Goal: Communication & Community: Answer question/provide support

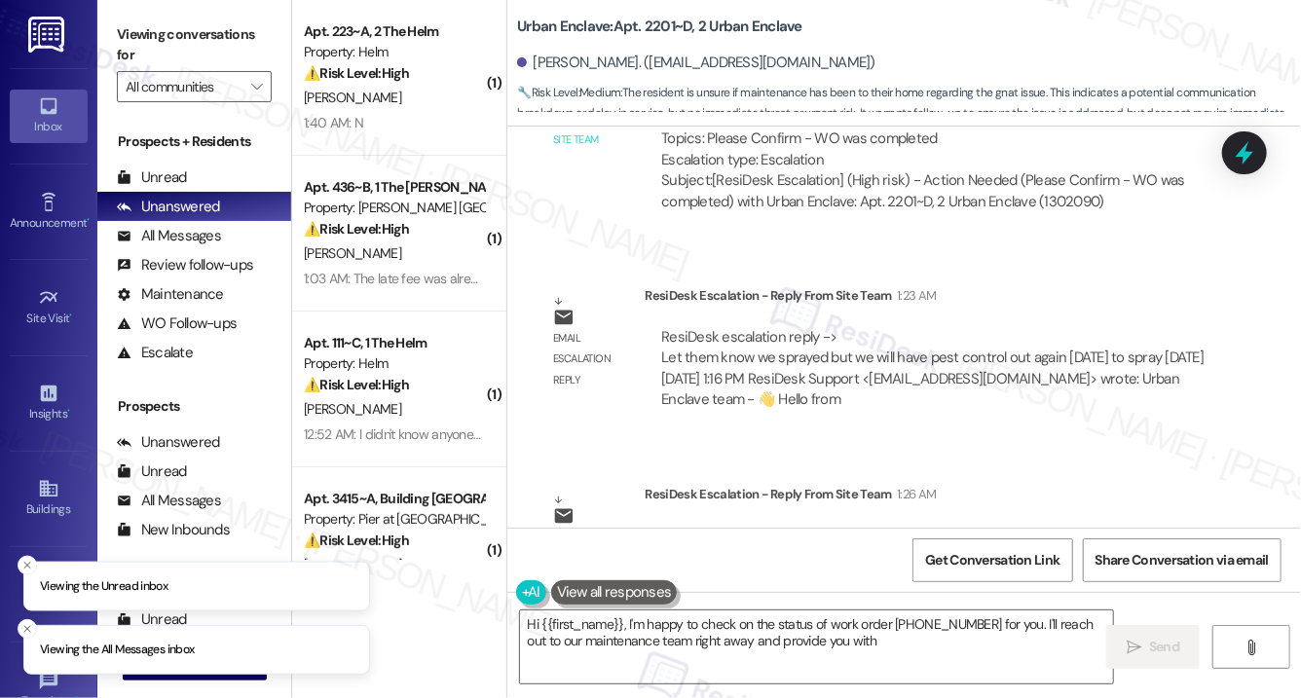
scroll to position [4530, 0]
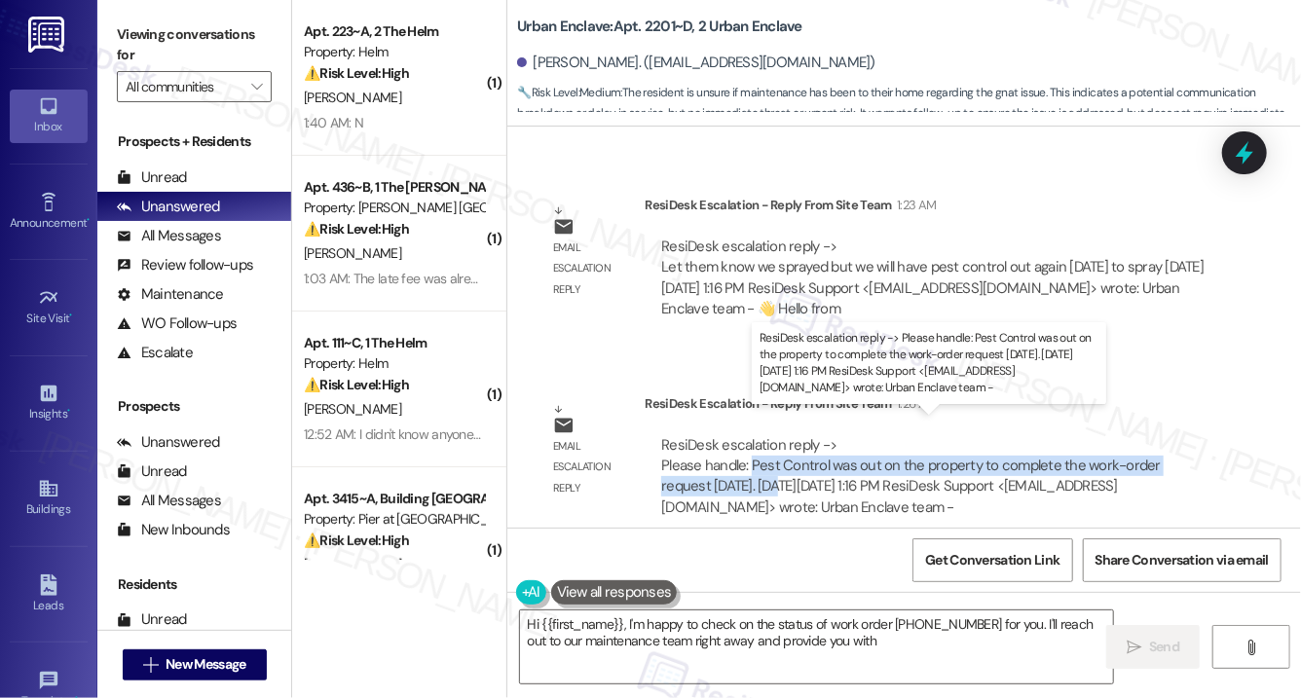
drag, startPoint x: 751, startPoint y: 441, endPoint x: 726, endPoint y: 466, distance: 35.1
click at [726, 466] on div "ResiDesk escalation reply -> Please handle: Pest Control was out on the propert…" at bounding box center [911, 476] width 500 height 82
copy div "Pest Control was out on the property to complete the work-order request yesterd…"
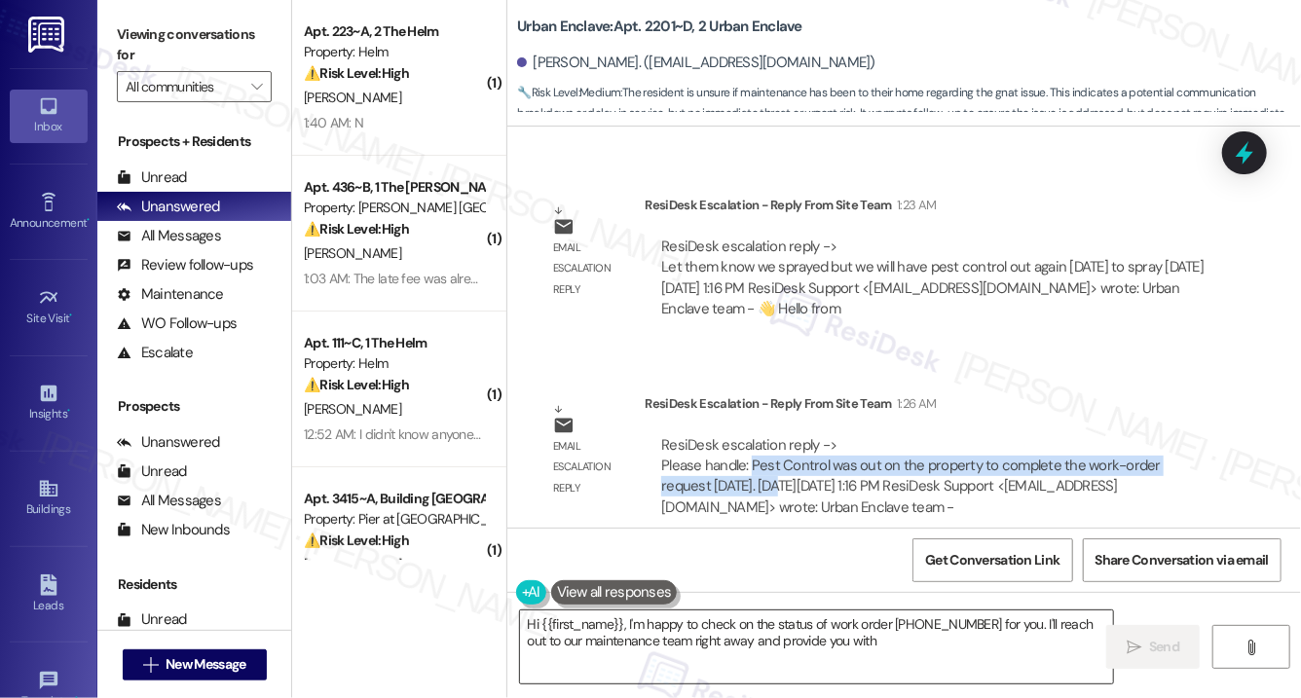
click at [718, 621] on textarea "Hi {{first_name}}, I'm happy to check on the status of work order 12866073 for …" at bounding box center [816, 647] width 593 height 73
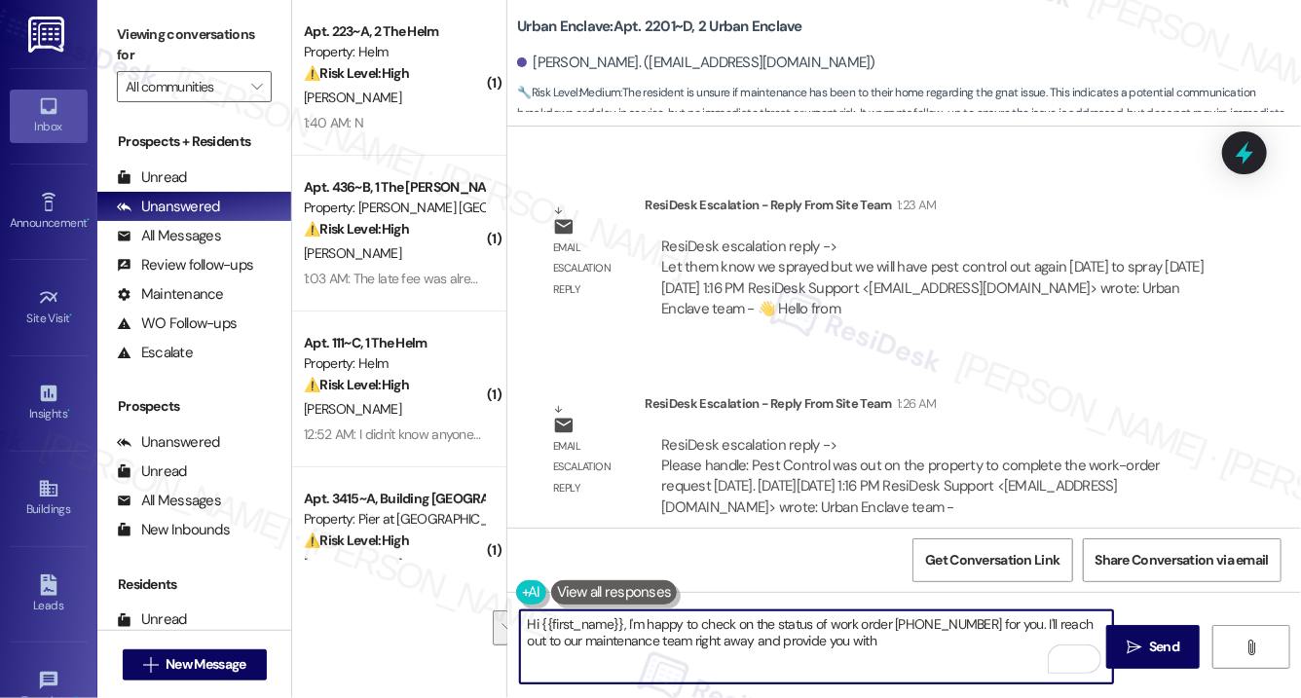
drag, startPoint x: 627, startPoint y: 625, endPoint x: 1041, endPoint y: 642, distance: 414.3
click at [1041, 642] on textarea "Hi {{first_name}}, I'm happy to check on the status of work order 12866073 for …" at bounding box center [816, 647] width 593 height 73
paste textarea "Pest Control was out on the property to complete the work-order request yesterd…"
click at [758, 646] on textarea "Hi {{first_name}}, Pest Control was out on the property to complete the work-or…" at bounding box center [816, 647] width 593 height 73
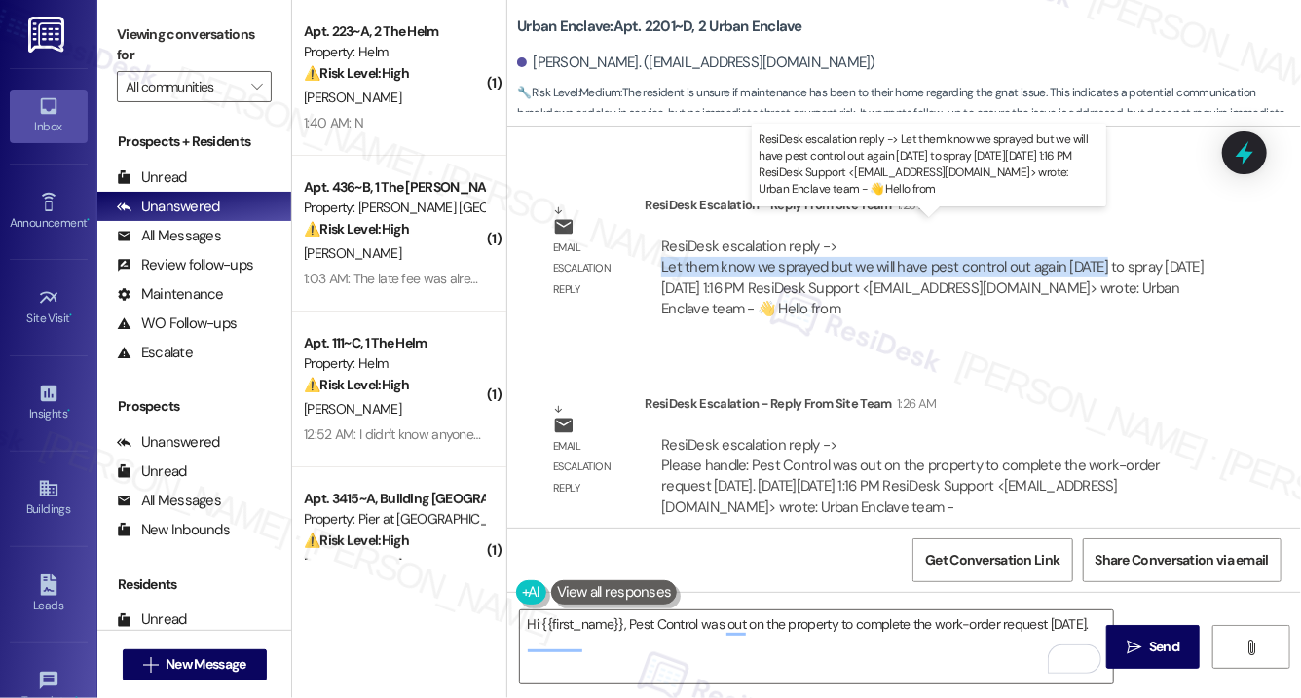
drag, startPoint x: 660, startPoint y: 249, endPoint x: 1103, endPoint y: 249, distance: 442.2
click at [1103, 249] on div "ResiDesk escalation reply -> Let them know we sprayed but we will have pest con…" at bounding box center [932, 278] width 543 height 82
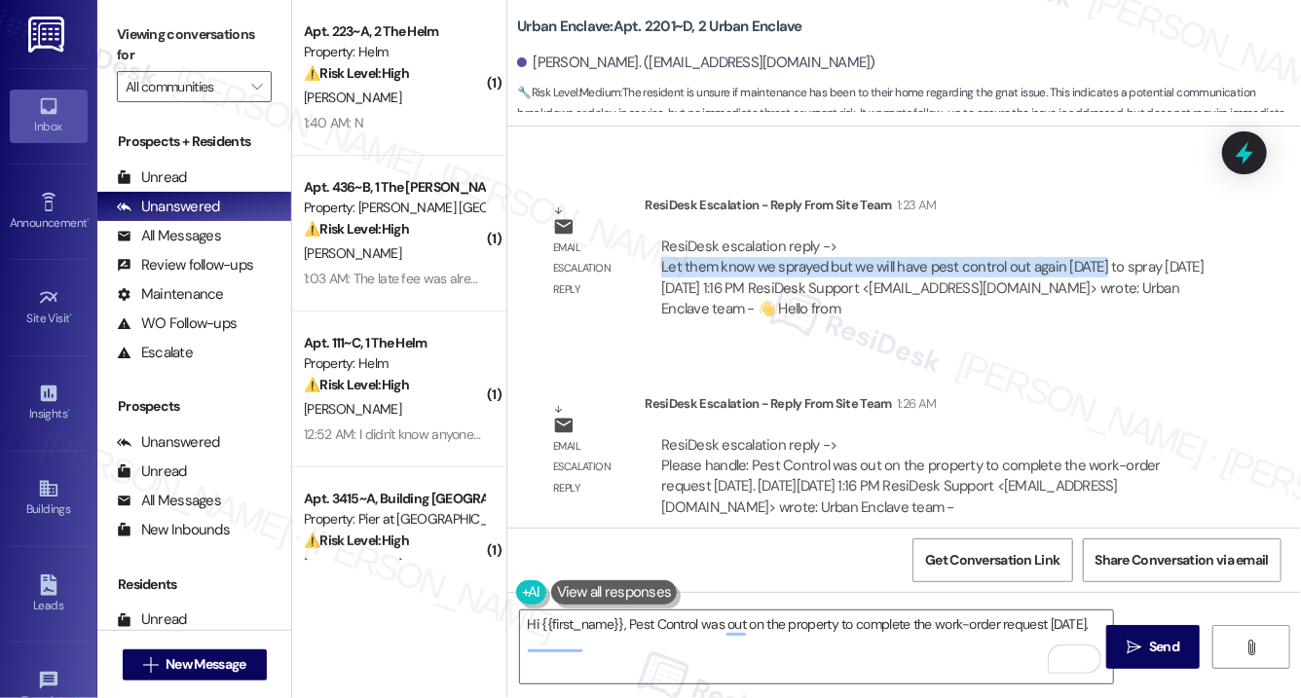
click at [556, 66] on div "[PERSON_NAME]. ([EMAIL_ADDRESS][DOMAIN_NAME])" at bounding box center [696, 63] width 358 height 20
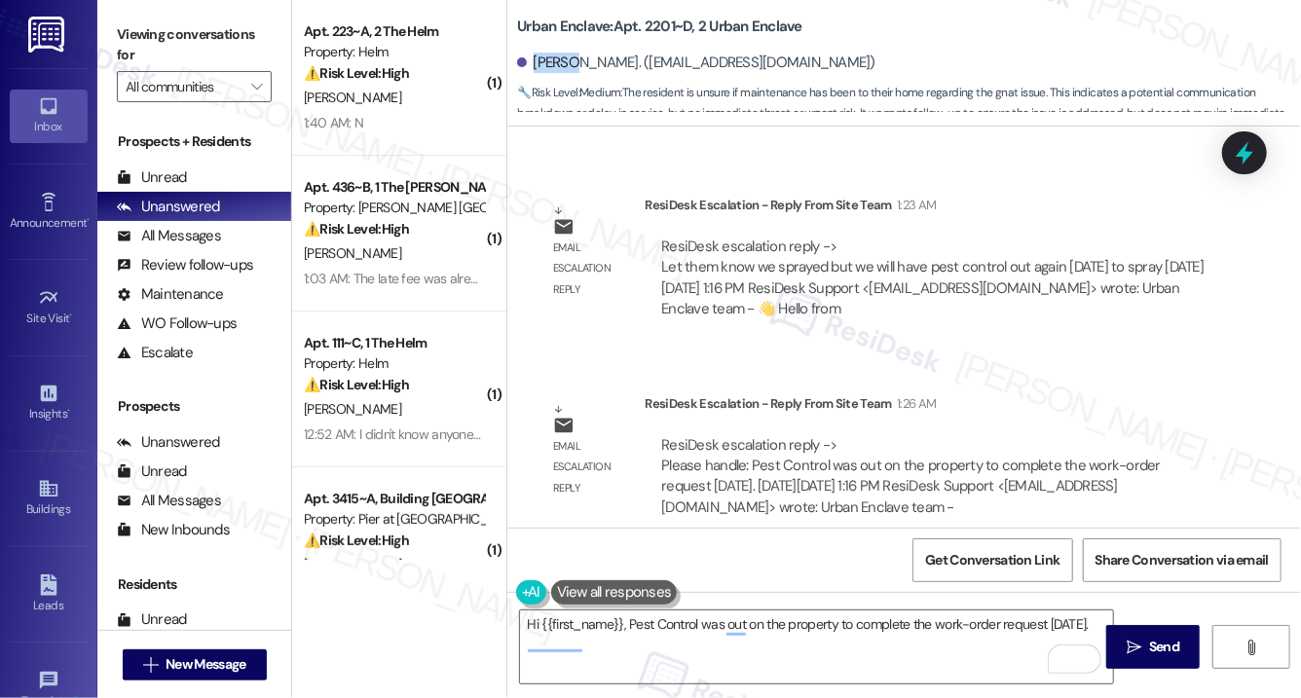
copy div "Andrea"
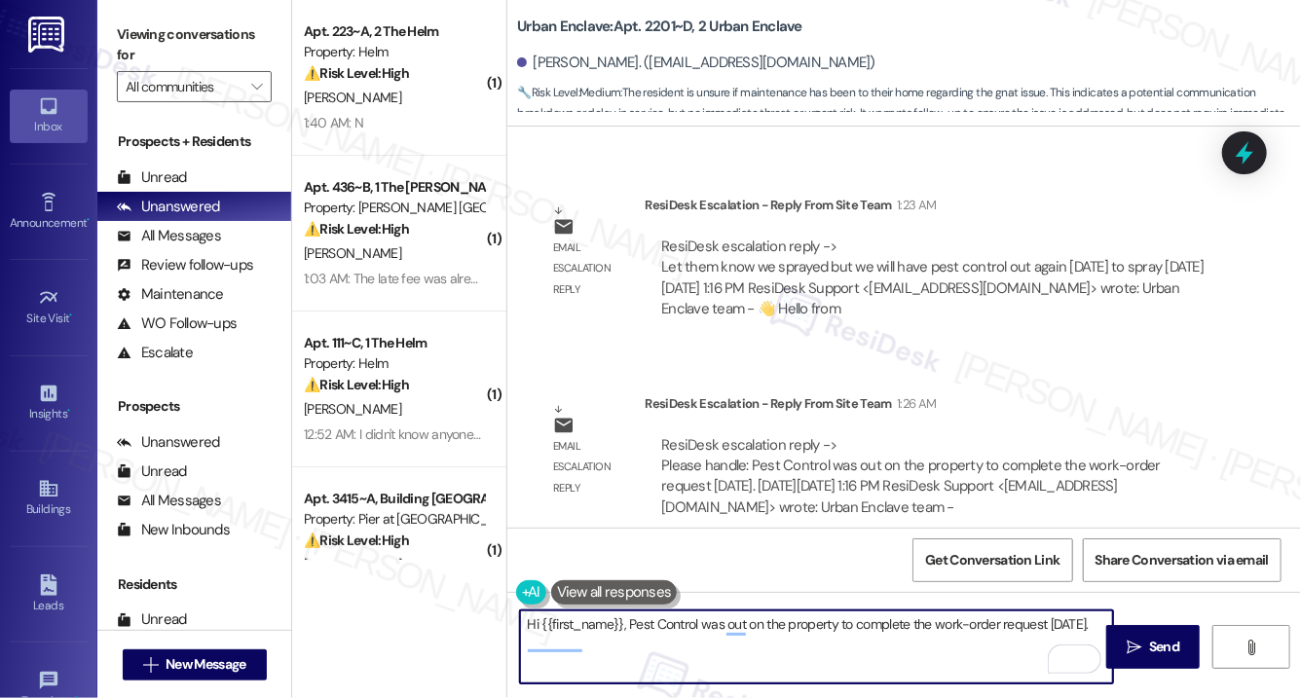
drag, startPoint x: 621, startPoint y: 622, endPoint x: 543, endPoint y: 623, distance: 77.9
click at [543, 623] on textarea "Hi {{first_name}}, Pest Control was out on the property to complete the work-or…" at bounding box center [816, 647] width 593 height 73
paste textarea "Andrea"
type textarea "Hi Andrea, Pest Control was out on the property to complete the work-order requ…"
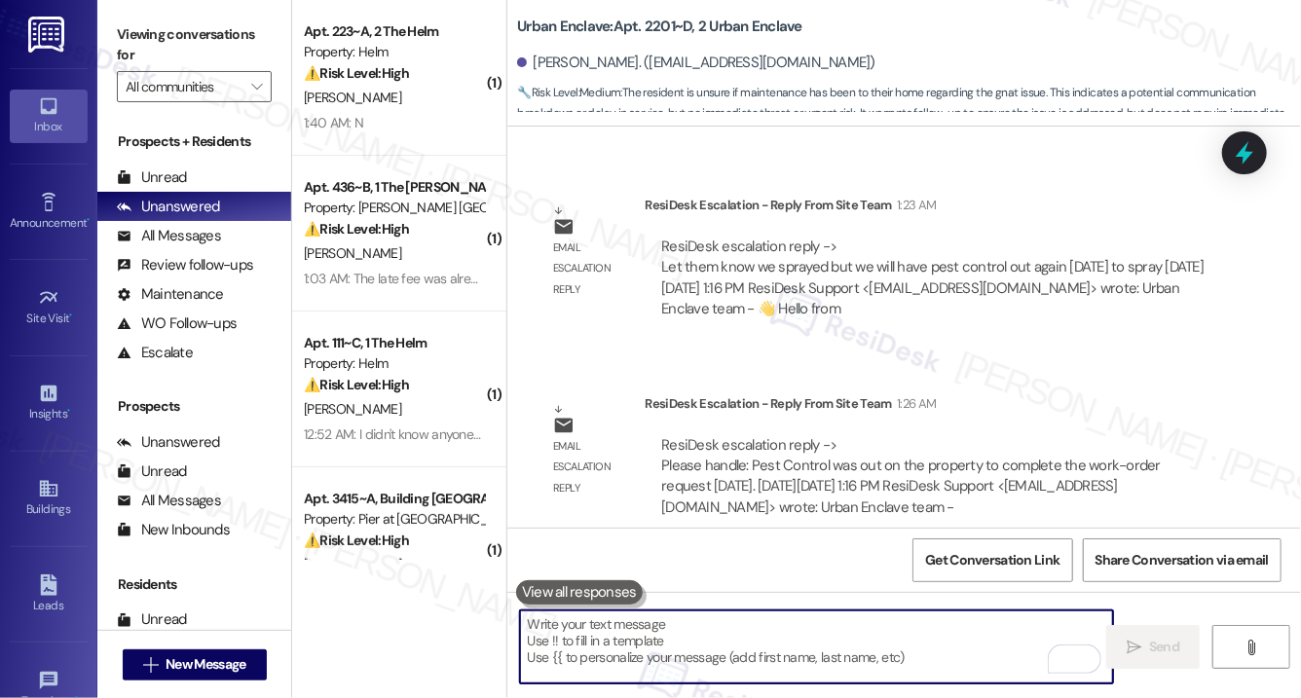
click at [615, 640] on textarea "To enrich screen reader interactions, please activate Accessibility in Grammarl…" at bounding box center [816, 647] width 593 height 73
paste textarea "Hi Andrea, Pest Control was on the property yesterday to complete your work ord…"
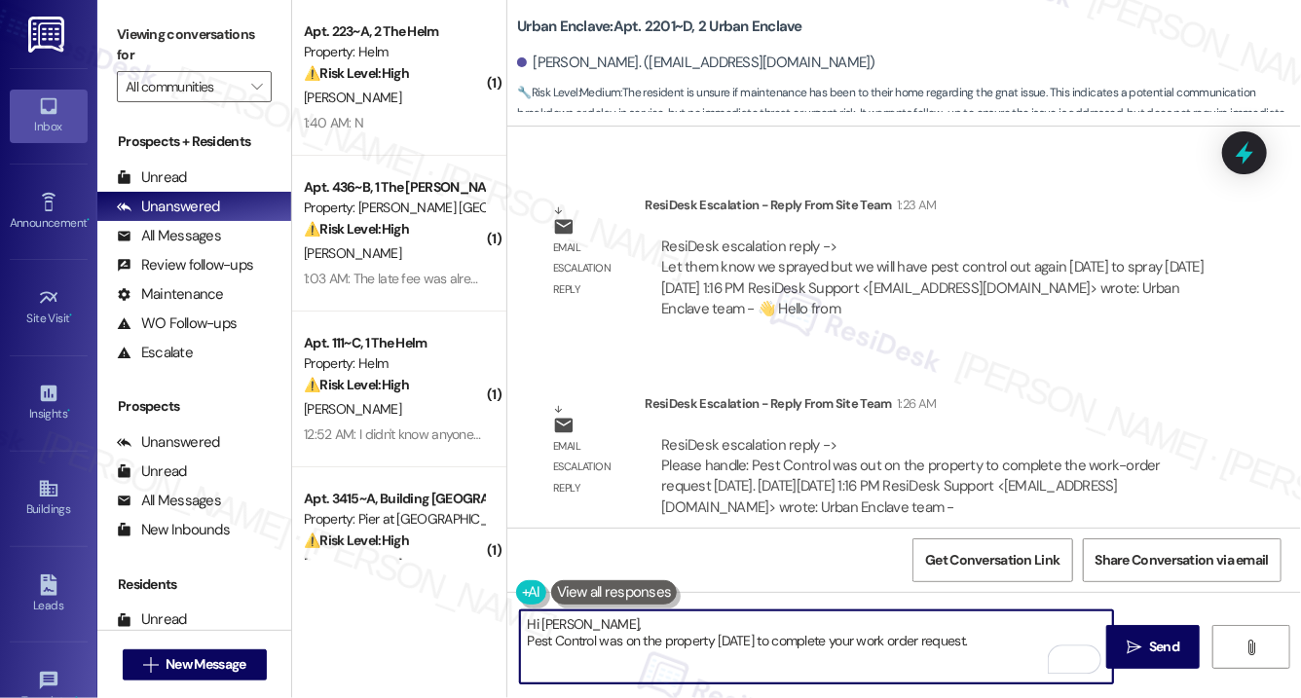
click at [524, 644] on textarea "Hi Andrea, Pest Control was on the property yesterday to complete your work ord…" at bounding box center [816, 647] width 593 height 73
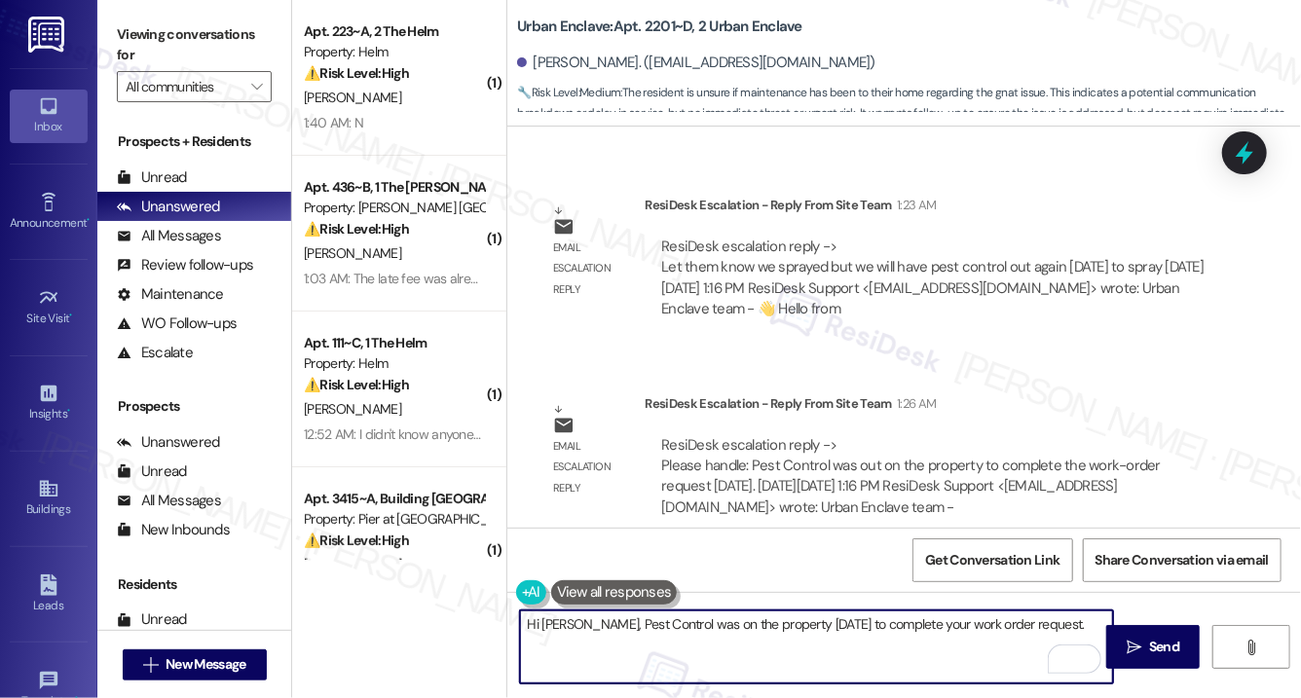
click at [1068, 618] on textarea "Hi [PERSON_NAME], Pest Control was on the property [DATE] to complete your work…" at bounding box center [816, 647] width 593 height 73
type textarea "Hi [PERSON_NAME], Pest Control was on the property [DATE] to complete your work…"
click at [1151, 643] on span "Send" at bounding box center [1164, 647] width 30 height 20
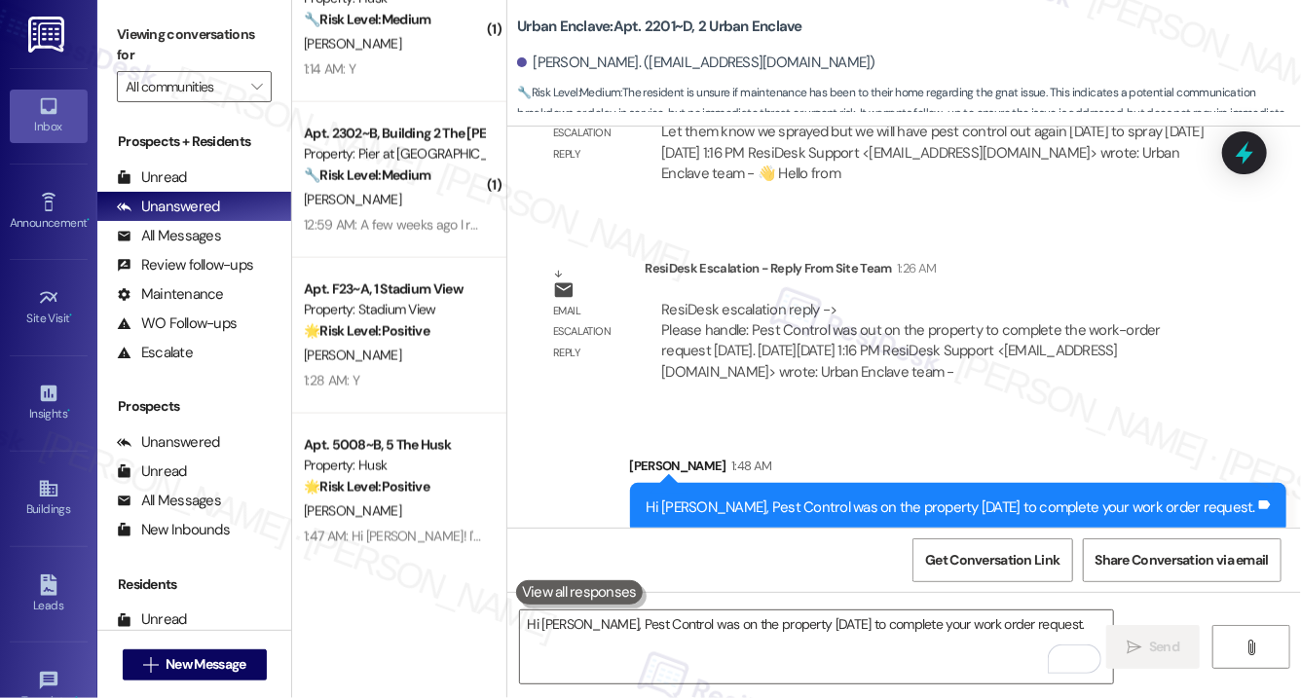
scroll to position [1310, 0]
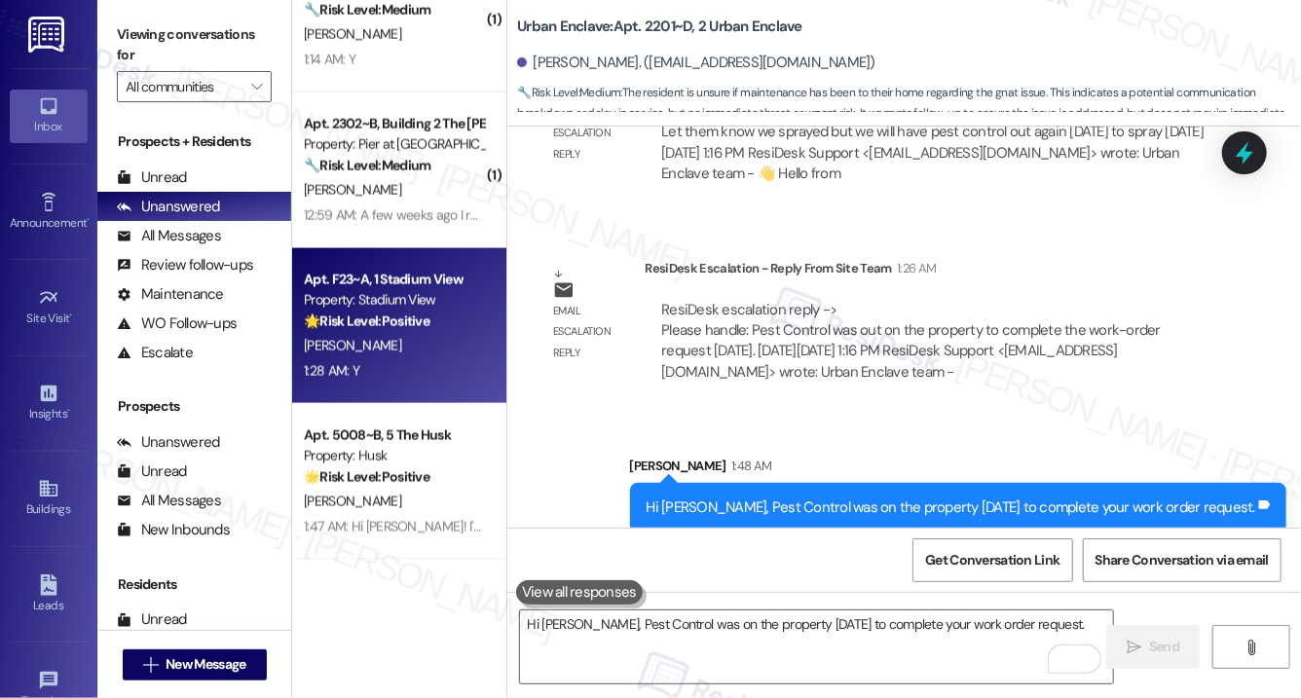
click at [422, 360] on div "1:28 AM: Y 1:28 AM: Y" at bounding box center [394, 371] width 184 height 24
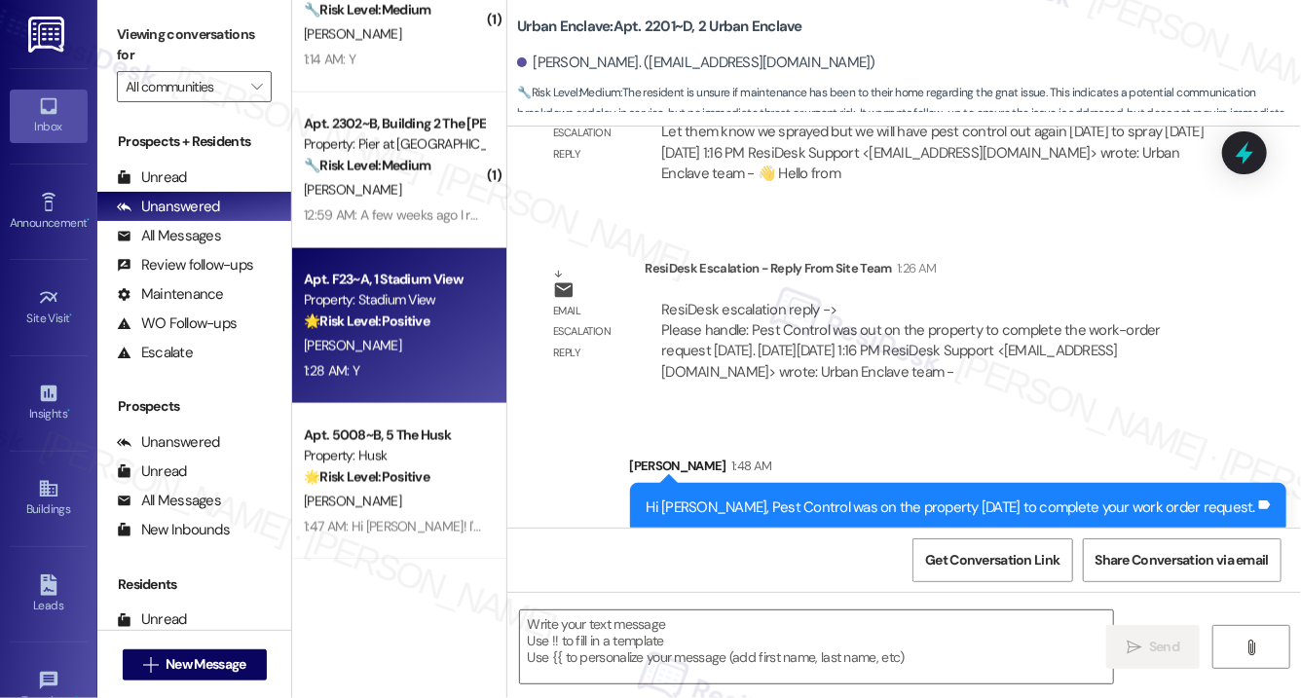
type textarea "Fetching suggested responses. Please feel free to read through the conversation…"
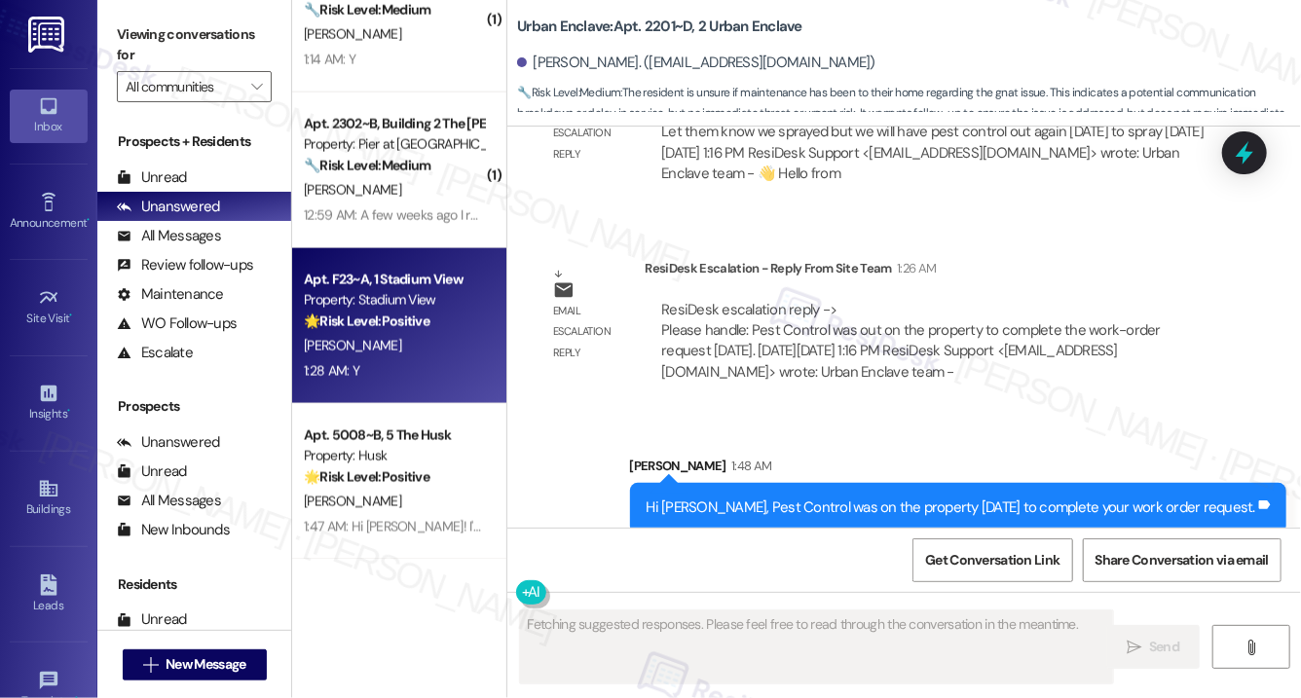
scroll to position [1804, 0]
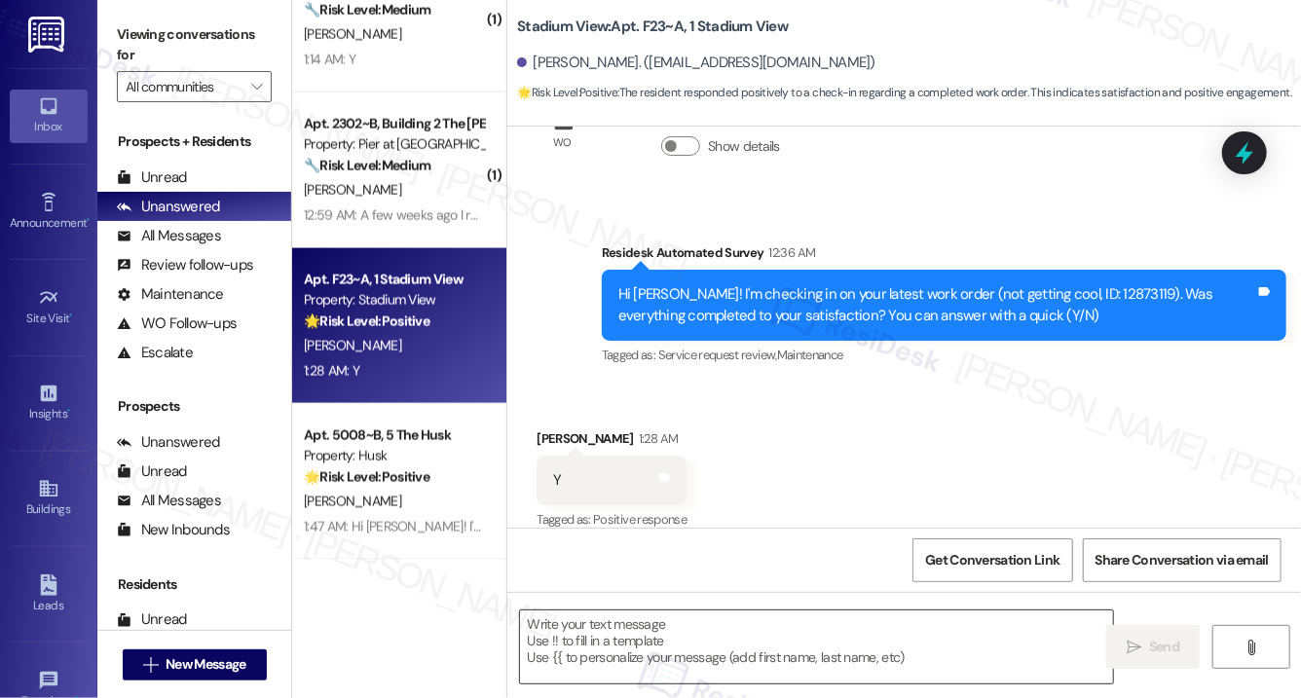
click at [694, 647] on textarea at bounding box center [816, 647] width 593 height 73
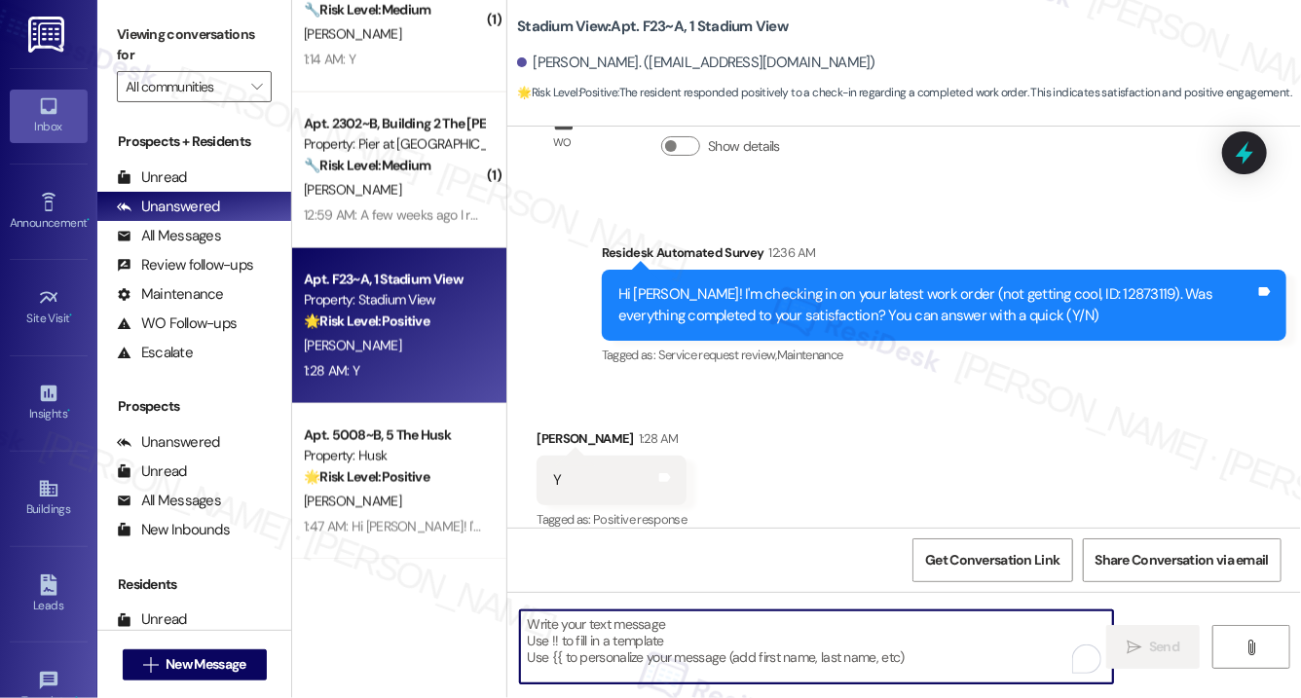
paste textarea "Hi {{first_name}}, I'm so glad to hear the work order was completed to your sat…"
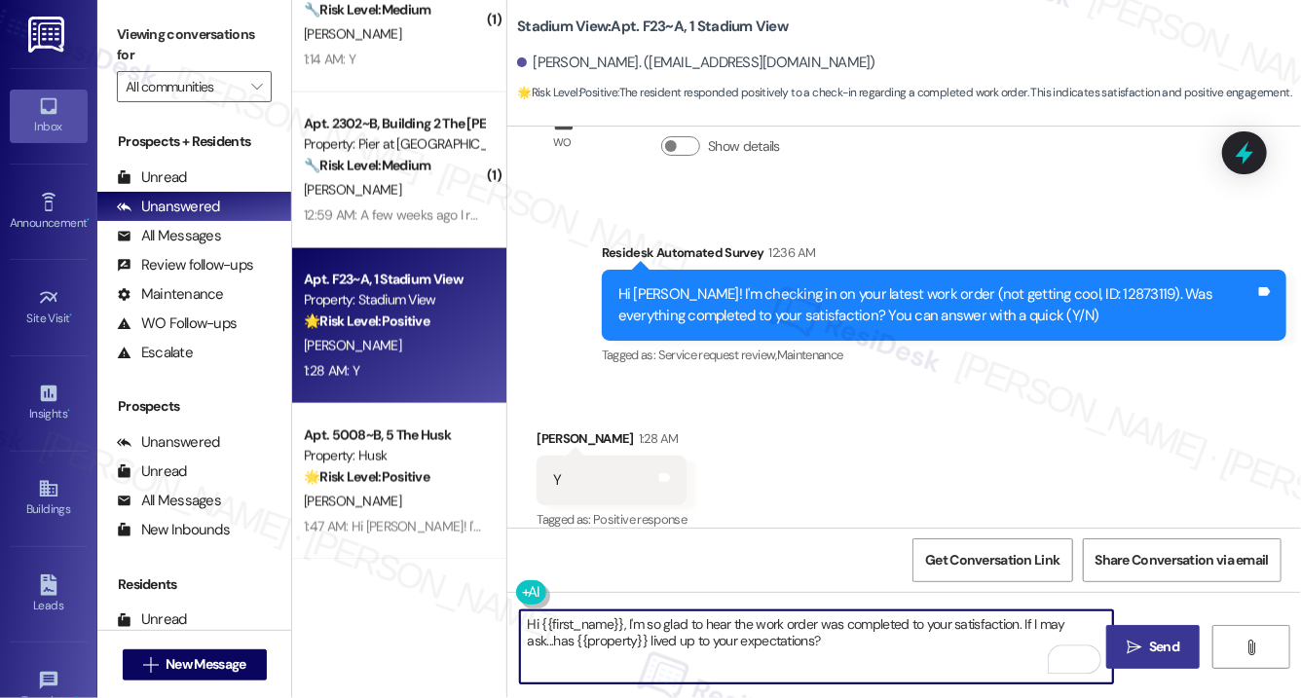
click at [882, 632] on textarea "Hi {{first_name}}, I'm so glad to hear the work order was completed to your sat…" at bounding box center [816, 647] width 593 height 73
type textarea "Hi {{first_name}}, I'm so glad to hear the work order was completed to your sat…"
click at [1145, 654] on span " Send" at bounding box center [1153, 647] width 61 height 20
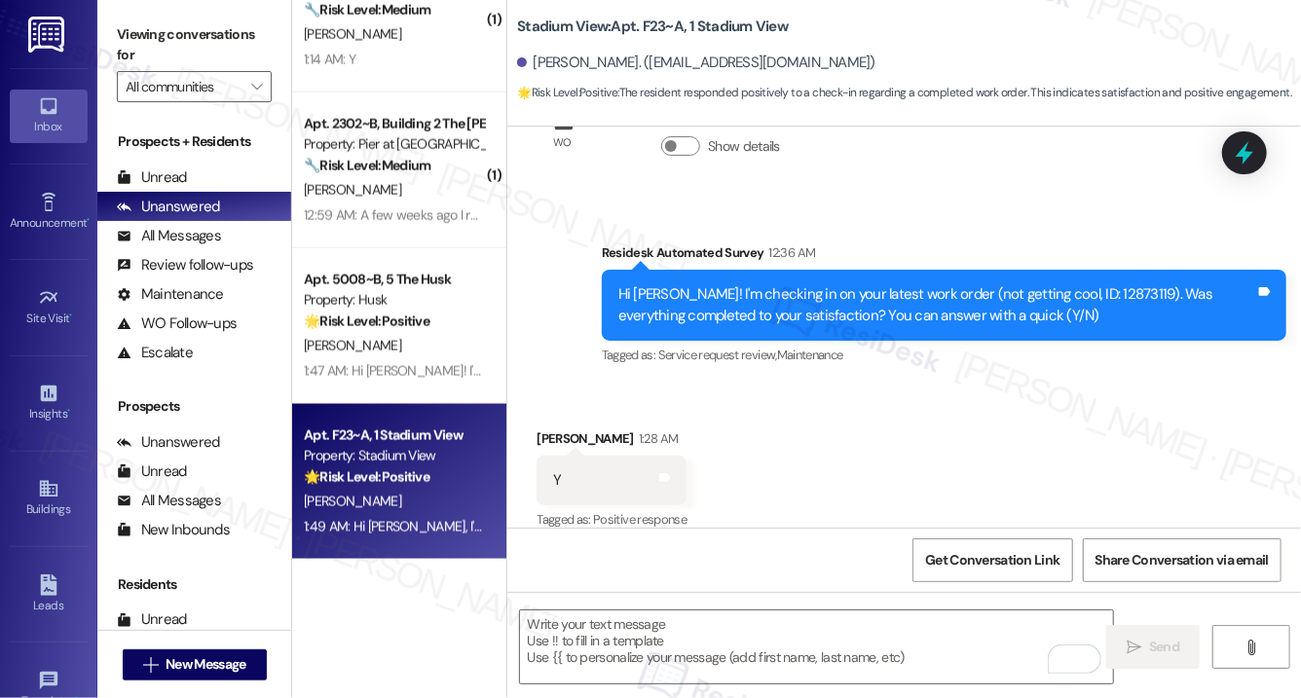
click at [395, 233] on div "Apt. 2302~B, Building 2 The Pier Conway Property: Pier at Conway 🔧 Risk Level: …" at bounding box center [399, 171] width 214 height 156
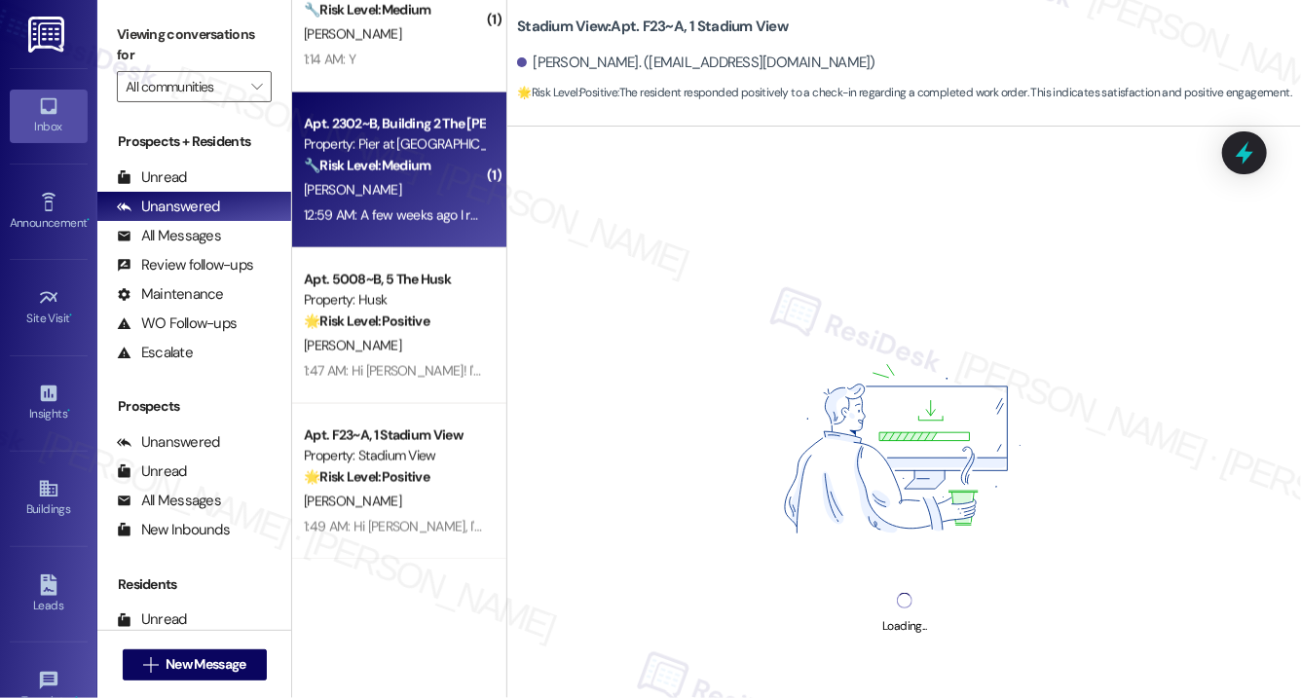
click at [395, 233] on div "Apt. 2302~B, Building 2 The Pier Conway Property: Pier at Conway 🔧 Risk Level: …" at bounding box center [399, 171] width 214 height 156
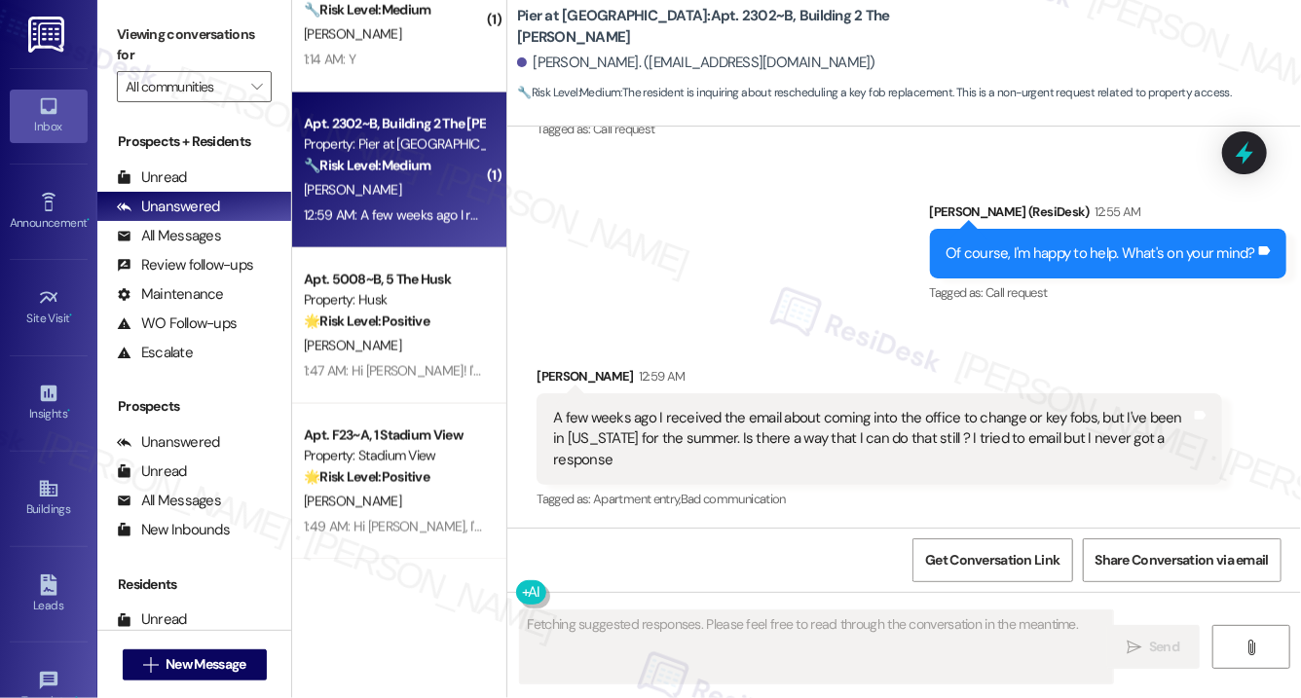
scroll to position [1913, 0]
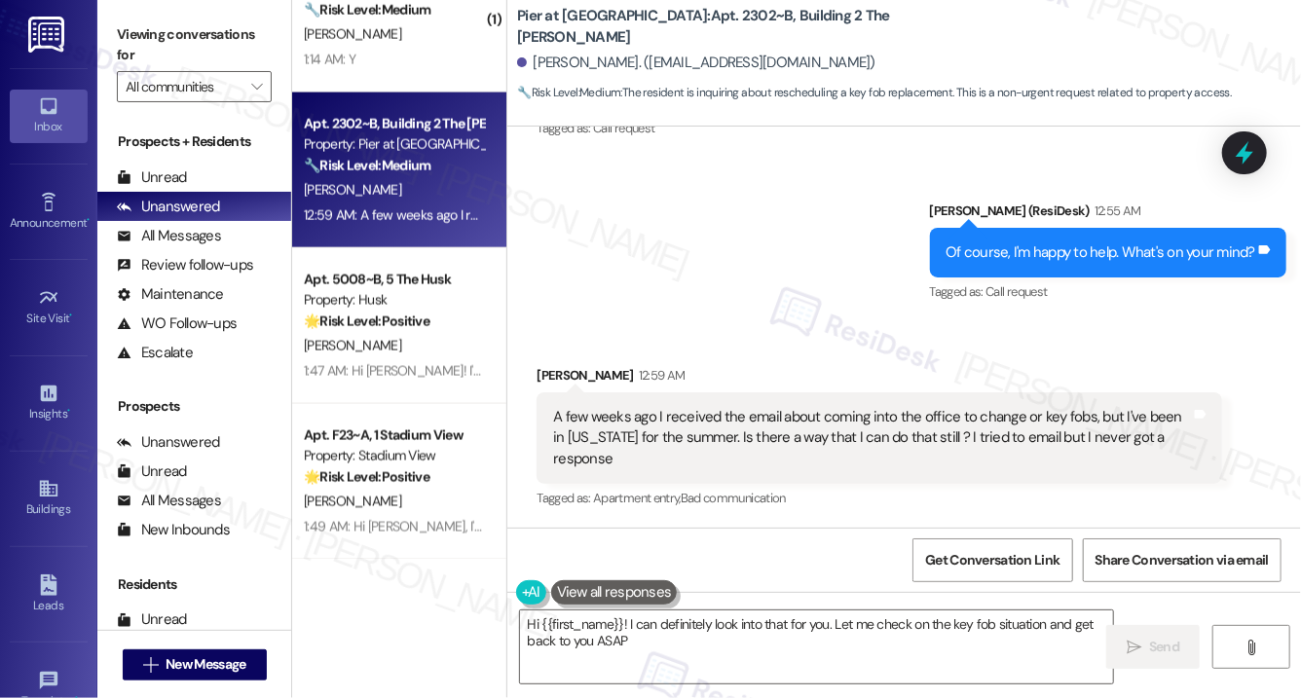
type textarea "Hi {{first_name}}! I can definitely look into that for you. Let me check on the…"
click at [734, 649] on textarea "Hi {{first_name}}! I can definitely look into that for you. Let me check on the…" at bounding box center [816, 647] width 593 height 73
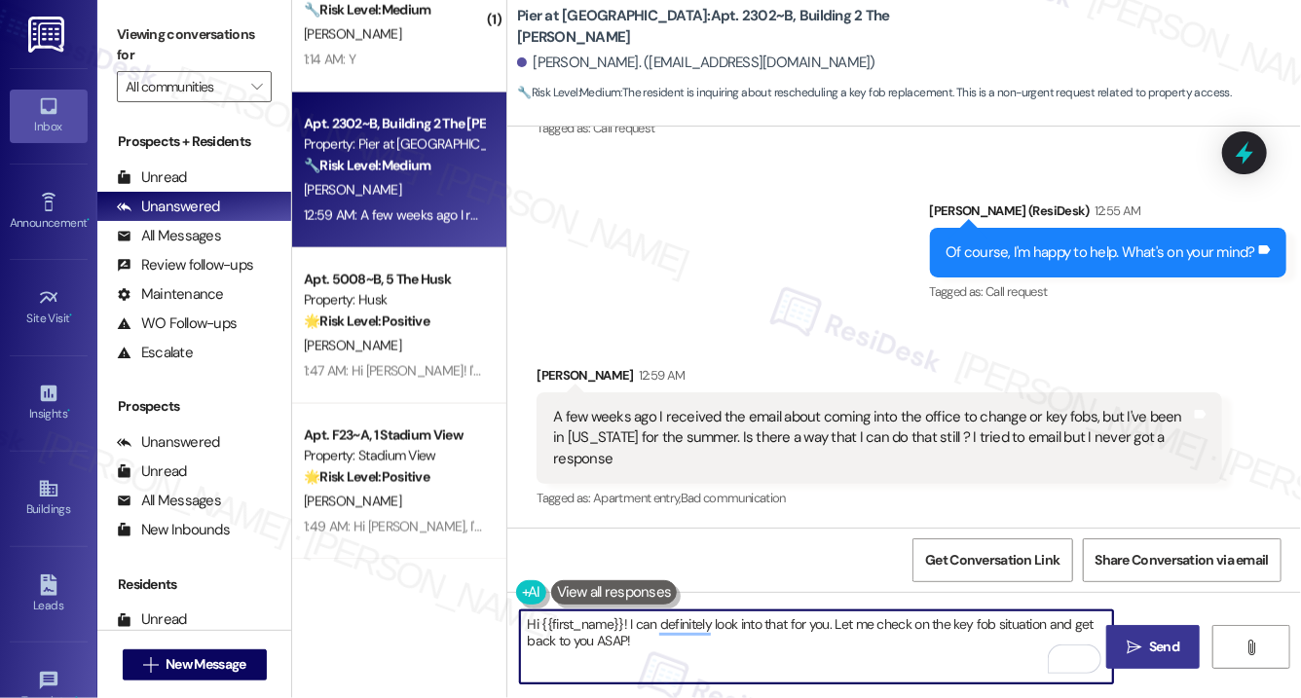
click at [1120, 652] on button " Send" at bounding box center [1154, 647] width 94 height 44
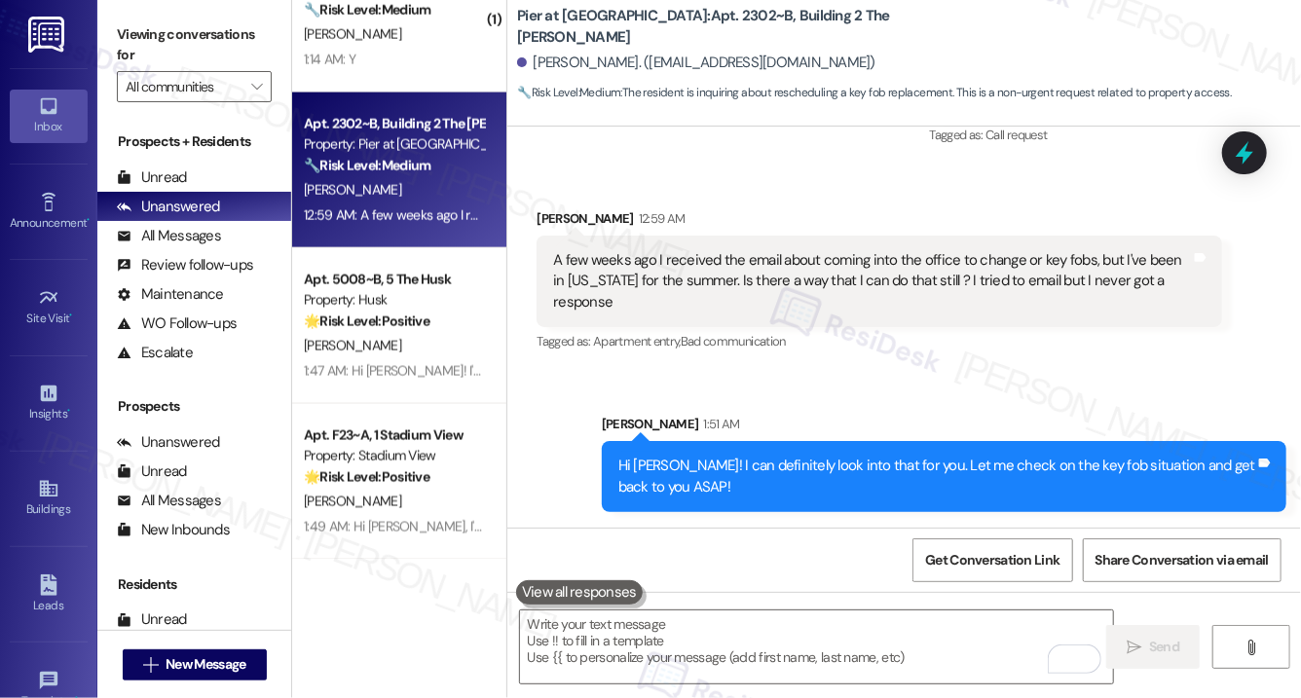
scroll to position [998, 0]
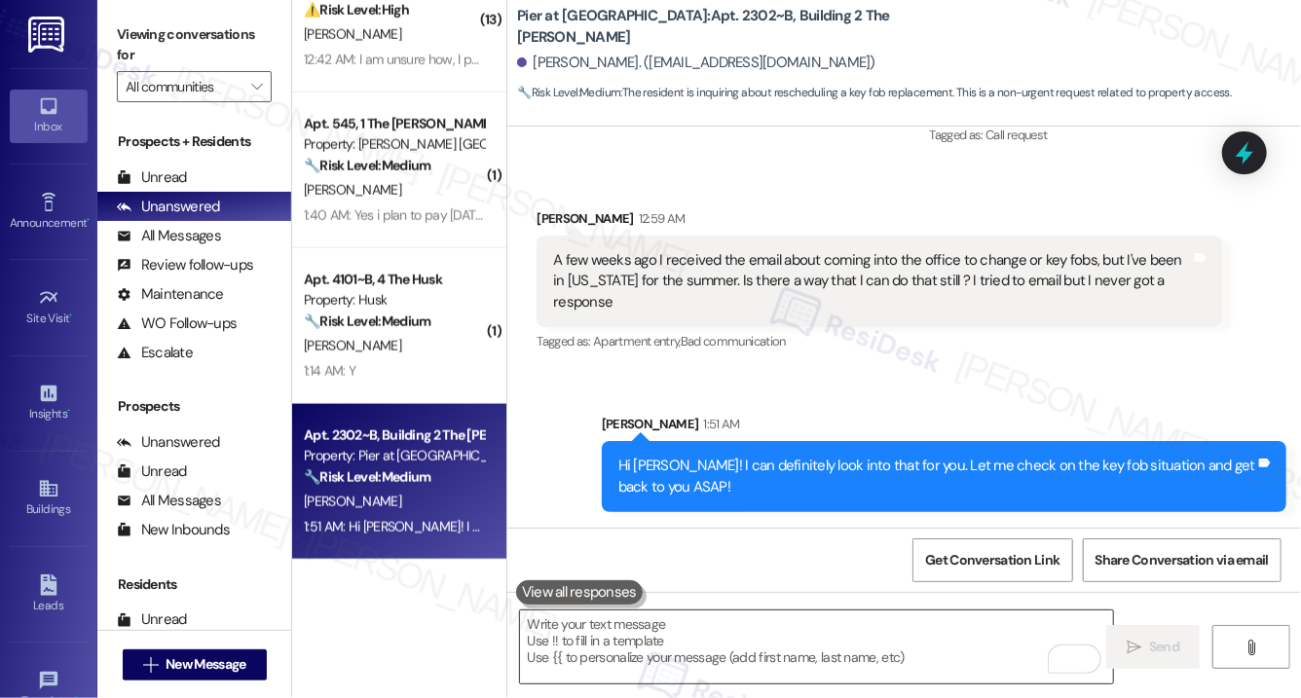
click at [743, 648] on textarea "To enrich screen reader interactions, please activate Accessibility in Grammarl…" at bounding box center [816, 647] width 593 height 73
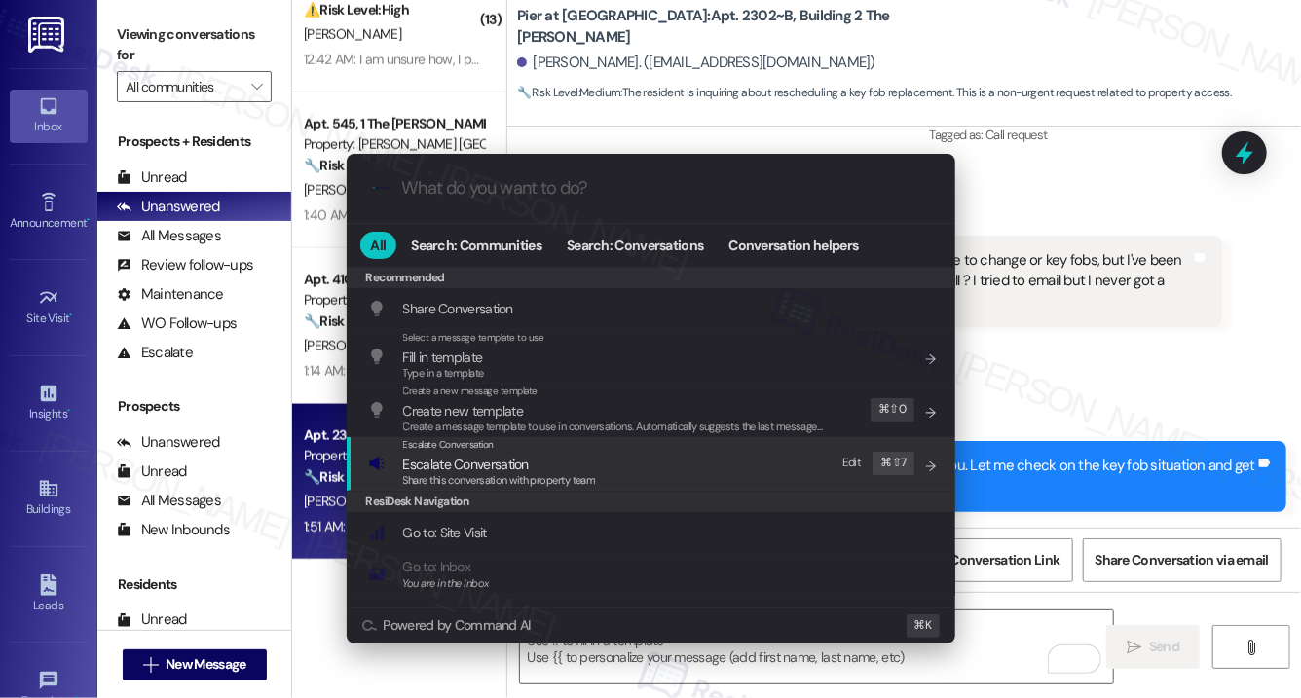
click at [493, 466] on span "Escalate Conversation" at bounding box center [466, 465] width 126 height 18
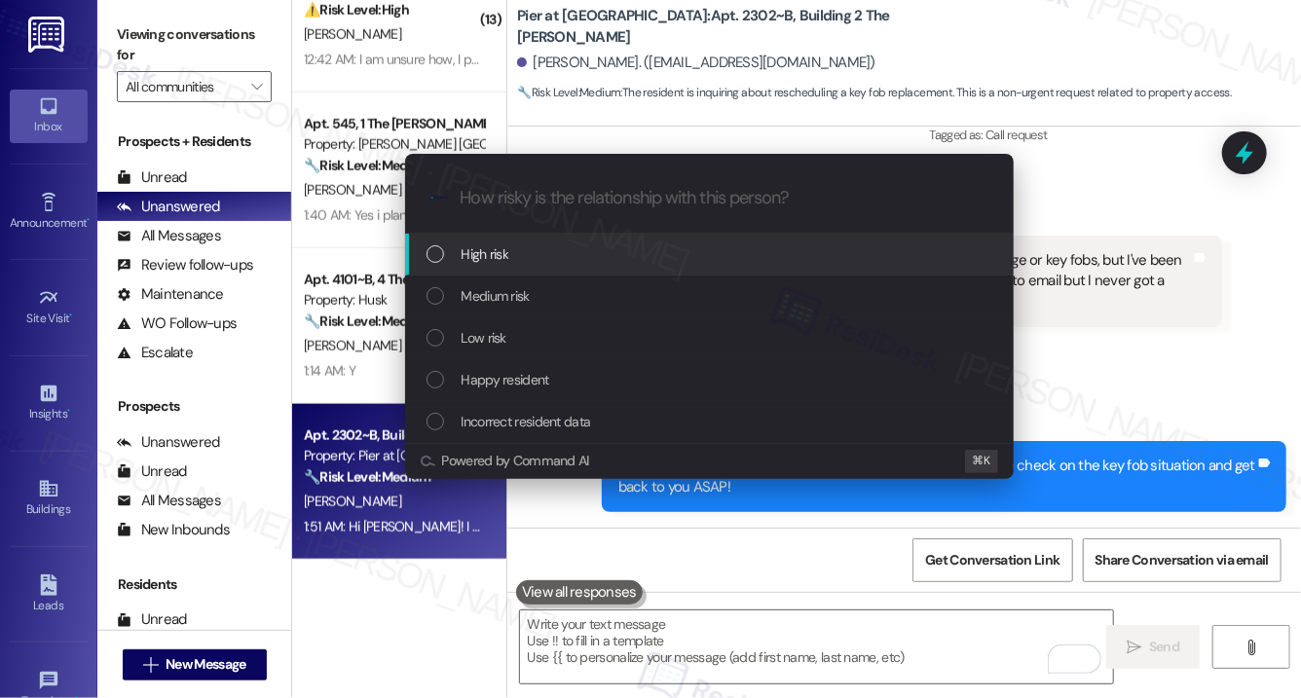
click at [535, 246] on div "High risk" at bounding box center [712, 254] width 570 height 21
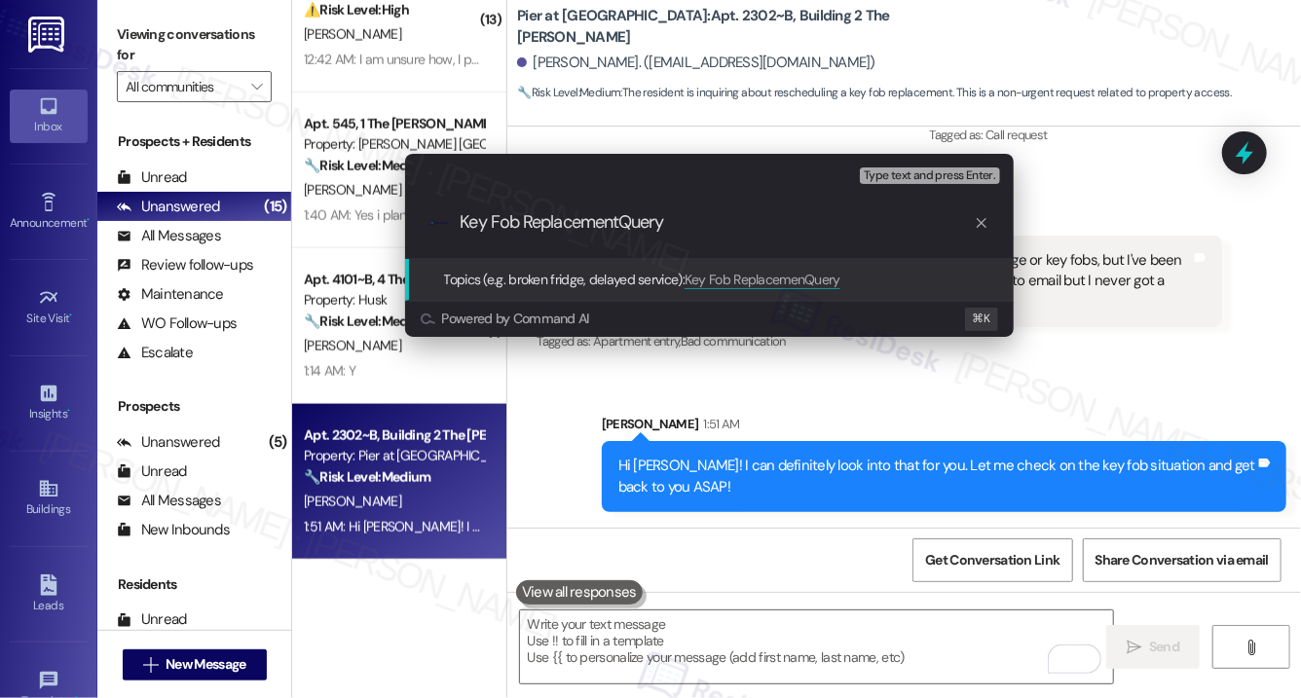
type input "Key Fob Replacement Query"
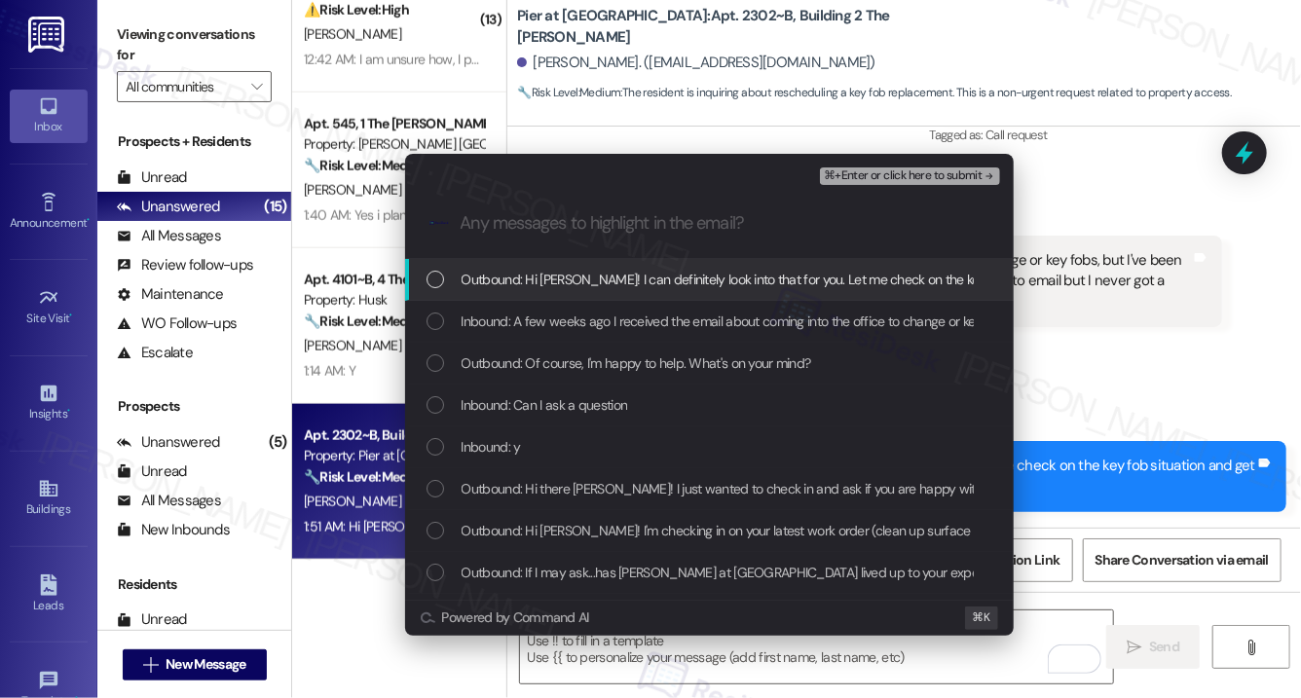
click at [527, 283] on span "Outbound: Hi Philip! I can definitely look into that for you. Let me check on t…" at bounding box center [838, 279] width 753 height 21
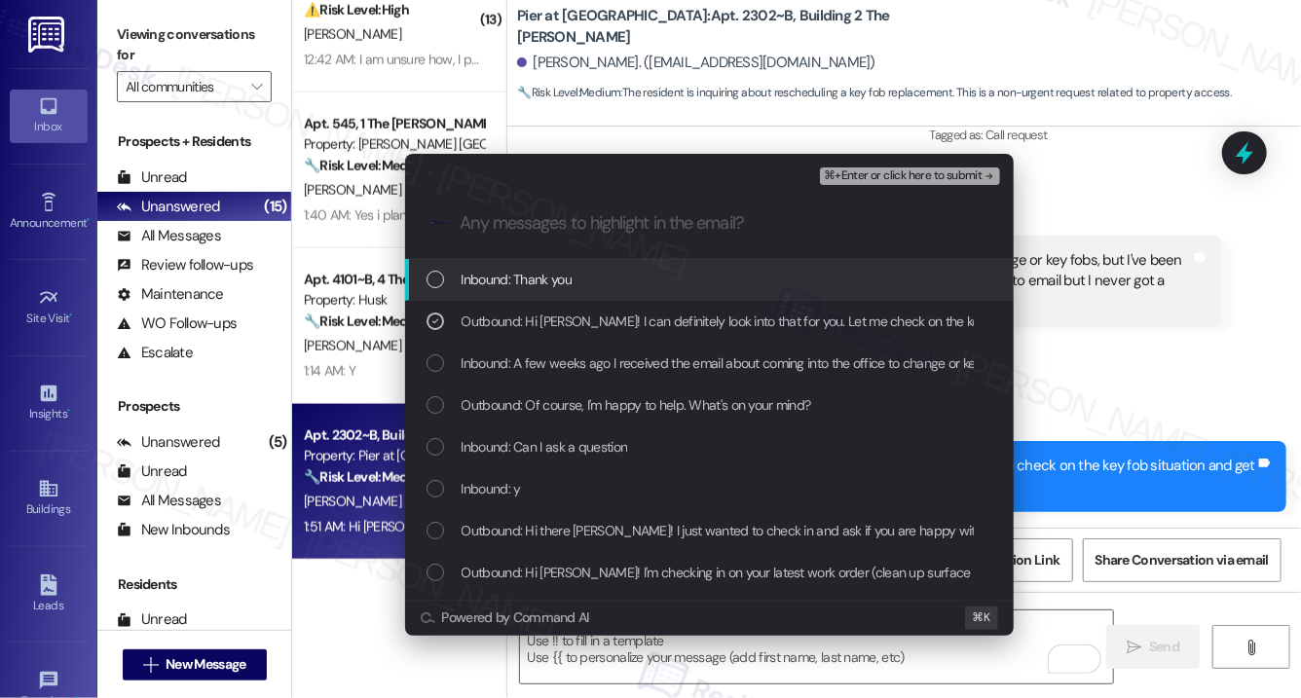
click at [523, 327] on span "Outbound: Hi Philip! I can definitely look into that for you. Let me check on t…" at bounding box center [838, 321] width 753 height 21
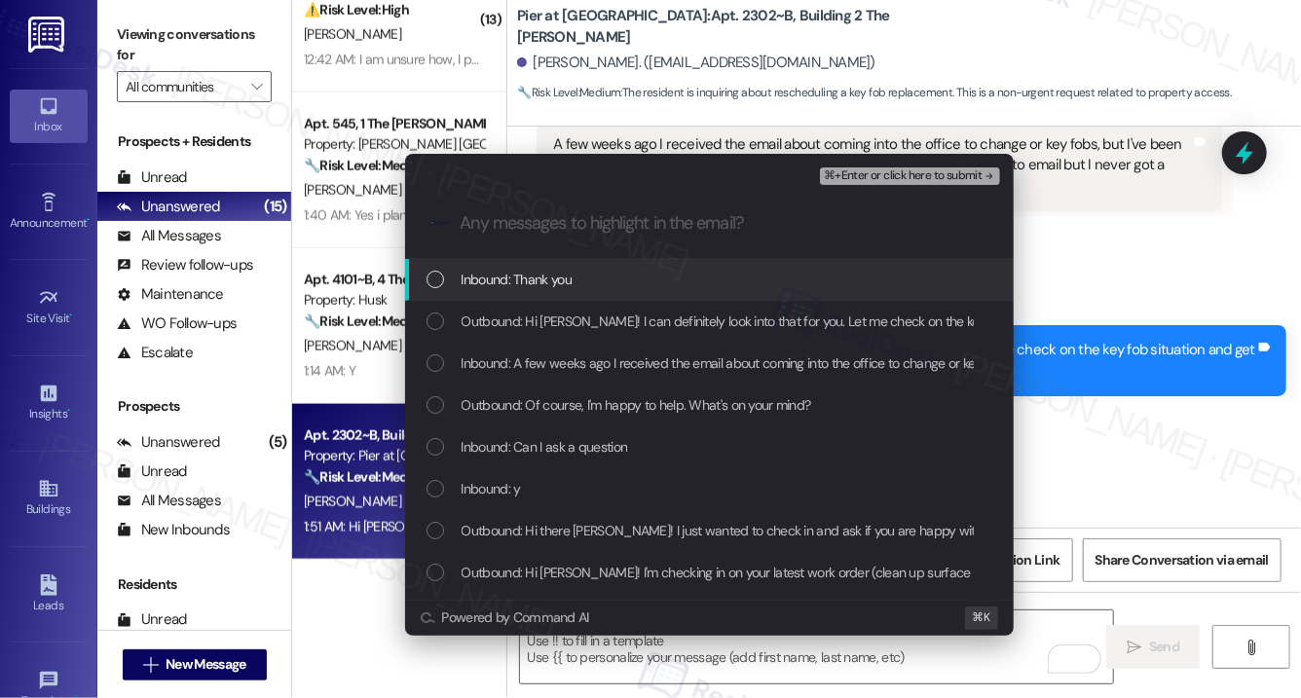
scroll to position [2204, 0]
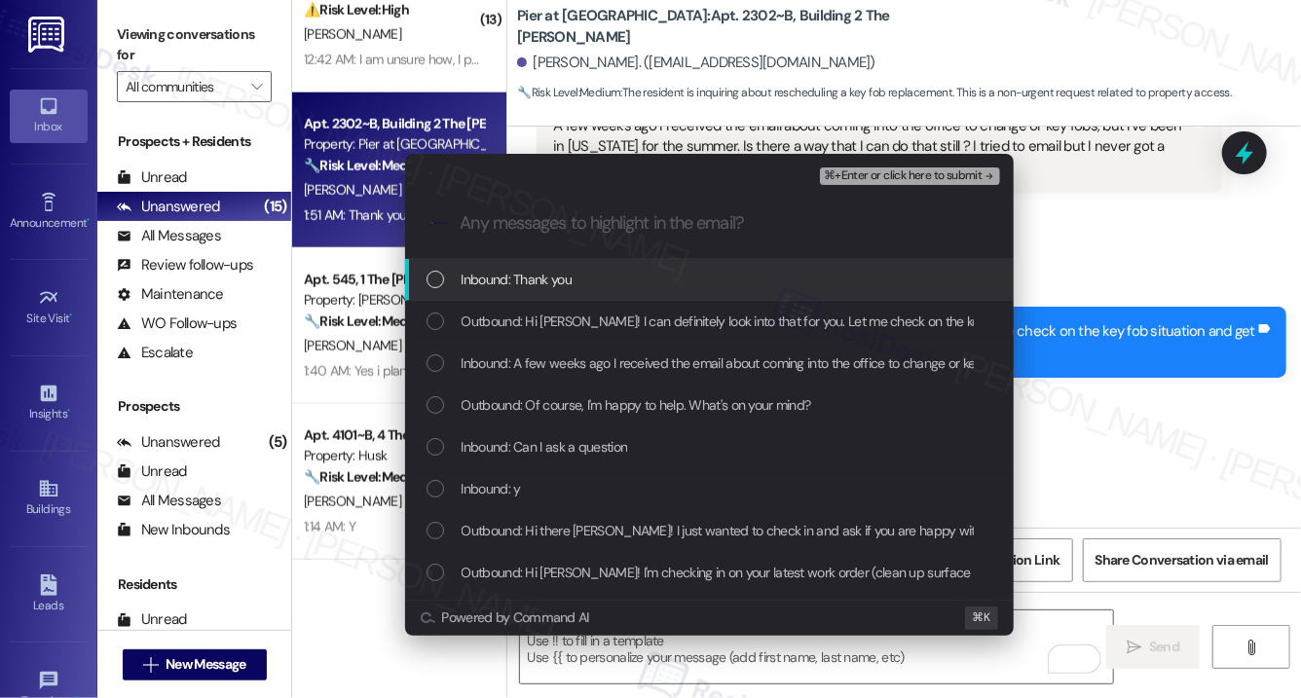
click at [523, 327] on span "Outbound: Hi Philip! I can definitely look into that for you. Let me check on t…" at bounding box center [838, 321] width 753 height 21
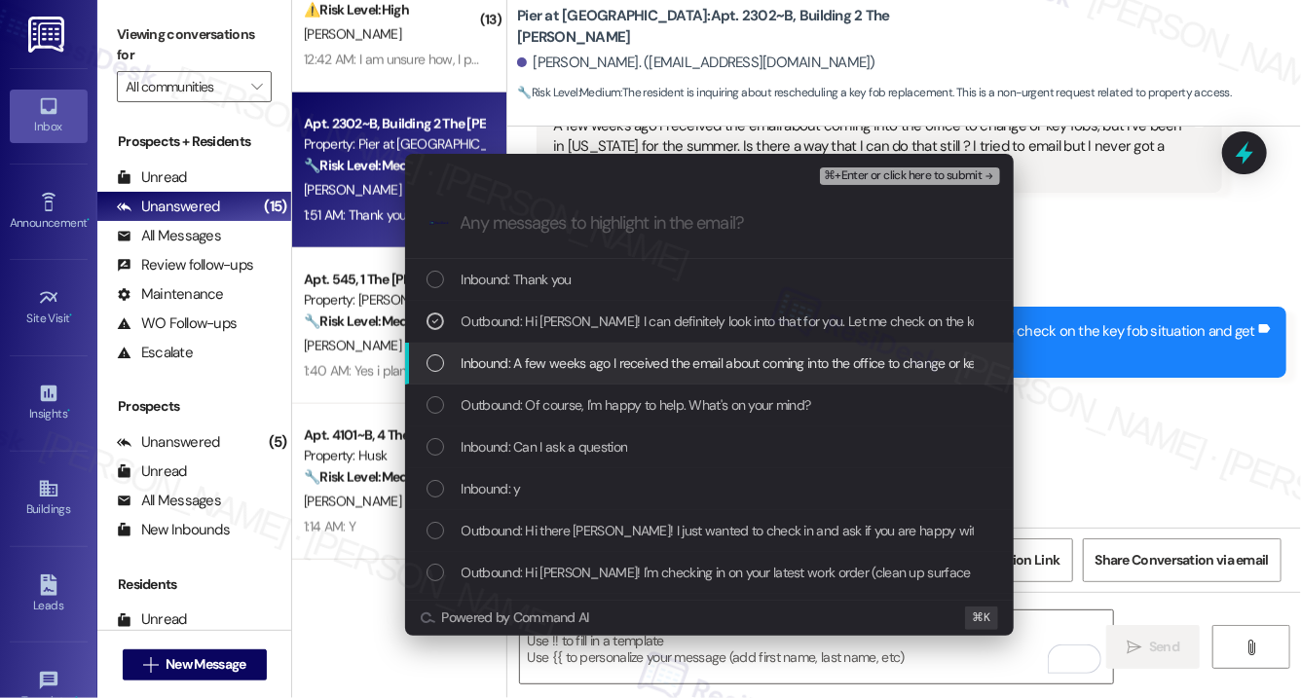
click at [532, 359] on span "Inbound: A few weeks ago I received the email about coming into the office to c…" at bounding box center [1084, 363] width 1244 height 21
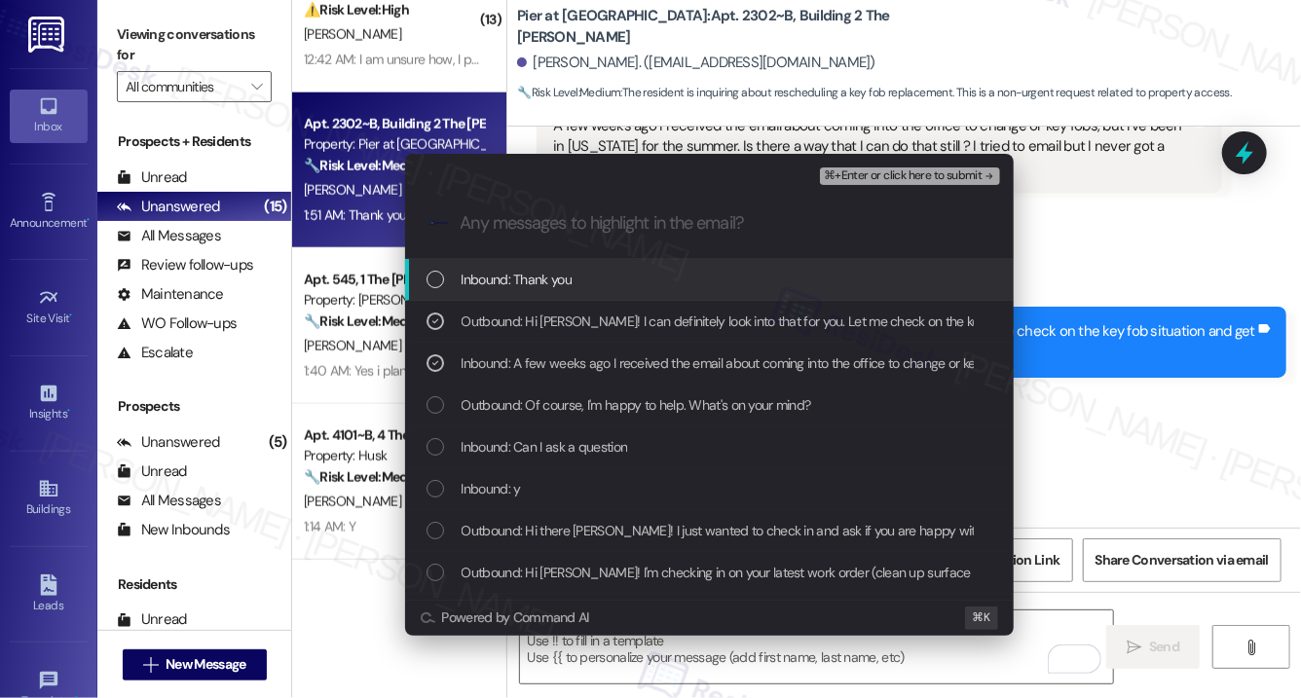
click at [525, 278] on span "Inbound: Thank you" at bounding box center [517, 279] width 110 height 21
click at [896, 179] on span "⌘+Enter or click here to submit" at bounding box center [903, 176] width 158 height 14
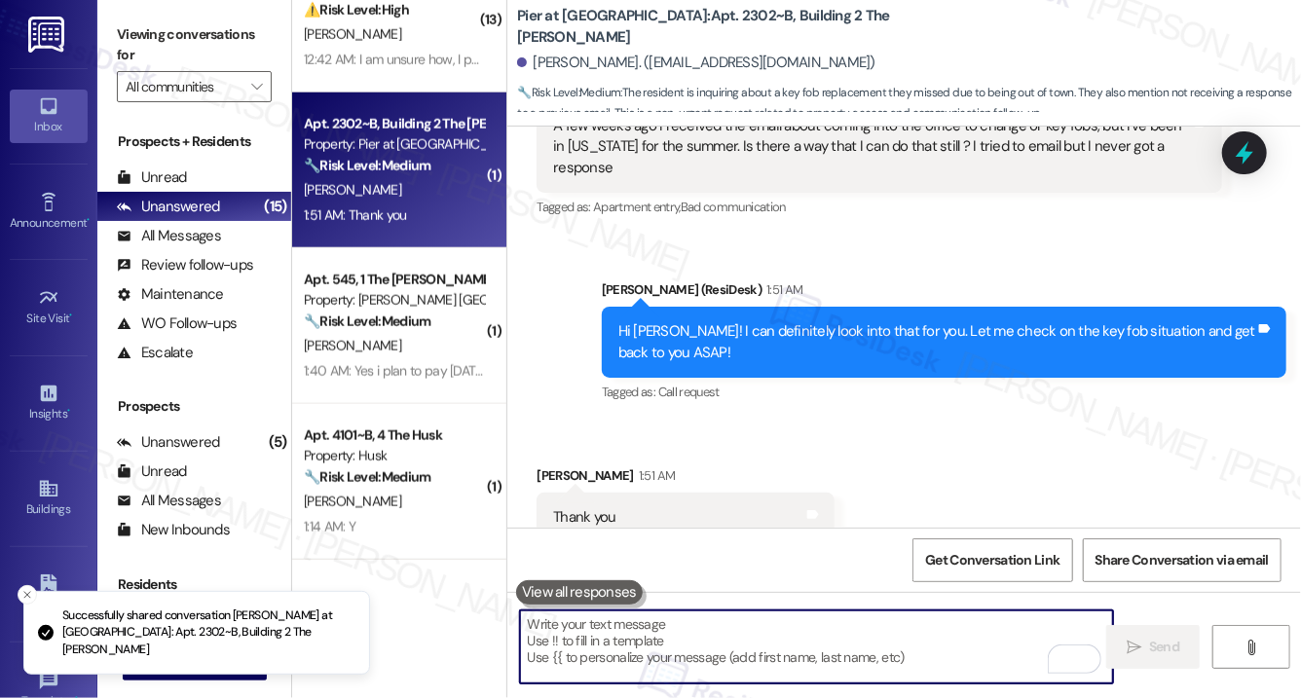
scroll to position [2263, 0]
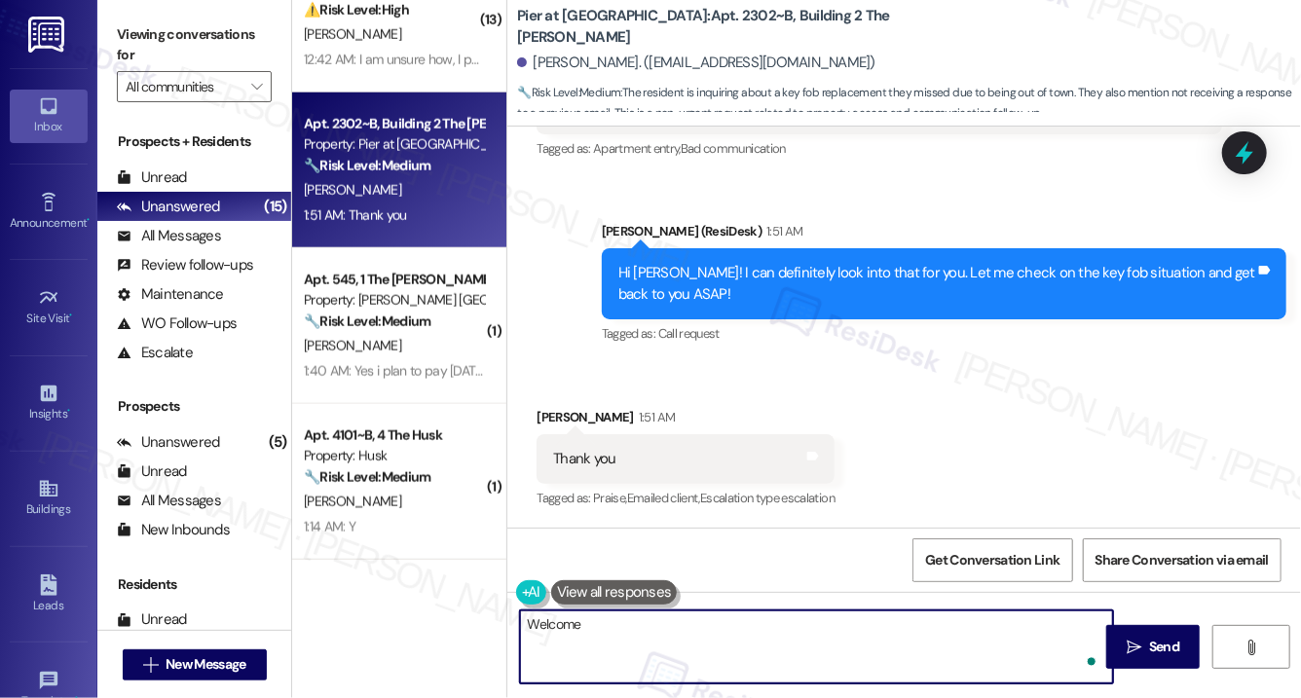
type textarea "Welcome!"
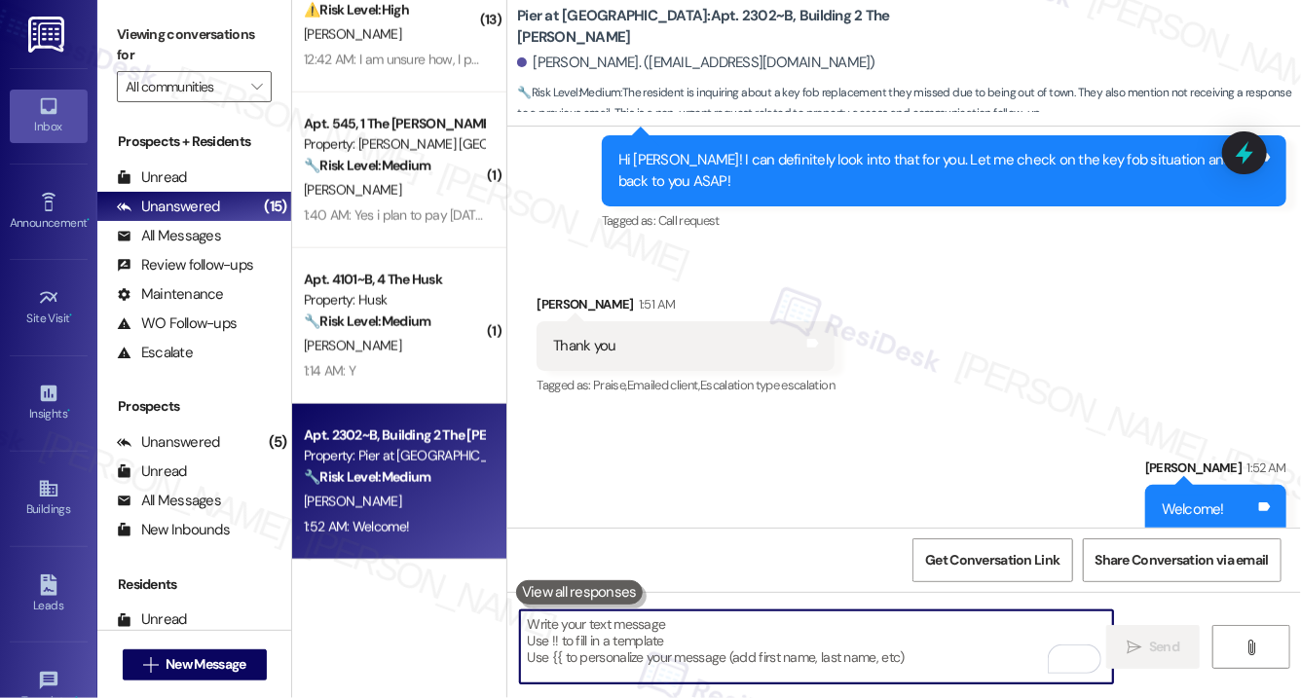
scroll to position [2369, 0]
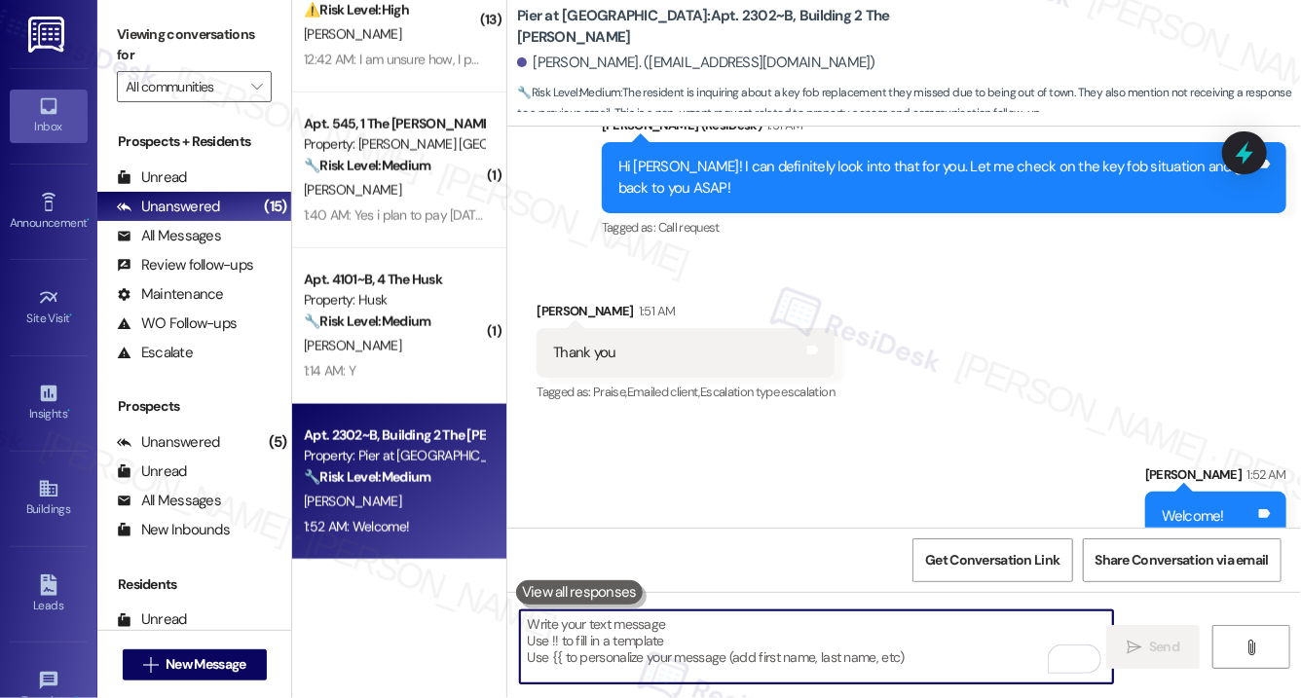
click at [594, 634] on textarea "To enrich screen reader interactions, please activate Accessibility in Grammarl…" at bounding box center [816, 647] width 593 height 73
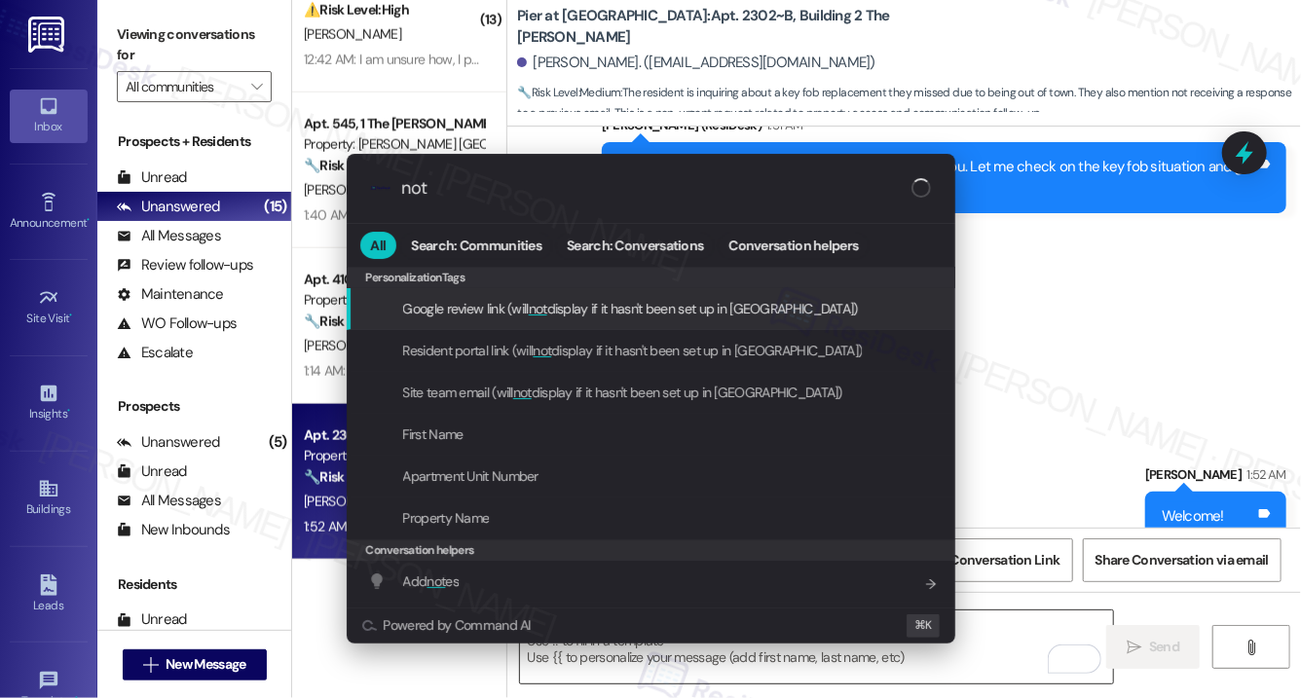
type input "note"
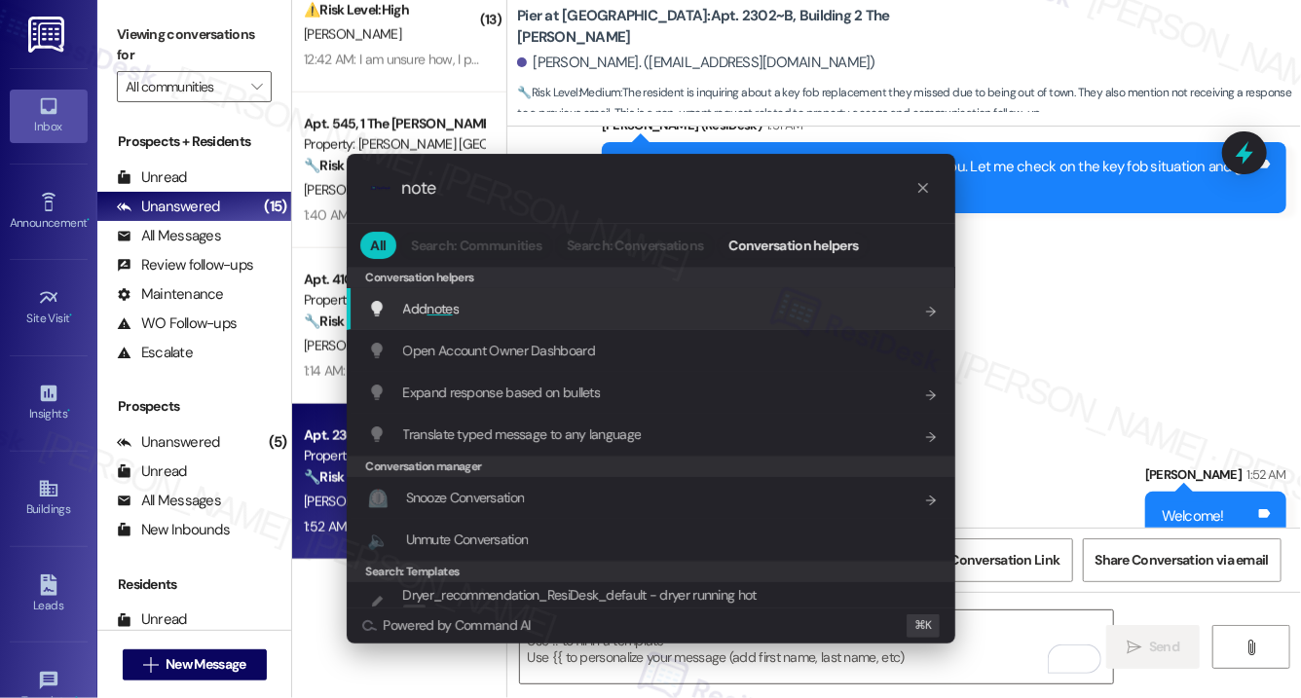
click at [502, 308] on div "Add note s Add shortcut" at bounding box center [653, 308] width 570 height 21
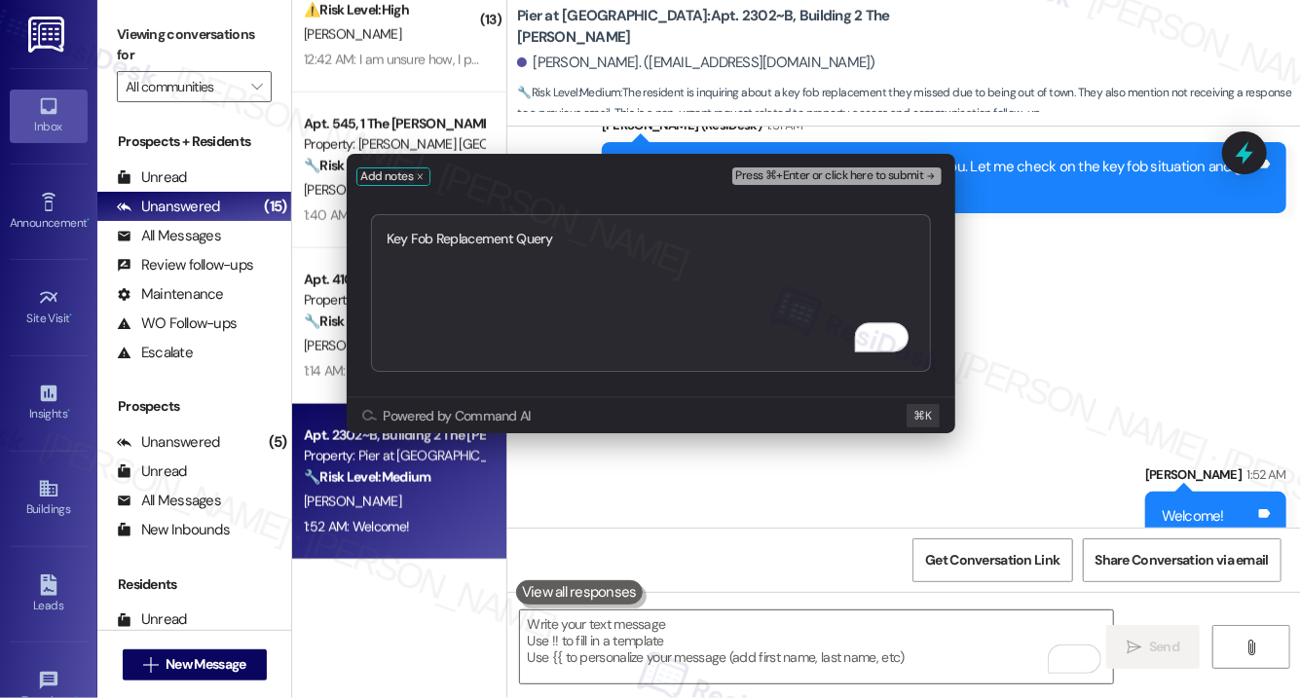
click at [386, 242] on textarea "Key Fob Replacement Query" at bounding box center [651, 293] width 560 height 158
type textarea "Escalate: Key Fob Replacement Query"
click at [798, 177] on span "Press ⌘+Enter or click here to submit" at bounding box center [830, 176] width 188 height 14
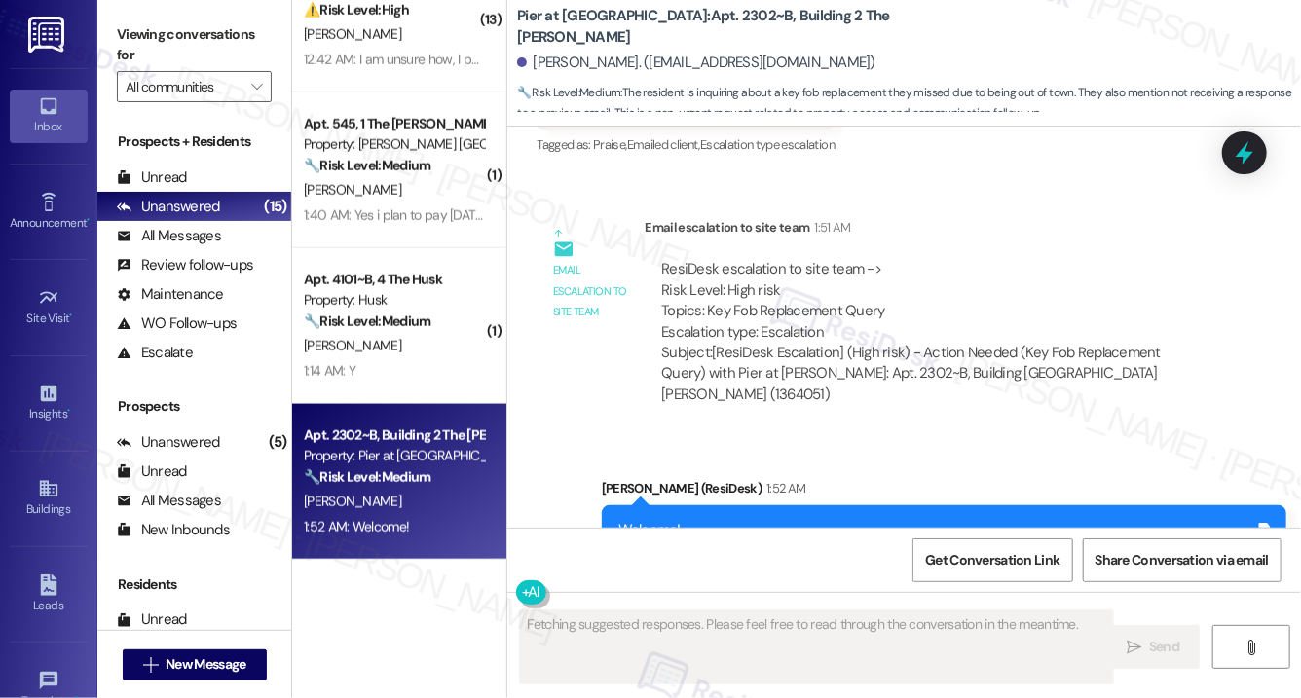
scroll to position [2623, 0]
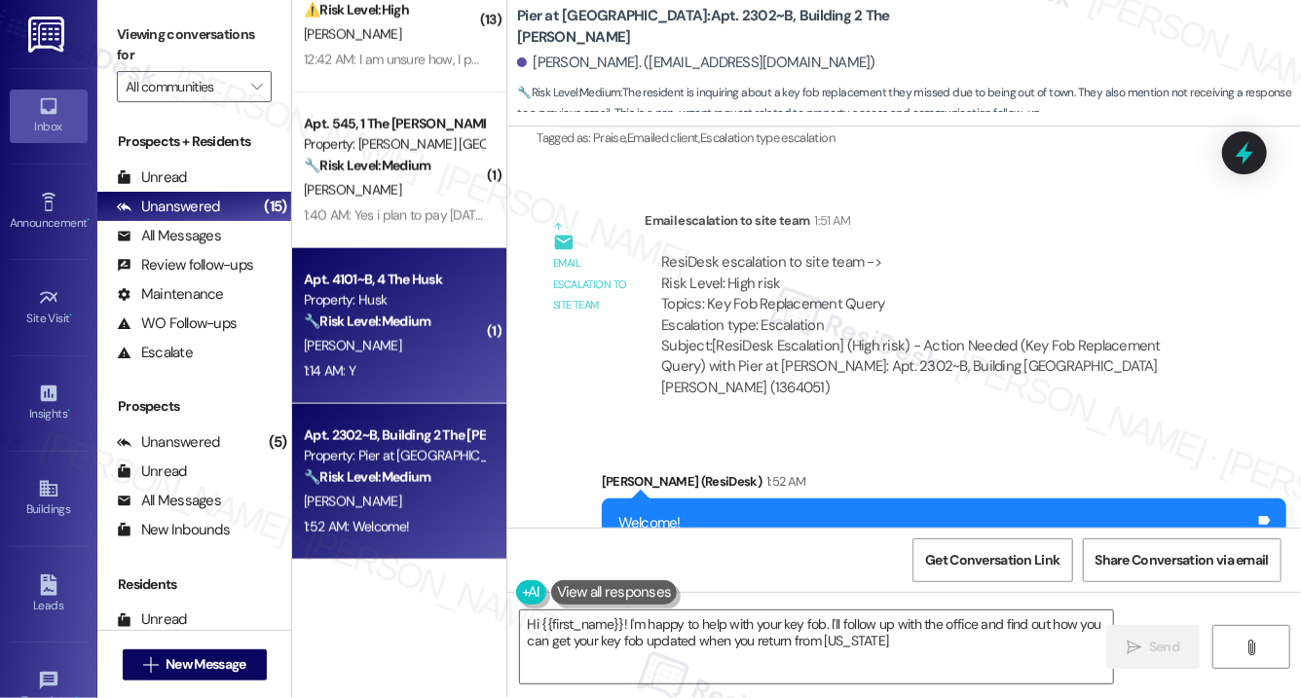
type textarea "Hi {{first_name}}! I'm happy to help with your key fob. I'll follow up with the…"
click at [358, 370] on div "1:14 AM: Y 1:14 AM: Y" at bounding box center [394, 371] width 184 height 24
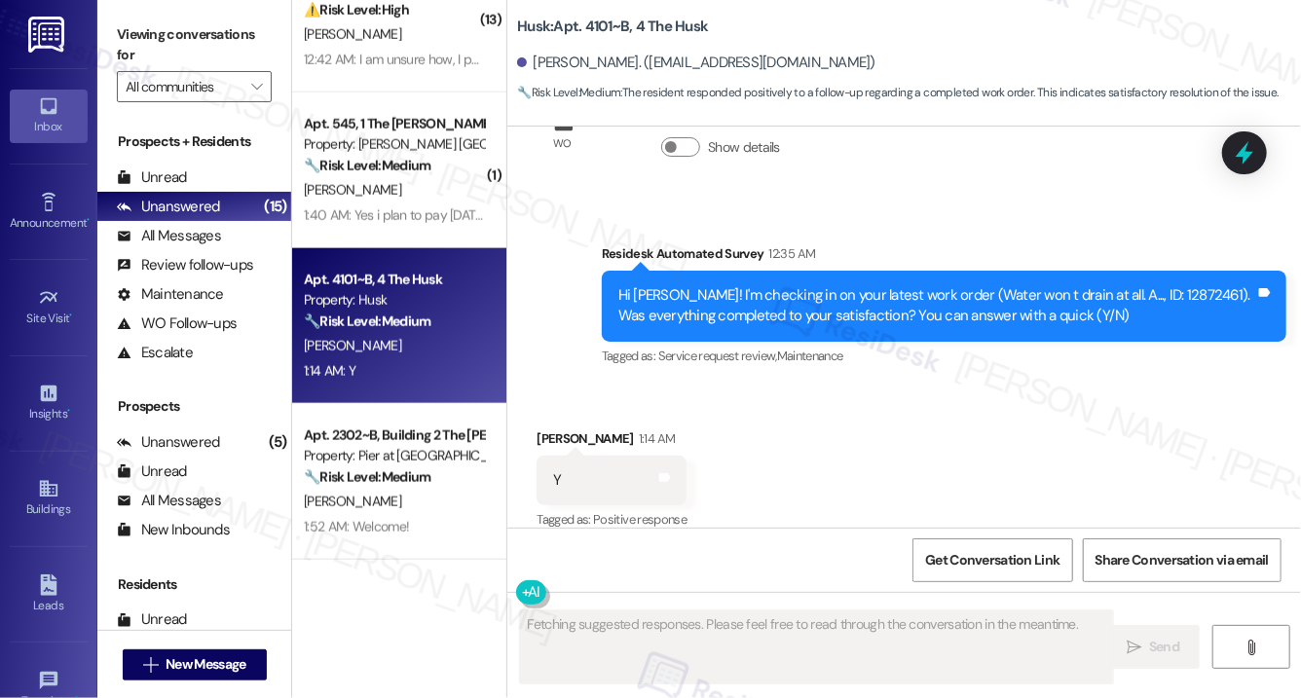
scroll to position [5510, 0]
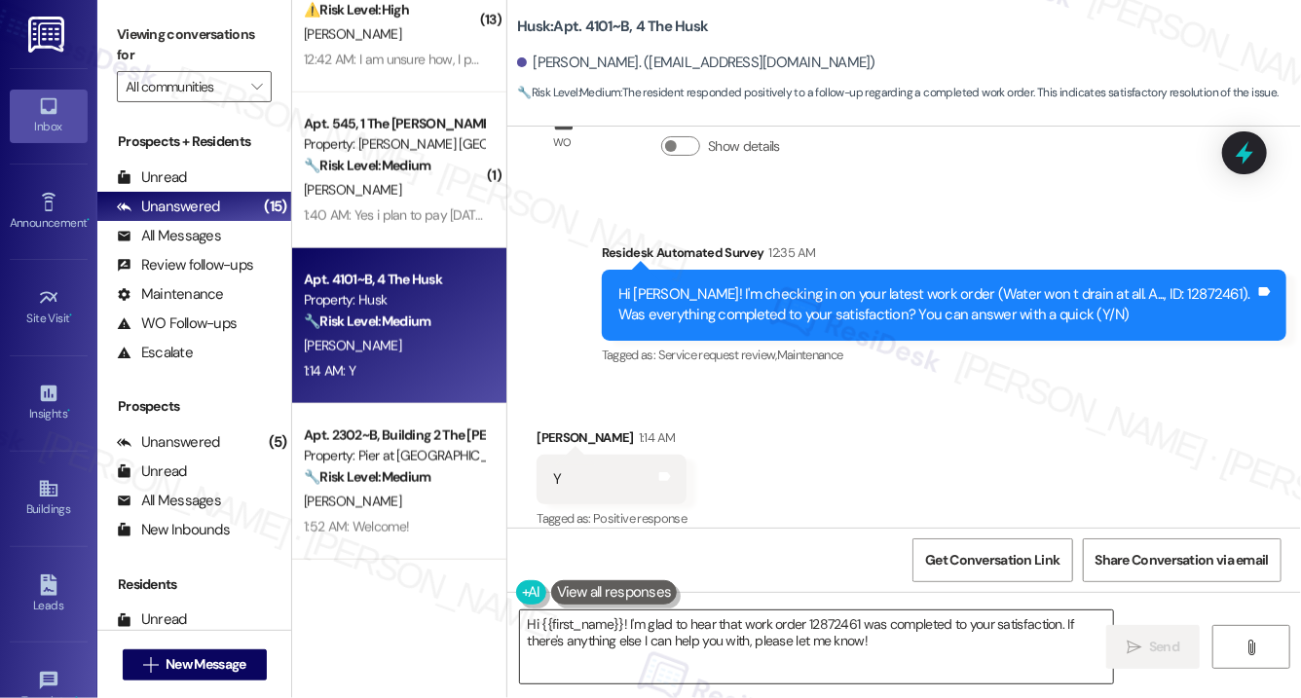
click at [632, 631] on textarea "Hi {{first_name}}! I'm glad to hear that work order 12872461 was completed to y…" at bounding box center [816, 647] width 593 height 73
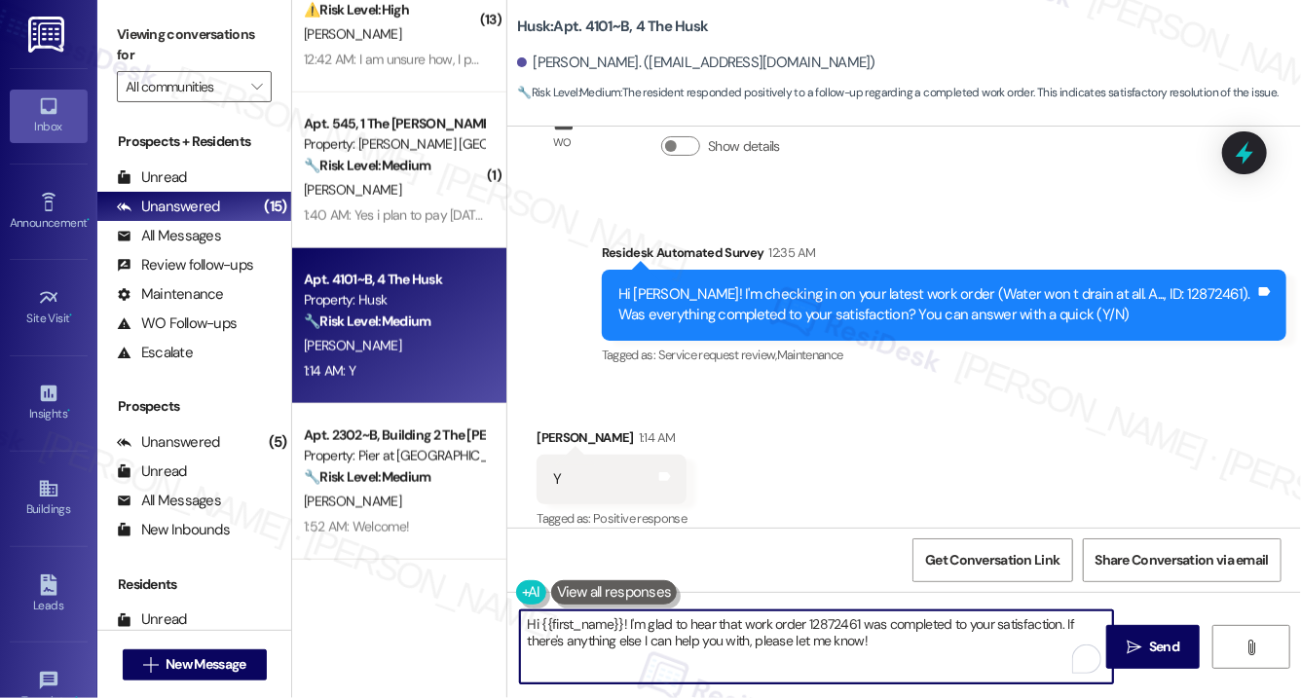
click at [632, 631] on textarea "Hi {{first_name}}! I'm glad to hear that work order 12872461 was completed to y…" at bounding box center [816, 647] width 593 height 73
paste textarea ", I'm so glad to hear the work order was completed to your satisfaction. If I m…"
click at [884, 660] on textarea "Hi {{first_name}}, I'm so glad to hear the work order was completed to your sat…" at bounding box center [816, 647] width 593 height 73
type textarea "Hi {{first_name}}, I'm so glad to hear the work order was completed to your sat…"
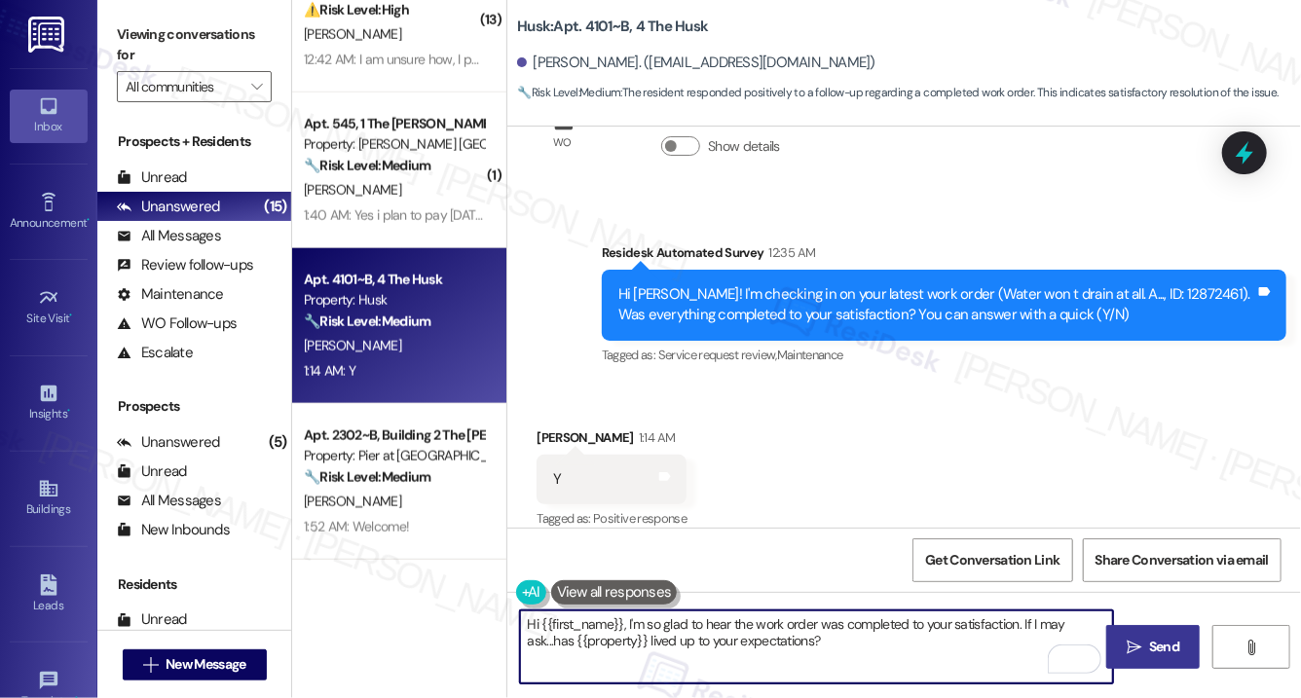
click at [1149, 658] on span "Send" at bounding box center [1164, 647] width 30 height 20
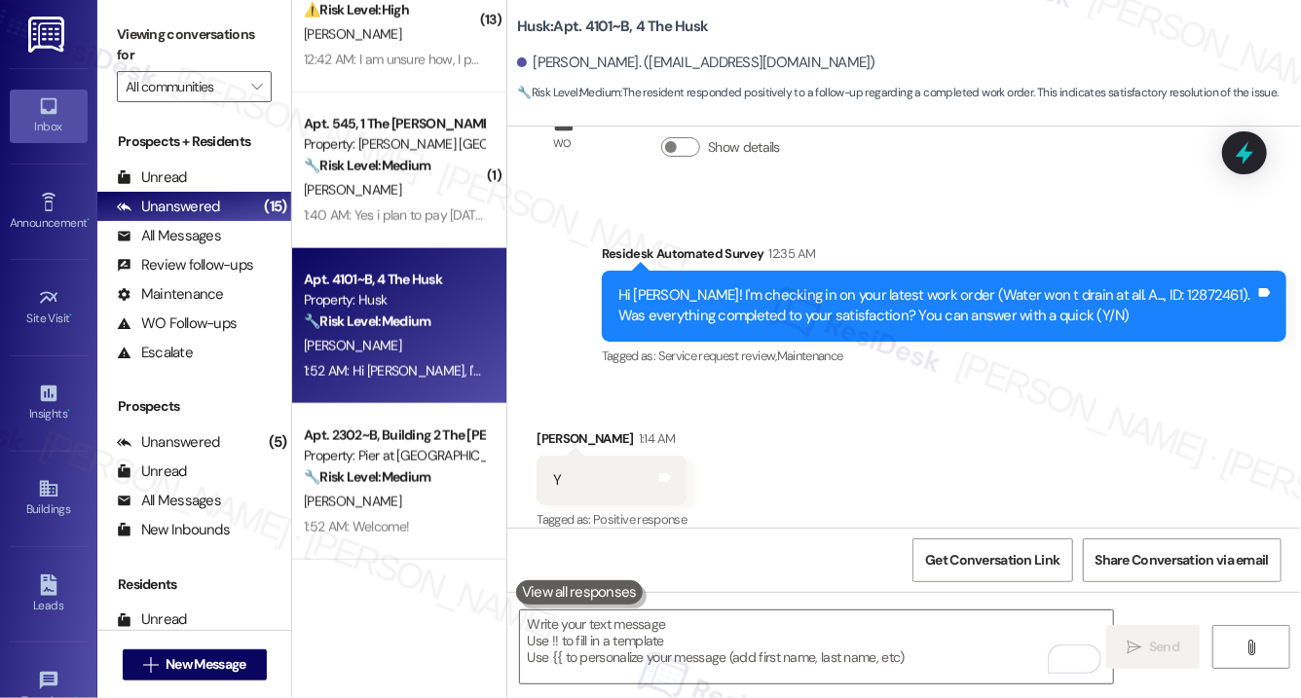
scroll to position [5666, 0]
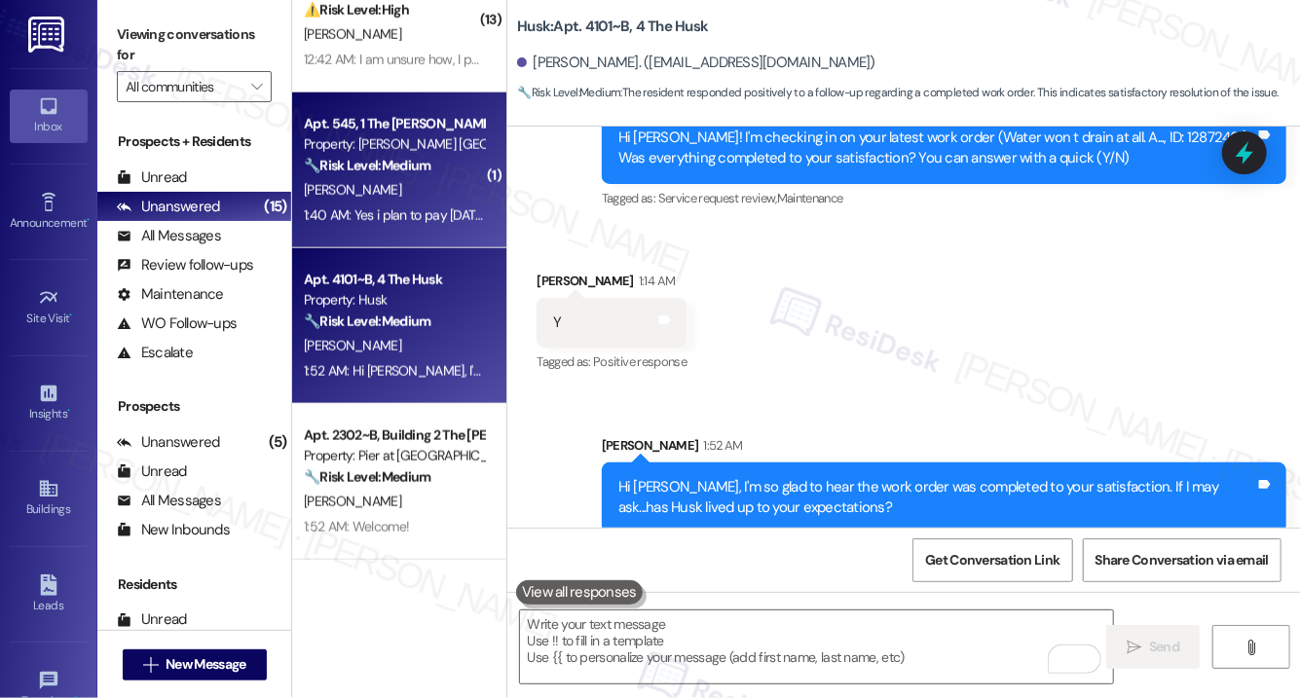
click at [384, 178] on div "[PERSON_NAME]" at bounding box center [394, 190] width 184 height 24
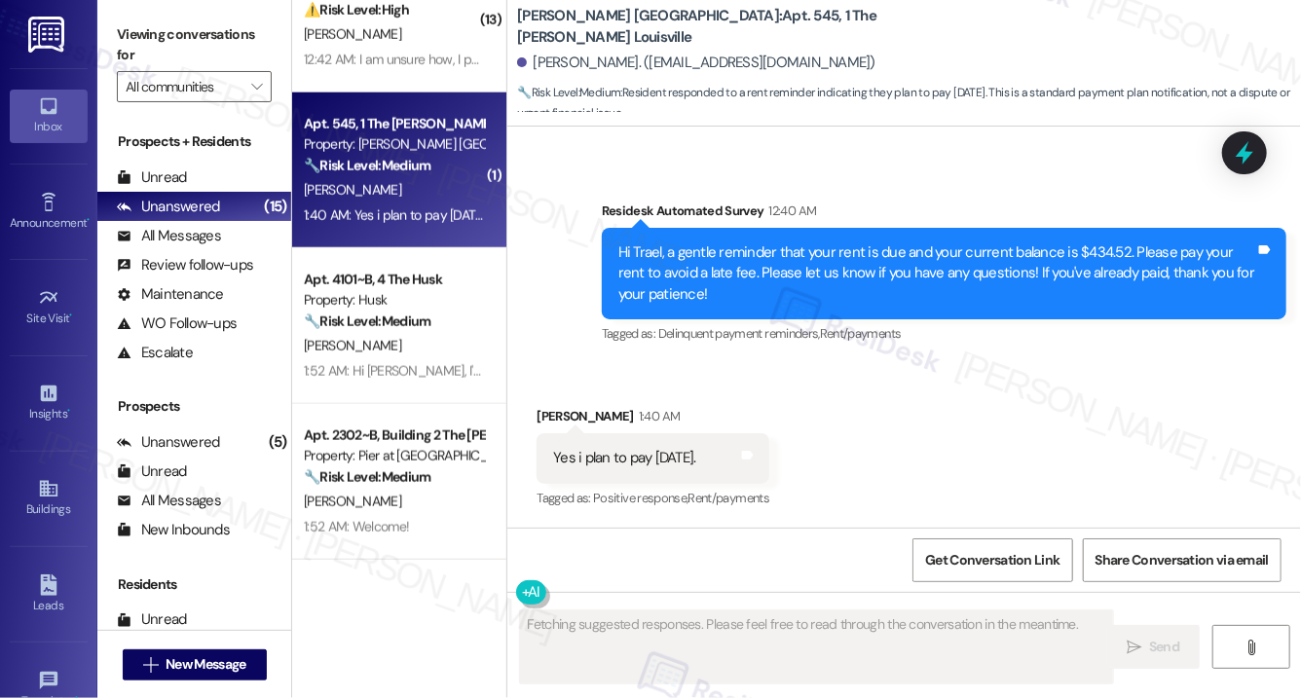
scroll to position [1031, 0]
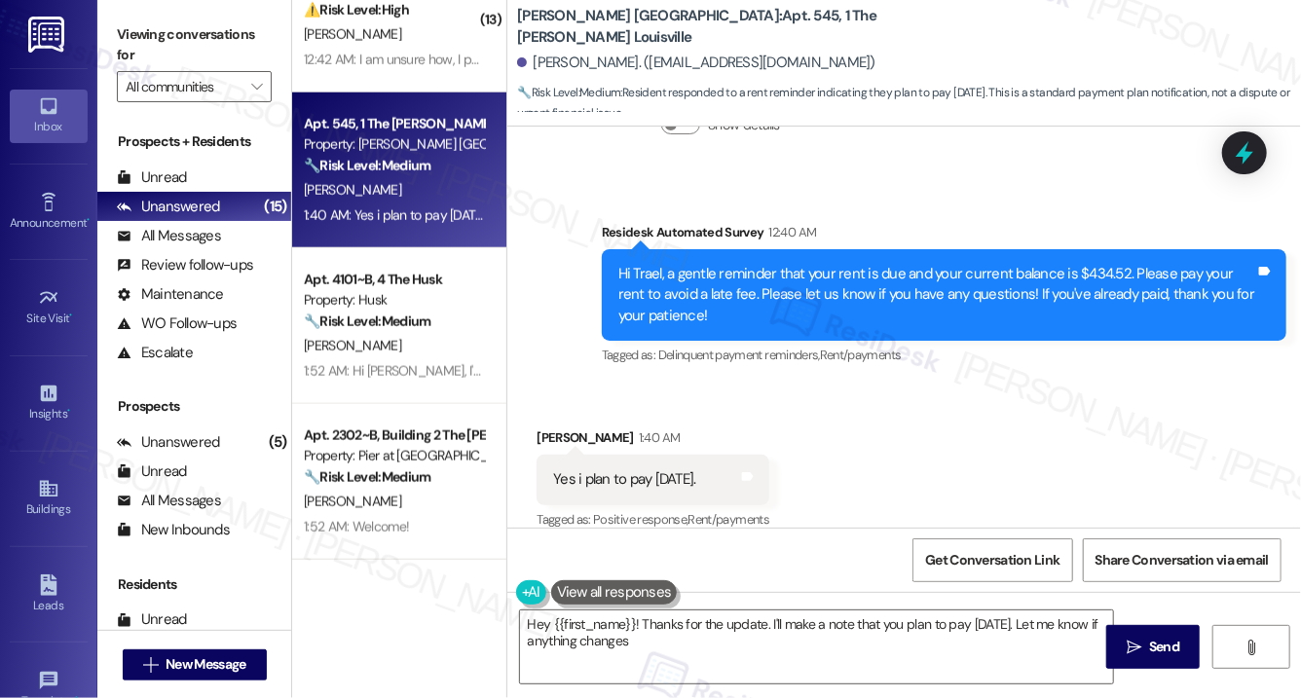
type textarea "Hey {{first_name}}! Thanks for the update. I'll make a note that you plan to pa…"
click at [750, 671] on textarea "Hey {{first_name}}! Thanks for the update. I'll make a note that you plan to pa…" at bounding box center [816, 647] width 593 height 73
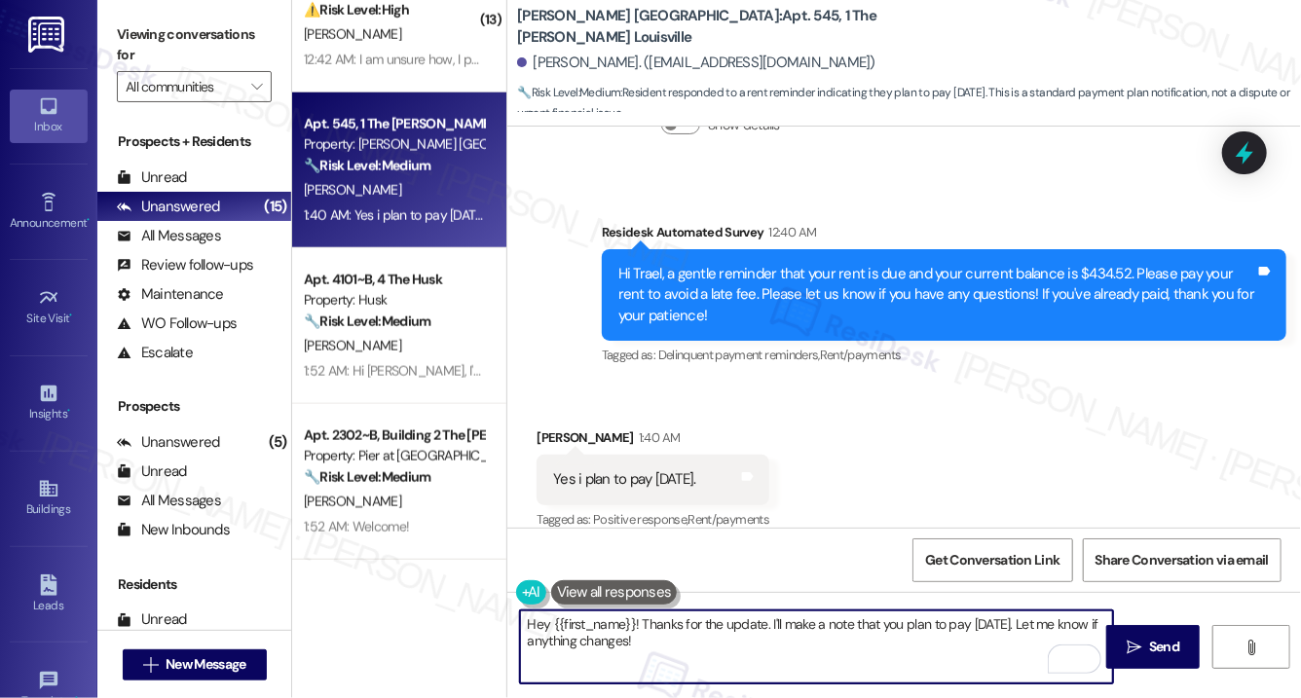
click at [743, 662] on textarea "Hey {{first_name}}! Thanks for the update. I'll make a note that you plan to pa…" at bounding box center [816, 647] width 593 height 73
click at [1149, 649] on span "Send" at bounding box center [1164, 647] width 30 height 20
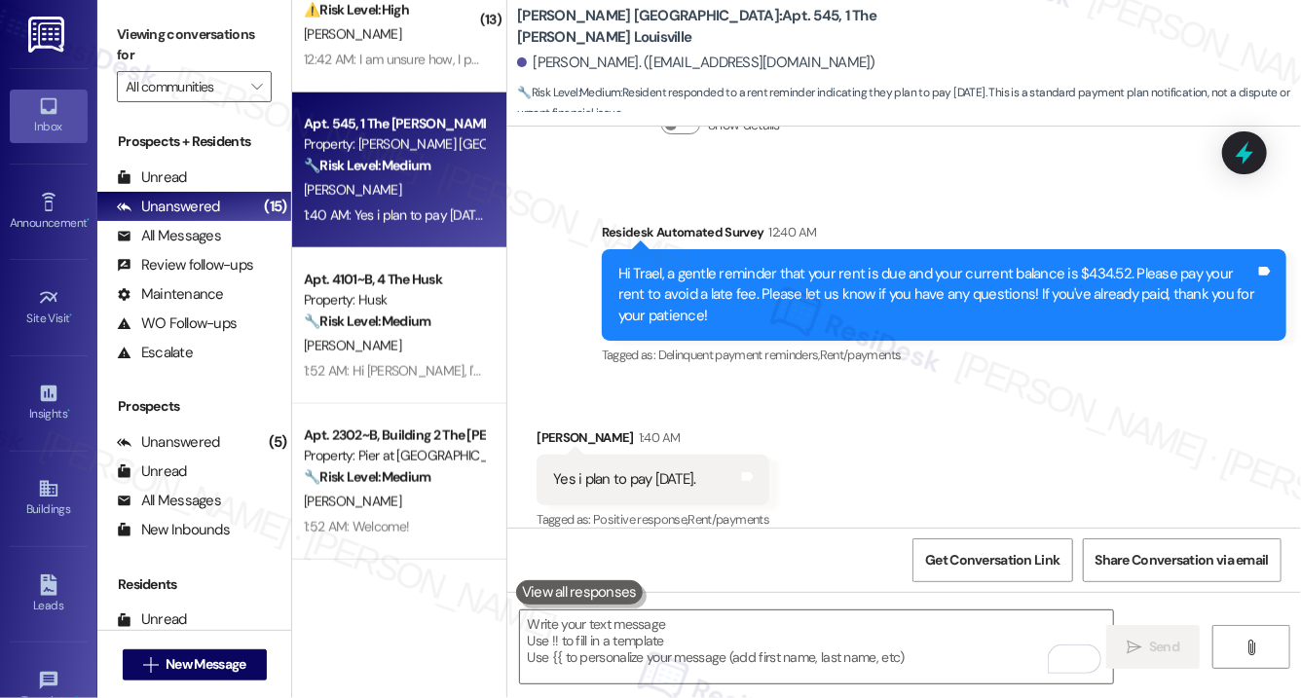
scroll to position [1187, 0]
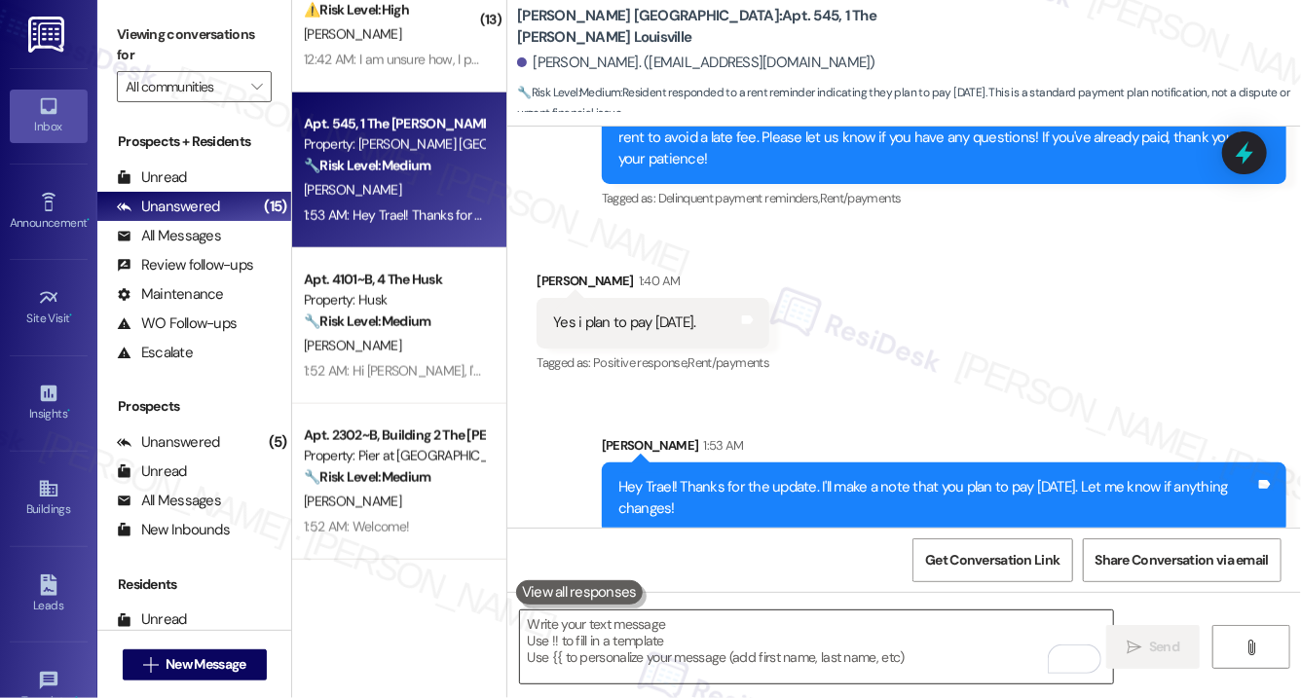
click at [767, 647] on textarea "To enrich screen reader interactions, please activate Accessibility in Grammarl…" at bounding box center [816, 647] width 593 height 73
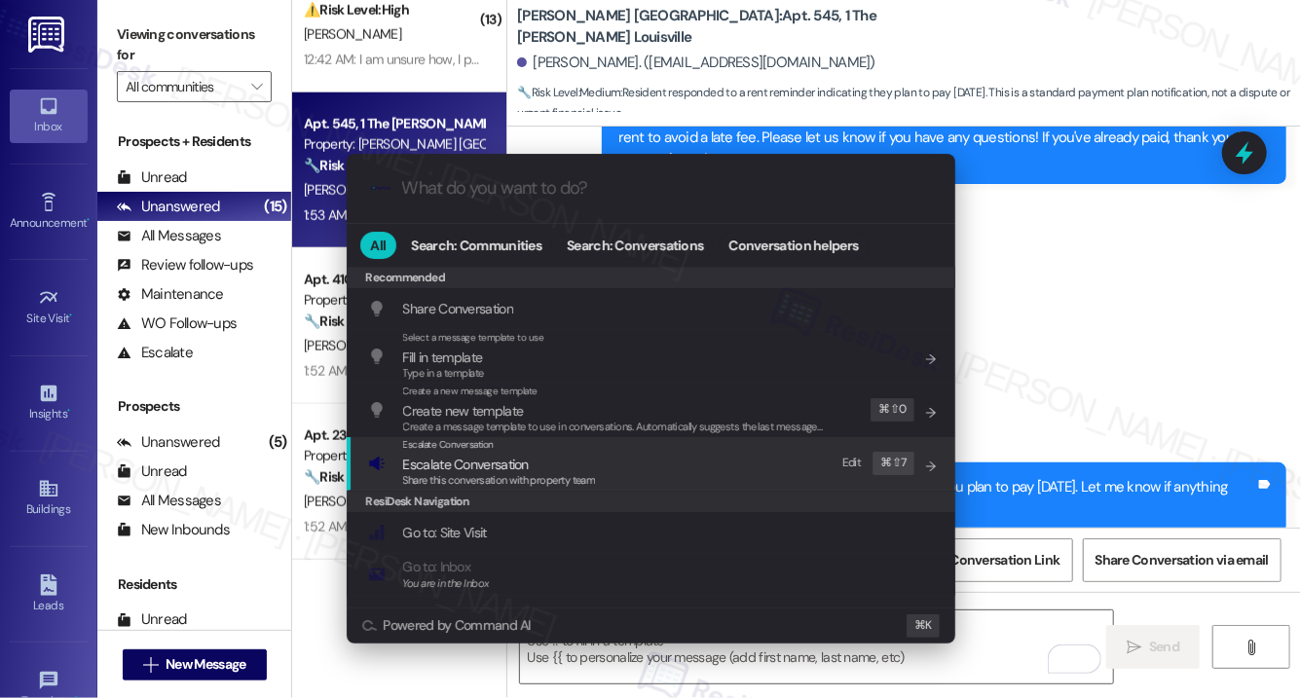
click at [520, 468] on span "Escalate Conversation" at bounding box center [466, 465] width 126 height 18
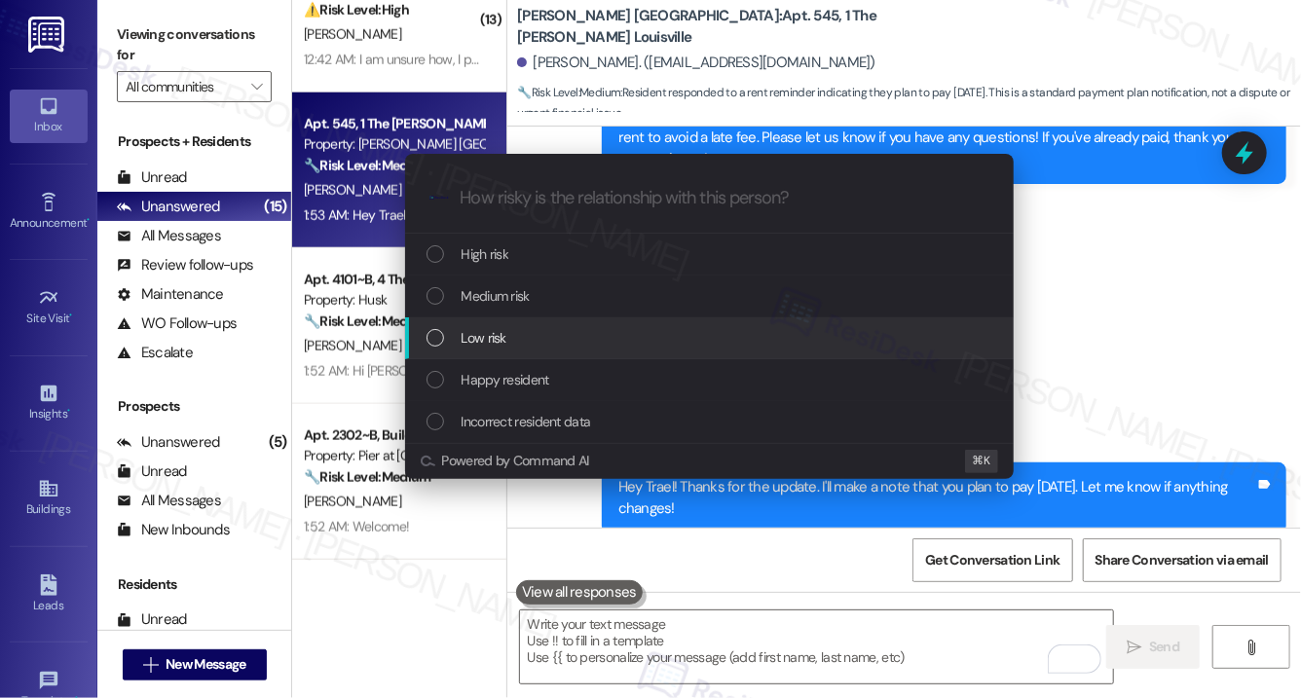
click at [537, 354] on div "Low risk" at bounding box center [709, 339] width 609 height 42
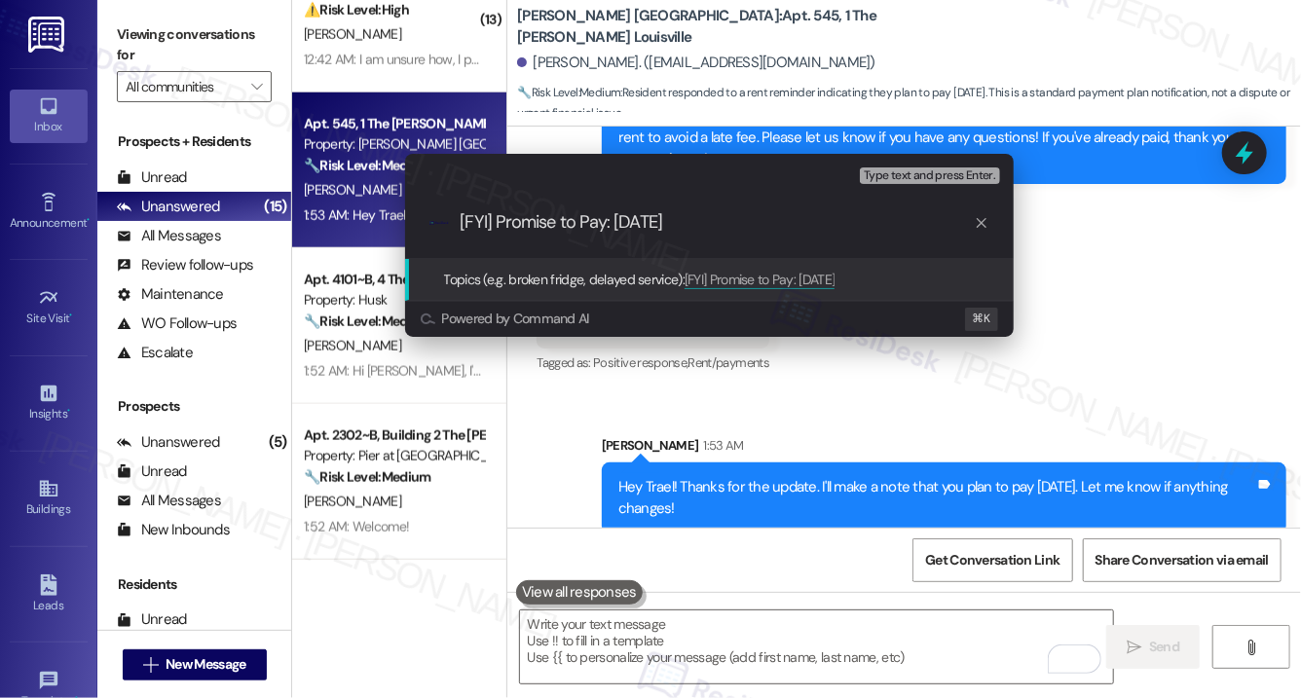
type input "[FYI] Promise to Pay: Aug 15"
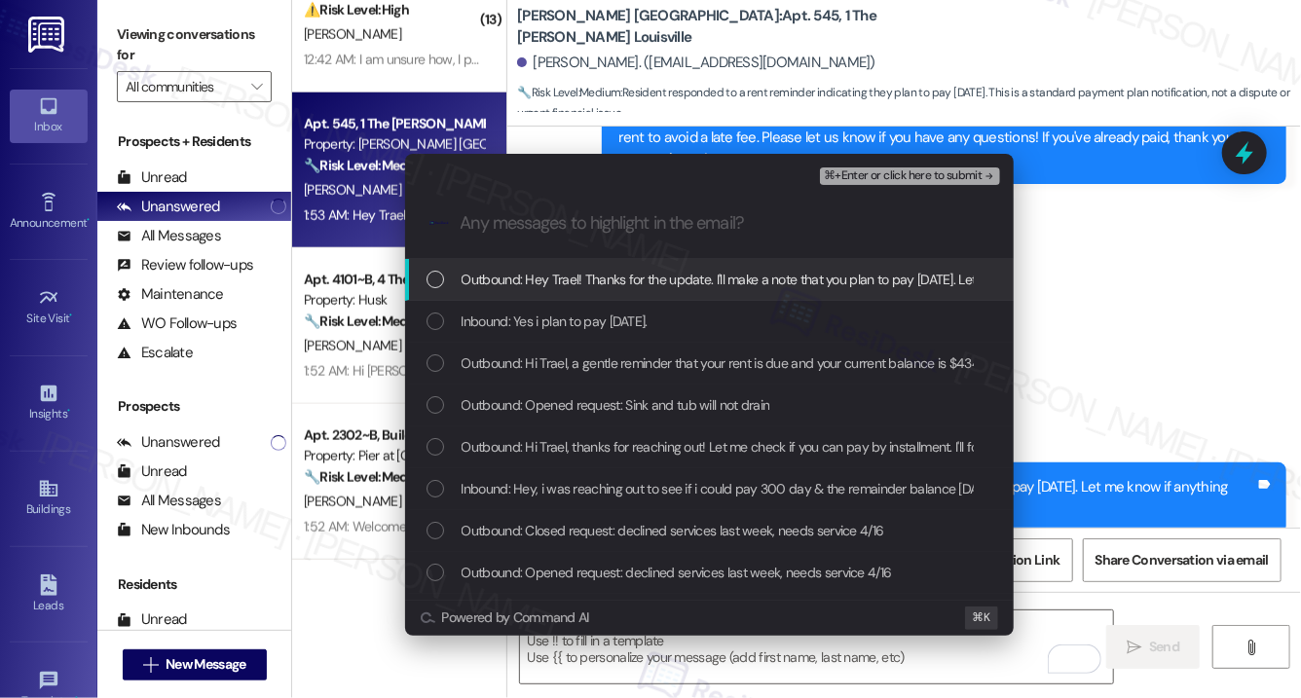
click at [639, 286] on span "Outbound: Hey Trael! Thanks for the update. I'll make a note that you plan to p…" at bounding box center [806, 279] width 688 height 21
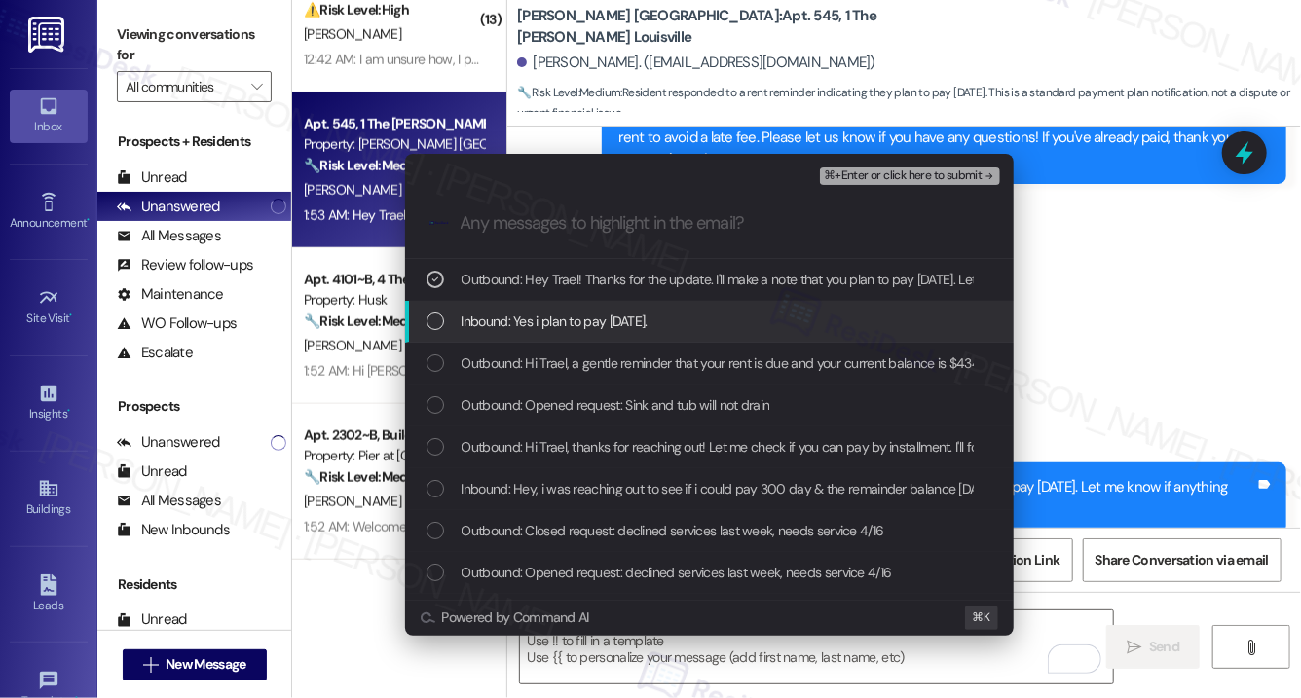
click at [617, 321] on span "Inbound: Yes i plan to pay friday." at bounding box center [555, 321] width 186 height 21
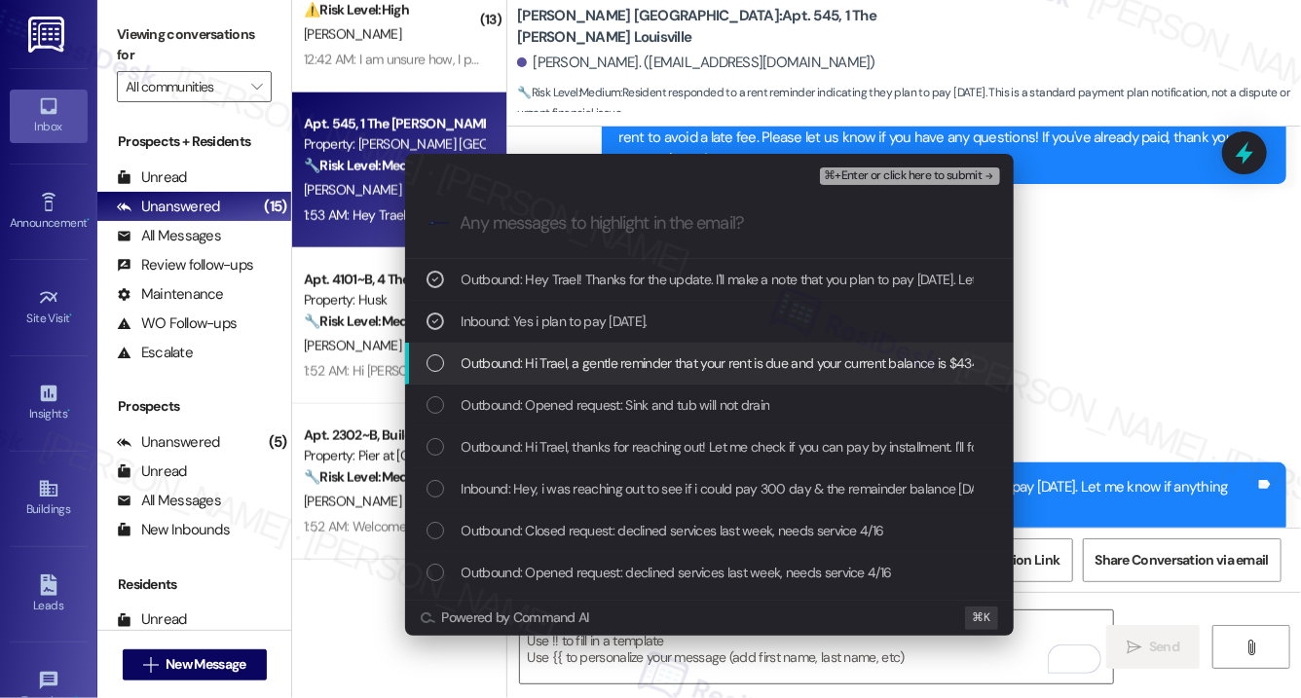
click at [598, 364] on span "Outbound: Hi Trael, a gentle reminder that your rent is due and your current ba…" at bounding box center [1115, 363] width 1307 height 21
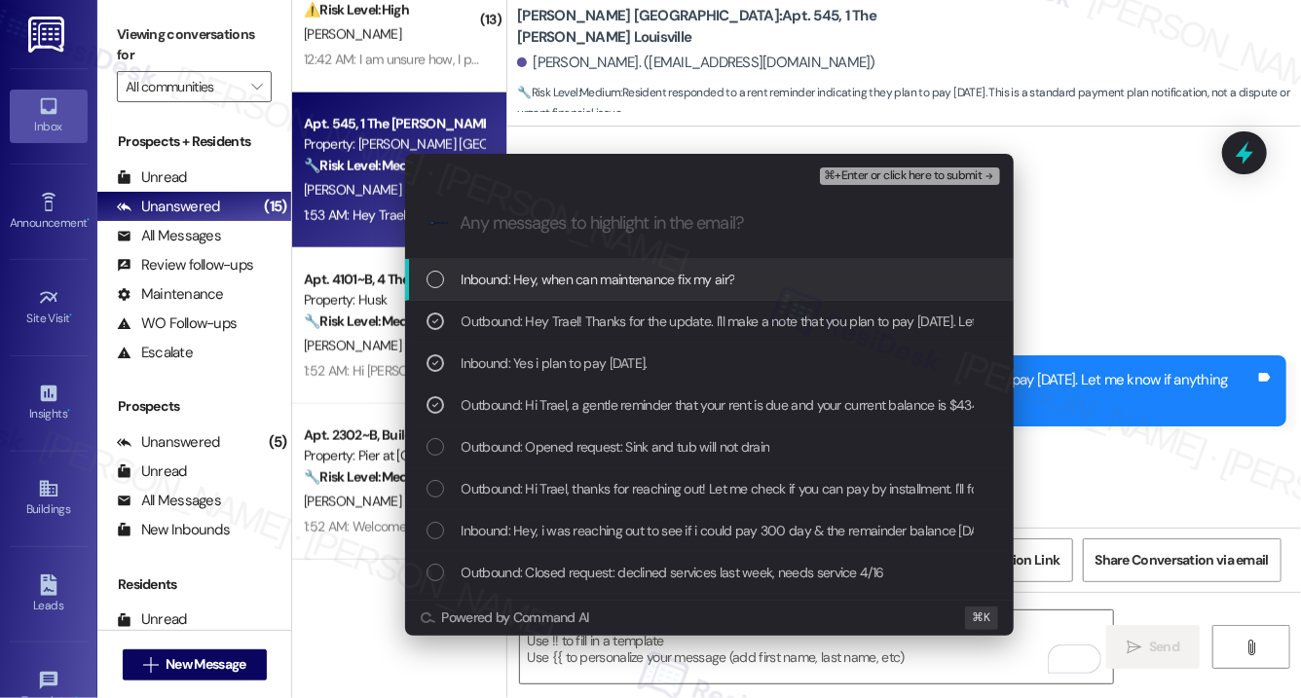
scroll to position [1322, 0]
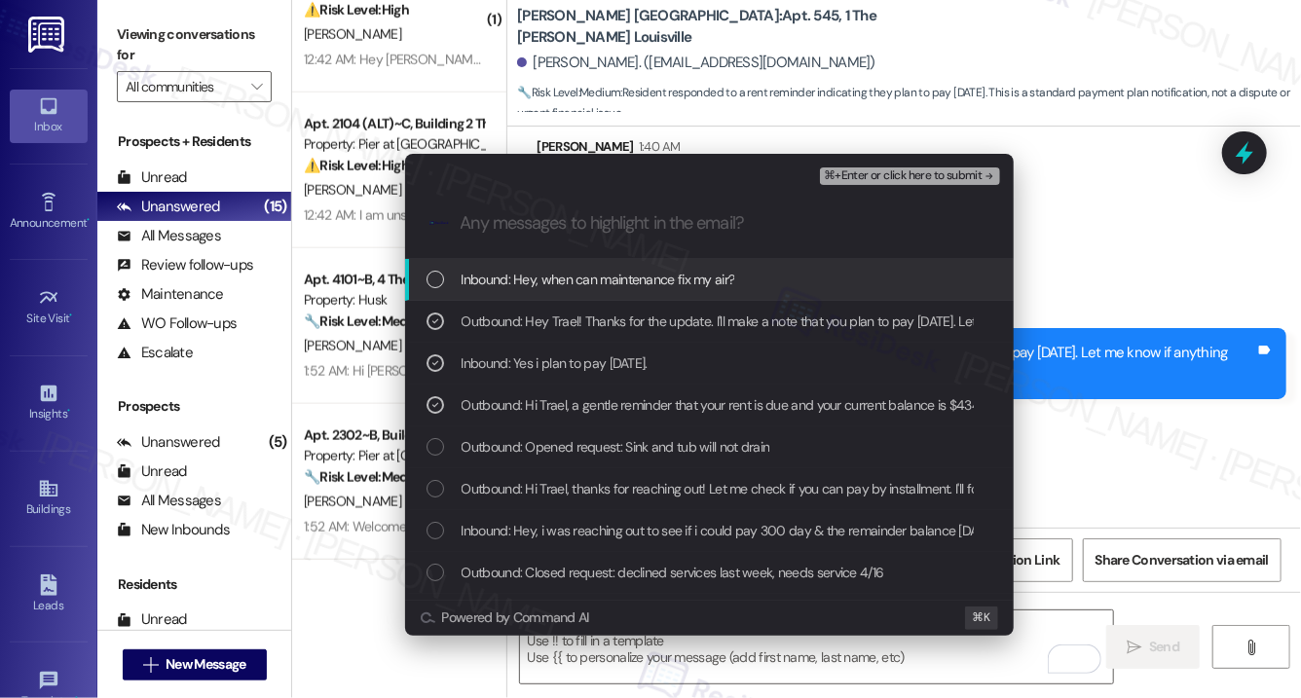
click at [842, 171] on span "⌘+Enter or click here to submit" at bounding box center [903, 176] width 158 height 14
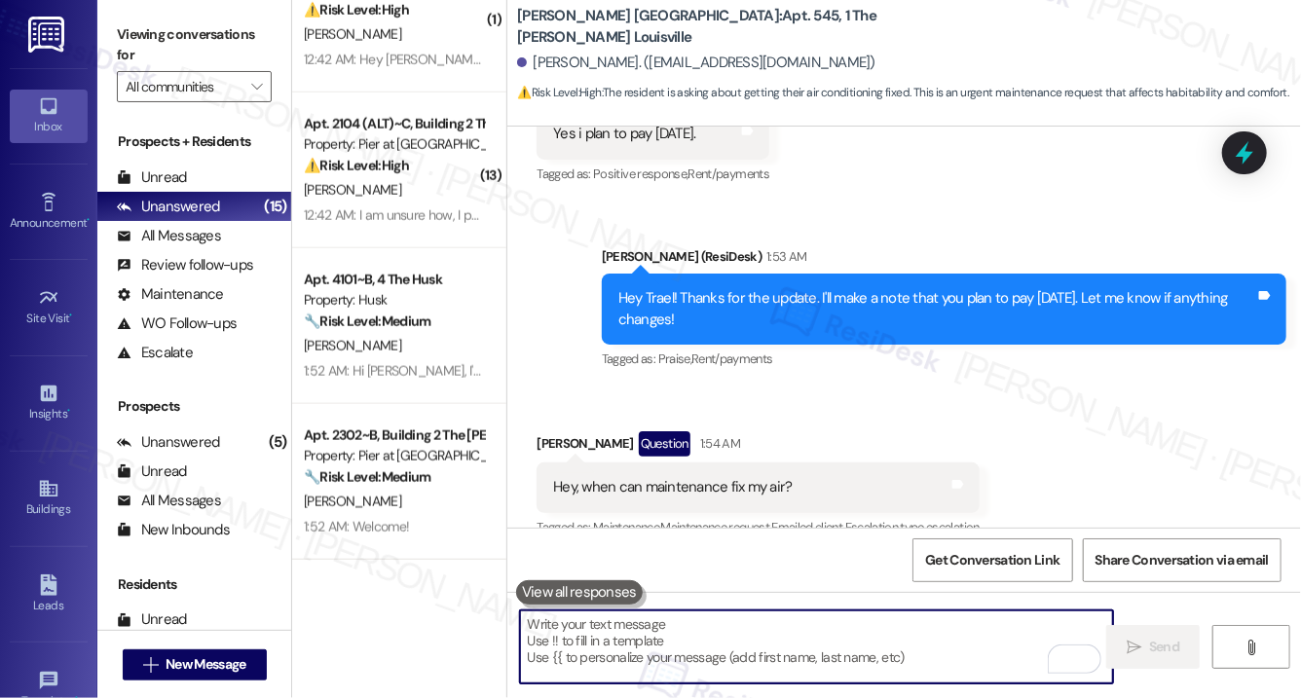
scroll to position [1384, 0]
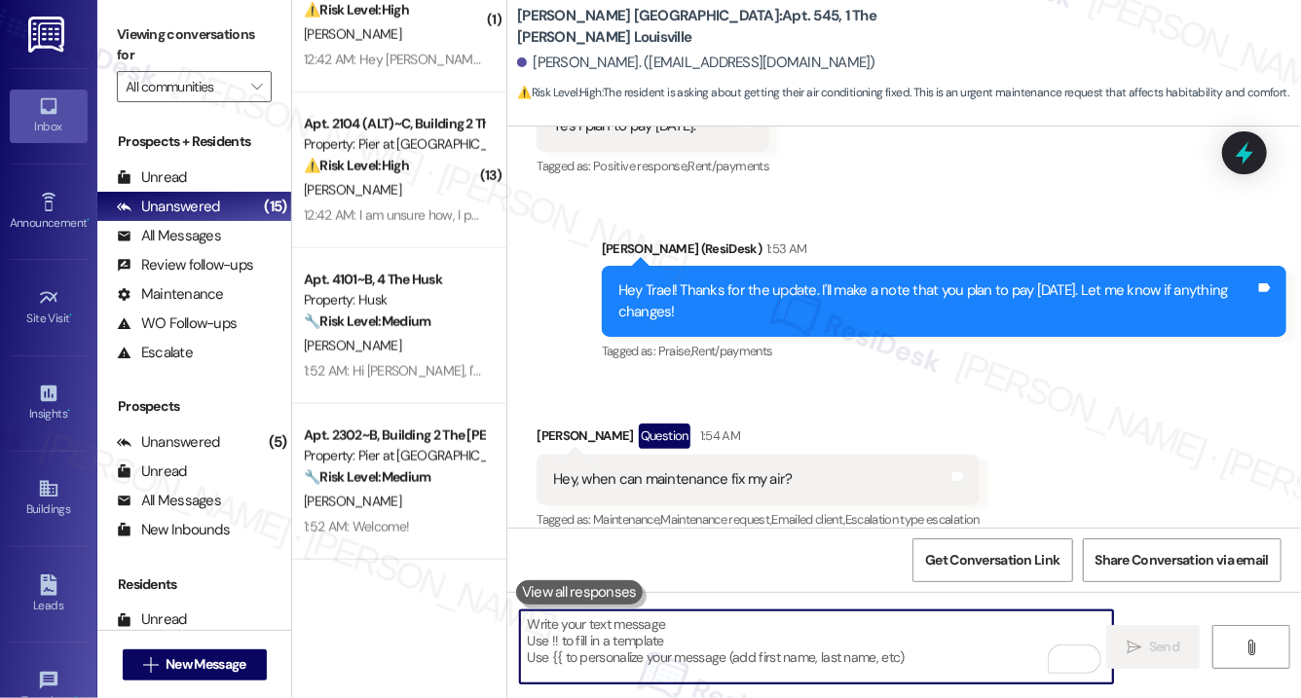
click at [643, 655] on textarea "To enrich screen reader interactions, please activate Accessibility in Grammarl…" at bounding box center [816, 647] width 593 height 73
click at [788, 470] on div "Hey, when can maintenance fix my air?" at bounding box center [672, 480] width 243 height 20
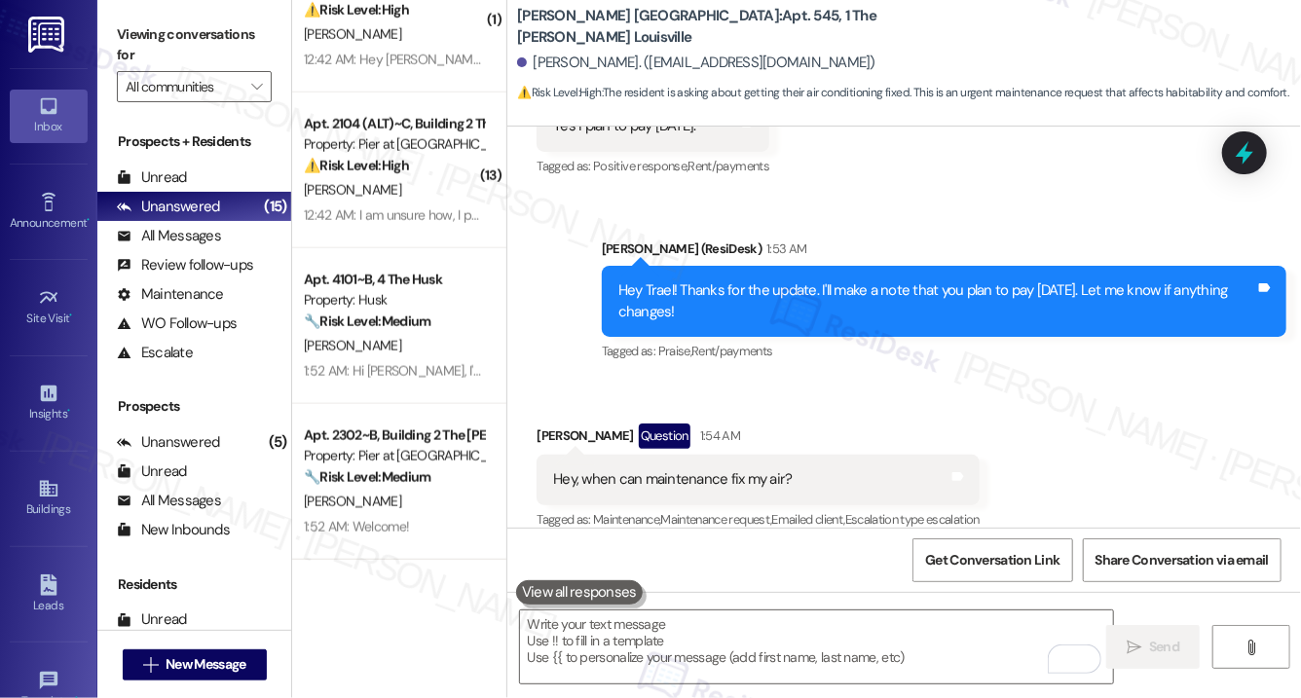
click at [788, 470] on div "Hey, when can maintenance fix my air?" at bounding box center [672, 480] width 243 height 20
click at [672, 641] on textarea "To enrich screen reader interactions, please activate Accessibility in Grammarl…" at bounding box center [816, 647] width 593 height 73
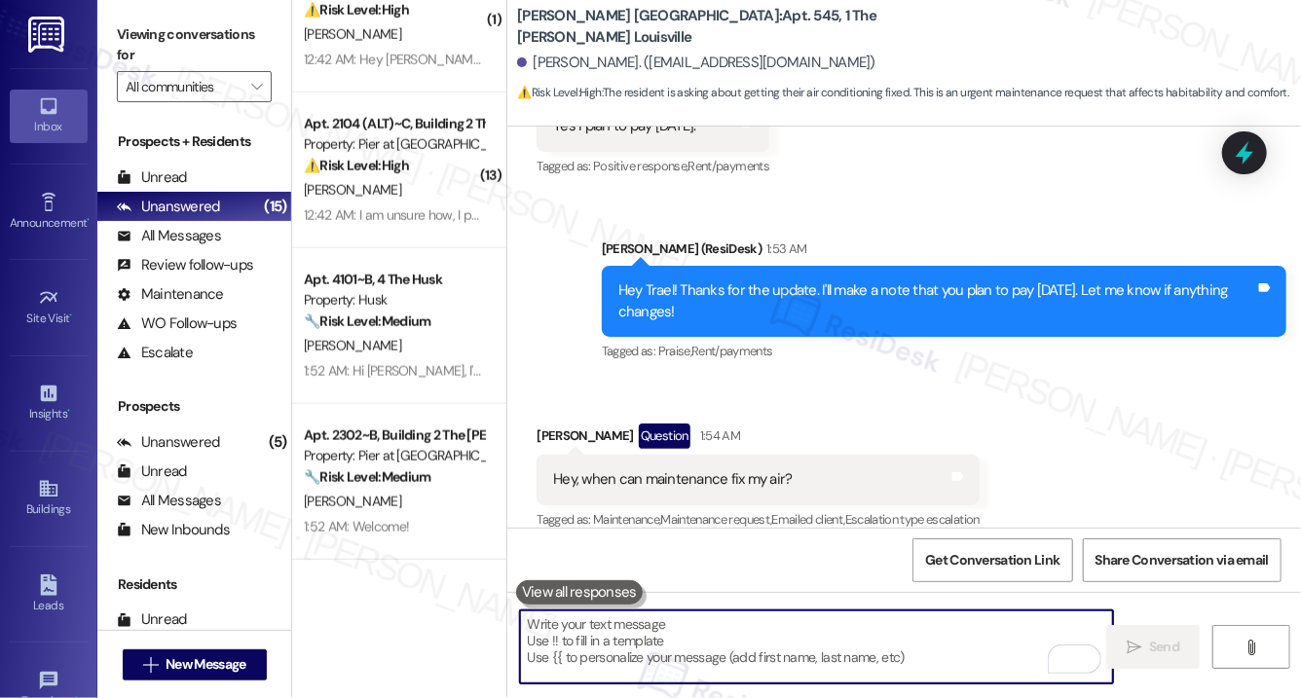
click at [659, 597] on div " Send " at bounding box center [905, 665] width 794 height 146
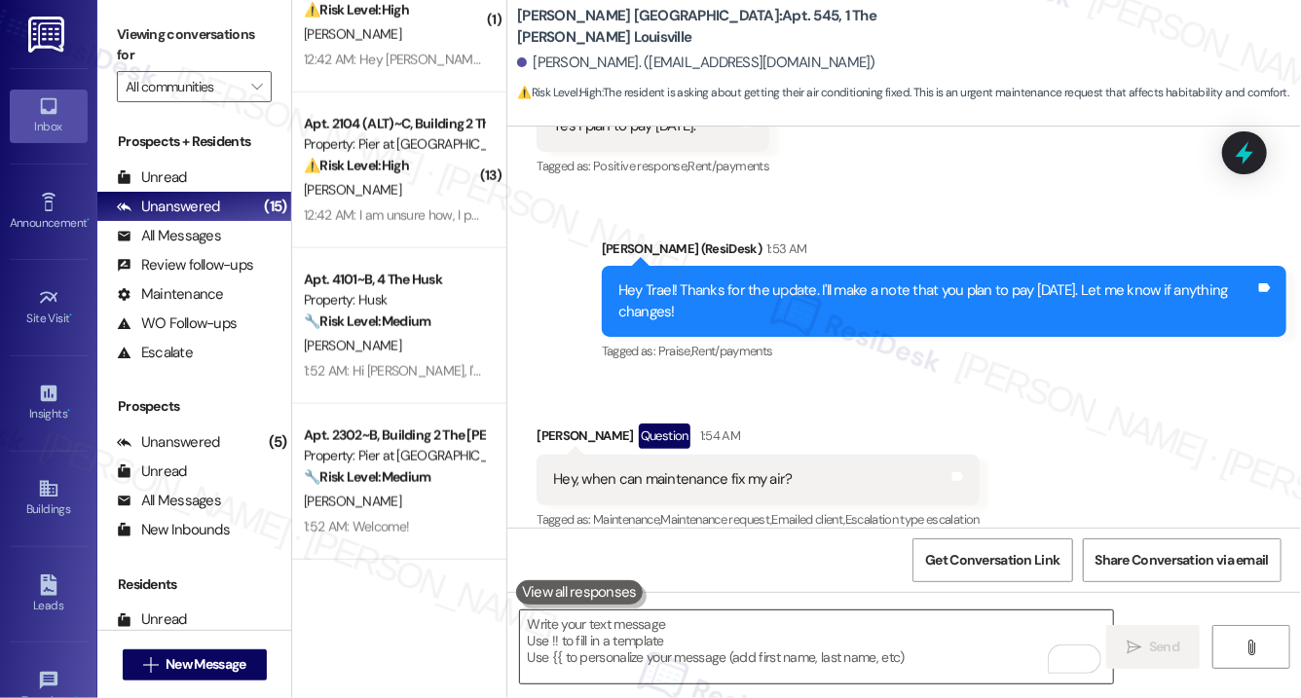
click at [641, 627] on textarea "To enrich screen reader interactions, please activate Accessibility in Grammarl…" at bounding box center [816, 647] width 593 height 73
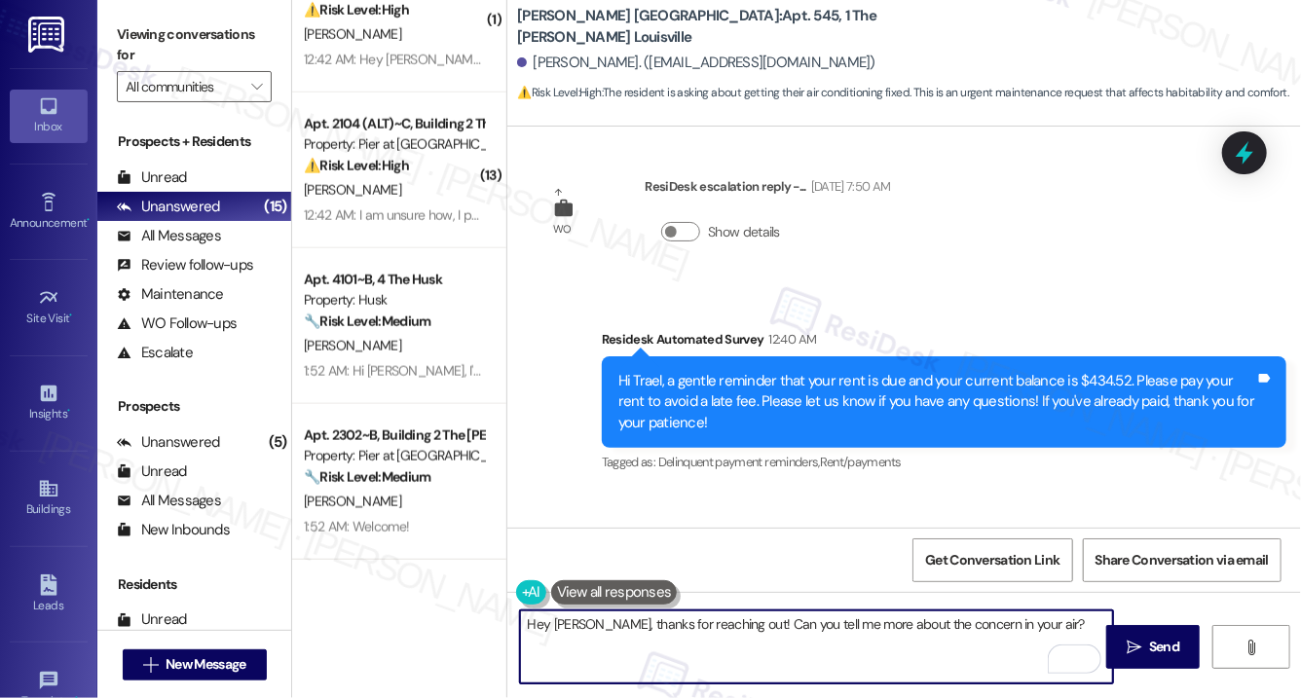
type textarea "Hey Trael, thanks for reaching out! Can you tell me more about the concern in y…"
click at [1053, 450] on div "Tagged as: Delinquent payment reminders , Click to highlight conversations abou…" at bounding box center [944, 462] width 685 height 28
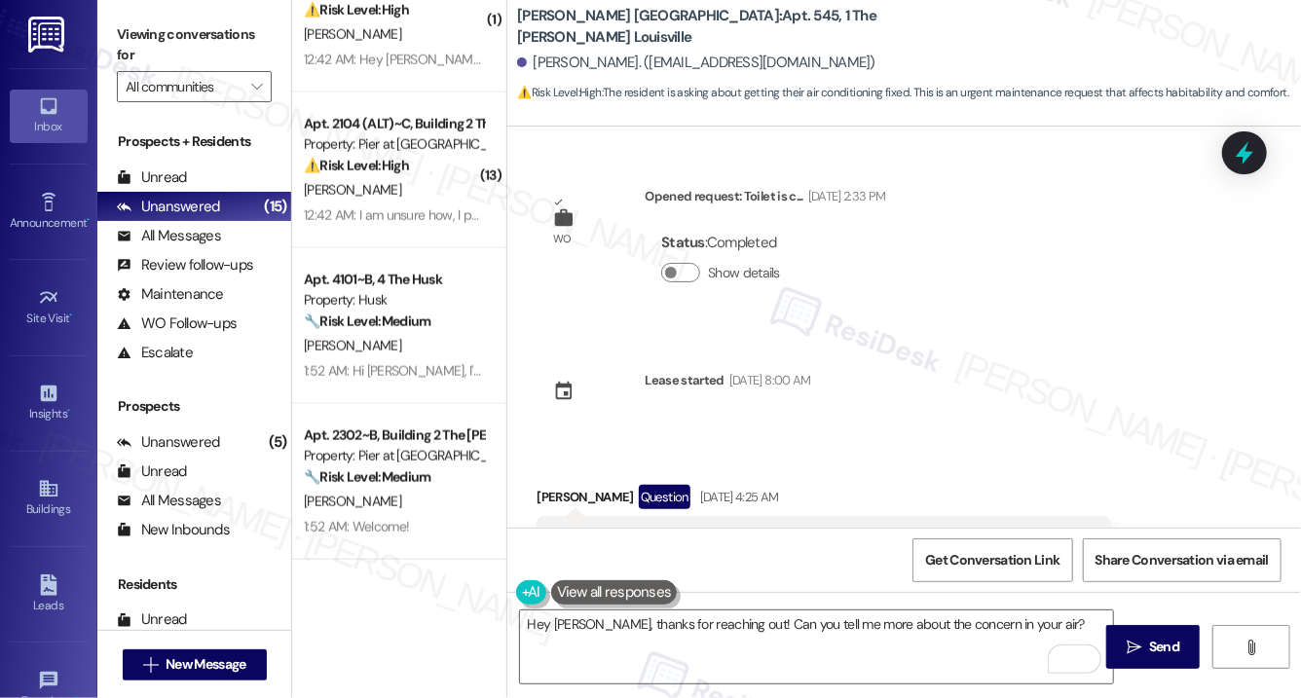
scroll to position [93, 0]
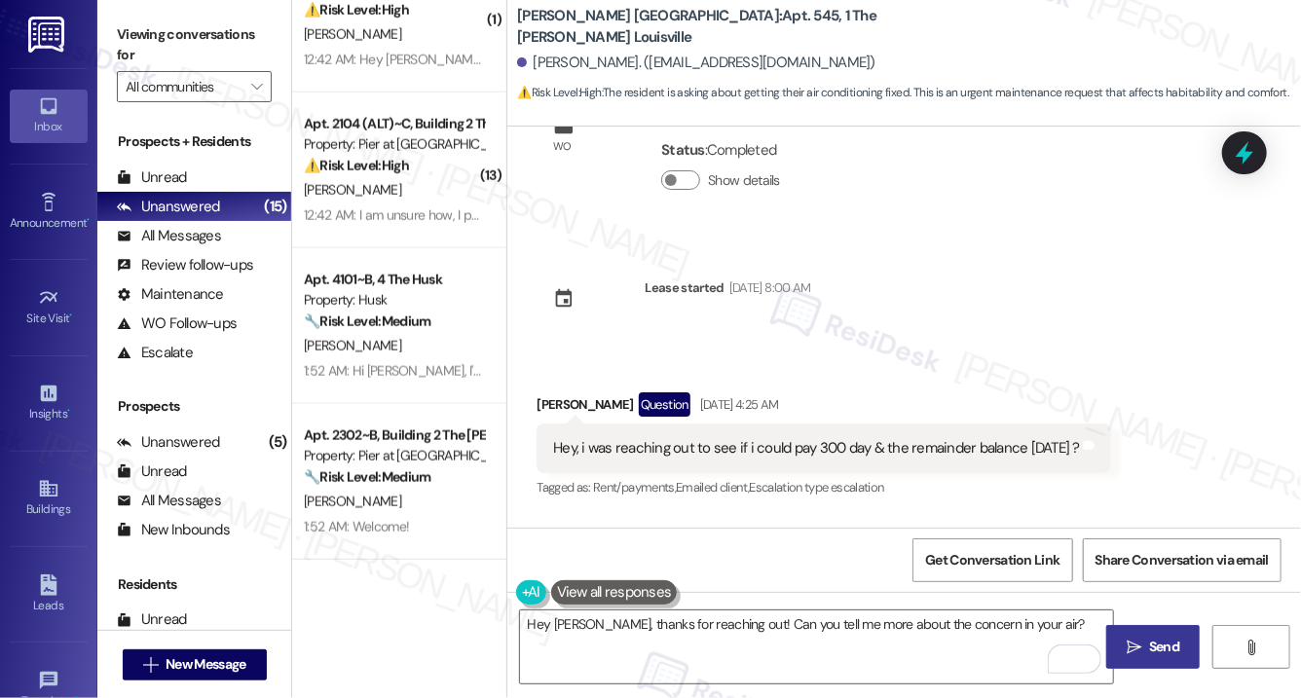
click at [1171, 664] on button " Send" at bounding box center [1154, 647] width 94 height 44
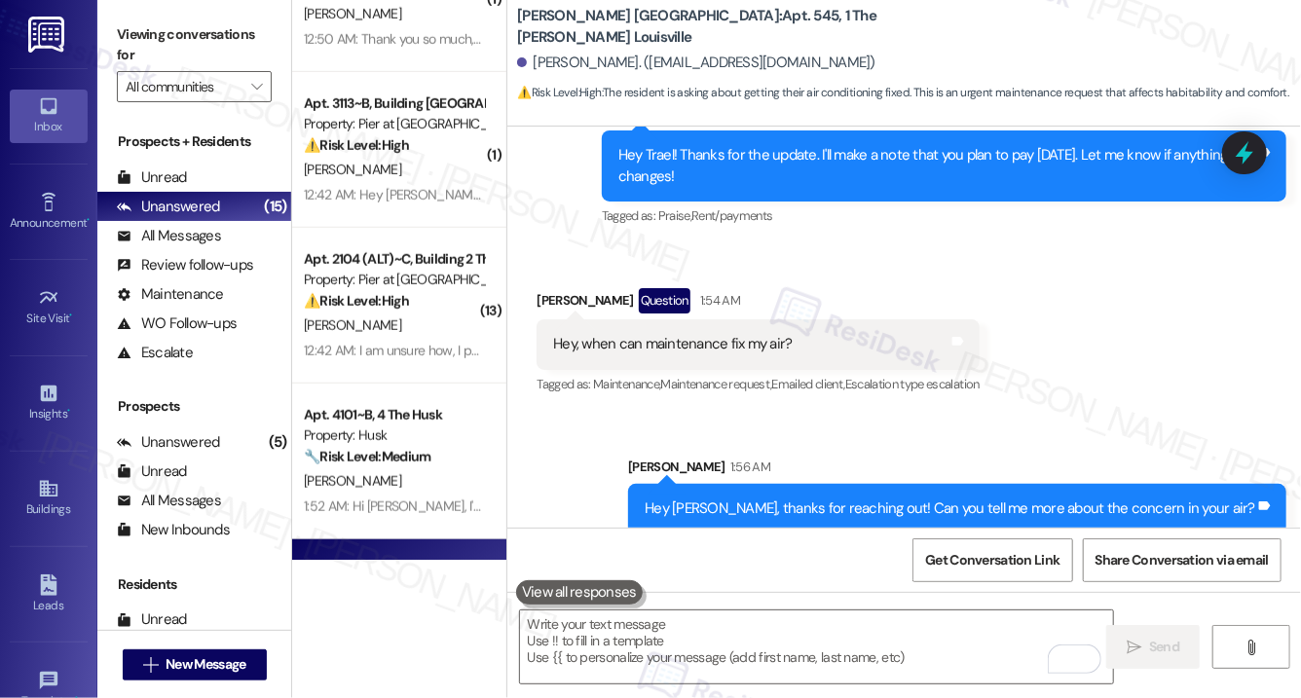
scroll to position [706, 0]
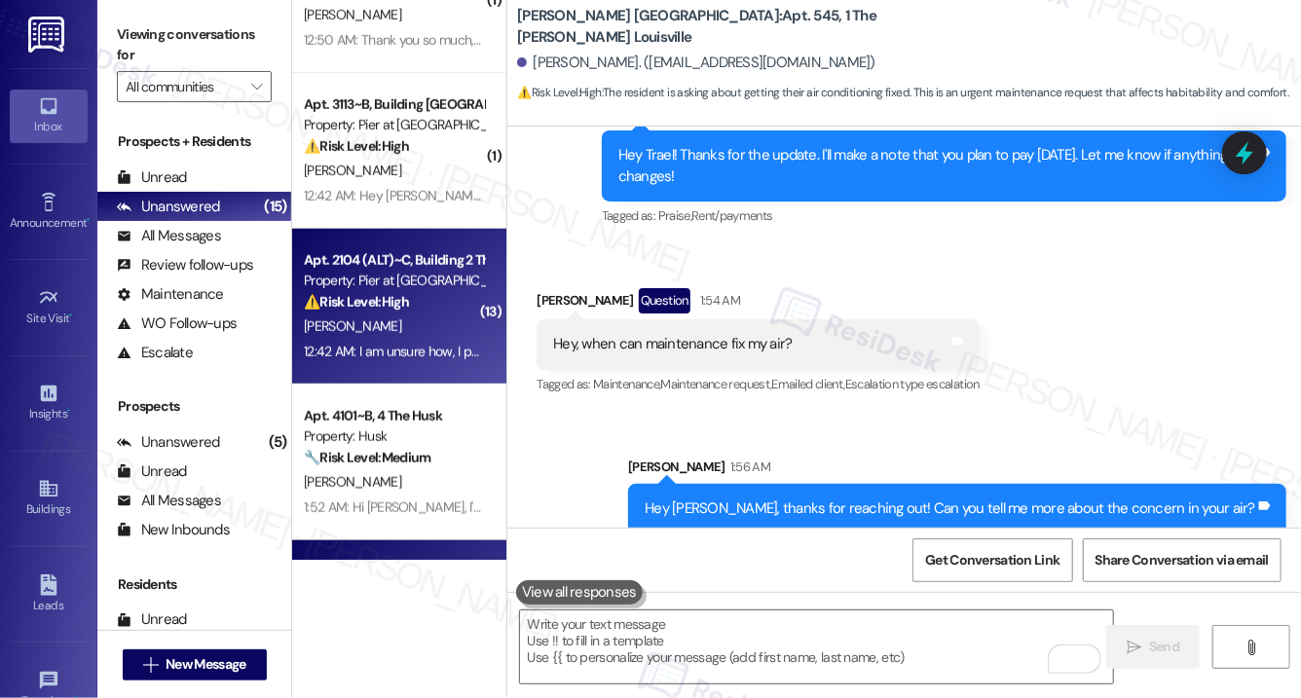
click at [406, 319] on div "[PERSON_NAME]" at bounding box center [394, 327] width 184 height 24
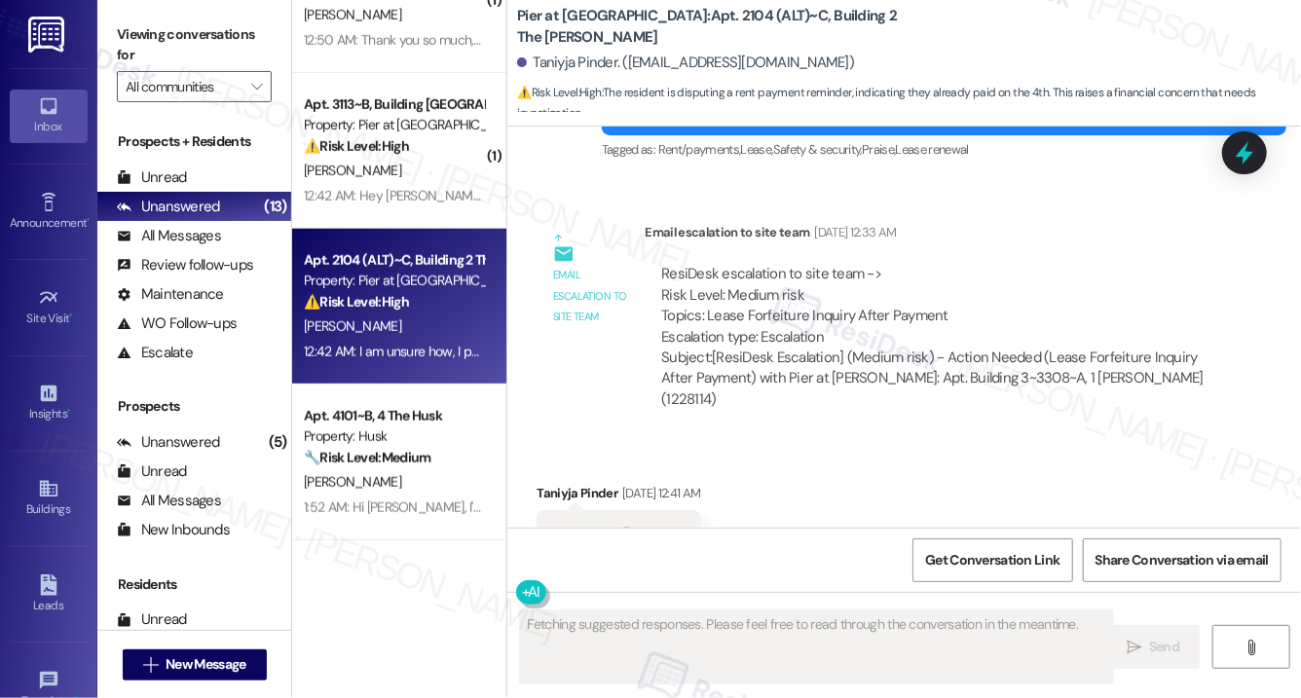
scroll to position [10022, 0]
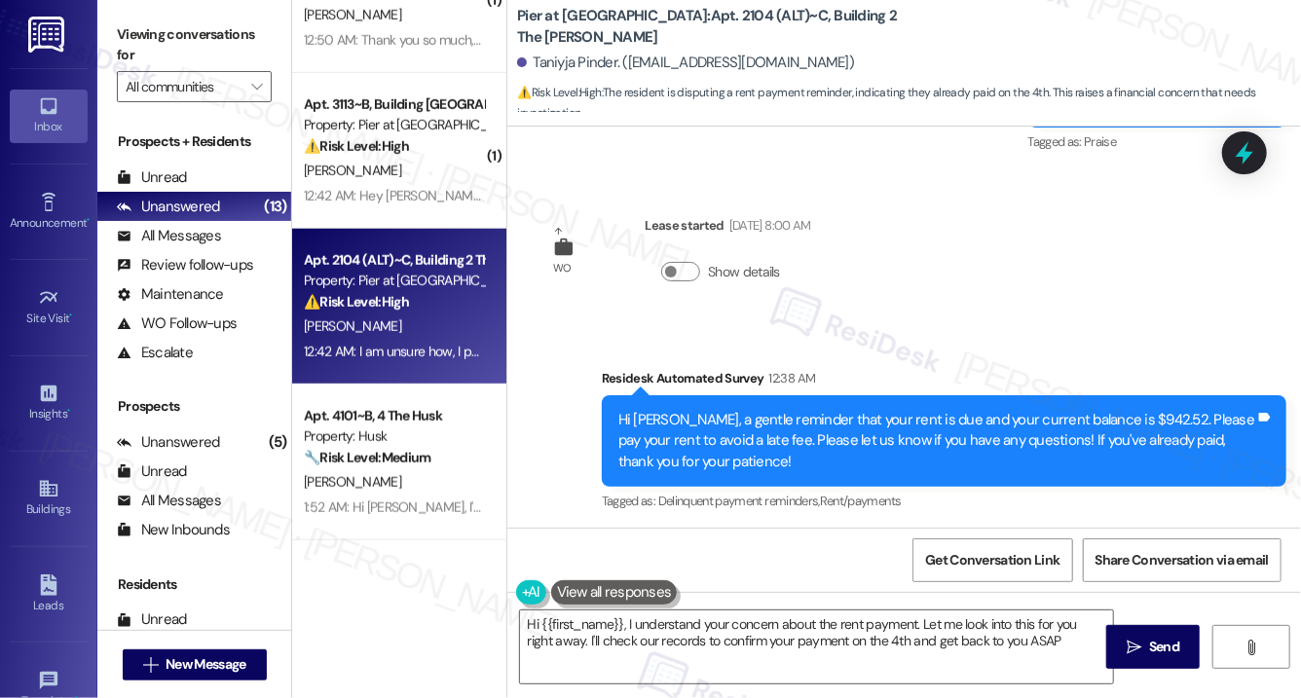
type textarea "Hi {{first_name}}, I understand your concern about the rent payment. Let me loo…"
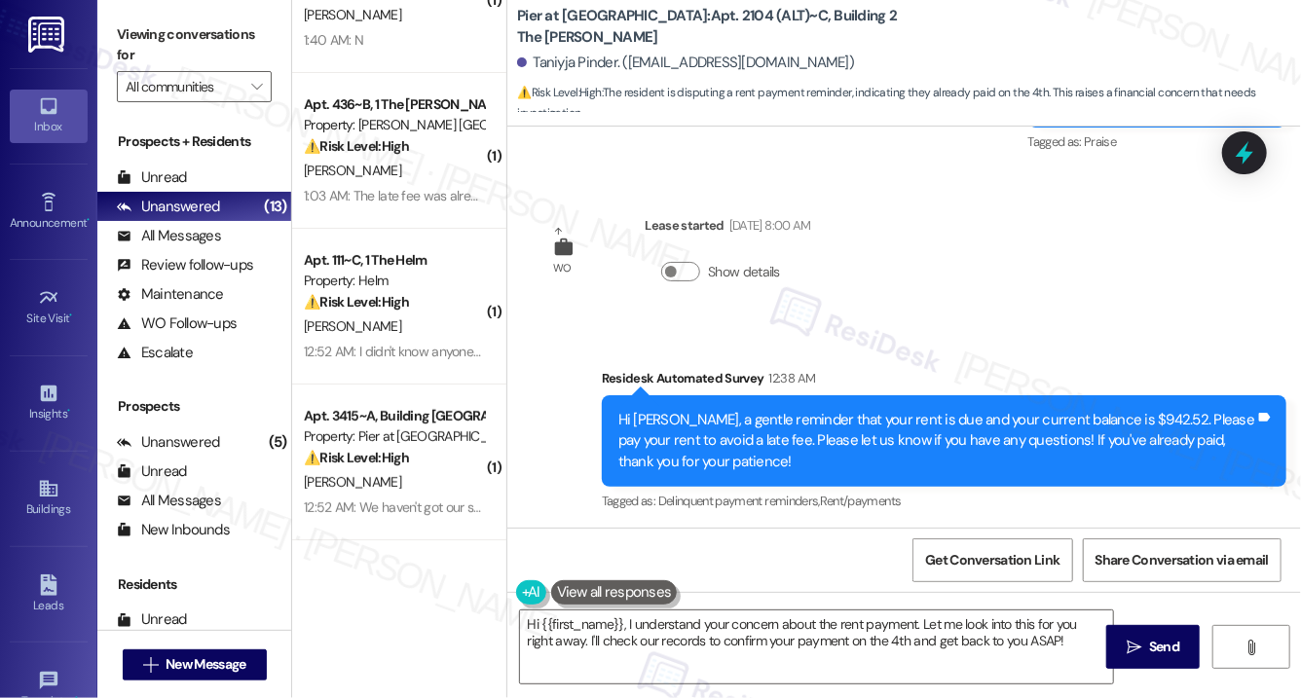
scroll to position [0, 0]
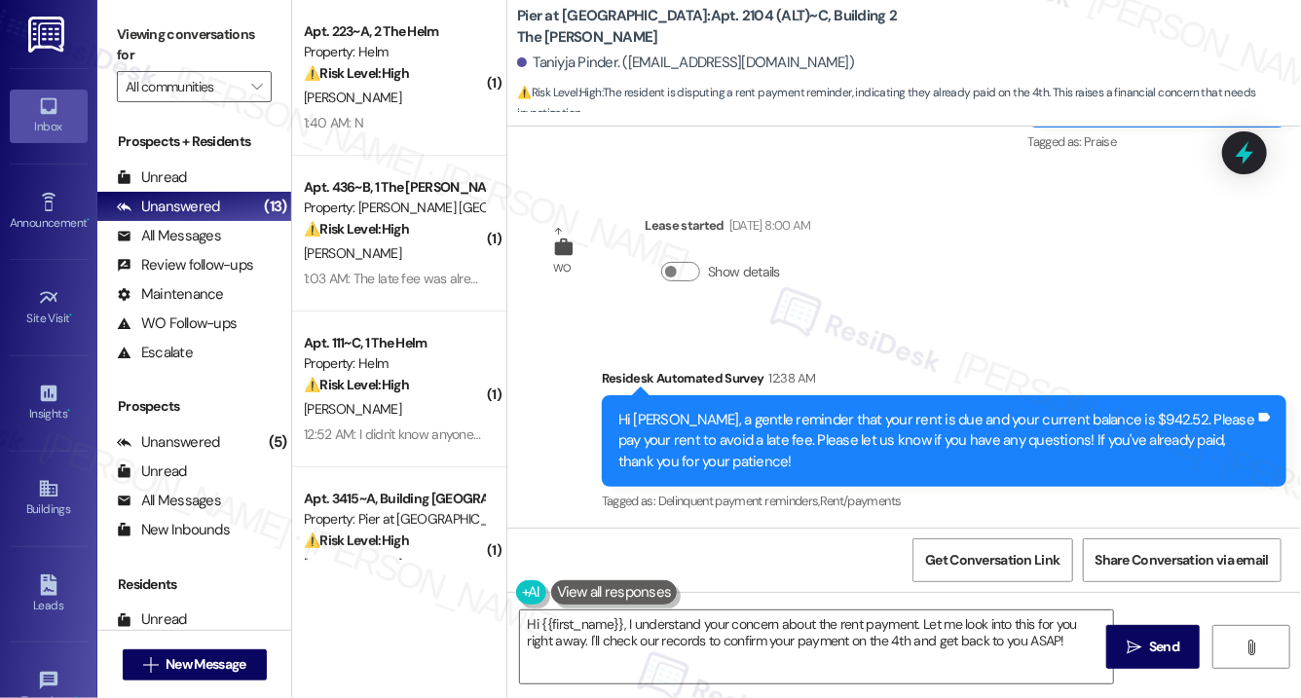
click at [578, 531] on div "Received via SMS Taniyja Pinder Neutral 12:42 AM I am unsure how, I paid rent o…" at bounding box center [905, 623] width 794 height 185
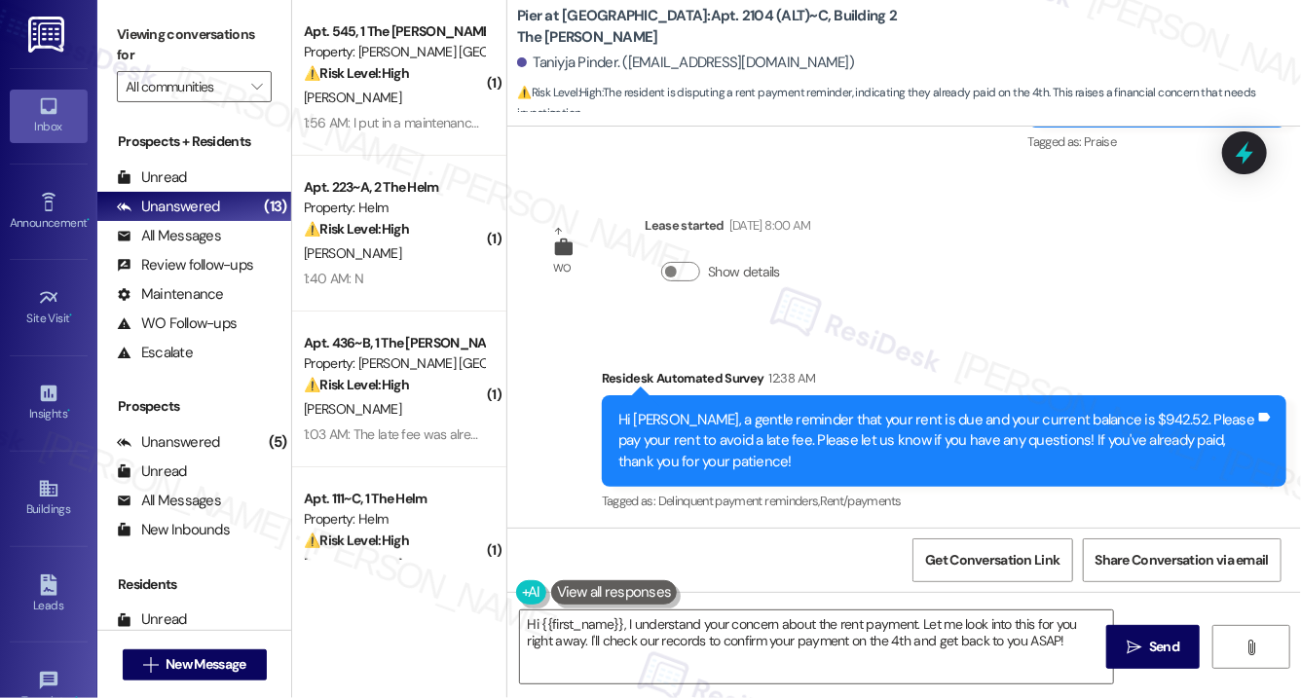
click at [758, 637] on div "I am unsure how, I paid rent on the 4th…" at bounding box center [675, 647] width 245 height 20
click at [603, 637] on div "I am unsure how, I paid rent on the 4th…" at bounding box center [675, 647] width 245 height 20
click at [604, 637] on div "I am unsure how, I paid rent on the 4th…" at bounding box center [675, 647] width 245 height 20
click at [772, 410] on div "Hi [PERSON_NAME], a gentle reminder that your rent is due and your current bala…" at bounding box center [937, 441] width 637 height 62
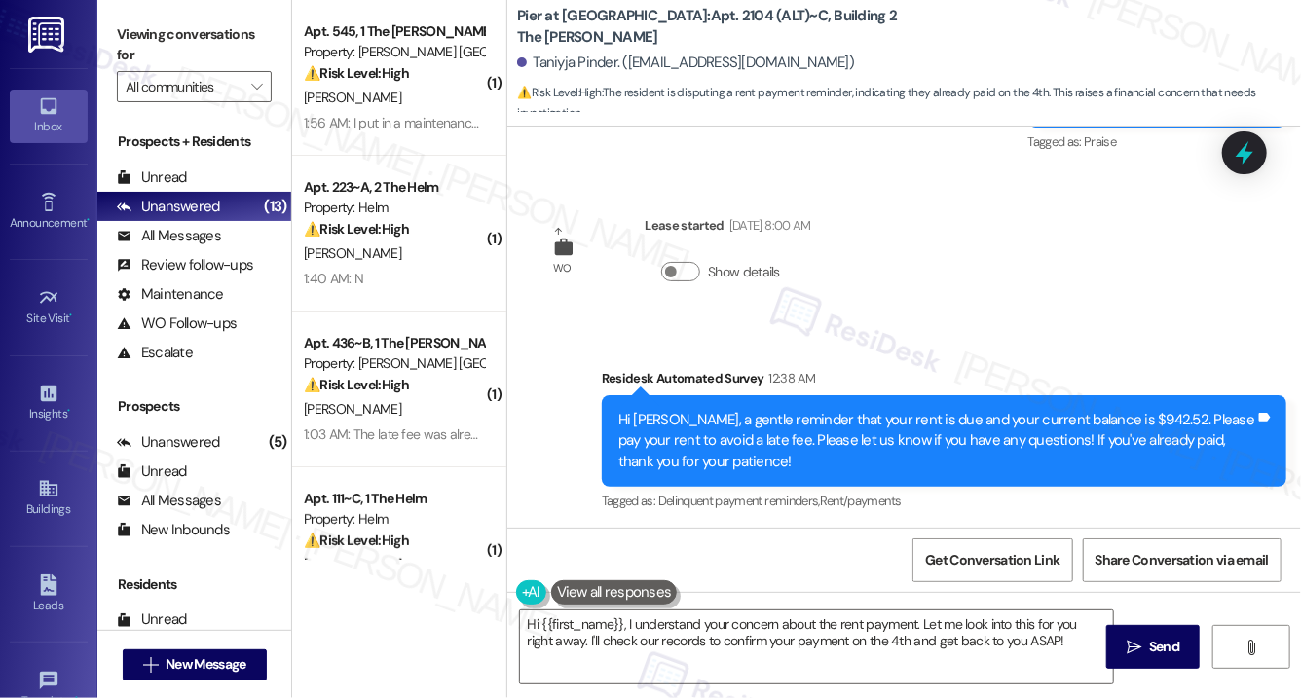
click at [772, 410] on div "Hi [PERSON_NAME], a gentle reminder that your rent is due and your current bala…" at bounding box center [937, 441] width 637 height 62
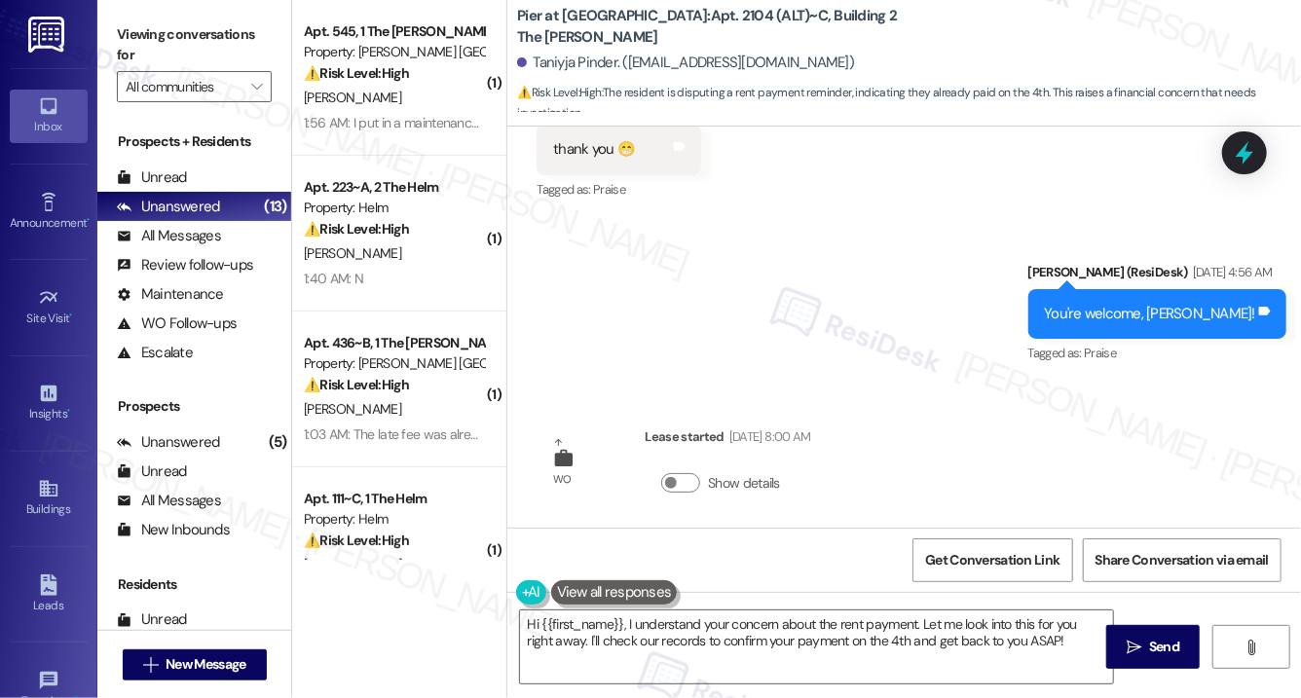
scroll to position [10022, 0]
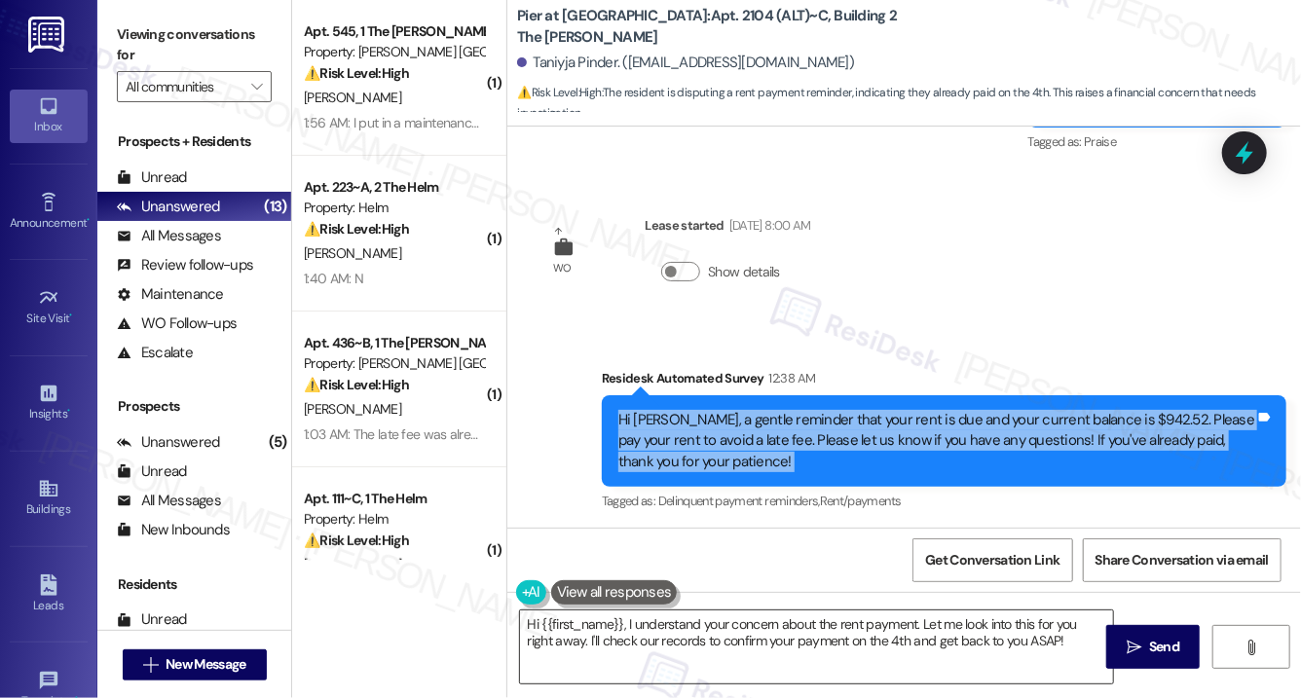
click at [849, 630] on textarea "Hi {{first_name}}, I understand your concern about the rent payment. Let me loo…" at bounding box center [816, 647] width 593 height 73
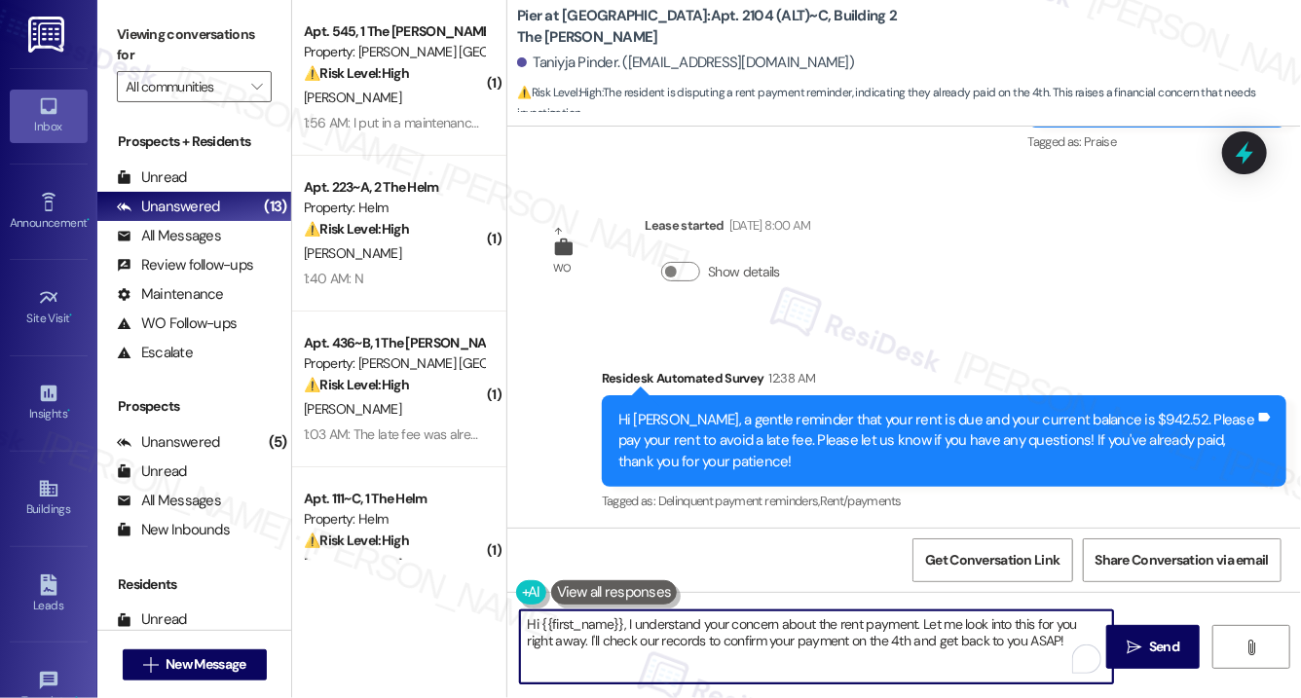
click at [849, 630] on textarea "Hi {{first_name}}, I understand your concern about the rent payment. Let me loo…" at bounding box center [816, 647] width 593 height 73
click at [848, 630] on textarea "Hi {{first_name}}, I understand your concern about the rent payment. Let me loo…" at bounding box center [816, 647] width 593 height 73
click at [779, 628] on textarea "Hi {{first_name}}, I understand your concern about the rent payment. Let me loo…" at bounding box center [816, 647] width 593 height 73
click at [778, 628] on textarea "Hi {{first_name}}, I understand your concern about the rent payment. Let me loo…" at bounding box center [816, 647] width 593 height 73
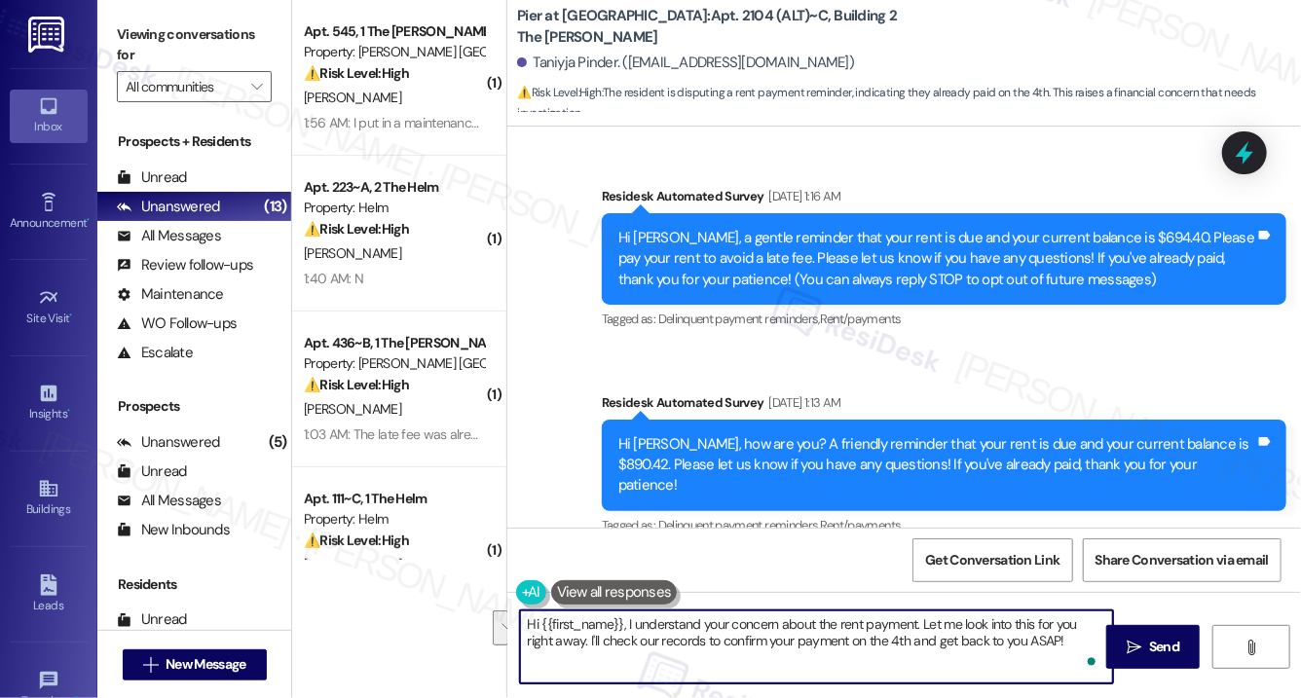
scroll to position [10022, 0]
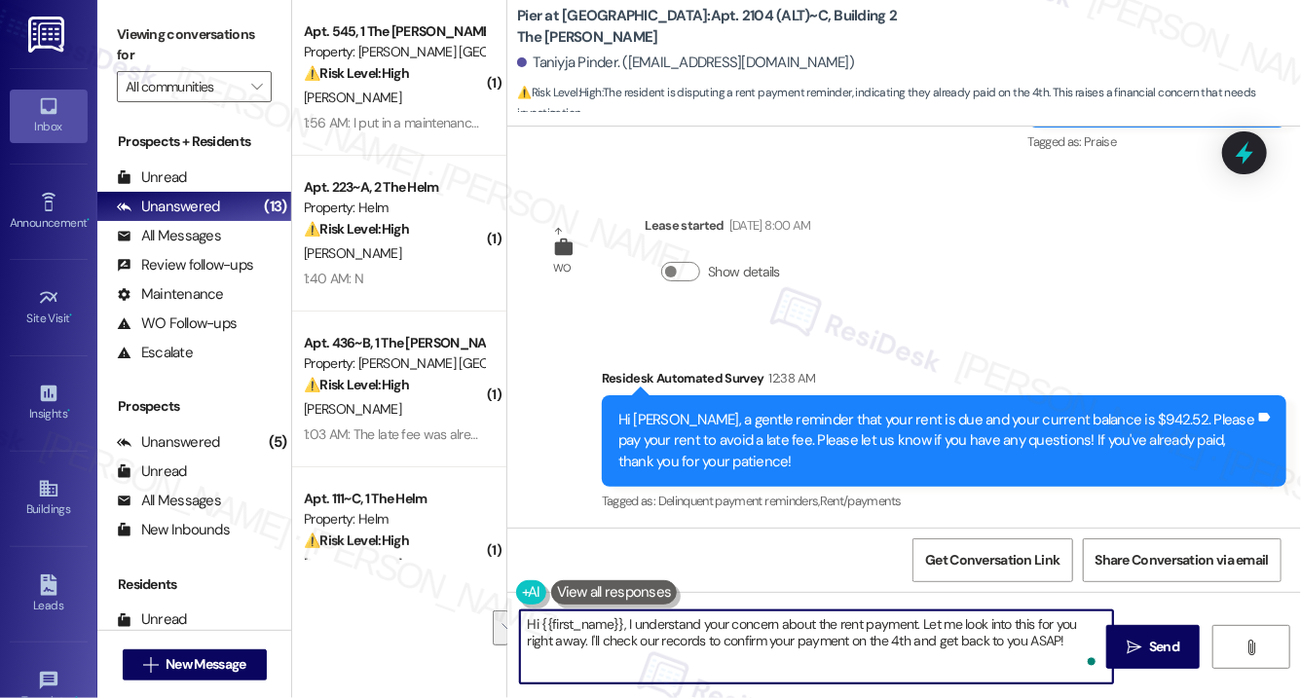
click at [1054, 531] on div "Received via SMS Taniyja Pinder Neutral 12:42 AM I am unsure how, I paid rent o…" at bounding box center [905, 623] width 794 height 185
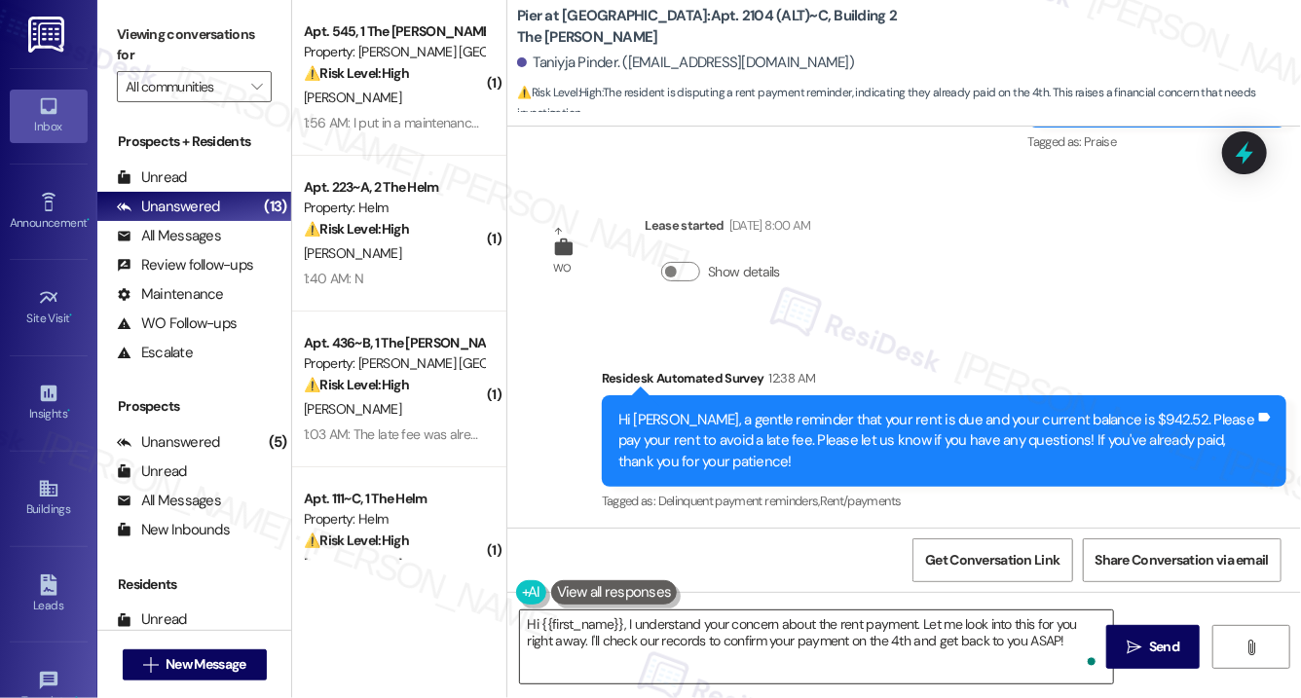
click at [781, 636] on textarea "Hi {{first_name}}, I understand your concern about the rent payment. Let me loo…" at bounding box center [816, 647] width 593 height 73
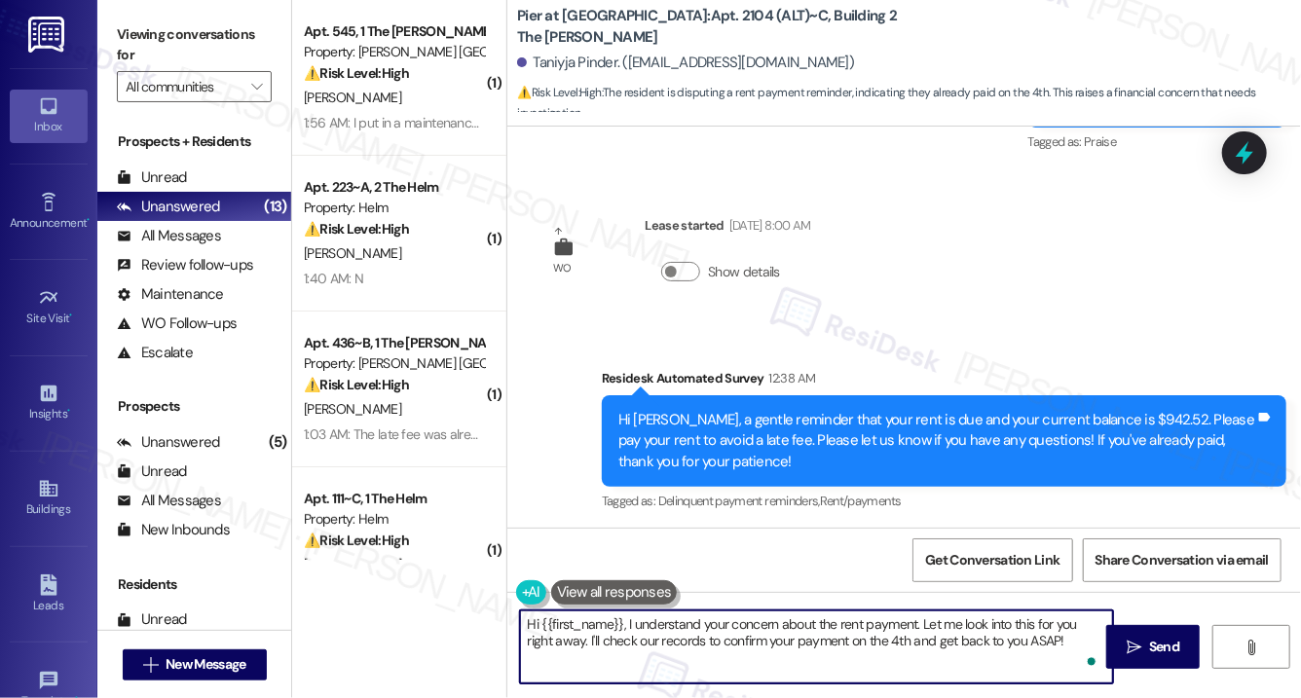
click at [780, 635] on textarea "Hi {{first_name}}, I understand your concern about the rent payment. Let me loo…" at bounding box center [816, 647] width 593 height 73
click at [715, 652] on textarea "Hi {{first_name}}, I understand your concern about the rent payment. Let me loo…" at bounding box center [816, 647] width 593 height 73
drag, startPoint x: 626, startPoint y: 627, endPoint x: 653, endPoint y: 671, distance: 51.1
click at [653, 673] on textarea "Hi {{first_name}}, I understand your concern about the rent payment. Let me loo…" at bounding box center [816, 647] width 593 height 73
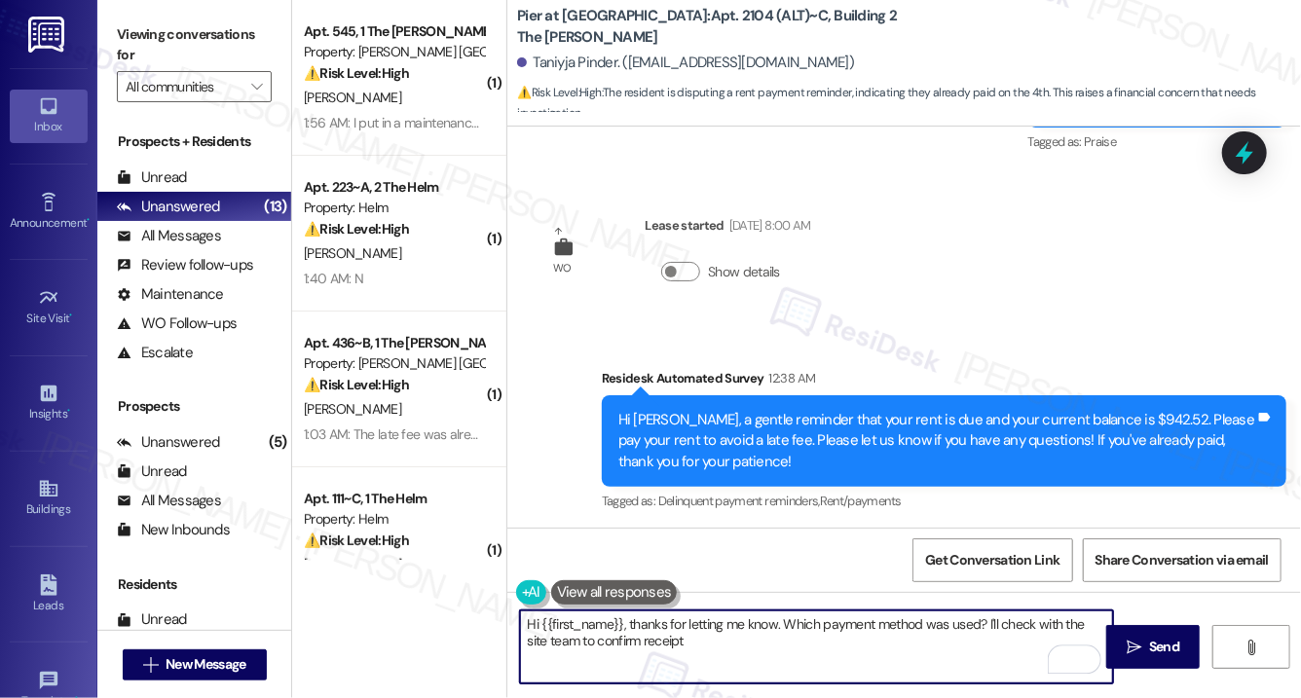
click at [553, 575] on div "Taniyja Pinder Neutral 12:42 AM" at bounding box center [683, 599] width 292 height 48
click at [554, 575] on div "Taniyja Pinder Neutral 12:42 AM" at bounding box center [683, 599] width 292 height 48
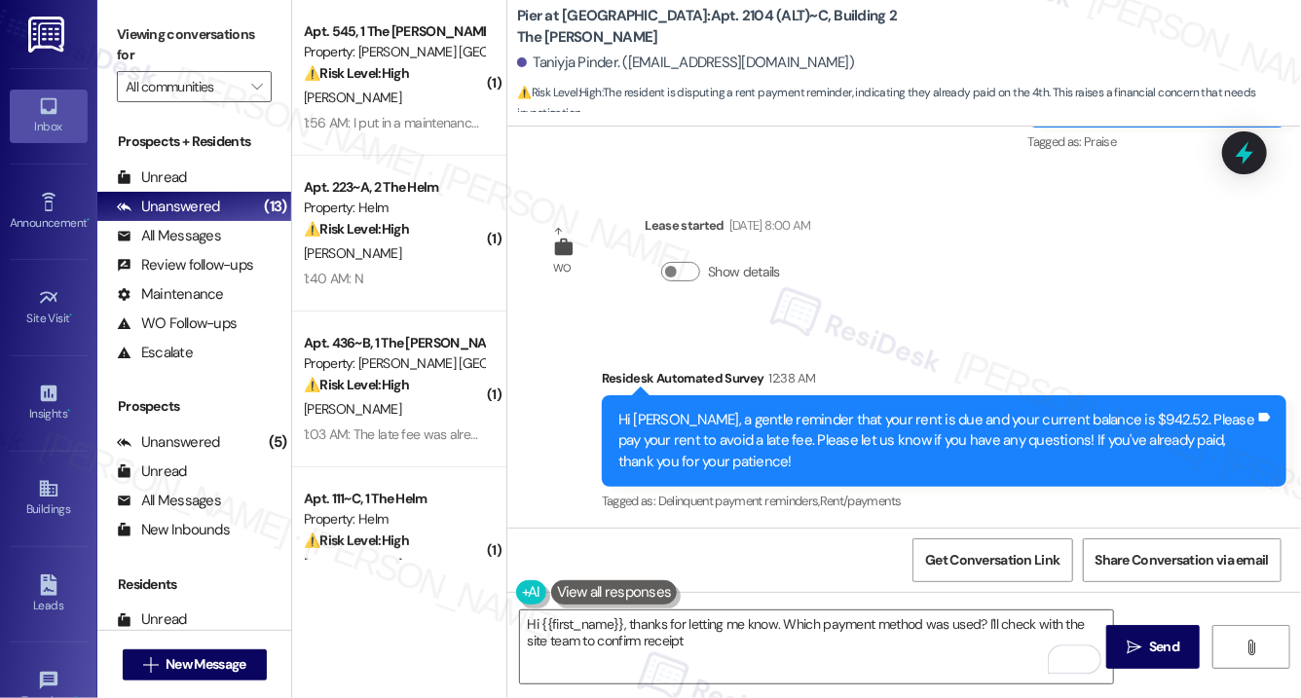
copy div "Taniyja"
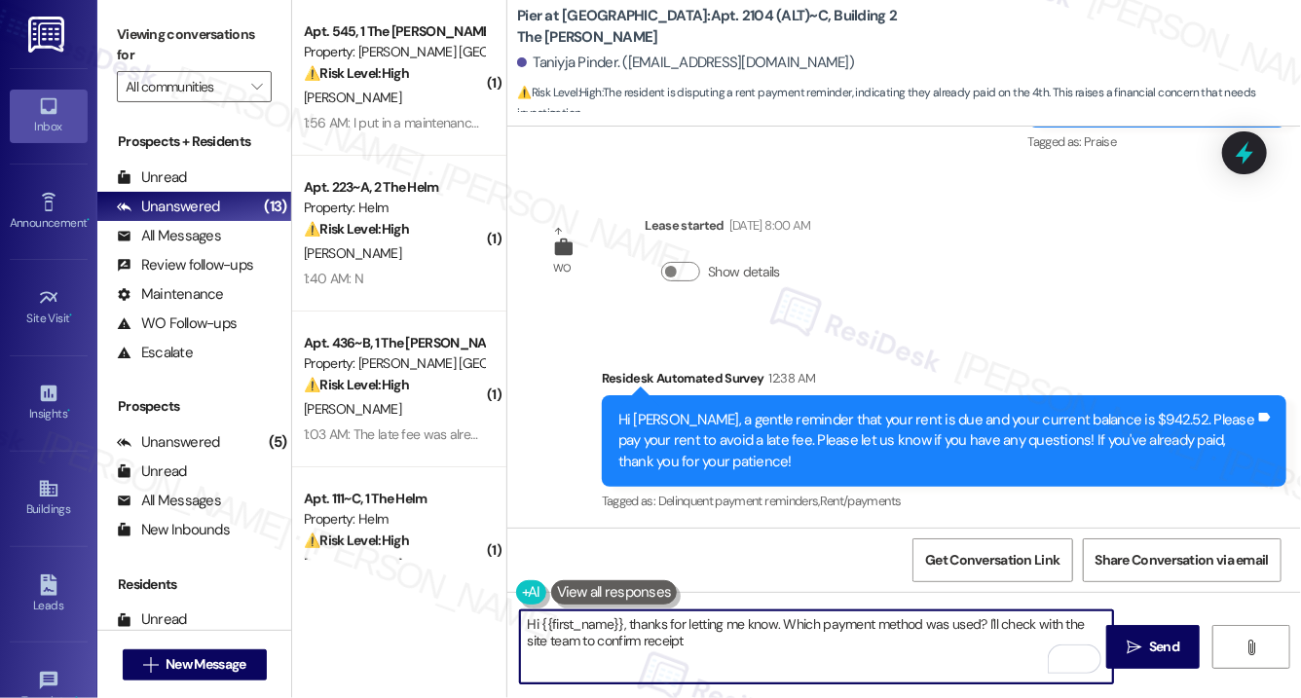
drag, startPoint x: 541, startPoint y: 626, endPoint x: 624, endPoint y: 625, distance: 83.8
click at [624, 625] on textarea "Hi {{first_name}}, thanks for letting me know. Which payment method was used? I…" at bounding box center [816, 647] width 593 height 73
paste textarea "Taniyja"
type textarea "Hi [PERSON_NAME], thanks for letting me know. Which payment method was used? I'…"
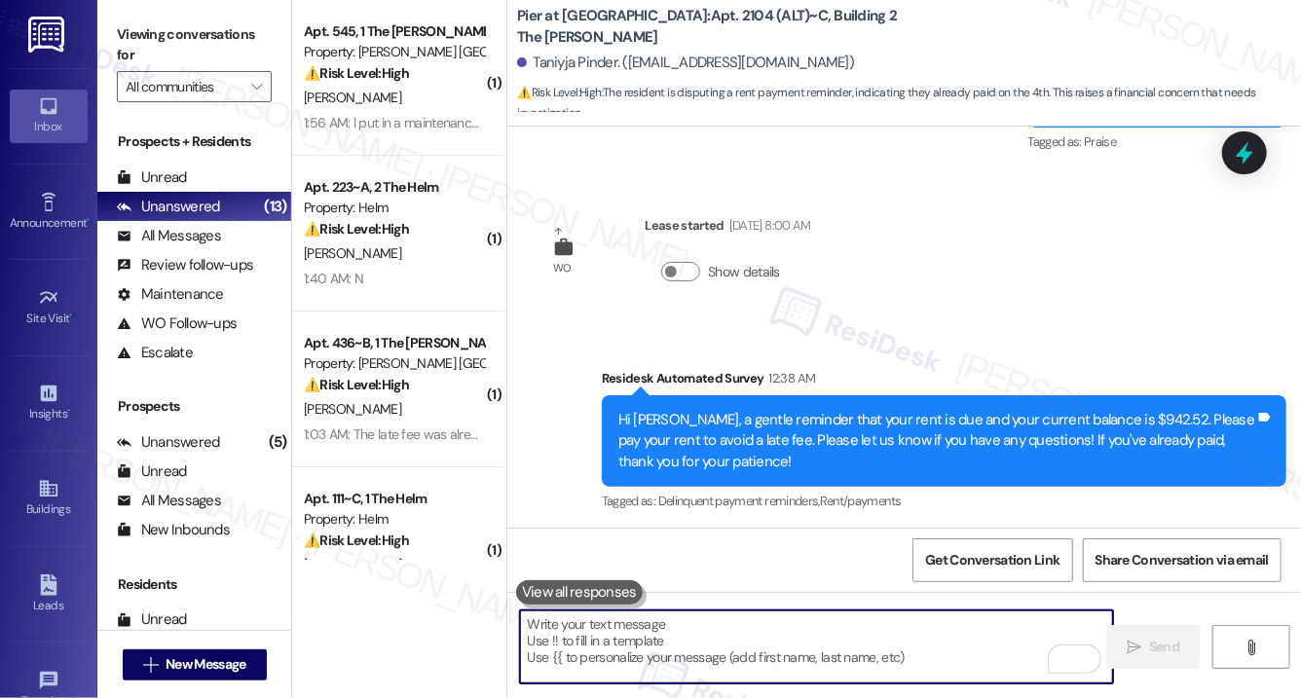
click at [660, 633] on textarea "To enrich screen reader interactions, please activate Accessibility in Grammarl…" at bounding box center [816, 647] width 593 height 73
paste textarea "Hi [PERSON_NAME], Thanks for letting me know. Which payment method did you use?…"
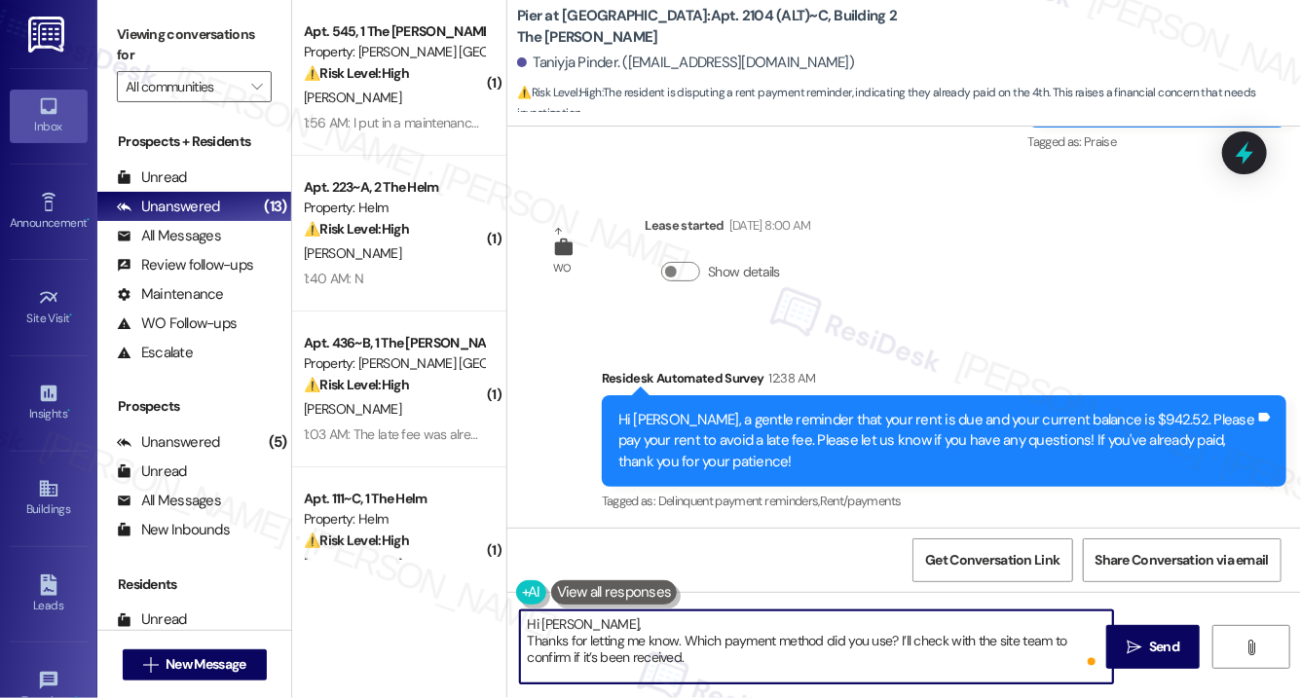
click at [533, 644] on textarea "Hi [PERSON_NAME], Thanks for letting me know. Which payment method did you use?…" at bounding box center [816, 647] width 593 height 73
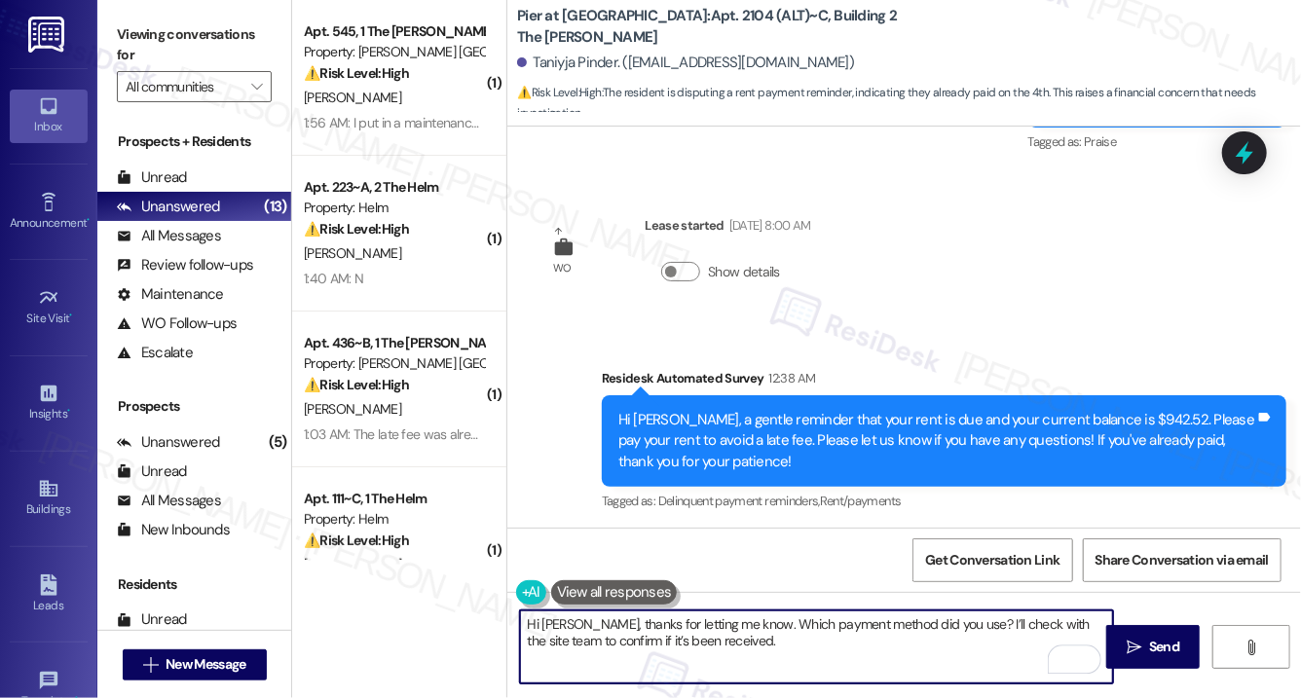
click at [769, 659] on textarea "Hi [PERSON_NAME], thanks for letting me know. Which payment method did you use?…" at bounding box center [816, 647] width 593 height 73
type textarea "Hi [PERSON_NAME], thanks for letting me know. Which payment method did you use?…"
click at [1154, 642] on span "Send" at bounding box center [1164, 647] width 30 height 20
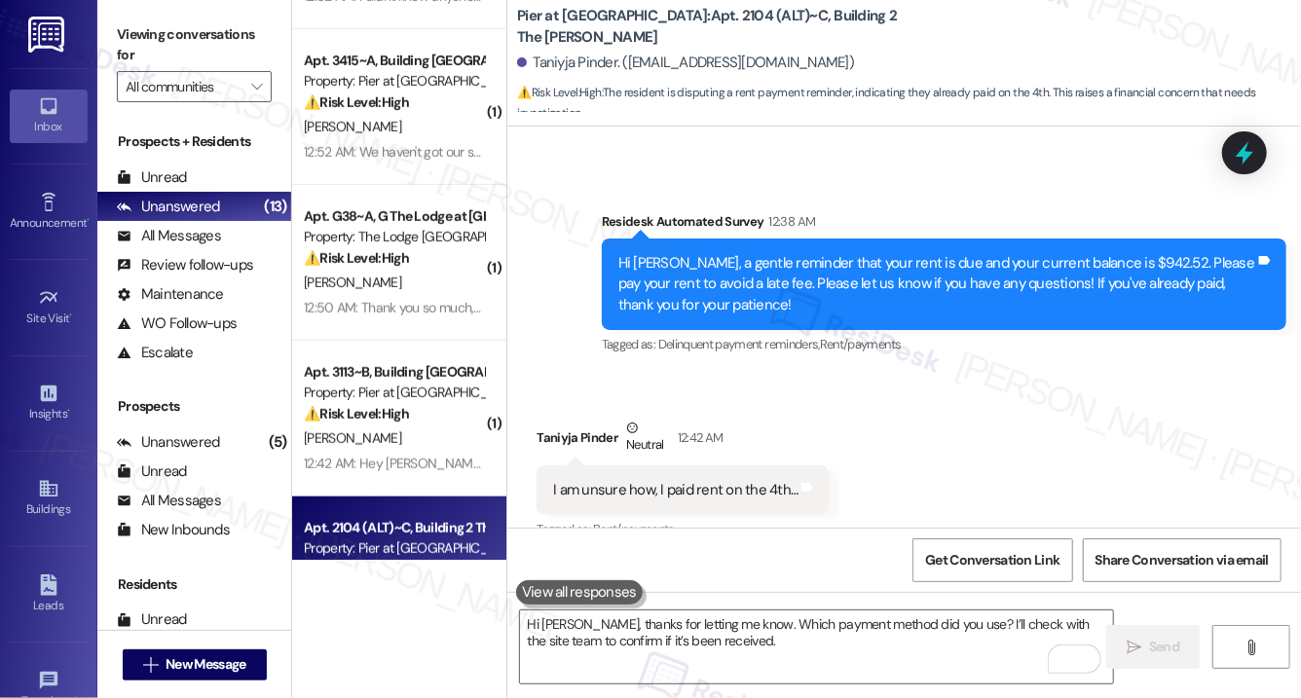
scroll to position [687, 0]
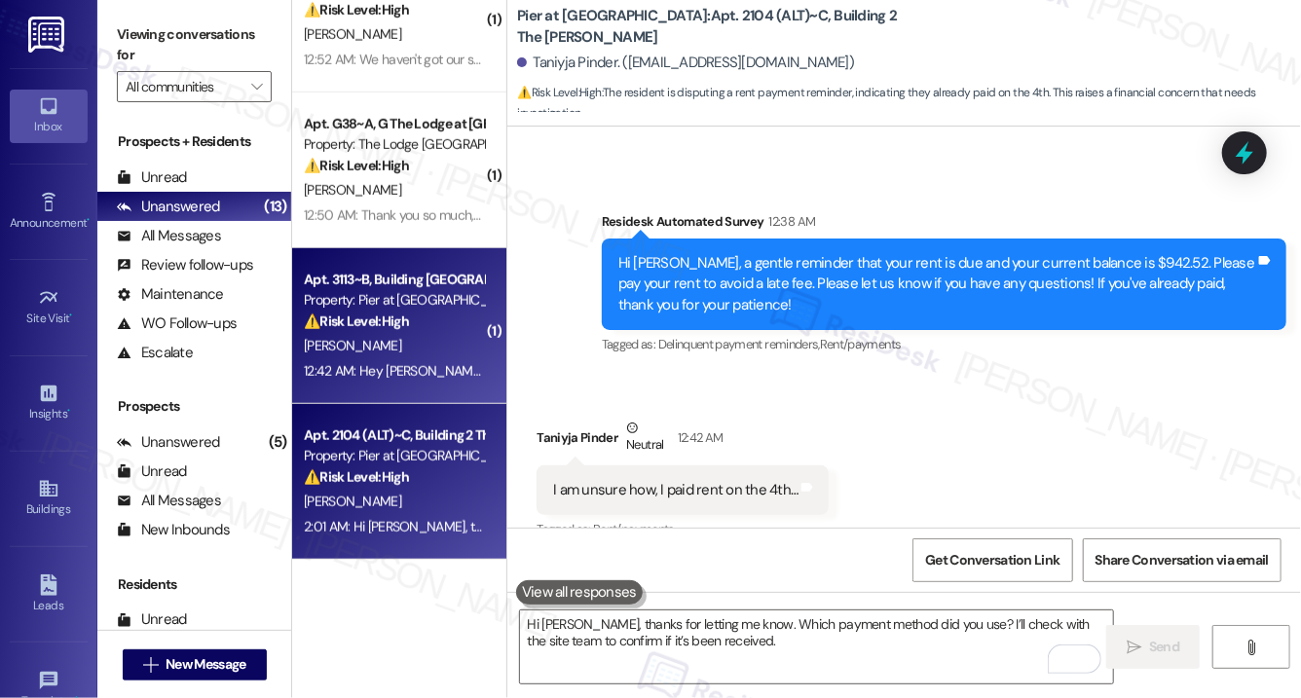
click at [433, 359] on div "12:42 AM: Hey [PERSON_NAME]! [PERSON_NAME] is still waiting for a response from…" at bounding box center [394, 371] width 184 height 24
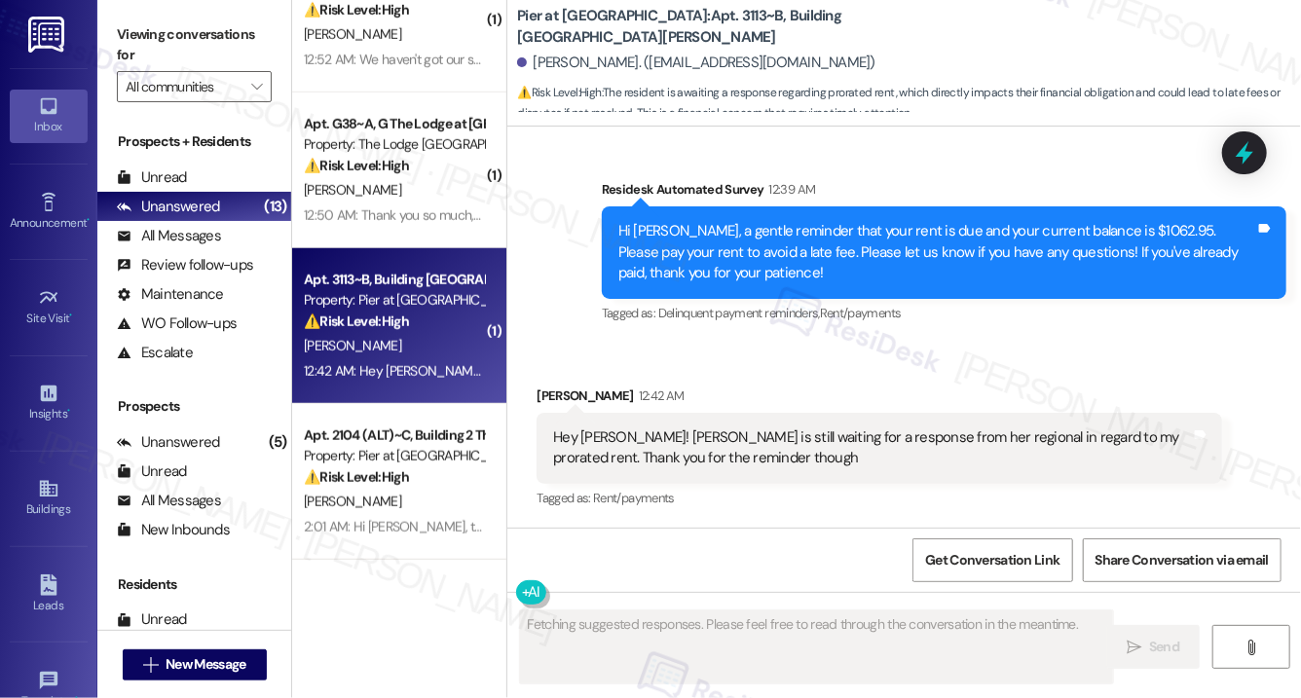
scroll to position [1423, 0]
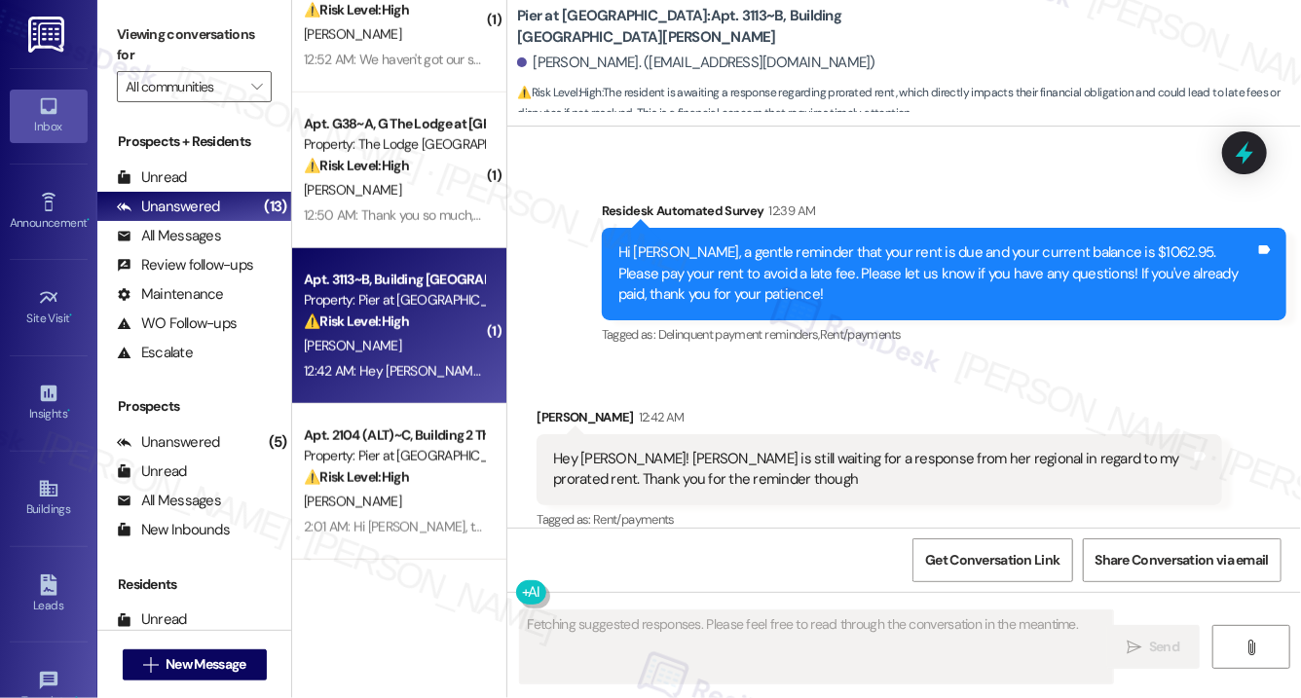
click at [433, 362] on div "12:42 AM: Hey [PERSON_NAME]! [PERSON_NAME] is still waiting for a response from…" at bounding box center [760, 371] width 912 height 18
click at [741, 449] on div "Hey [PERSON_NAME]! [PERSON_NAME] is still waiting for a response from her regio…" at bounding box center [871, 470] width 637 height 42
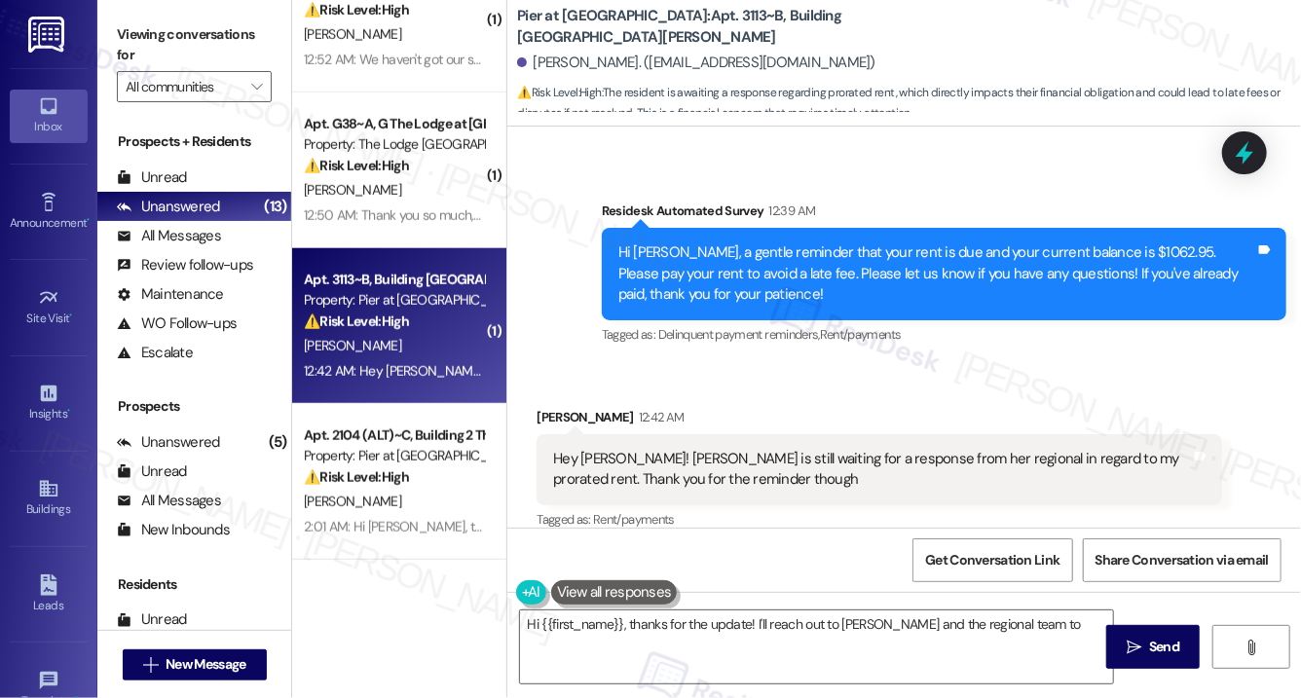
click at [742, 449] on div "Hey [PERSON_NAME]! [PERSON_NAME] is still waiting for a response from her regio…" at bounding box center [871, 470] width 637 height 42
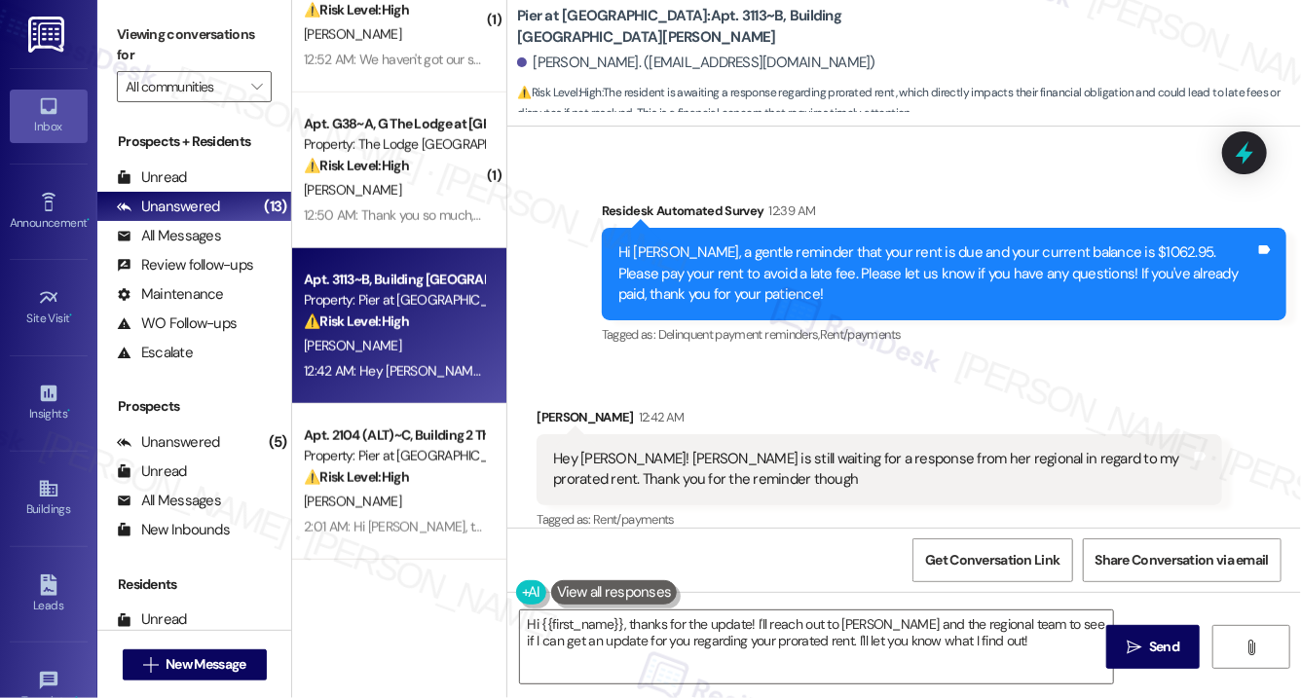
click at [743, 449] on div "Hey [PERSON_NAME]! [PERSON_NAME] is still waiting for a response from her regio…" at bounding box center [871, 470] width 637 height 42
click at [742, 449] on div "Hey [PERSON_NAME]! [PERSON_NAME] is still waiting for a response from her regio…" at bounding box center [871, 470] width 637 height 42
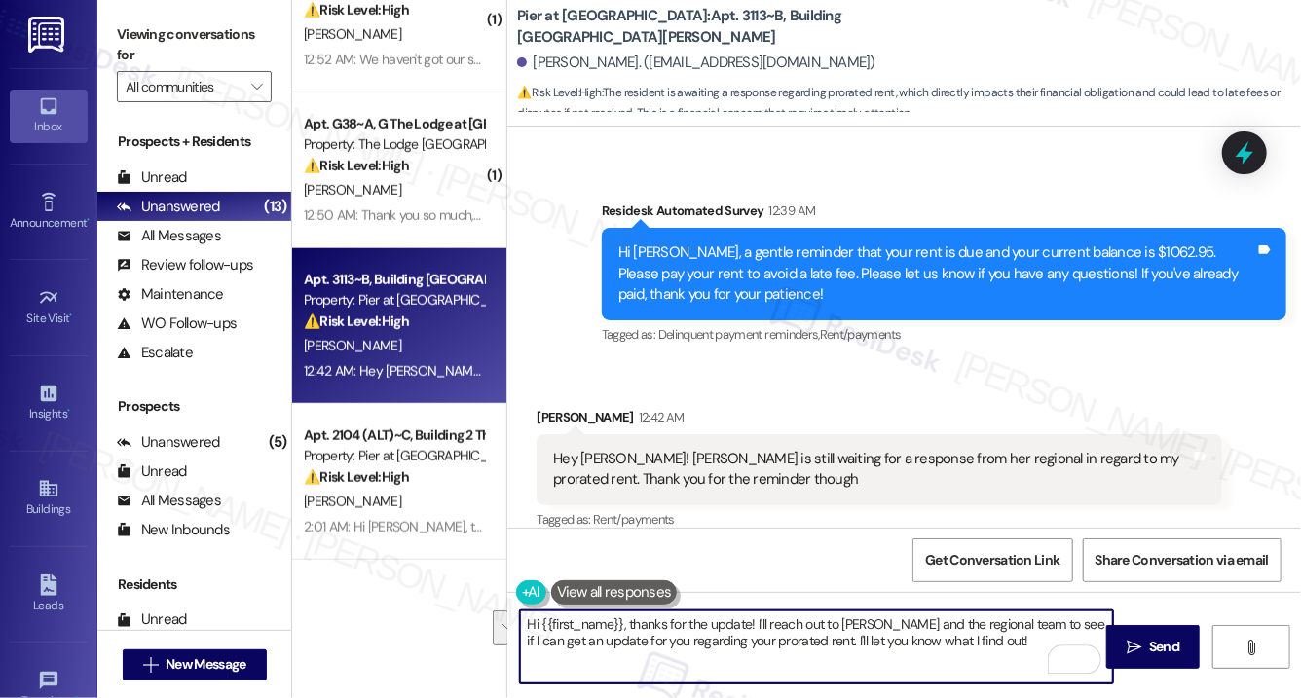
drag, startPoint x: 970, startPoint y: 652, endPoint x: 756, endPoint y: 626, distance: 215.8
click at [756, 626] on textarea "Hi {{first_name}}, thanks for the update! I'll reach out to [PERSON_NAME] and t…" at bounding box center [816, 647] width 593 height 73
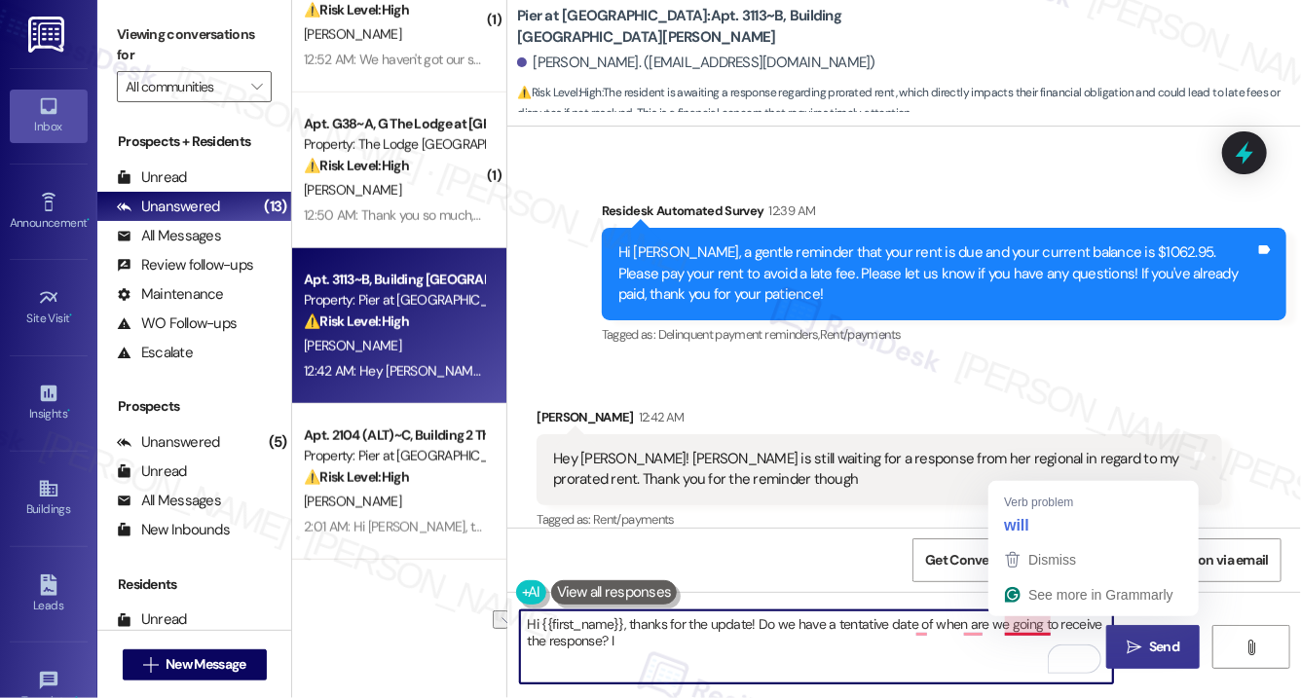
drag, startPoint x: 934, startPoint y: 628, endPoint x: 1138, endPoint y: 625, distance: 203.6
click at [1138, 626] on div "Hi {{first_name}}, thanks for the update! Do we have a tentative date of when a…" at bounding box center [905, 665] width 794 height 146
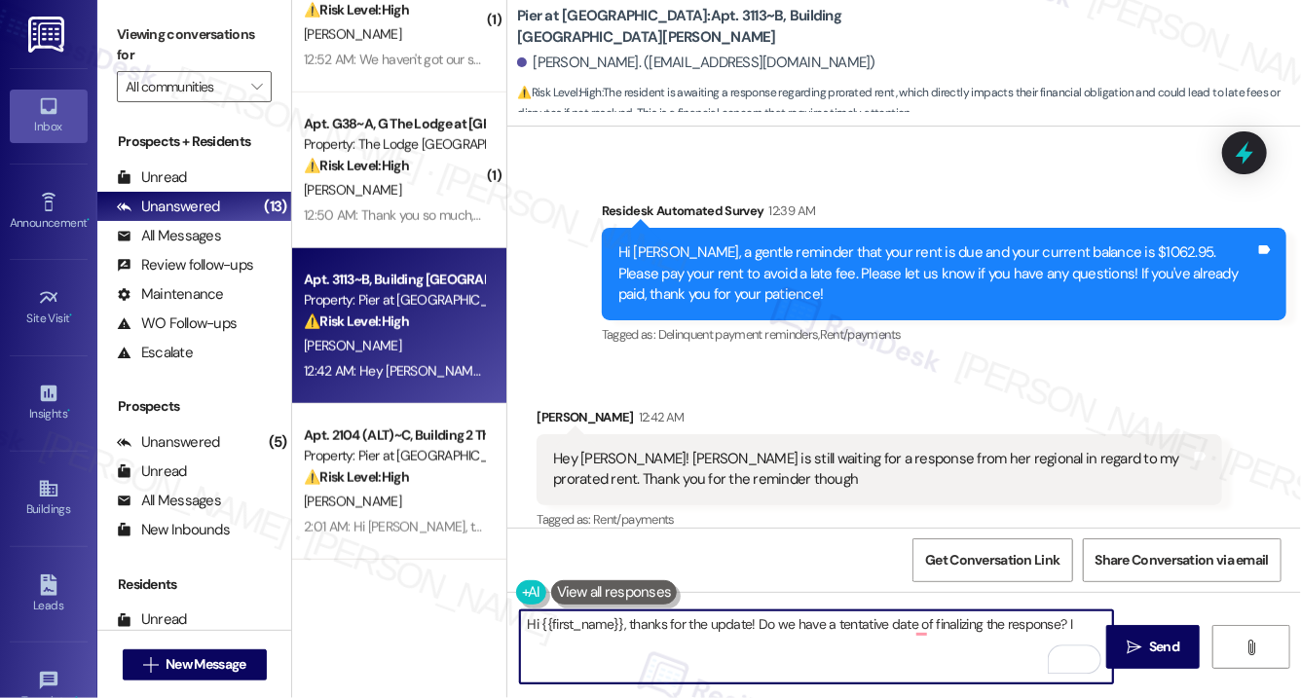
click at [1031, 625] on textarea "Hi {{first_name}}, thanks for the update! Do we have a tentative date of finali…" at bounding box center [816, 647] width 593 height 73
click at [1084, 629] on textarea "Hi {{first_name}}, thanks for the update! Do we have a tentative date of finali…" at bounding box center [816, 647] width 593 height 73
drag, startPoint x: 623, startPoint y: 624, endPoint x: 540, endPoint y: 626, distance: 83.8
click at [540, 626] on textarea "Hi {{first_name}}, thanks for the update! Do we have a tentative date of finali…" at bounding box center [816, 647] width 593 height 73
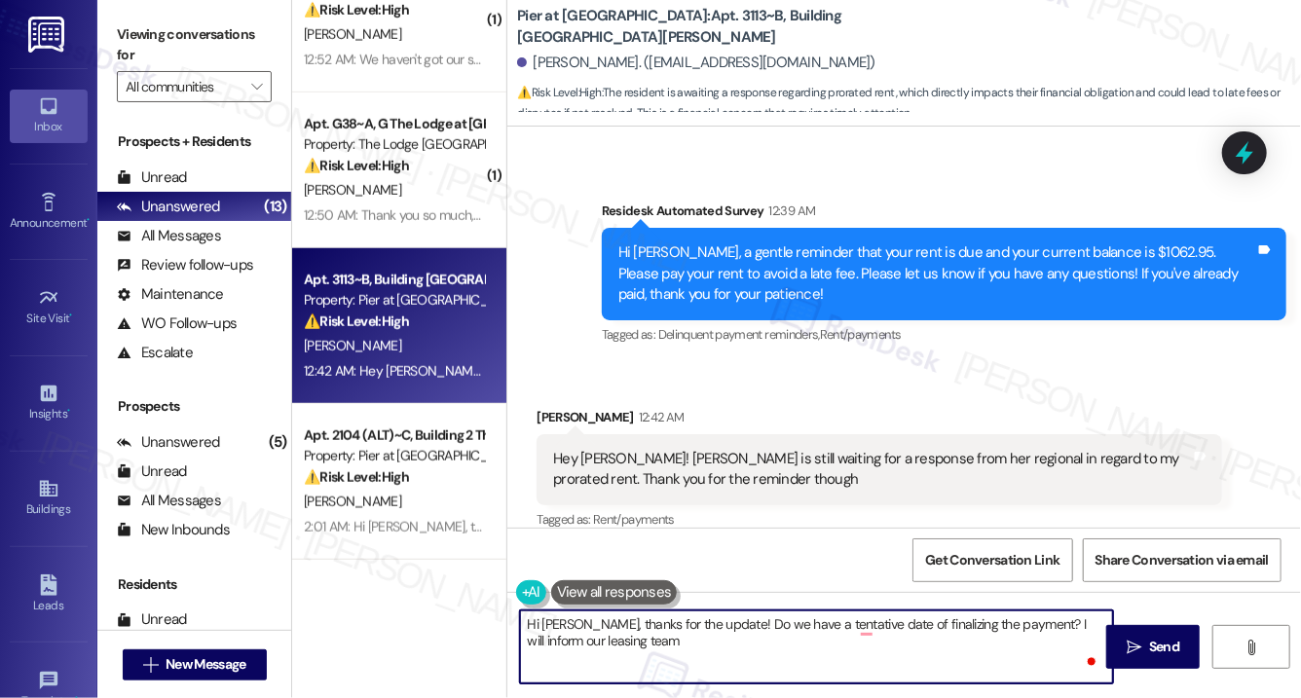
type textarea "Hi [PERSON_NAME], thanks for the update! Do we have a tentative date of finaliz…"
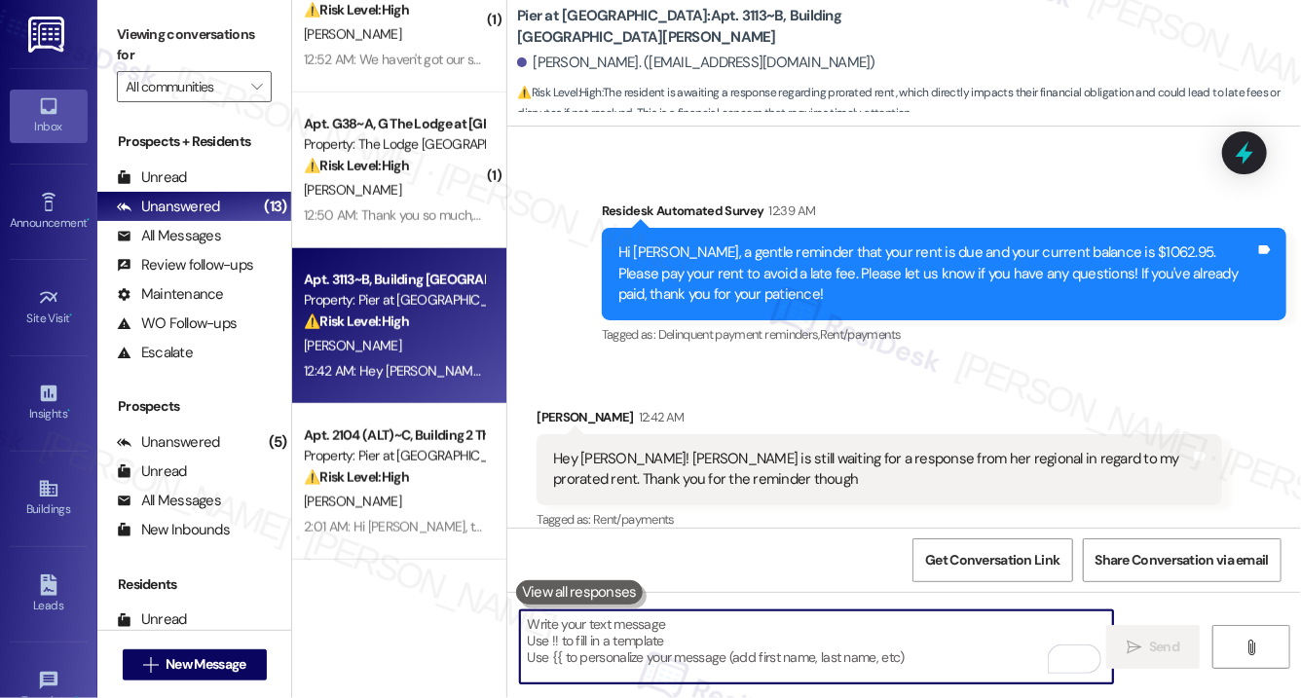
click at [577, 637] on textarea "To enrich screen reader interactions, please activate Accessibility in Grammarl…" at bounding box center [816, 647] width 593 height 73
paste textarea "Hi [PERSON_NAME], Thanks for the update! Do we have a tentative date for finali…"
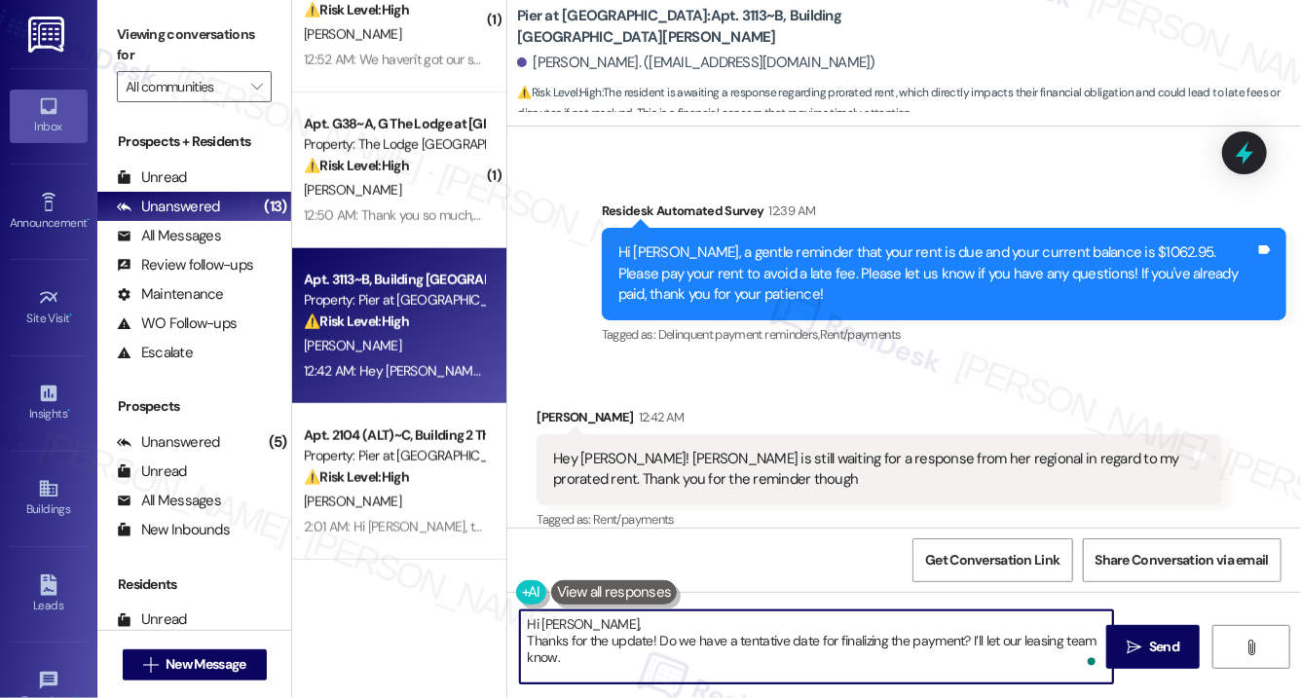
click at [534, 643] on textarea "Hi [PERSON_NAME], Thanks for the update! Do we have a tentative date for finali…" at bounding box center [816, 647] width 593 height 73
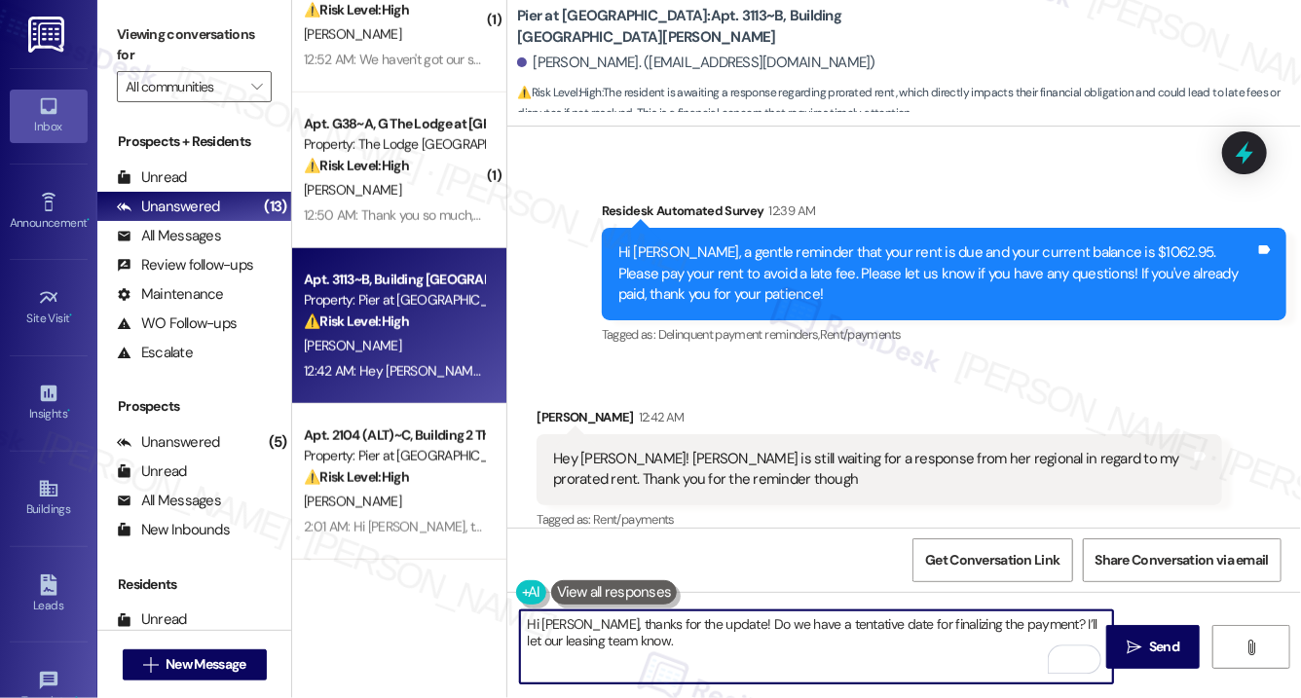
drag, startPoint x: 661, startPoint y: 640, endPoint x: 605, endPoint y: 641, distance: 56.5
click at [604, 641] on textarea "Hi [PERSON_NAME], thanks for the update! Do we have a tentative date for finali…" at bounding box center [816, 647] width 593 height 73
click at [1041, 628] on textarea "Hi [PERSON_NAME], thanks for the update! Do we have a tentative date for finali…" at bounding box center [816, 647] width 593 height 73
click at [820, 644] on textarea "Hi [PERSON_NAME], thanks for the update! Do we have a tentative date for finali…" at bounding box center [816, 647] width 593 height 73
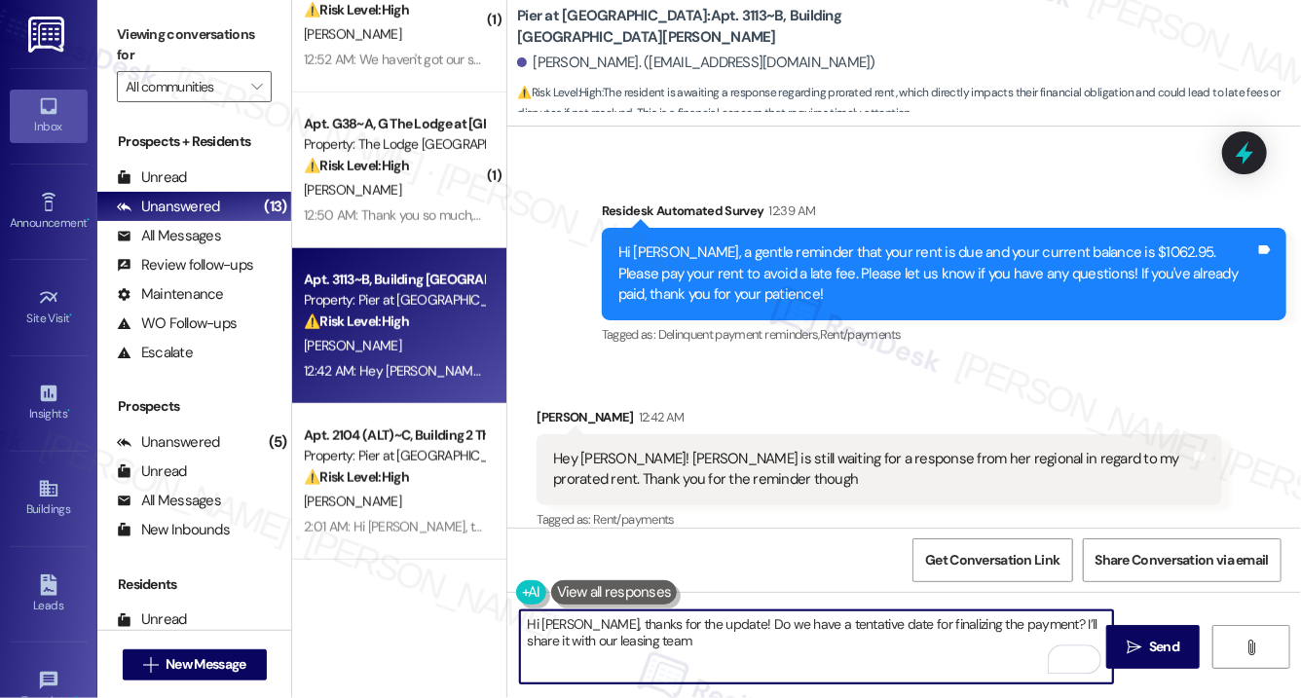
type textarea "Hi [PERSON_NAME], thanks for the update! Do we have a tentative date for finali…"
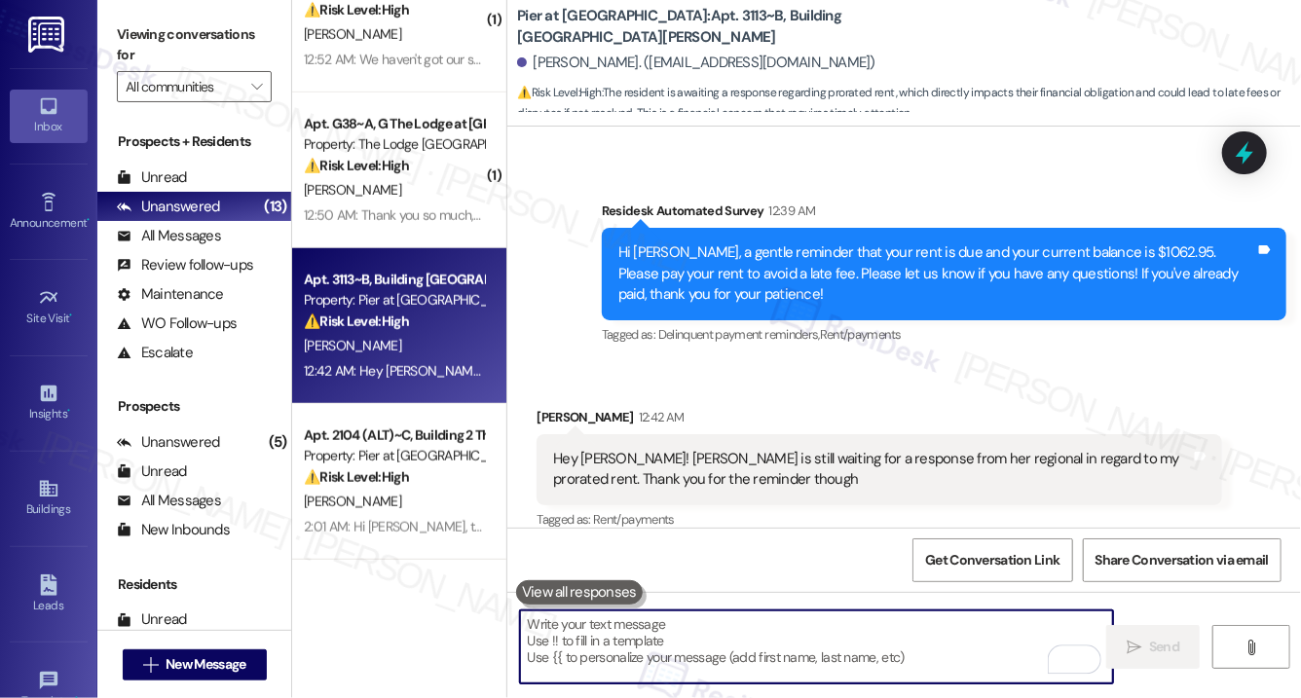
scroll to position [1580, 0]
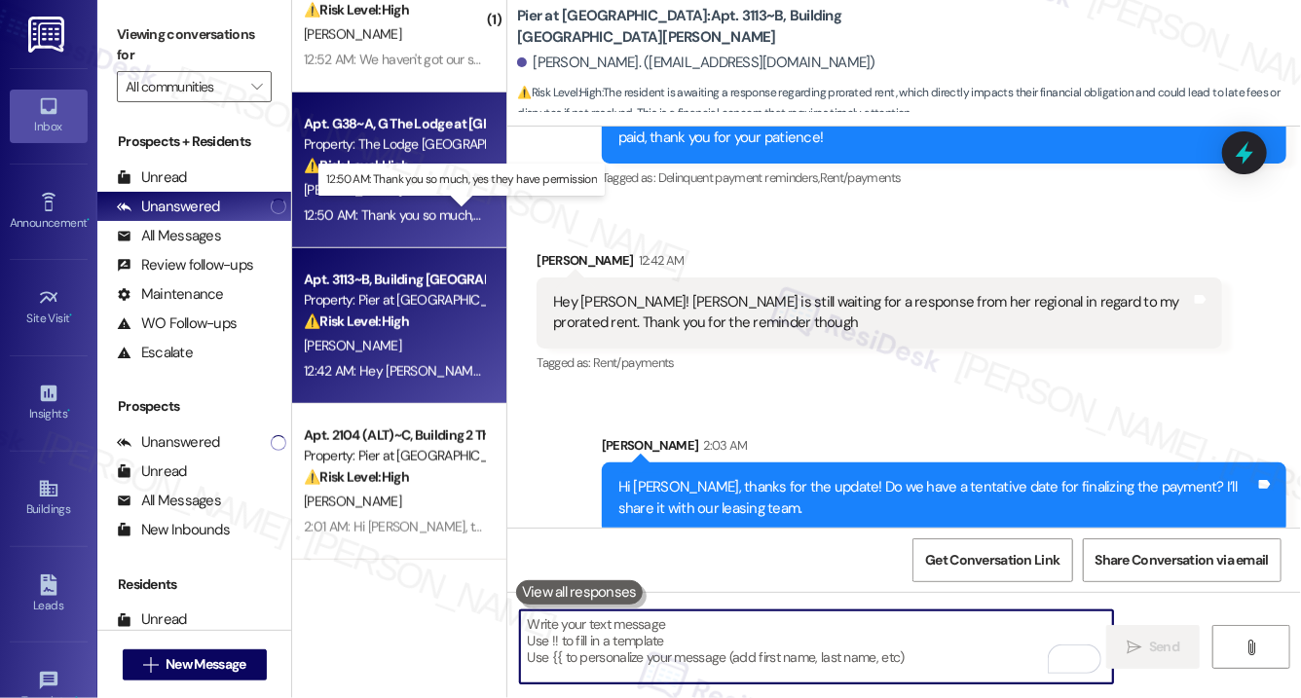
click at [426, 208] on div "12:50 AM: Thank you so much, yes they have permission 12:50 AM: Thank you so mu…" at bounding box center [462, 216] width 317 height 18
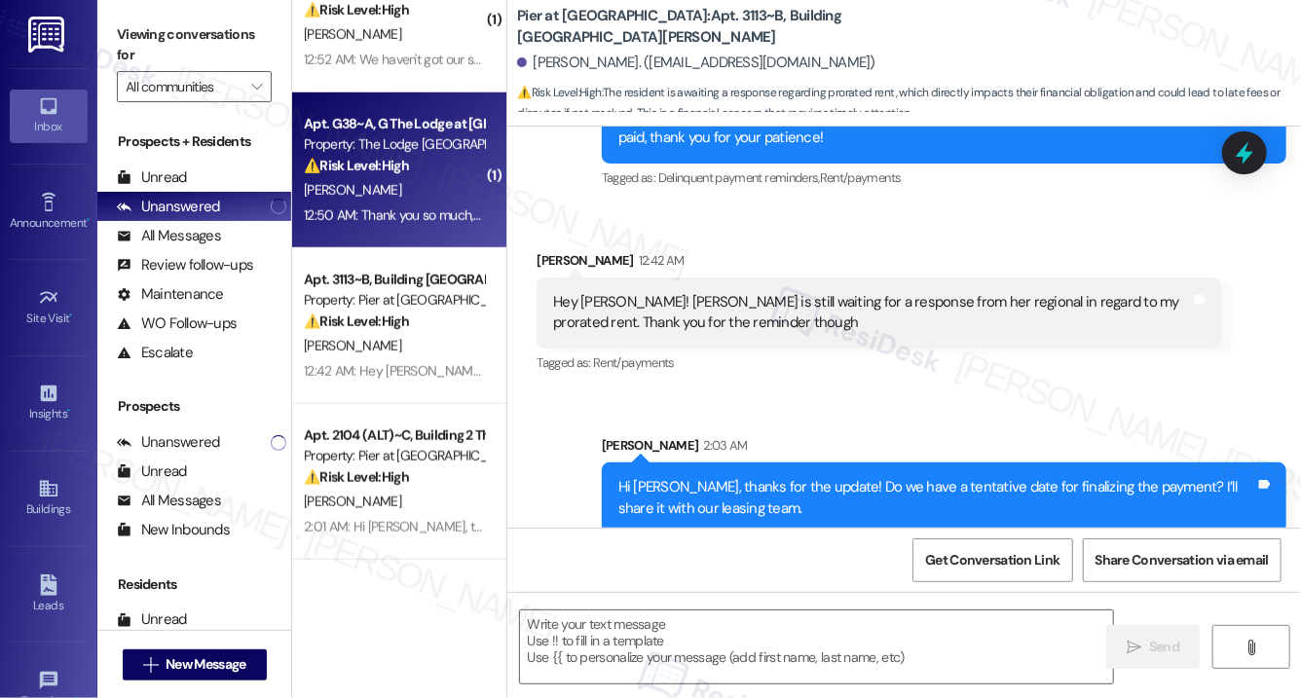
type textarea "Fetching suggested responses. Please feel free to read through the conversation…"
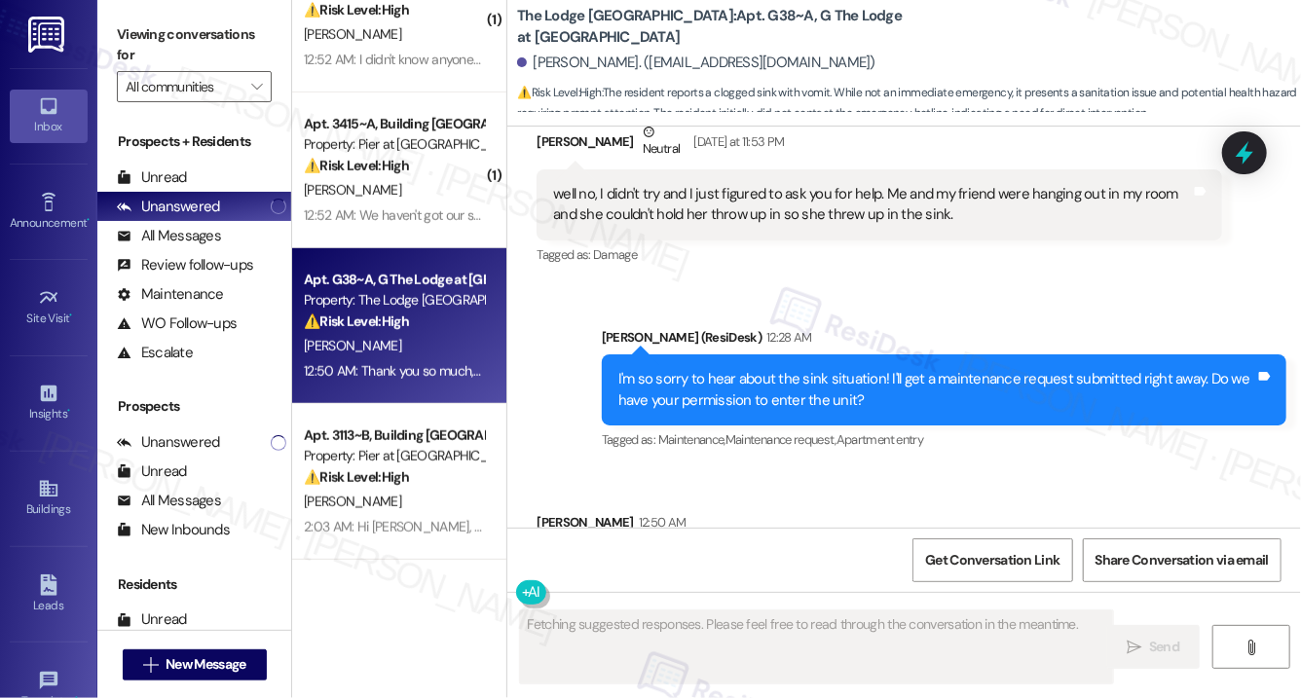
scroll to position [531, 0]
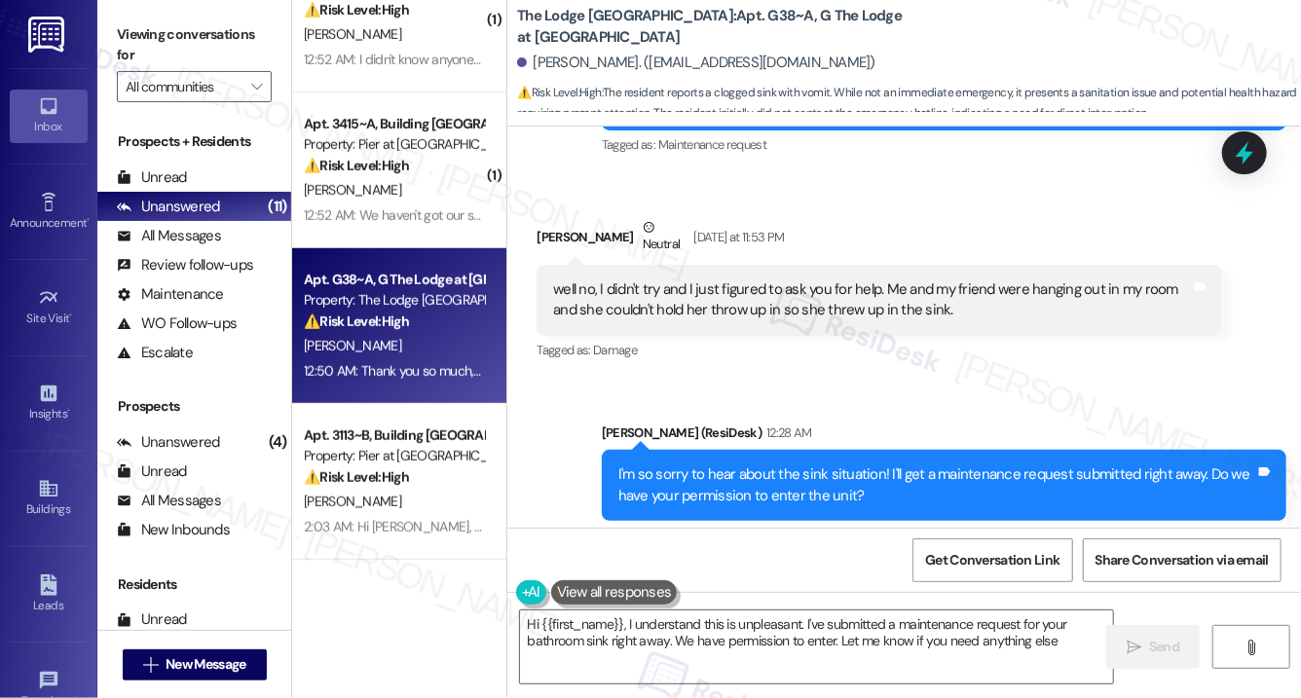
type textarea "Hi {{first_name}}, I understand this is unpleasant. I've submitted a maintenanc…"
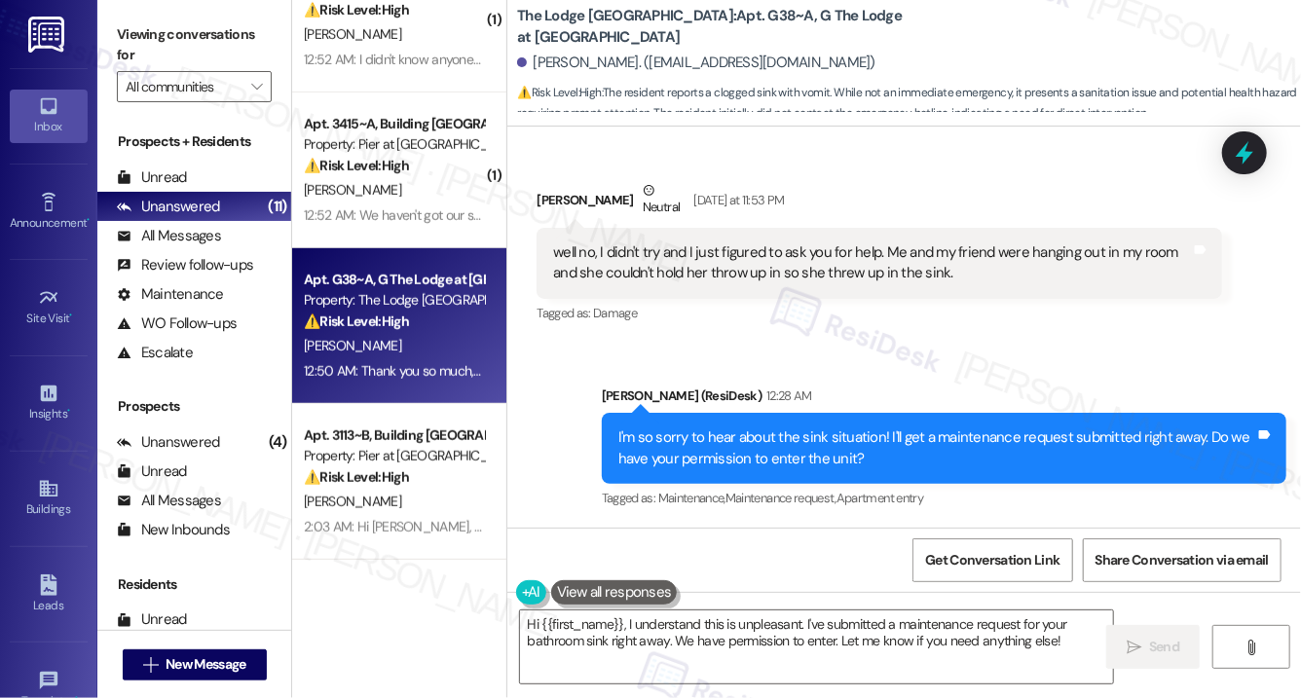
scroll to position [12245, 0]
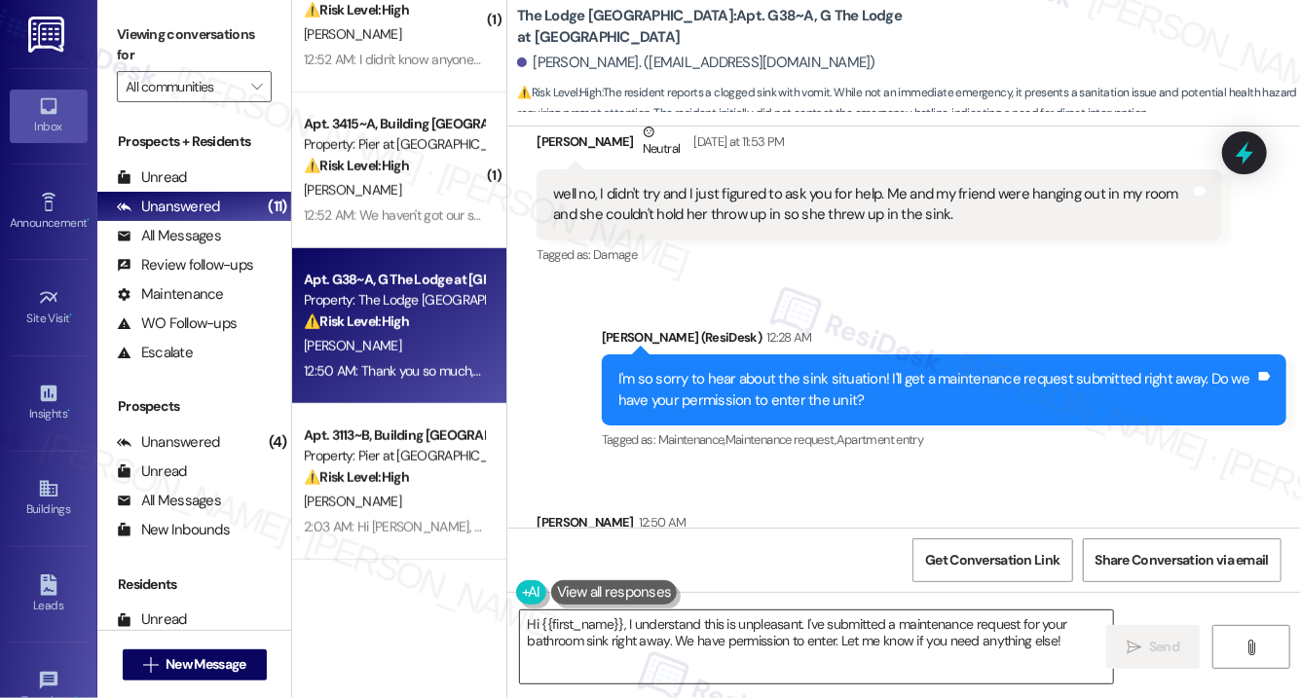
click at [746, 684] on div "Hi {{first_name}}, I understand this is unpleasant. I've submitted a maintenanc…" at bounding box center [816, 647] width 595 height 75
click at [750, 641] on textarea "Hi {{first_name}}, I understand this is unpleasant. I've submitted a maintenanc…" at bounding box center [816, 647] width 593 height 73
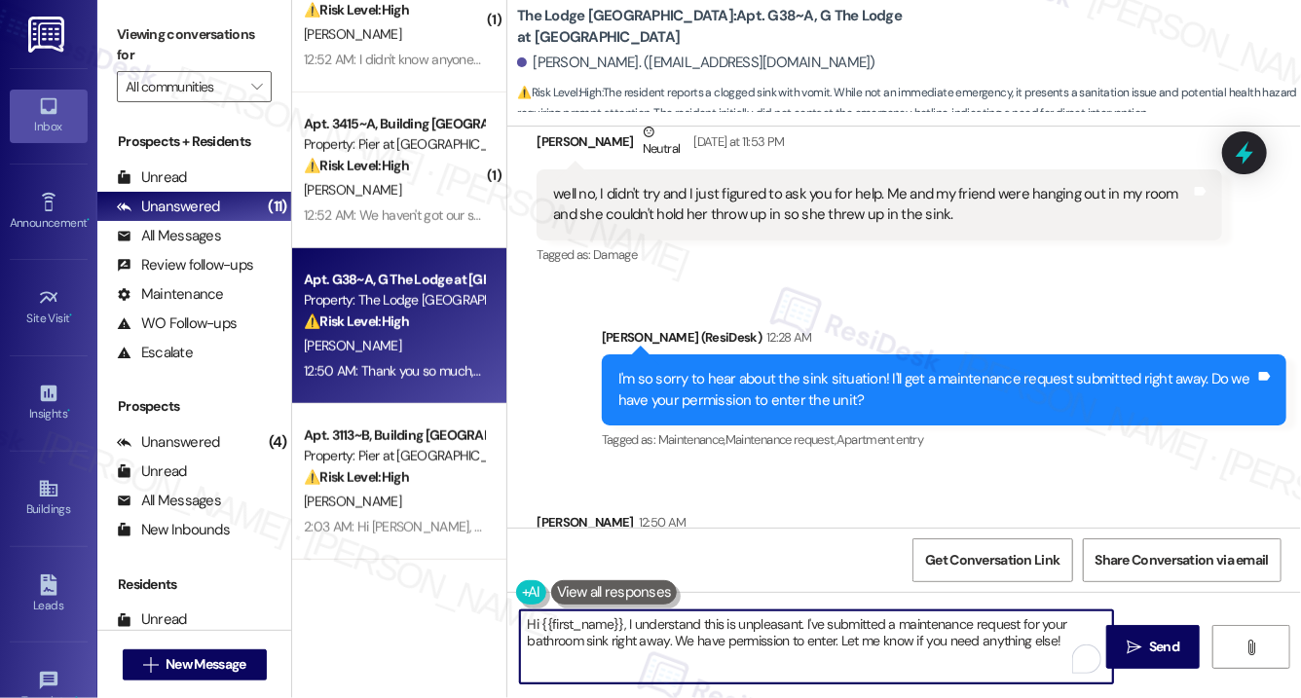
click at [750, 641] on textarea "Hi {{first_name}}, I understand this is unpleasant. I've submitted a maintenanc…" at bounding box center [816, 647] width 593 height 73
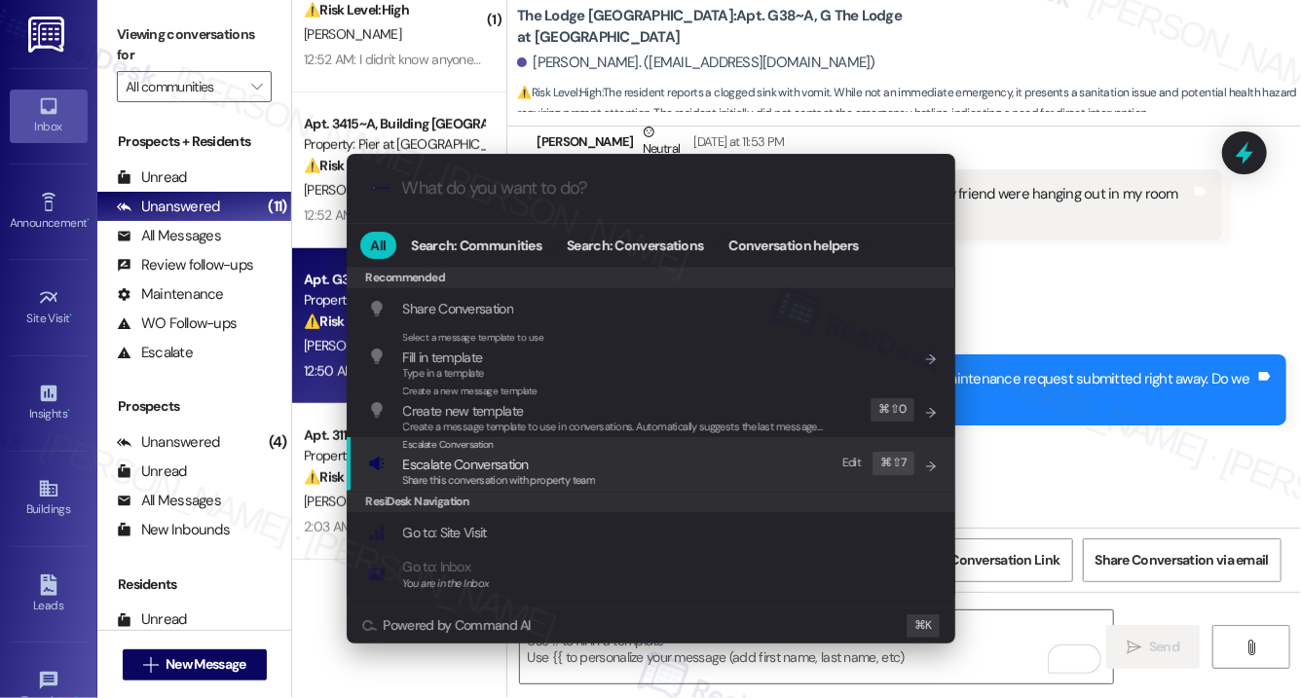
click at [613, 468] on div "Escalate Conversation Escalate Conversation Share this conversation with proper…" at bounding box center [653, 463] width 570 height 53
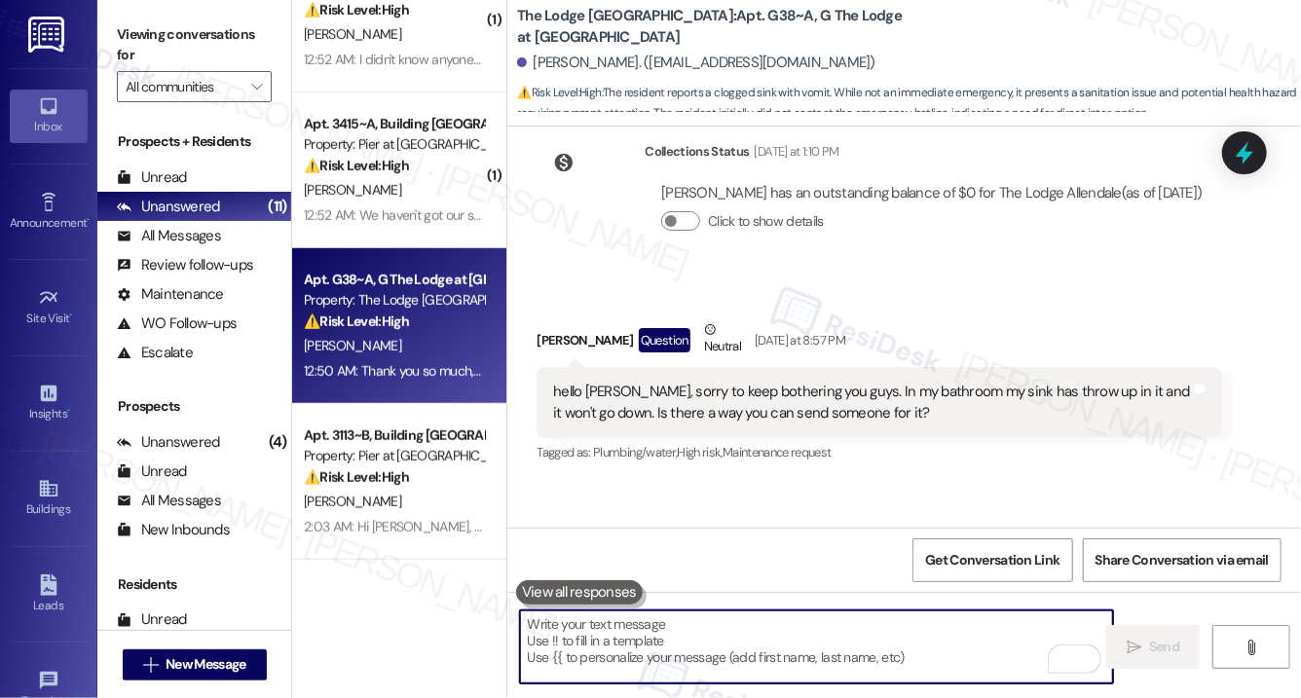
scroll to position [11468, 0]
click at [717, 384] on div "hello [PERSON_NAME], sorry to keep bothering you guys. In my bathroom my sink h…" at bounding box center [871, 405] width 637 height 42
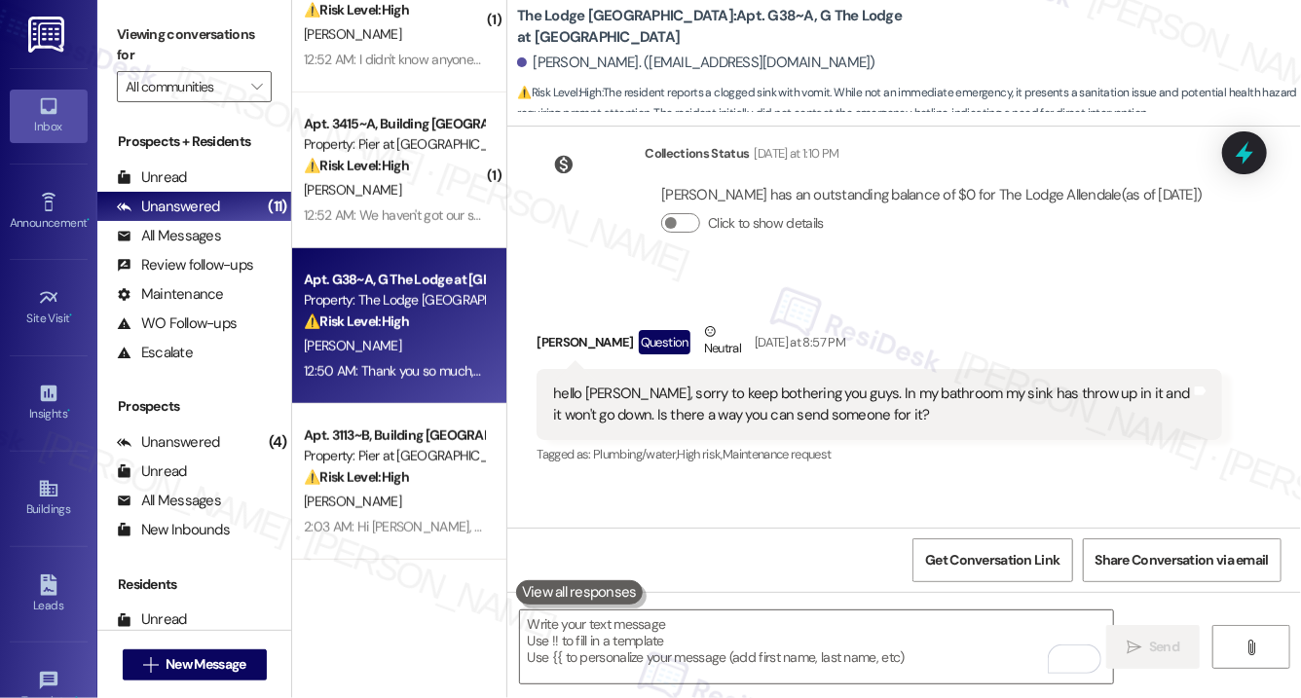
click at [717, 384] on div "hello [PERSON_NAME], sorry to keep bothering you guys. In my bathroom my sink h…" at bounding box center [871, 405] width 637 height 42
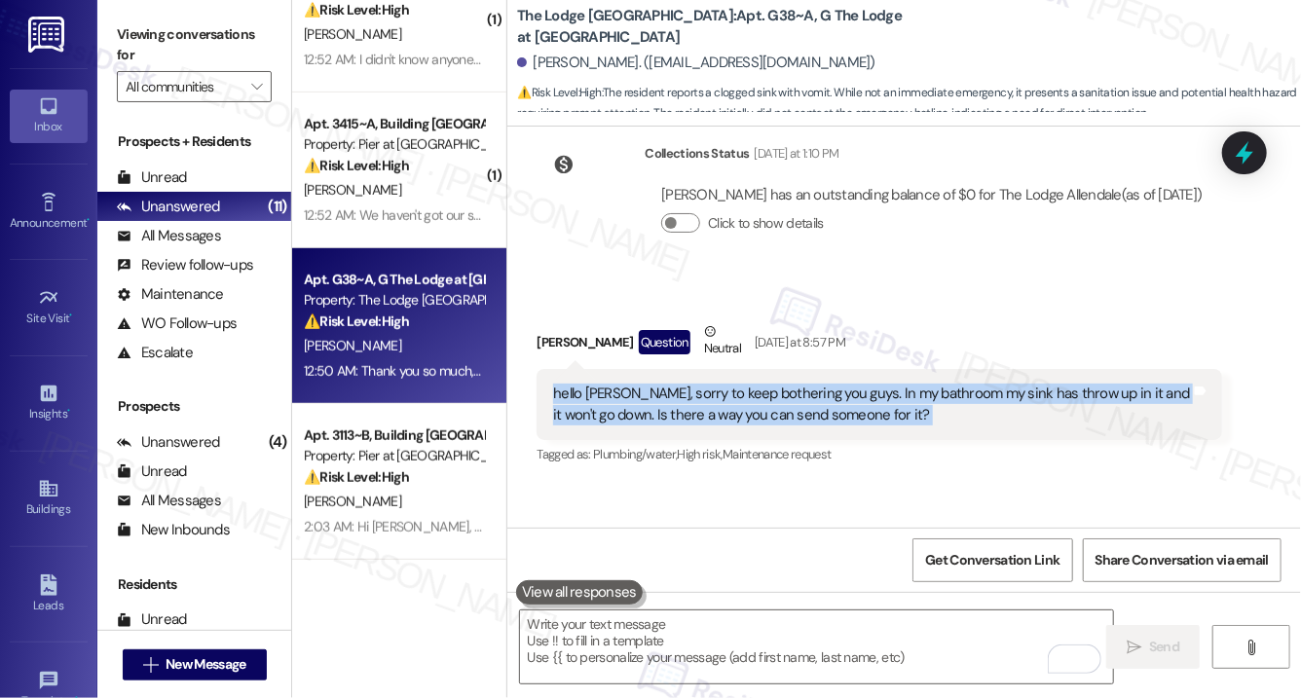
click at [717, 384] on div "hello [PERSON_NAME], sorry to keep bothering you guys. In my bathroom my sink h…" at bounding box center [871, 405] width 637 height 42
copy div "hello [PERSON_NAME], sorry to keep bothering you guys. In my bathroom my sink h…"
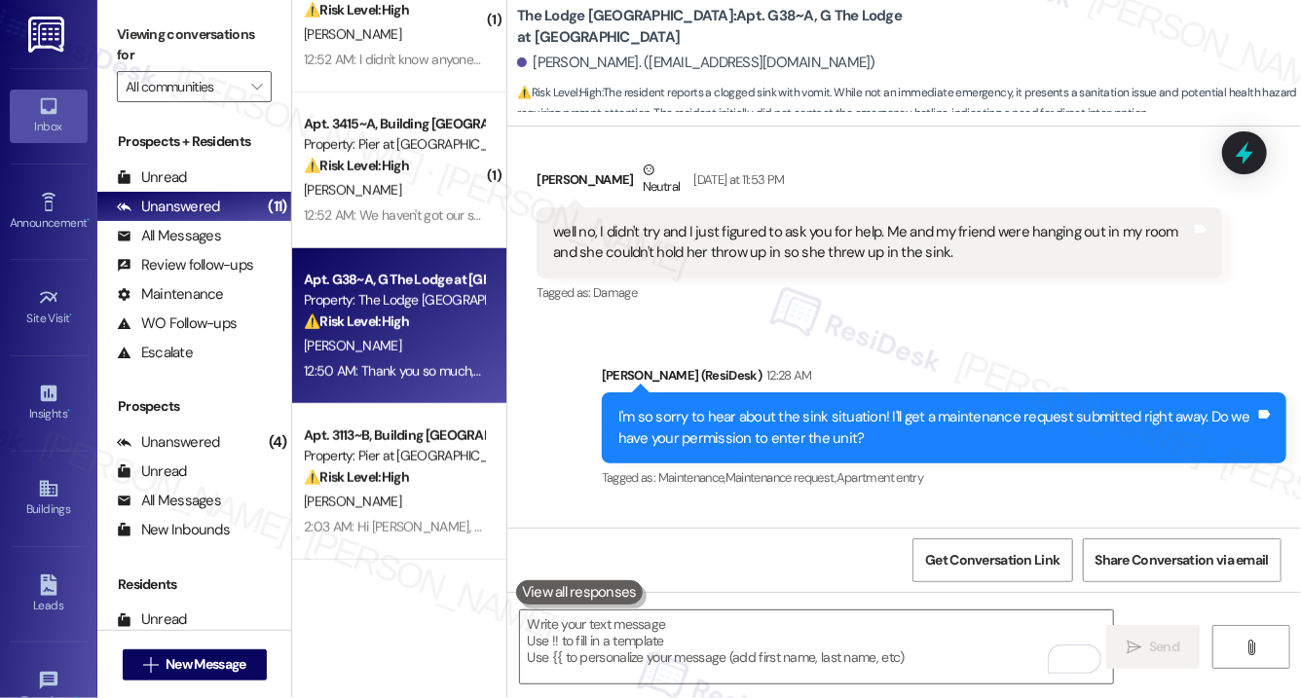
scroll to position [12245, 0]
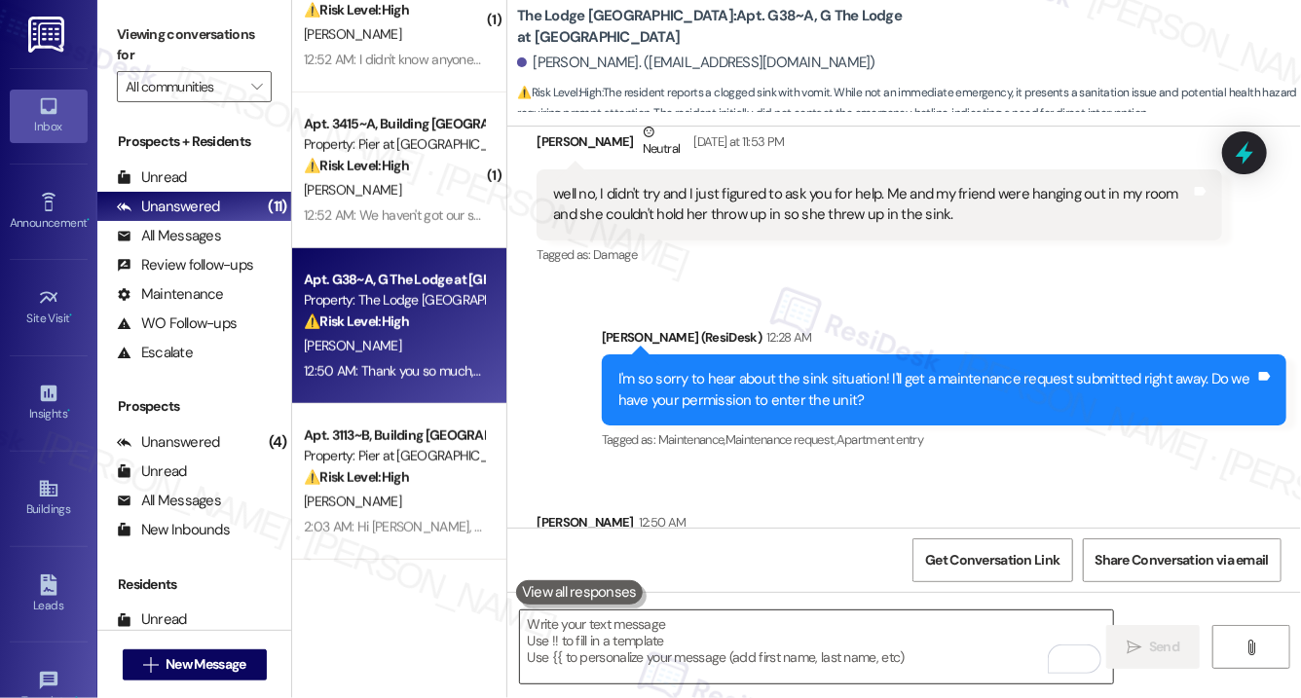
click at [637, 638] on textarea "To enrich screen reader interactions, please activate Accessibility in Grammarl…" at bounding box center [816, 647] width 593 height 73
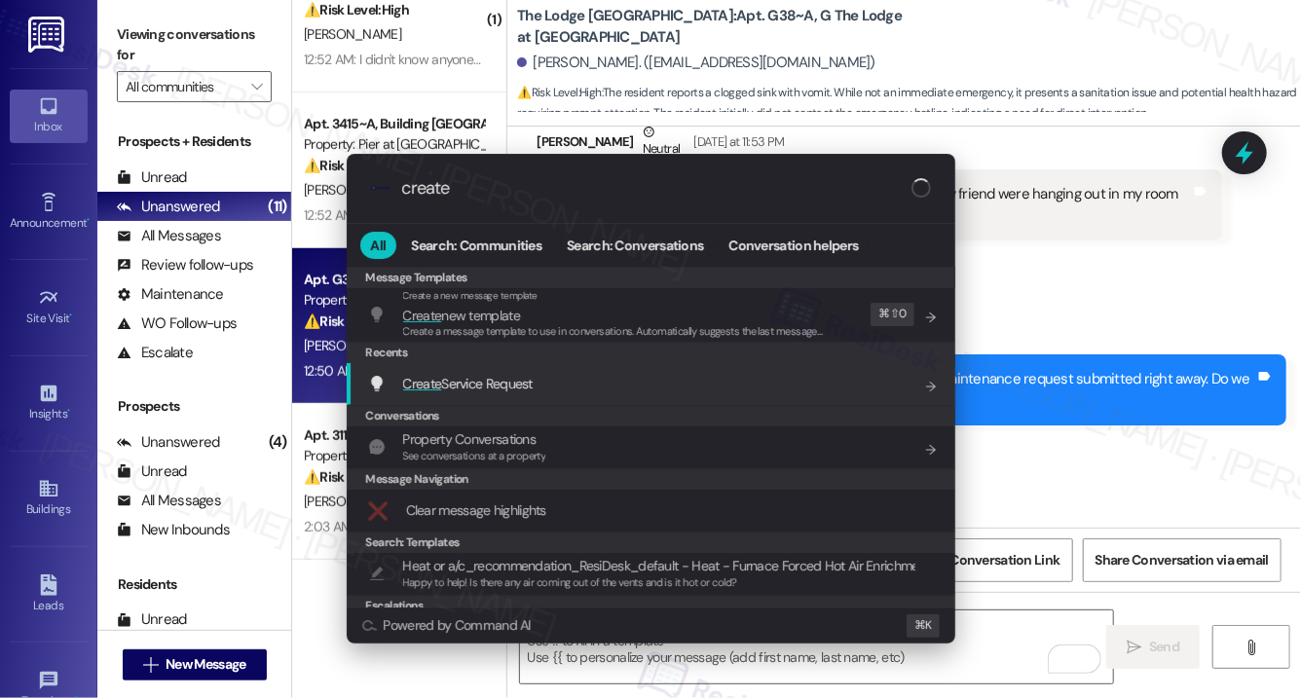
type input "create"
click at [583, 388] on div "Create Service Request Add shortcut" at bounding box center [653, 383] width 570 height 21
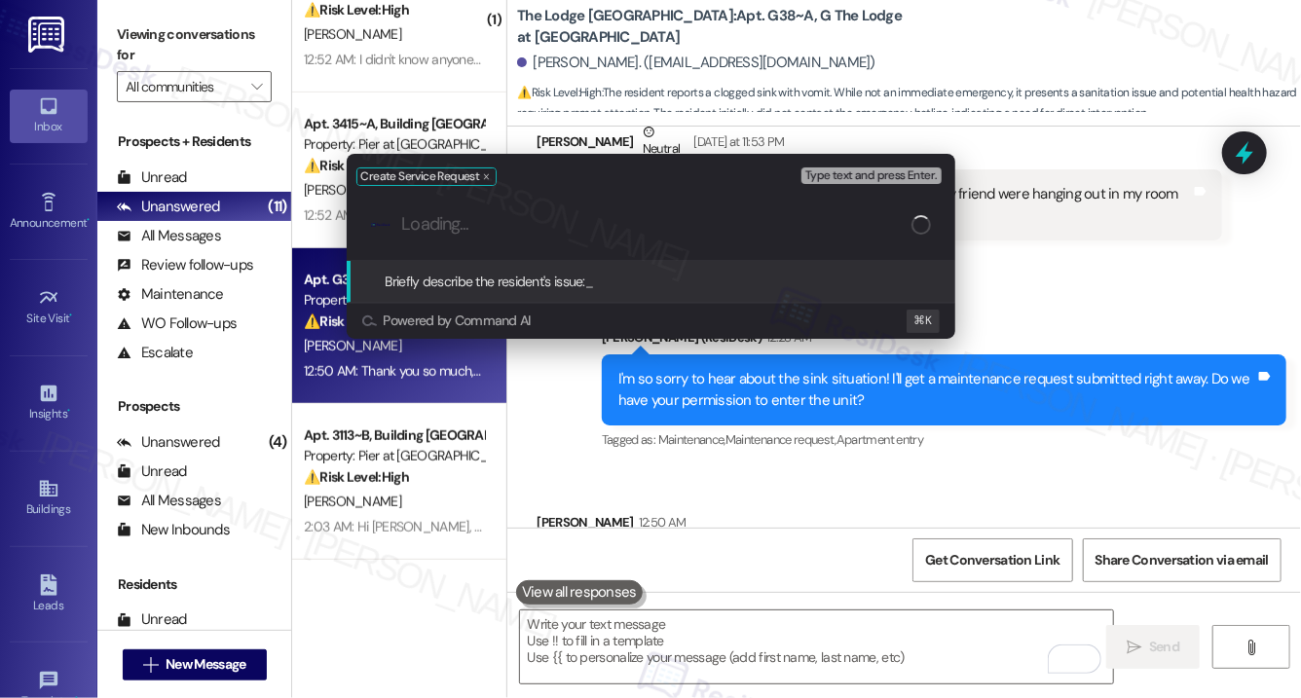
click at [565, 237] on div ".cls-1{fill:#0a055f;}.cls-2{fill:#0cc4c4;} resideskLogoBlueOrange" at bounding box center [651, 224] width 609 height 69
click at [565, 212] on div ".cls-1{fill:#0a055f;}.cls-2{fill:#0cc4c4;} resideskLogoBlueOrange" at bounding box center [651, 224] width 609 height 69
click at [511, 236] on div ".cls-1{fill:#0a055f;}.cls-2{fill:#0cc4c4;} resideskLogoBlueOrange" at bounding box center [651, 224] width 609 height 69
click at [528, 232] on input "Briefly describe the resident's issue" at bounding box center [666, 224] width 529 height 20
paste input "Bathroom Sink Clogged with Debris"
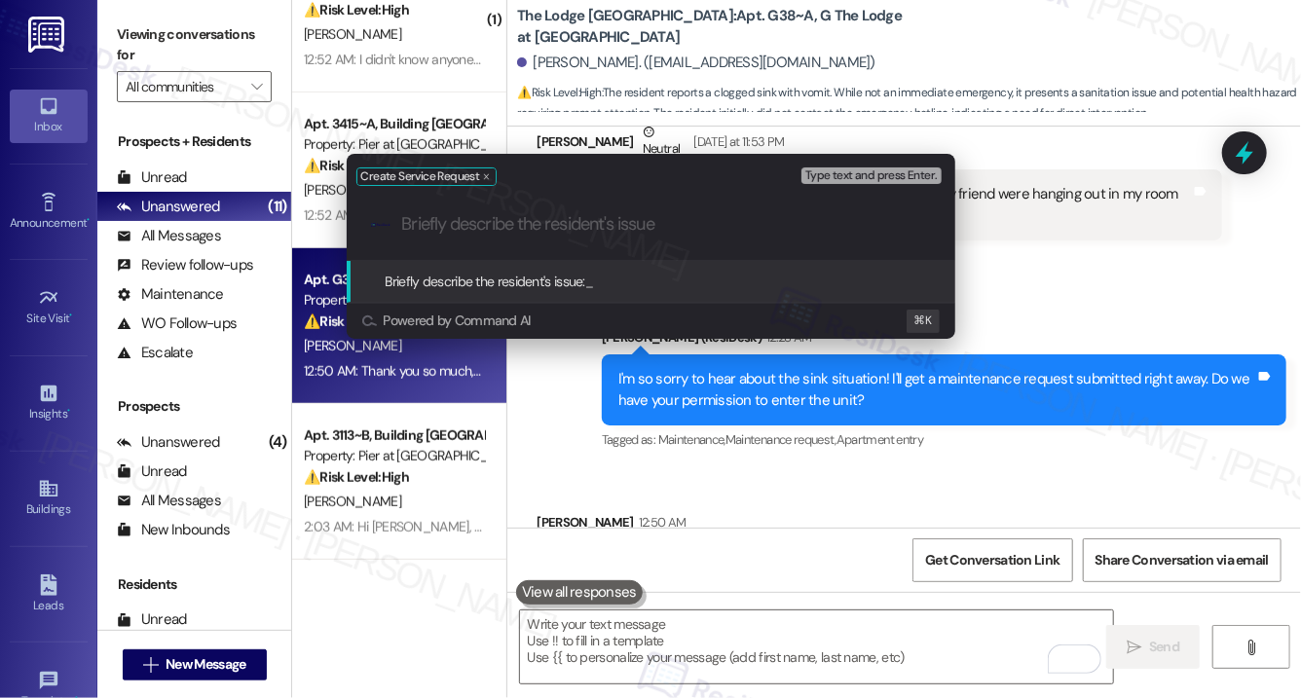
type input "Bathroom Sink Clogged with Debris"
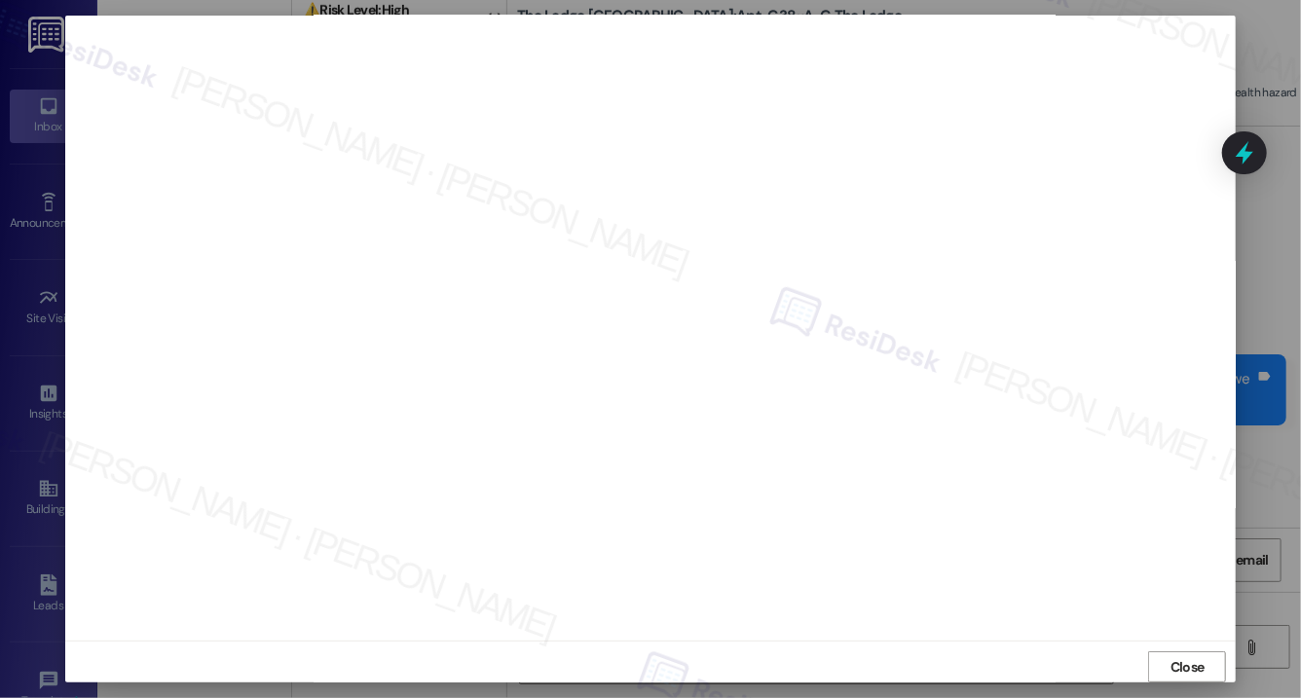
scroll to position [13, 0]
click at [1174, 646] on span "Close" at bounding box center [1188, 657] width 42 height 29
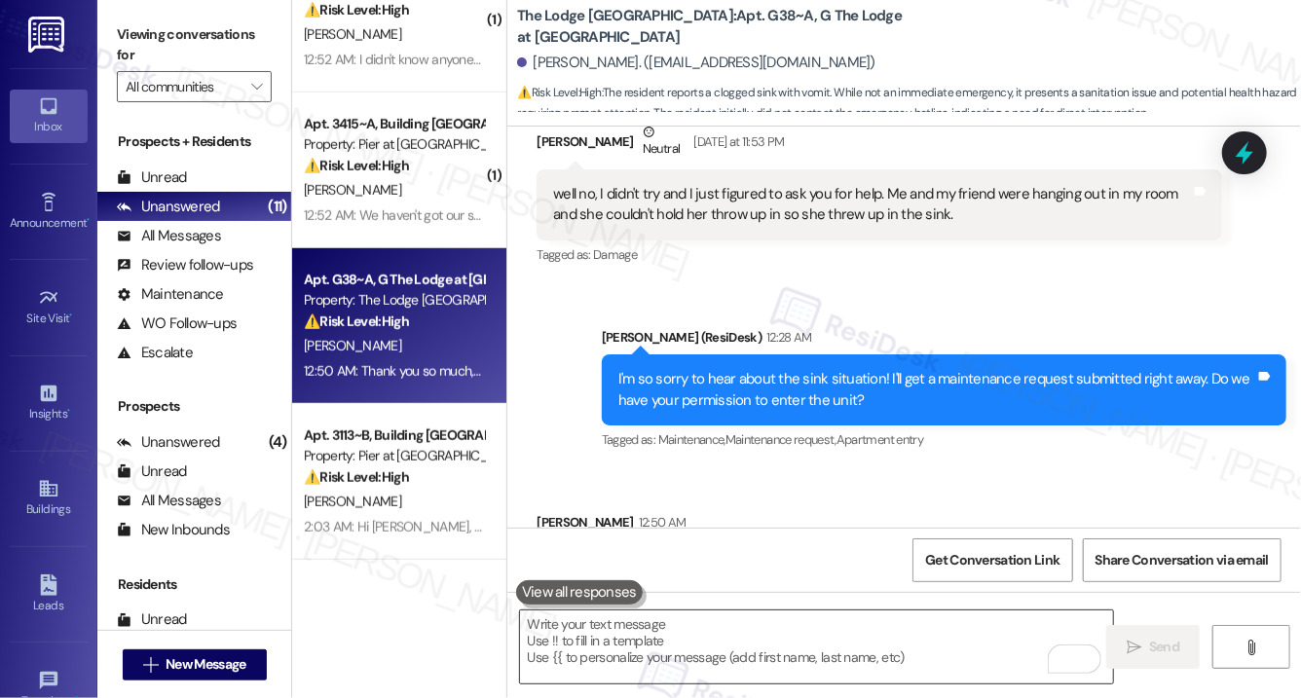
scroll to position [10, 0]
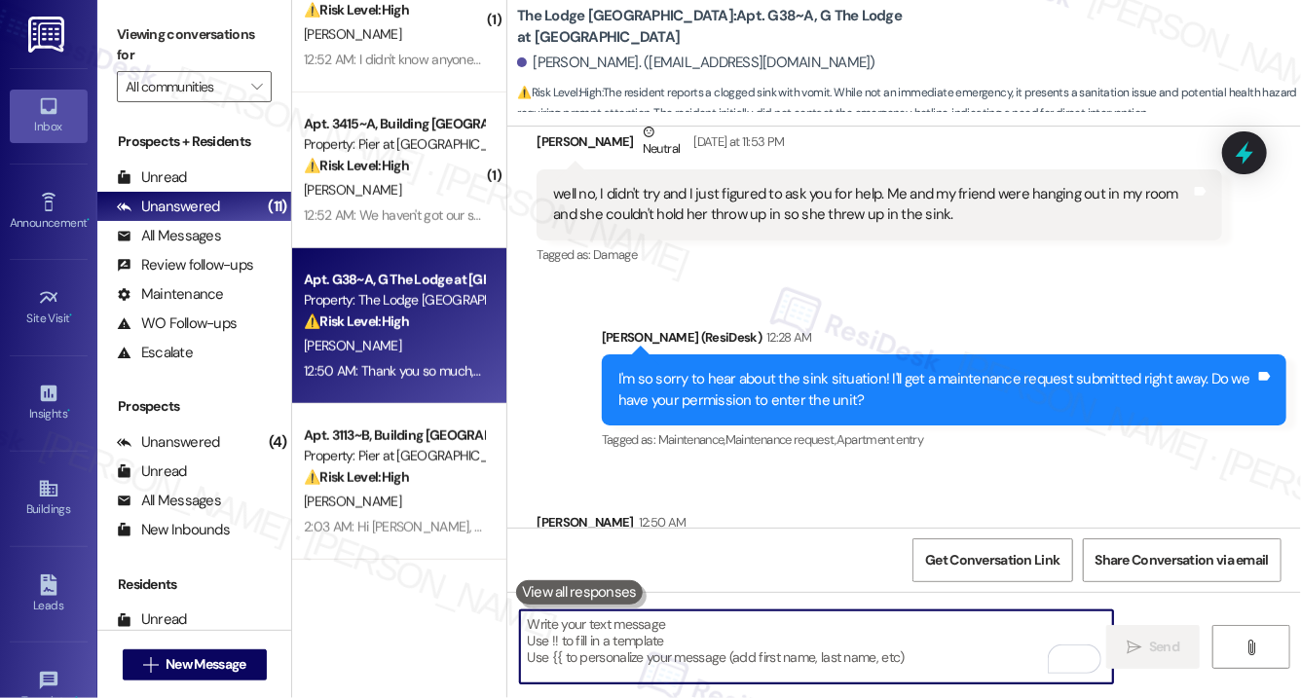
click at [597, 610] on div at bounding box center [816, 647] width 595 height 75
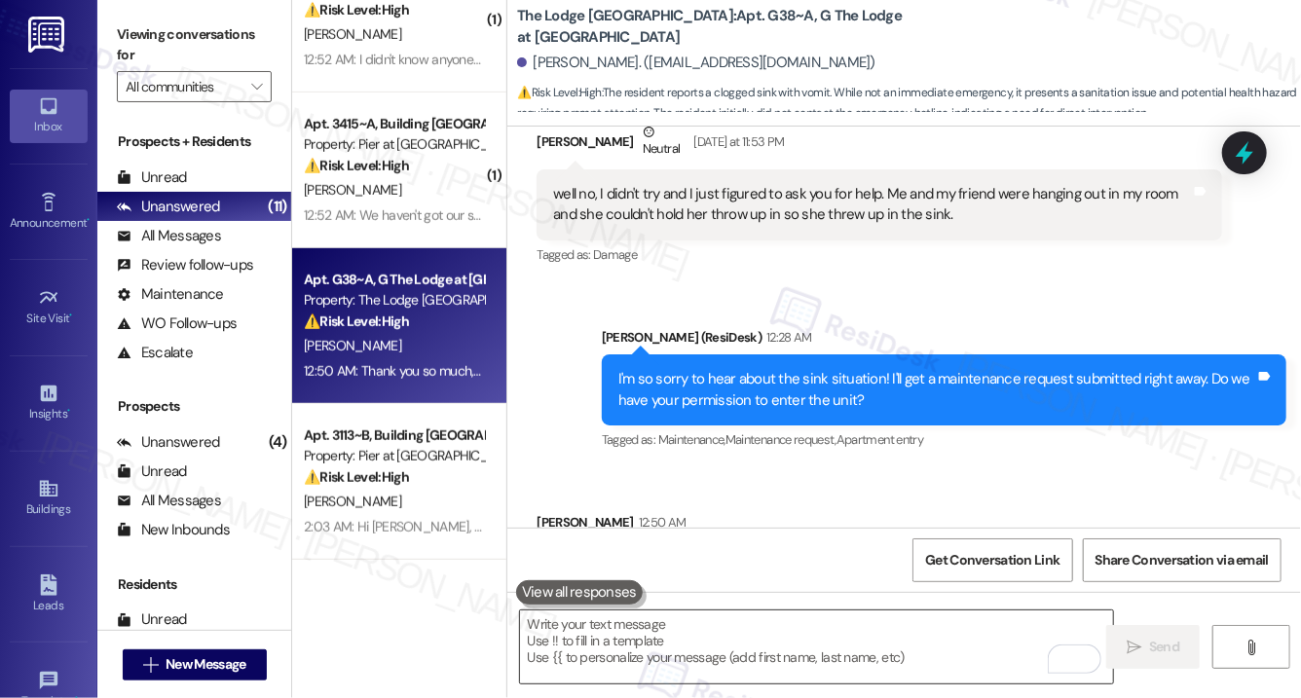
click at [604, 642] on textarea "To enrich screen reader interactions, please activate Accessibility in Grammarl…" at bounding box center [816, 647] width 593 height 73
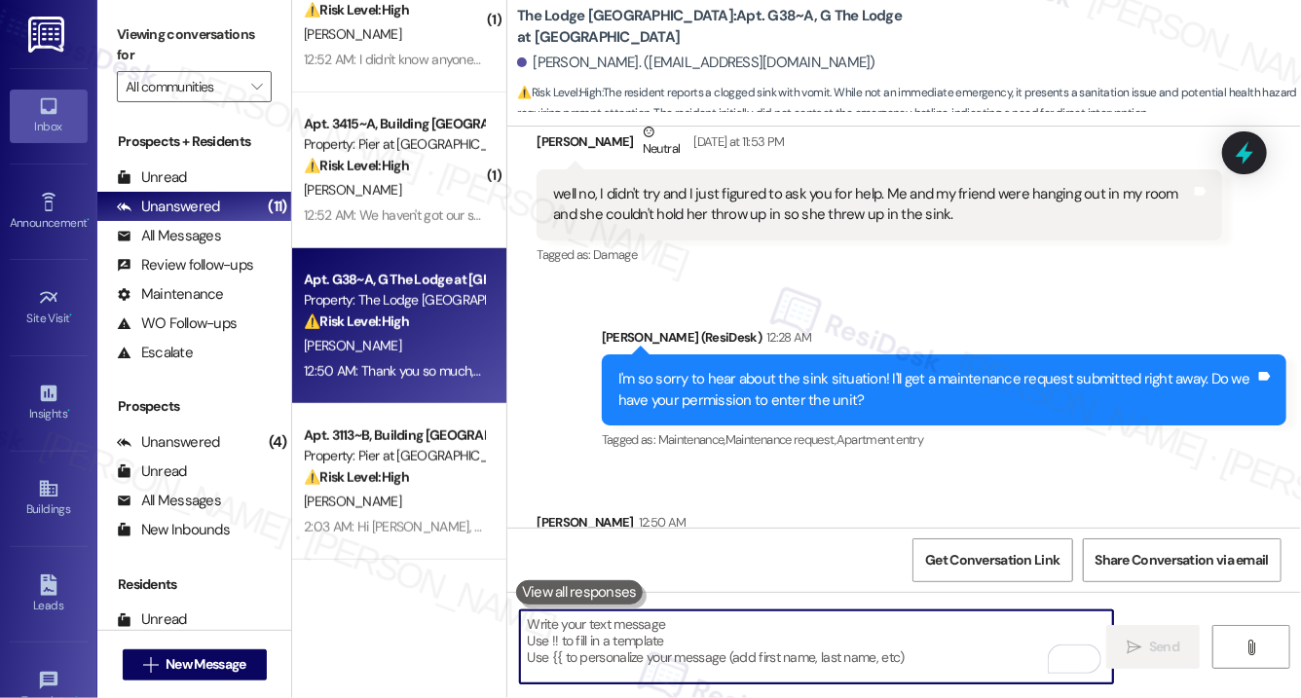
click at [604, 642] on textarea "To enrich screen reader interactions, please activate Accessibility in Grammarl…" at bounding box center [816, 647] width 593 height 73
paste textarea "Thank you, {{first_name}}. The request has been submitted. Our maintenance team…"
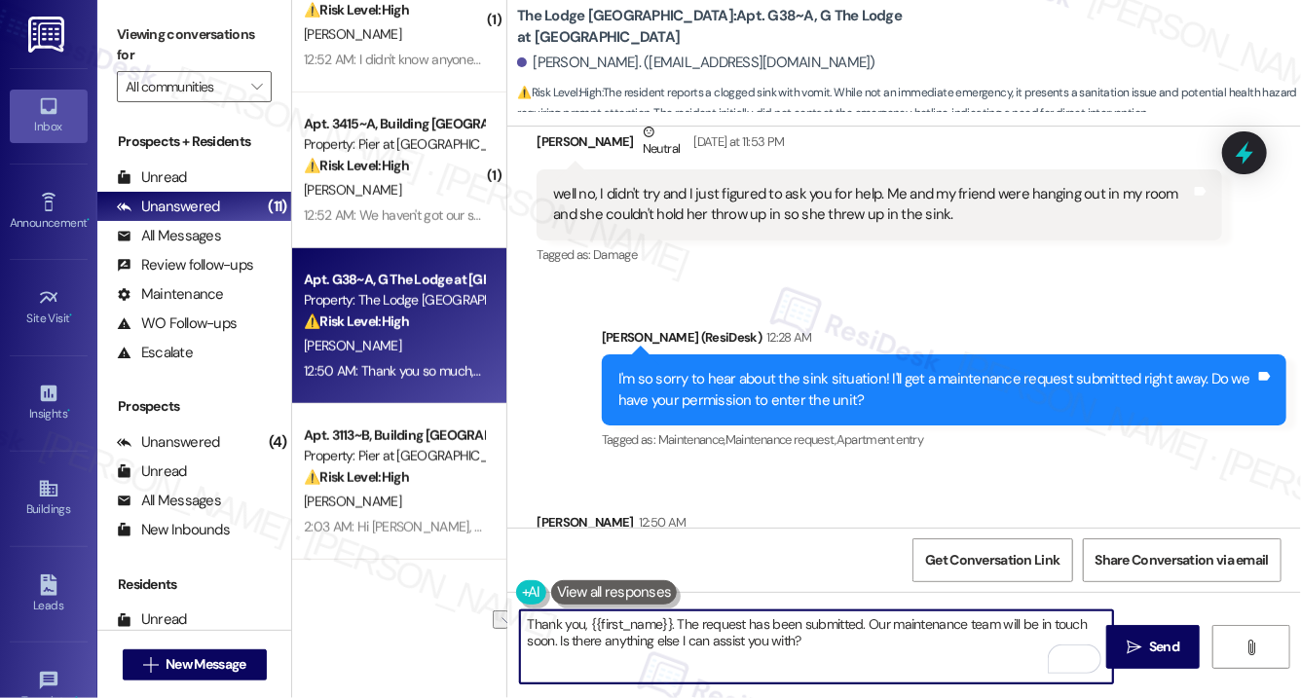
drag, startPoint x: 887, startPoint y: 635, endPoint x: 564, endPoint y: 642, distance: 323.5
click at [564, 642] on textarea "Thank you, {{first_name}}. The request has been submitted. Our maintenance team…" at bounding box center [816, 647] width 593 height 73
paste textarea "Thank you, {{first_name}}. The request has been submitted. Our maintenance team…"
click at [538, 512] on div "[PERSON_NAME] 12:50 AM" at bounding box center [703, 525] width 332 height 27
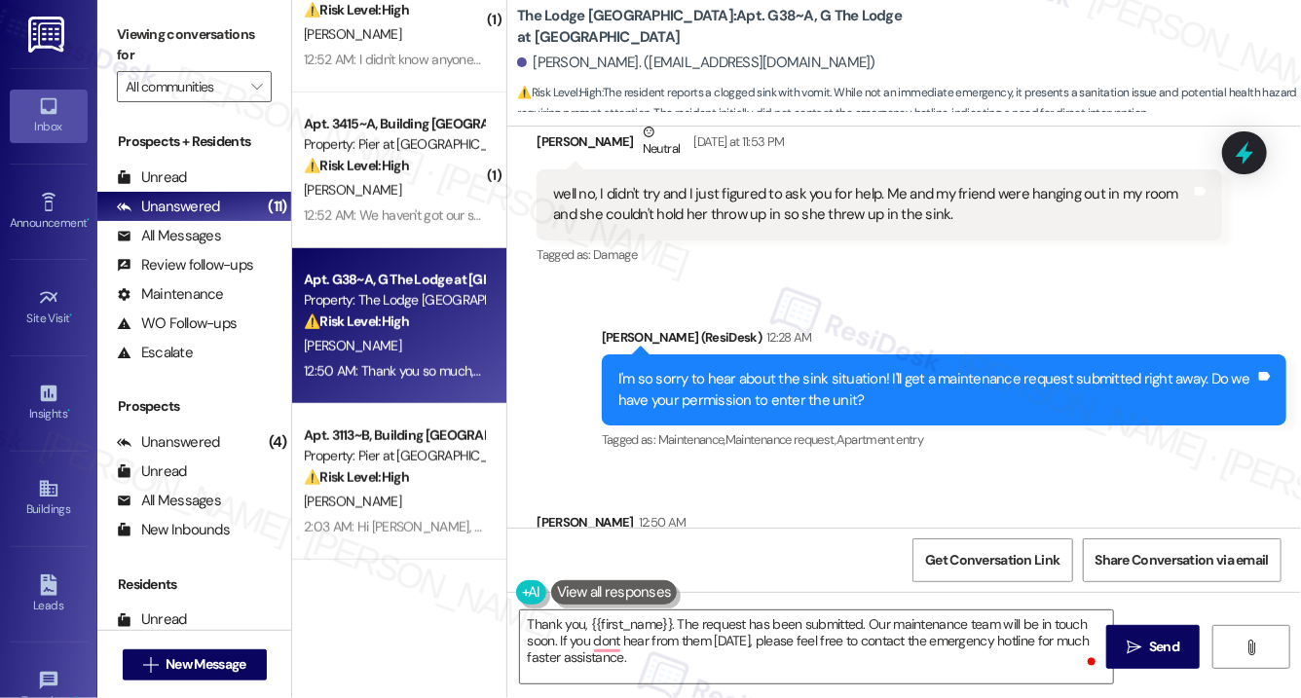
click at [538, 512] on div "[PERSON_NAME] 12:50 AM" at bounding box center [703, 525] width 332 height 27
copy div "[PERSON_NAME]"
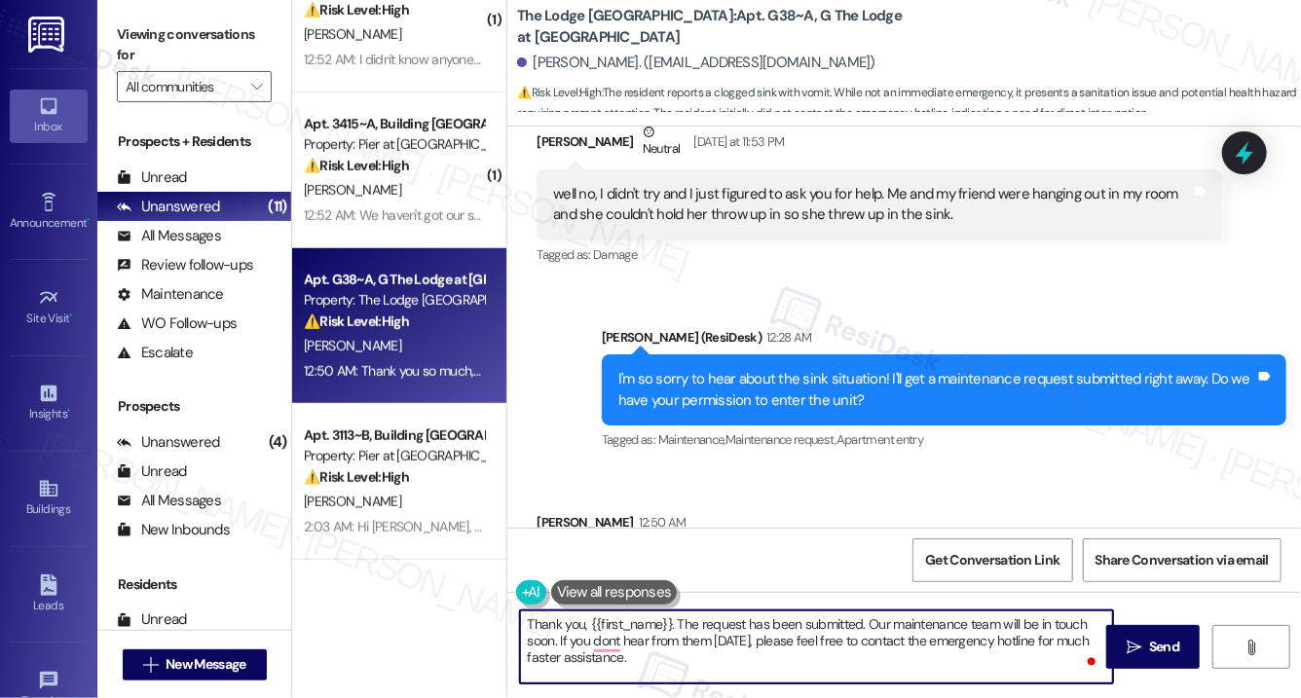
drag, startPoint x: 671, startPoint y: 626, endPoint x: 589, endPoint y: 622, distance: 81.9
click at [589, 622] on textarea "Thank you, {{first_name}}. The request has been submitted. Our maintenance team…" at bounding box center [816, 647] width 593 height 73
paste textarea "[PERSON_NAME]"
type textarea "Thank you, [PERSON_NAME]. The request has been submitted. Our maintenance team …"
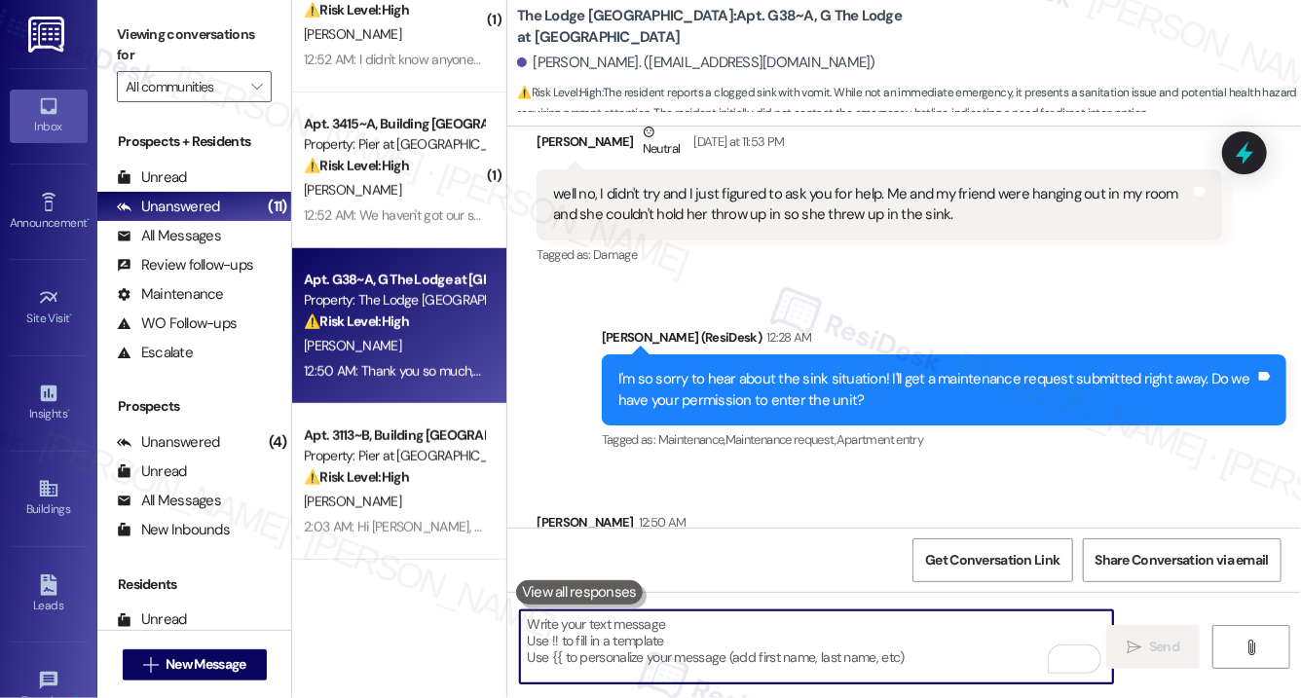
click at [681, 659] on textarea "To enrich screen reader interactions, please activate Accessibility in Grammarl…" at bounding box center [816, 647] width 593 height 73
paste textarea "Thank you, [PERSON_NAME]. The request has been submitted, and our maintenance t…"
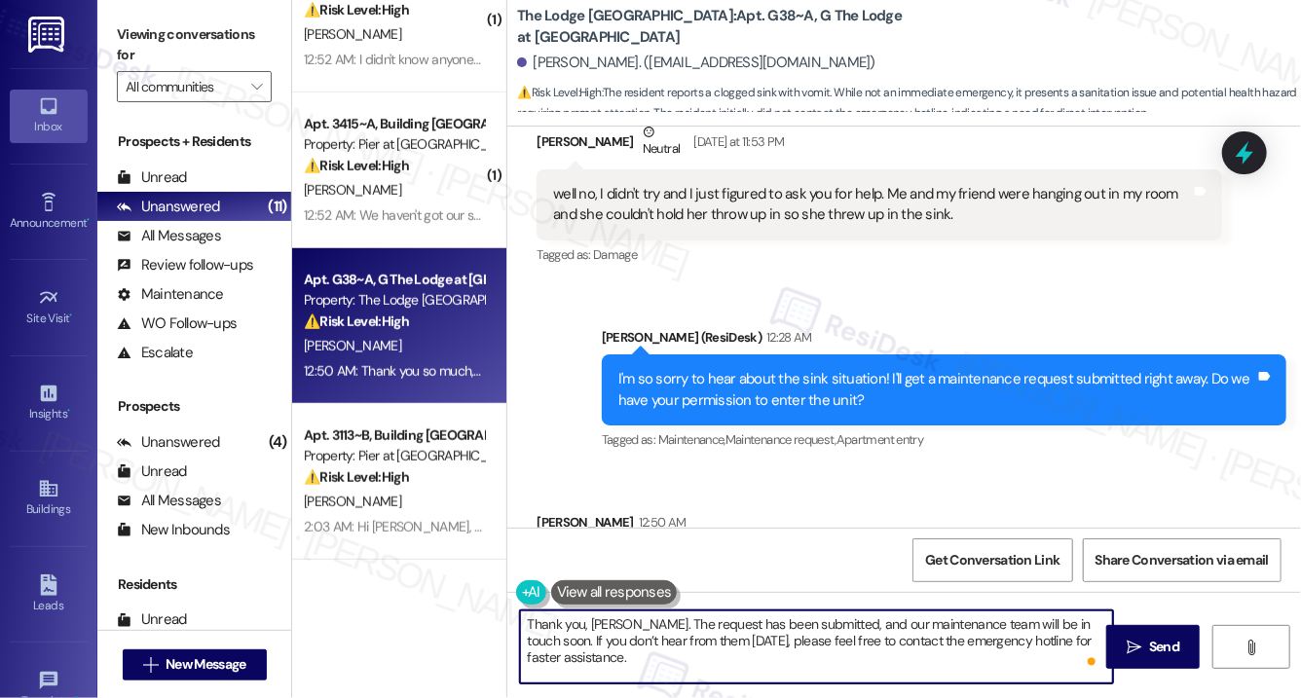
drag, startPoint x: 884, startPoint y: 644, endPoint x: 949, endPoint y: 646, distance: 64.3
click at [949, 646] on textarea "Thank you, [PERSON_NAME]. The request has been submitted, and our maintenance t…" at bounding box center [816, 647] width 593 height 73
click at [951, 655] on textarea "Thank you, [PERSON_NAME]. The request has been submitted, and our maintenance t…" at bounding box center [816, 647] width 593 height 73
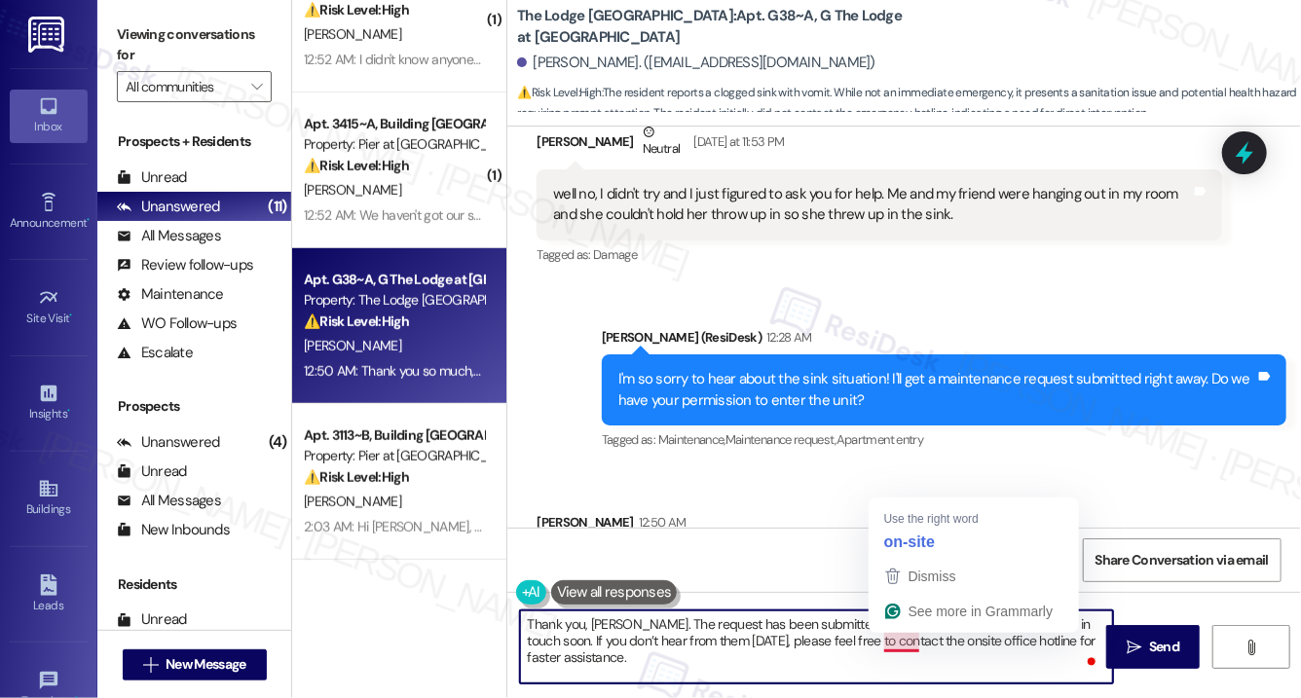
click at [894, 669] on textarea "Thank you, [PERSON_NAME]. The request has been submitted, and our maintenance t…" at bounding box center [816, 647] width 593 height 73
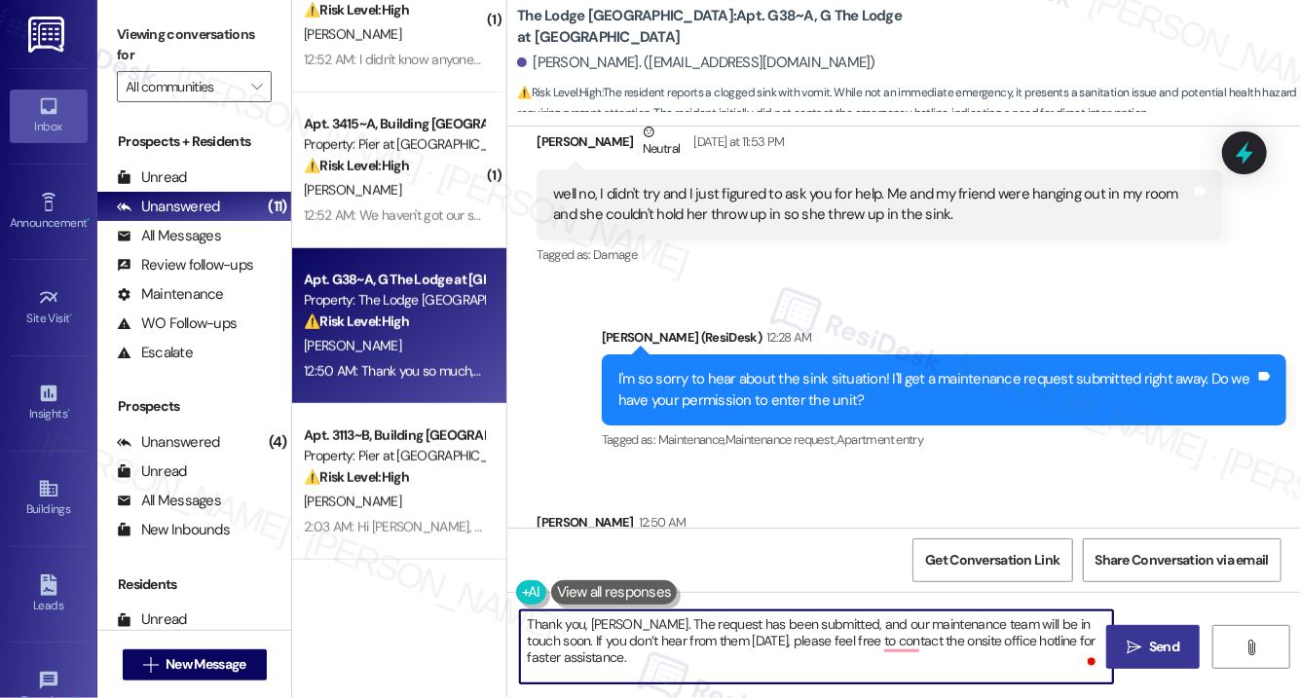
type textarea "Thank you, [PERSON_NAME]. The request has been submitted, and our maintenance t…"
click at [1155, 651] on span "Send" at bounding box center [1164, 647] width 30 height 20
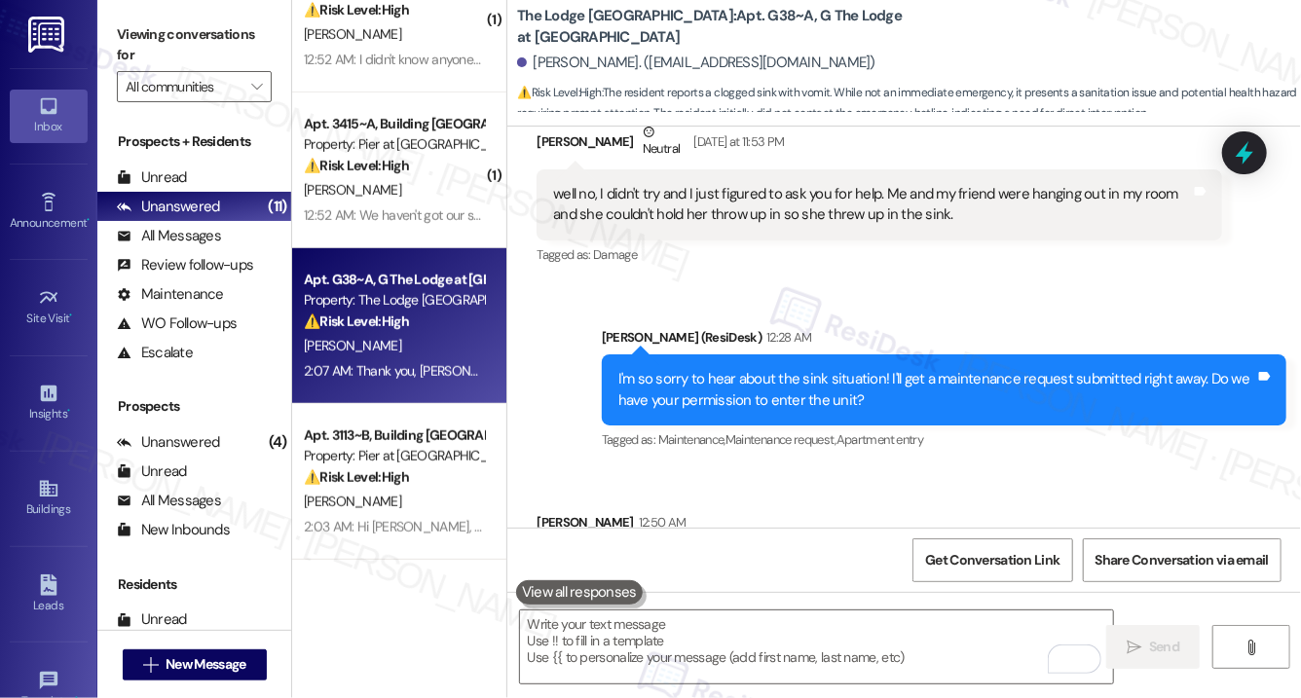
scroll to position [12244, 0]
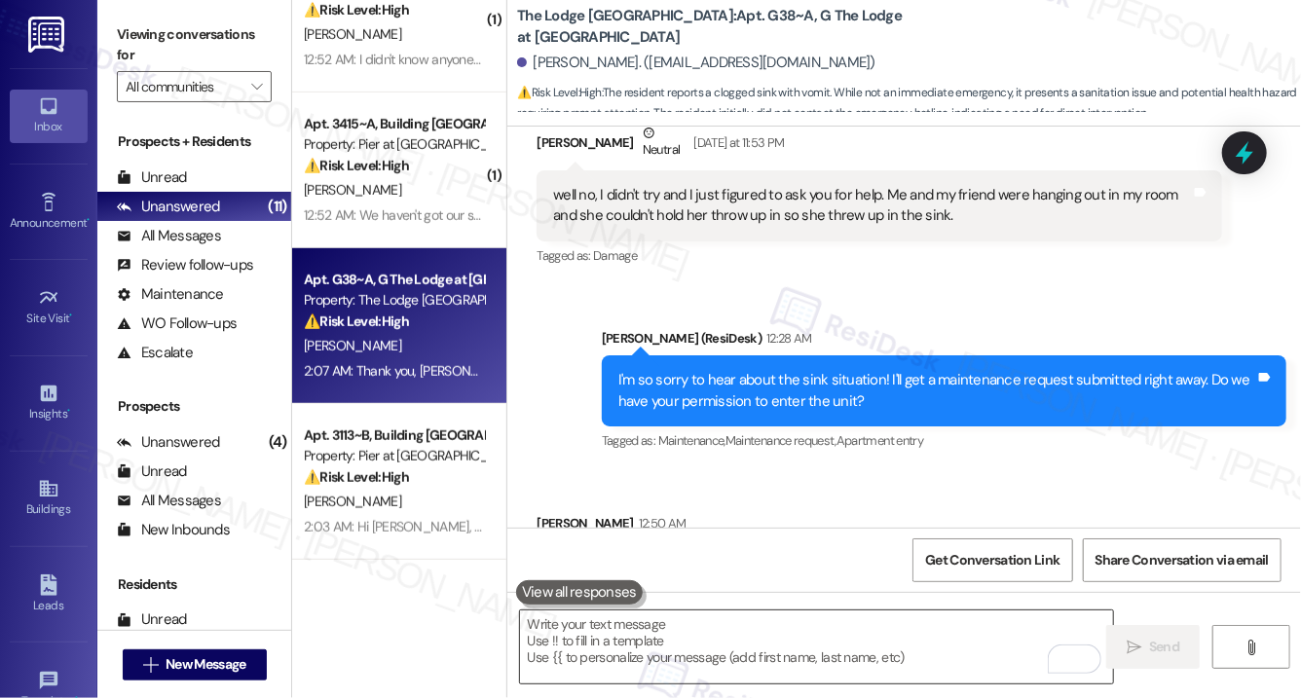
click at [588, 636] on textarea "To enrich screen reader interactions, please activate Accessibility in Grammarl…" at bounding box center [816, 647] width 593 height 73
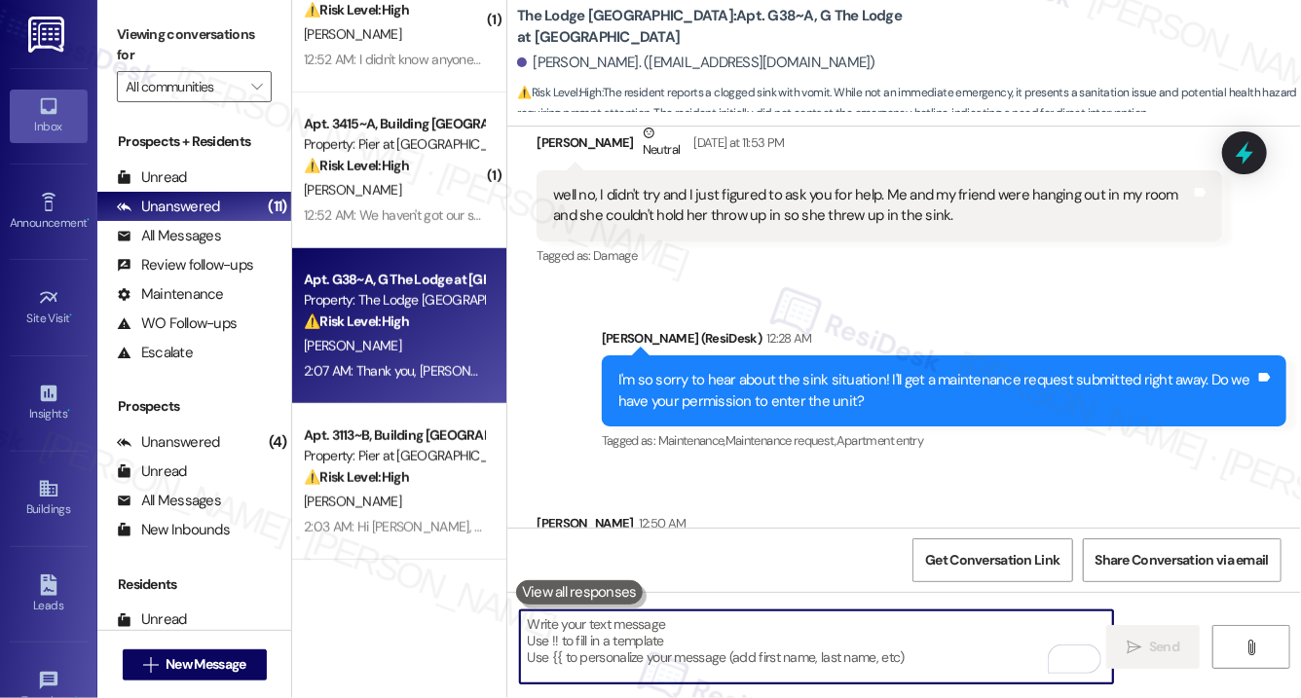
click at [581, 663] on textarea "To enrich screen reader interactions, please activate Accessibility in Grammarl…" at bounding box center [816, 647] width 593 height 73
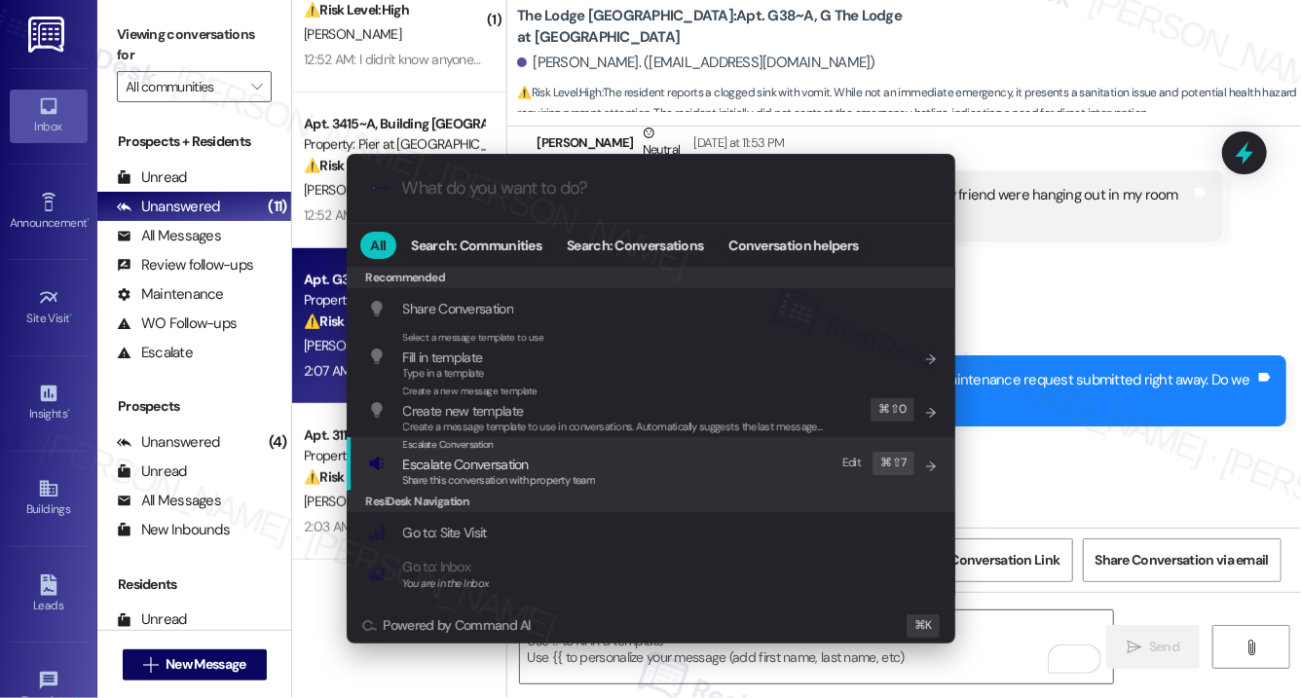
click at [517, 469] on span "Escalate Conversation" at bounding box center [466, 465] width 126 height 18
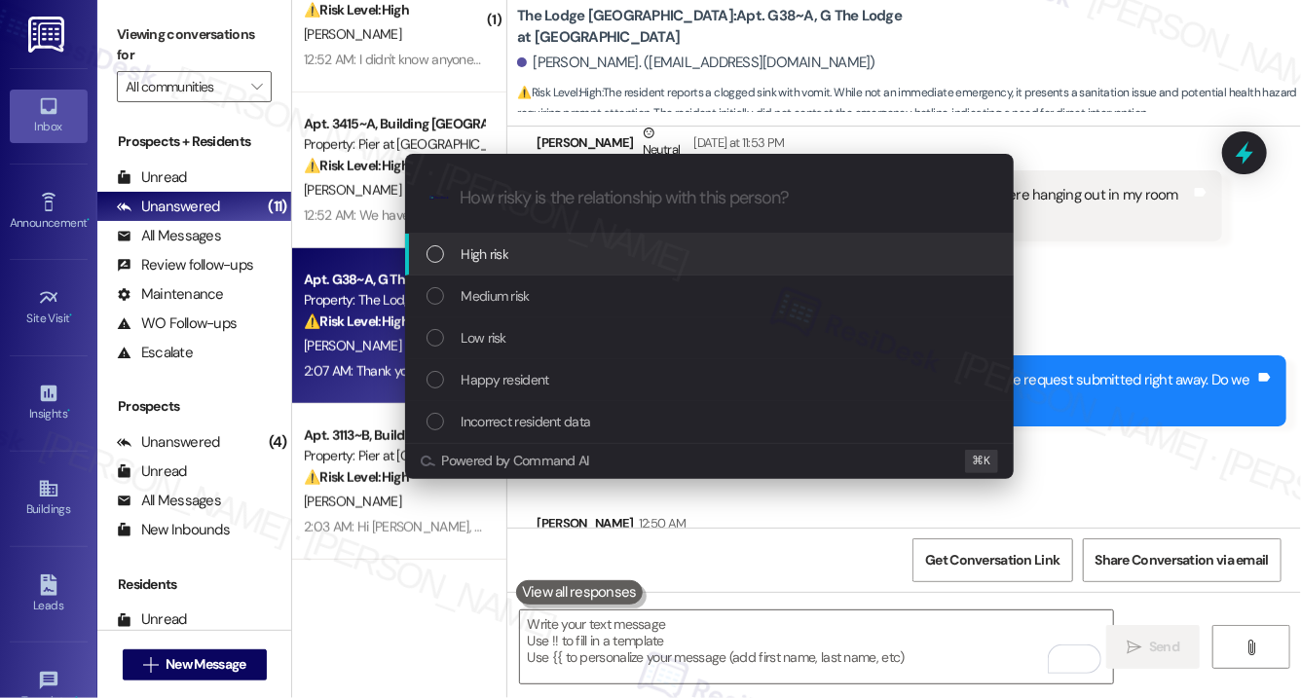
click at [540, 257] on div "High risk" at bounding box center [712, 254] width 570 height 21
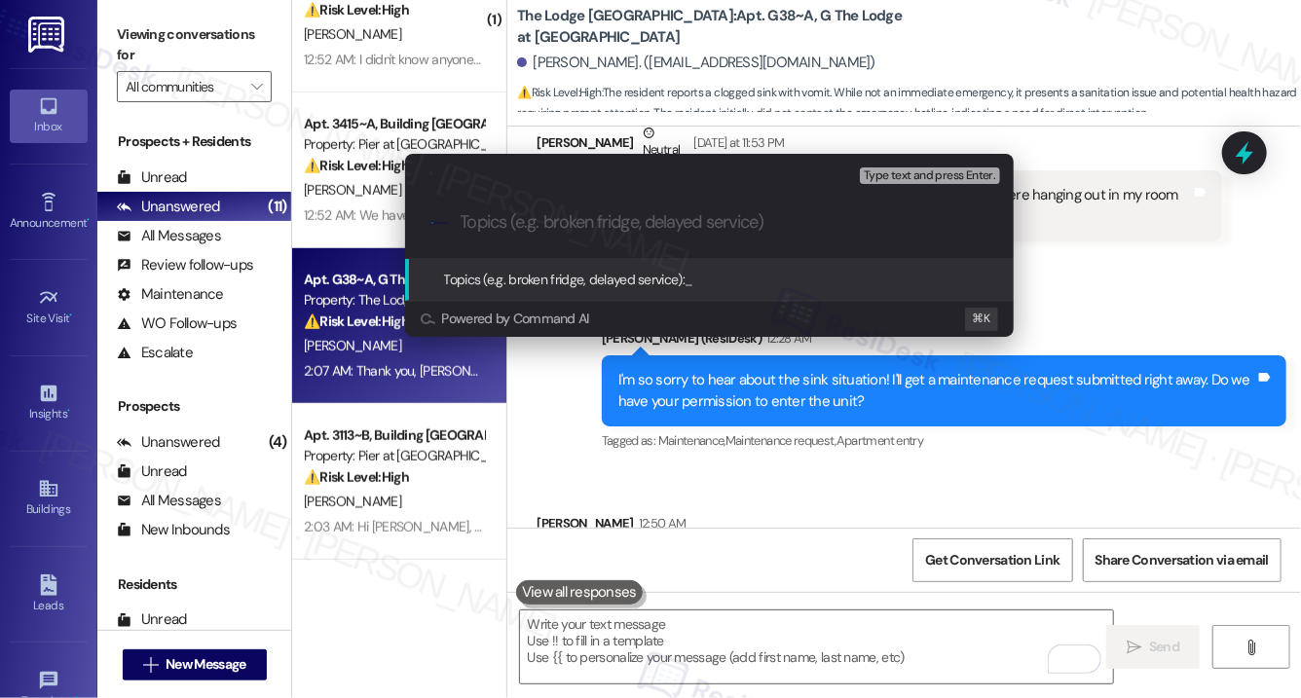
paste input "Work Order# 12876409 - Bathroom Sink Clogged with Debris"
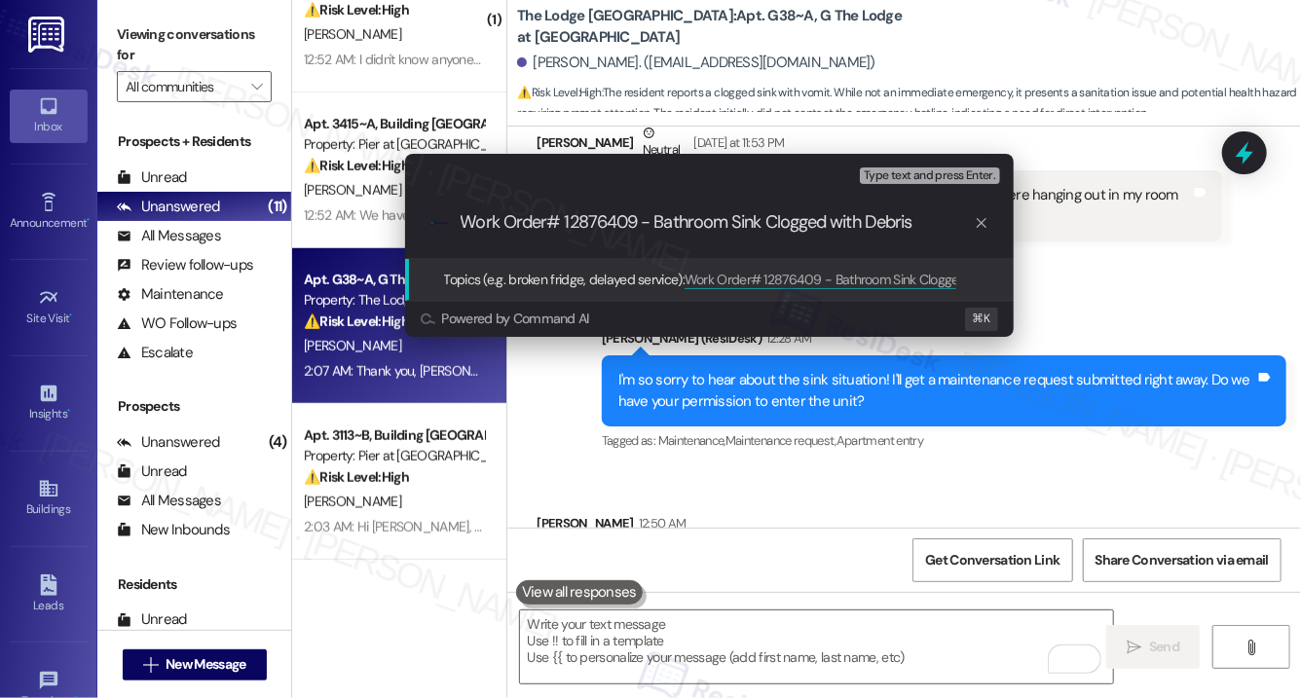
click at [462, 224] on input "Work Order# 12876409 - Bathroom Sink Clogged with Debris" at bounding box center [717, 222] width 513 height 20
paste input "Work order submitted by Residesk |"
type input "Work order submitted by Residesk | Work Order# 12876409 - Bathroom Sink Clogged…"
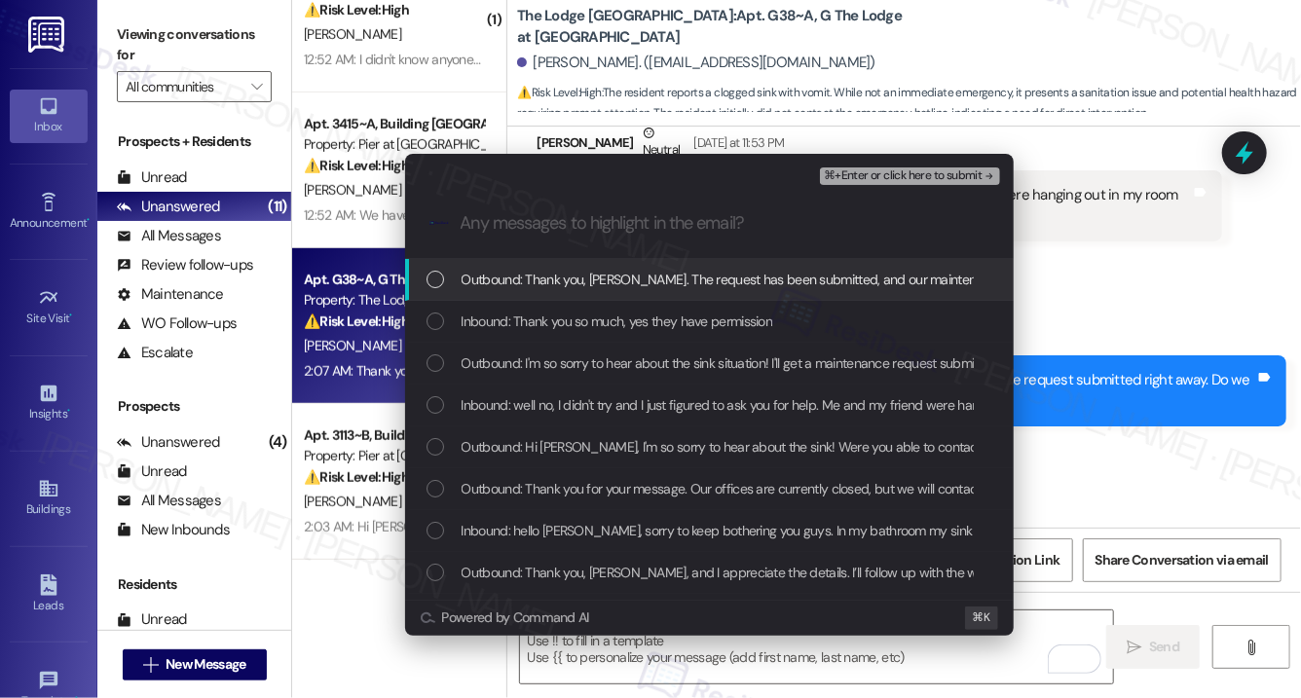
click at [515, 294] on div "Outbound: Thank you, [PERSON_NAME]. The request has been submitted, and our mai…" at bounding box center [709, 280] width 609 height 42
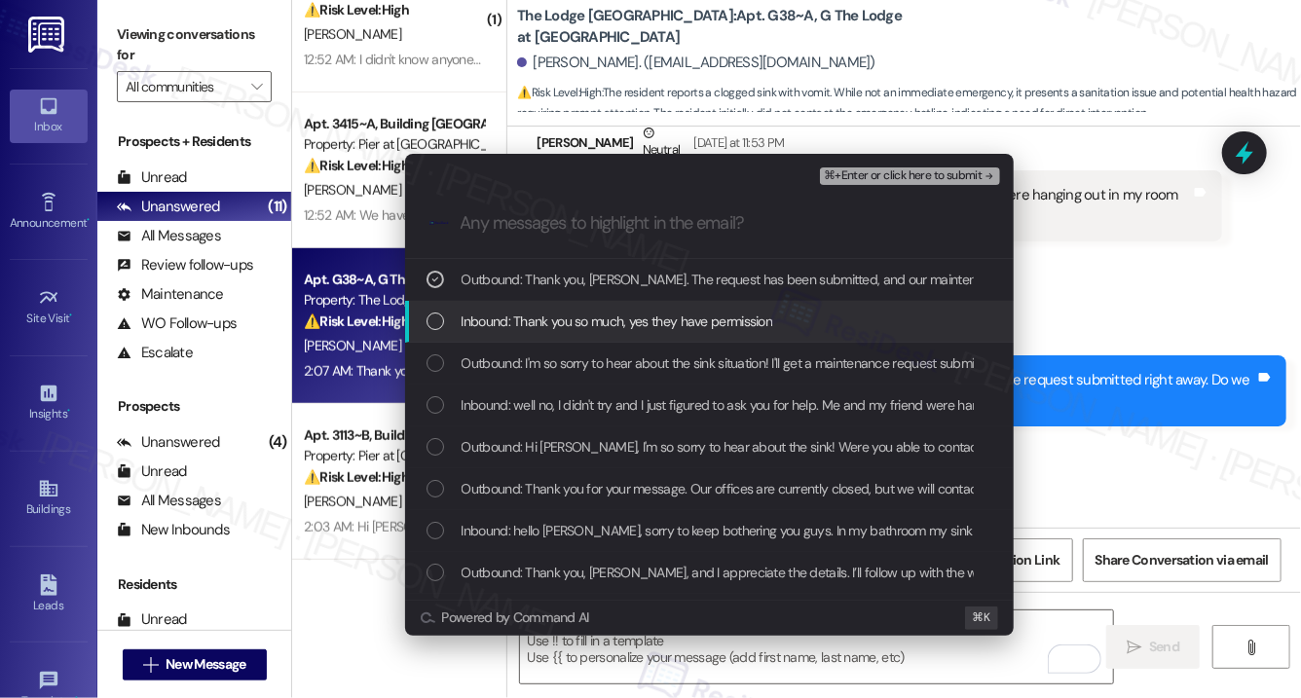
click at [517, 323] on span "Inbound: Thank you so much, yes they have permission" at bounding box center [618, 321] width 312 height 21
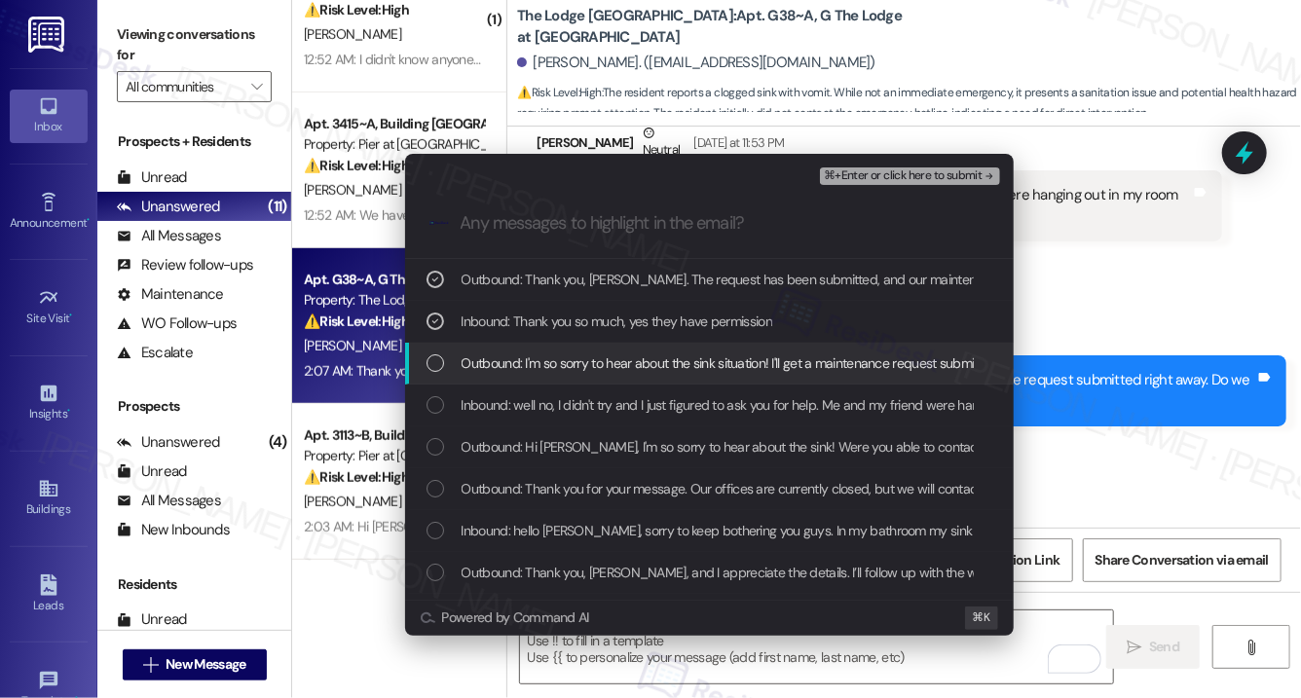
click at [530, 362] on span "Outbound: I'm so sorry to hear about the sink situation! I'll get a maintenance…" at bounding box center [893, 363] width 863 height 21
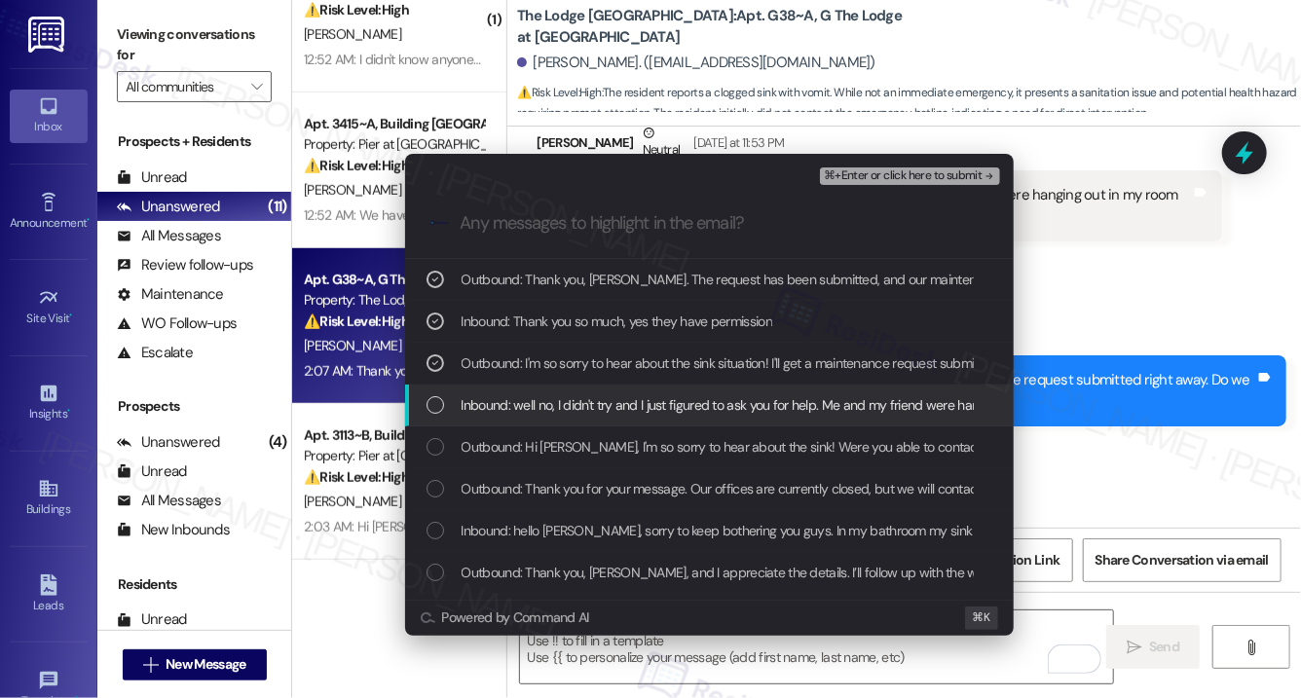
click at [534, 401] on span "Inbound: well no, I didn't try and I just figured to ask you for help. Me and m…" at bounding box center [960, 405] width 997 height 21
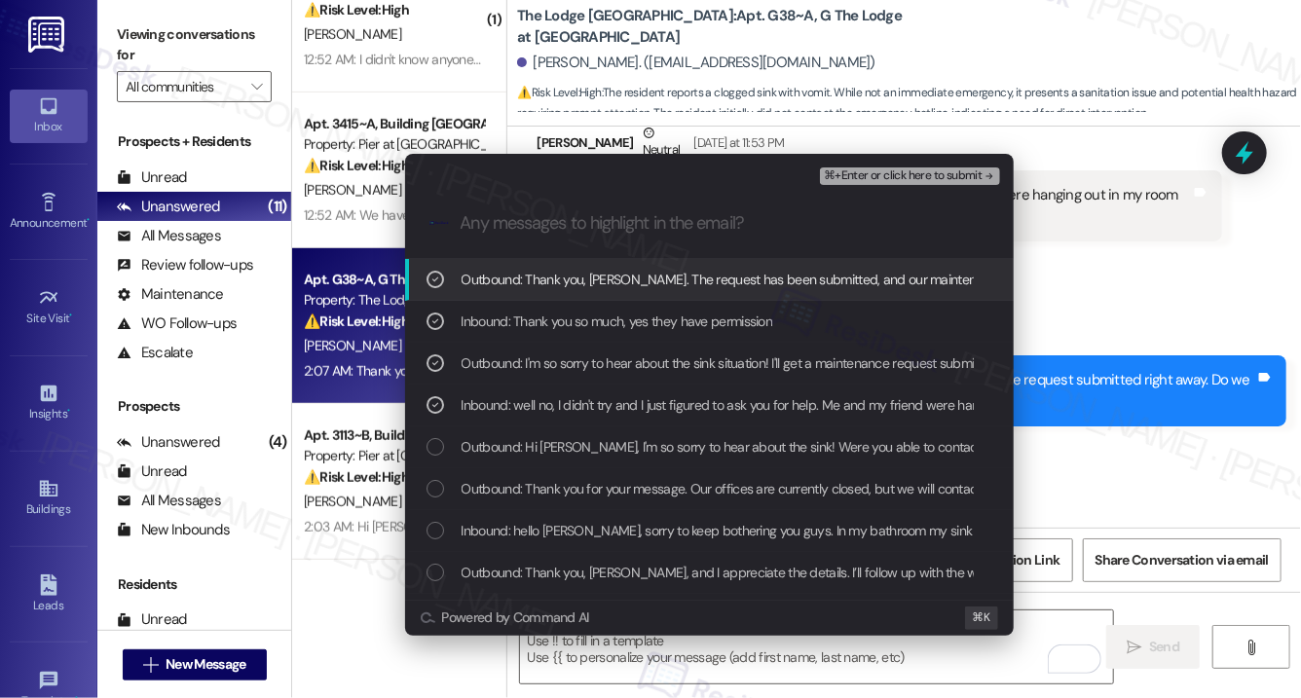
click at [503, 269] on span "Outbound: Thank you, [PERSON_NAME]. The request has been submitted, and our mai…" at bounding box center [1112, 279] width 1300 height 21
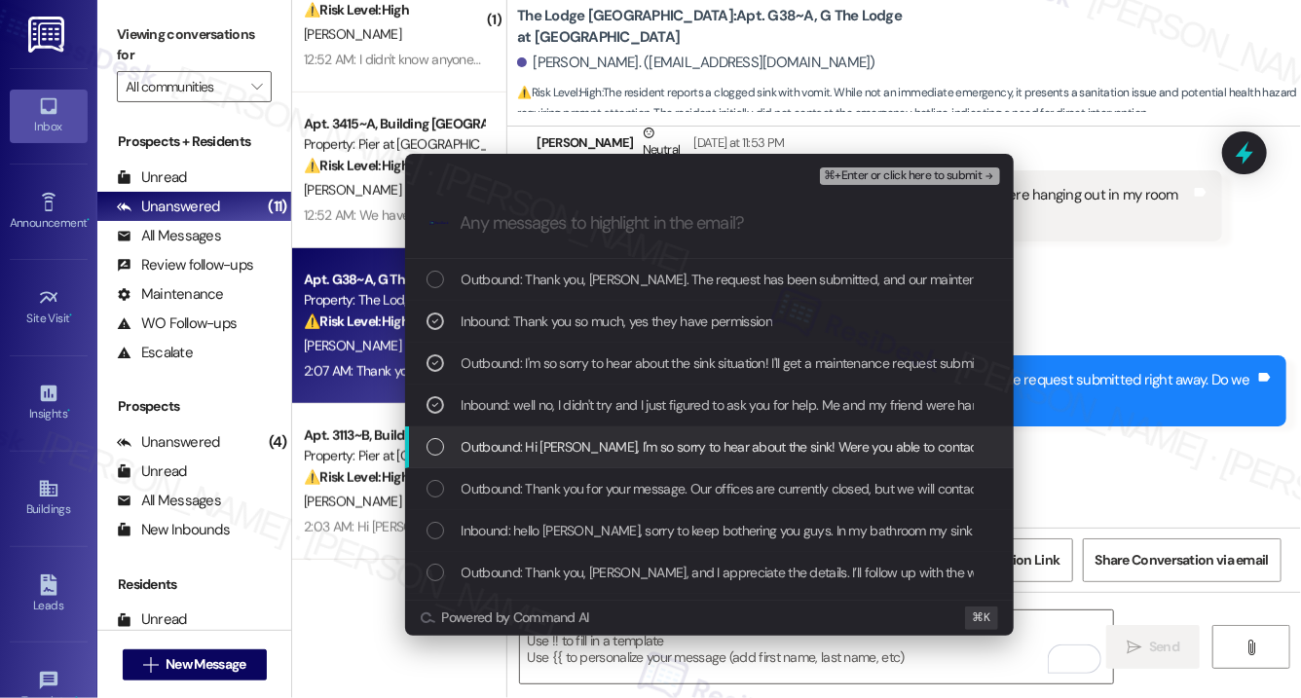
click at [511, 447] on span "Outbound: Hi [PERSON_NAME], I'm so sorry to hear about the sink! Were you able …" at bounding box center [791, 446] width 658 height 21
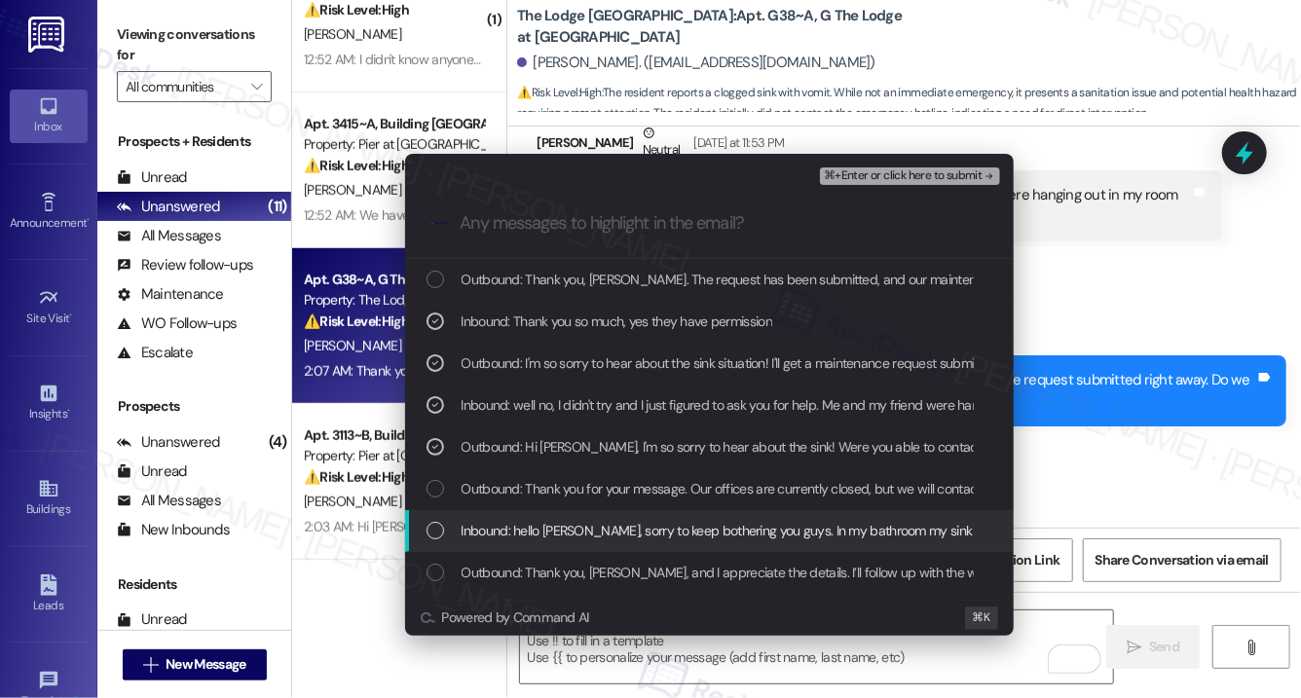
click at [515, 523] on span "Inbound: hello [PERSON_NAME], sorry to keep bothering you guys. In my bathroom …" at bounding box center [955, 530] width 986 height 21
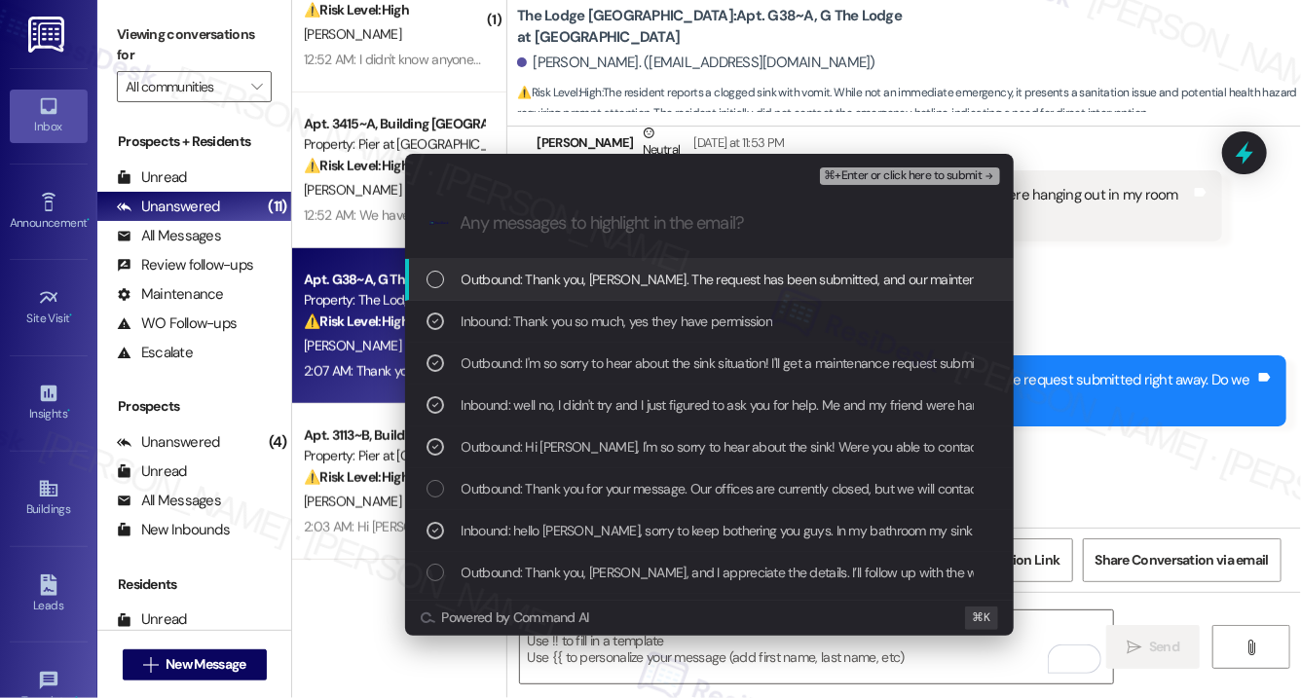
click at [871, 170] on span "⌘+Enter or click here to submit" at bounding box center [903, 176] width 158 height 14
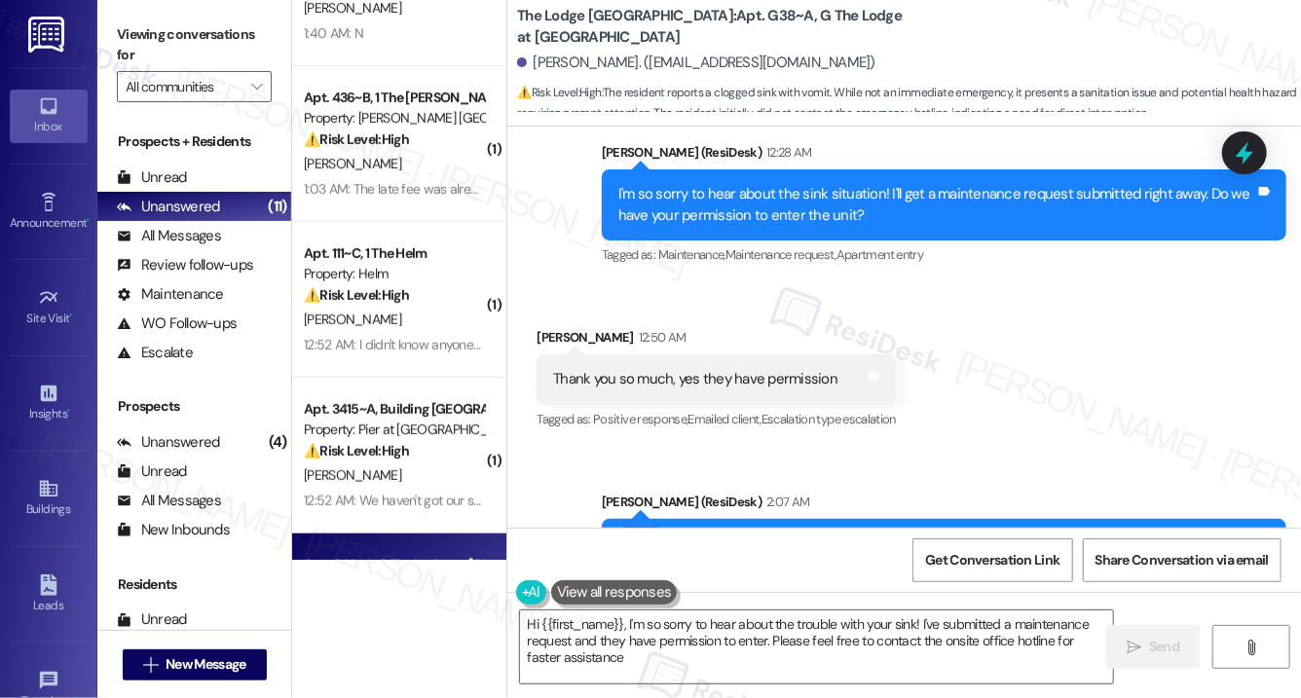
type textarea "Hi {{first_name}}, I'm so sorry to hear about the trouble with your sink! I've …"
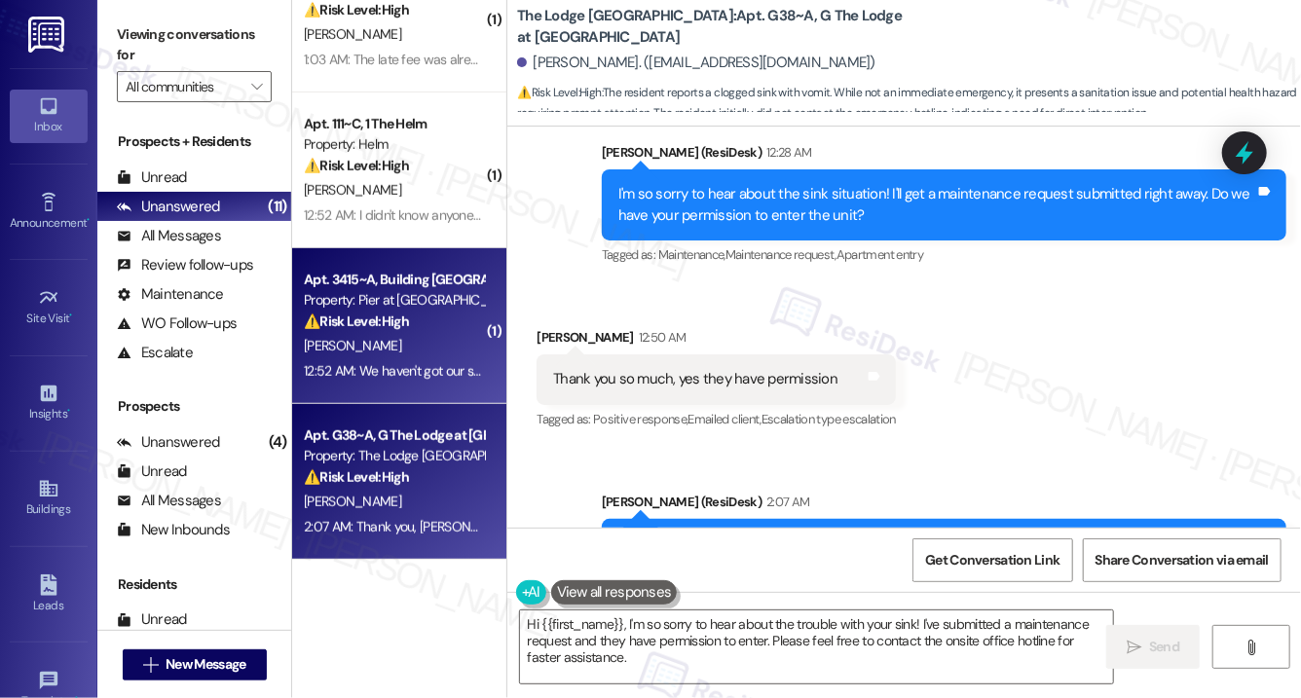
click at [405, 321] on strong "⚠️ Risk Level: High" at bounding box center [356, 322] width 105 height 18
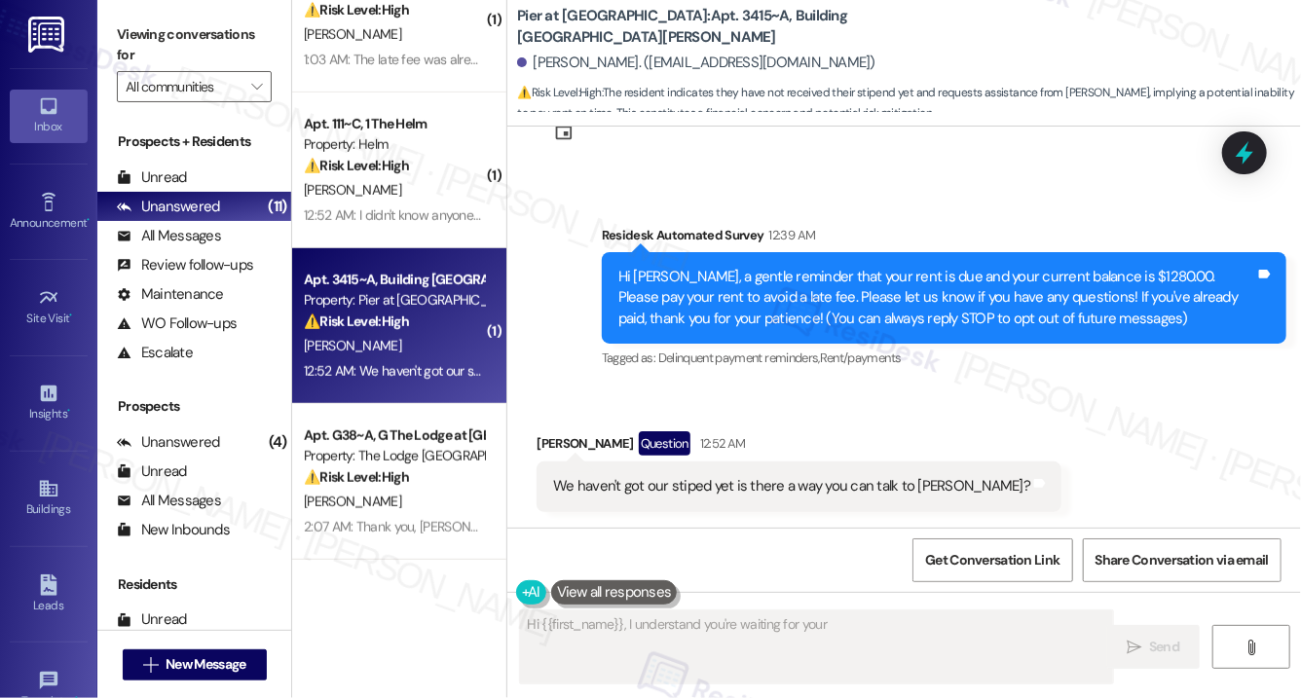
scroll to position [75, 0]
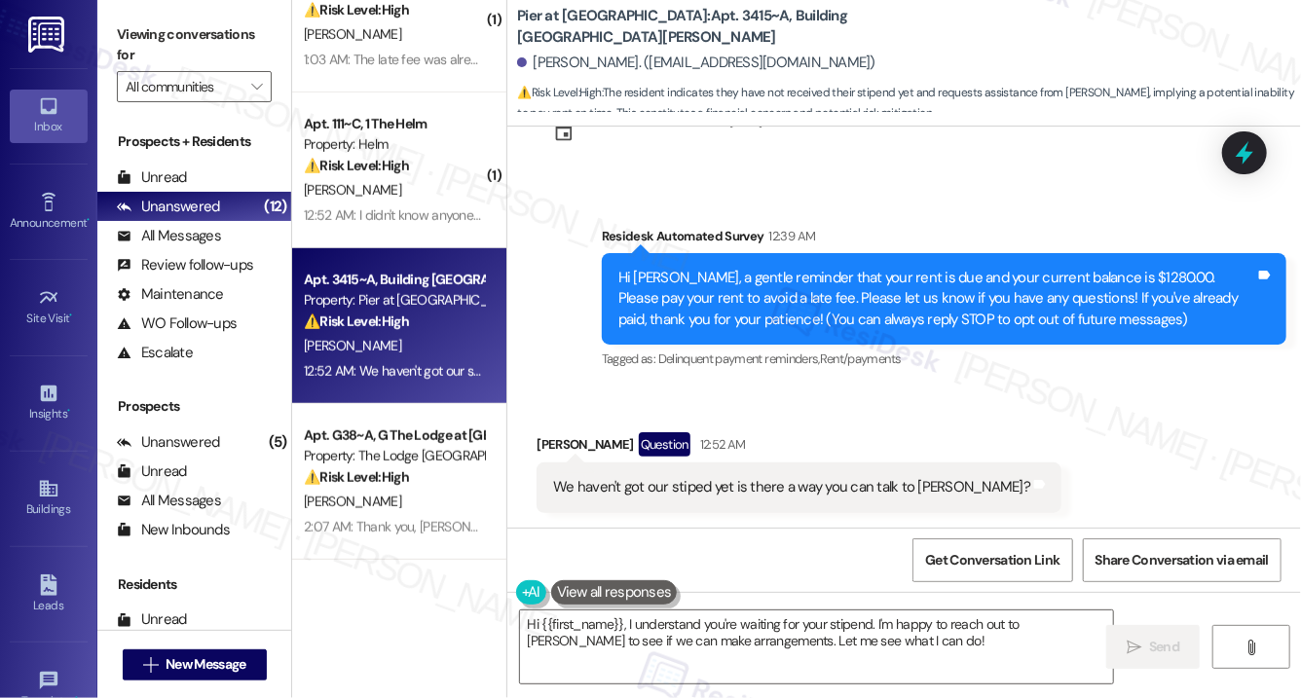
click at [842, 494] on div "We haven't got our stiped yet is there a way you can talk to [PERSON_NAME]?" at bounding box center [791, 487] width 477 height 20
click at [802, 645] on textarea "Hi {{first_name}}, I understand you're waiting for your stipend. I'm happy to r…" at bounding box center [816, 647] width 593 height 73
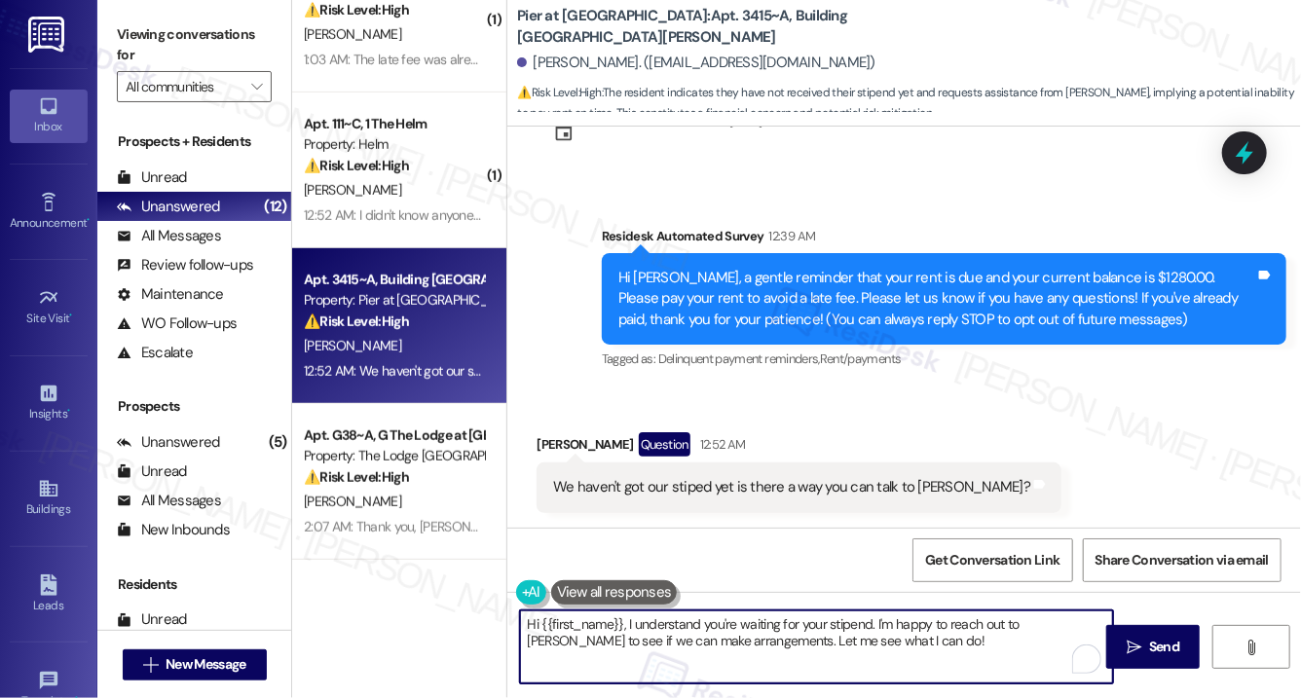
click at [802, 645] on textarea "Hi {{first_name}}, I understand you're waiting for your stipend. I'm happy to r…" at bounding box center [816, 647] width 593 height 73
click at [554, 441] on div "[PERSON_NAME] Question 12:52 AM" at bounding box center [799, 448] width 525 height 31
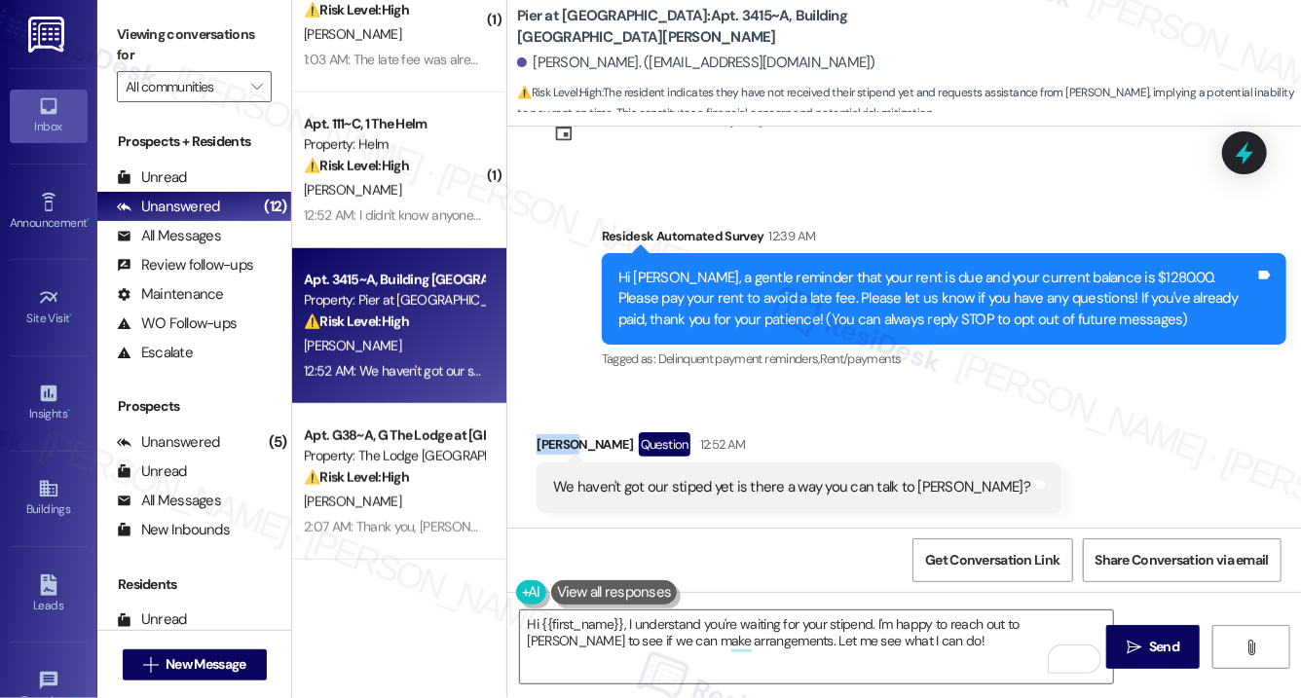
click at [554, 441] on div "[PERSON_NAME] Question 12:52 AM" at bounding box center [799, 448] width 525 height 31
copy div "Dajohn"
click at [605, 622] on textarea "Hi {{first_name}}, I understand you're waiting for your stipend. I'm happy to r…" at bounding box center [816, 647] width 593 height 73
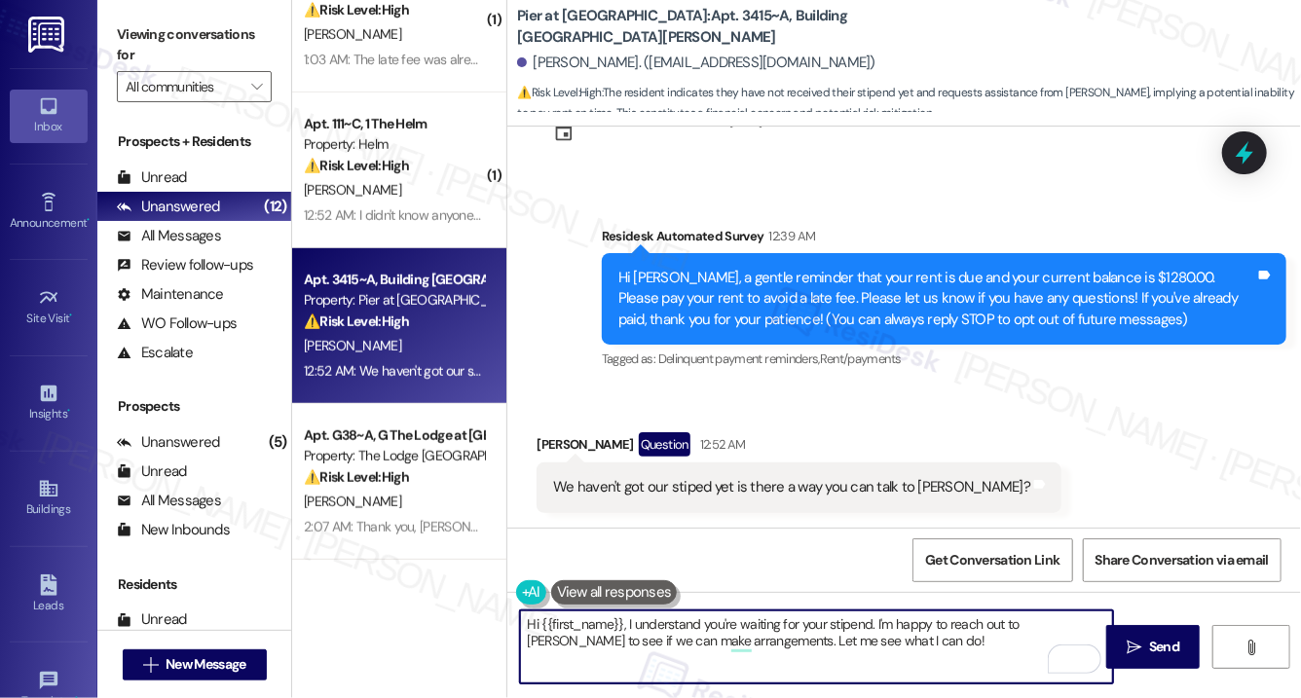
click at [605, 622] on textarea "Hi {{first_name}}, I understand you're waiting for your stipend. I'm happy to r…" at bounding box center [816, 647] width 593 height 73
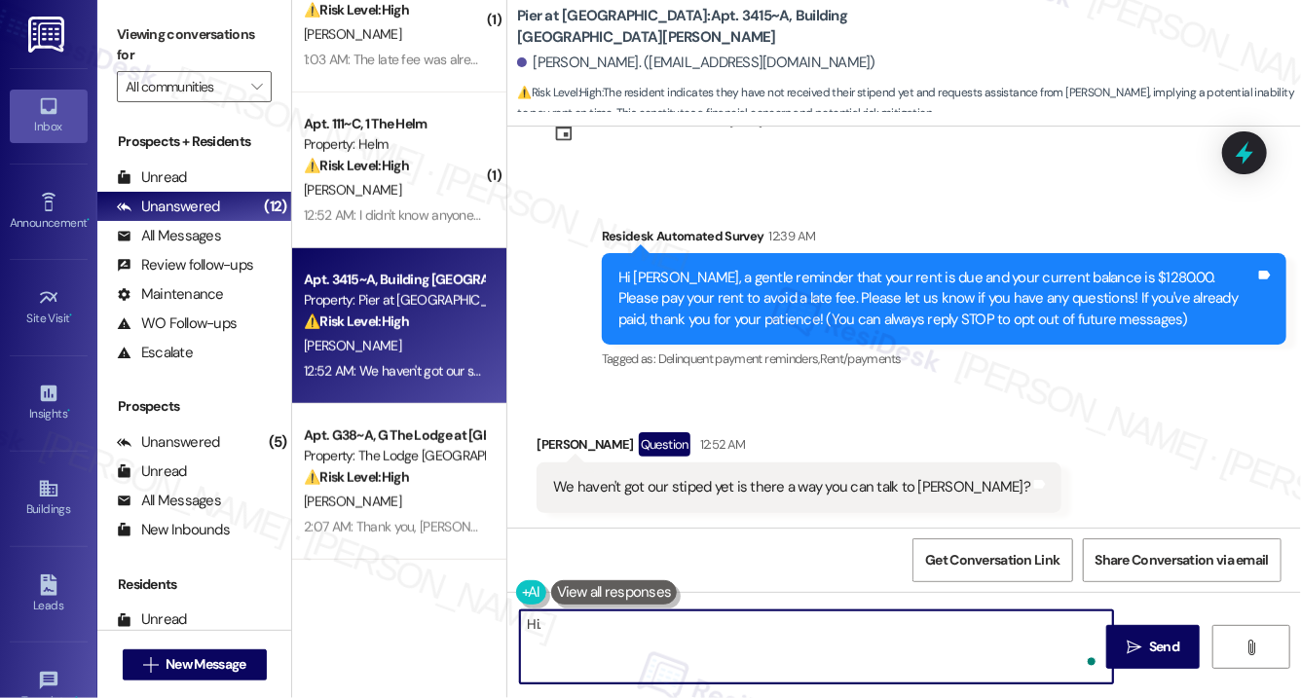
paste textarea "Dajohn"
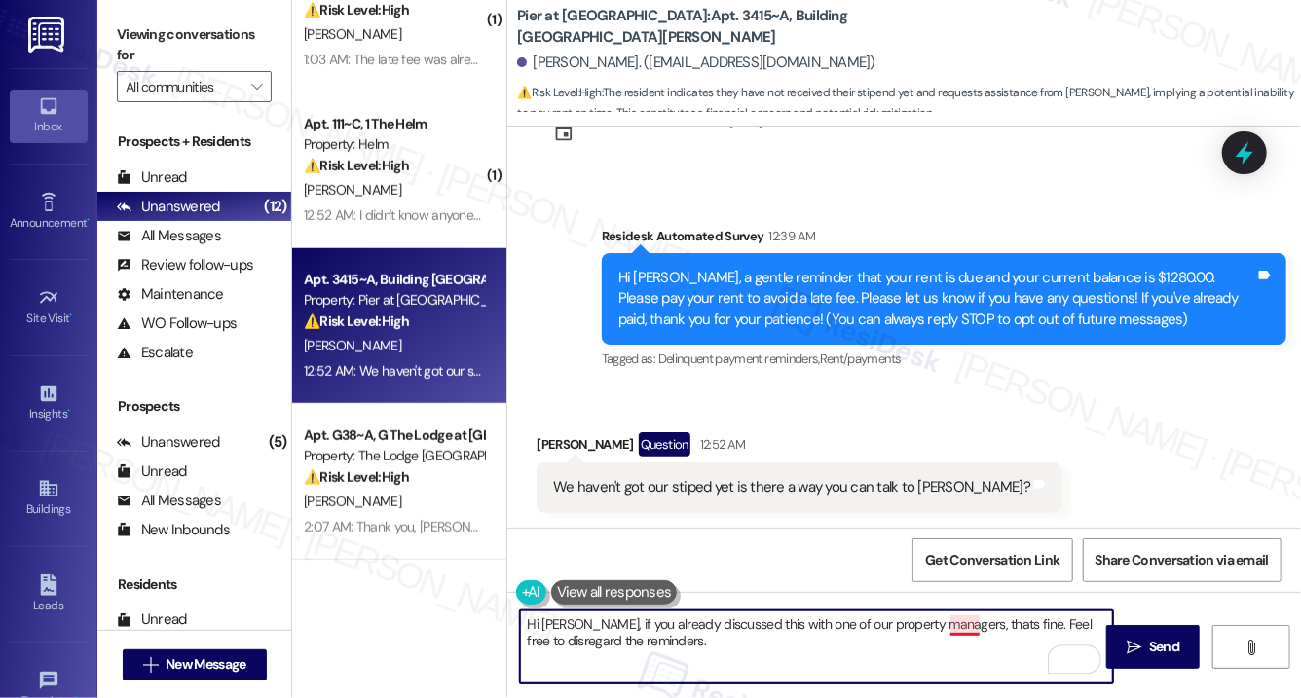
click at [973, 632] on textarea "Hi [PERSON_NAME], if you already discussed this with one of our property manage…" at bounding box center [816, 647] width 593 height 73
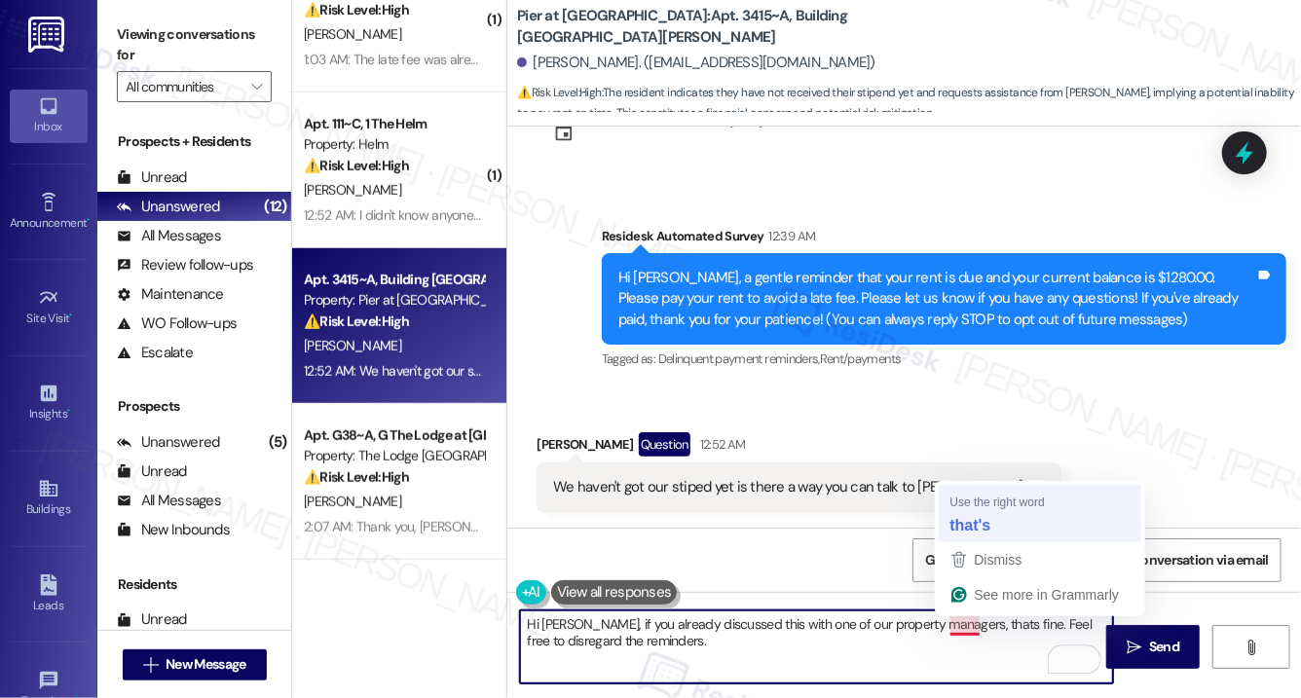
type textarea "Hi [PERSON_NAME], if you already discussed this with one of our property manage…"
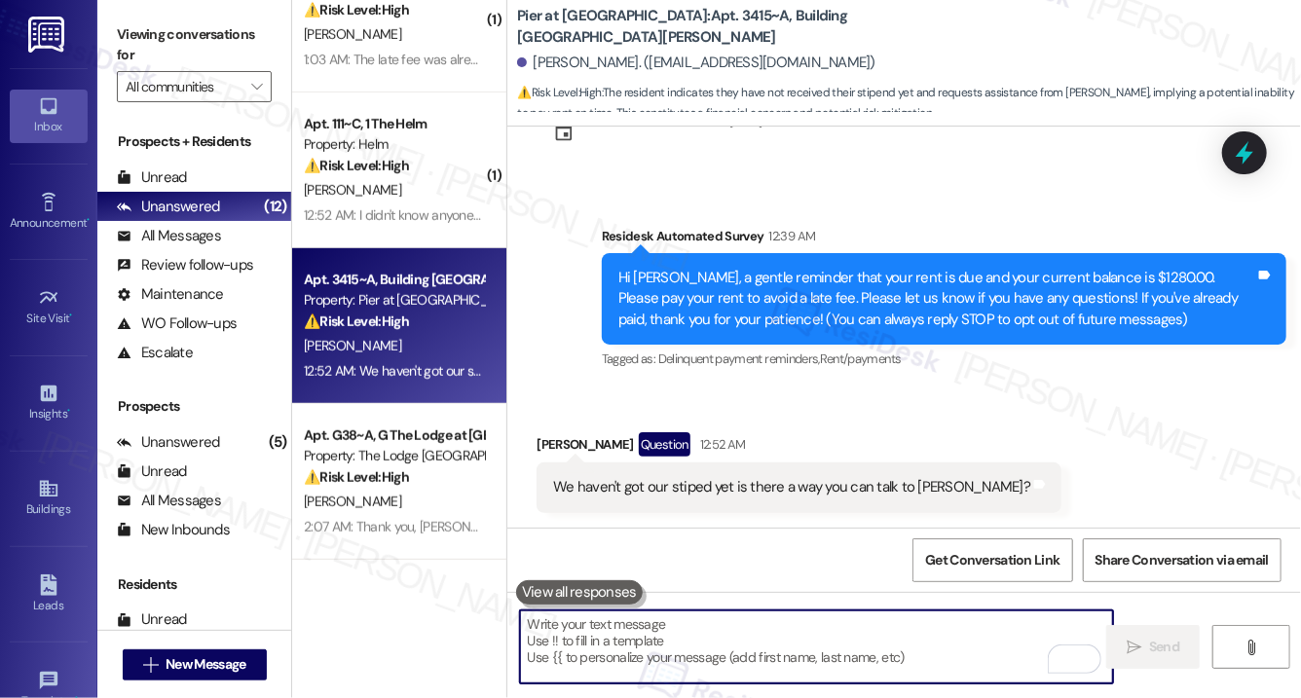
click at [593, 656] on textarea "To enrich screen reader interactions, please activate Accessibility in Grammarl…" at bounding box center [816, 647] width 593 height 73
paste textarea "Hi [PERSON_NAME], If you’ve already discussed this with one of our property man…"
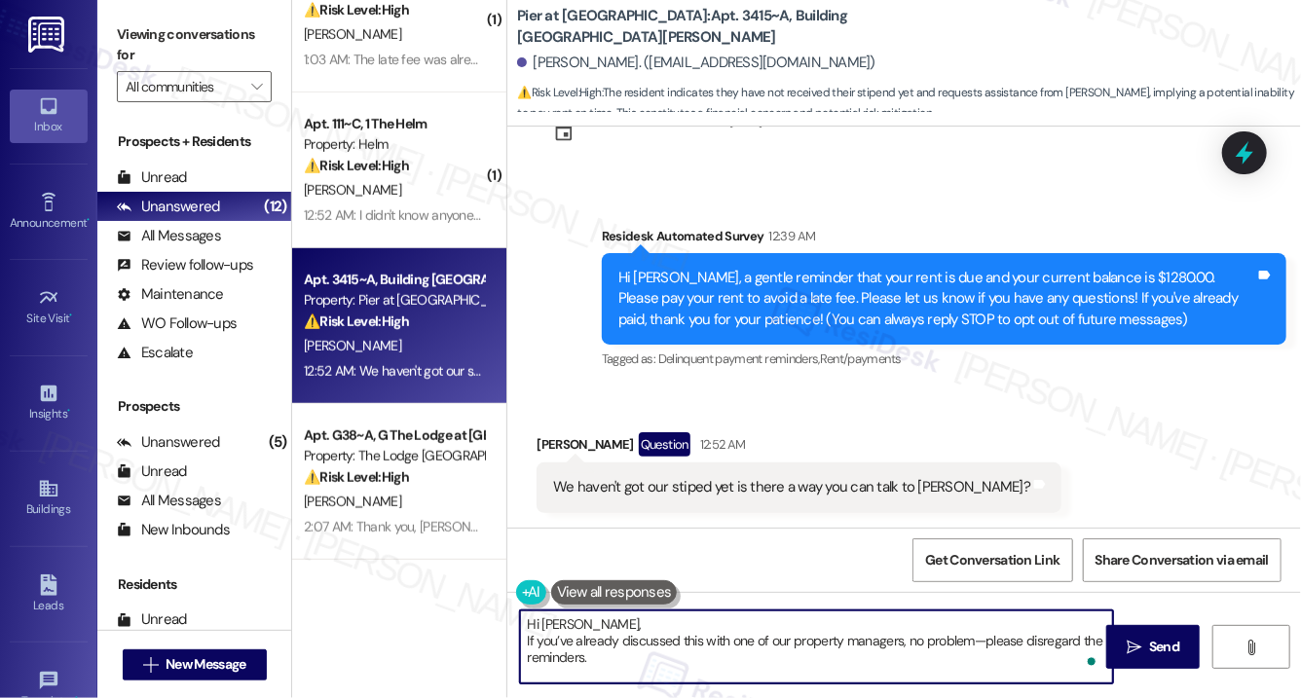
click at [530, 642] on textarea "Hi [PERSON_NAME], If you’ve already discussed this with one of our property man…" at bounding box center [816, 647] width 593 height 73
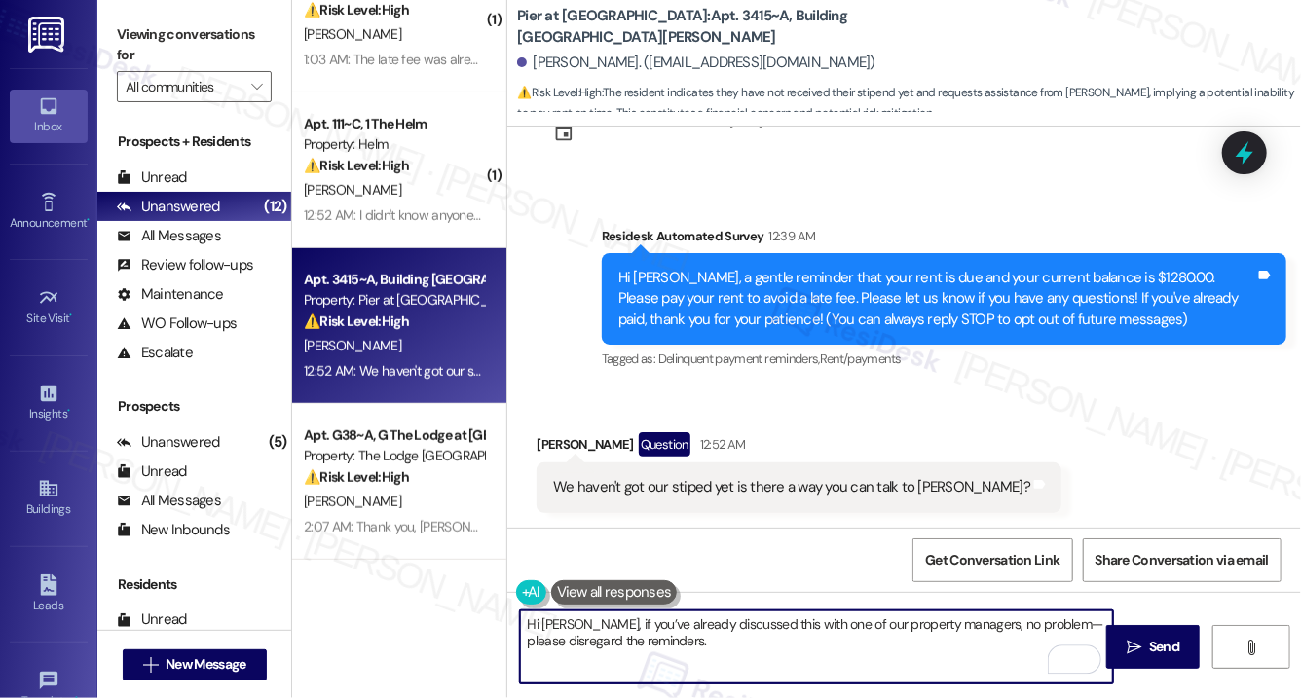
click at [686, 644] on textarea "Hi [PERSON_NAME], if you’ve already discussed this with one of our property man…" at bounding box center [816, 647] width 593 height 73
type textarea "Hi [PERSON_NAME], if you’ve already discussed this with one of our property man…"
click at [1166, 653] on span "Send" at bounding box center [1164, 647] width 30 height 20
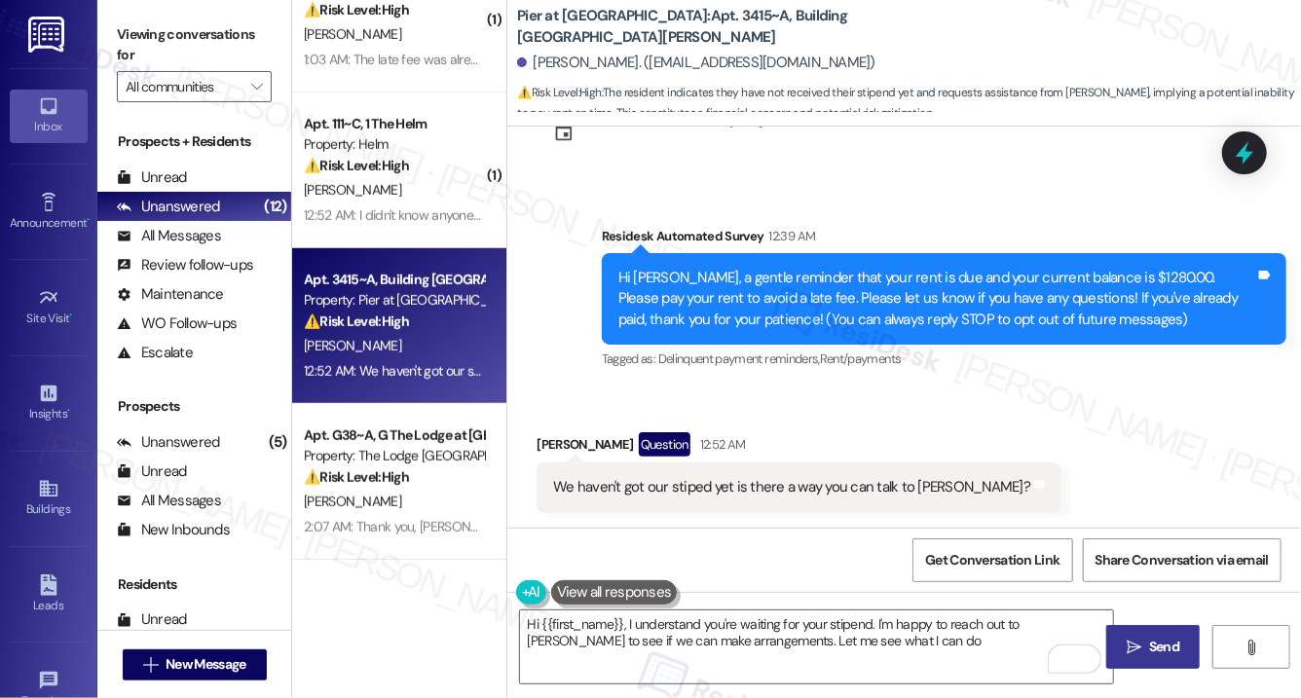
type textarea "Hi {{first_name}}, I understand you're waiting for your stipend. I'm happy to r…"
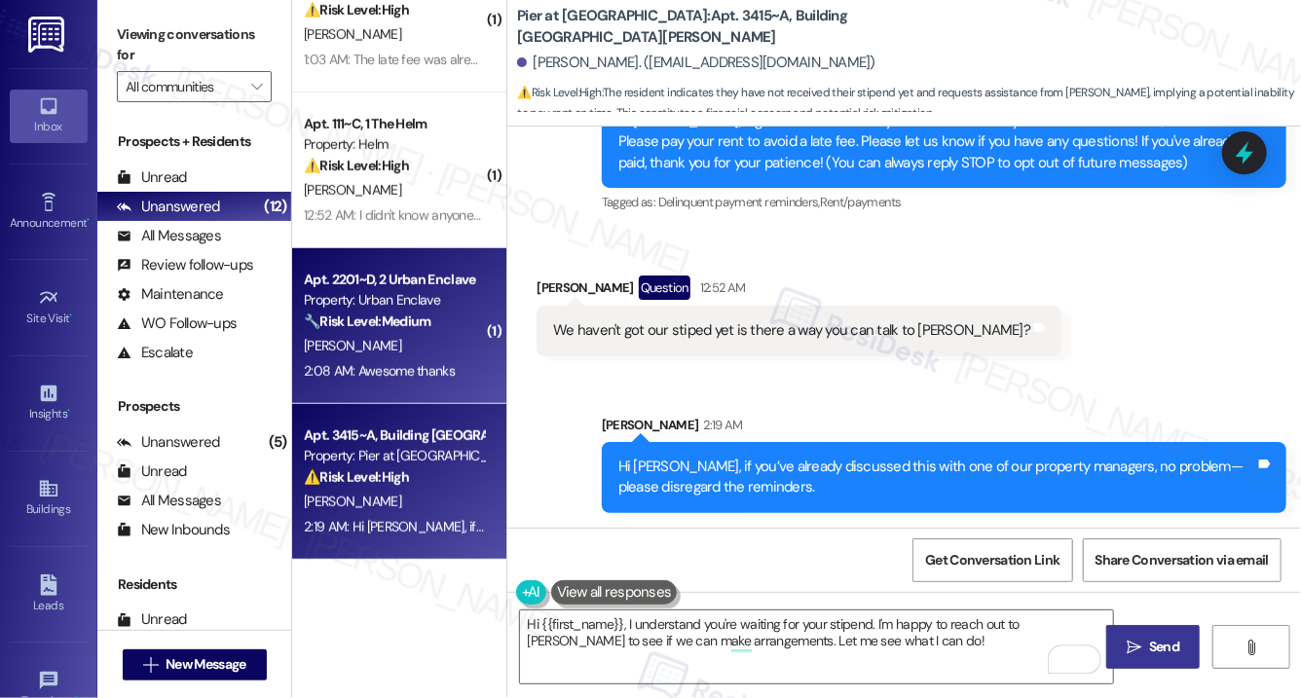
click at [421, 354] on div "[PERSON_NAME]" at bounding box center [394, 346] width 184 height 24
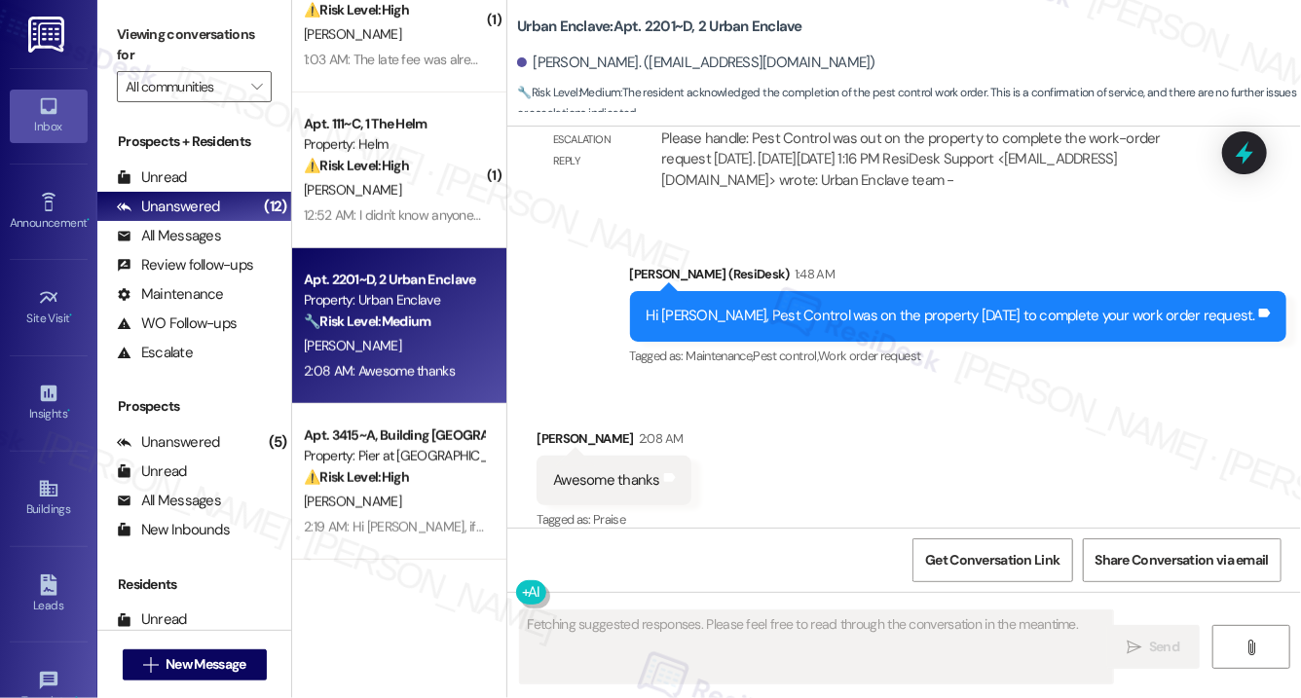
scroll to position [4858, 0]
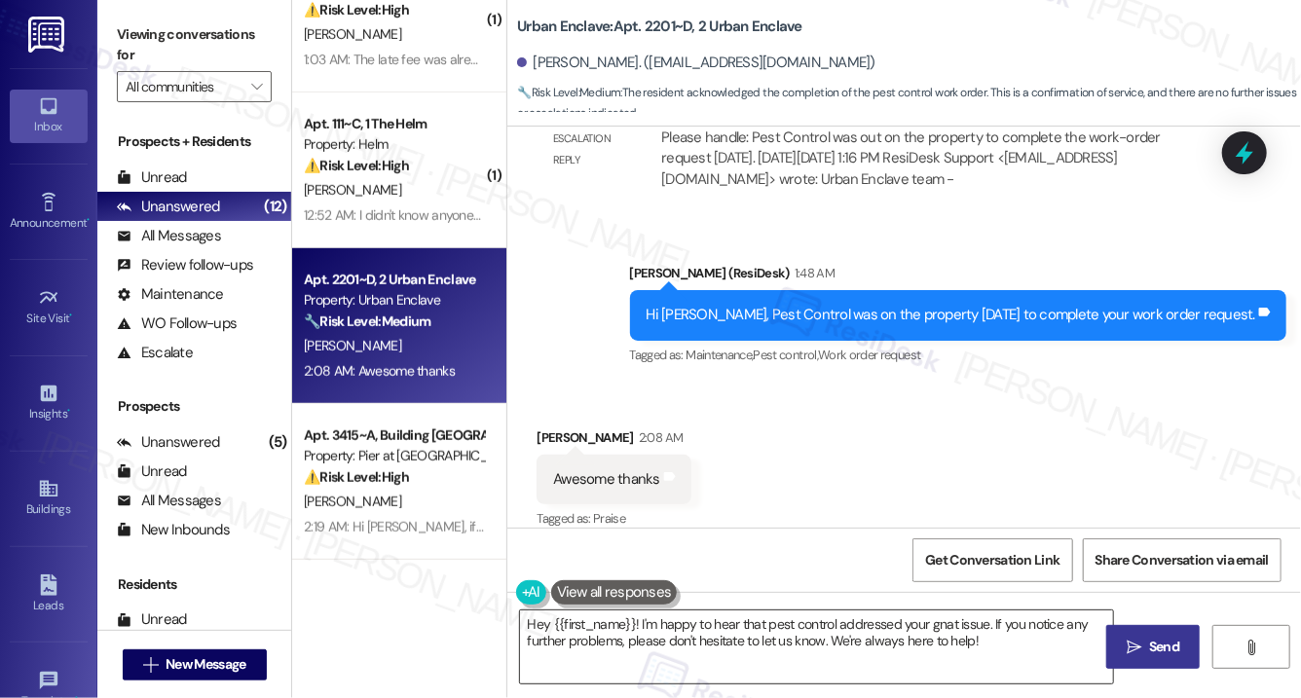
click at [703, 649] on textarea "Hey {{first_name}}! I'm happy to hear that pest control addressed your gnat iss…" at bounding box center [816, 647] width 593 height 73
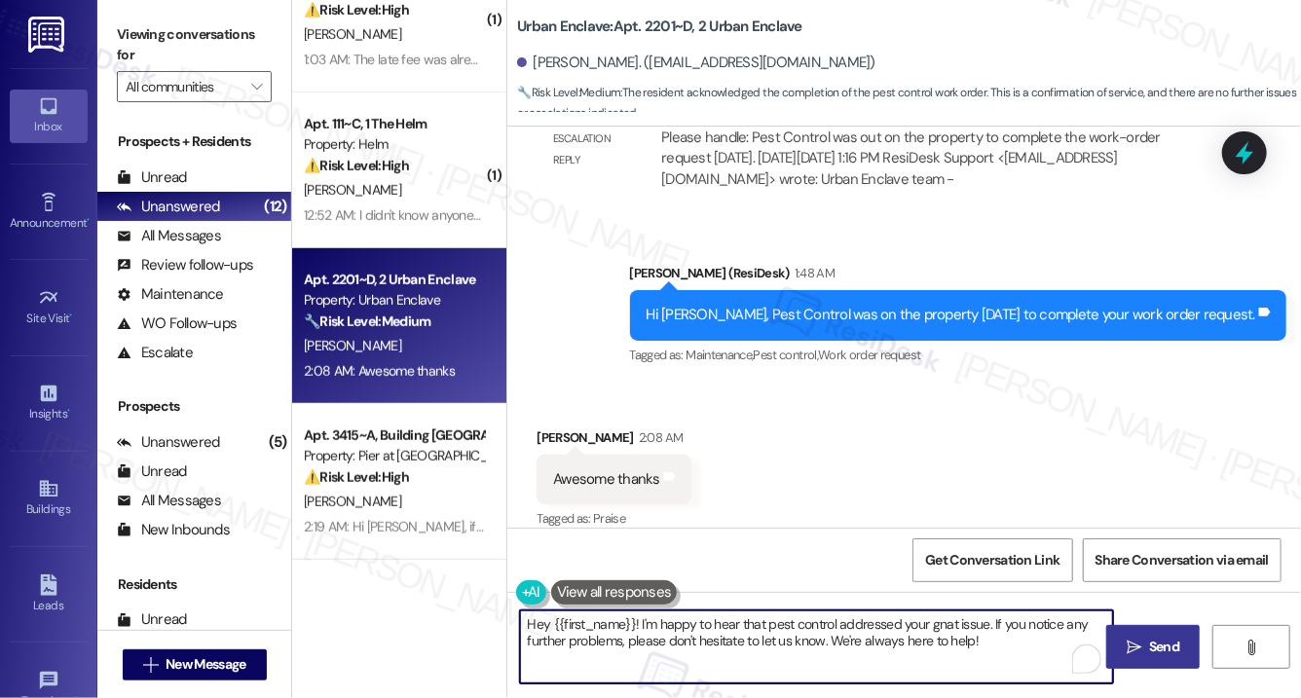
click at [703, 649] on textarea "Hey {{first_name}}! I'm happy to hear that pest control addressed your gnat iss…" at bounding box center [816, 647] width 593 height 73
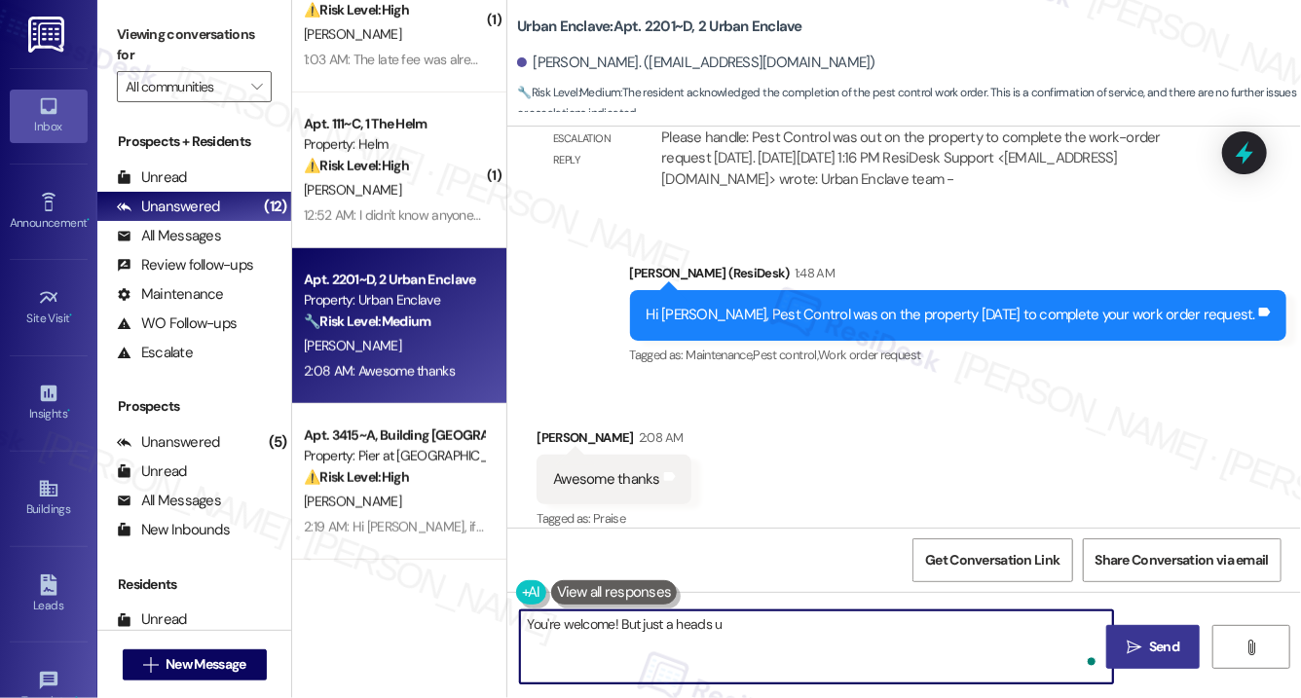
type textarea "You're welcome! But just a heads up"
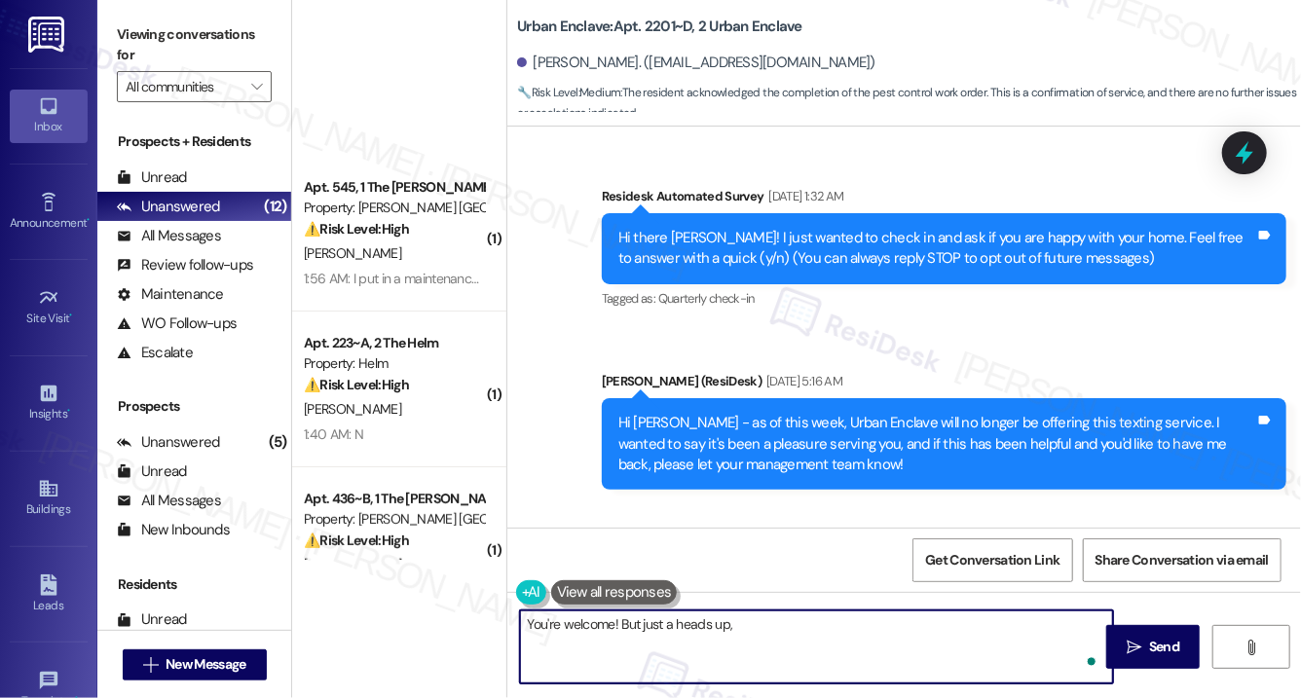
scroll to position [4858, 0]
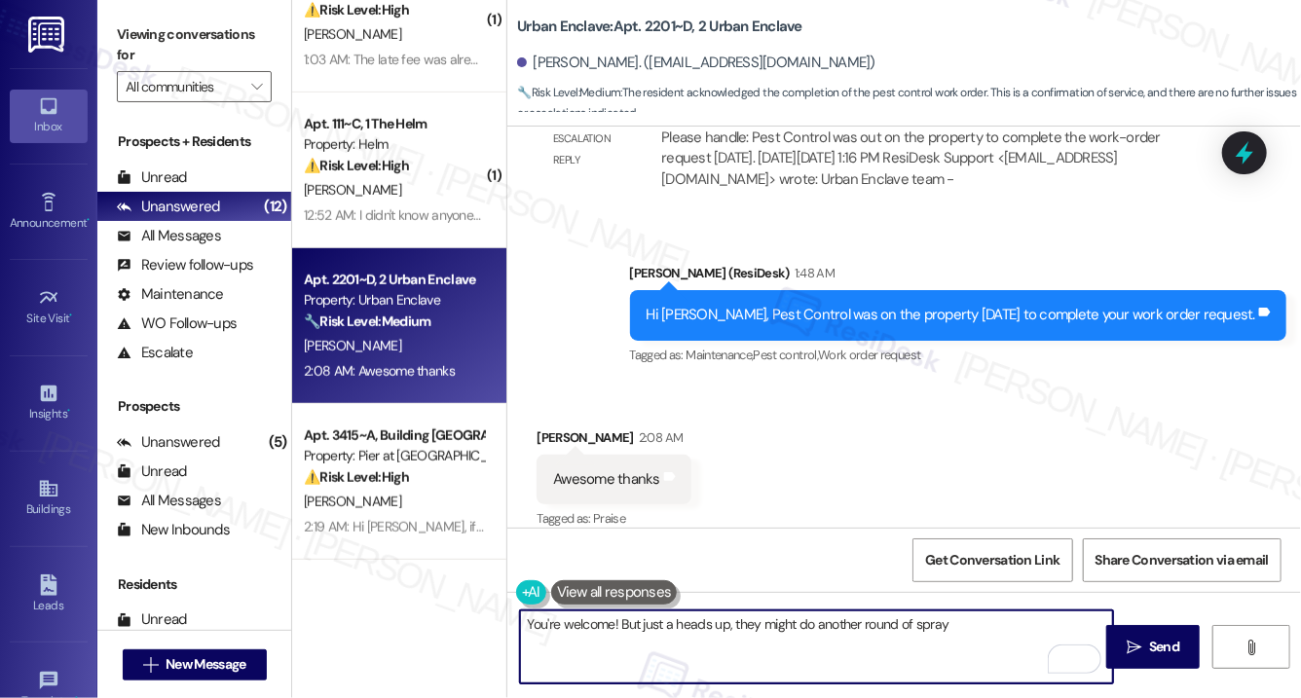
click at [978, 623] on textarea "You're welcome! But just a heads up, they might do another round of spray" at bounding box center [816, 647] width 593 height 73
click at [964, 632] on textarea "You're welcome! But just a heads up, they might do another round of spray tomor…" at bounding box center [816, 647] width 593 height 73
click at [1032, 629] on textarea "You're welcome! But just a heads up, they might do another round of spray tomor…" at bounding box center [816, 647] width 593 height 73
type textarea "You're welcome! But just a heads up, they might do another round of spray tomor…"
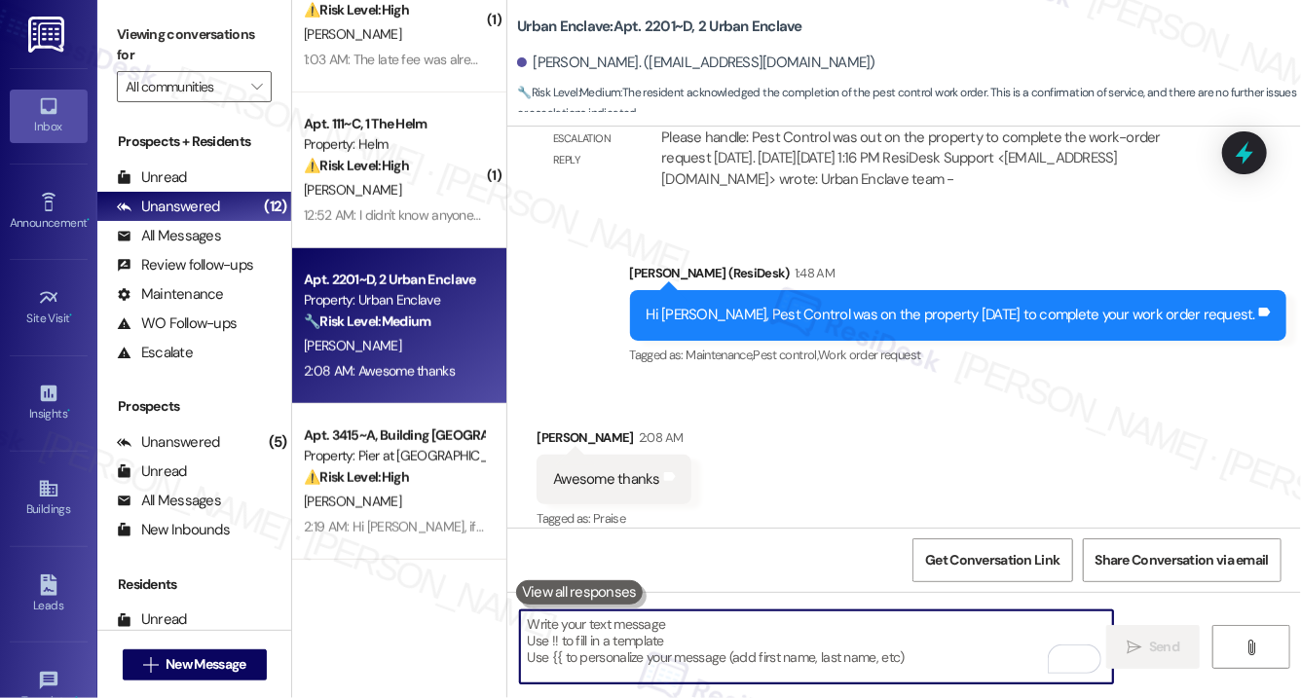
click at [595, 647] on textarea "To enrich screen reader interactions, please activate Accessibility in Grammarl…" at bounding box center [816, 647] width 593 height 73
paste textarea "You’re welcome! Just a heads-up—they may do another round of spraying tomorrow.…"
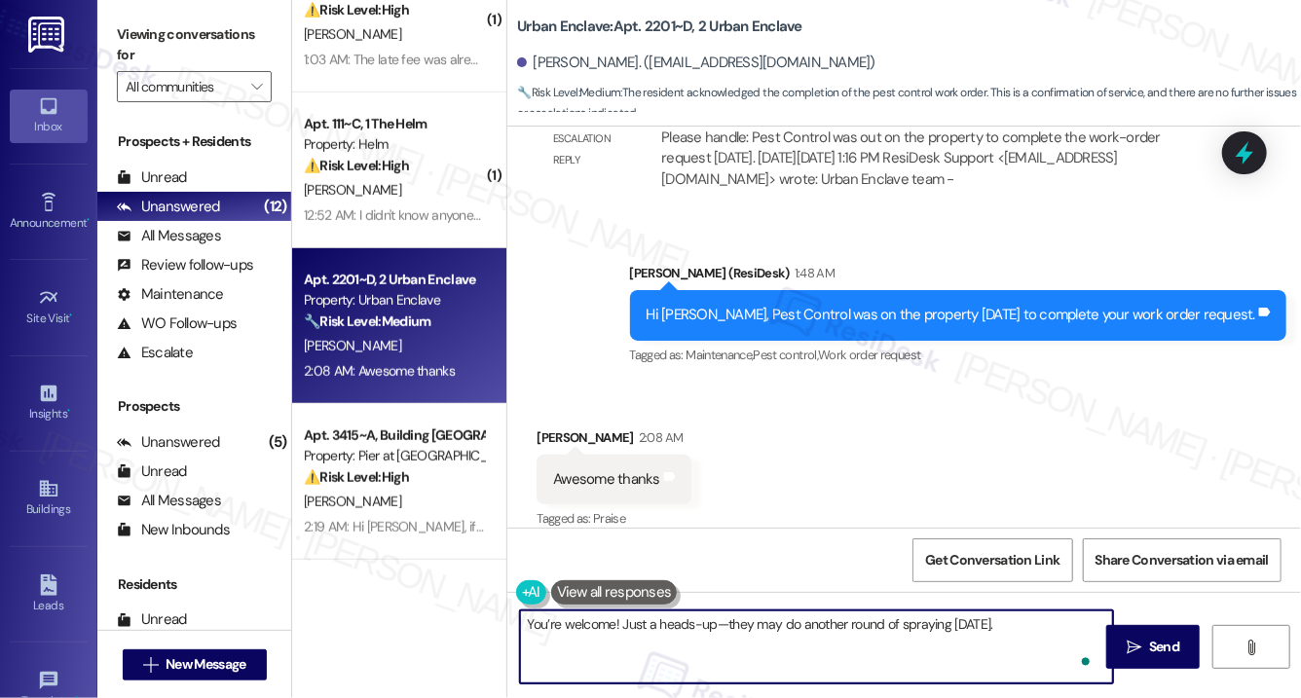
scroll to position [0, 0]
type textarea "You’re welcome! Just a heads-up—they may do another round of spraying tomorrow."
click at [1149, 647] on span "Send" at bounding box center [1164, 647] width 30 height 20
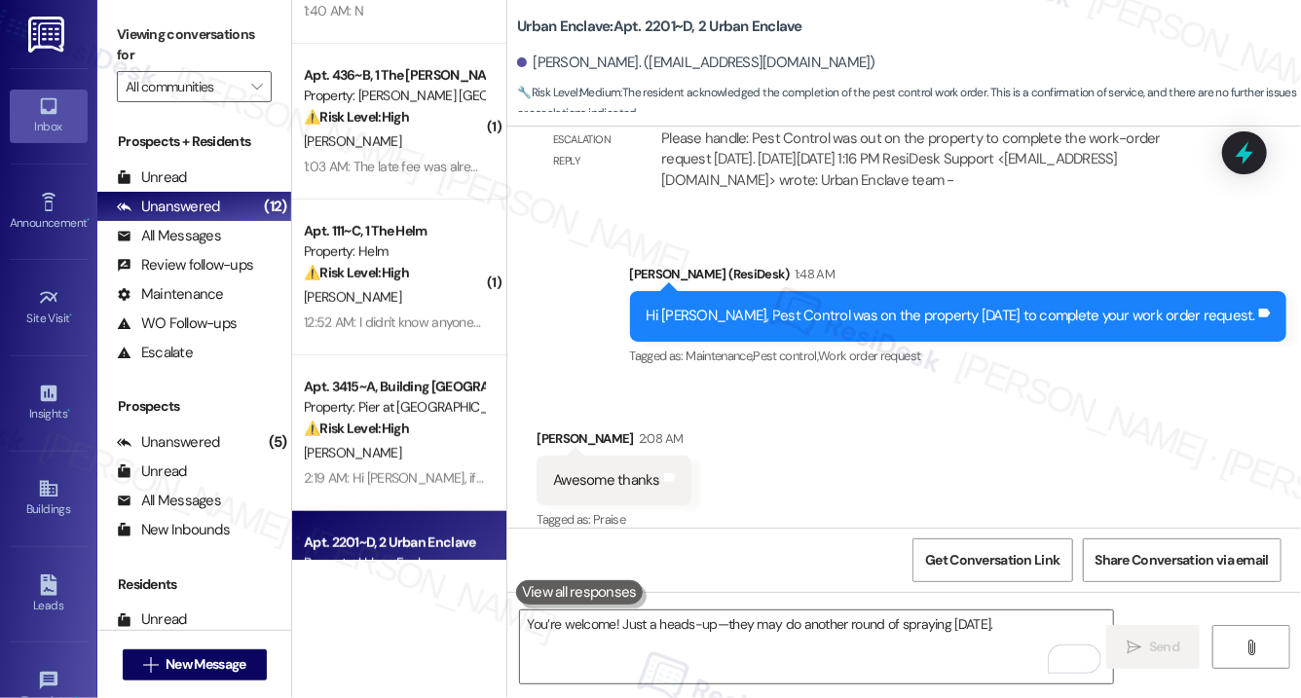
click at [398, 297] on div "[PERSON_NAME]" at bounding box center [394, 297] width 184 height 24
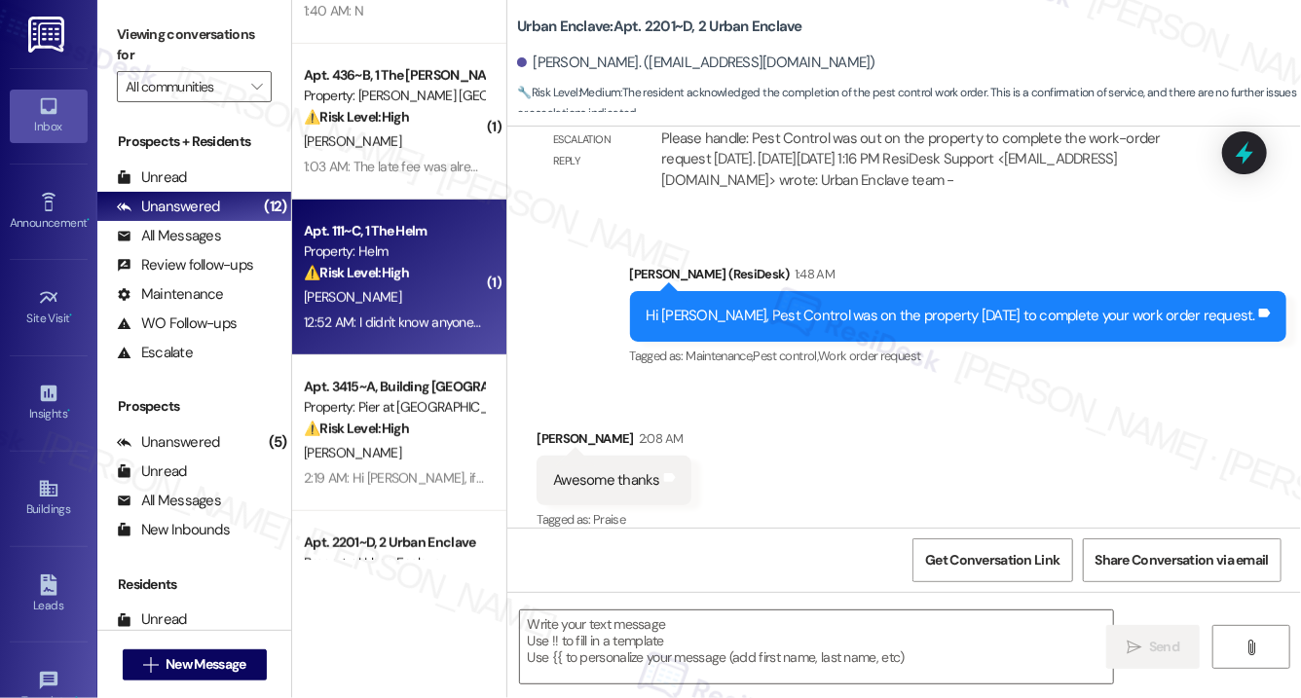
click at [398, 297] on div "[PERSON_NAME]" at bounding box center [394, 297] width 184 height 24
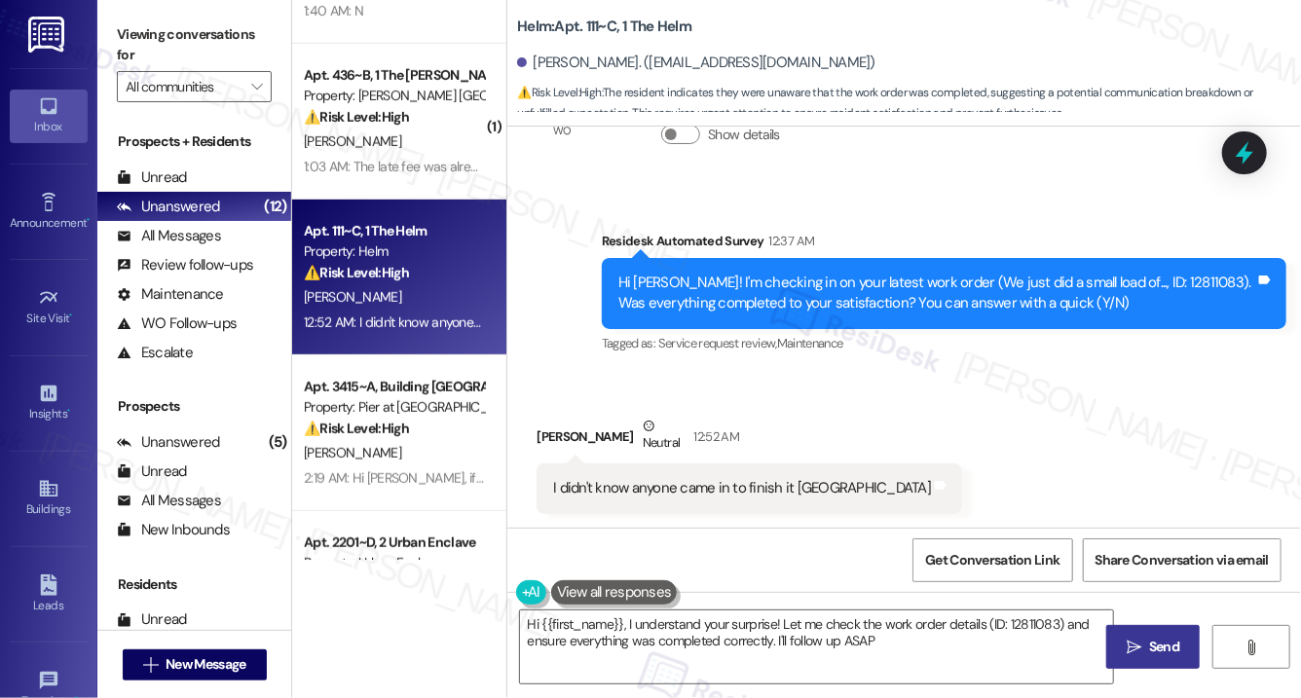
type textarea "Hi {{first_name}}, I understand your surprise! Let me check the work order deta…"
click at [813, 624] on textarea "Hi {{first_name}}, I understand your surprise! Let me check the work order deta…" at bounding box center [816, 647] width 593 height 73
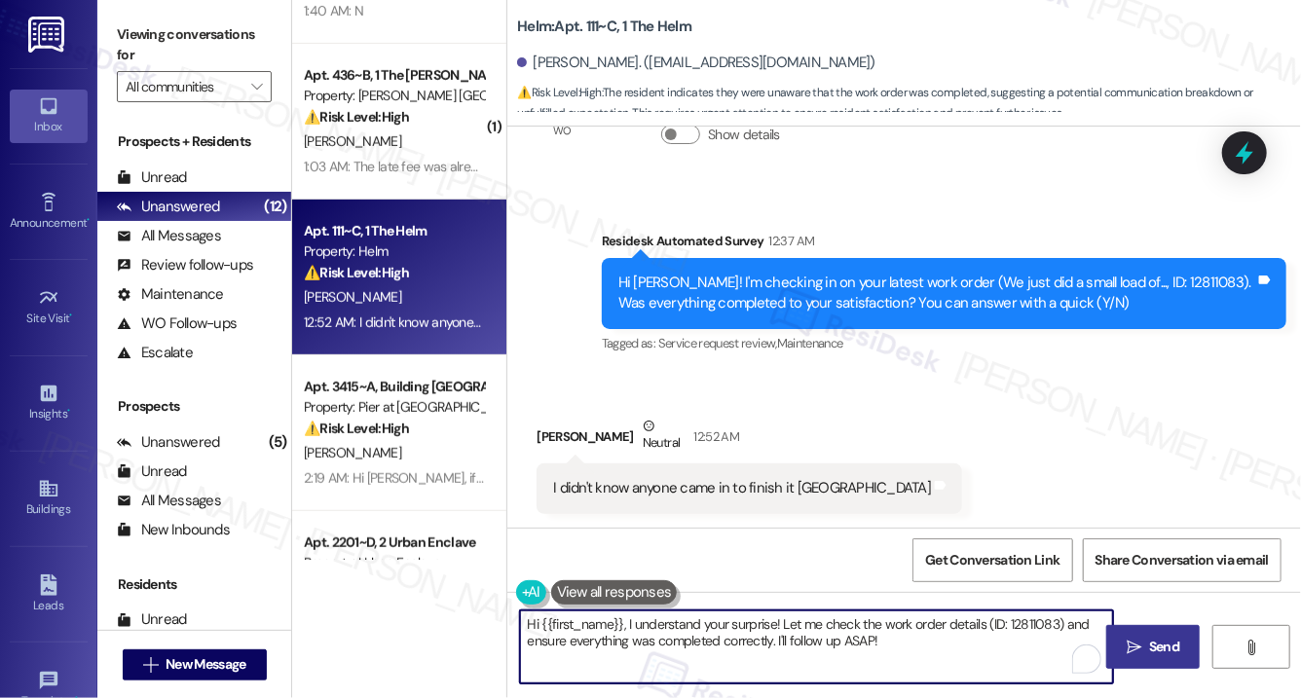
click at [813, 624] on textarea "Hi {{first_name}}, I understand your surprise! Let me check the work order deta…" at bounding box center [816, 647] width 593 height 73
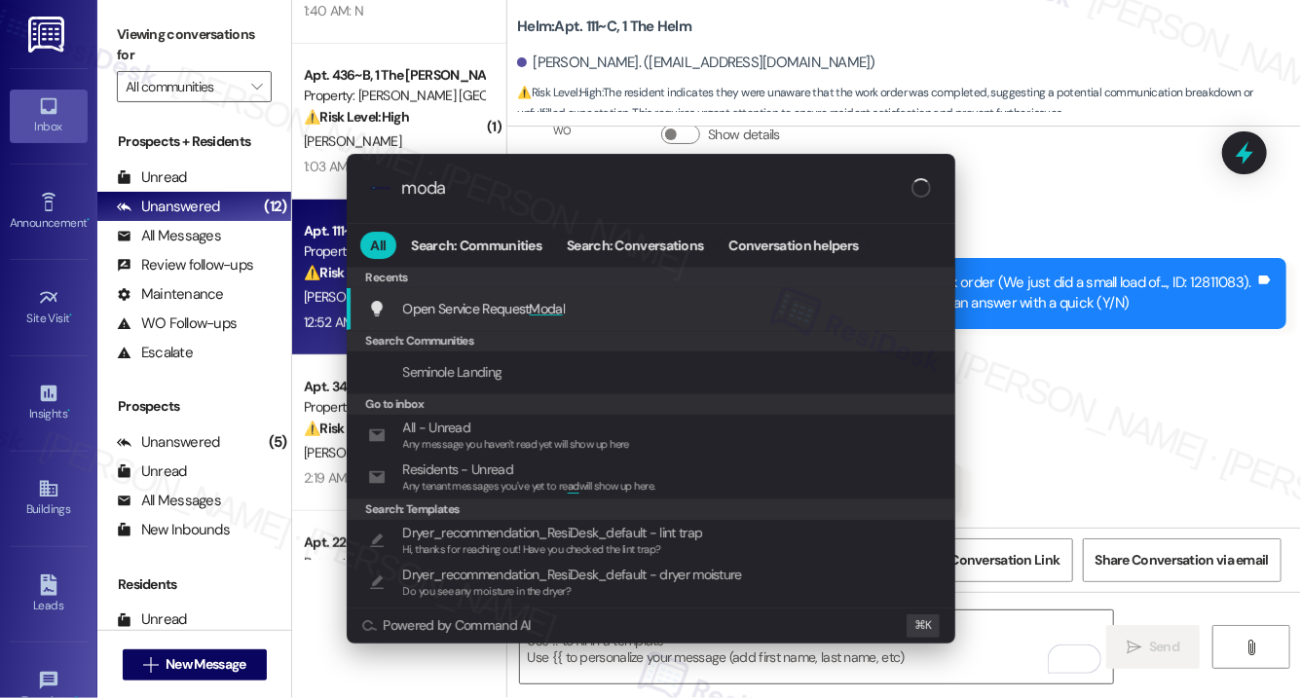
type input "modal"
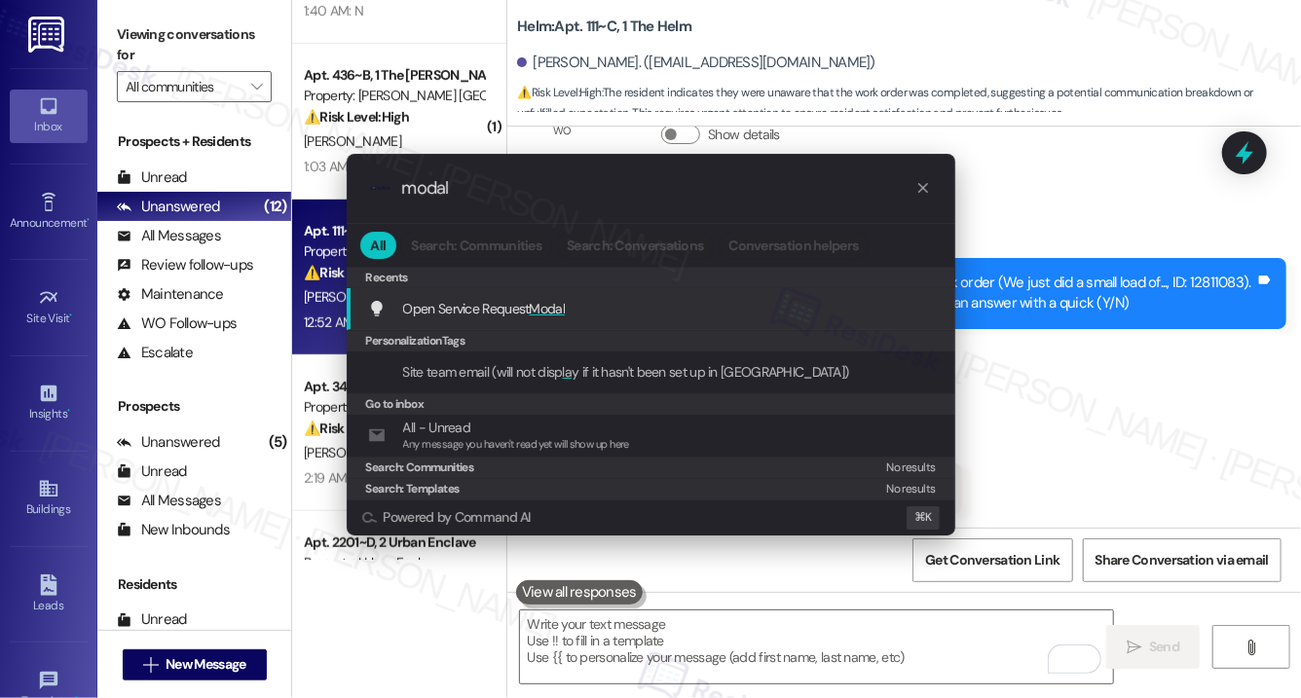
click at [541, 302] on span "Modal" at bounding box center [548, 309] width 36 height 18
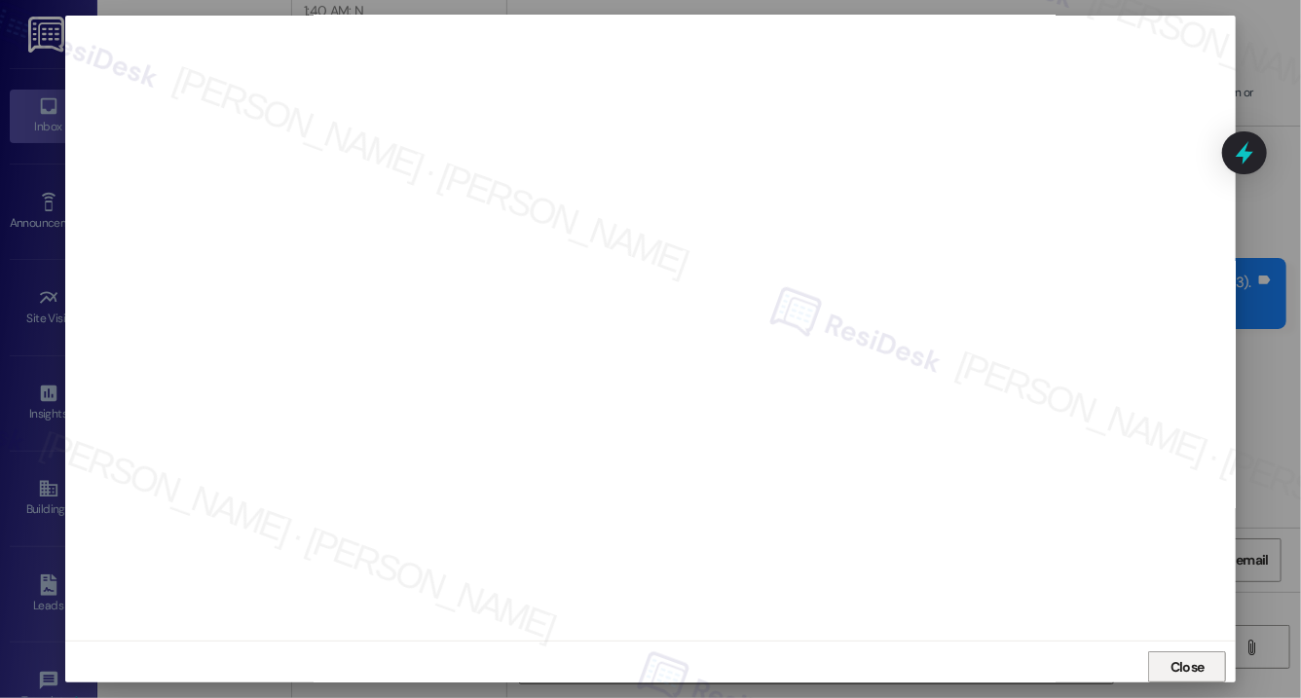
click at [1171, 659] on span "Close" at bounding box center [1188, 668] width 34 height 20
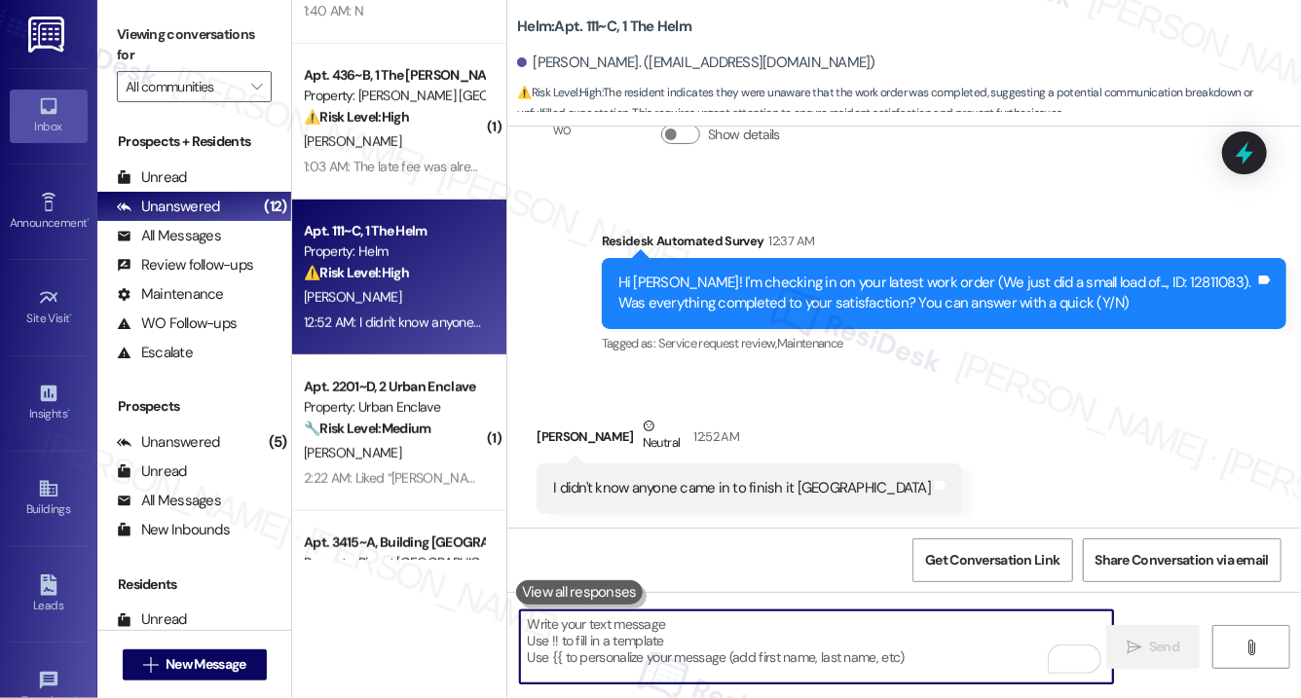
scroll to position [2516, 0]
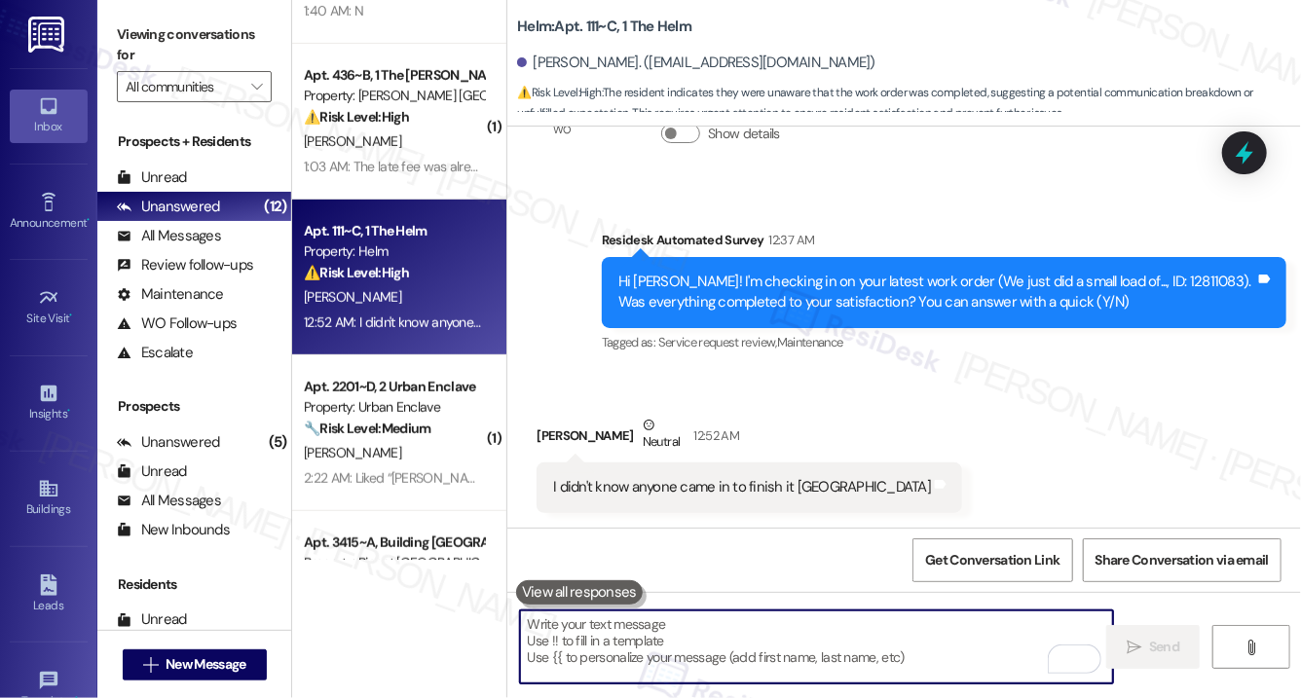
click at [673, 676] on textarea "To enrich screen reader interactions, please activate Accessibility in Grammarl…" at bounding box center [816, 647] width 593 height 73
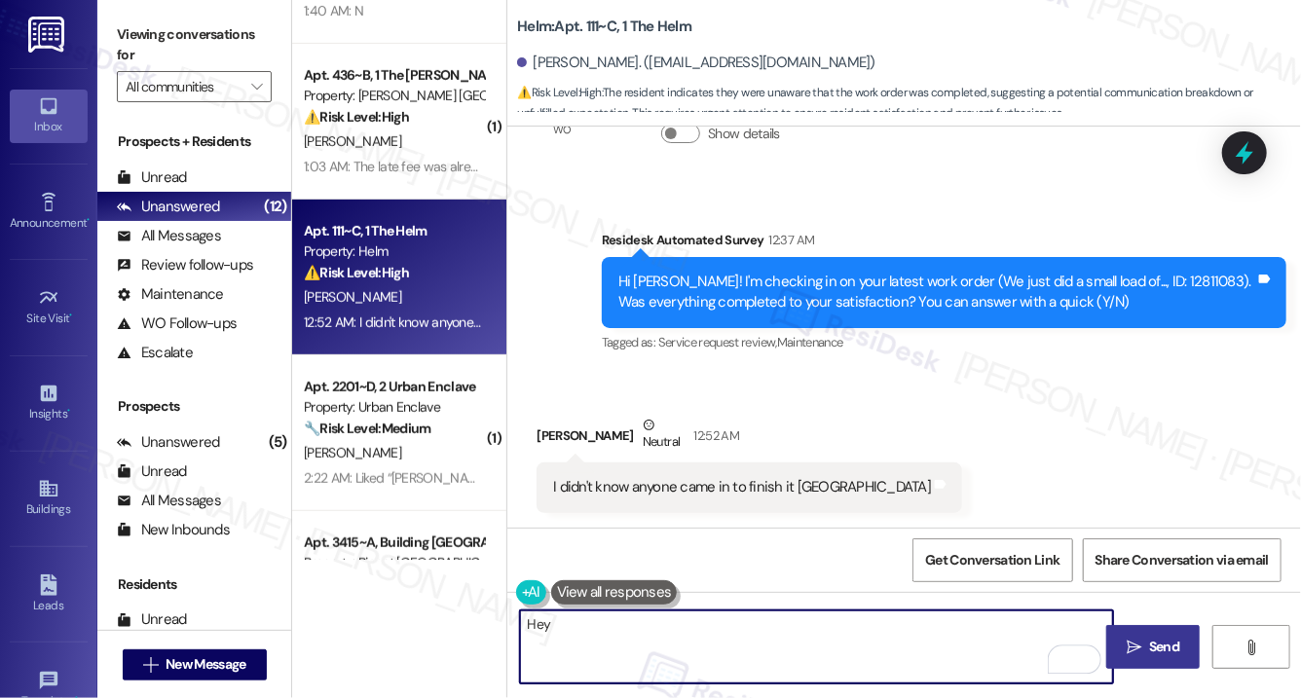
click at [561, 433] on div "Delilah Smith Neutral 12:52 AM" at bounding box center [750, 439] width 426 height 48
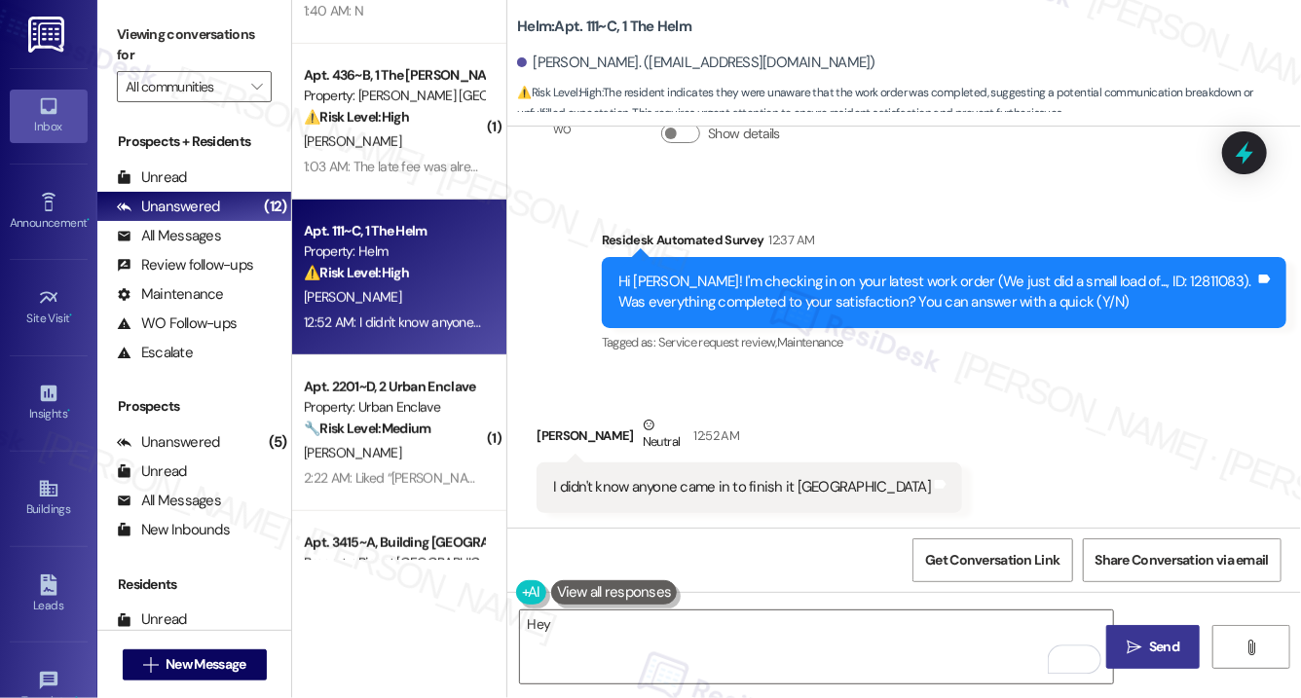
click at [561, 433] on div "Delilah Smith Neutral 12:52 AM" at bounding box center [750, 439] width 426 height 48
copy div "Delilah"
click at [598, 635] on textarea "Hey" at bounding box center [816, 647] width 593 height 73
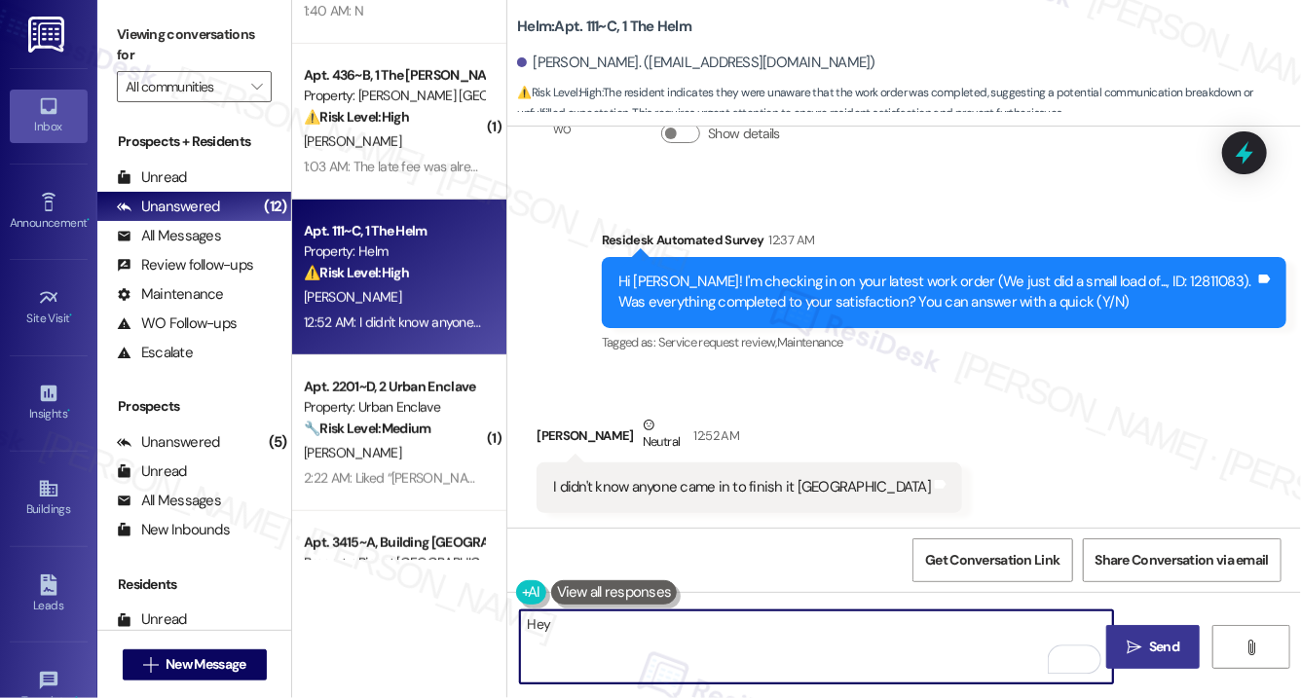
paste textarea "Delilah"
type textarea "Hey Delilah, please let me know if the washer was fixed"
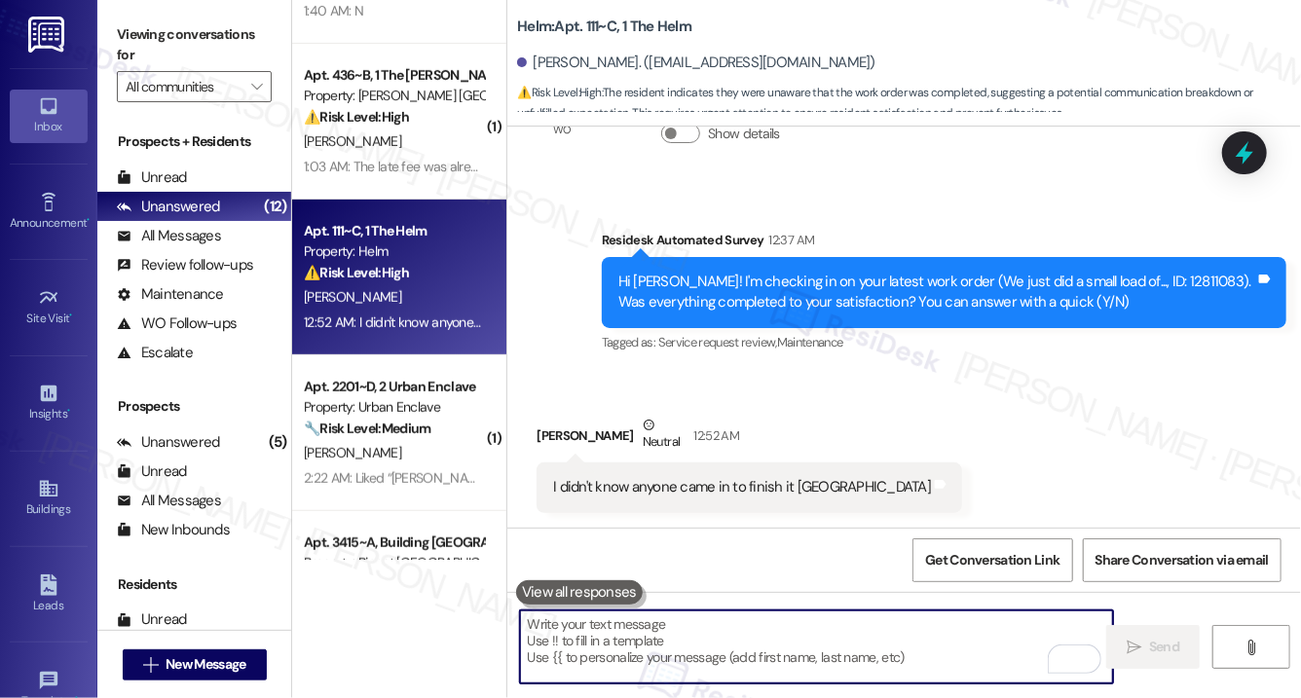
click at [662, 663] on textarea "To enrich screen reader interactions, please activate Accessibility in Grammarl…" at bounding box center [816, 647] width 593 height 73
paste textarea "Hi Delilah, Just checking in—could you let me know if the washer has been fixed?"
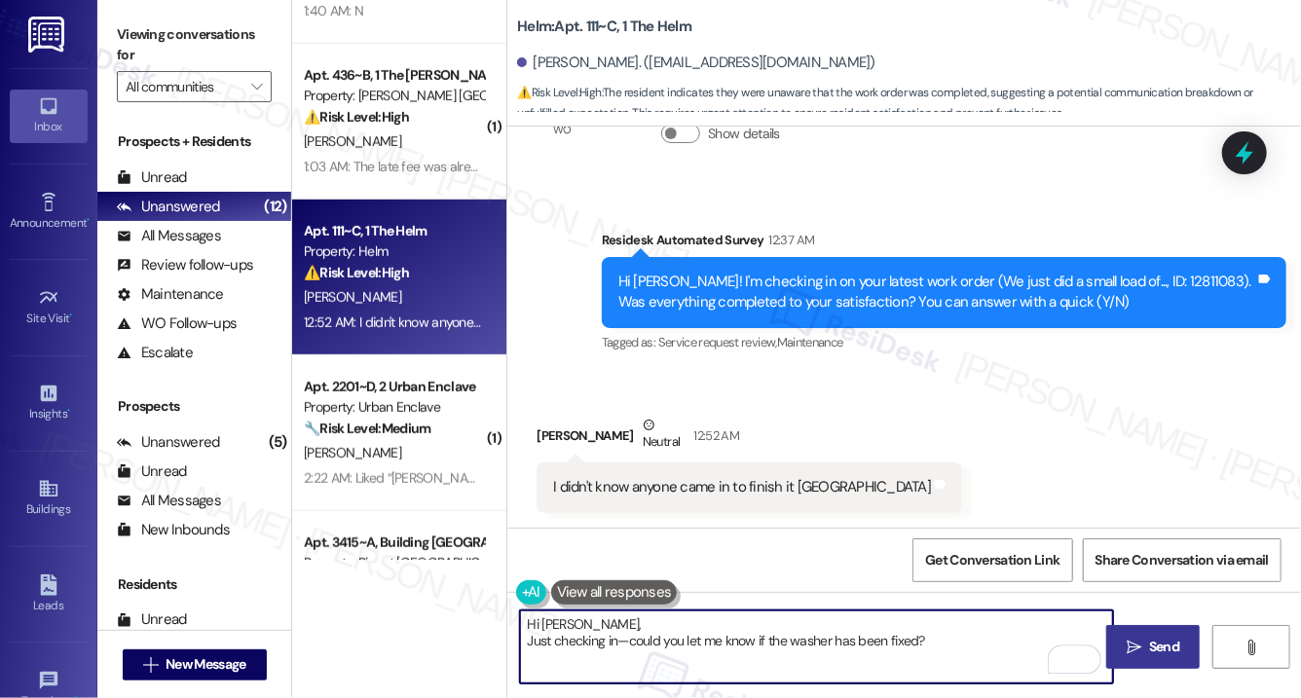
click at [533, 643] on textarea "Hi Delilah, Just checking in—could you let me know if the washer has been fixed?" at bounding box center [816, 647] width 593 height 73
drag, startPoint x: 633, startPoint y: 642, endPoint x: 508, endPoint y: 647, distance: 124.8
click at [509, 647] on div "Hi Delilah, Just checking in—could you let me know if the washer has been fixed?" at bounding box center [806, 647] width 595 height 75
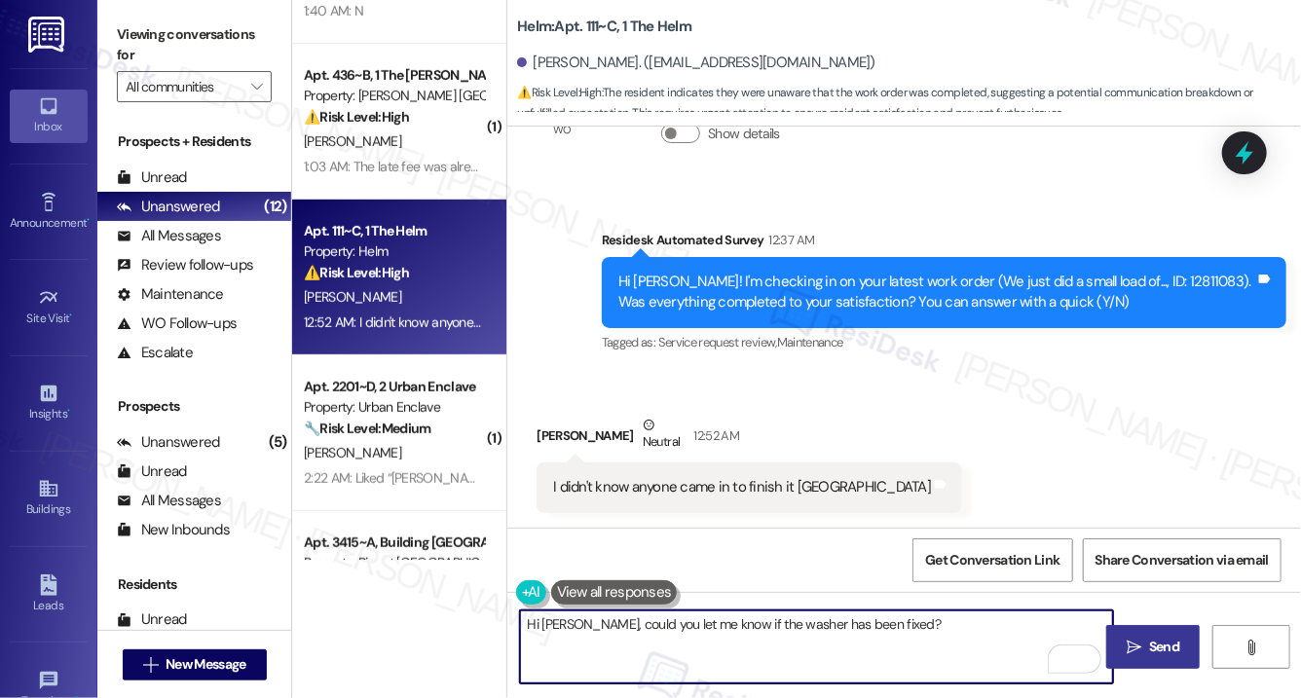
click at [915, 631] on textarea "Hi Delilah, could you let me know if the washer has been fixed?" at bounding box center [816, 647] width 593 height 73
type textarea "Hi Delilah, could you let me know if the washer has been fixed?"
click at [1164, 651] on span "Send" at bounding box center [1164, 647] width 30 height 20
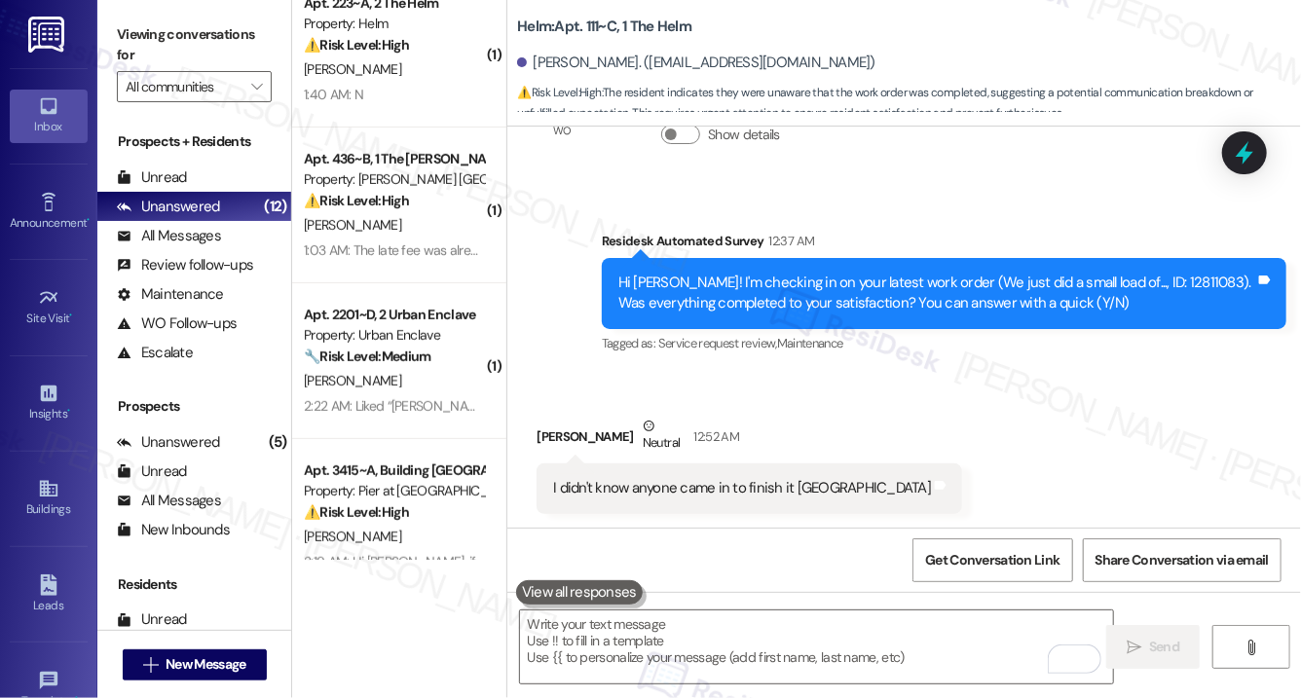
scroll to position [141, 0]
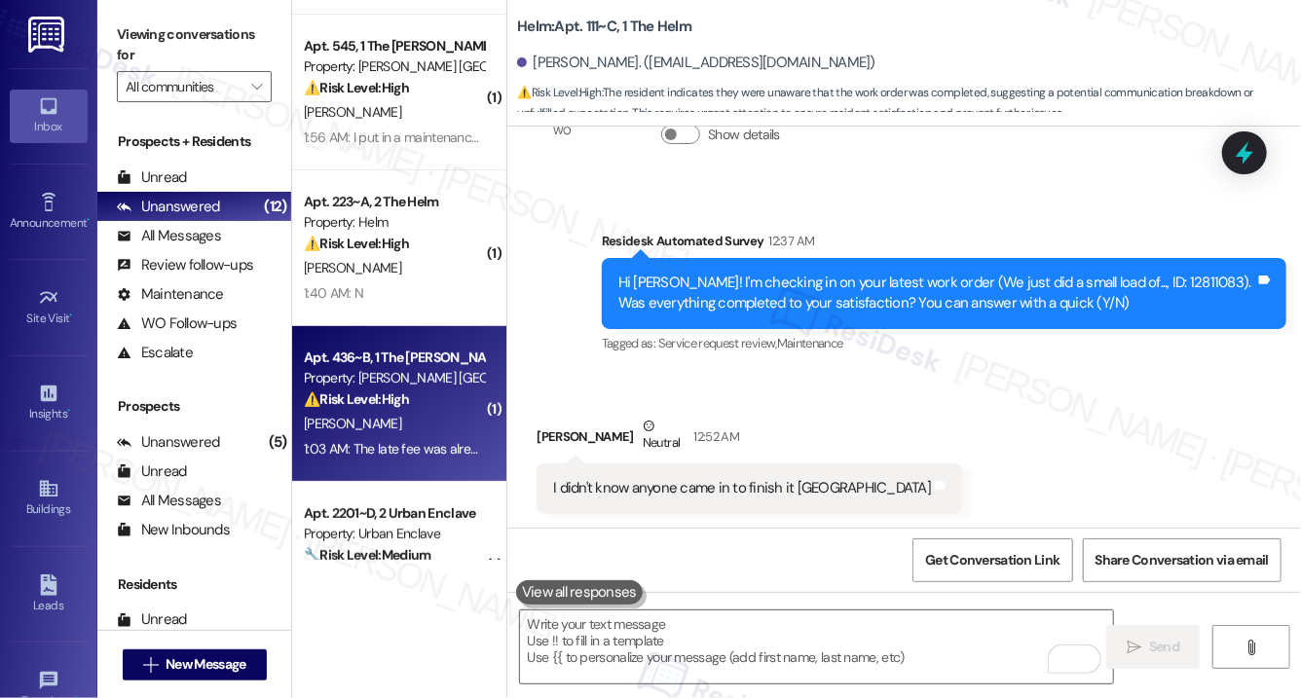
click at [406, 429] on div "[PERSON_NAME]" at bounding box center [394, 424] width 184 height 24
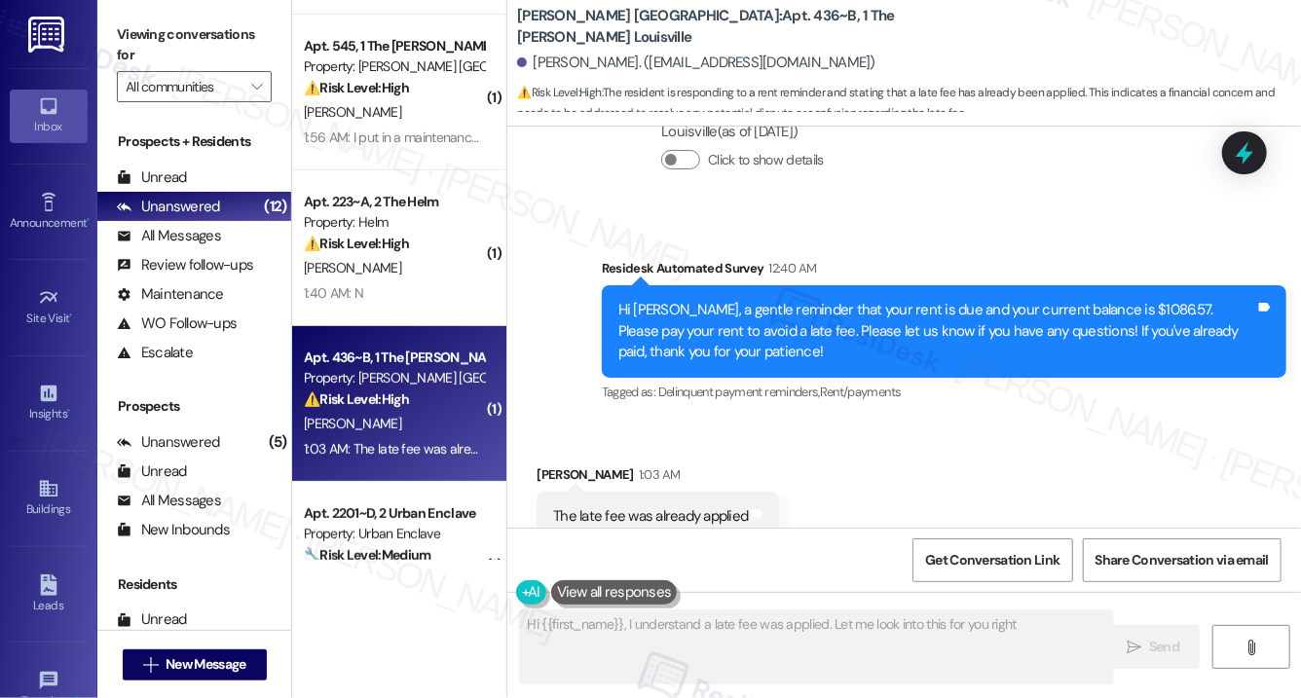
scroll to position [1801, 0]
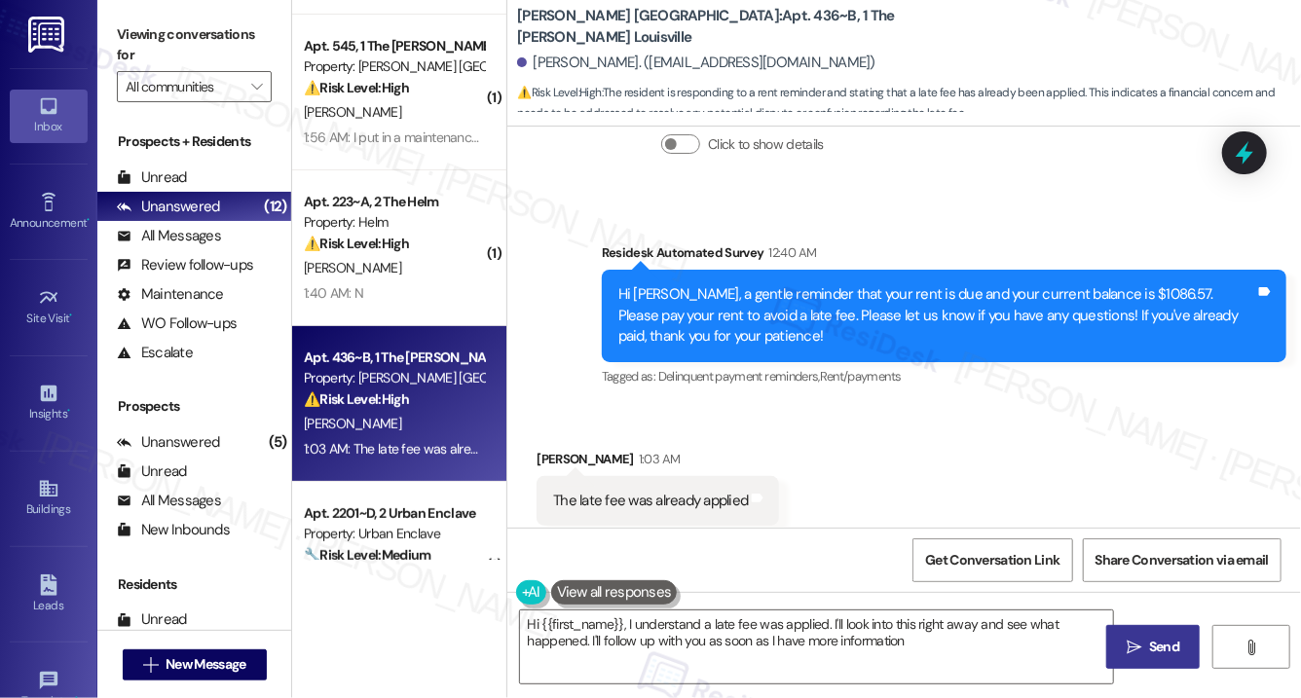
type textarea "Hi {{first_name}}, I understand a late fee was applied. I'll look into this rig…"
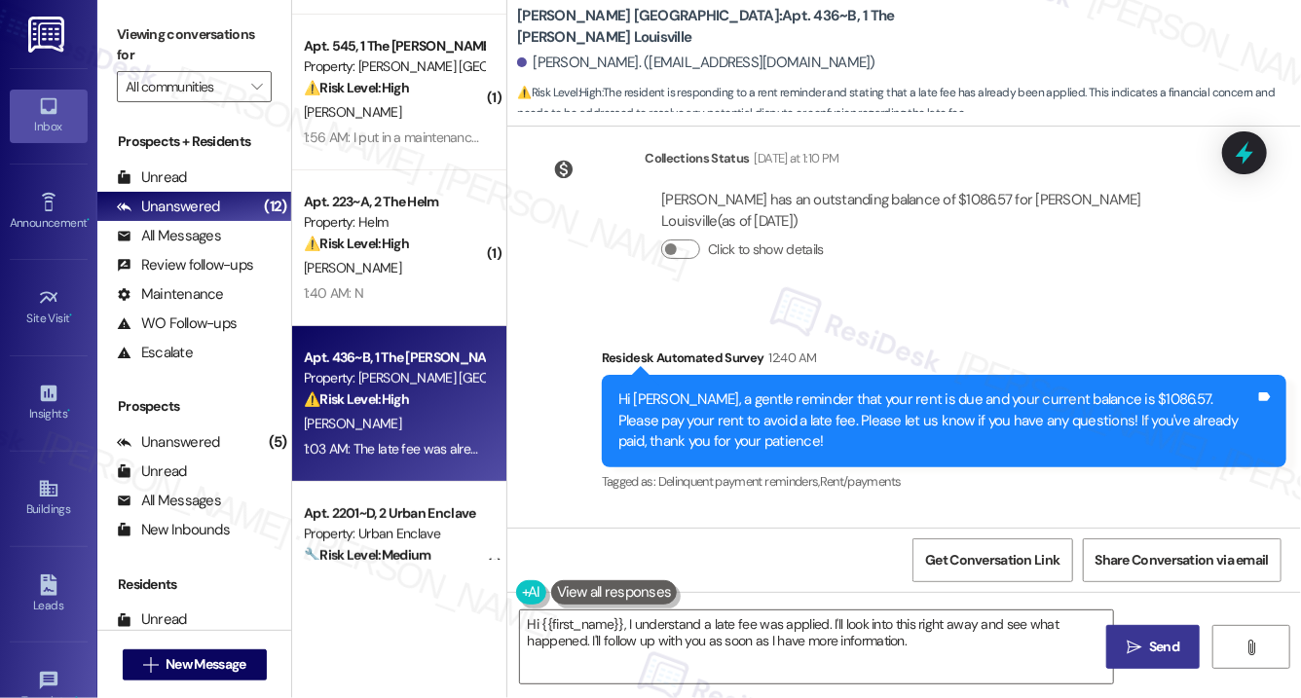
scroll to position [1661, 0]
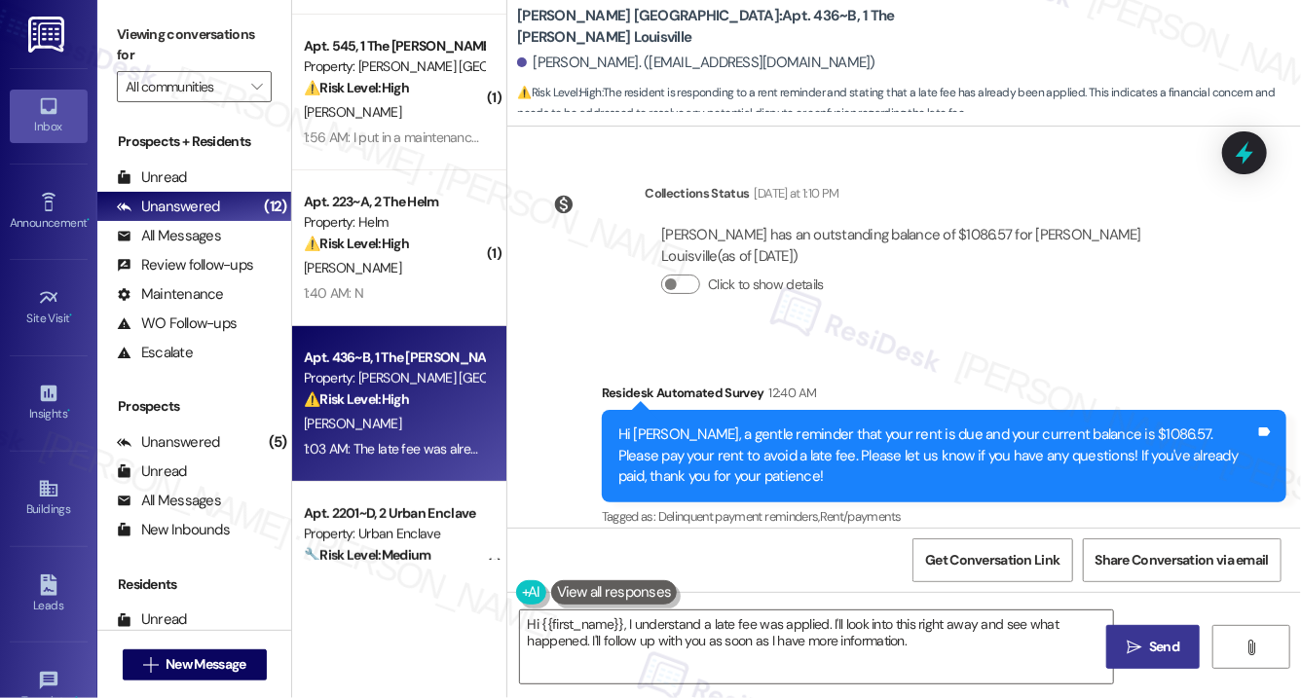
click at [803, 425] on div "Hi Laryah, a gentle reminder that your rent is due and your current balance is …" at bounding box center [937, 456] width 637 height 62
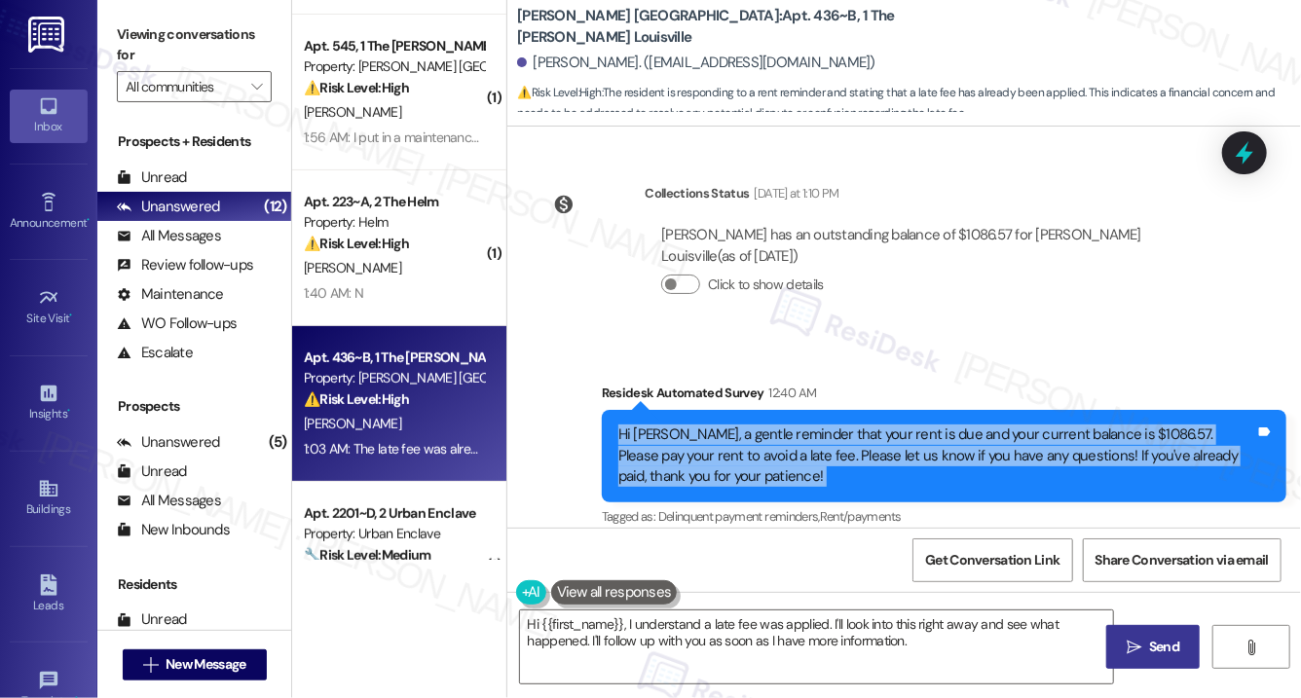
click at [803, 425] on div "Hi Laryah, a gentle reminder that your rent is due and your current balance is …" at bounding box center [937, 456] width 637 height 62
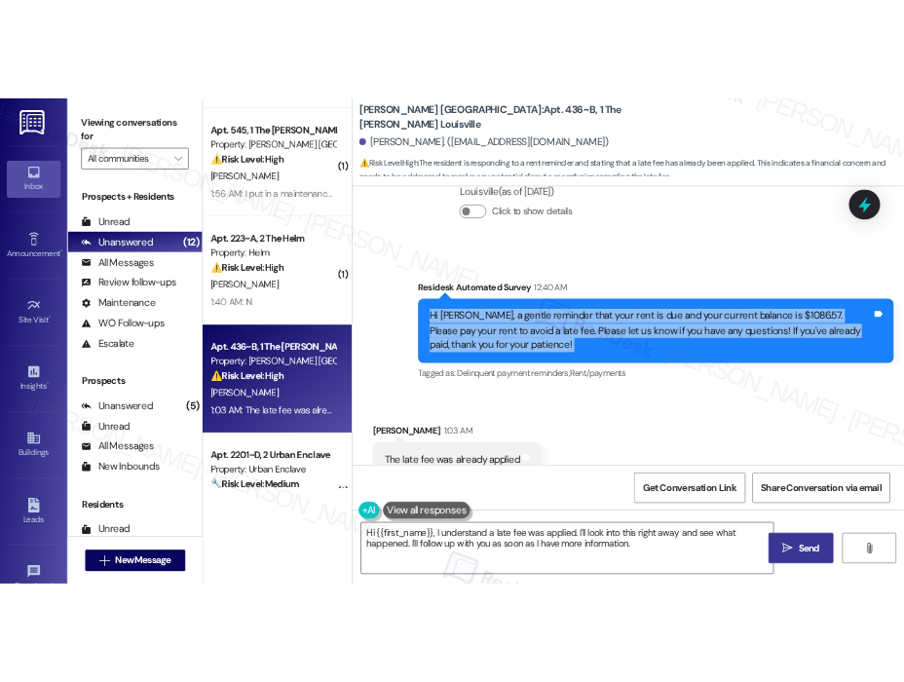
scroll to position [1802, 0]
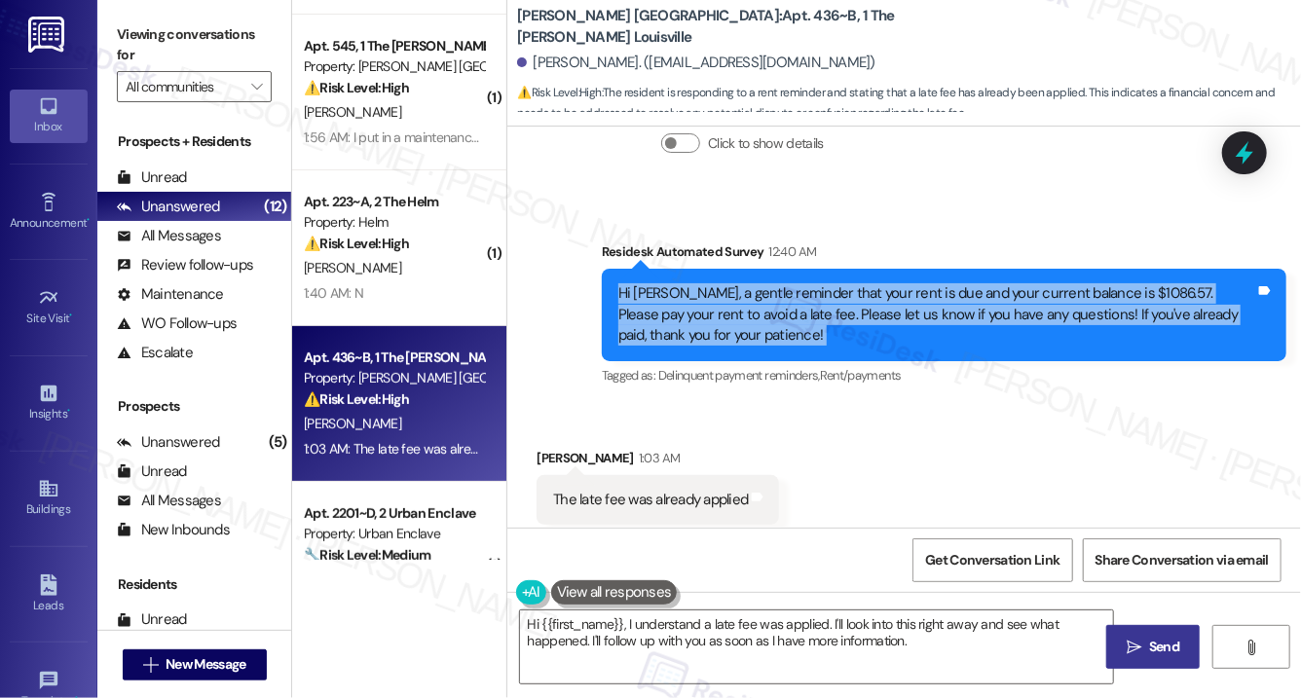
click at [857, 453] on div "Received via SMS Laryah Harris 1:03 AM The late fee was already applied Tags an…" at bounding box center [905, 486] width 794 height 165
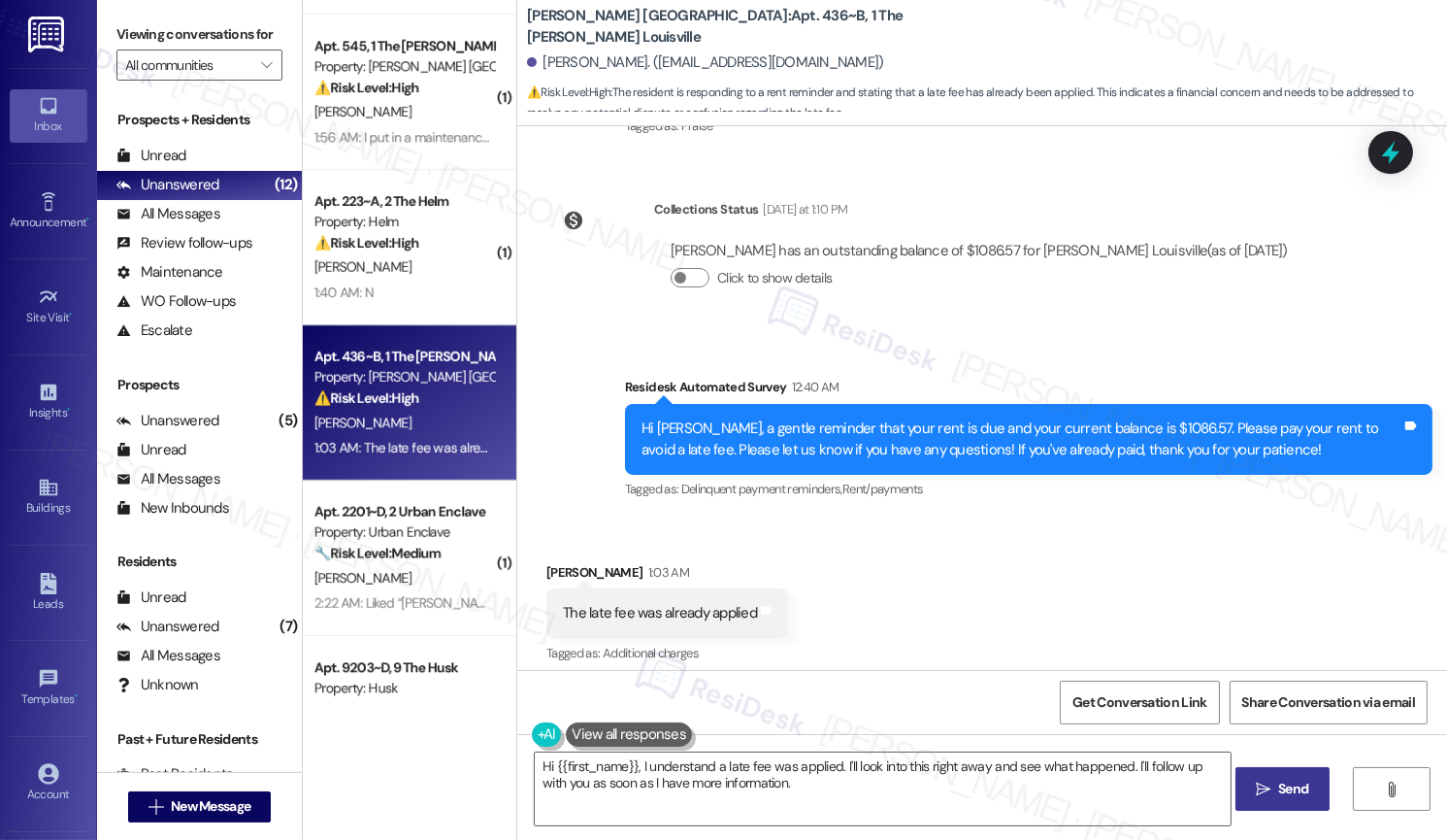
scroll to position [1567, 0]
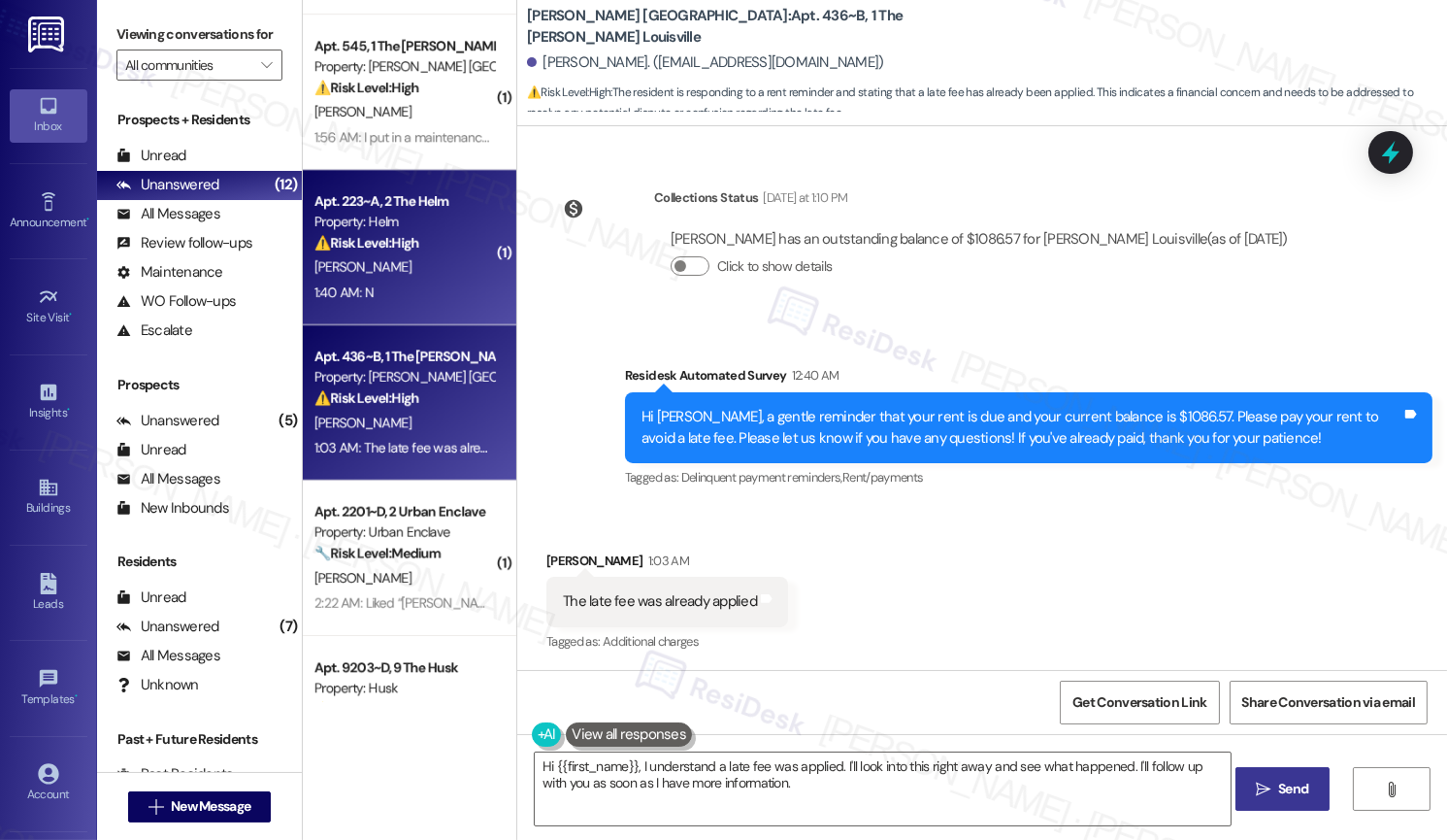
click at [423, 255] on div "[PERSON_NAME]" at bounding box center [405, 267] width 183 height 24
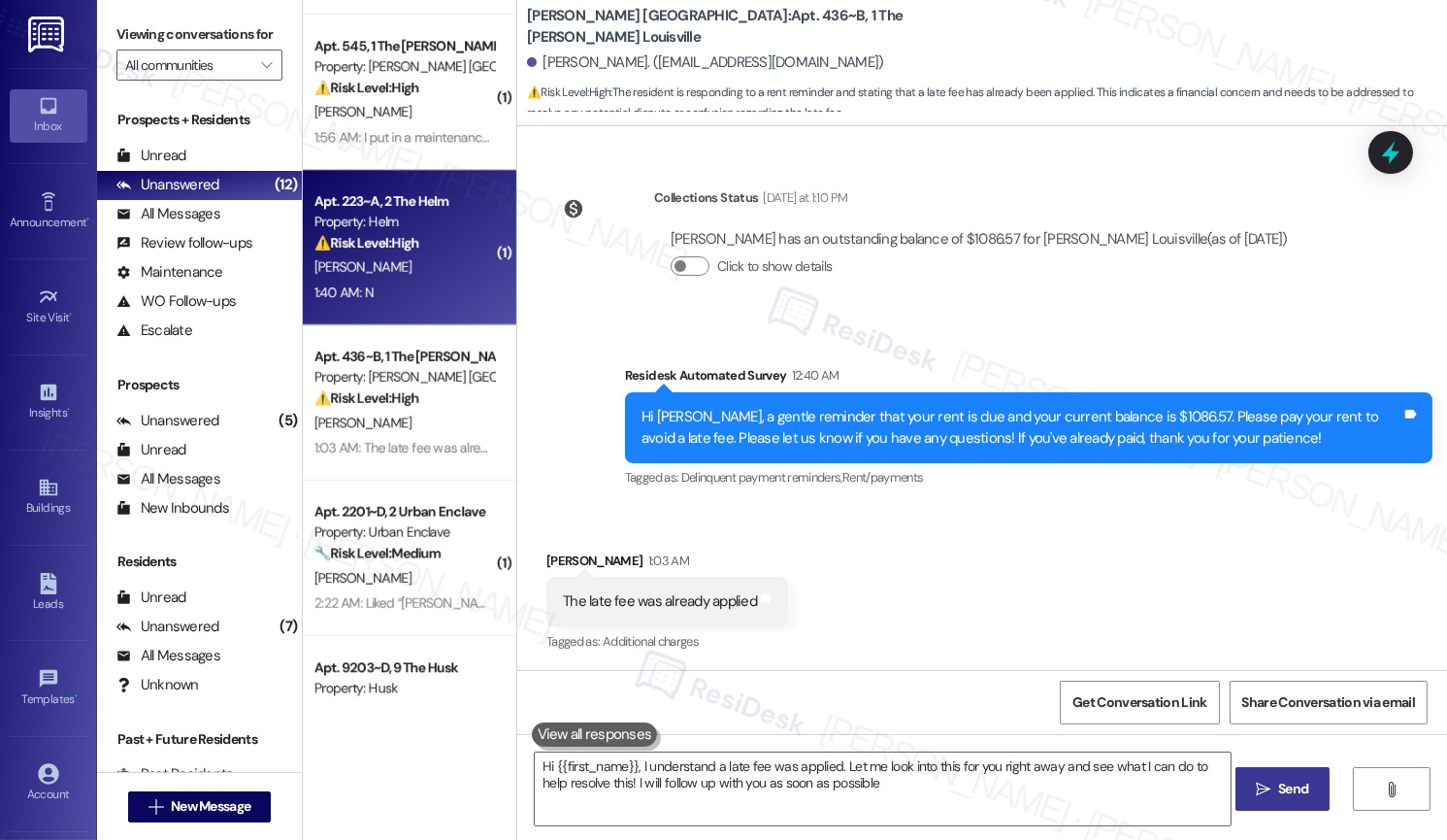
type textarea "Hi {{first_name}}, I understand a late fee was applied. Let me look into this f…"
click at [421, 254] on div "Apt. 223~A, 2 The Helm Property: Helm ⚠️ Risk Level: High The resident responde…" at bounding box center [405, 222] width 183 height 66
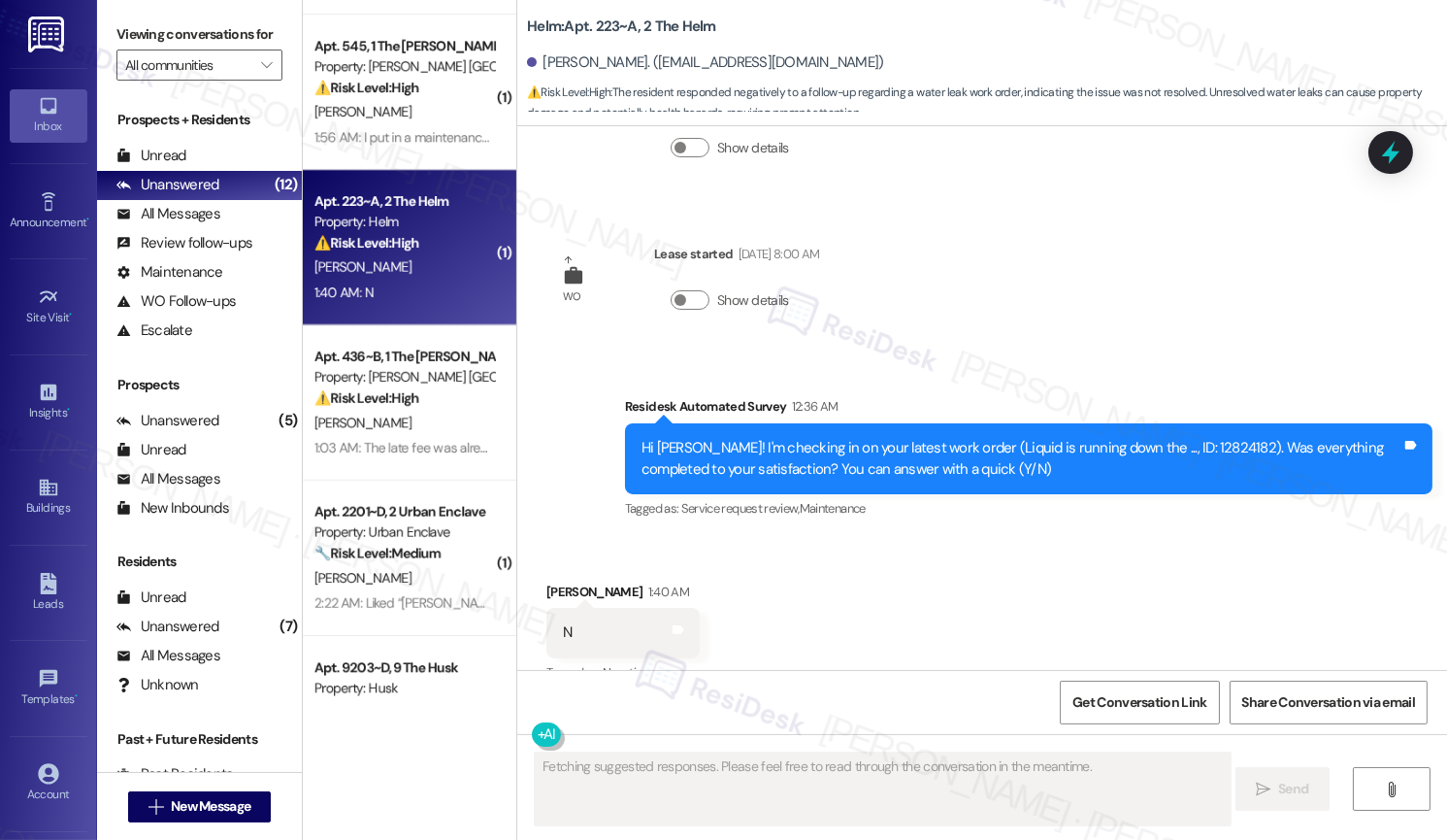
scroll to position [5298, 0]
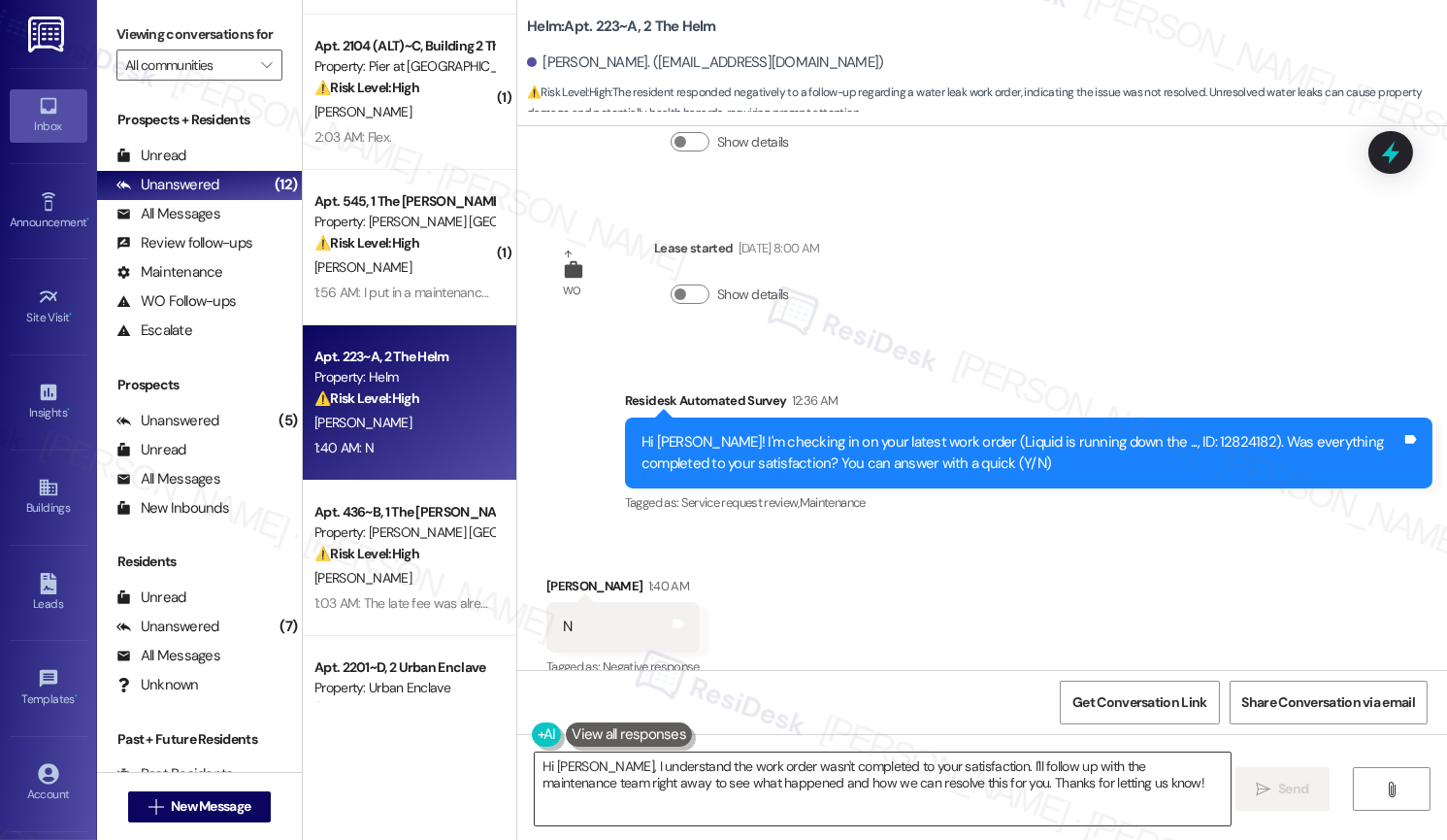
click at [671, 695] on textarea "Hi Olivia, I understand the work order wasn't completed to your satisfaction. I…" at bounding box center [882, 788] width 695 height 73
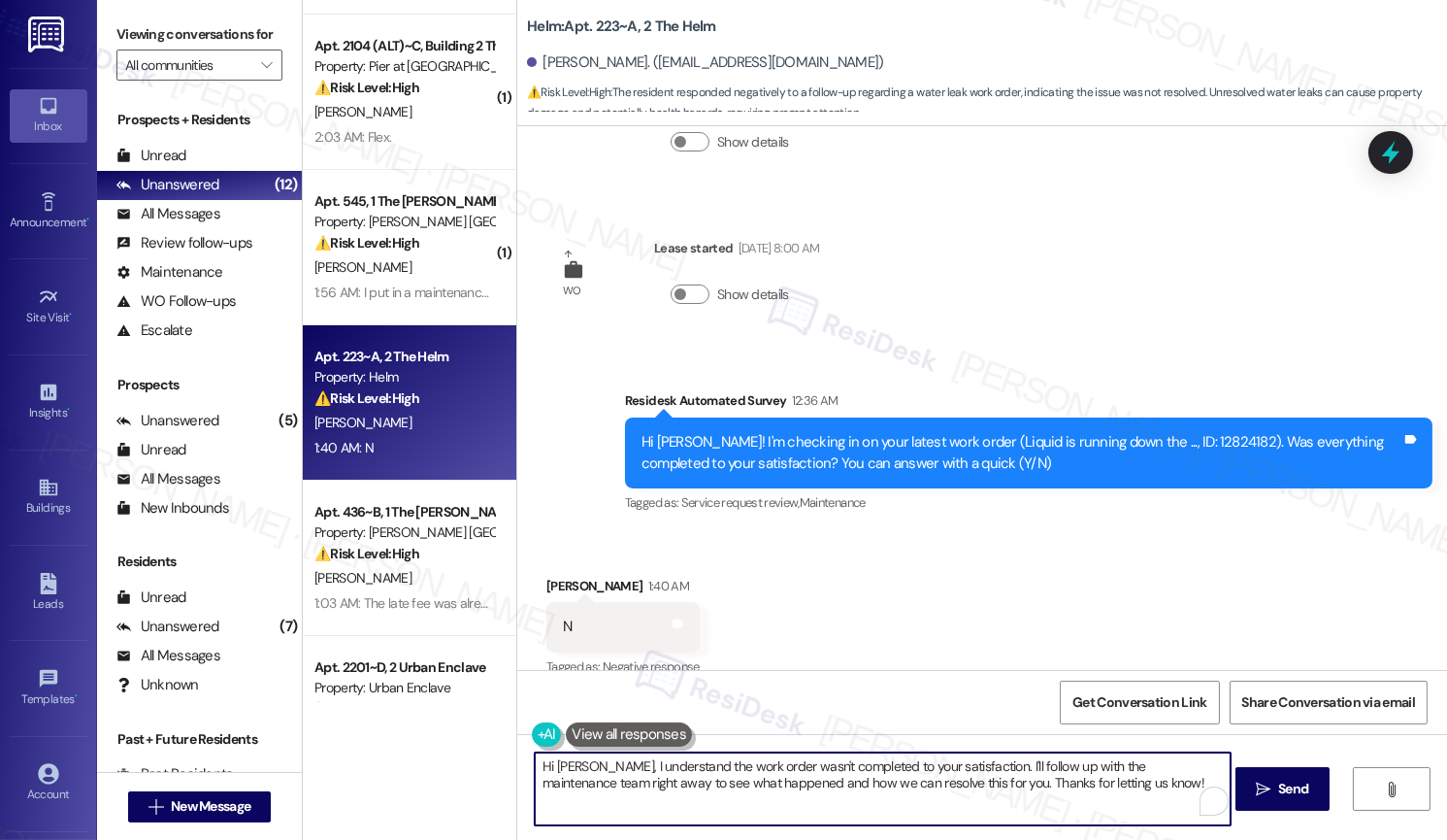
click at [671, 695] on textarea "Hi Olivia, I understand the work order wasn't completed to your satisfaction. I…" at bounding box center [882, 788] width 695 height 73
paste textarea "{{first_name}}! I'm sorry to hear that the request hasn't been resolved yet. Ha…"
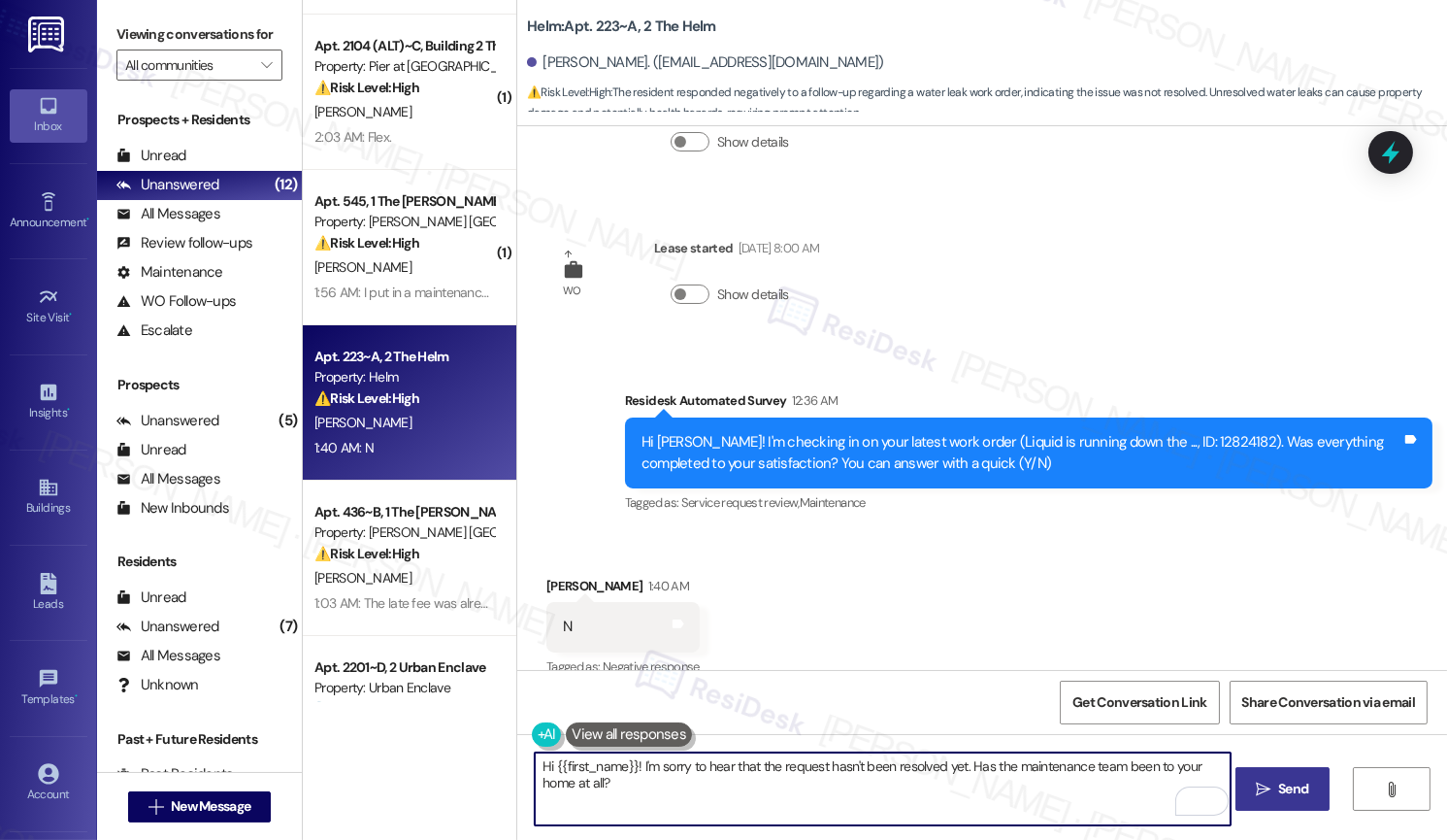
type textarea "Hi {{first_name}}! I'm sorry to hear that the request hasn't been resolved yet.…"
click at [1275, 695] on span "Send" at bounding box center [1294, 788] width 38 height 20
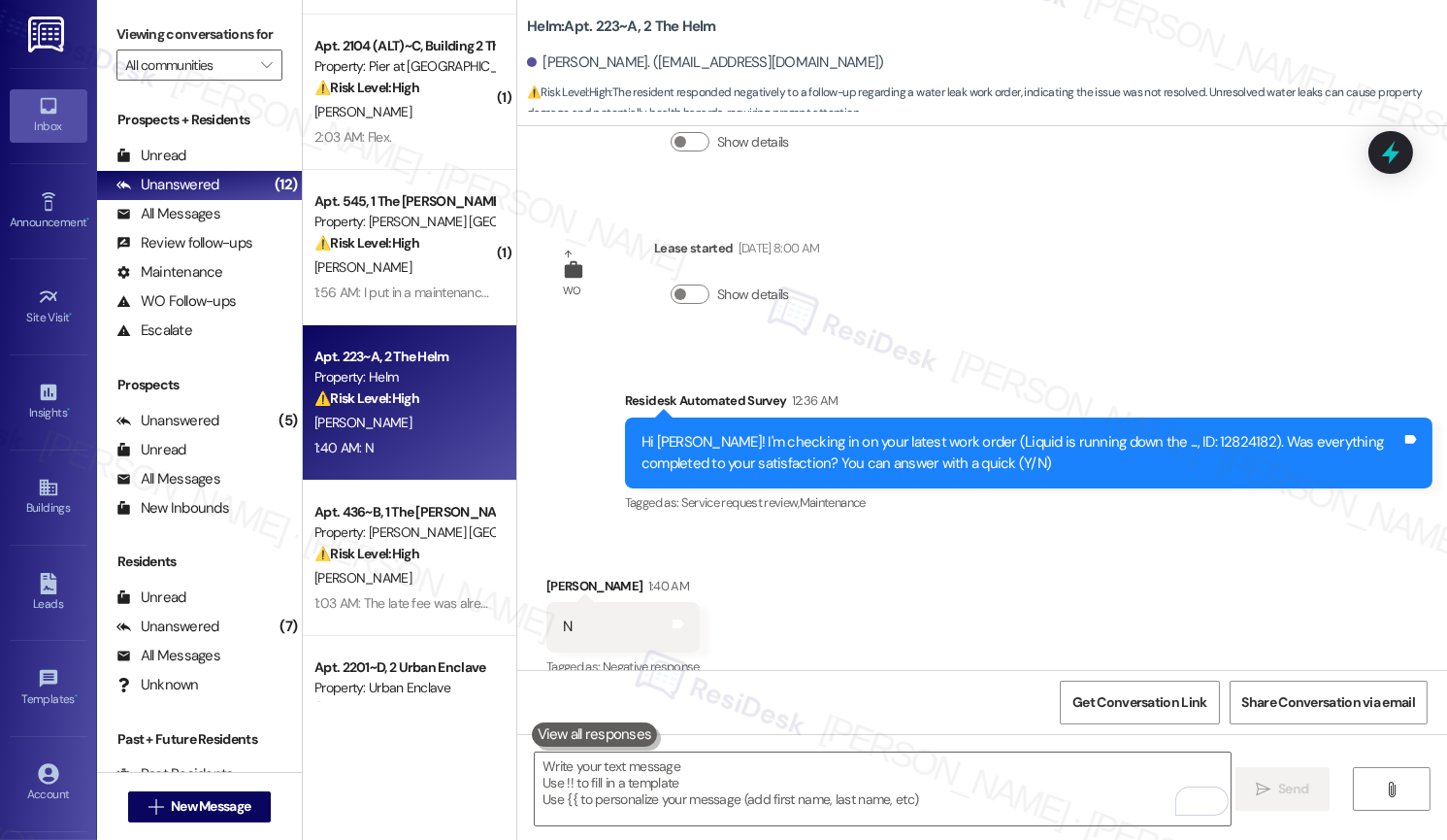
click at [394, 289] on div "1:56 AM: I put in a maintenance request at 2 AM. My air-conditioning is not wor…" at bounding box center [673, 292] width 717 height 18
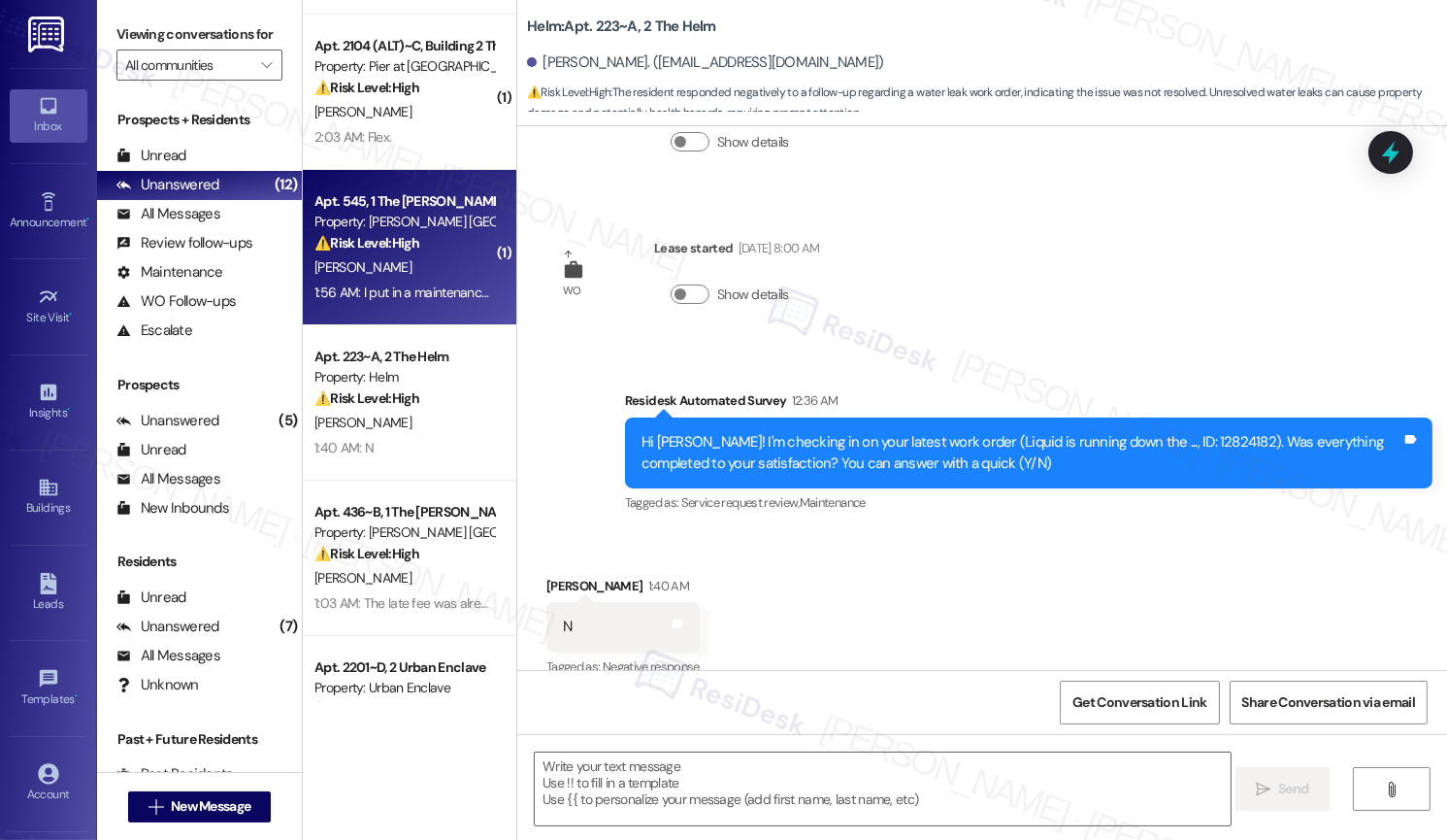
type textarea "Fetching suggested responses. Please feel free to read through the conversation…"
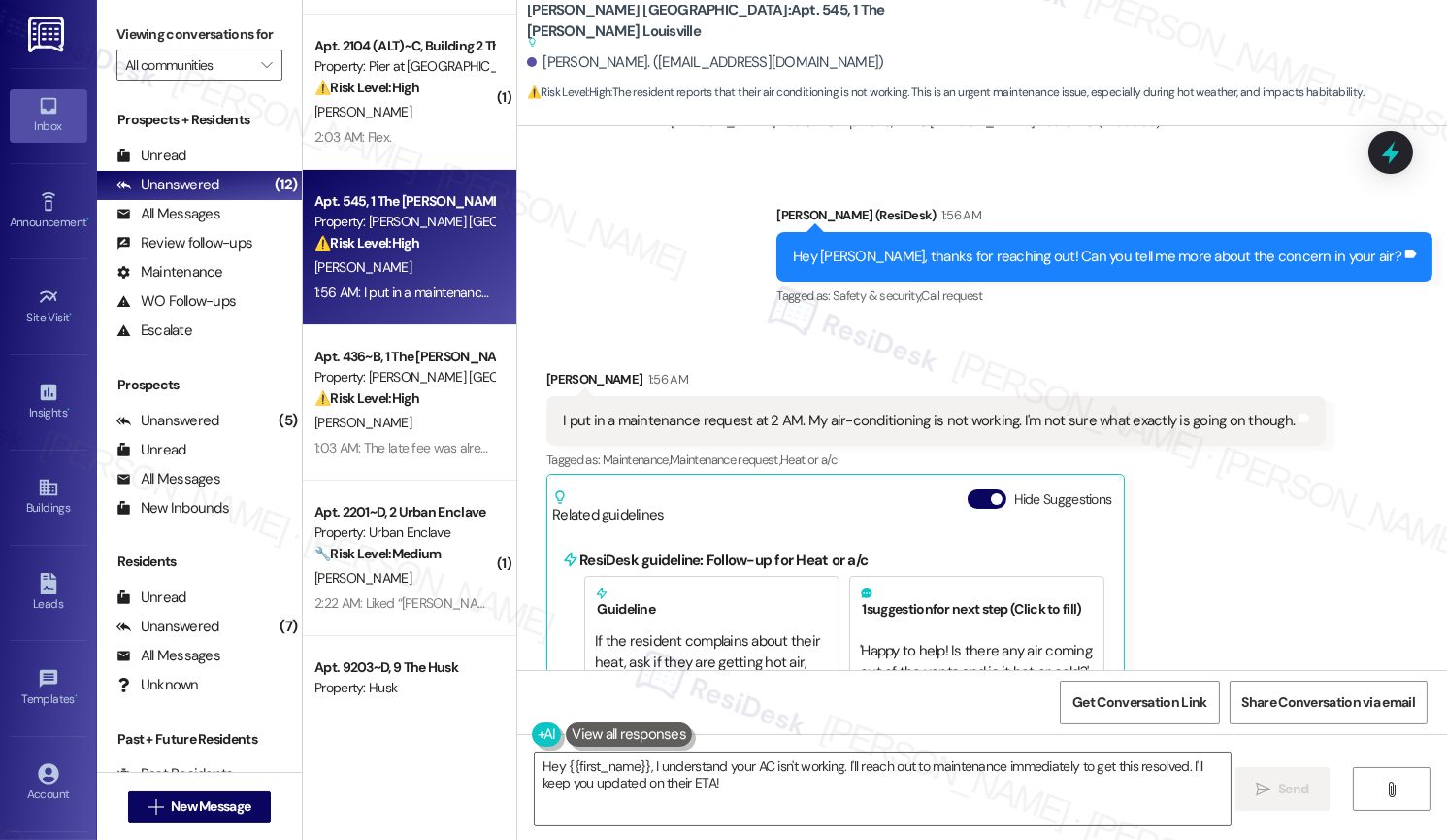
scroll to position [1865, 0]
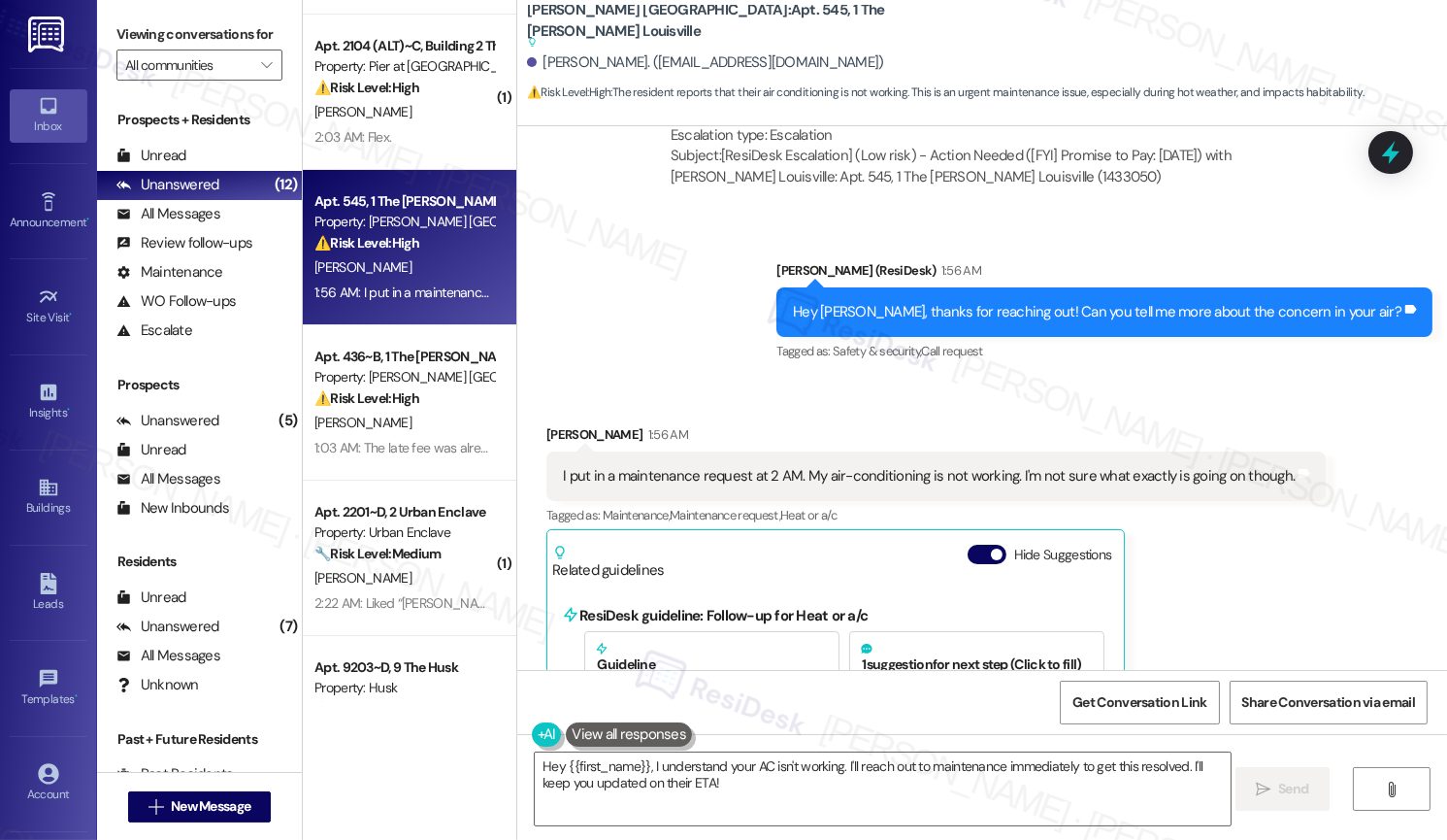
click at [926, 470] on div "I put in a maintenance request at 2 AM. My air-conditioning is not working. I'm…" at bounding box center [929, 476] width 731 height 20
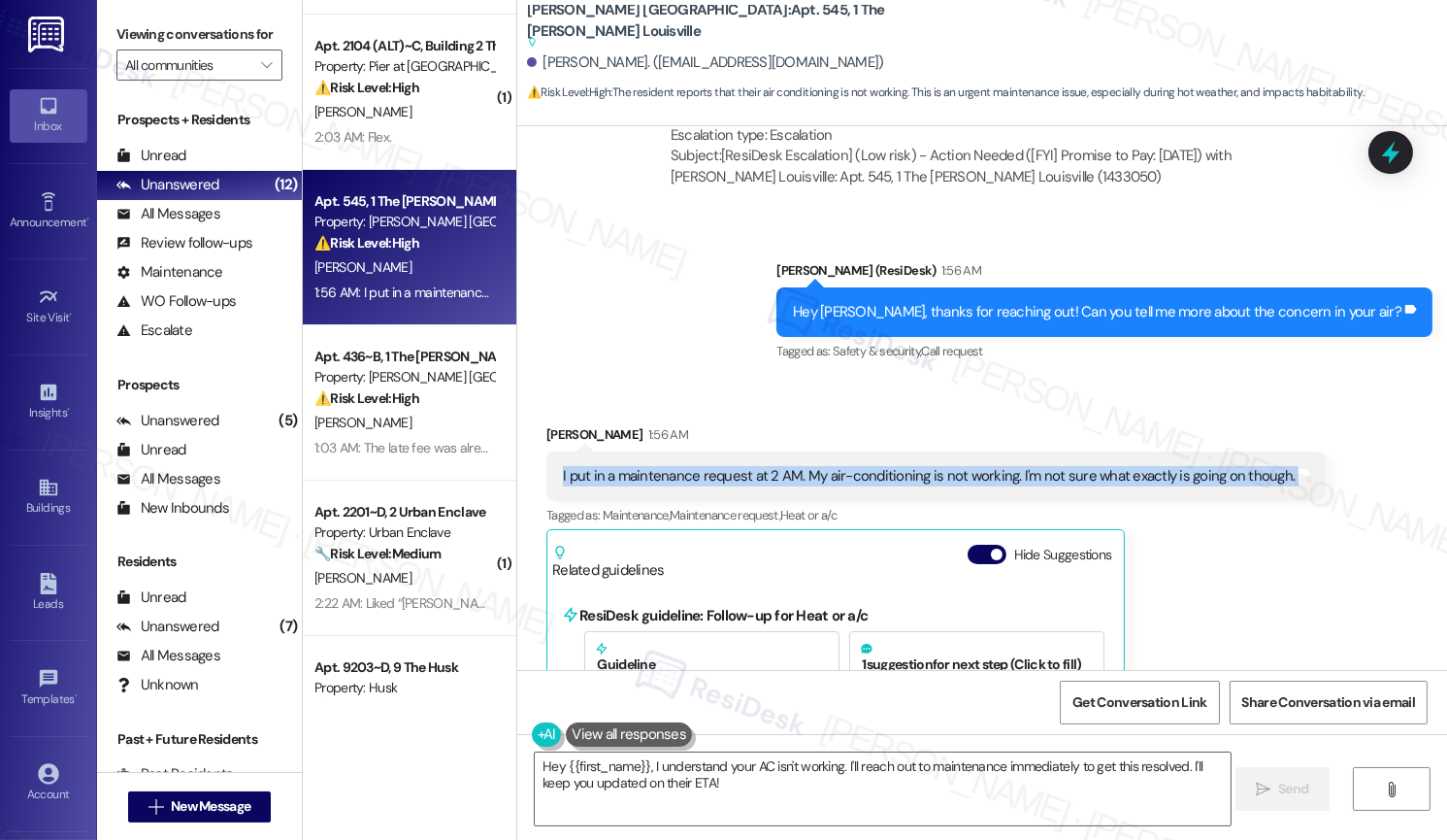
copy div "I put in a maintenance request at 2 AM. My air-conditioning is not working. I'm…"
click at [701, 695] on textarea "Hey {{first_name}}, I understand your AC isn't working. I'll reach out to maint…" at bounding box center [882, 788] width 695 height 73
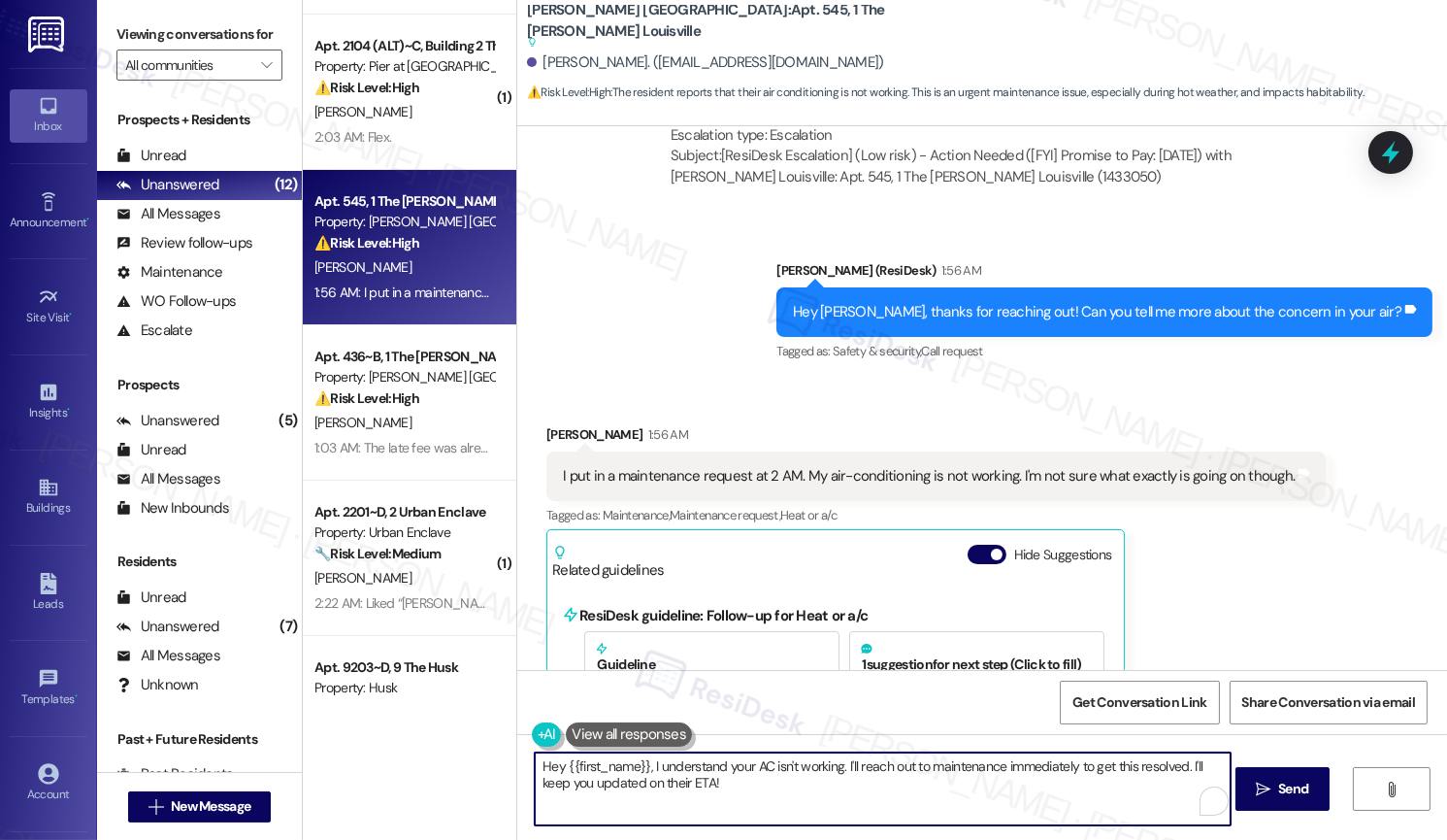
click at [701, 695] on textarea "Hey {{first_name}}, I understand your AC isn't working. I'll reach out to maint…" at bounding box center [882, 788] width 695 height 73
paste textarea "i [Name], thanks for letting me know. I’ll set up a work order for you right aw…"
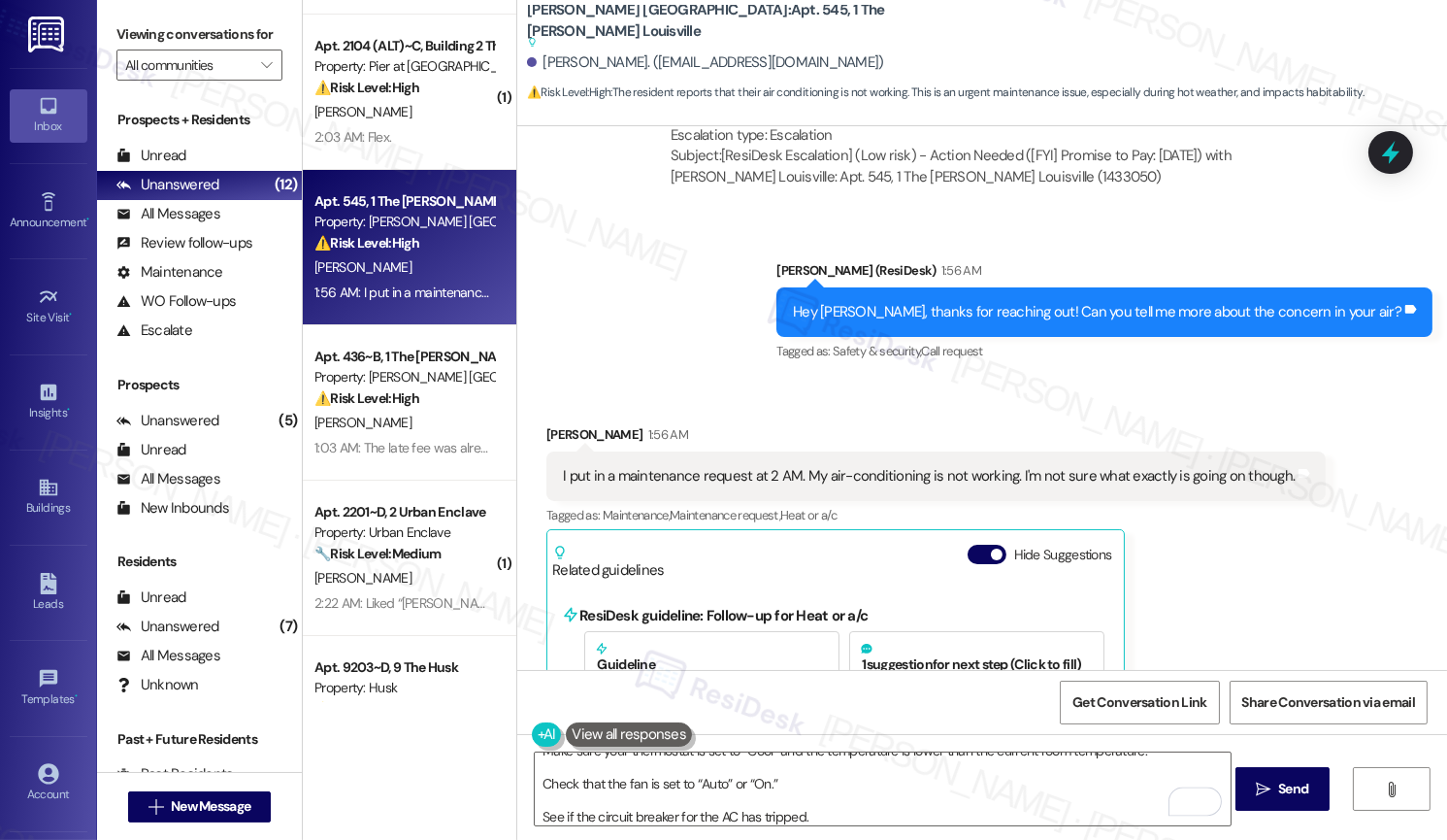
click at [546, 432] on div "Trael Kimbler 1:56 AM" at bounding box center [936, 437] width 779 height 27
copy div "Trael"
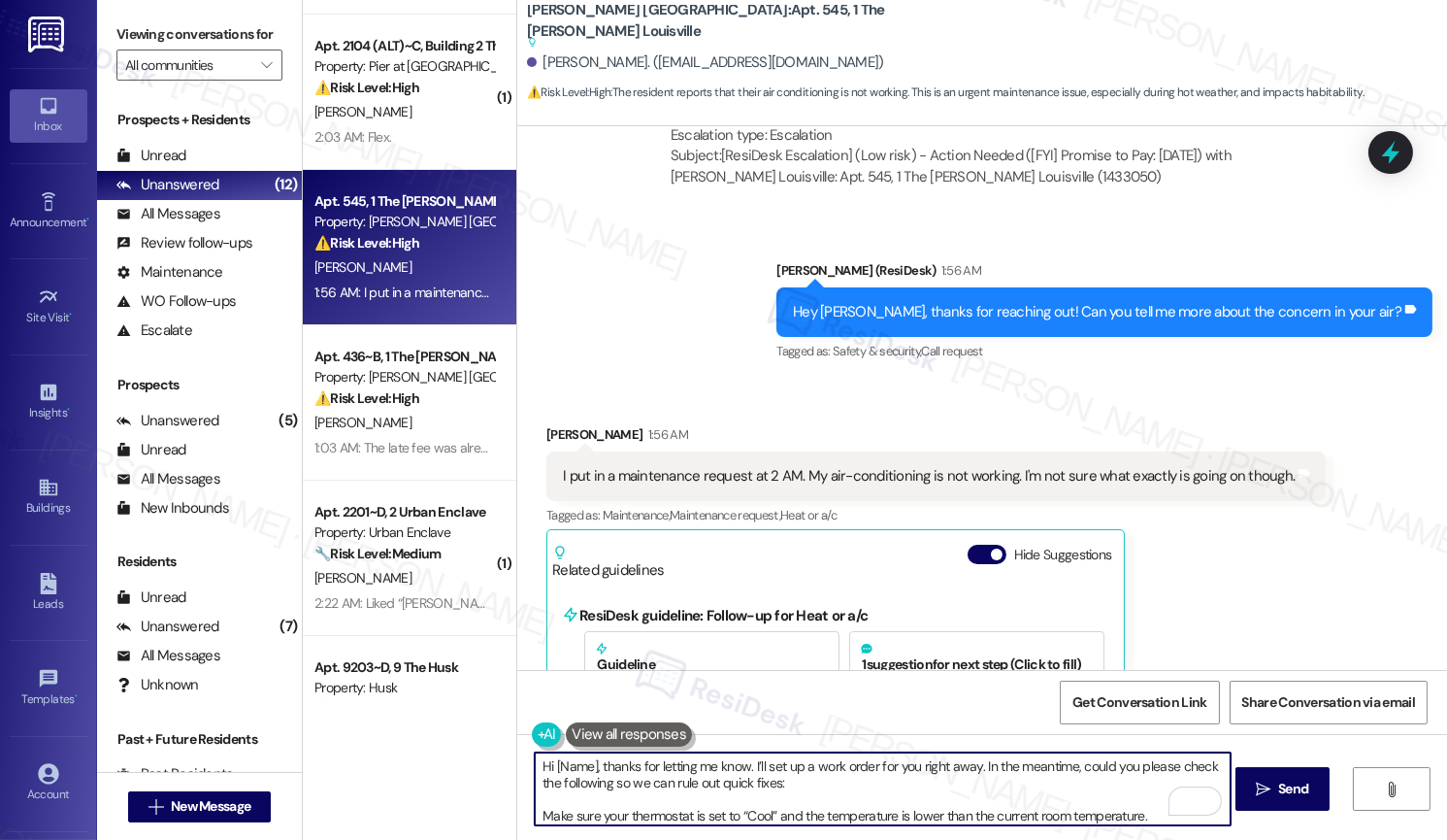
drag, startPoint x: 585, startPoint y: 764, endPoint x: 544, endPoint y: 767, distance: 41.1
click at [544, 695] on textarea "Hi [Name], thanks for letting me know. I’ll set up a work order for you right a…" at bounding box center [882, 788] width 695 height 73
paste textarea "Trael"
click at [535, 695] on textarea "Hi Trael, thanks for letting me know. I’ll set up a work order for you right aw…" at bounding box center [882, 788] width 695 height 73
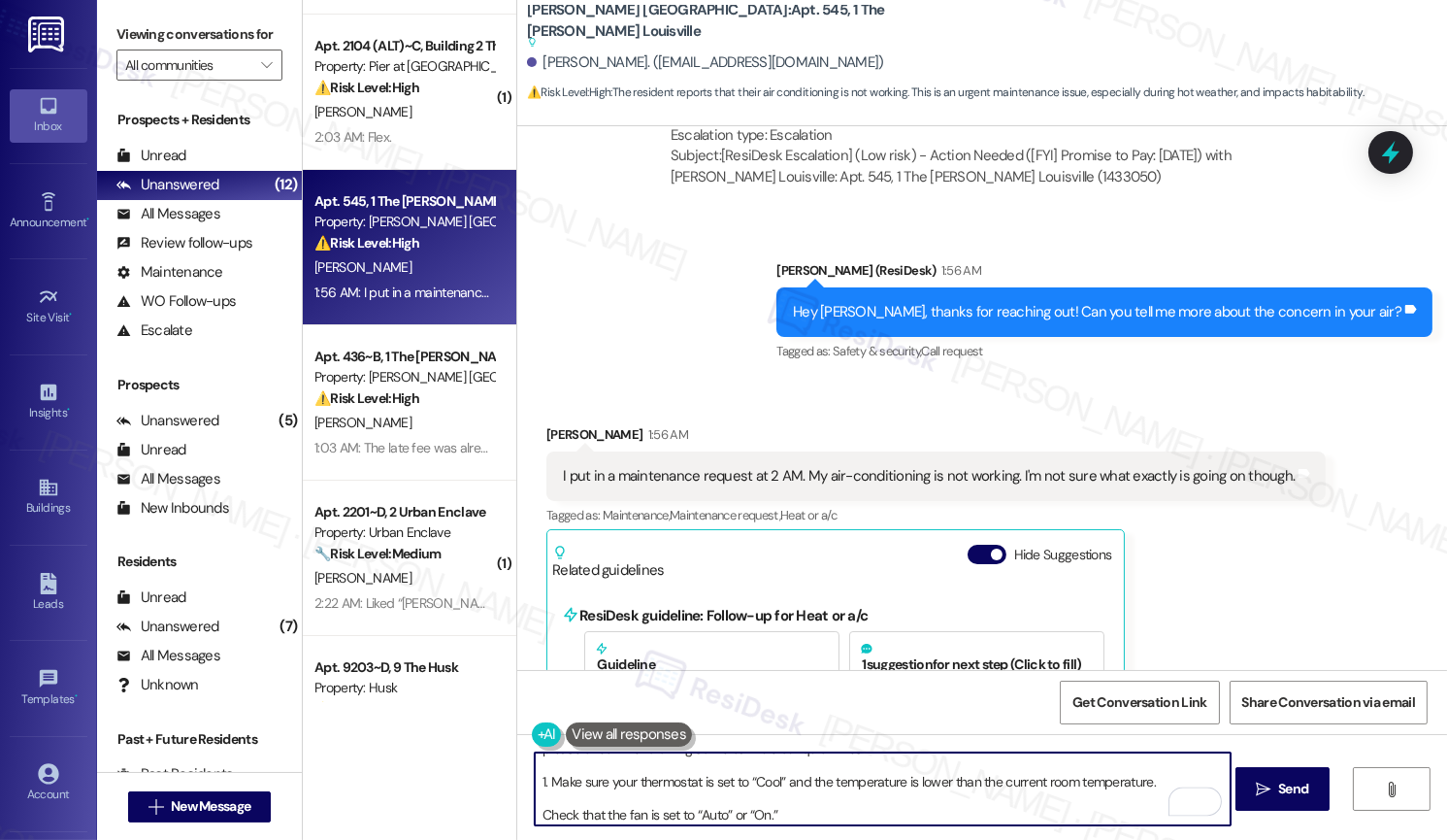
click at [535, 695] on textarea "Hi Trael, thanks for letting me know. I’ll set up a work order for you right aw…" at bounding box center [882, 788] width 695 height 73
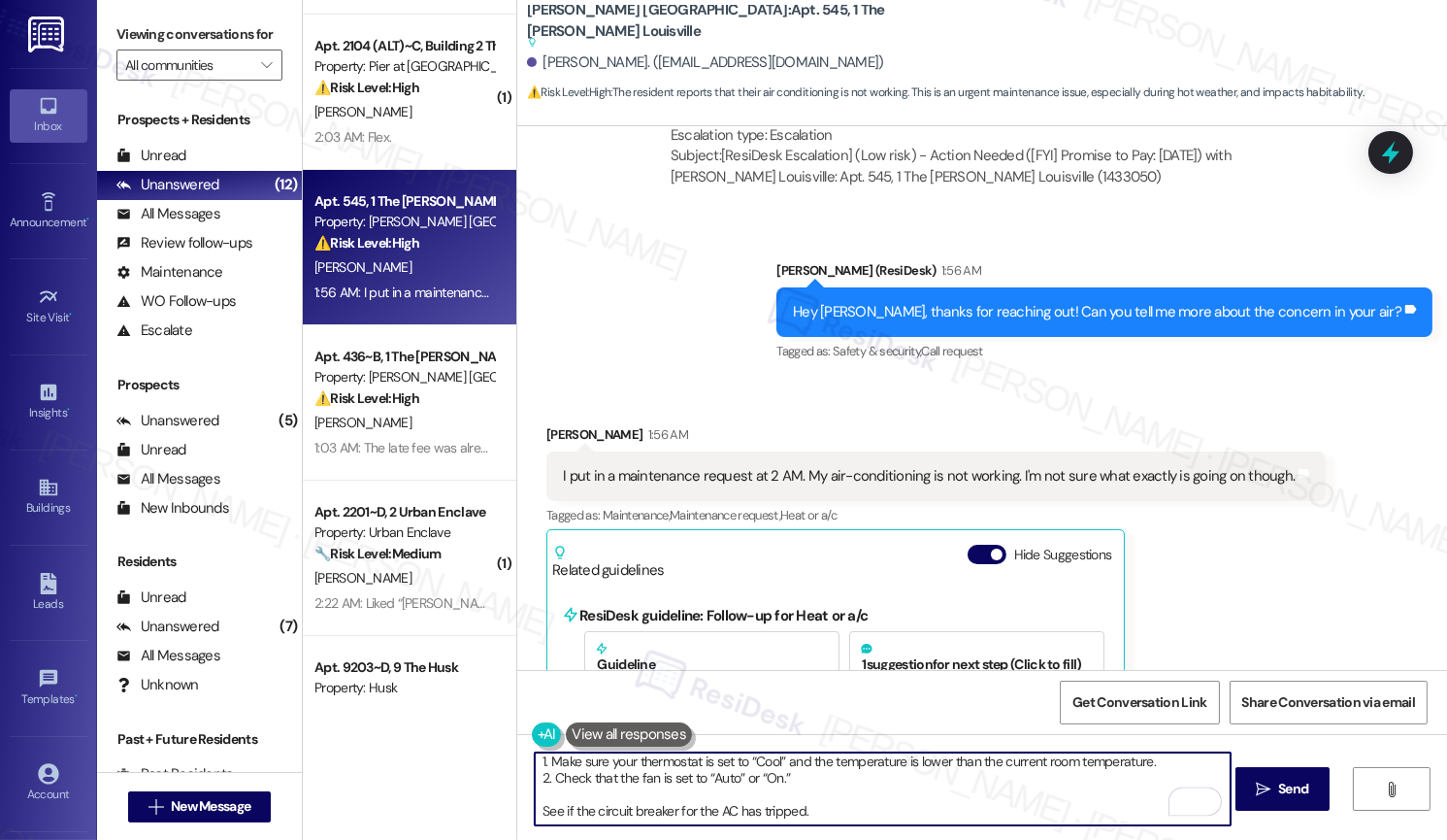
click at [535, 695] on textarea "Hi Trael, thanks for letting me know. I’ll set up a work order for you right aw…" at bounding box center [882, 788] width 695 height 73
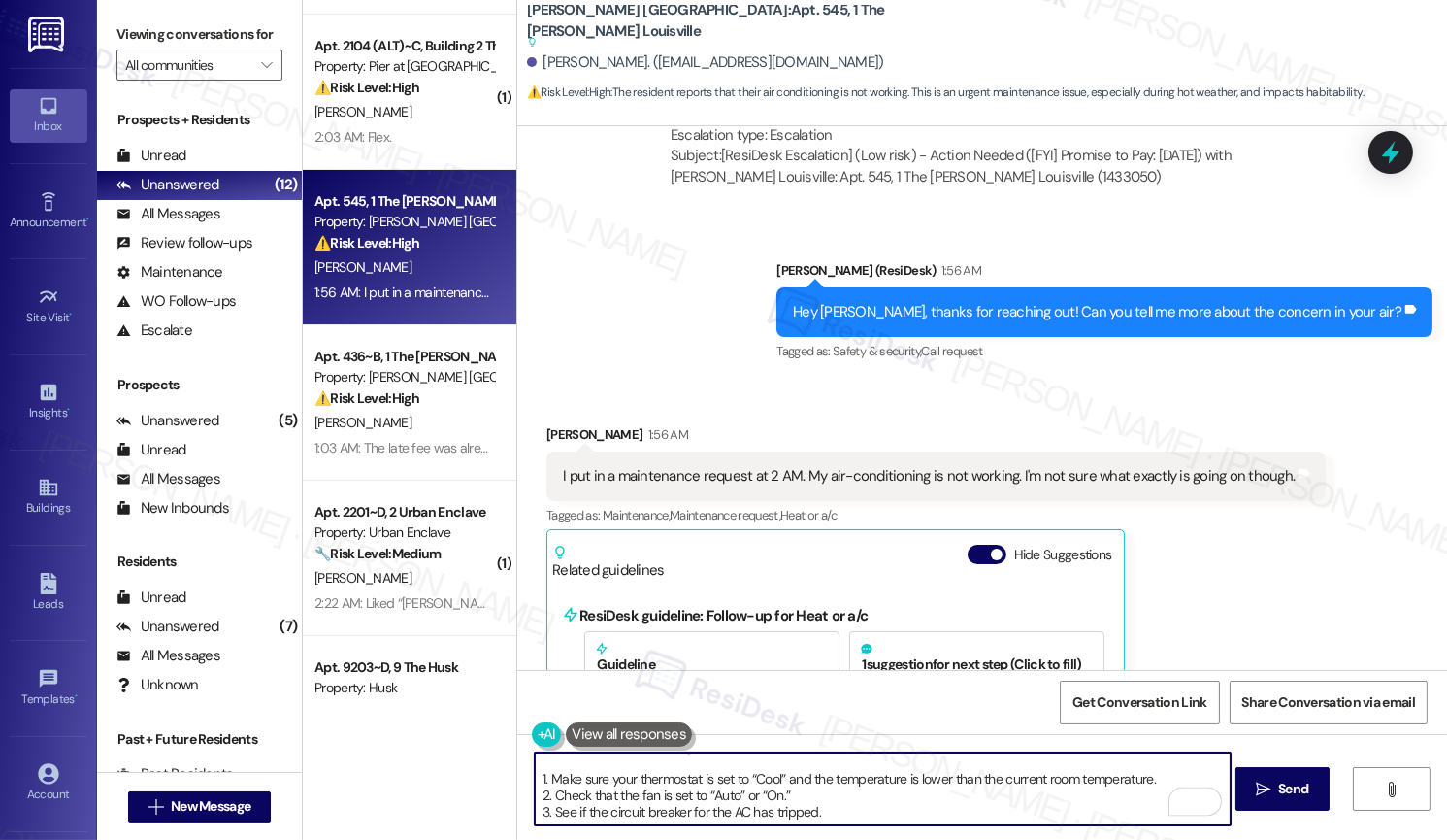
scroll to position [0, 0]
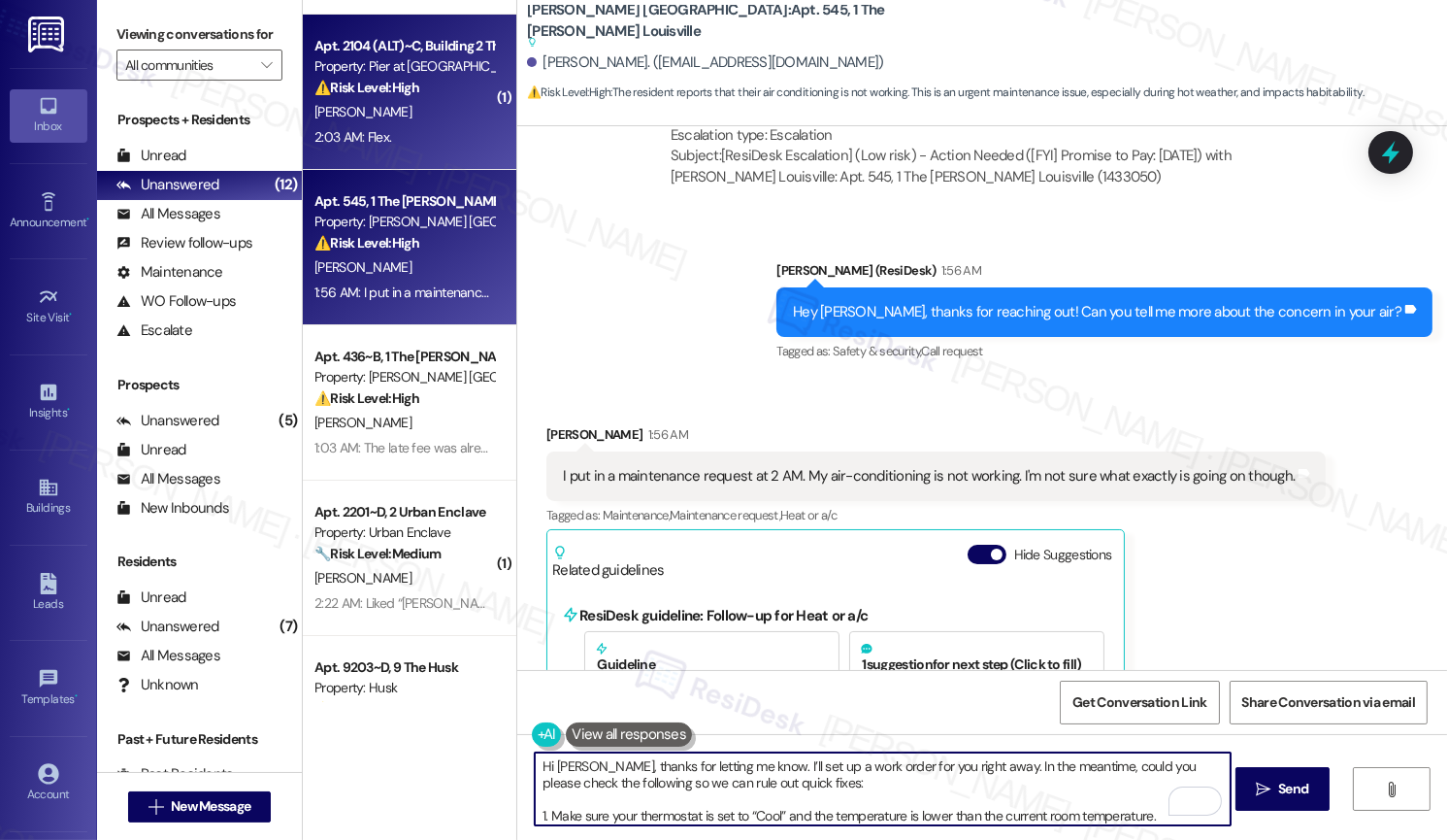
type textarea "Hi Trael, thanks for letting me know. I’ll set up a work order for you right aw…"
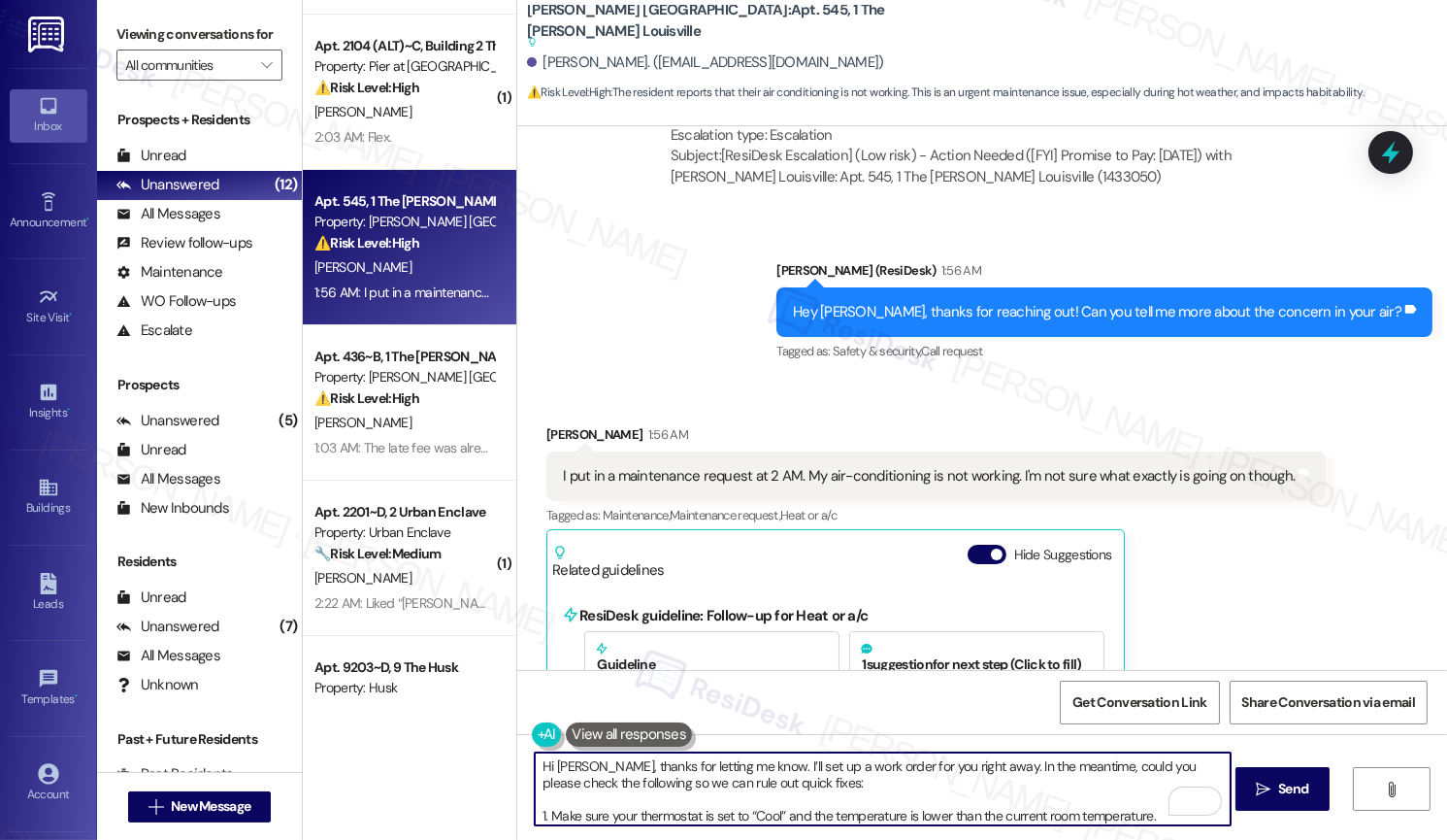
click at [1010, 695] on textarea "Hi Trael, thanks for letting me know. I’ll set up a work order for you right aw…" at bounding box center [882, 788] width 695 height 73
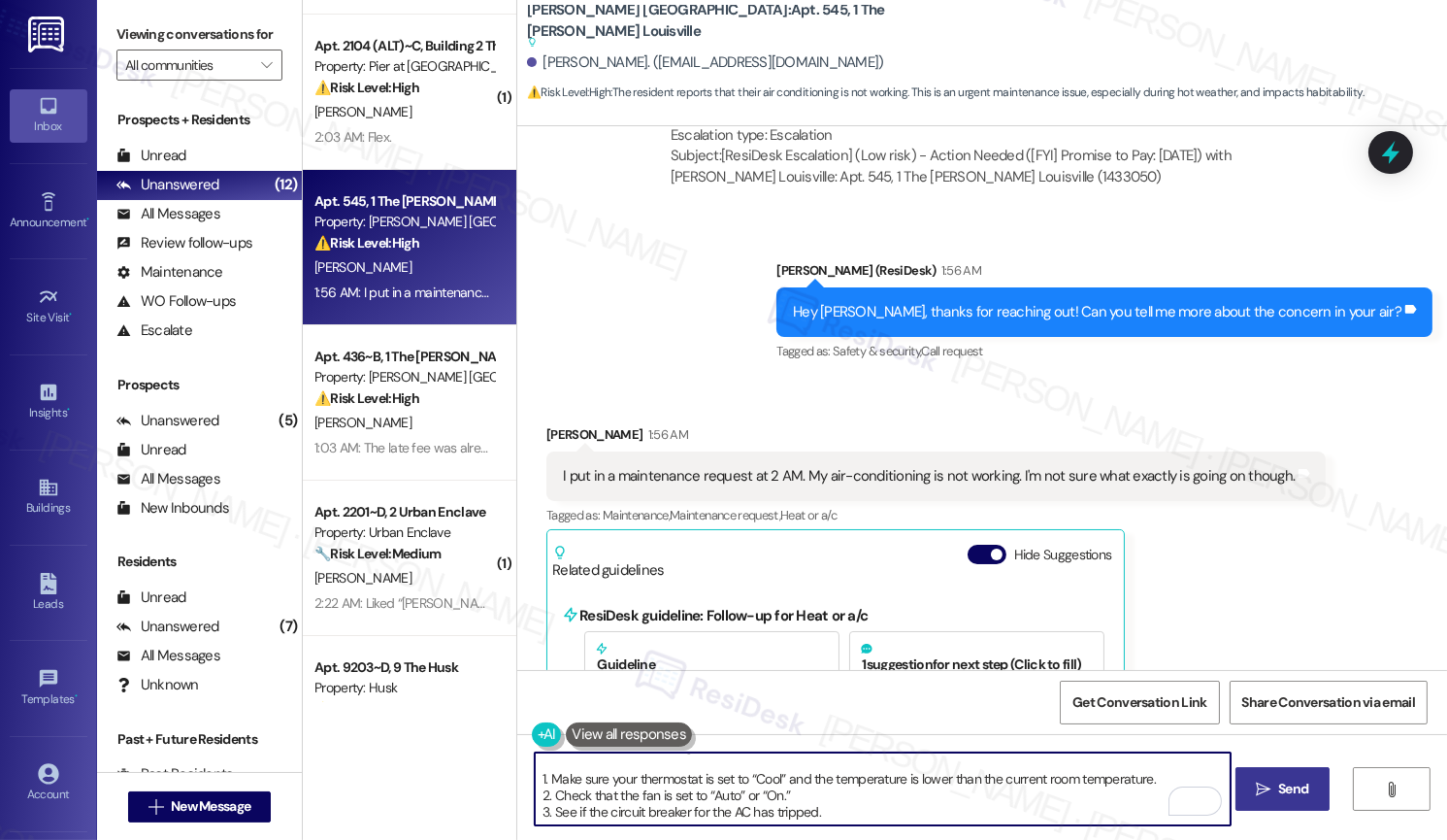
click at [1275, 695] on span "Send" at bounding box center [1294, 788] width 38 height 20
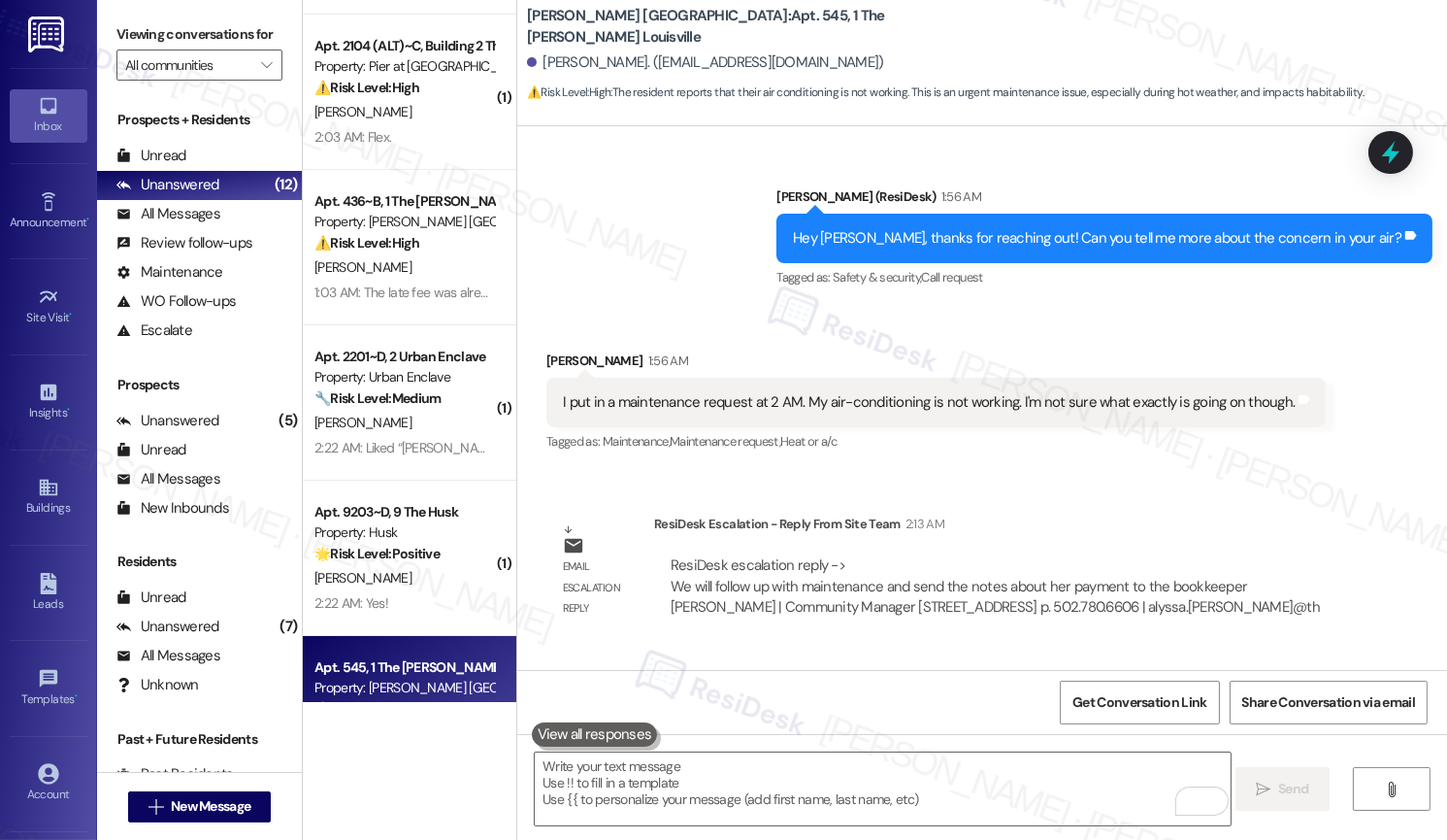
scroll to position [2156, 0]
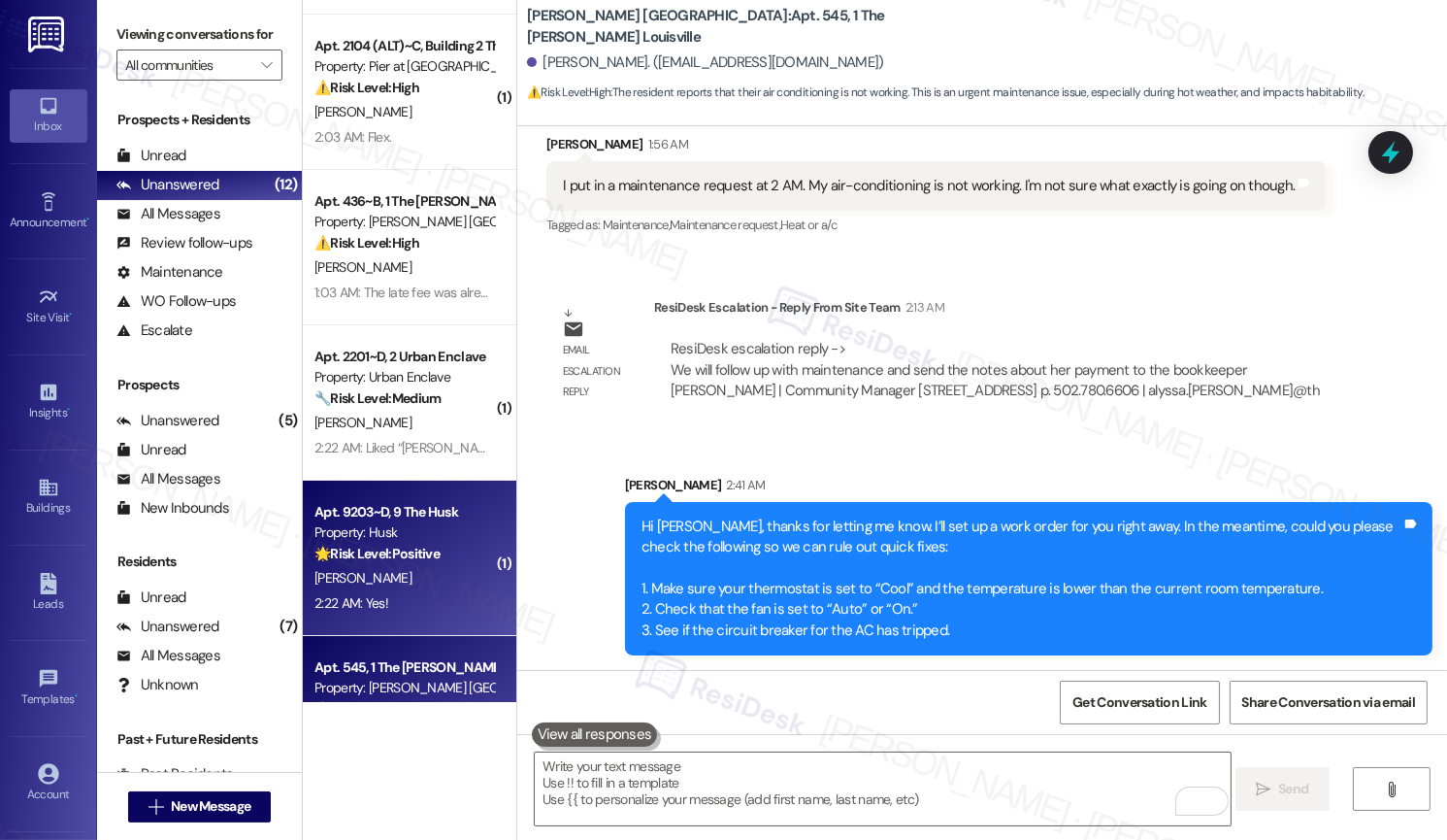
click at [366, 575] on div "E. Dao" at bounding box center [405, 578] width 183 height 24
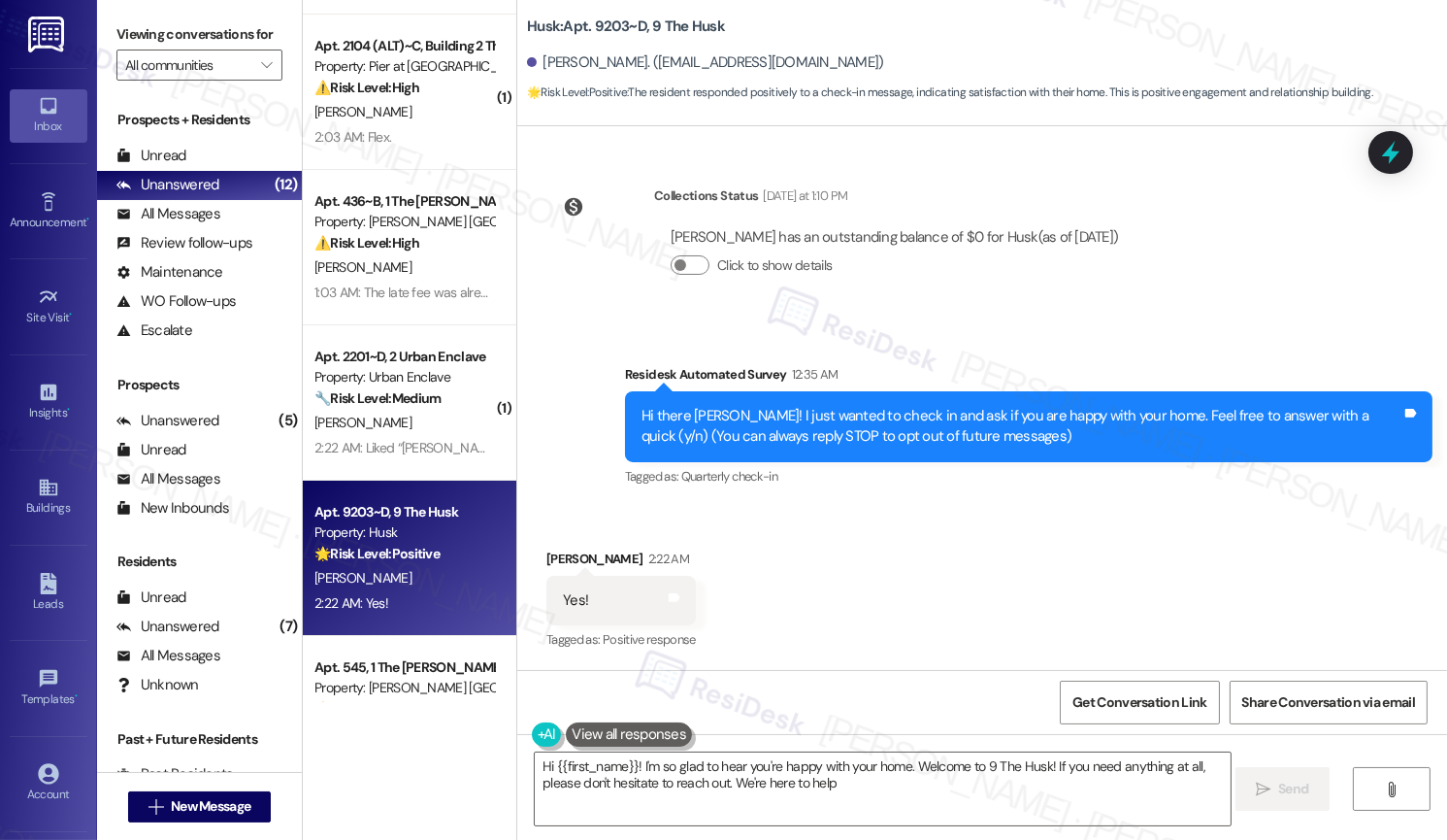
type textarea "Hi {{first_name}}! I'm so glad to hear you're happy with your home. Welcome to …"
click at [876, 695] on textarea "Hi {{first_name}}! I'm so glad to hear you're happy with your home. Welcome to …" at bounding box center [882, 788] width 695 height 73
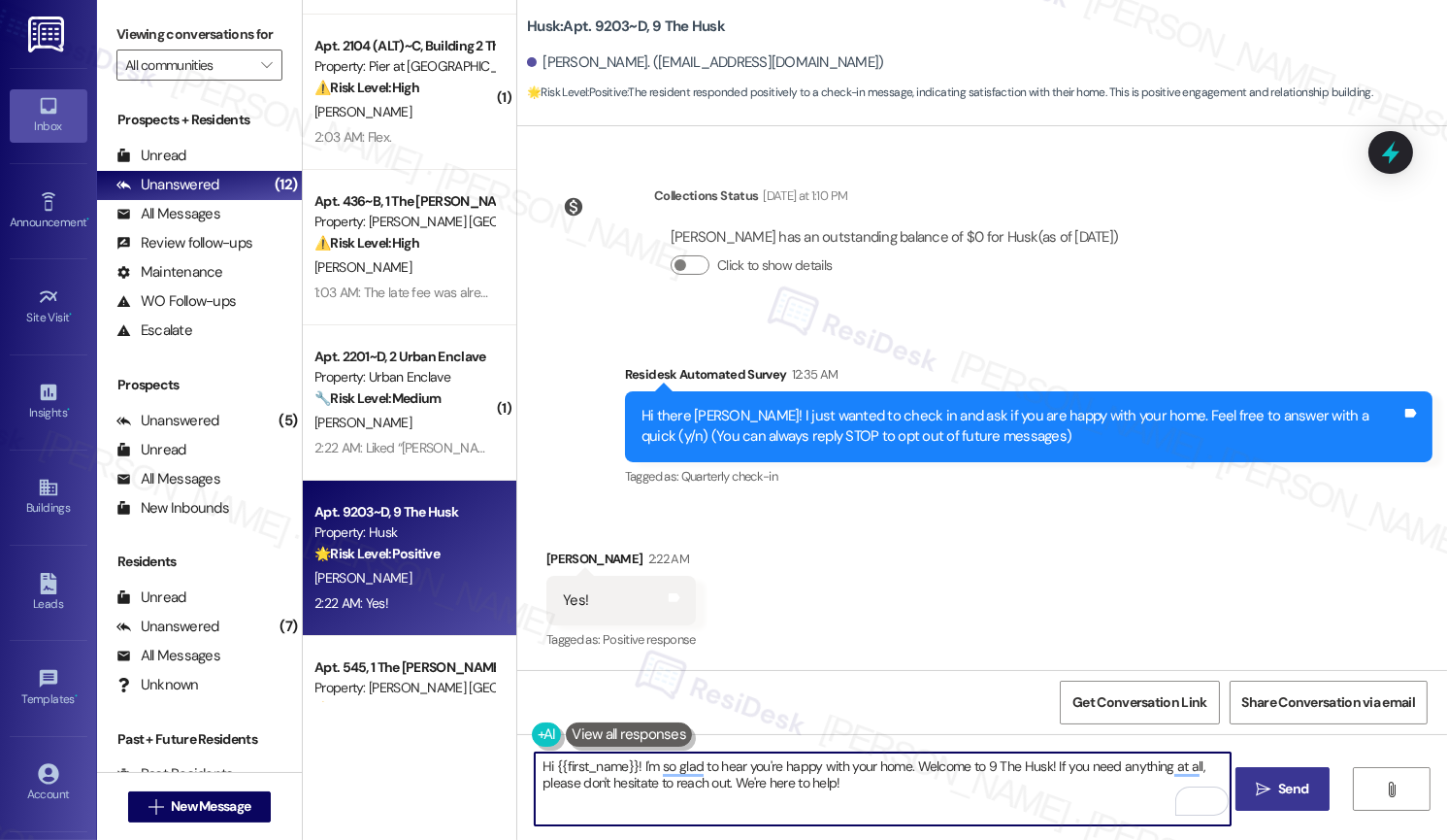
click at [1275, 695] on span "Send" at bounding box center [1294, 788] width 38 height 20
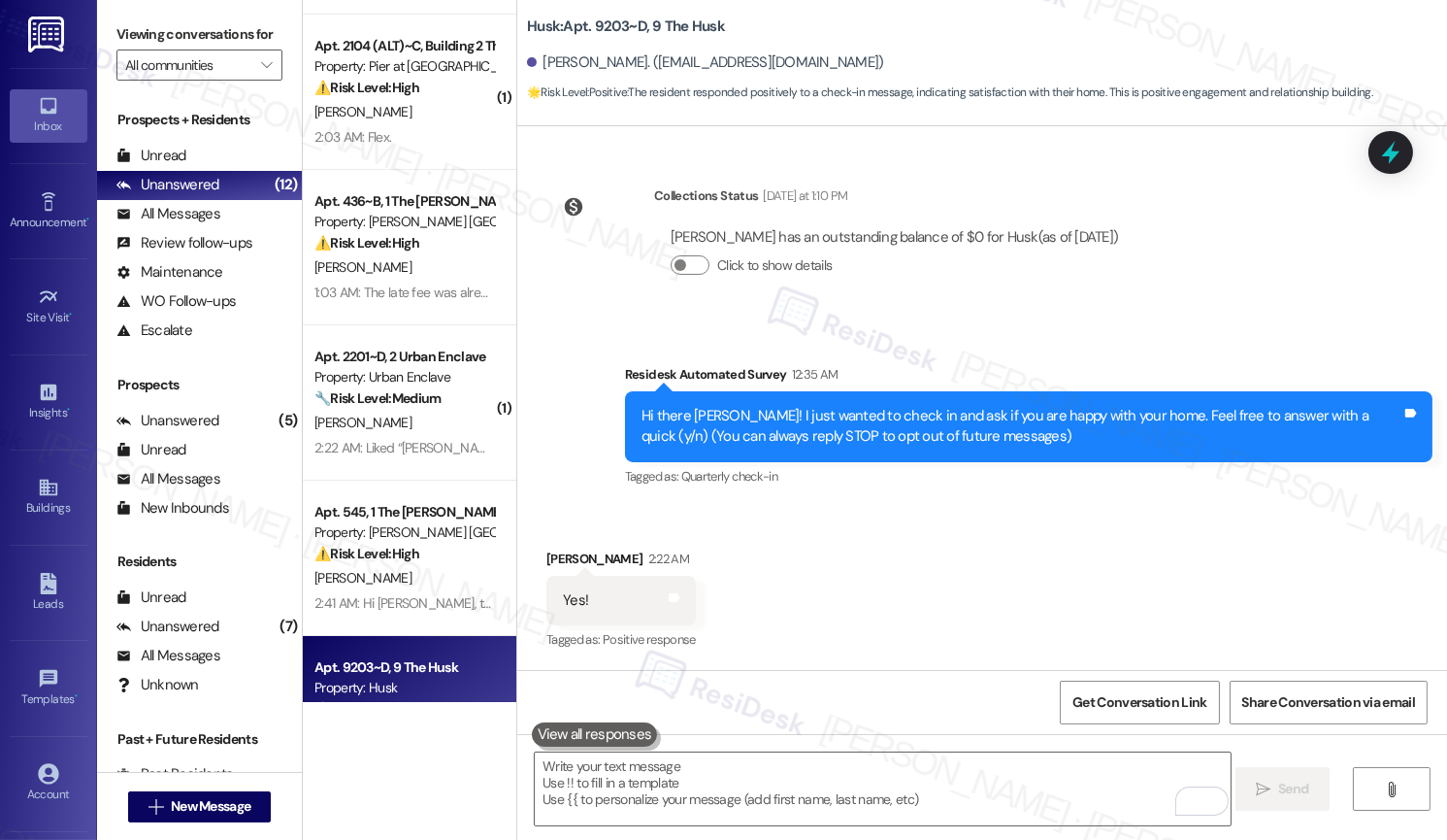
scroll to position [269, 0]
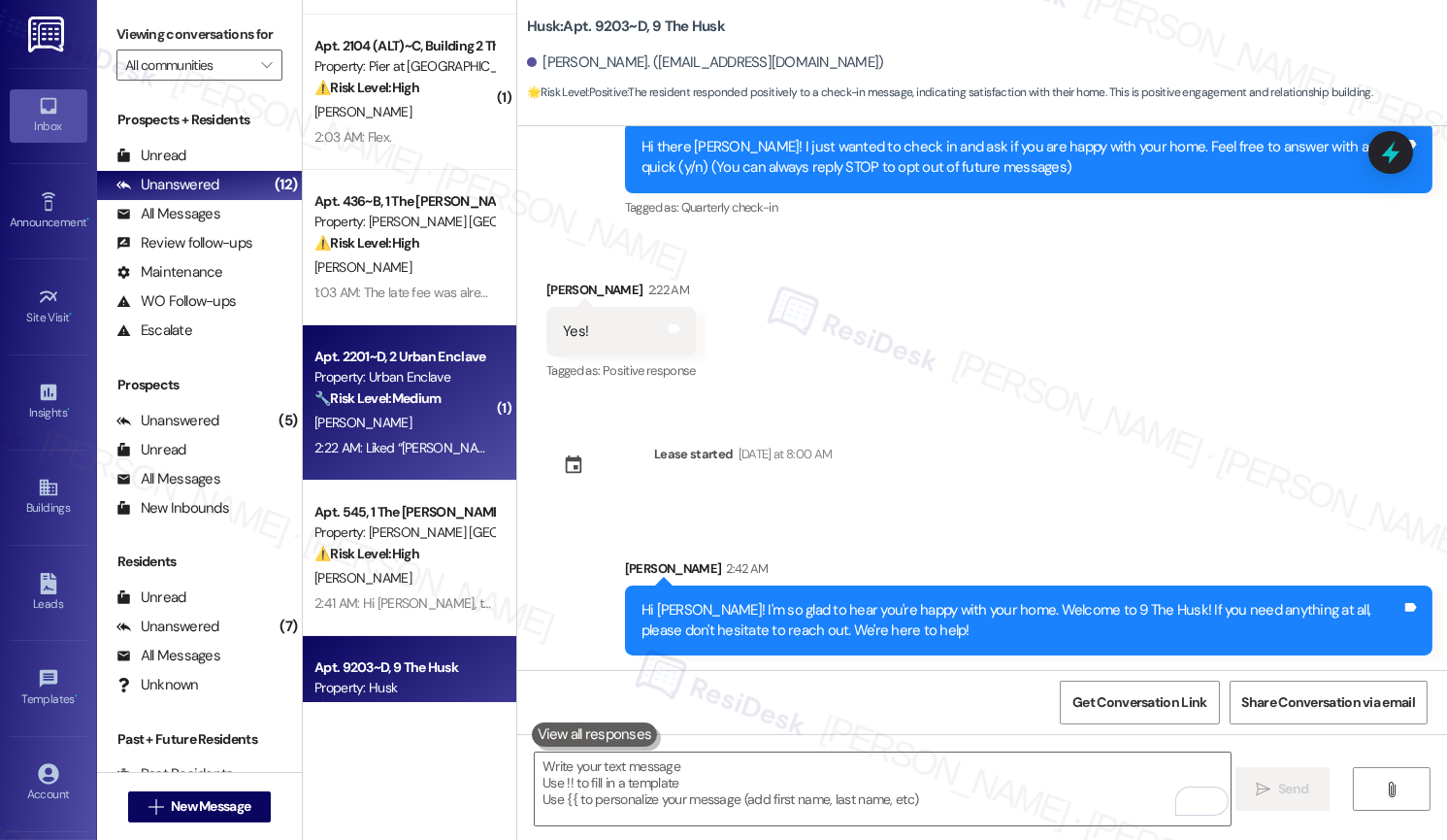
click at [391, 409] on div "🔧 Risk Level: Medium The resident acknowledged the message about pest control c…" at bounding box center [405, 399] width 179 height 20
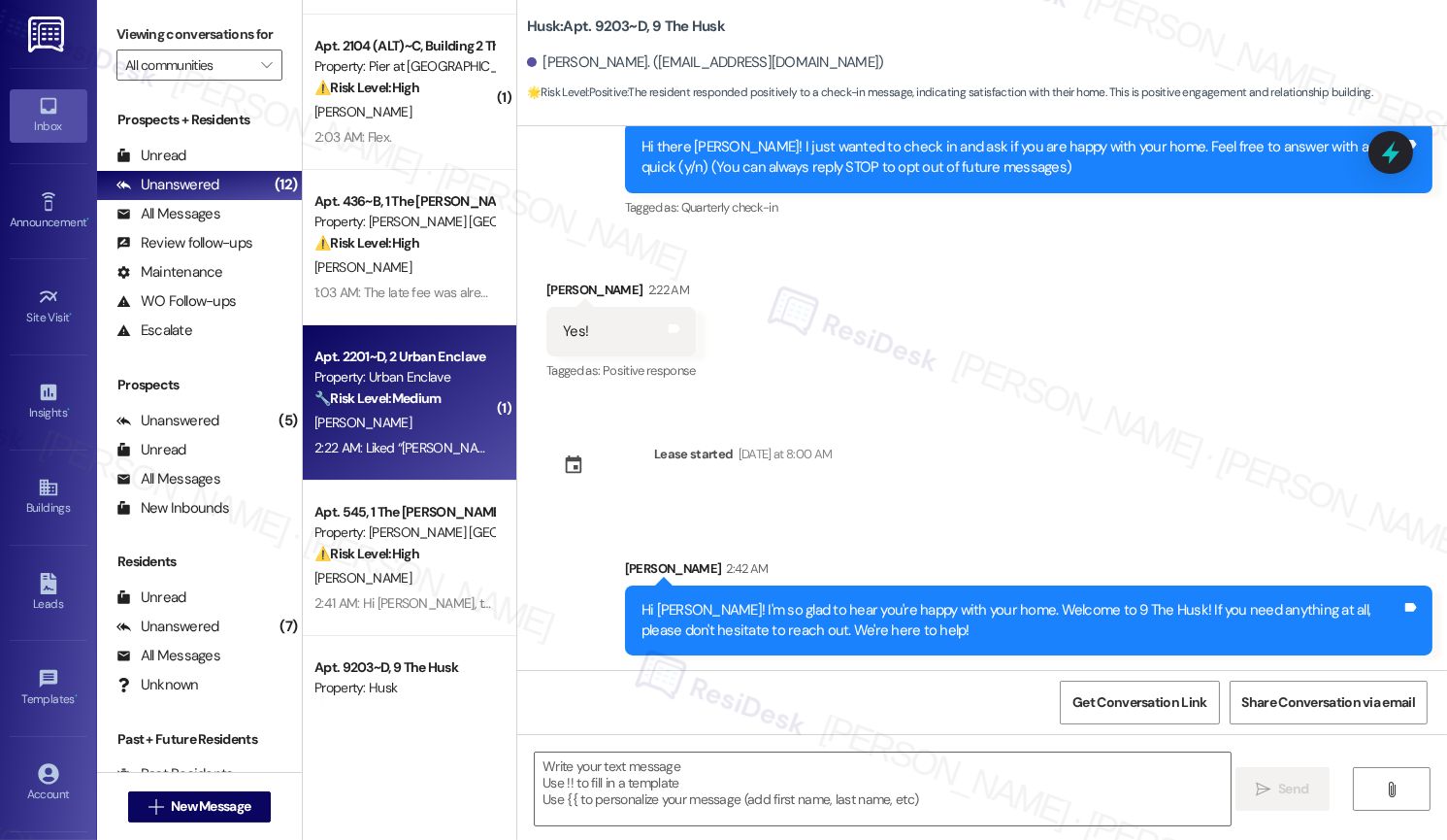
type textarea "Fetching suggested responses. Please feel free to read through the conversation…"
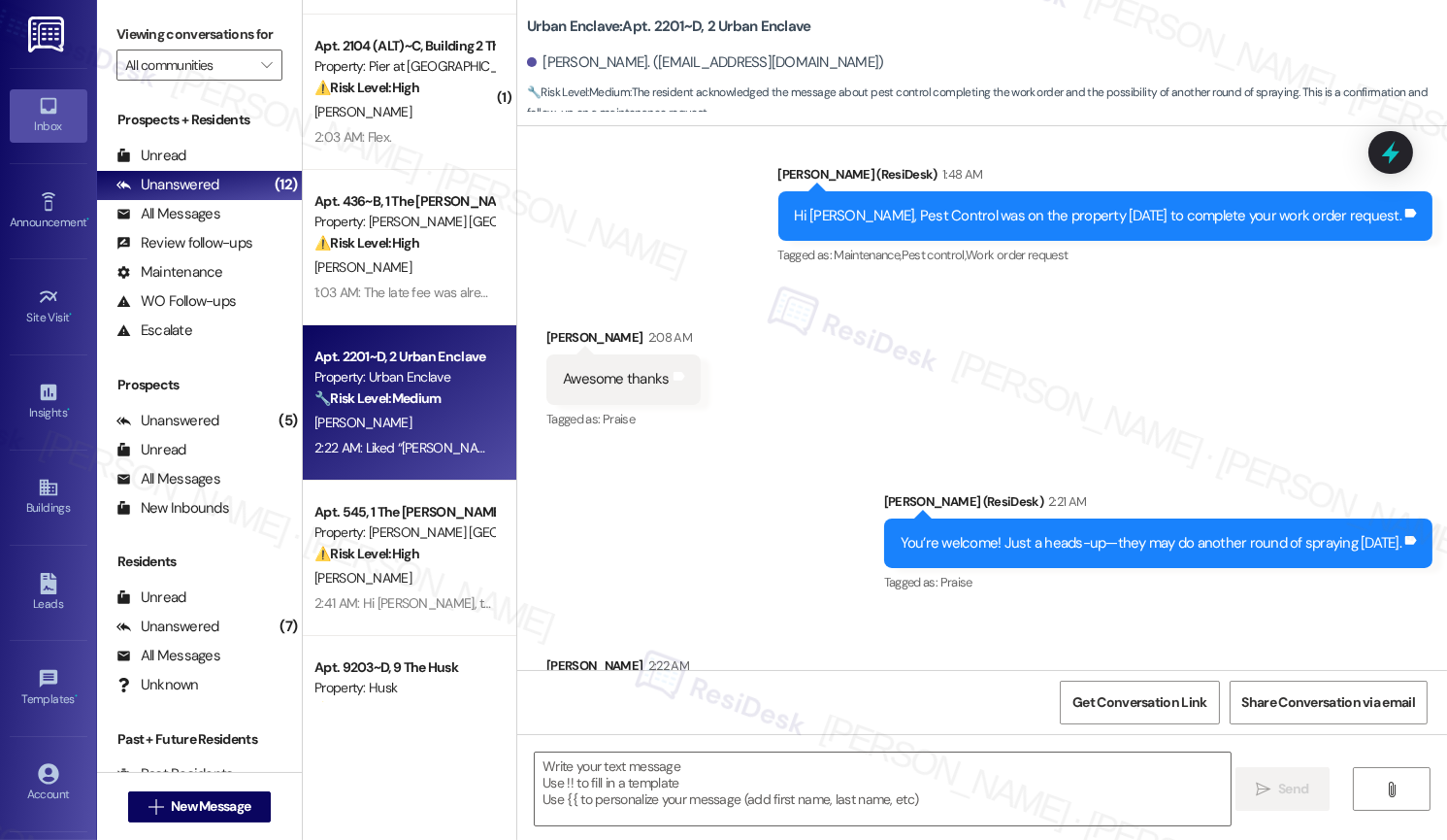
scroll to position [4857, 0]
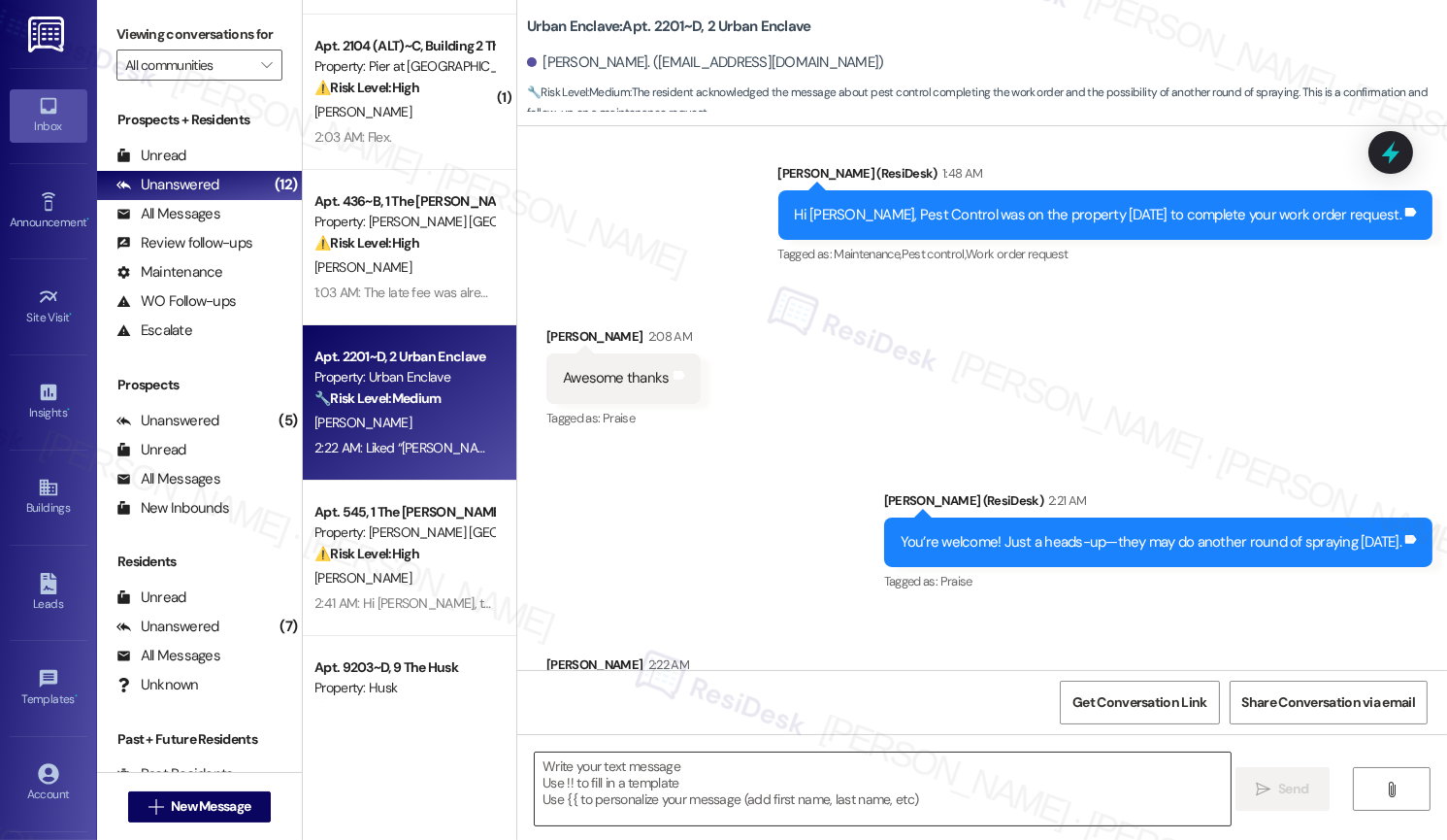
click at [705, 695] on textarea at bounding box center [882, 788] width 695 height 73
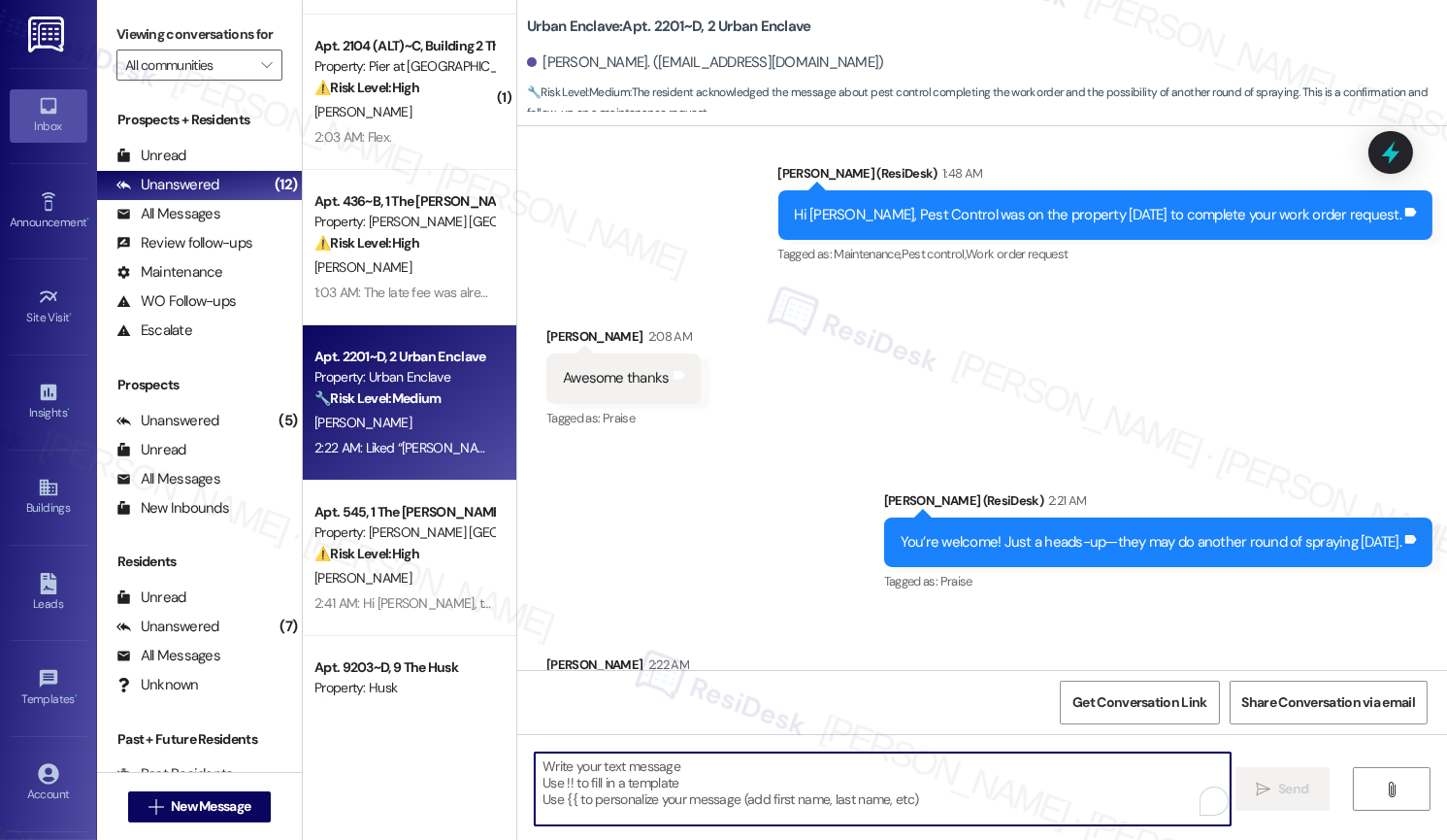
click at [705, 695] on textarea "To enrich screen reader interactions, please activate Accessibility in Grammarl…" at bounding box center [882, 788] width 695 height 73
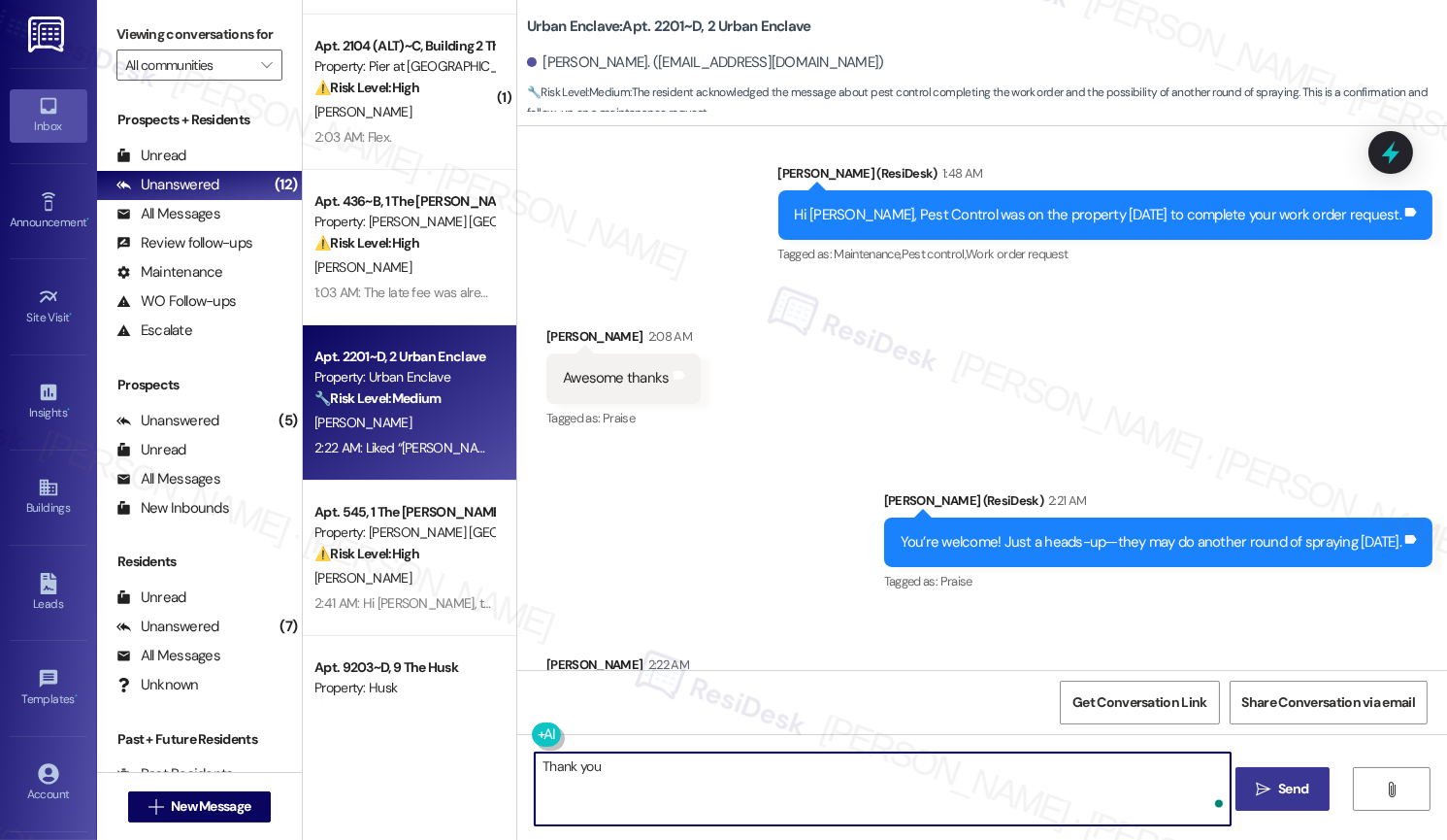
type textarea "Thank you!"
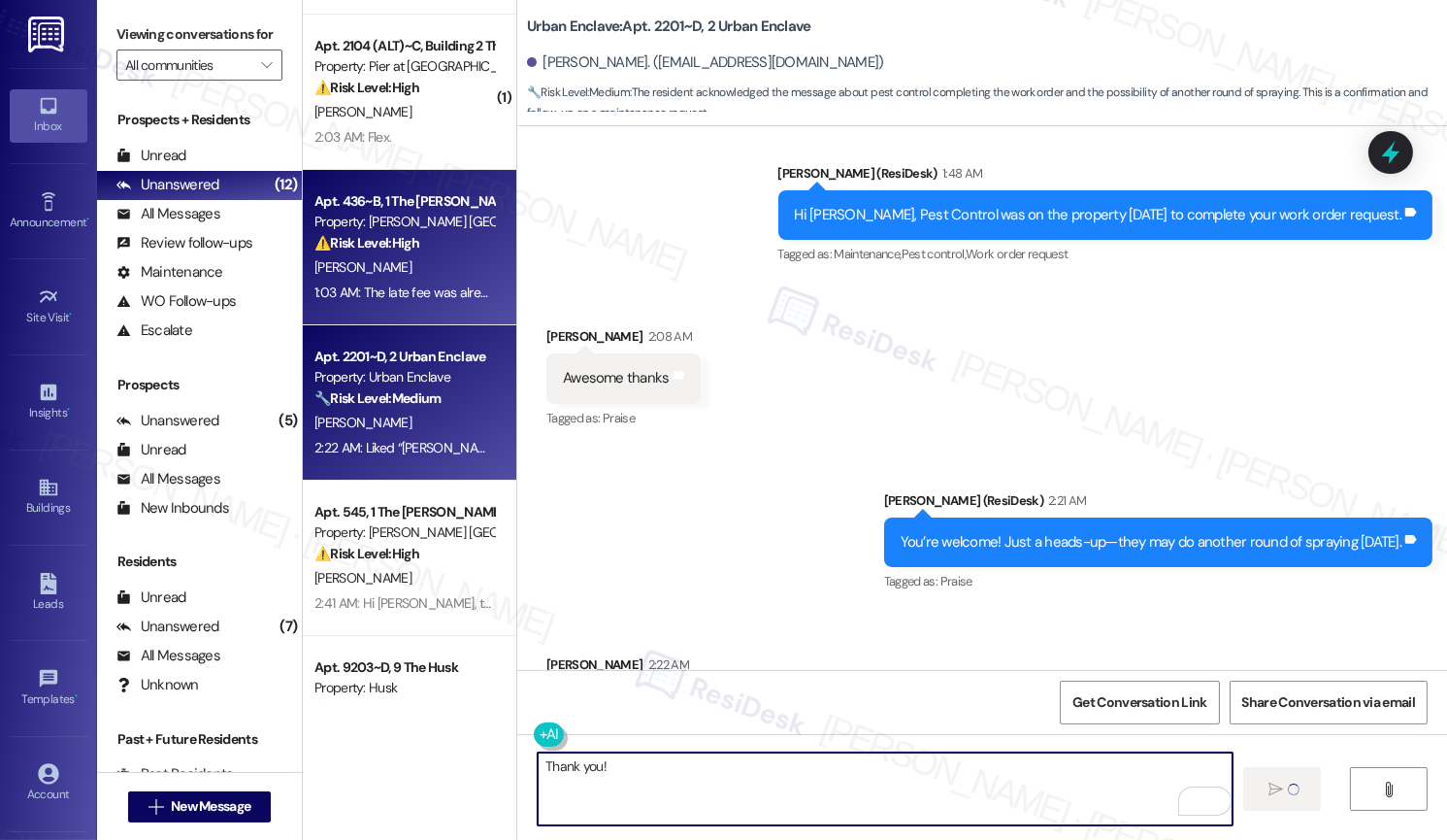
click at [438, 244] on div "⚠️ Risk Level: High The resident is responding to a rent reminder and stating t…" at bounding box center [405, 243] width 179 height 20
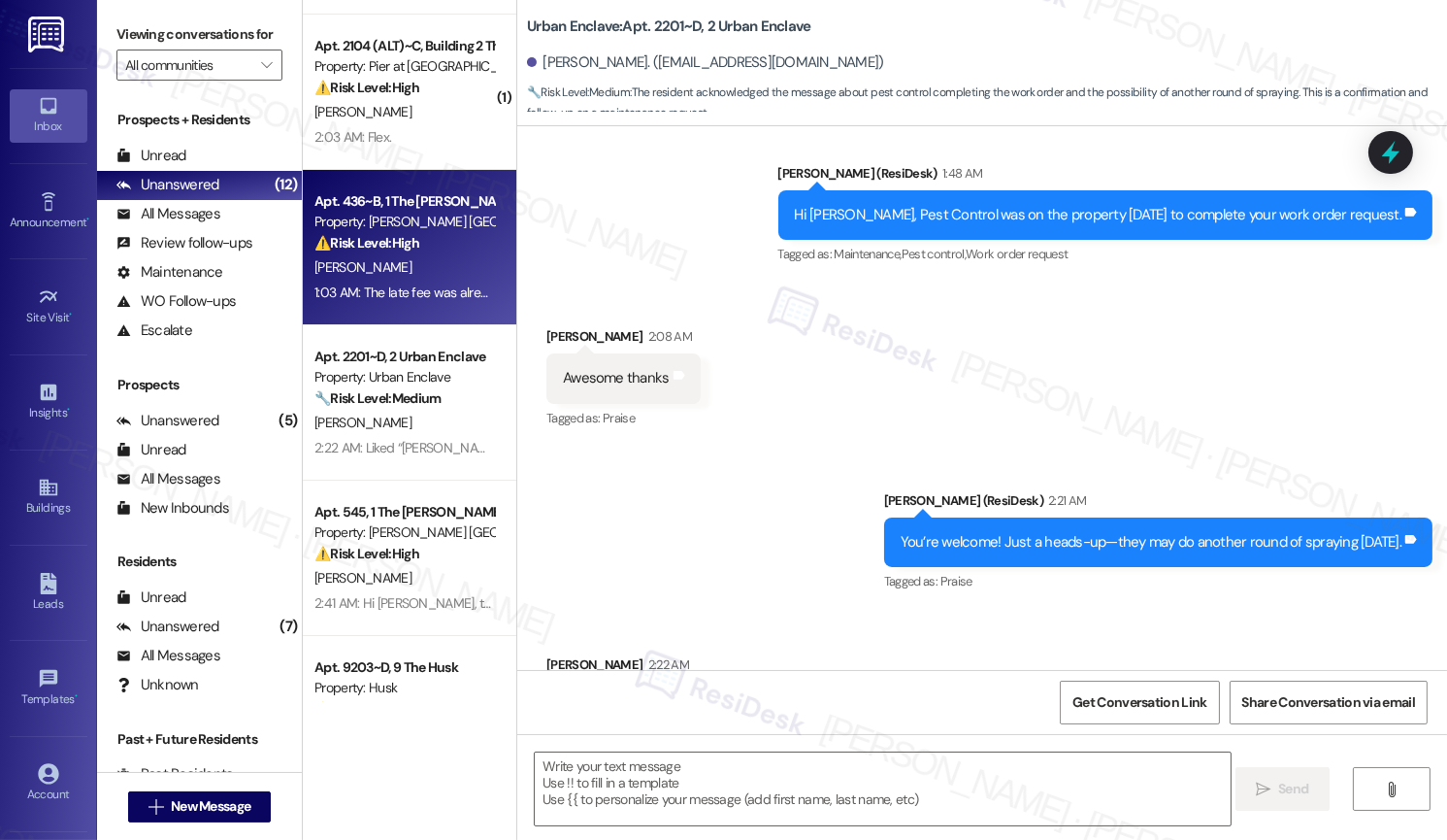
scroll to position [4857, 0]
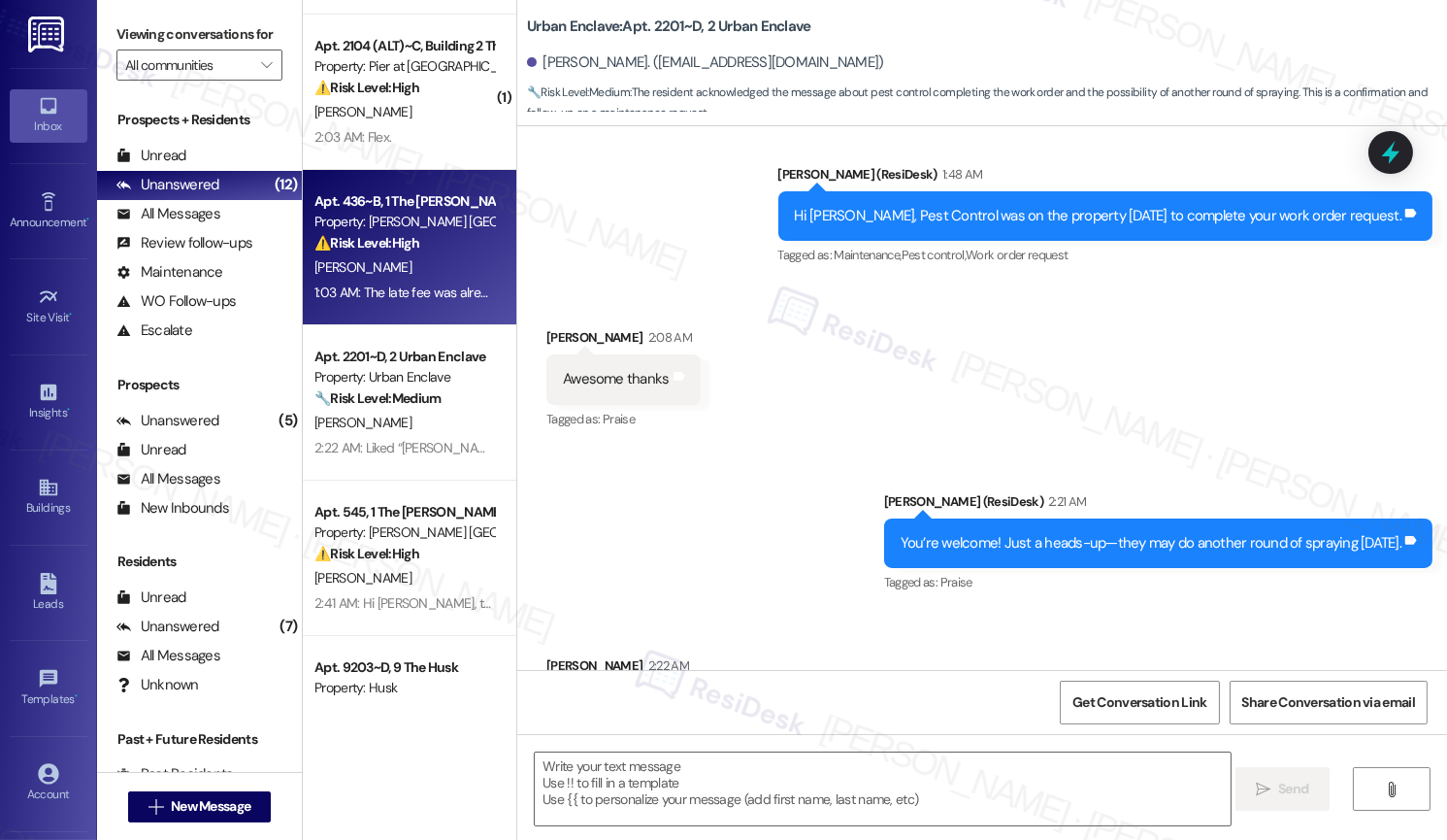
type textarea "Fetching suggested responses. Please feel free to read through the conversation…"
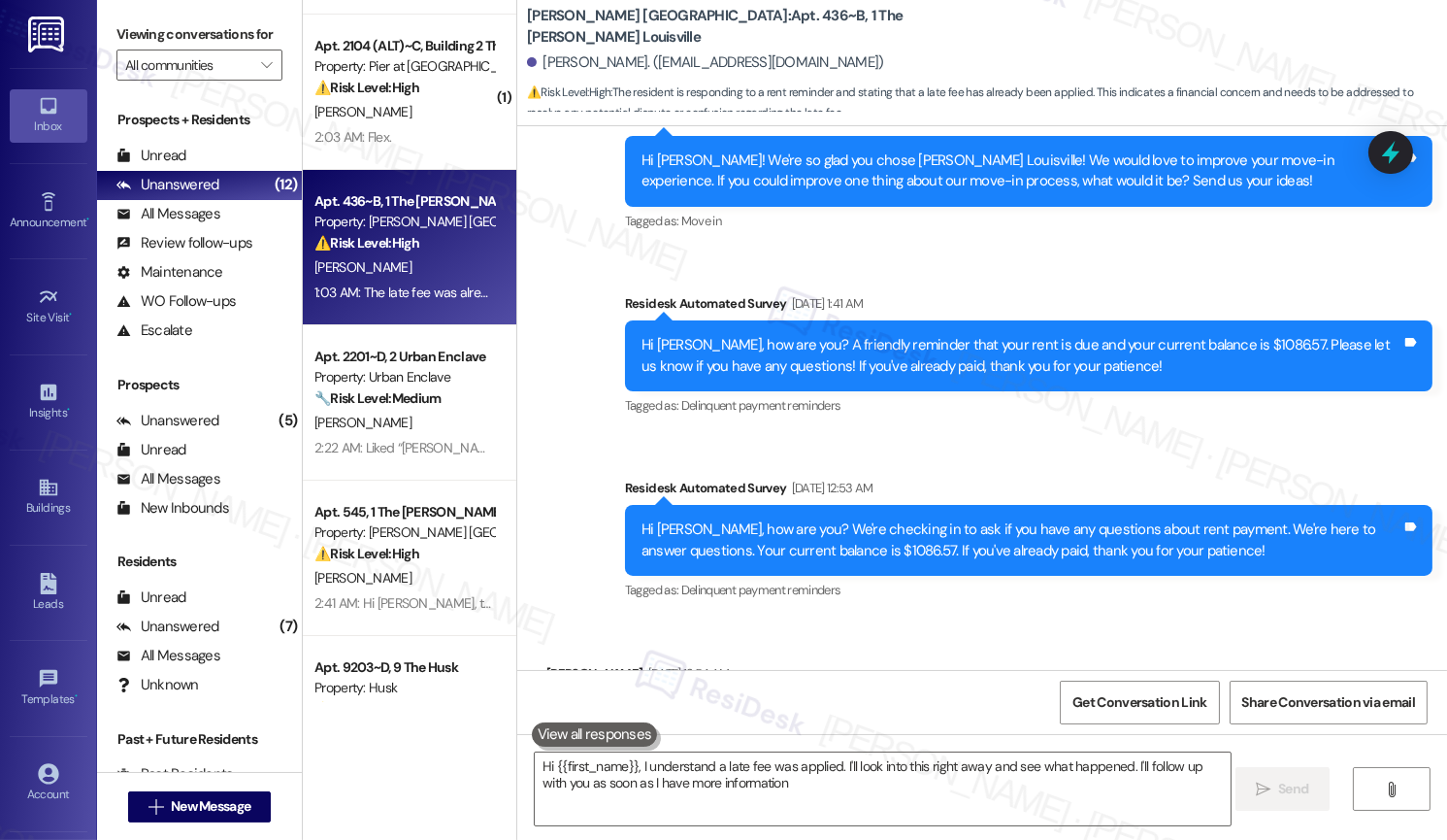
type textarea "Hi {{first_name}}, I understand a late fee was applied. I'll look into this rig…"
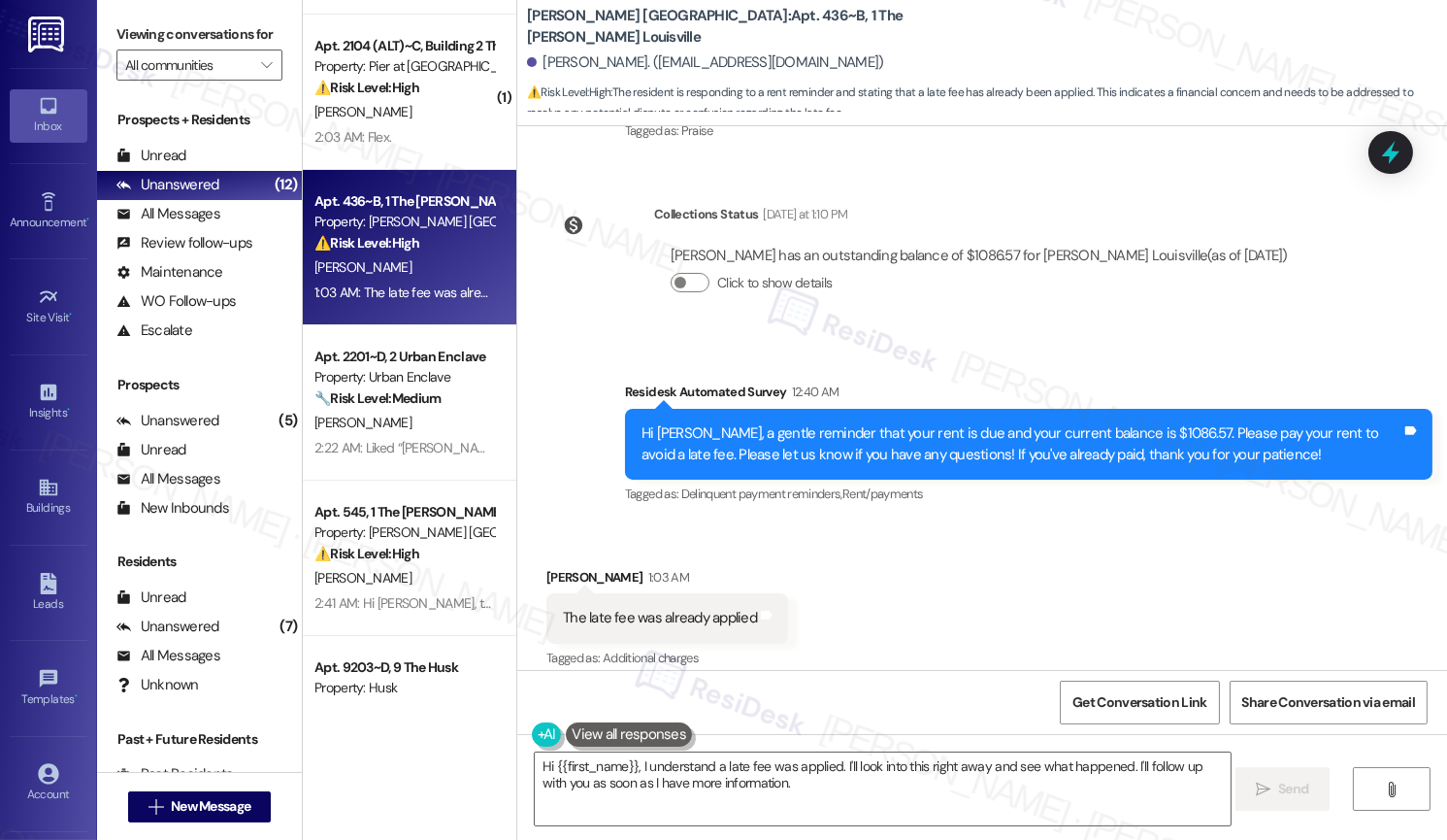
scroll to position [1566, 0]
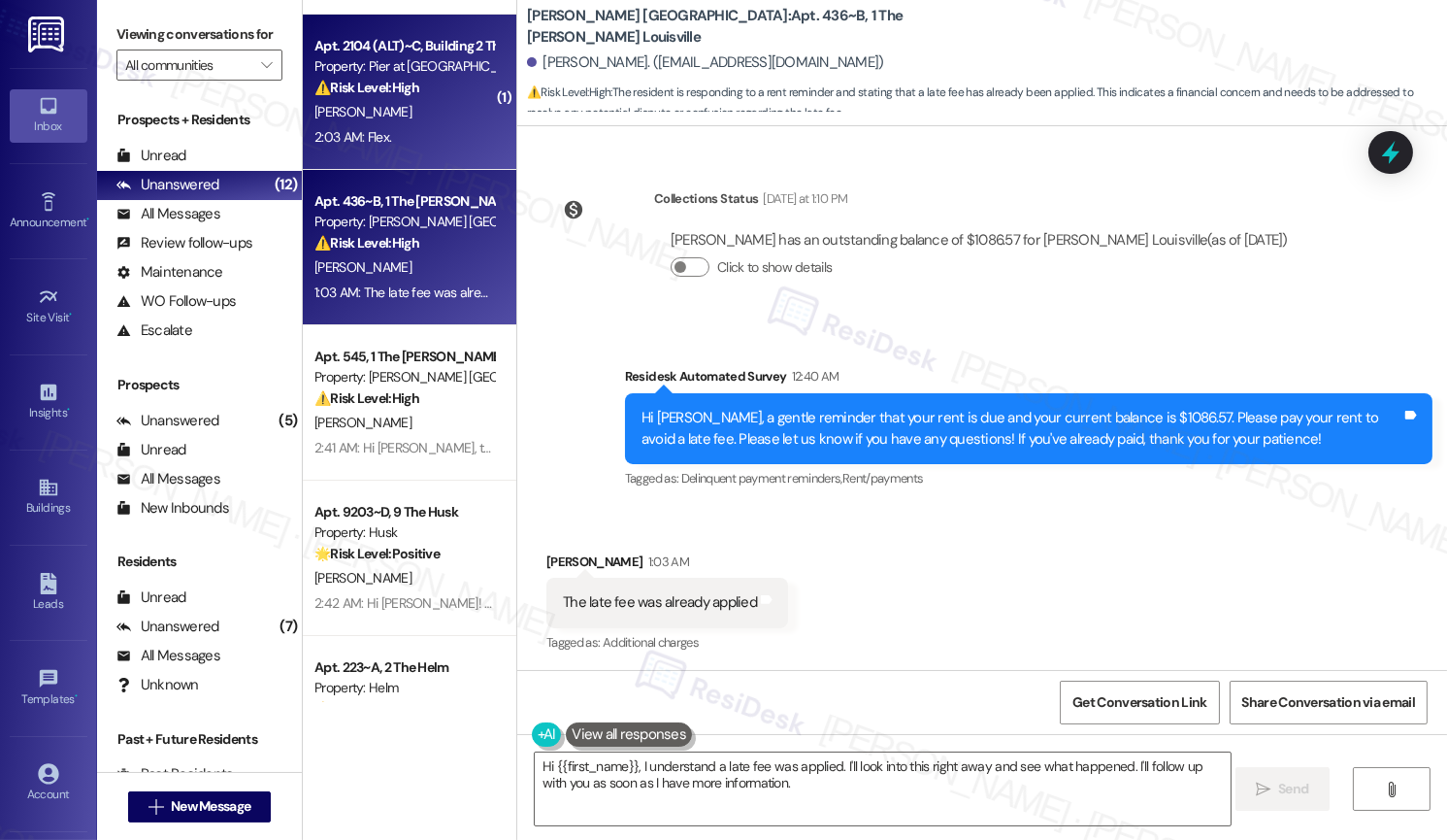
click at [413, 141] on div "2:03 AM: Flex. 2:03 AM: Flex." at bounding box center [405, 138] width 183 height 24
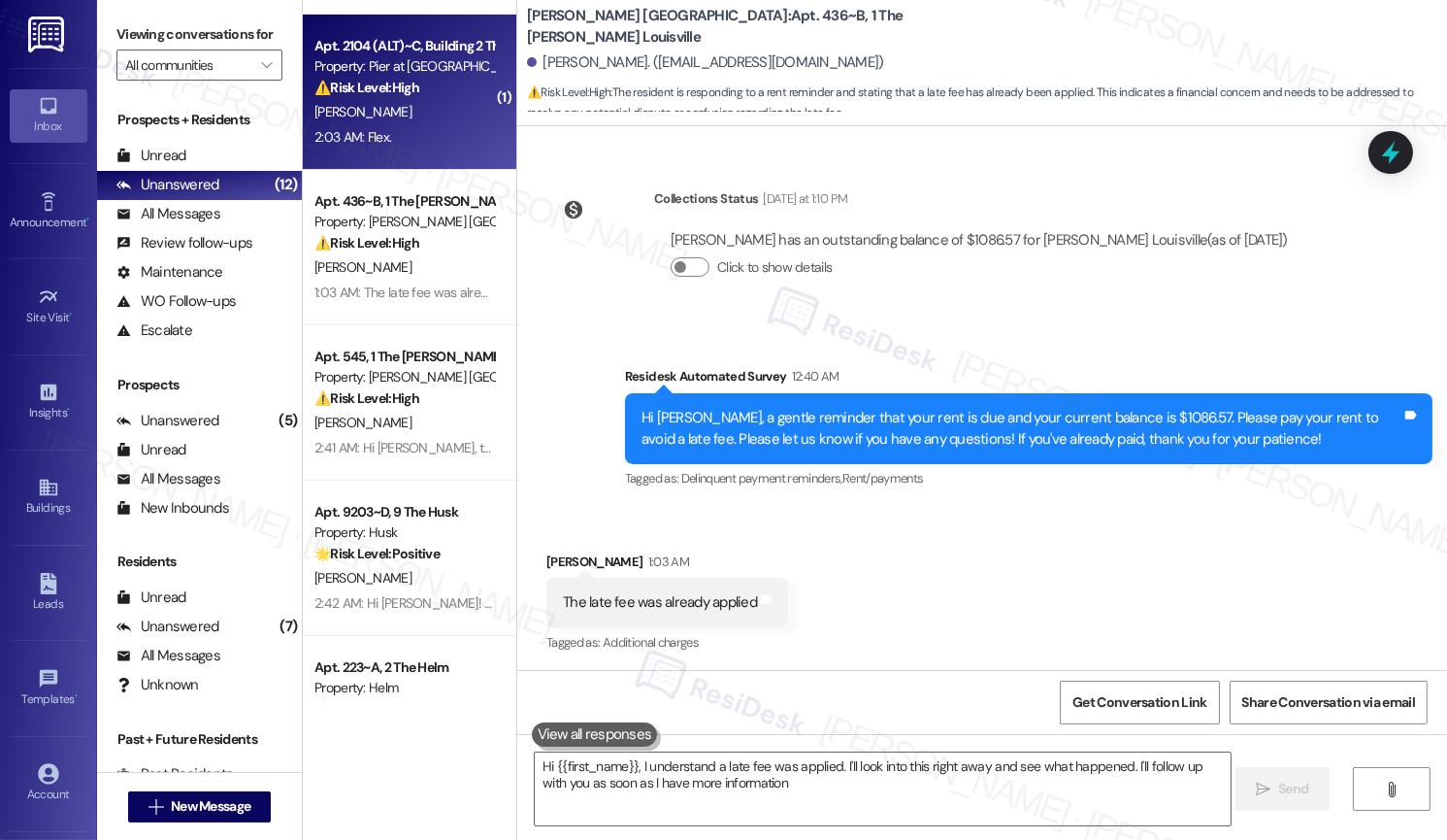
type textarea "Hi {{first_name}}, I understand a late fee was applied. I'll look into this rig…"
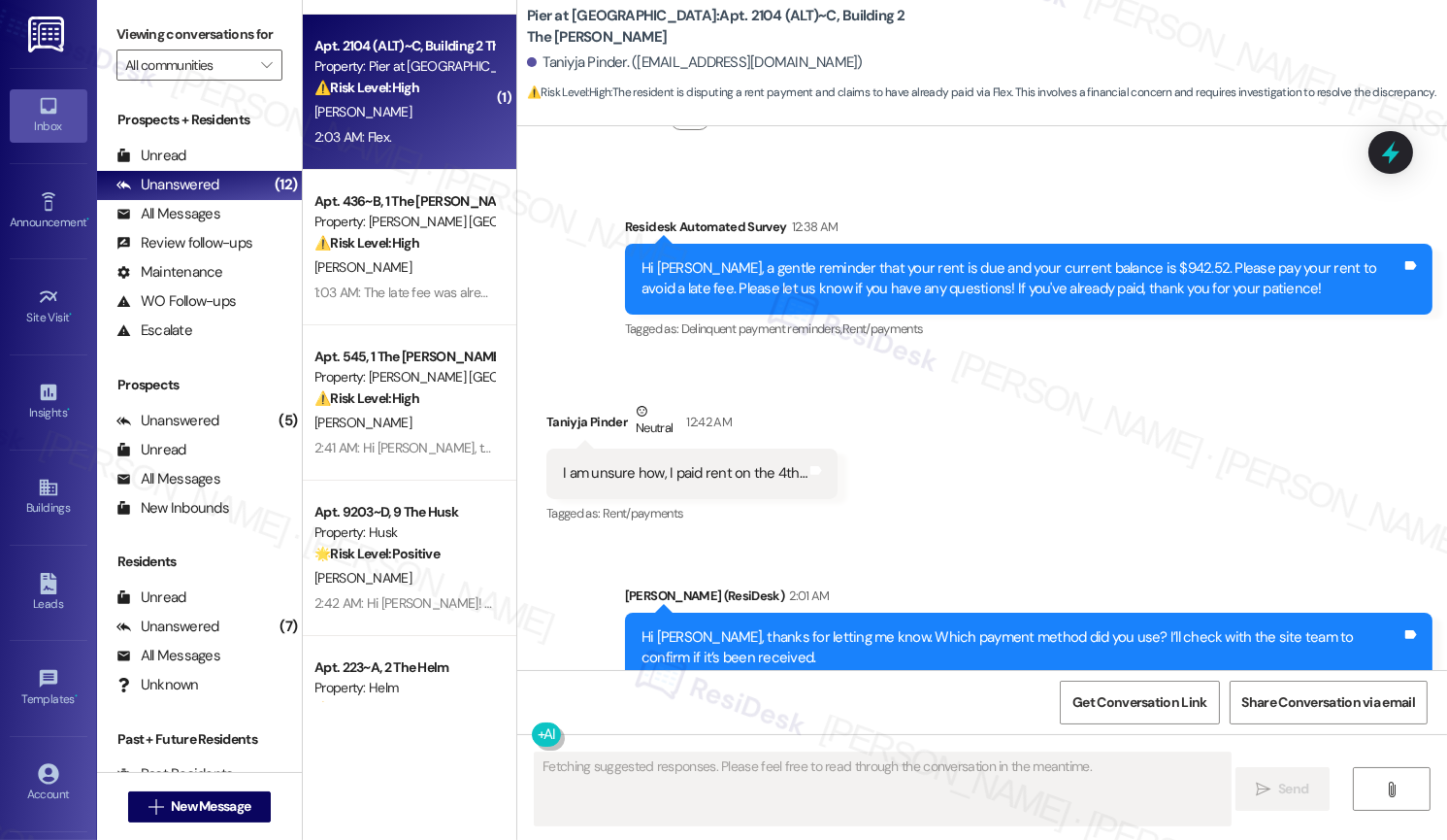
scroll to position [9741, 0]
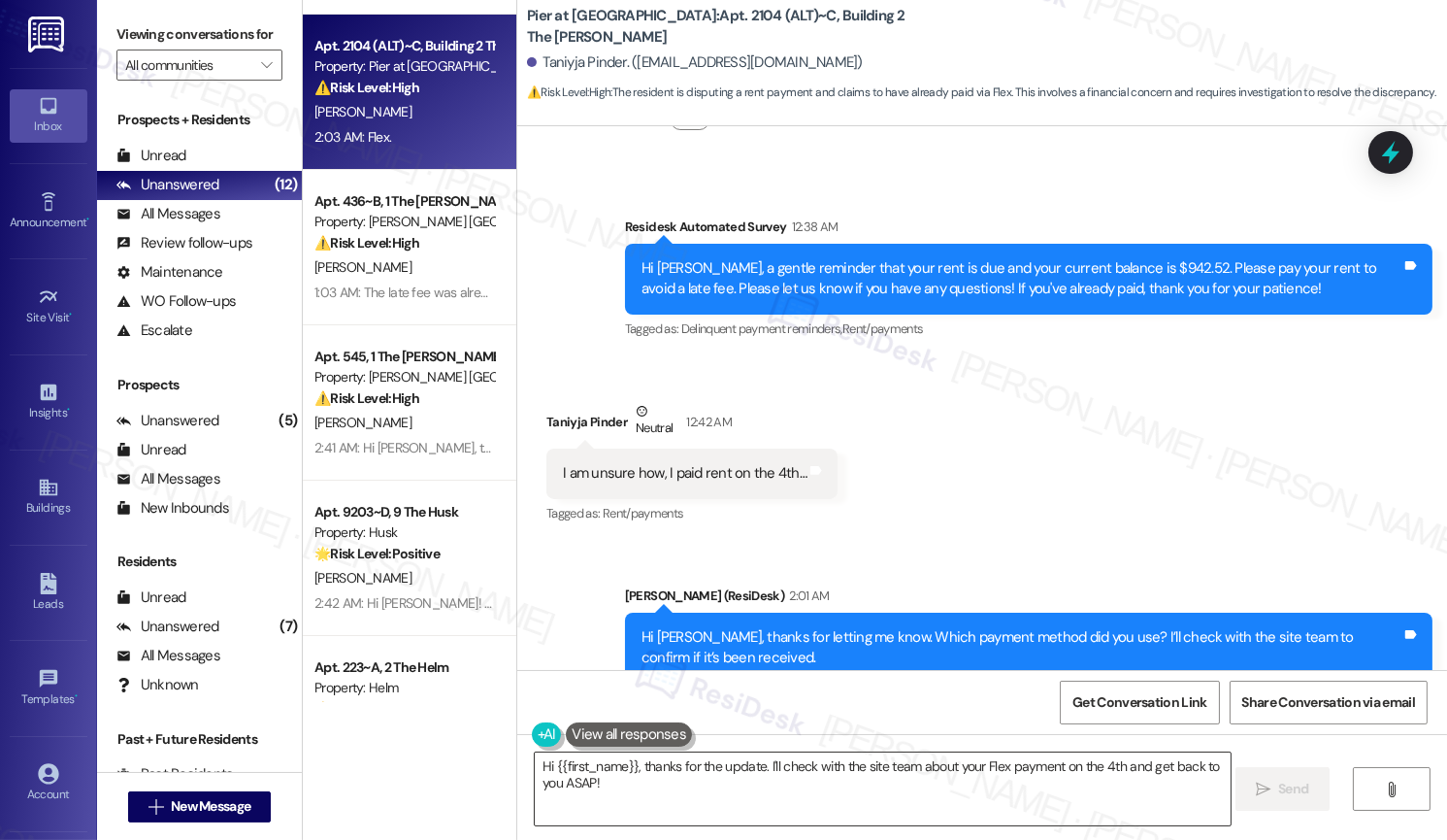
click at [708, 695] on textarea "Hi {{first_name}}, thanks for the update. I'll check with the site team about y…" at bounding box center [882, 788] width 695 height 73
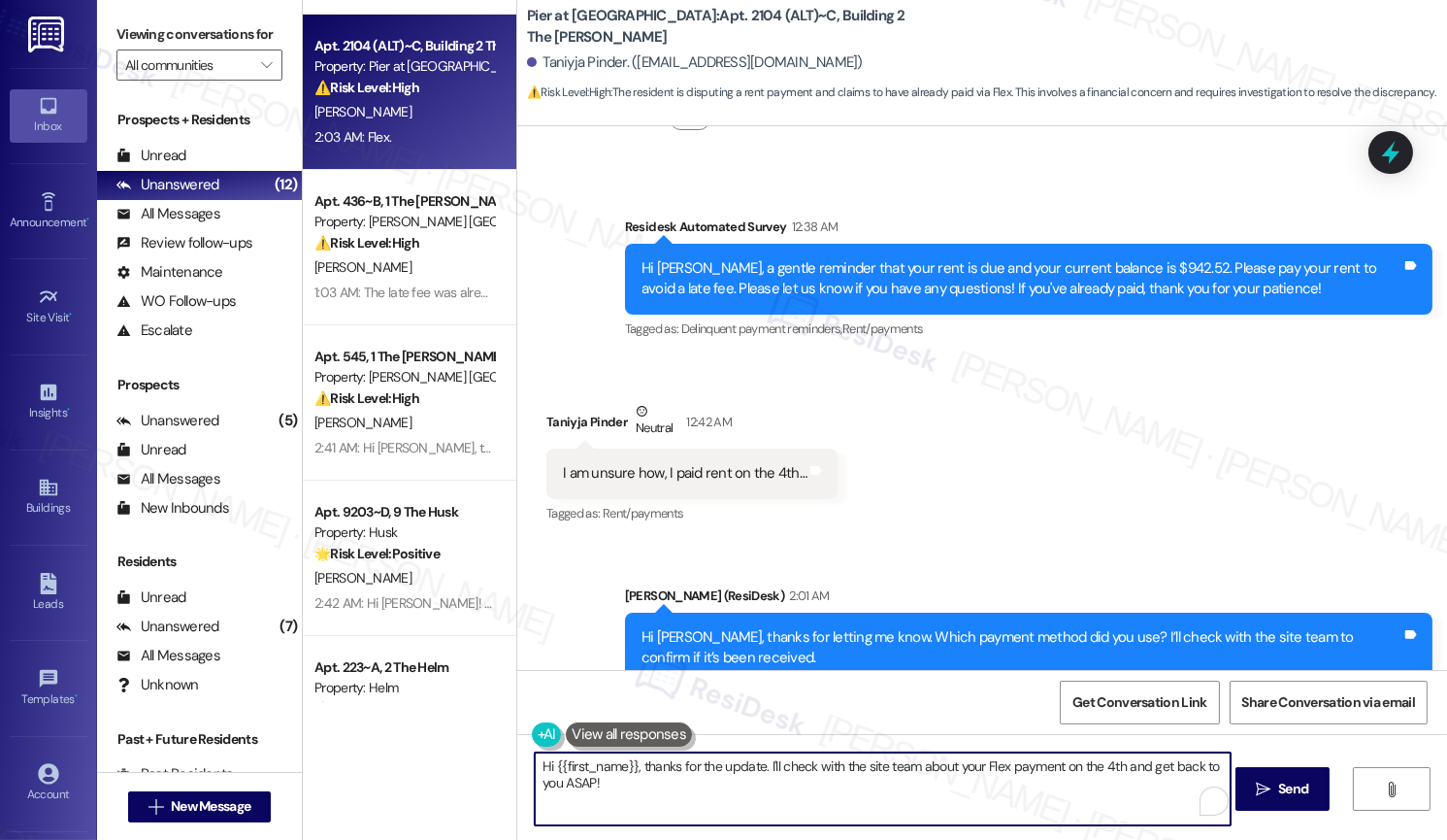
click at [755, 695] on textarea "Hi {{first_name}}, thanks for the update. I'll check with the site team about y…" at bounding box center [882, 788] width 695 height 73
click at [1104, 695] on textarea "Hi {{first_name}}, thanks for the update. I'll check with the site team about y…" at bounding box center [882, 788] width 695 height 73
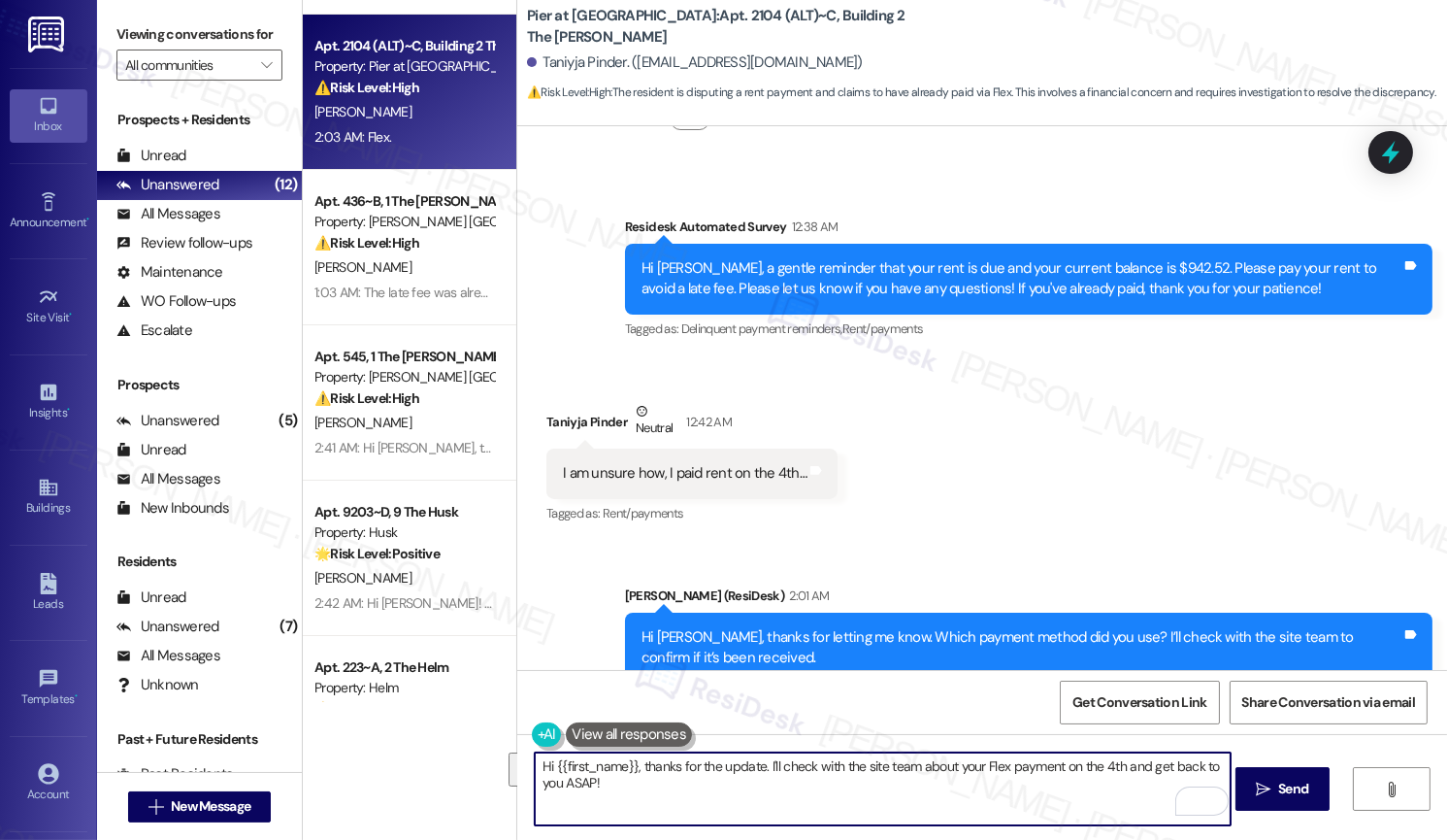
click at [1049, 695] on textarea "Hi {{first_name}}, thanks for the update. I'll check with the site team about y…" at bounding box center [882, 788] width 695 height 73
click at [1057, 695] on textarea "Hi {{first_name}}, thanks for the update. I'll check with the site team about y…" at bounding box center [882, 788] width 695 height 73
drag, startPoint x: 756, startPoint y: 766, endPoint x: 768, endPoint y: 811, distance: 46.6
click at [768, 695] on textarea "Hi {{first_name}}, thanks for the update. I'll check with the site team about y…" at bounding box center [882, 788] width 695 height 73
type textarea "Hi {{first_name}}, thanks for the update. Please disregard the"
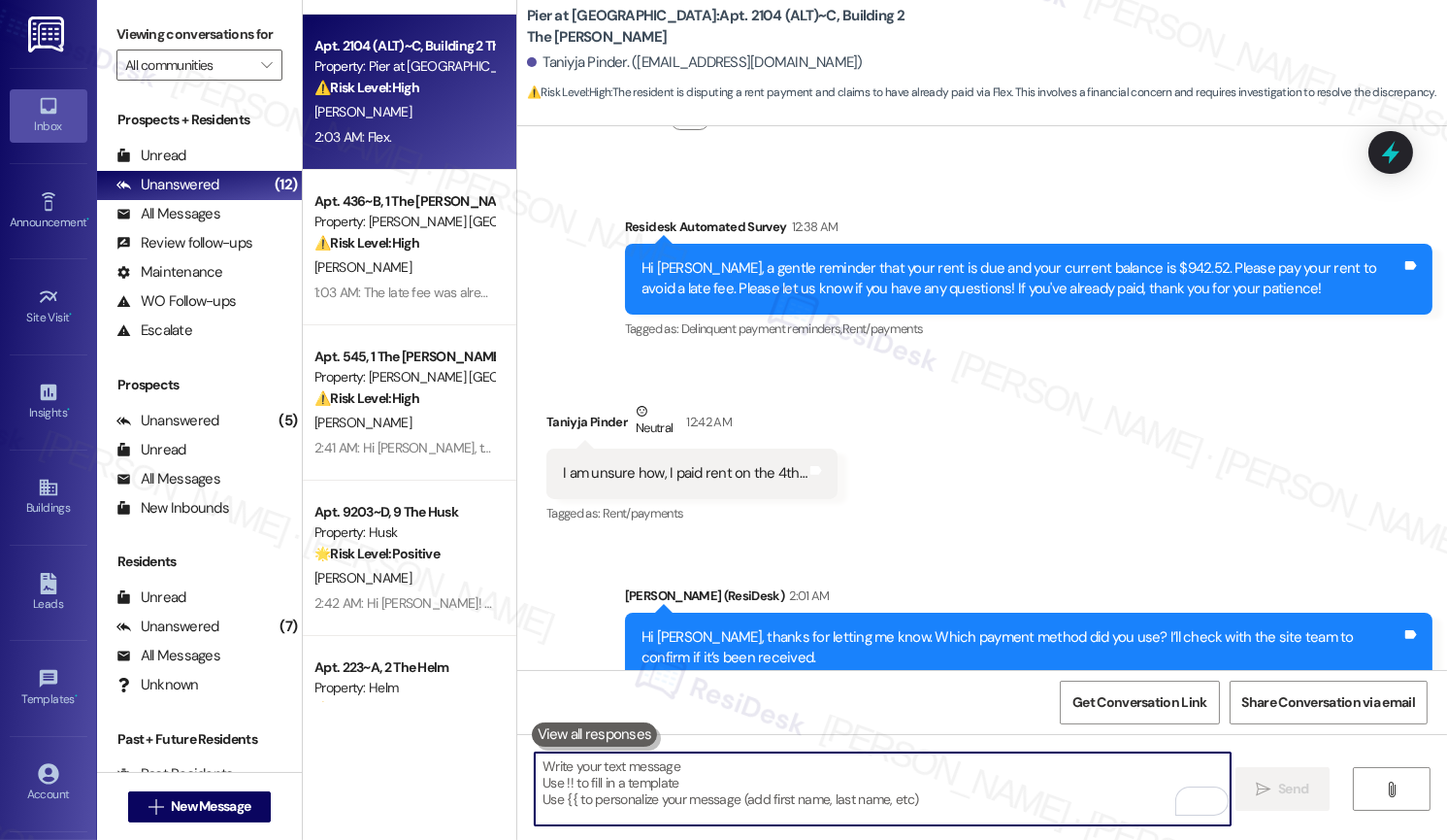
click at [617, 695] on button at bounding box center [595, 734] width 127 height 24
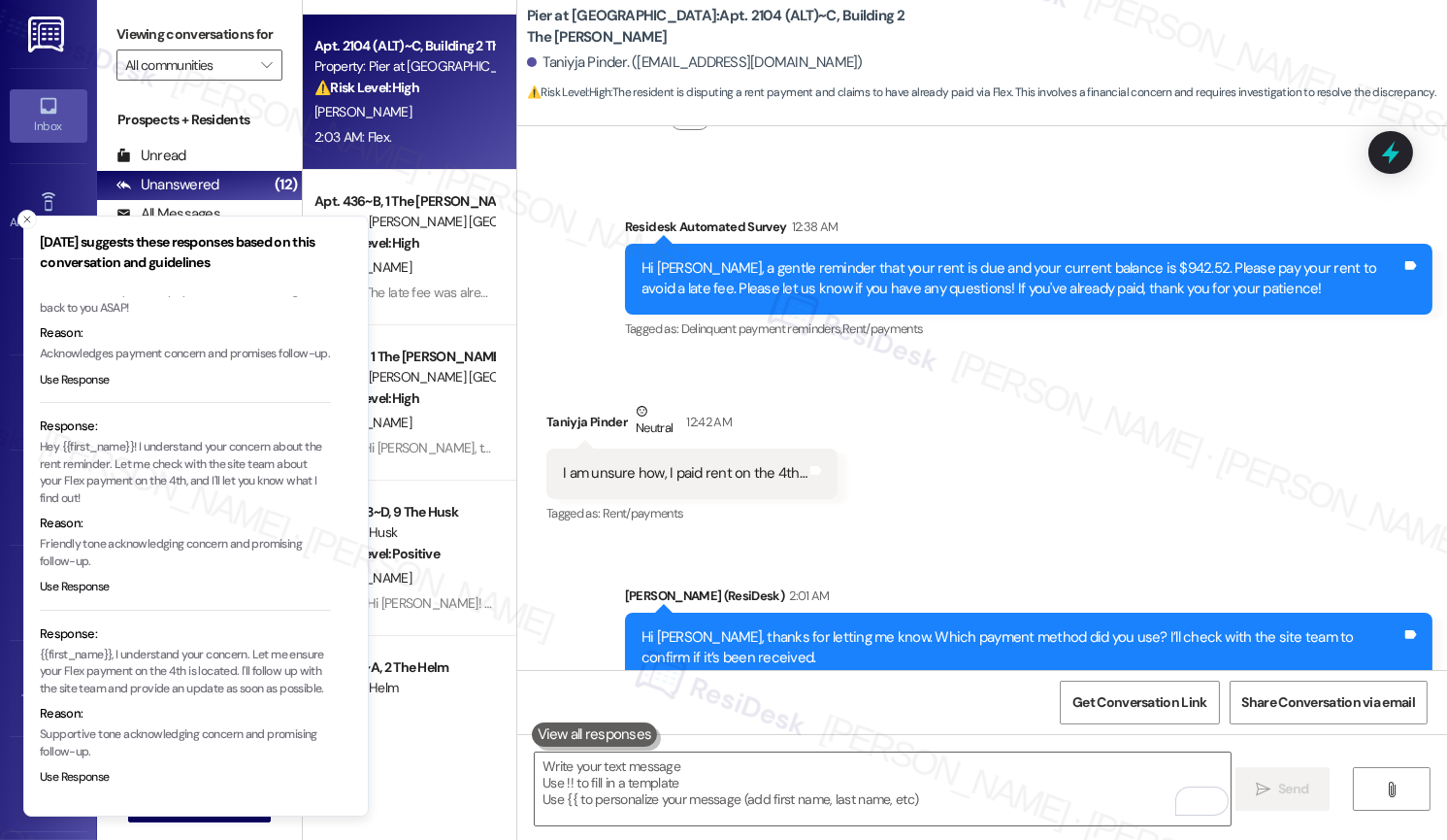
scroll to position [93, 0]
click at [87, 385] on button "Use Response" at bounding box center [75, 381] width 70 height 18
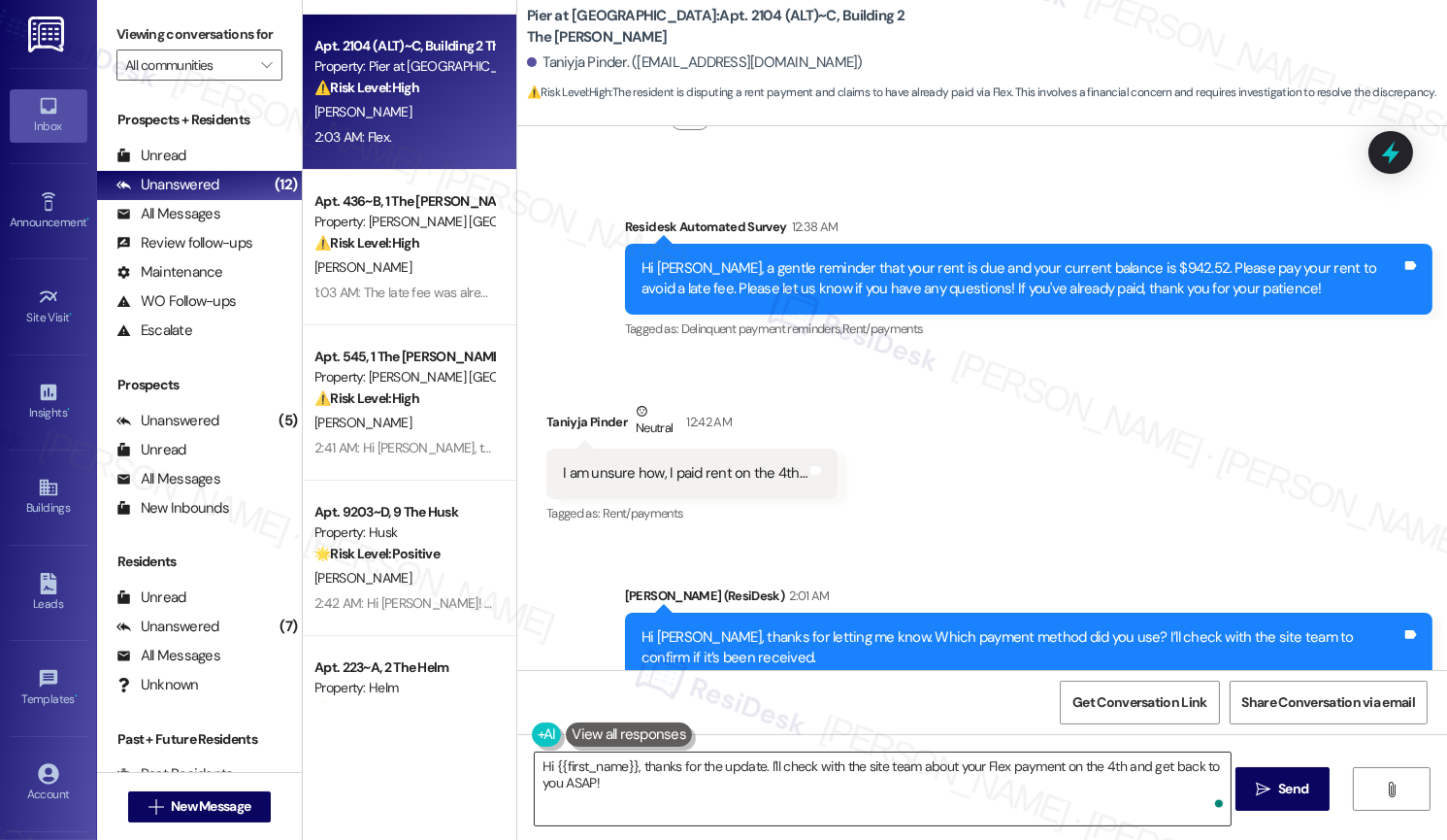
click at [769, 695] on textarea "Hi {{first_name}}, thanks for the update. I'll check with the site team about y…" at bounding box center [882, 788] width 695 height 73
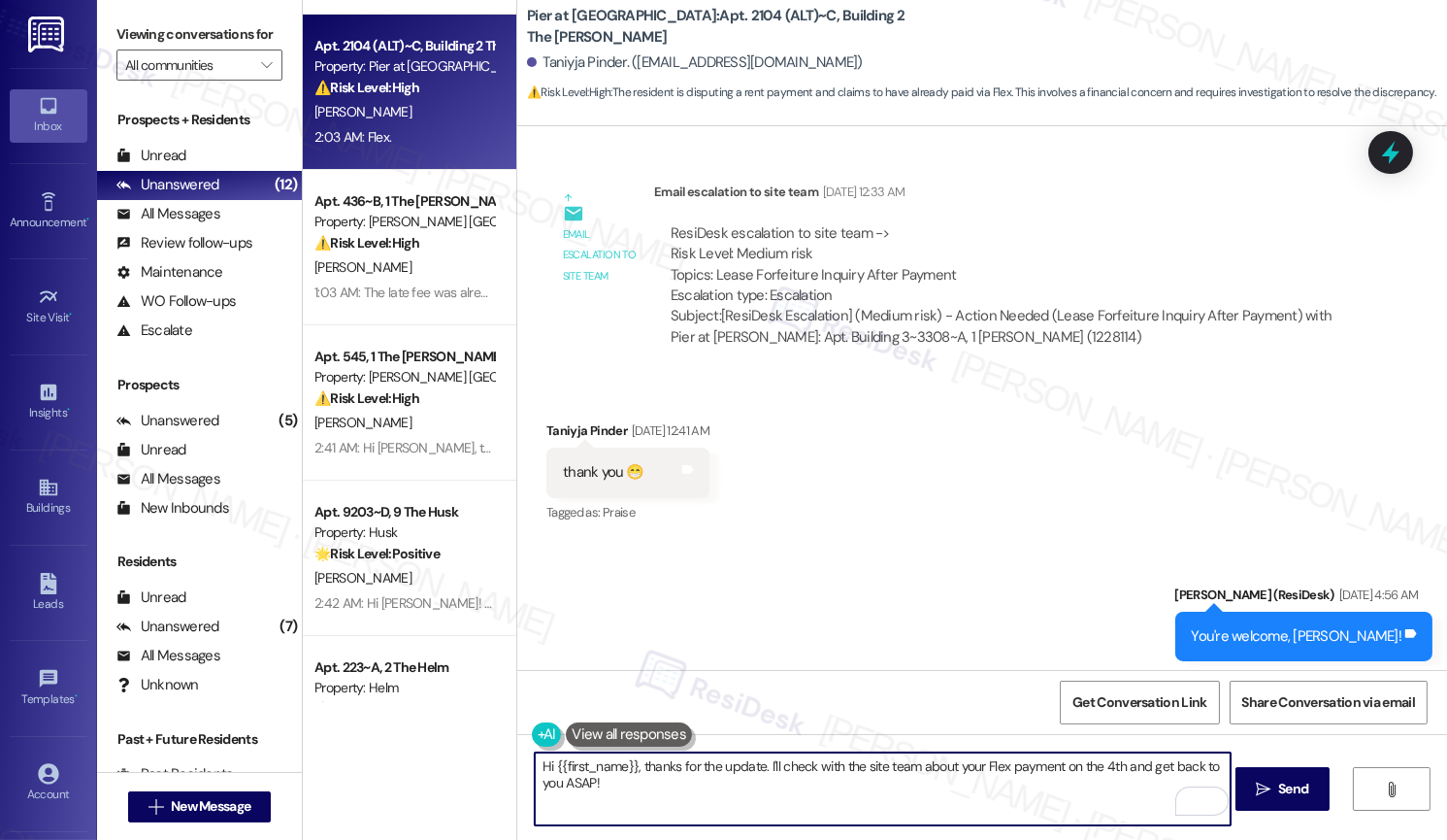
scroll to position [9741, 0]
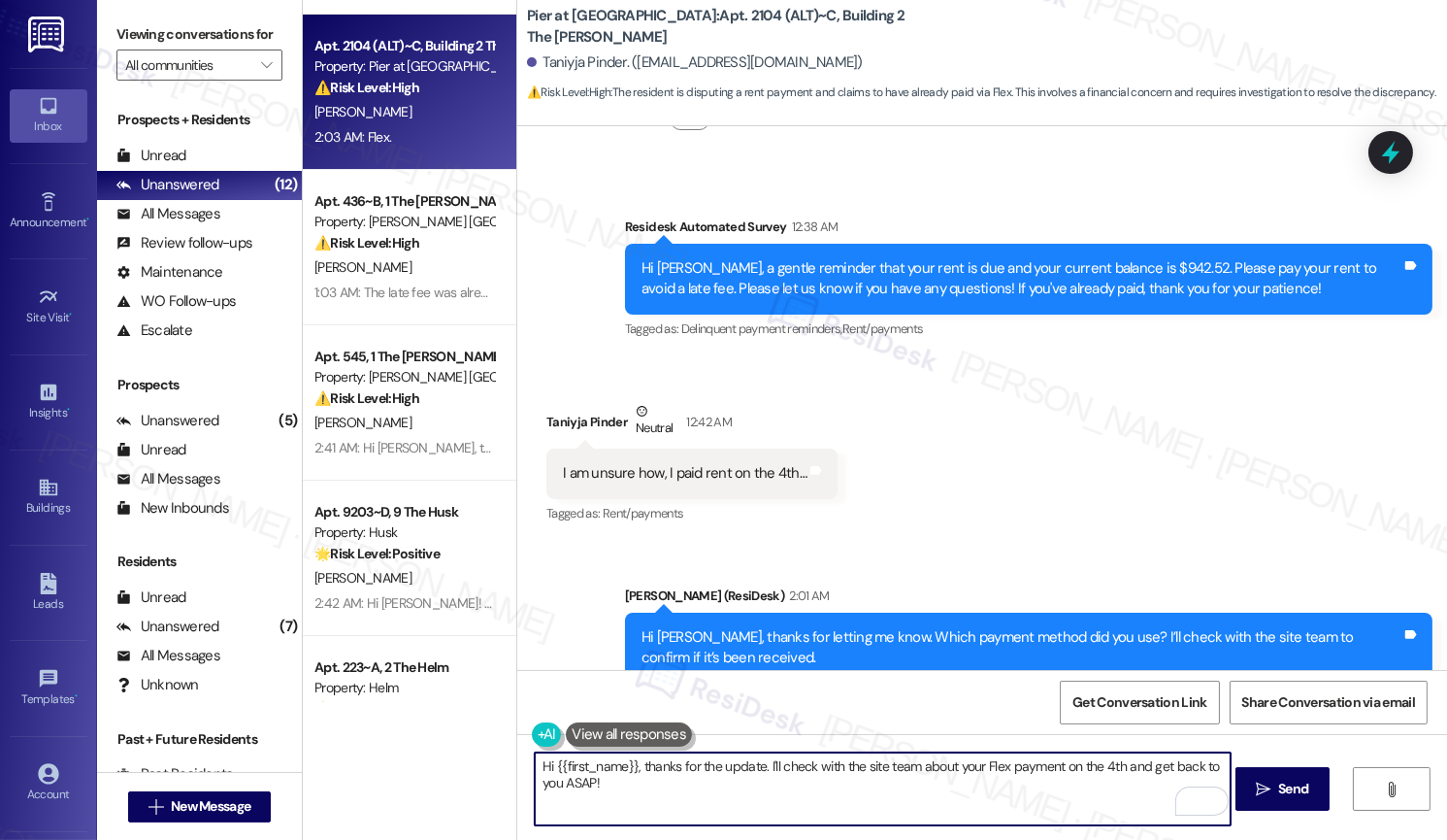
click at [557, 695] on textarea "Hi {{first_name}}, thanks for the update. I'll check with the site team about y…" at bounding box center [882, 788] width 695 height 73
type textarea "Hi {{first_name}}, thanks for the update. I'll check with the site team about y…"
click at [788, 695] on textarea "Hi {{first_name}}, thanks for the update. I'll check with the site team about y…" at bounding box center [882, 788] width 695 height 73
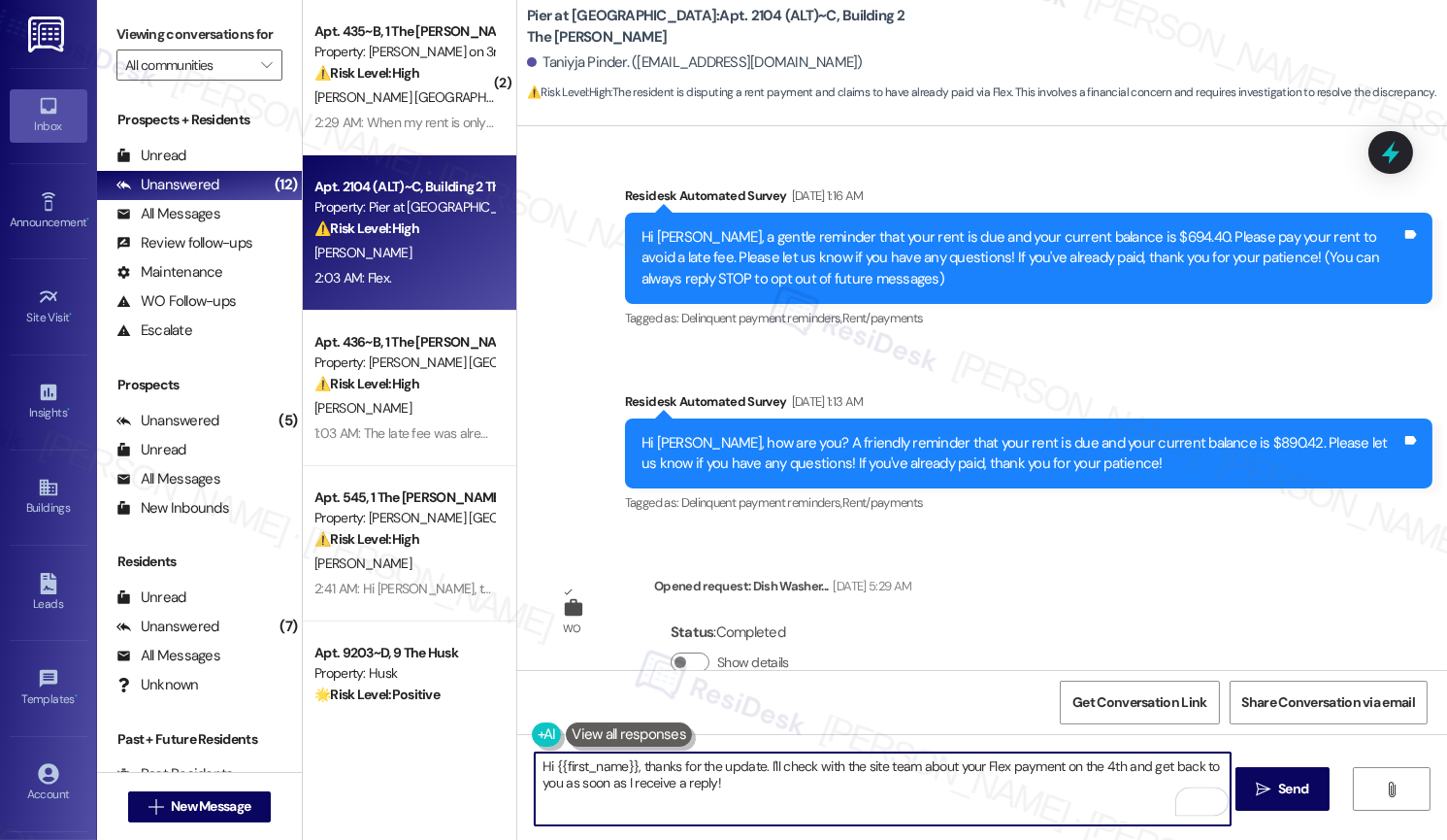
scroll to position [9741, 0]
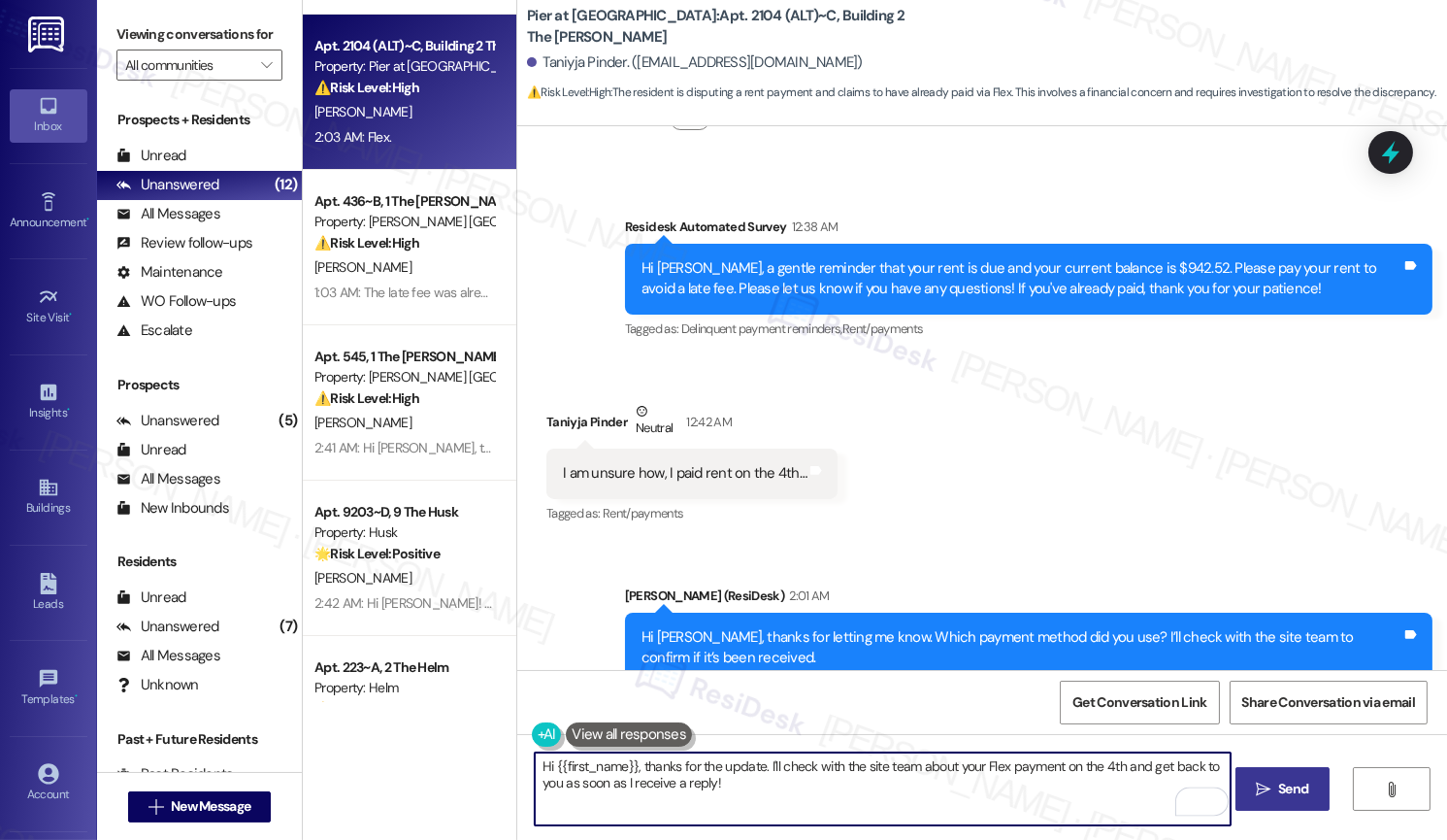
type textarea "Hi {{first_name}}, thanks for the update. I'll check with the site team about y…"
click at [1293, 805] on button " Send" at bounding box center [1283, 789] width 94 height 44
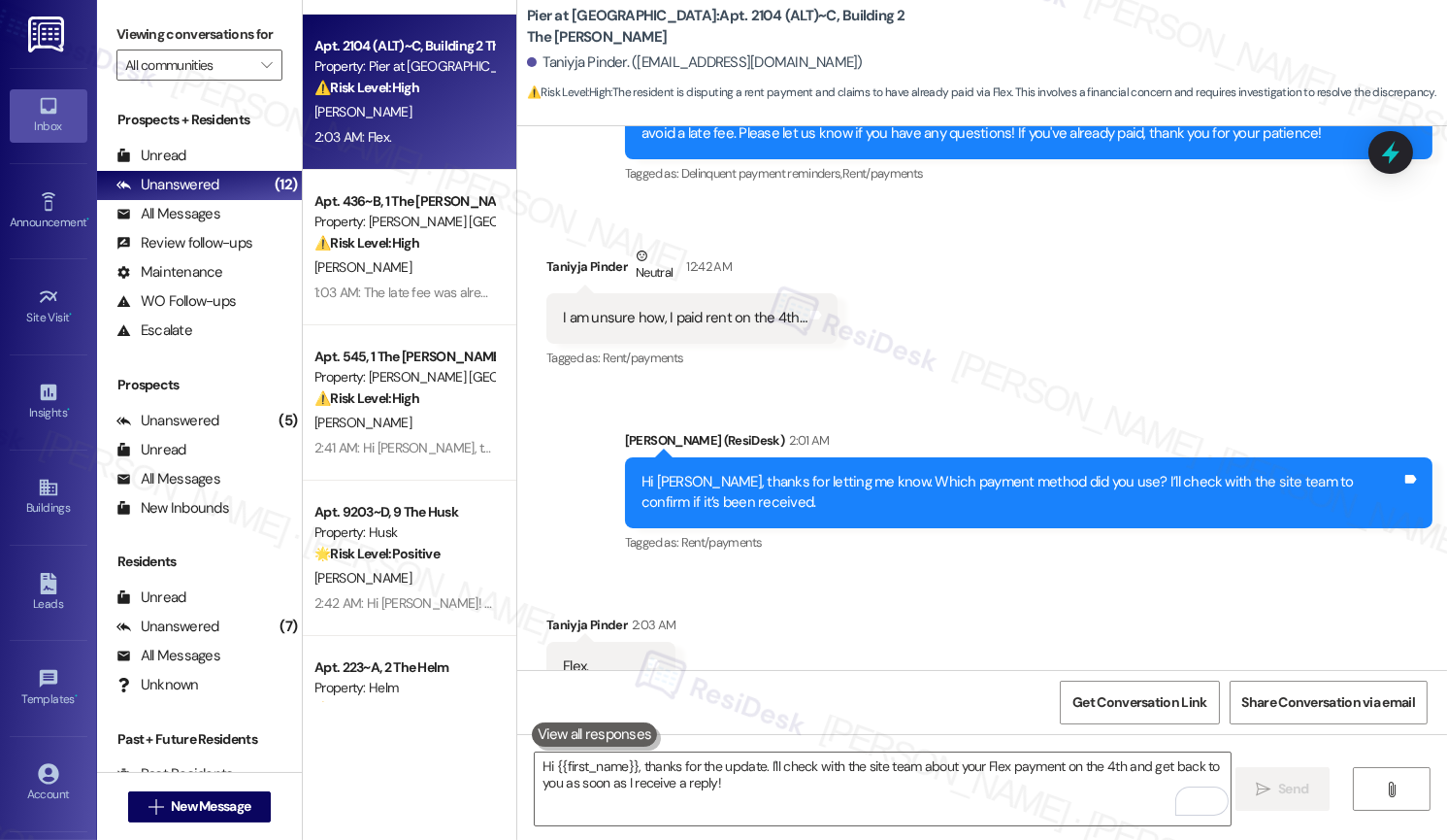
scroll to position [9898, 0]
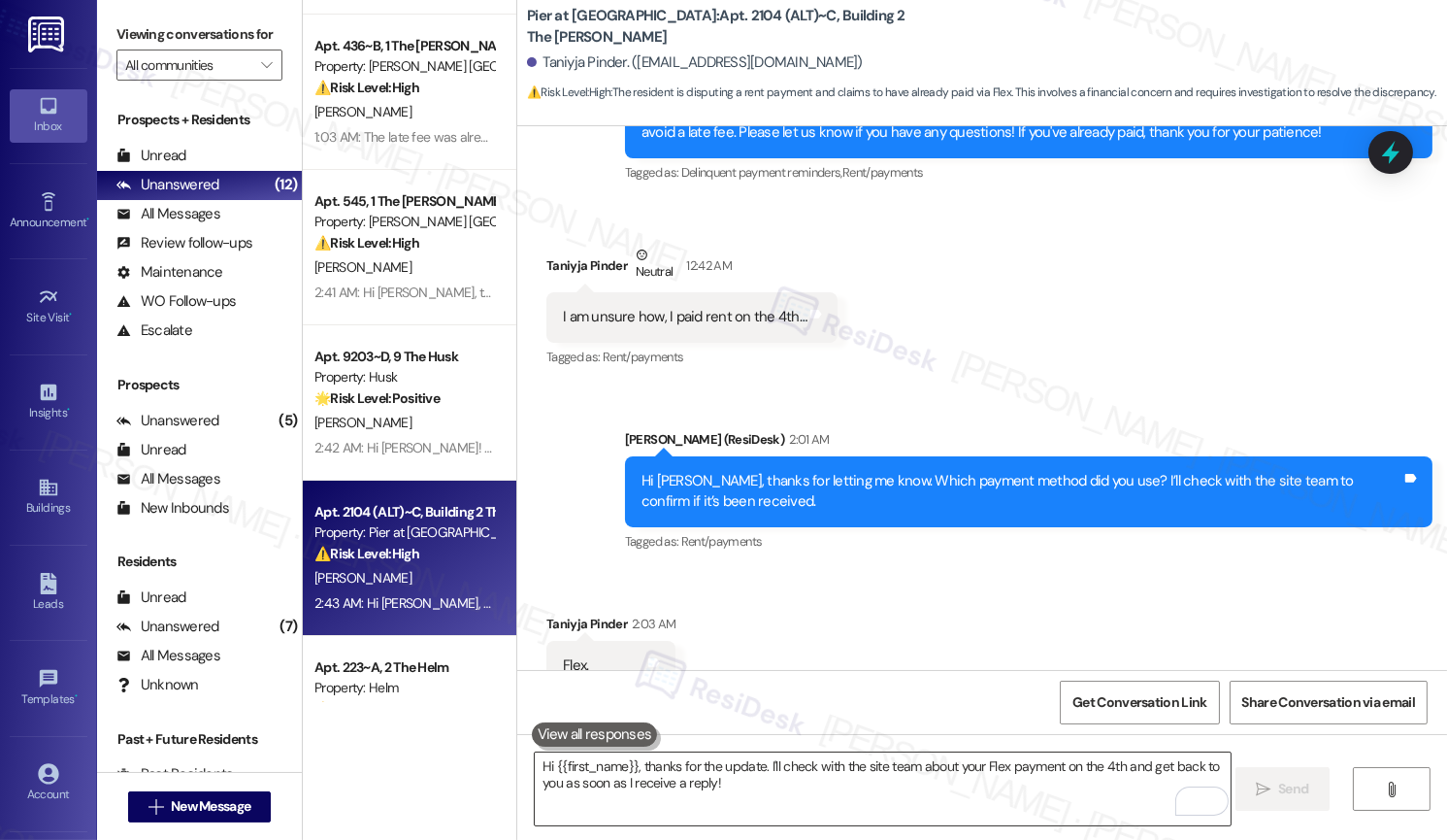
click at [1020, 795] on textarea "Hi {{first_name}}, thanks for the update. I'll check with the site team about y…" at bounding box center [882, 788] width 695 height 73
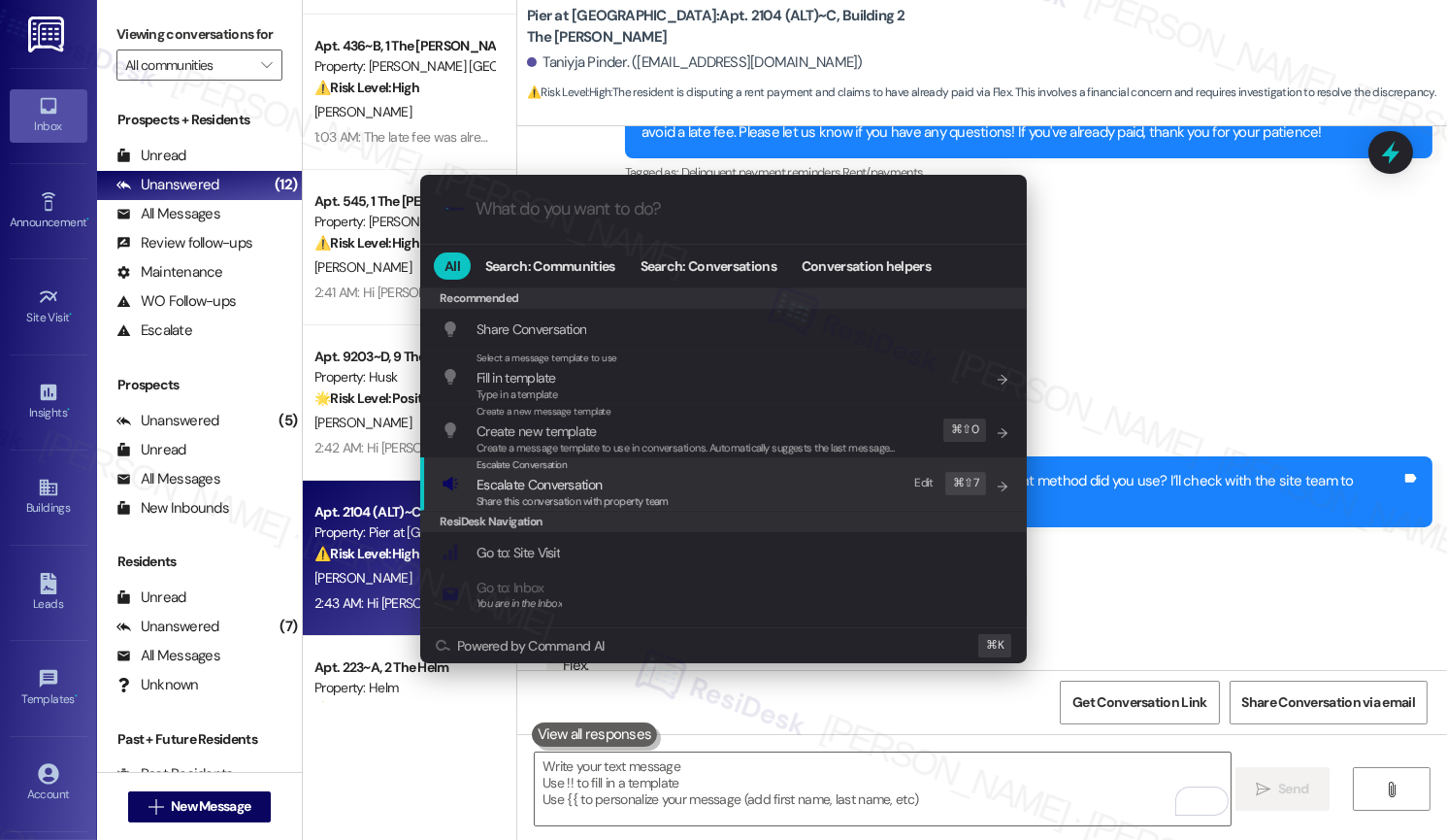
click at [794, 506] on div "Escalate Conversation Escalate Conversation Share this conversation with proper…" at bounding box center [725, 483] width 568 height 53
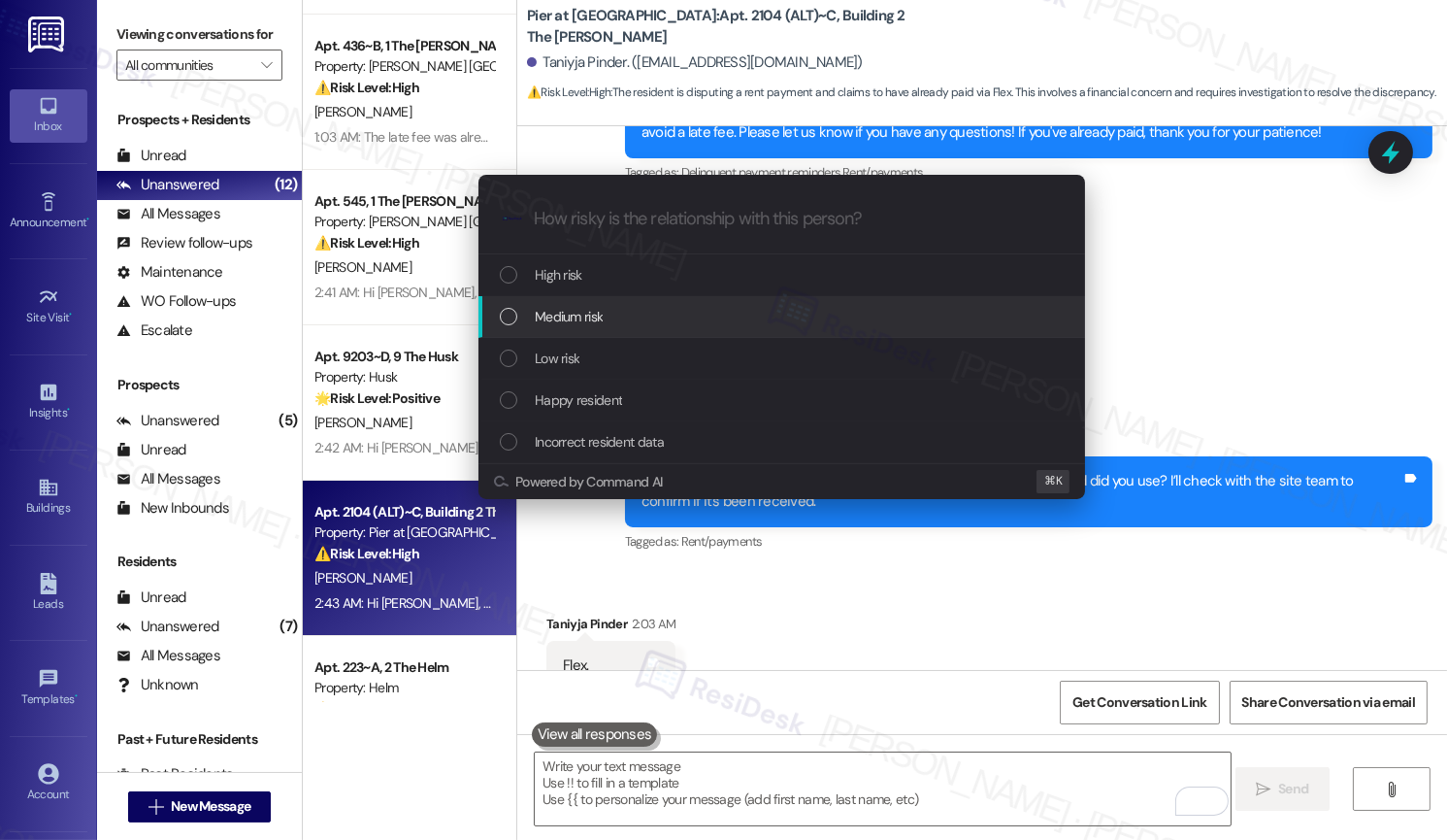
click at [766, 313] on div "Medium risk" at bounding box center [784, 316] width 568 height 21
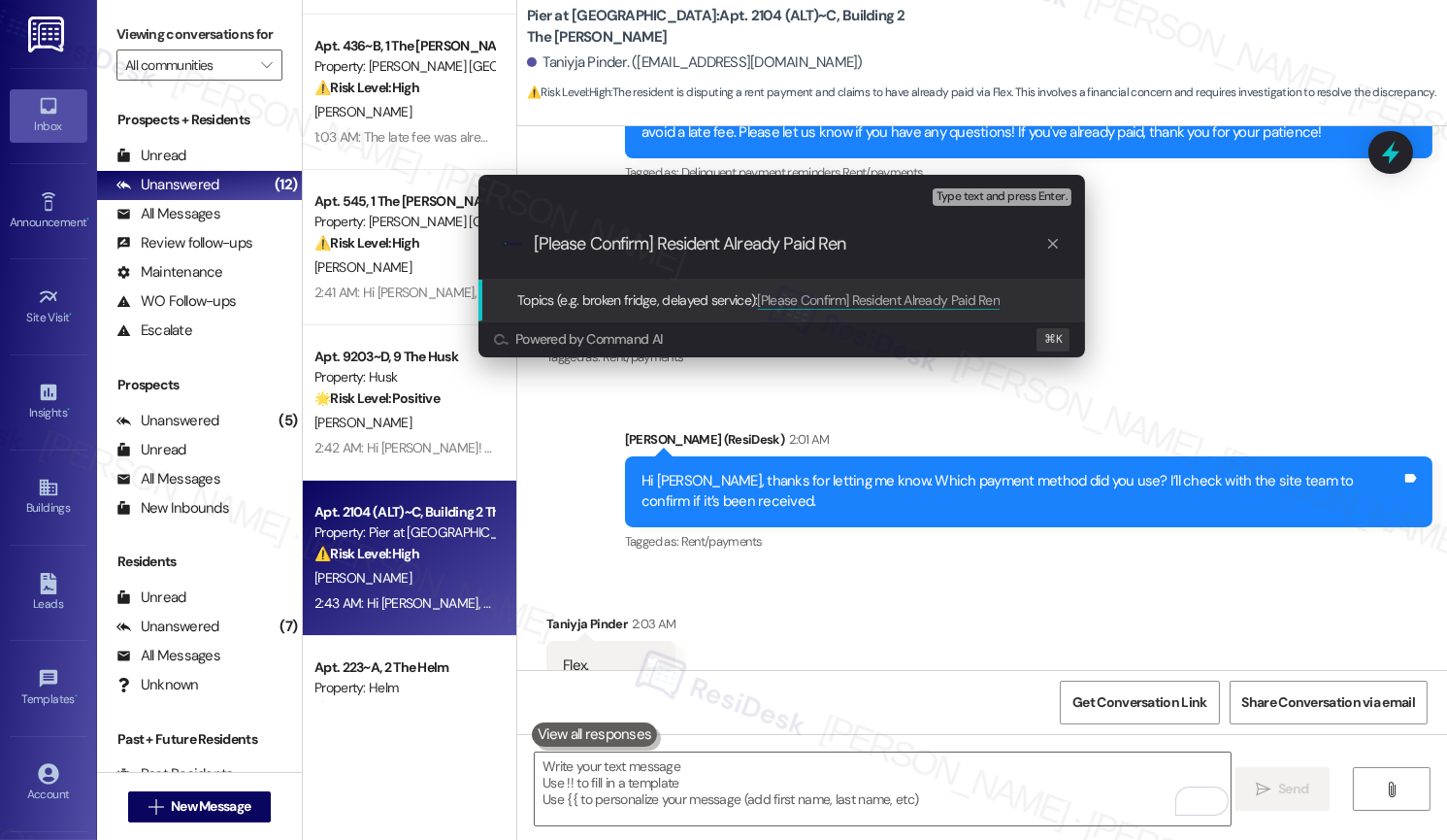
type input "[Please Confirm] Resident Already Paid Rent"
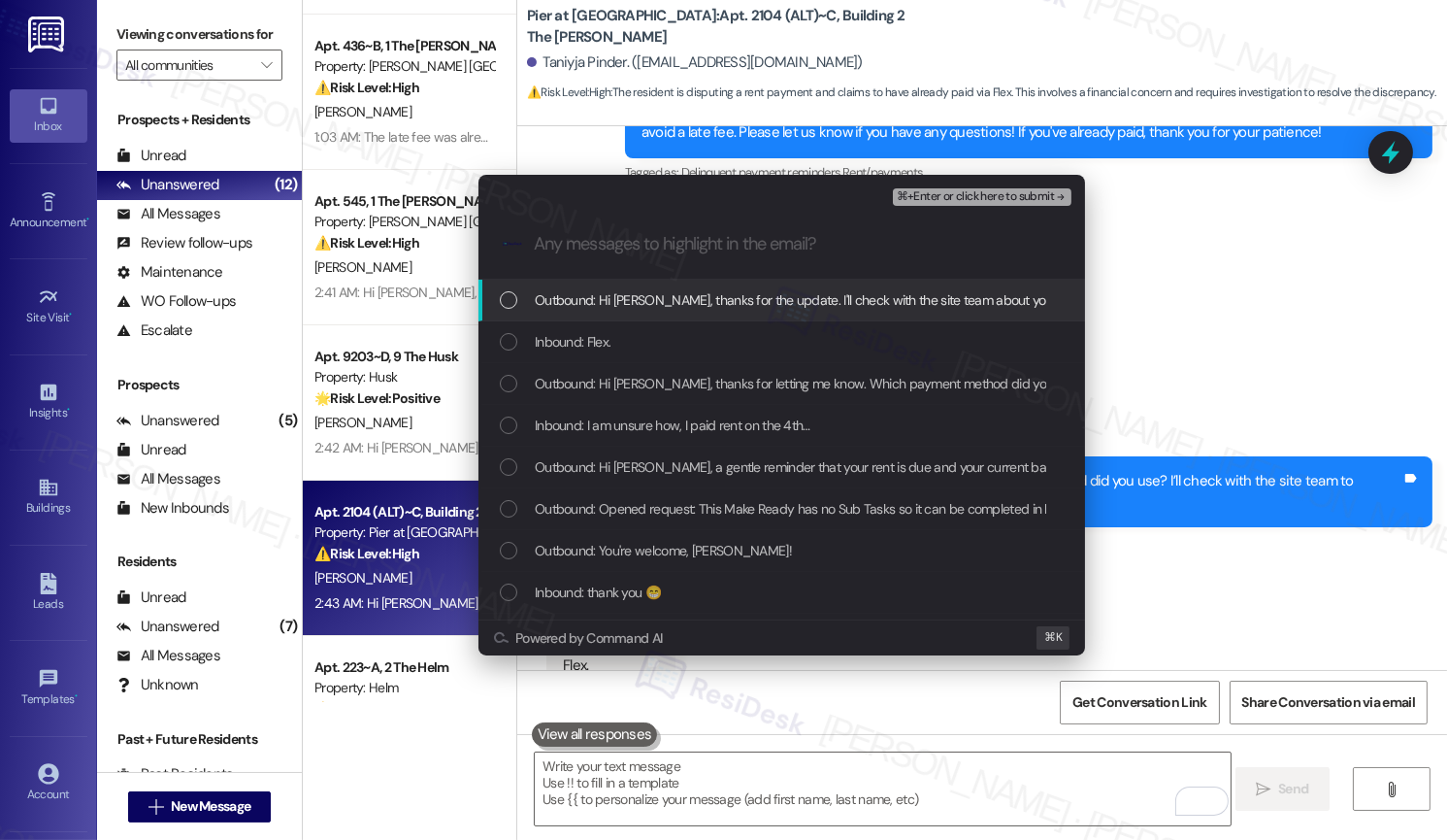
click at [765, 300] on span "Outbound: Hi Taniyja, thanks for the update. I'll check with the site team abou…" at bounding box center [1005, 299] width 939 height 21
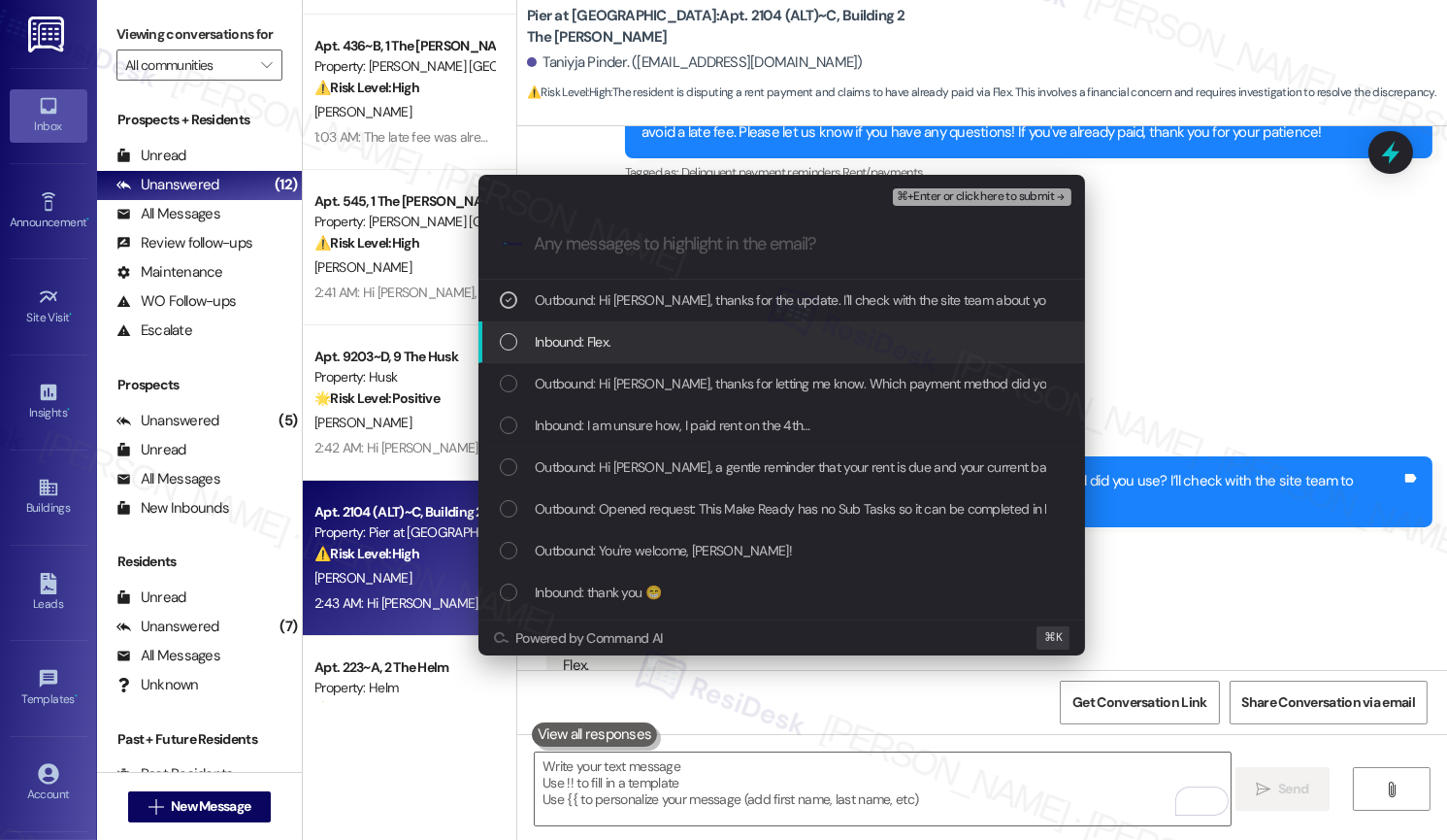
click at [759, 336] on div "Inbound: Flex." at bounding box center [784, 341] width 568 height 21
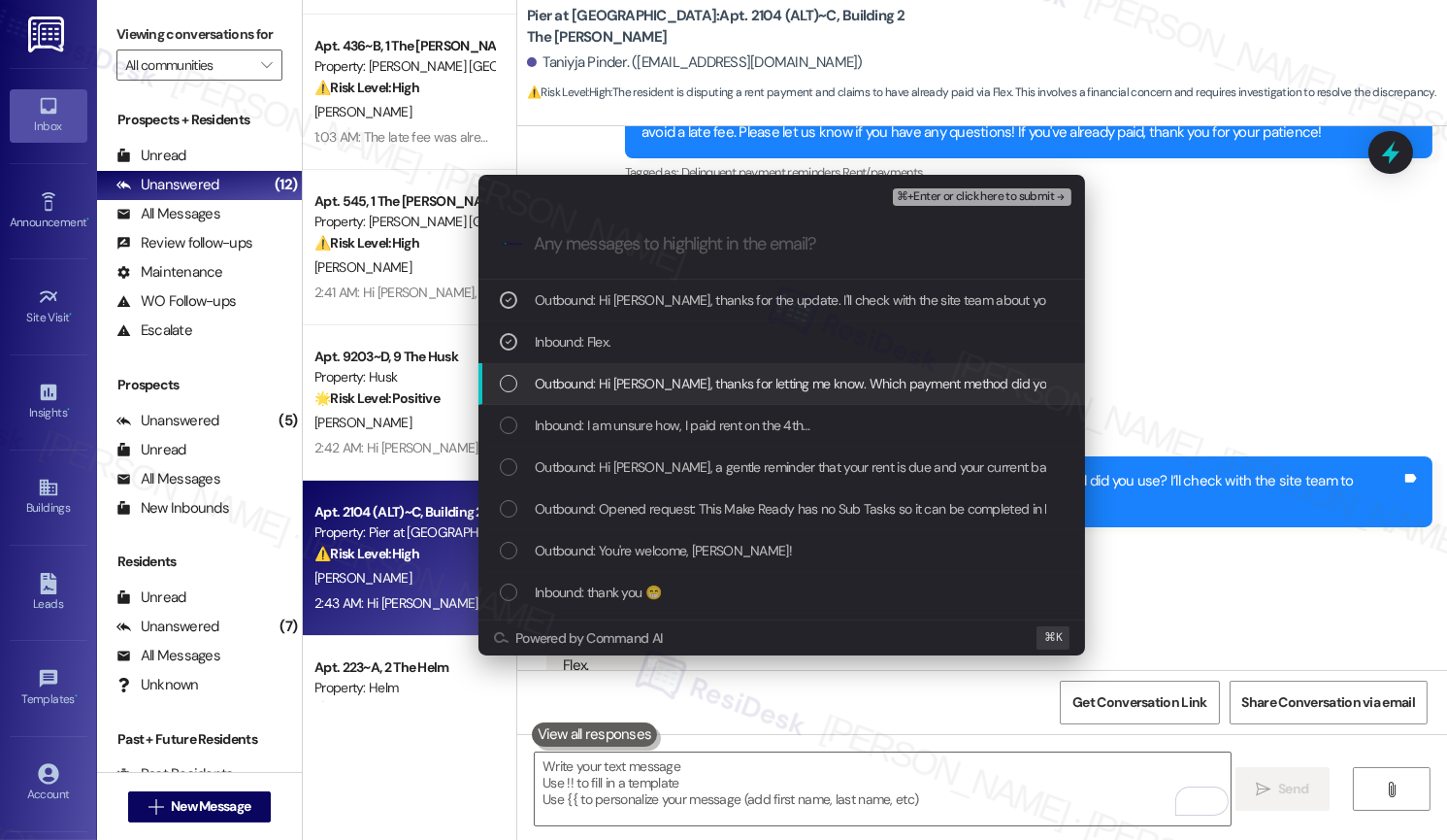
click at [753, 391] on span "Outbound: Hi Taniyja, thanks for letting me know. Which payment method did you …" at bounding box center [973, 383] width 876 height 21
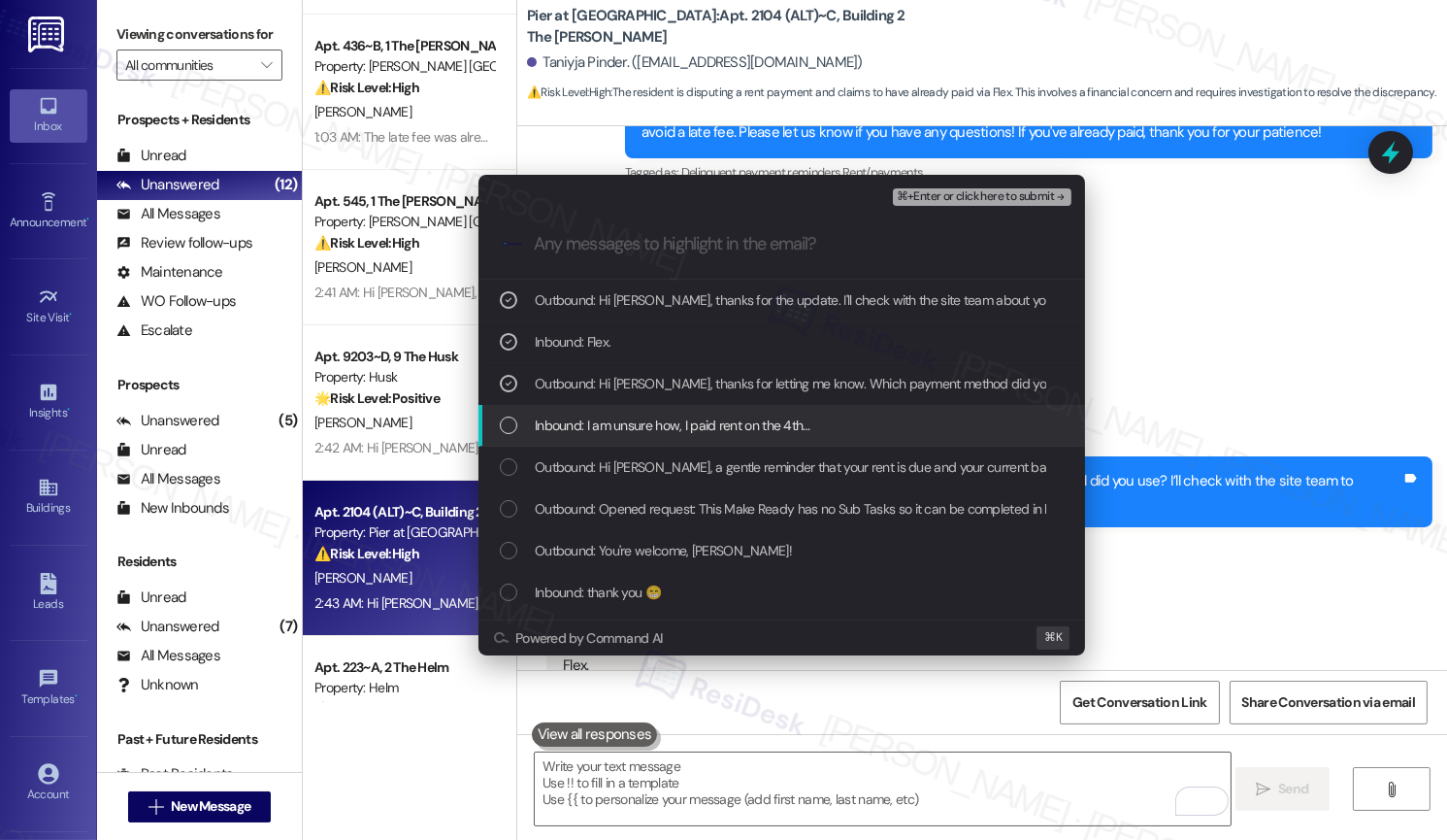
click at [750, 425] on span "Inbound: I am unsure how, I paid rent on the 4th…" at bounding box center [673, 424] width 276 height 21
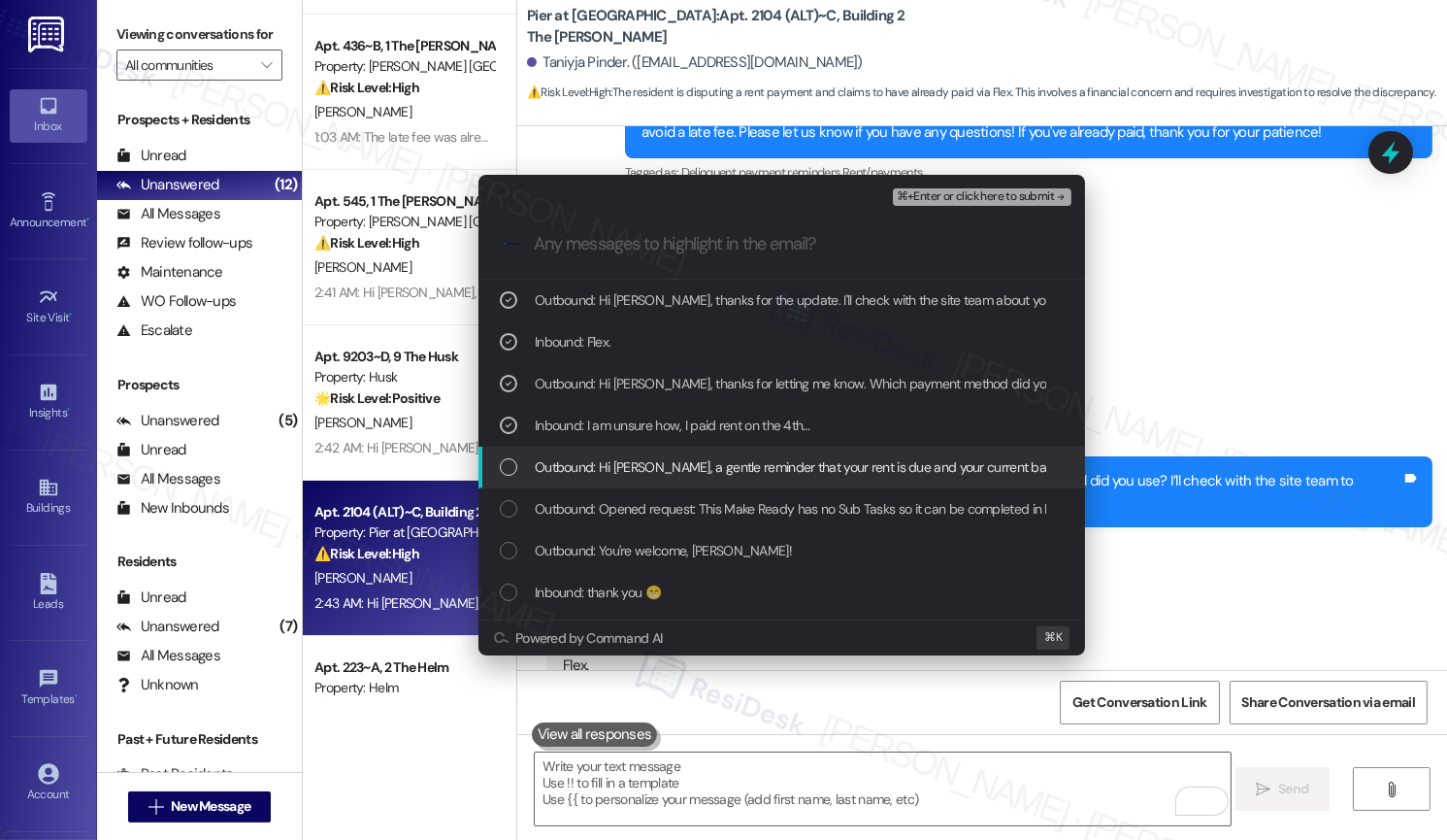
click at [759, 471] on span "Outbound: Hi Taniyja, a gentle reminder that your rent is due and your current …" at bounding box center [1222, 466] width 1373 height 21
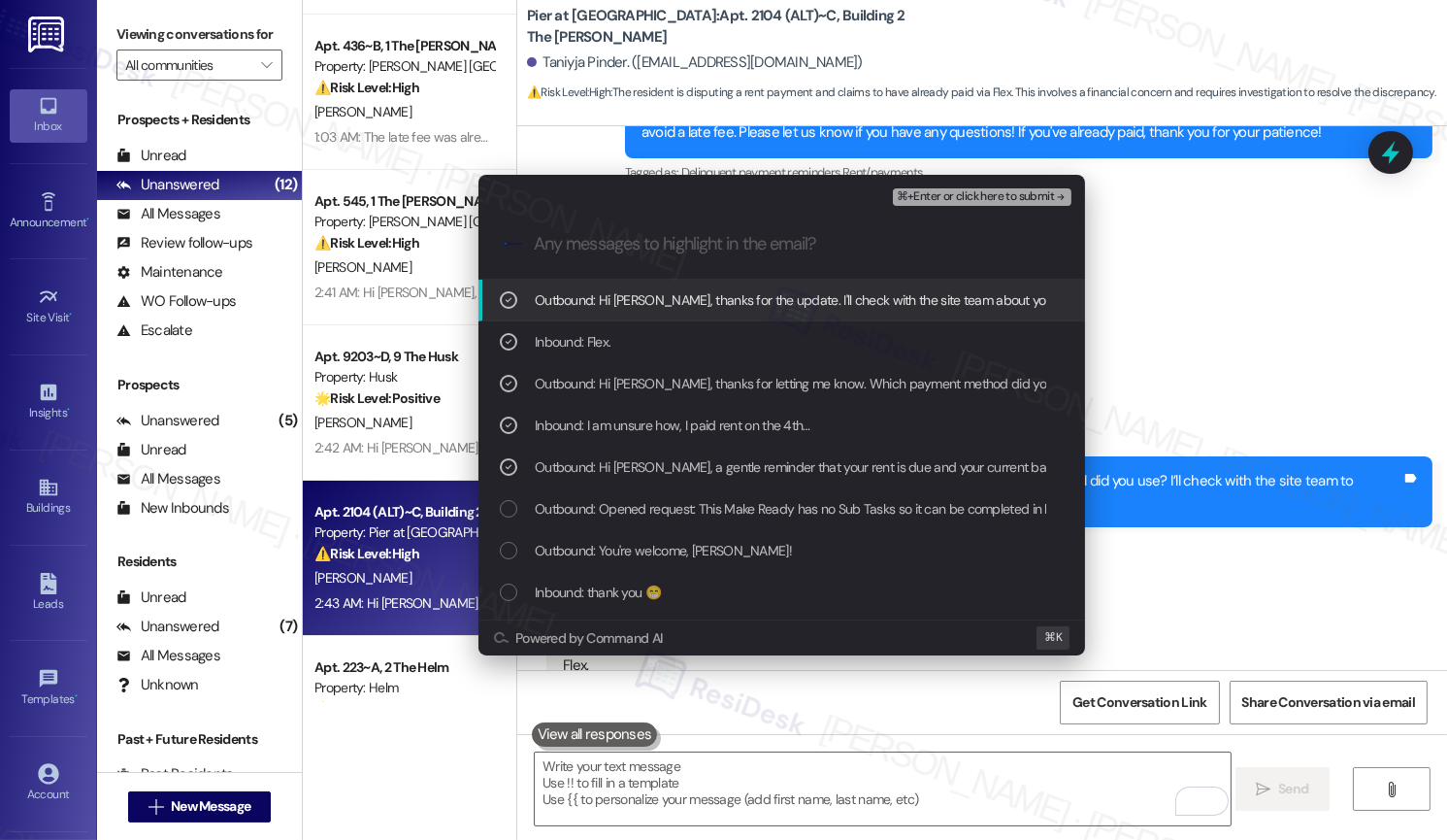
click at [934, 198] on span "⌘+Enter or click here to submit" at bounding box center [976, 197] width 157 height 14
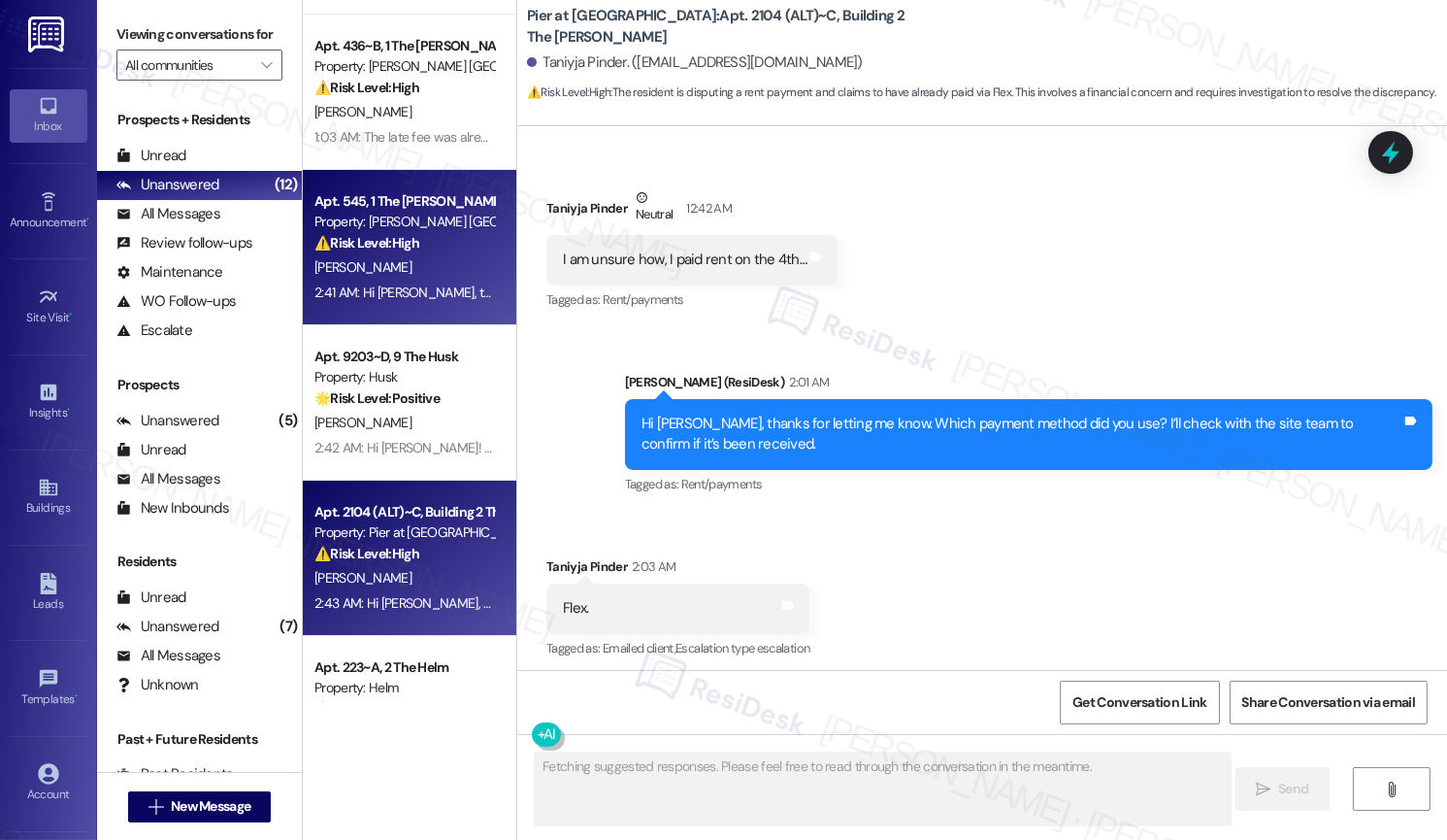
scroll to position [0, 0]
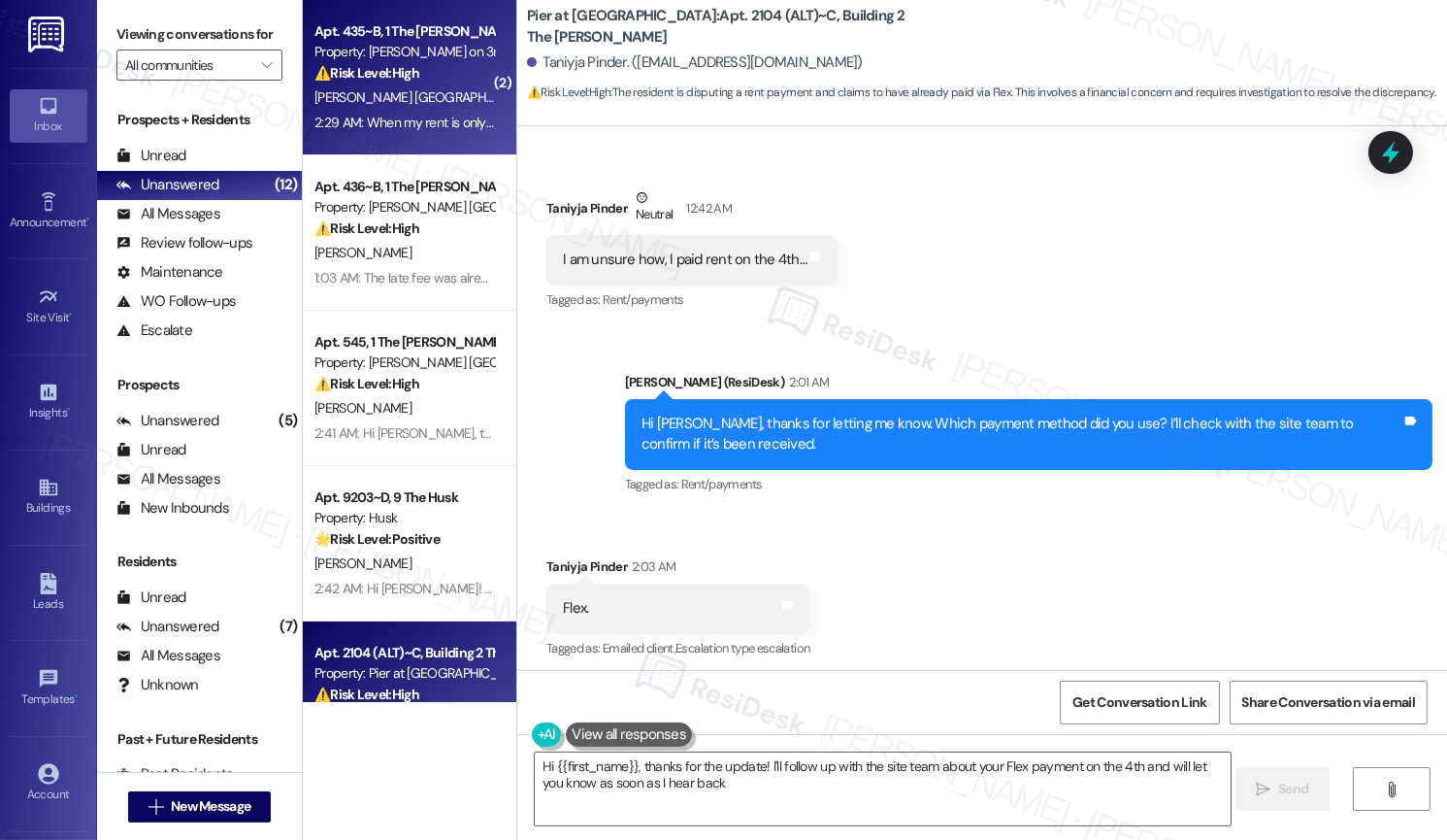
type textarea "Hi {{first_name}}, thanks for the update! I'll follow up with the site team abo…"
click at [427, 50] on div "Property: Marshall on 3rd" at bounding box center [405, 52] width 179 height 20
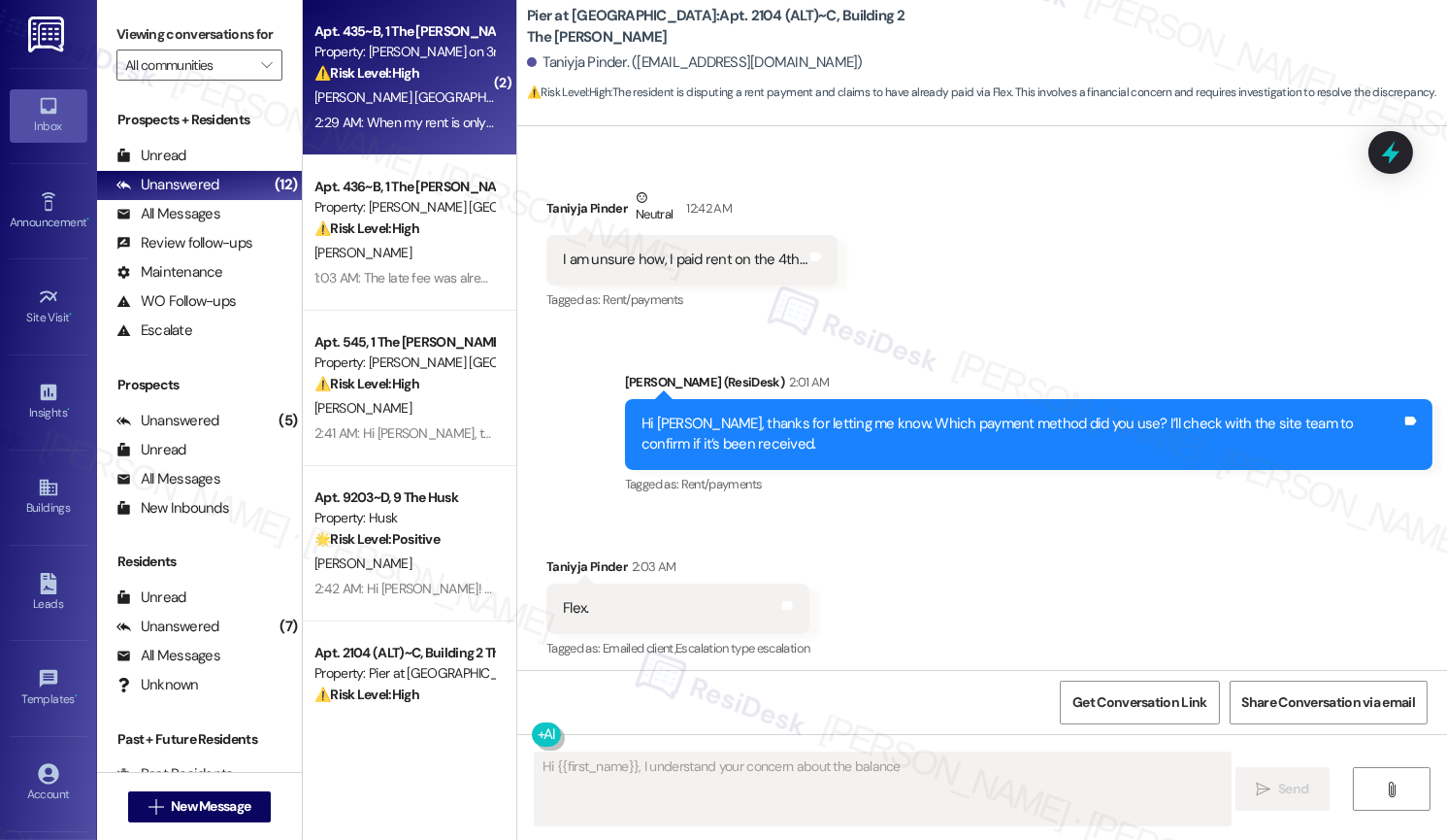
scroll to position [314, 0]
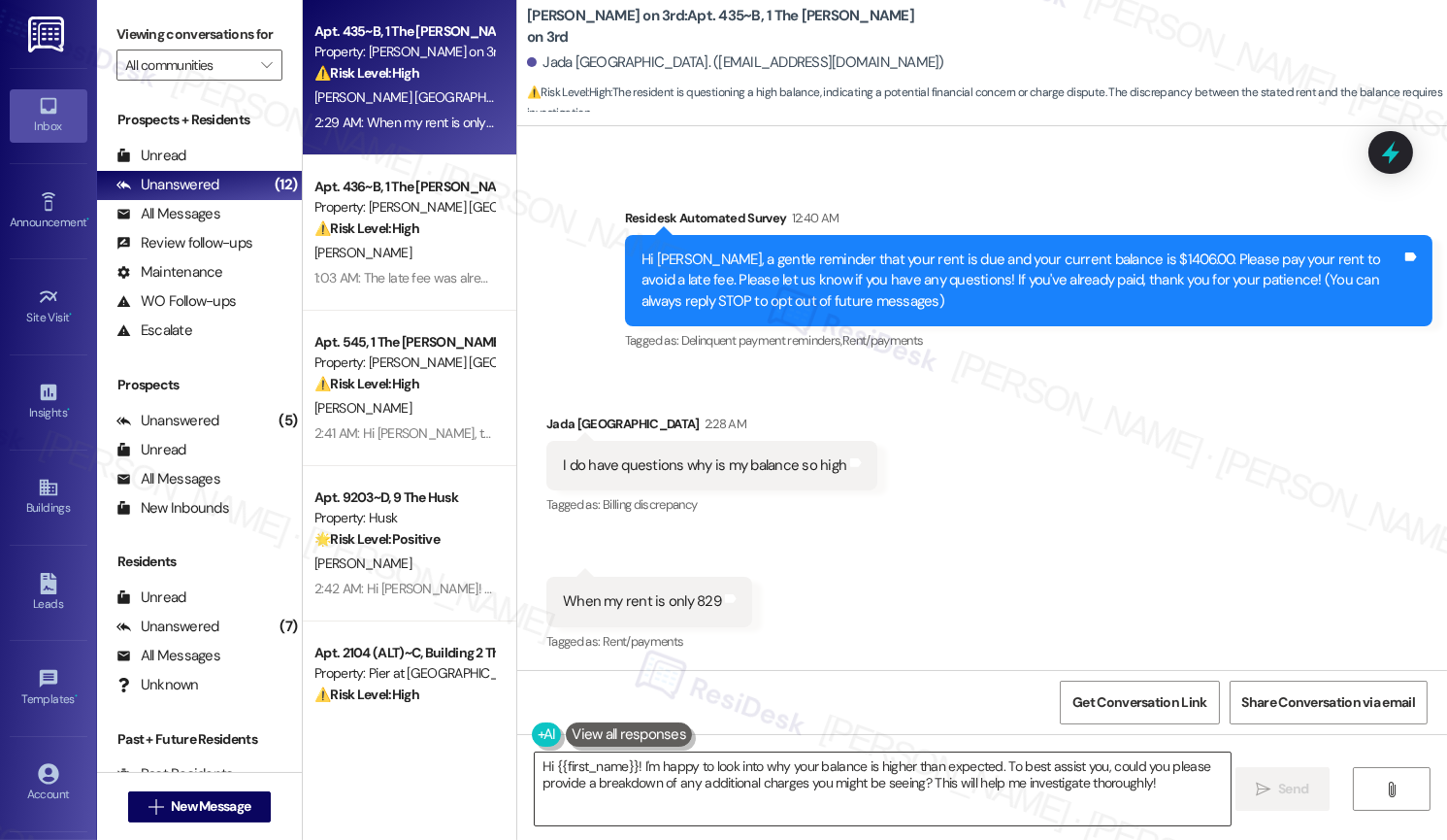
click at [1160, 787] on textarea "Hi {{first_name}}! I'm happy to look into why your balance is higher than expec…" at bounding box center [882, 788] width 695 height 73
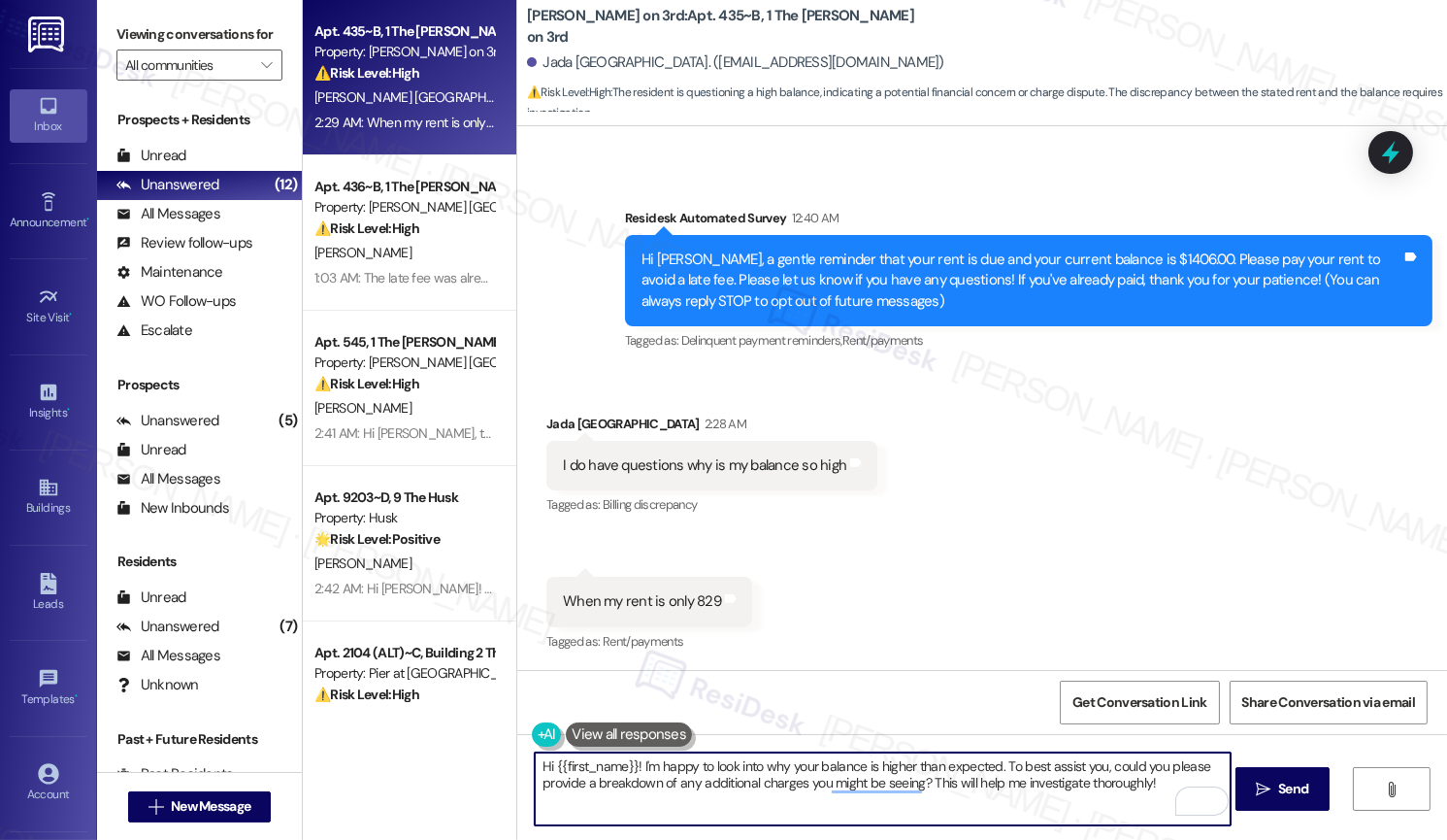
drag, startPoint x: 1158, startPoint y: 784, endPoint x: 1094, endPoint y: 794, distance: 64.8
click at [1094, 794] on textarea "Hi {{first_name}}! I'm happy to look into why your balance is higher than expec…" at bounding box center [882, 788] width 695 height 73
click at [1168, 788] on textarea "Hi {{first_name}}! I'm happy to look into why your balance is higher than expec…" at bounding box center [882, 788] width 695 height 73
drag, startPoint x: 994, startPoint y: 768, endPoint x: 1144, endPoint y: 798, distance: 153.0
click at [1144, 798] on textarea "Hi {{first_name}}! I'm happy to look into why your balance is higher than expec…" at bounding box center [882, 788] width 695 height 73
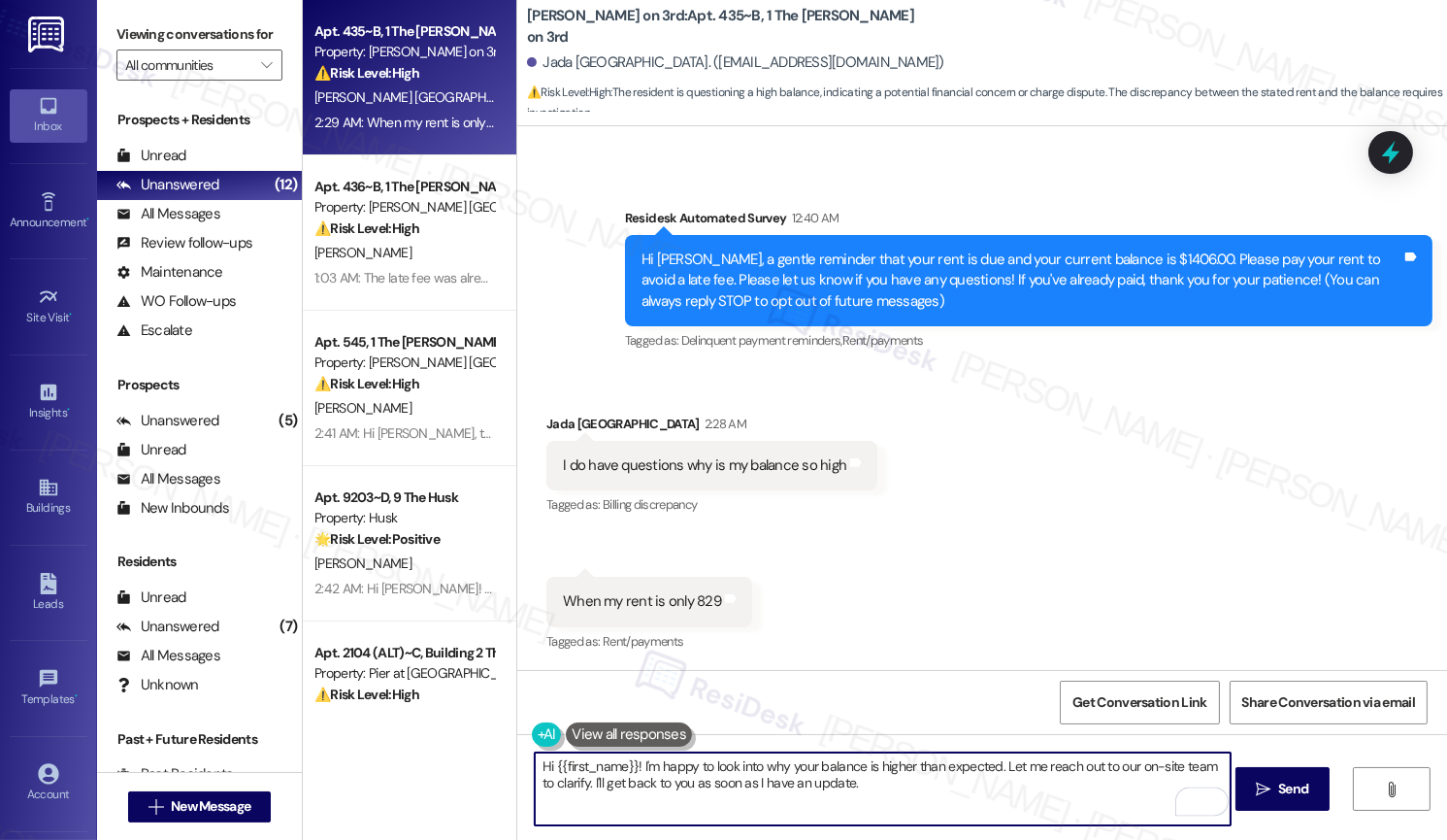
click at [899, 782] on textarea "Hi {{first_name}}! I'm happy to look into why your balance is higher than expec…" at bounding box center [882, 788] width 695 height 73
click at [918, 788] on textarea "Hi {{first_name}}! I'm happy to look into why your balance is higher than expec…" at bounding box center [882, 788] width 695 height 73
type textarea "Hi {{first_name}}! I'm happy to look into why your balance is higher than expec…"
click at [1275, 787] on span "Send" at bounding box center [1294, 788] width 38 height 20
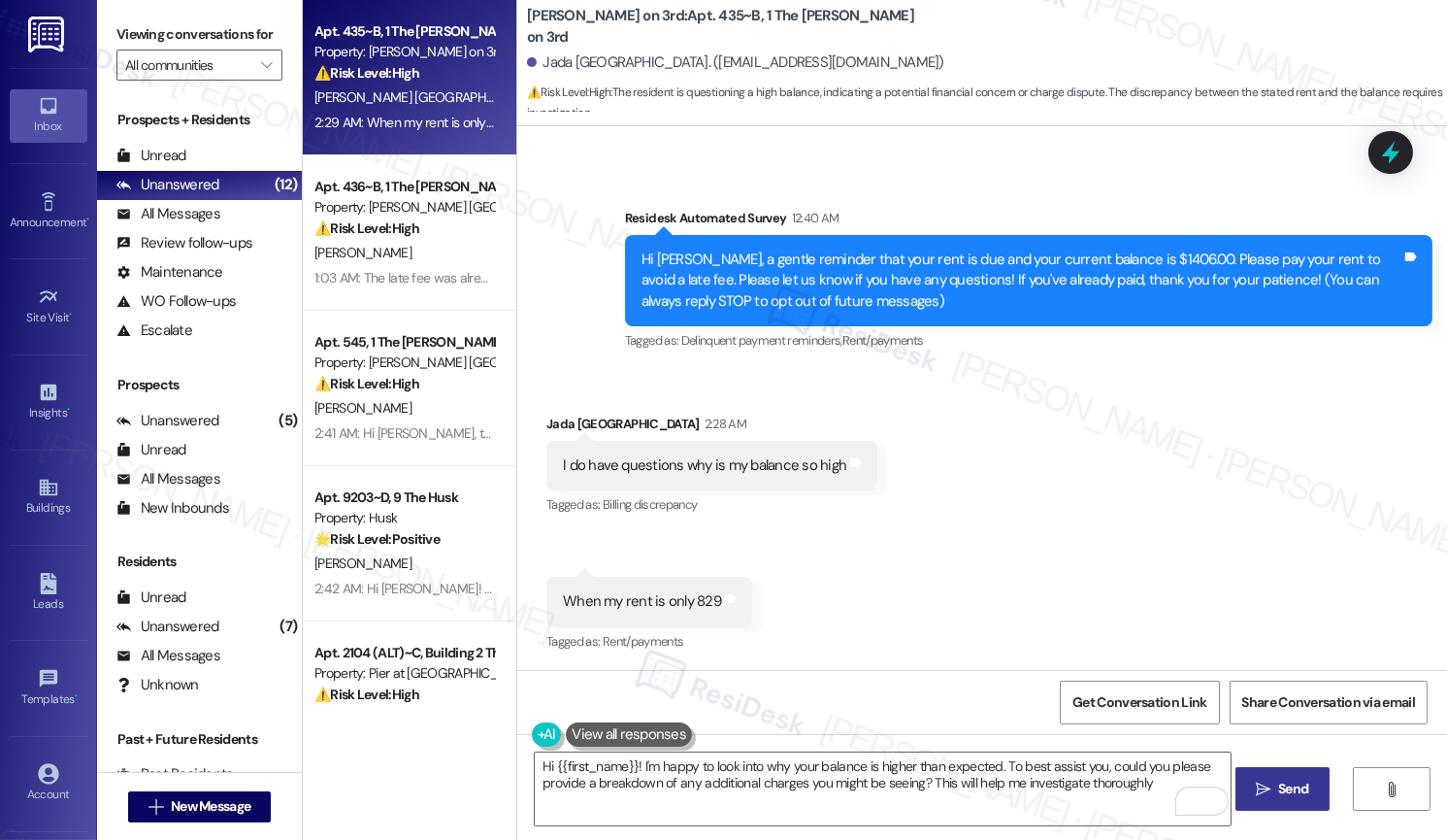
type textarea "Hi {{first_name}}! I'm happy to look into why your balance is higher than expec…"
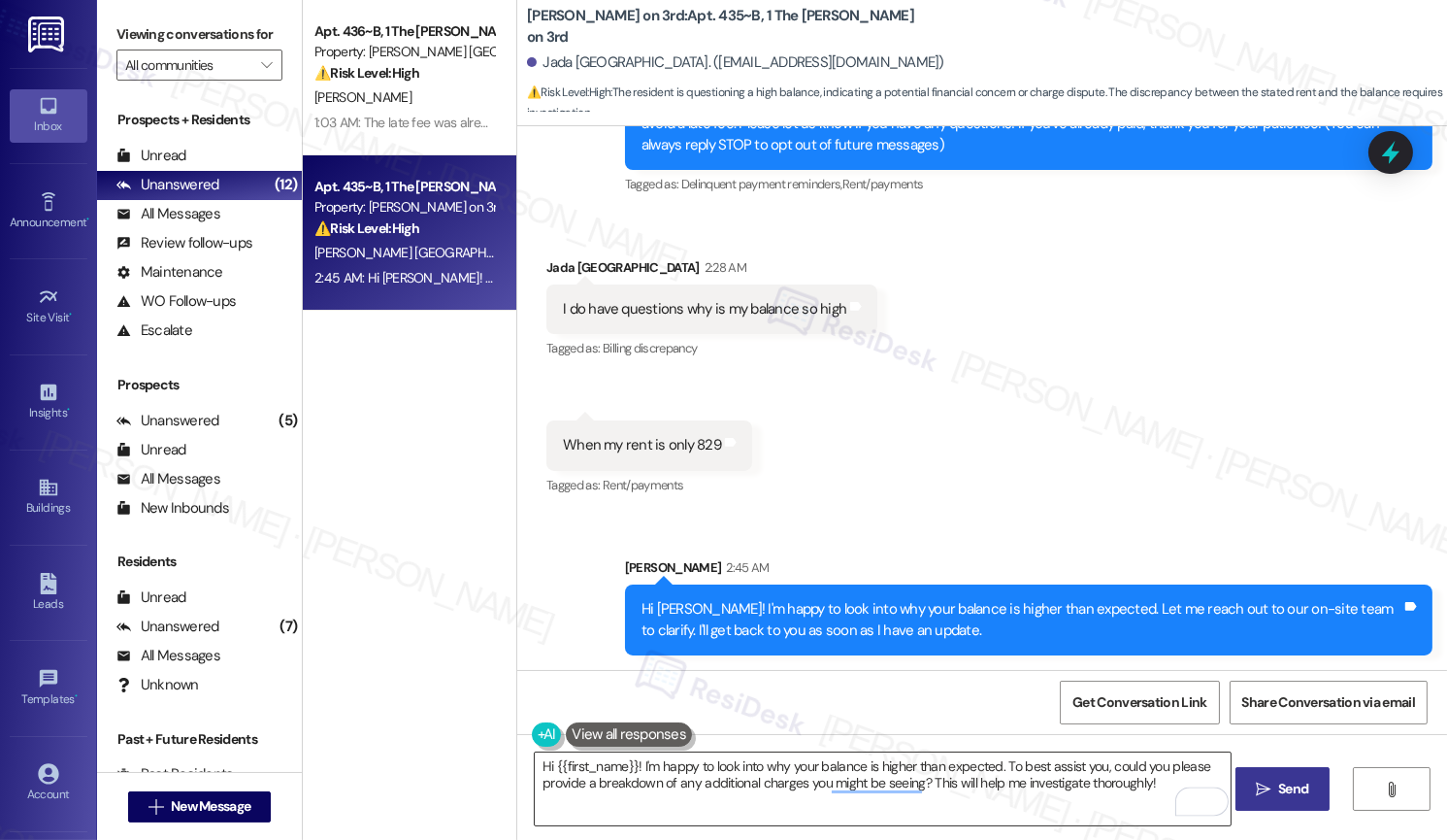
click at [912, 796] on textarea "Hi {{first_name}}! I'm happy to look into why your balance is higher than expec…" at bounding box center [882, 788] width 695 height 73
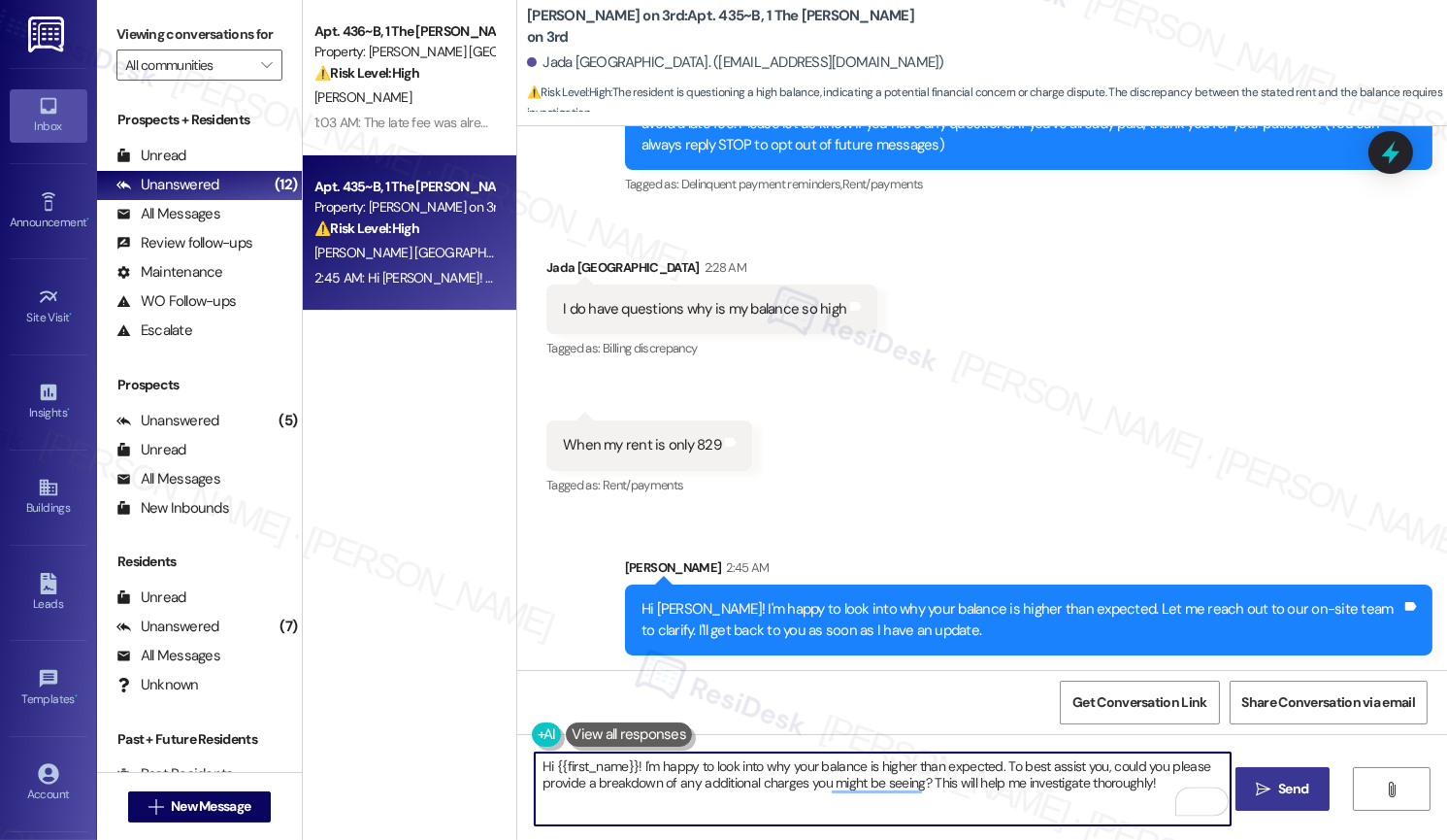
click at [912, 796] on textarea "Hi {{first_name}}! I'm happy to look into why your balance is higher than expec…" at bounding box center [882, 788] width 695 height 73
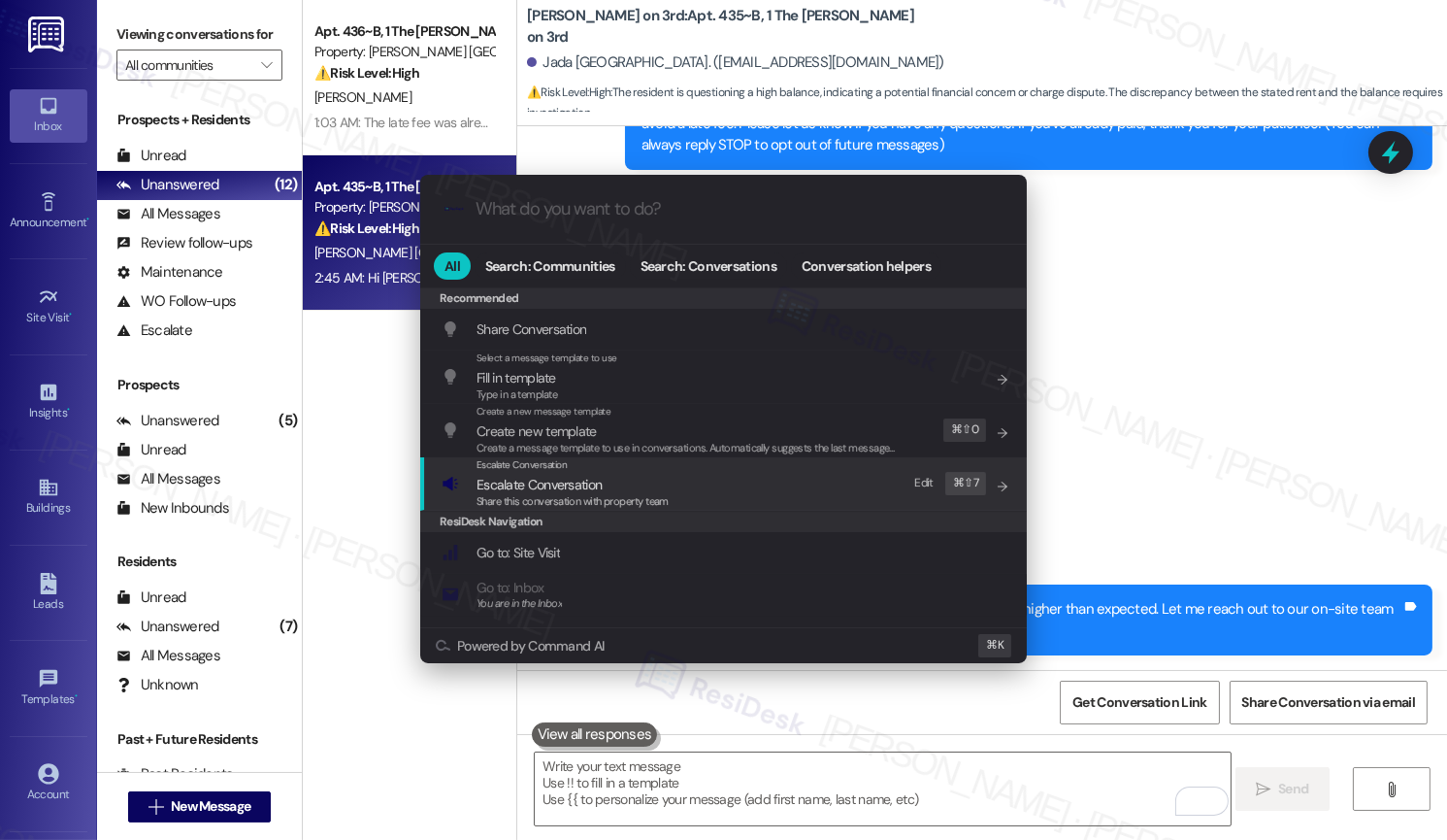
click at [724, 495] on div "Escalate Conversation Escalate Conversation Share this conversation with proper…" at bounding box center [725, 483] width 568 height 53
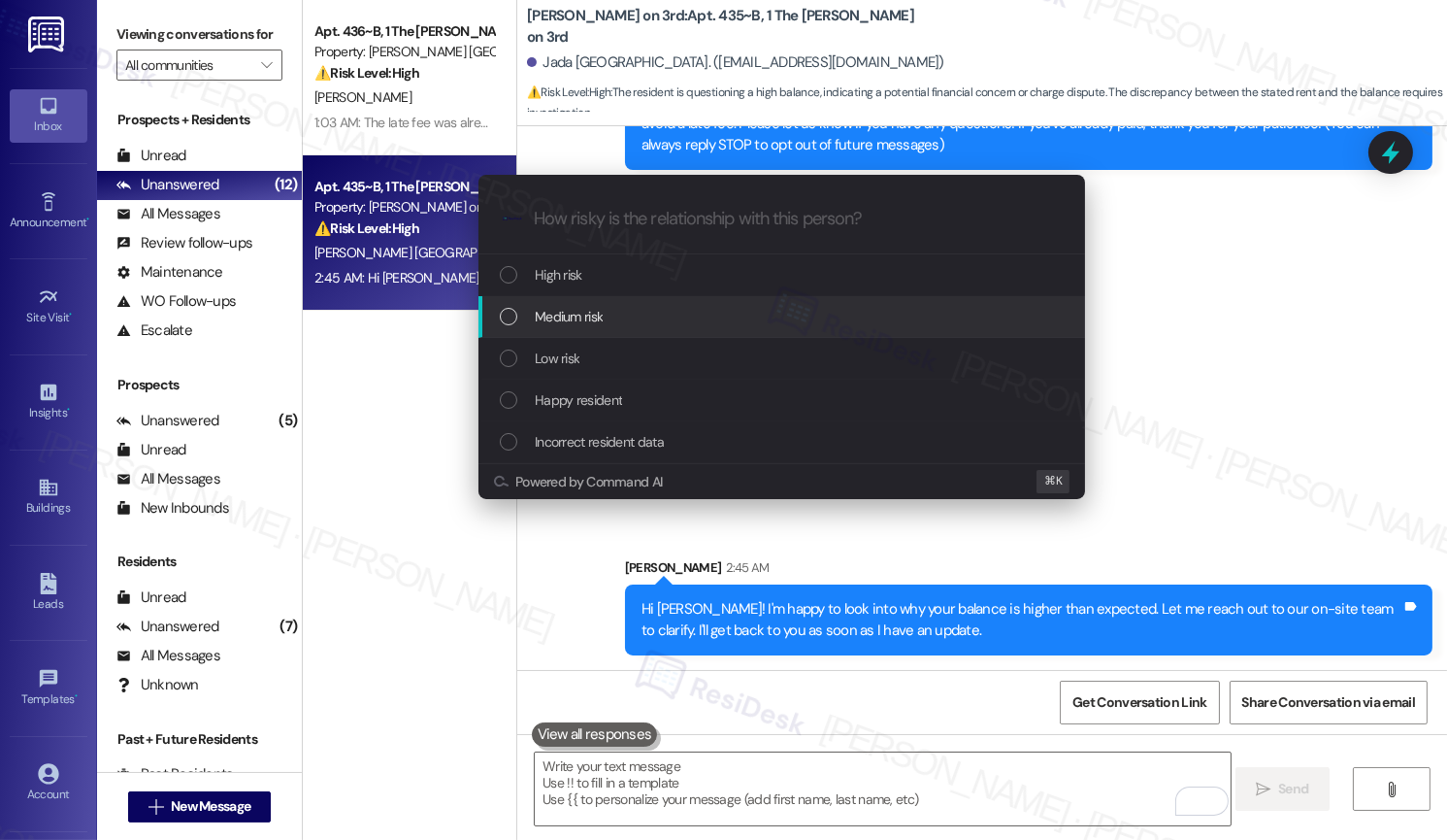
click at [703, 318] on div "Medium risk" at bounding box center [784, 316] width 568 height 21
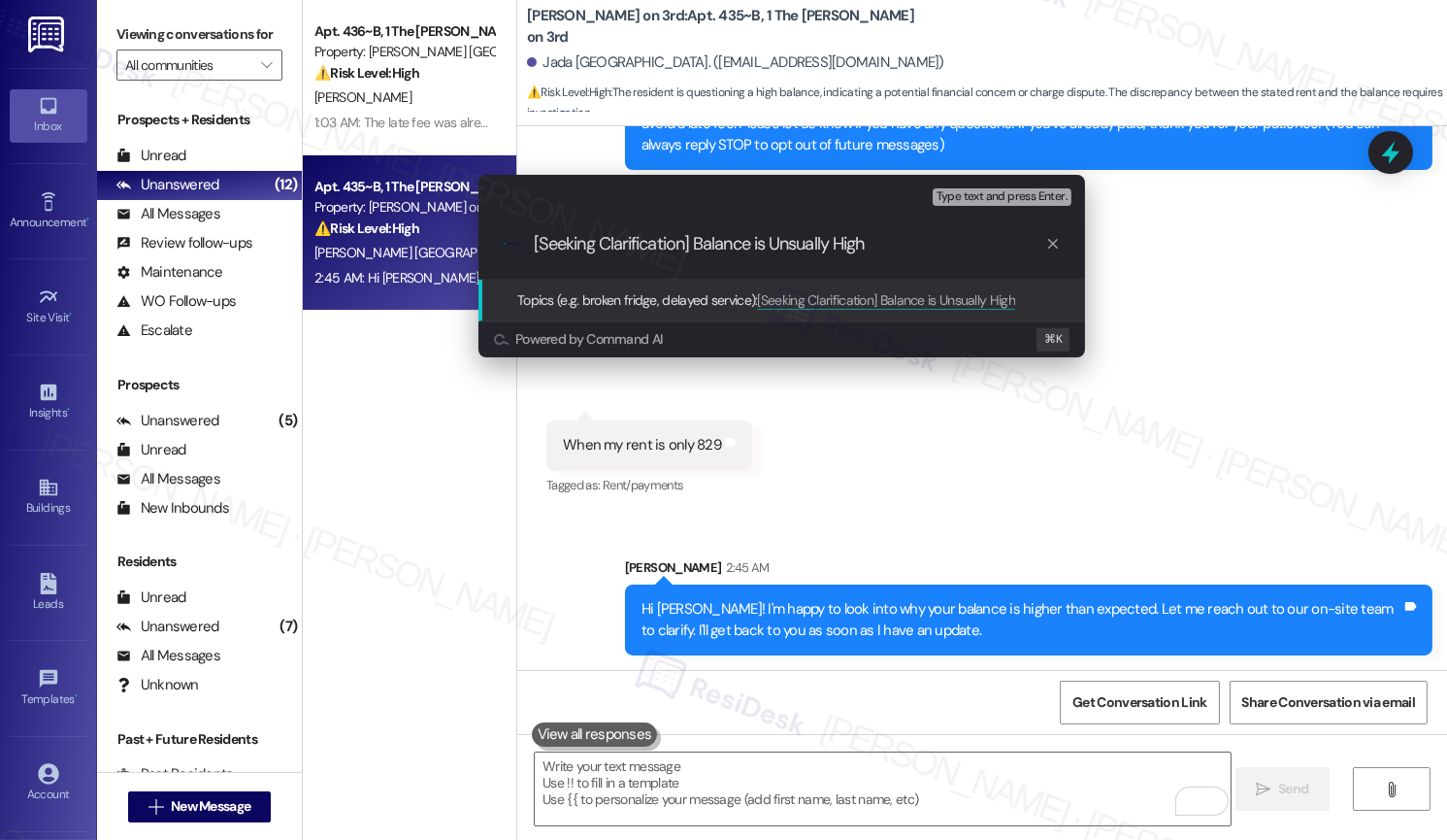
click at [735, 246] on input "[Seeking Clarification] Balance is Unsually High" at bounding box center [789, 244] width 511 height 20
type input "[Seeking Clarification] Bill/Charges is Unsually High"
click at [931, 250] on input "[Seeking Clarification] Bill/Charges is Unsually High" at bounding box center [789, 244] width 511 height 20
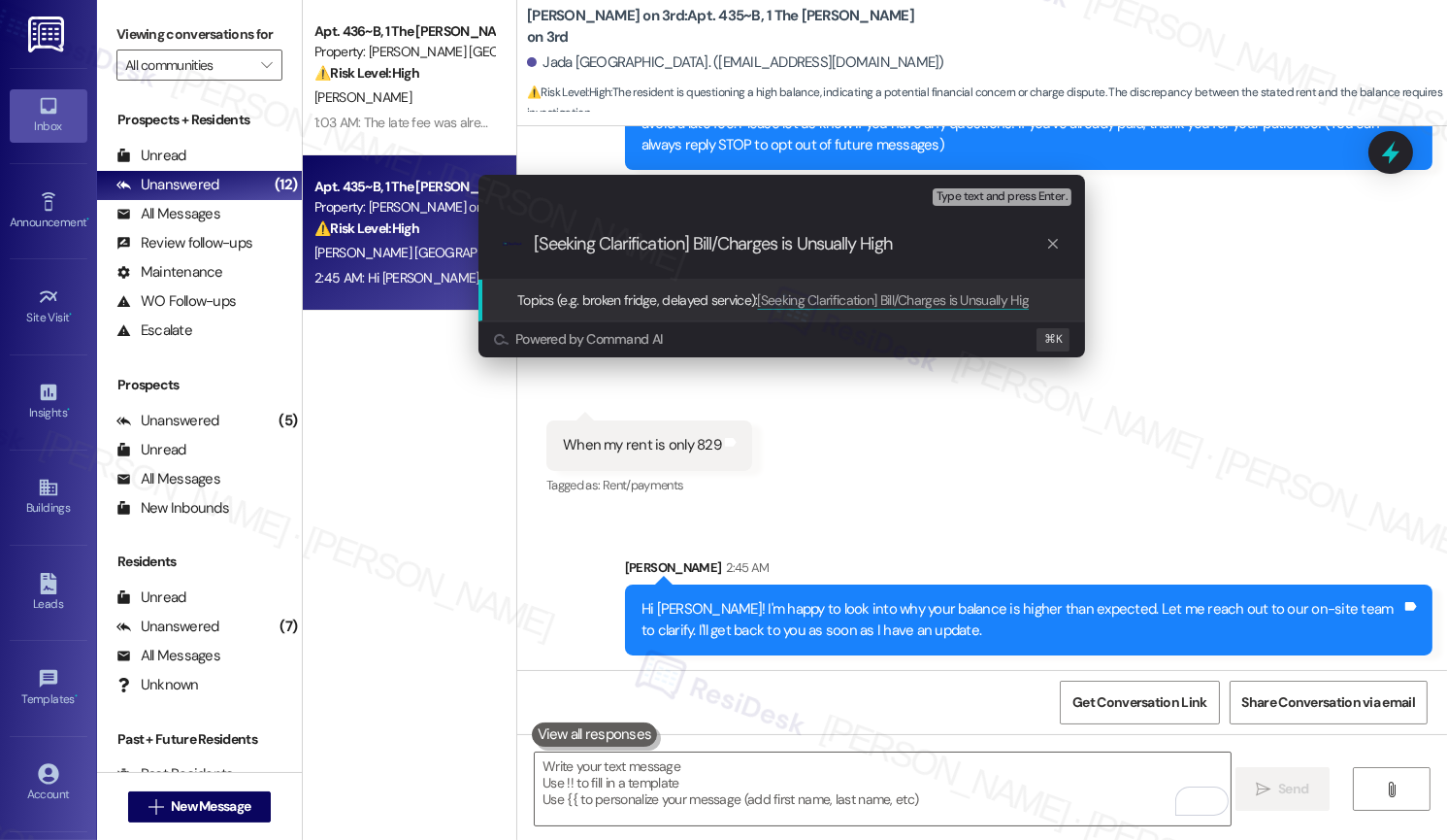
click at [931, 250] on input "[Seeking Clarification] Bill/Charges is Unsually High" at bounding box center [789, 244] width 511 height 20
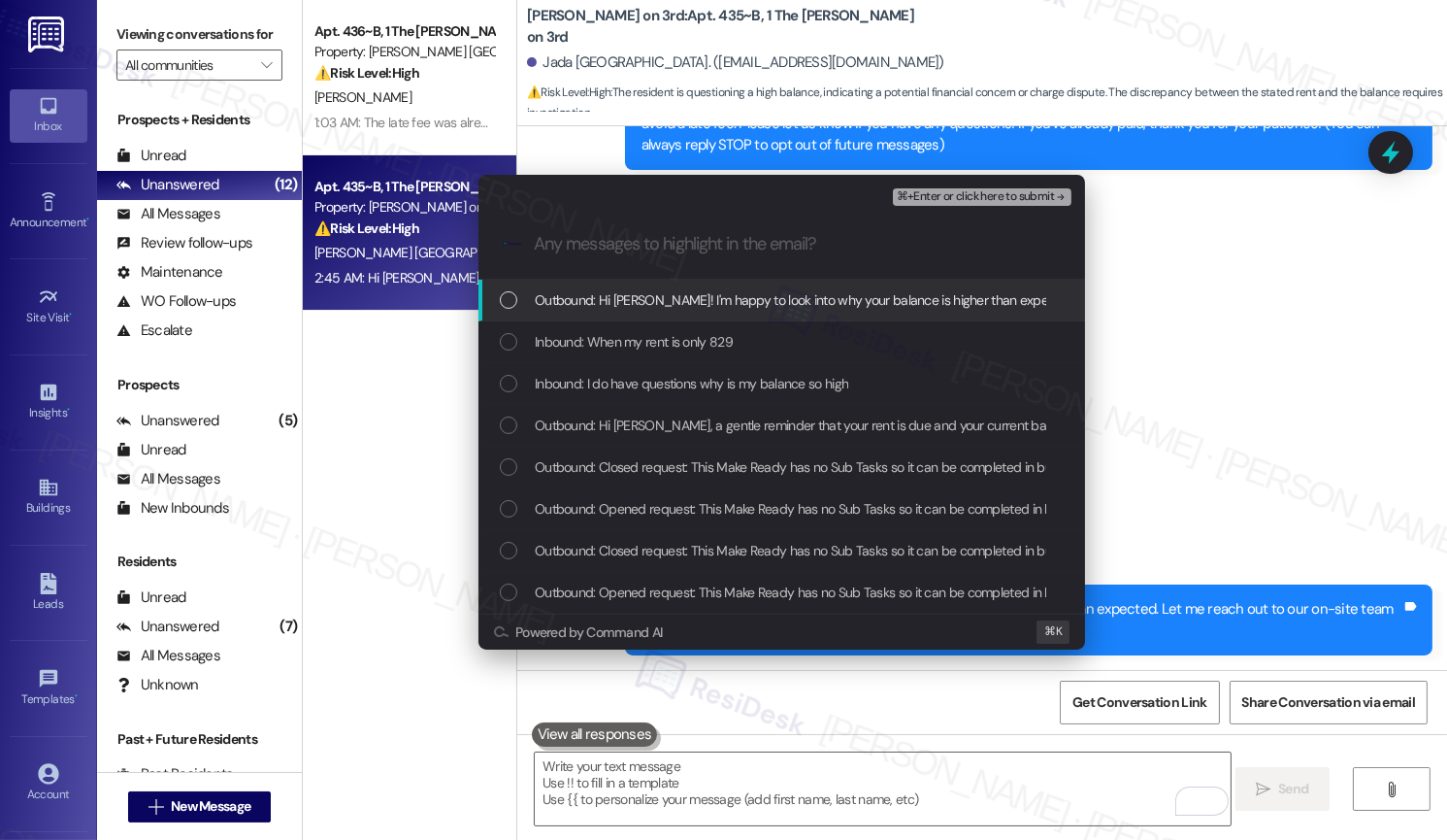
click at [894, 305] on span "Outbound: Hi Jada! I'm happy to look into why your balance is higher than expec…" at bounding box center [1071, 299] width 1072 height 21
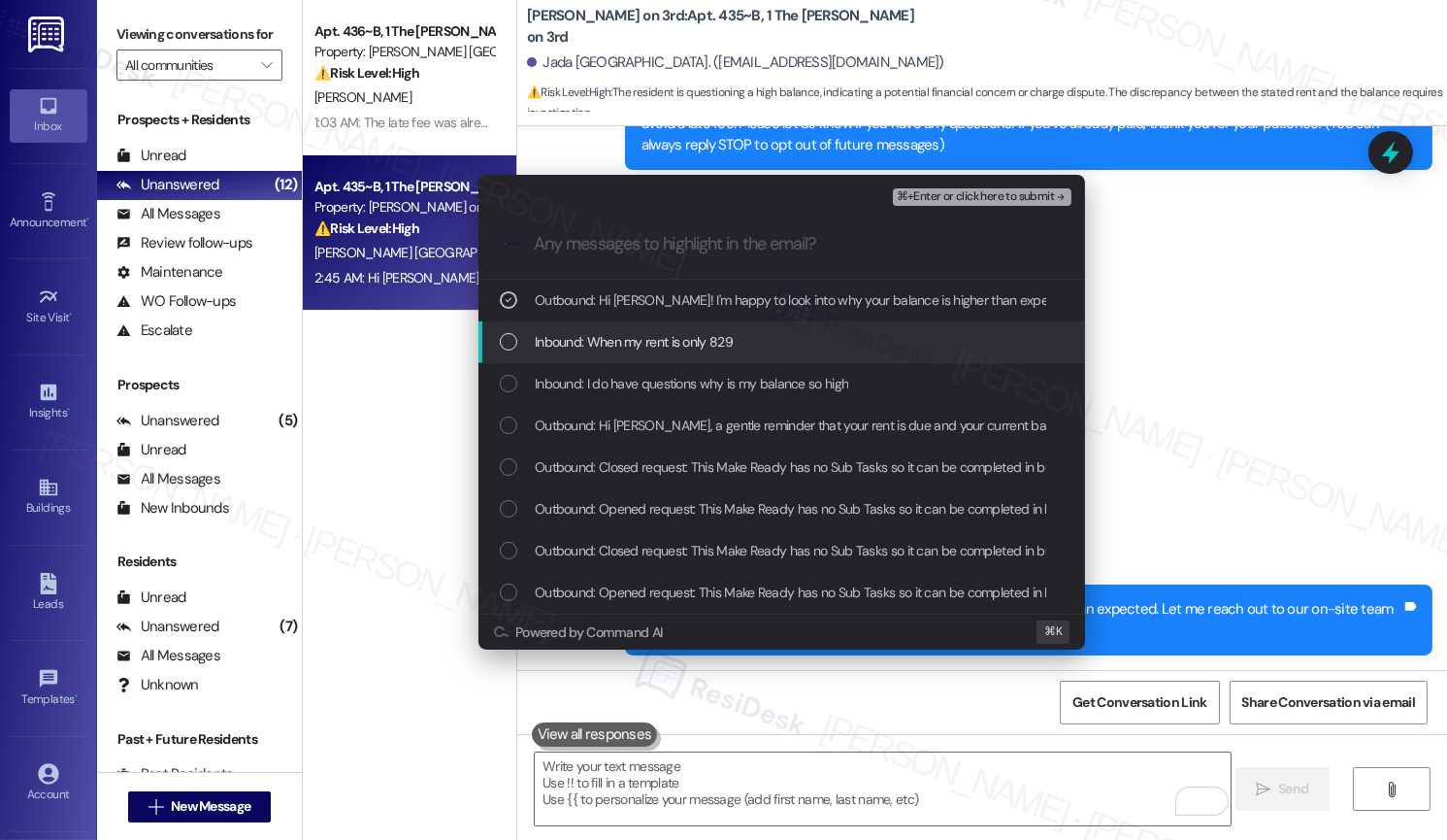
click at [867, 353] on div "Inbound: When my rent is only 829" at bounding box center [781, 342] width 607 height 42
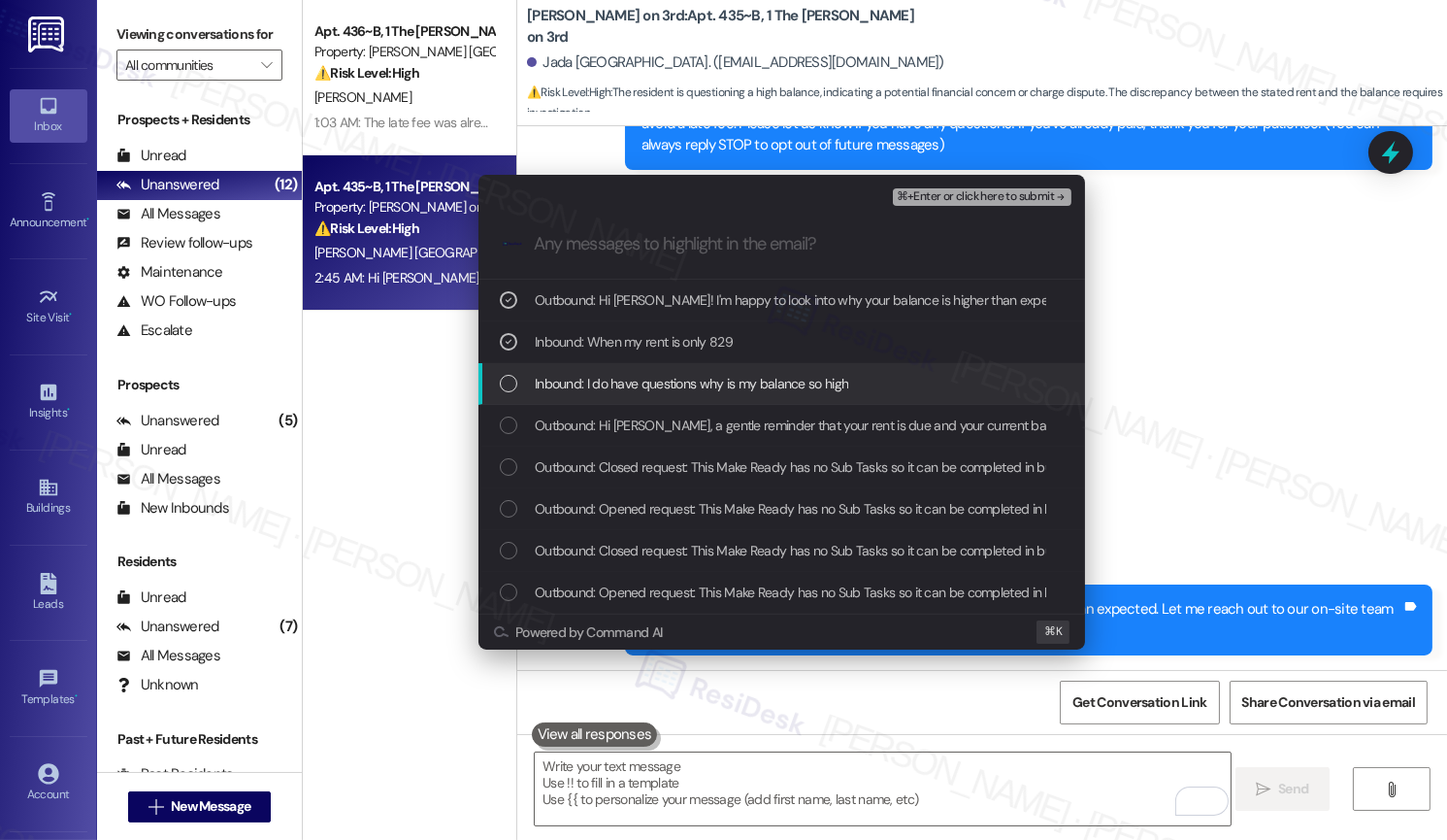
click at [850, 400] on div "Inbound: I do have questions why is my balance so high" at bounding box center [781, 384] width 607 height 42
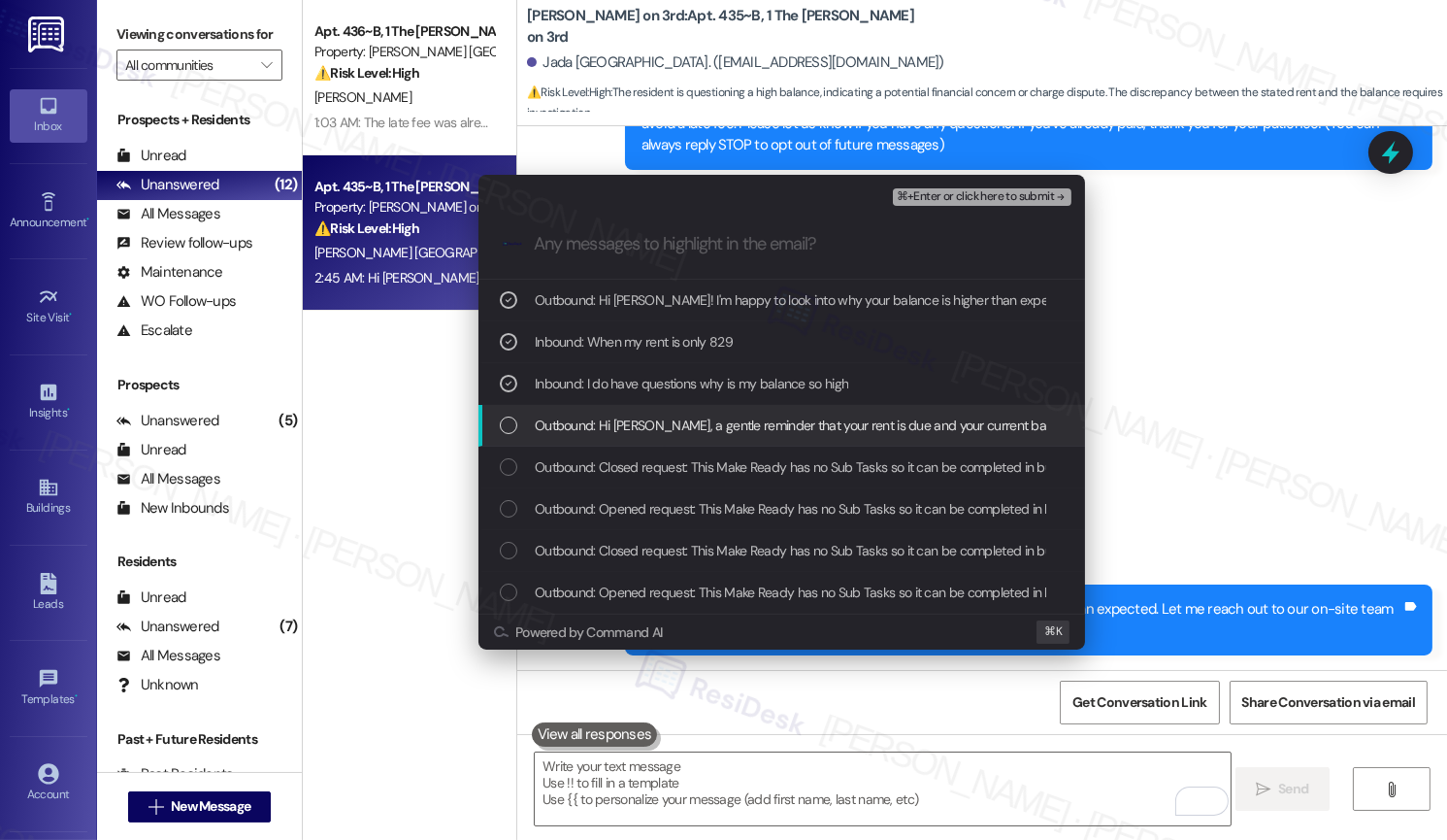
click at [844, 431] on span "Outbound: Hi Jada, a gentle reminder that your rent is due and your current bal…" at bounding box center [1391, 424] width 1713 height 21
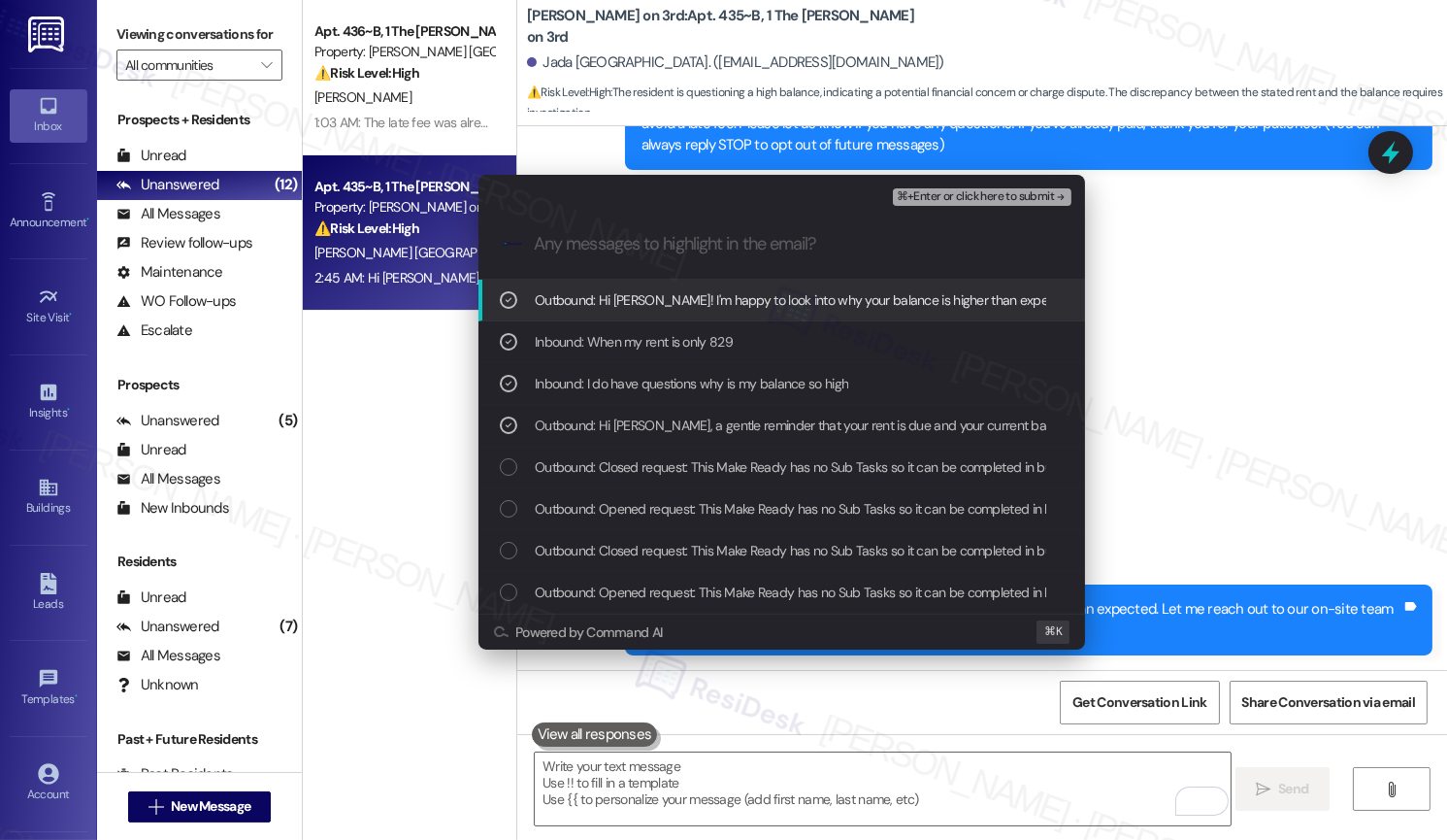
click at [1005, 199] on span "⌘+Enter or click here to submit" at bounding box center [976, 197] width 157 height 14
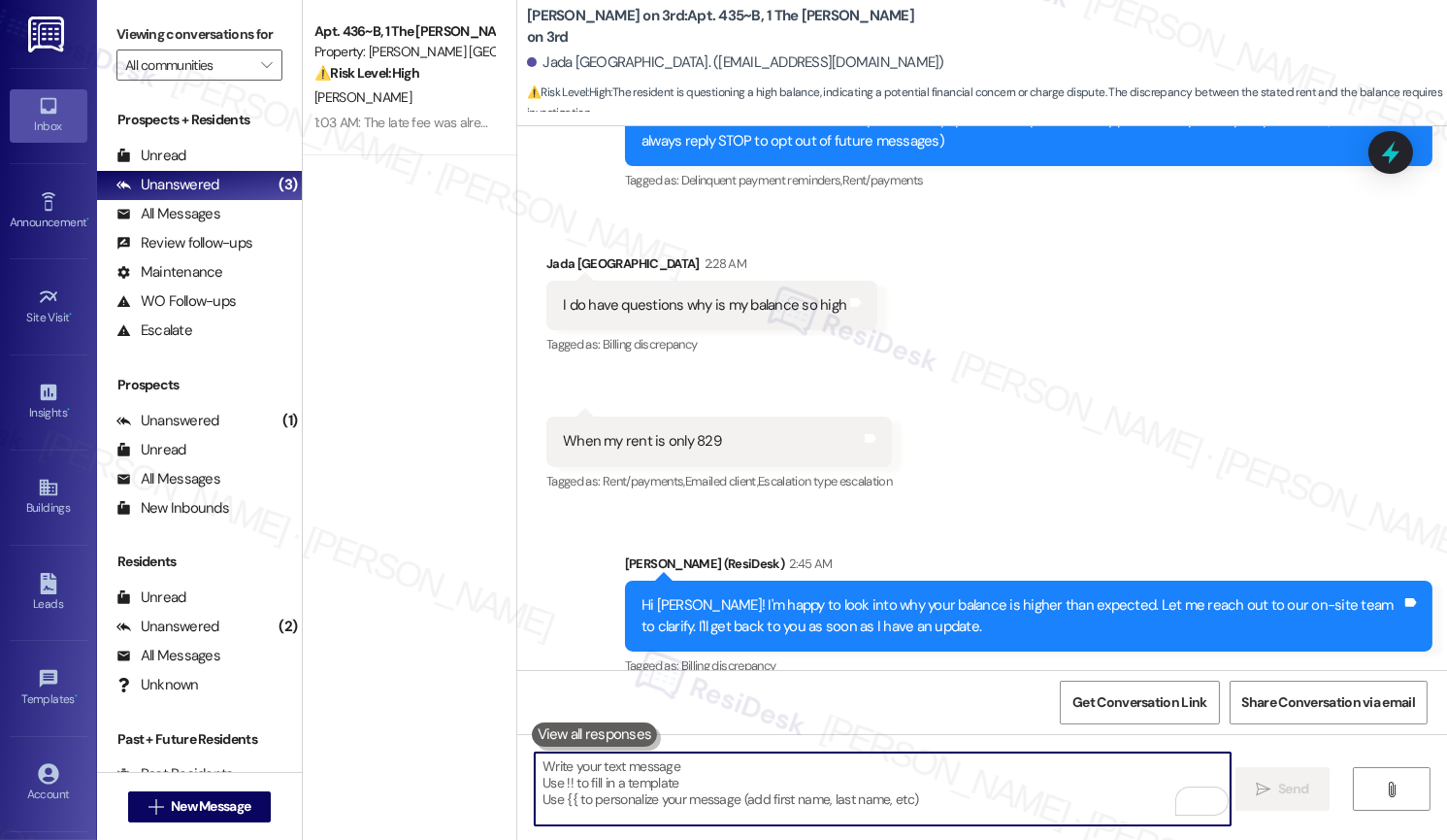
scroll to position [498, 0]
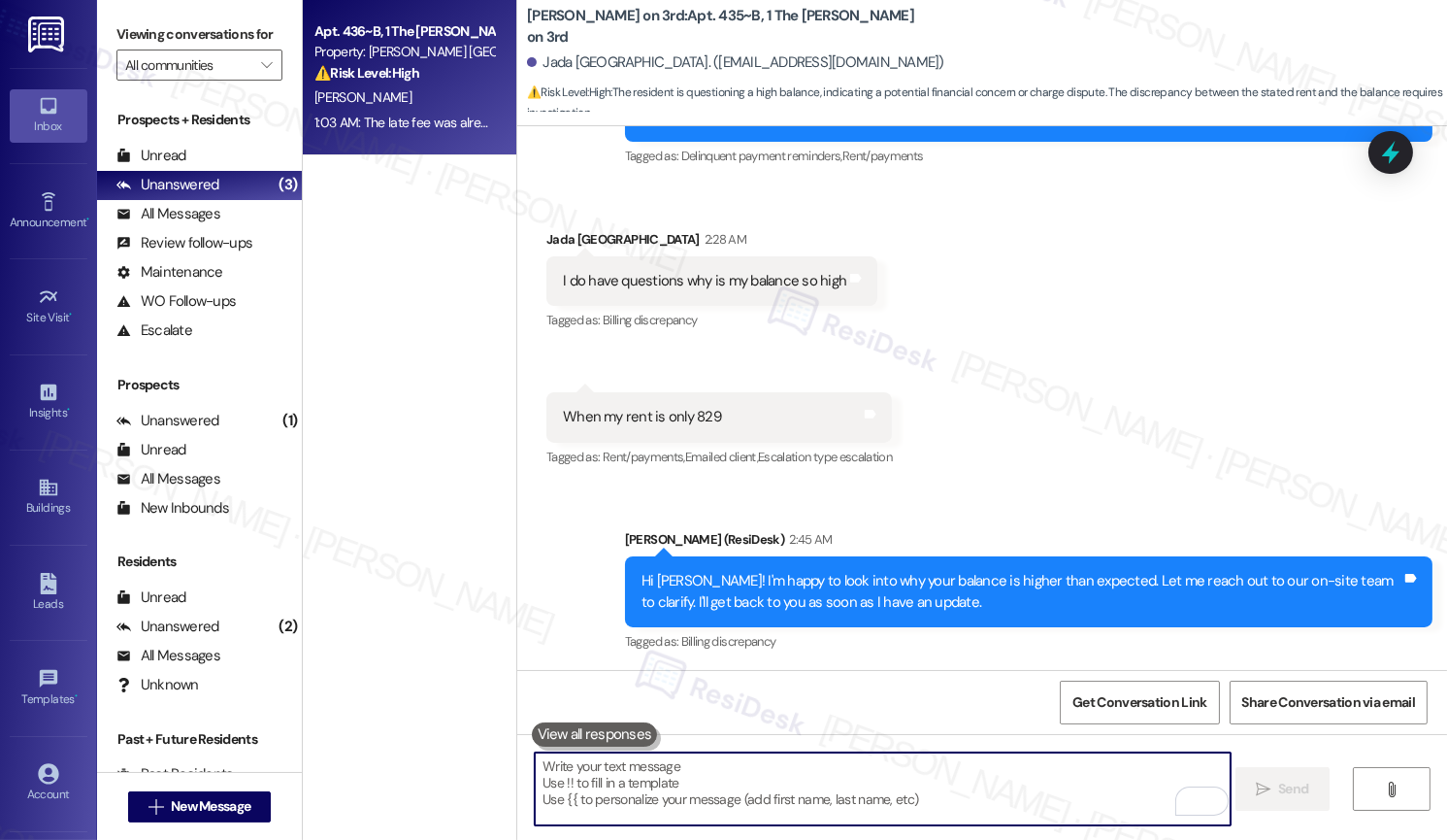
click at [398, 105] on div "[PERSON_NAME]" at bounding box center [405, 98] width 183 height 24
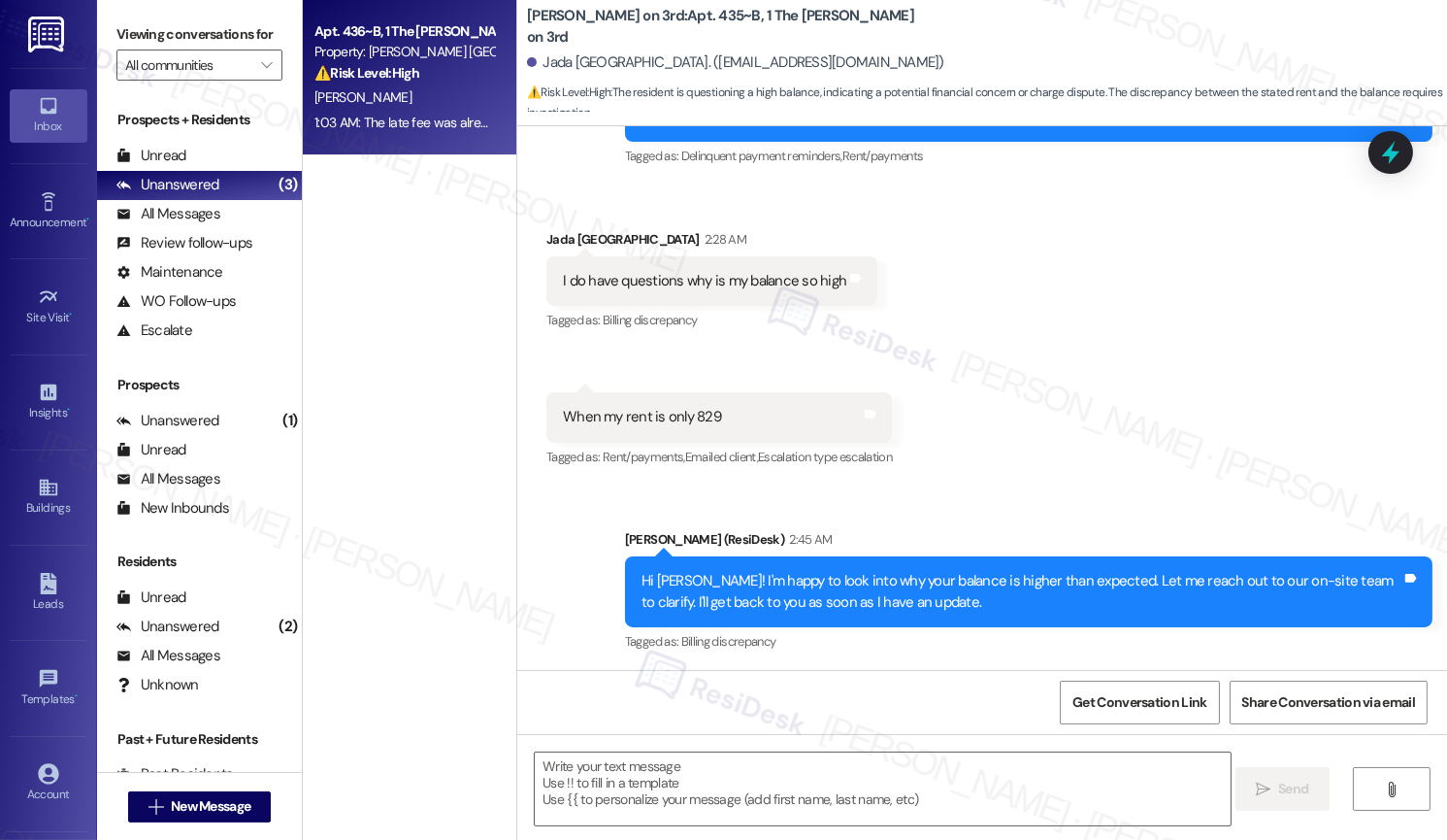
click at [398, 106] on div "[PERSON_NAME]" at bounding box center [405, 98] width 183 height 24
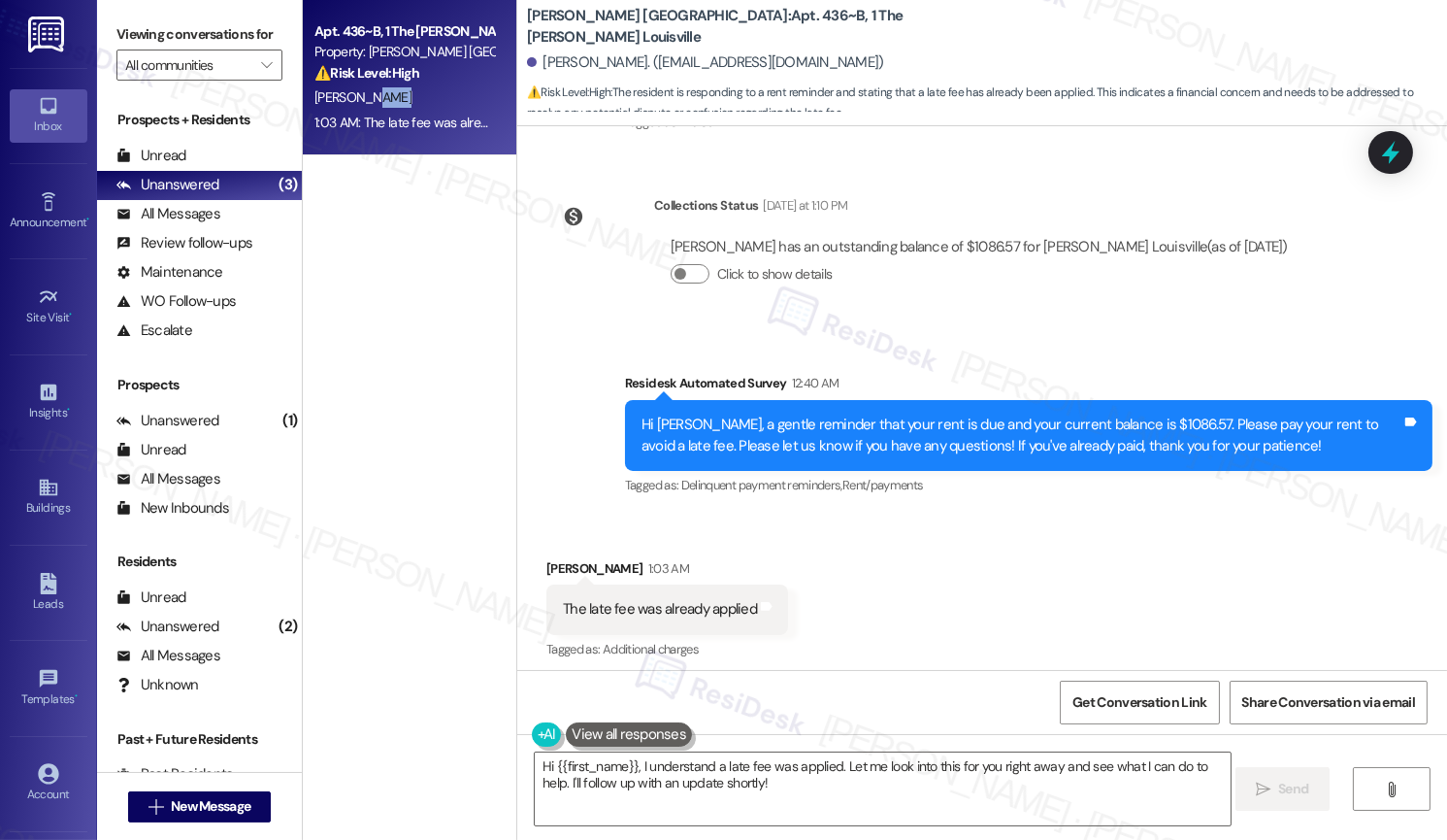
scroll to position [1566, 0]
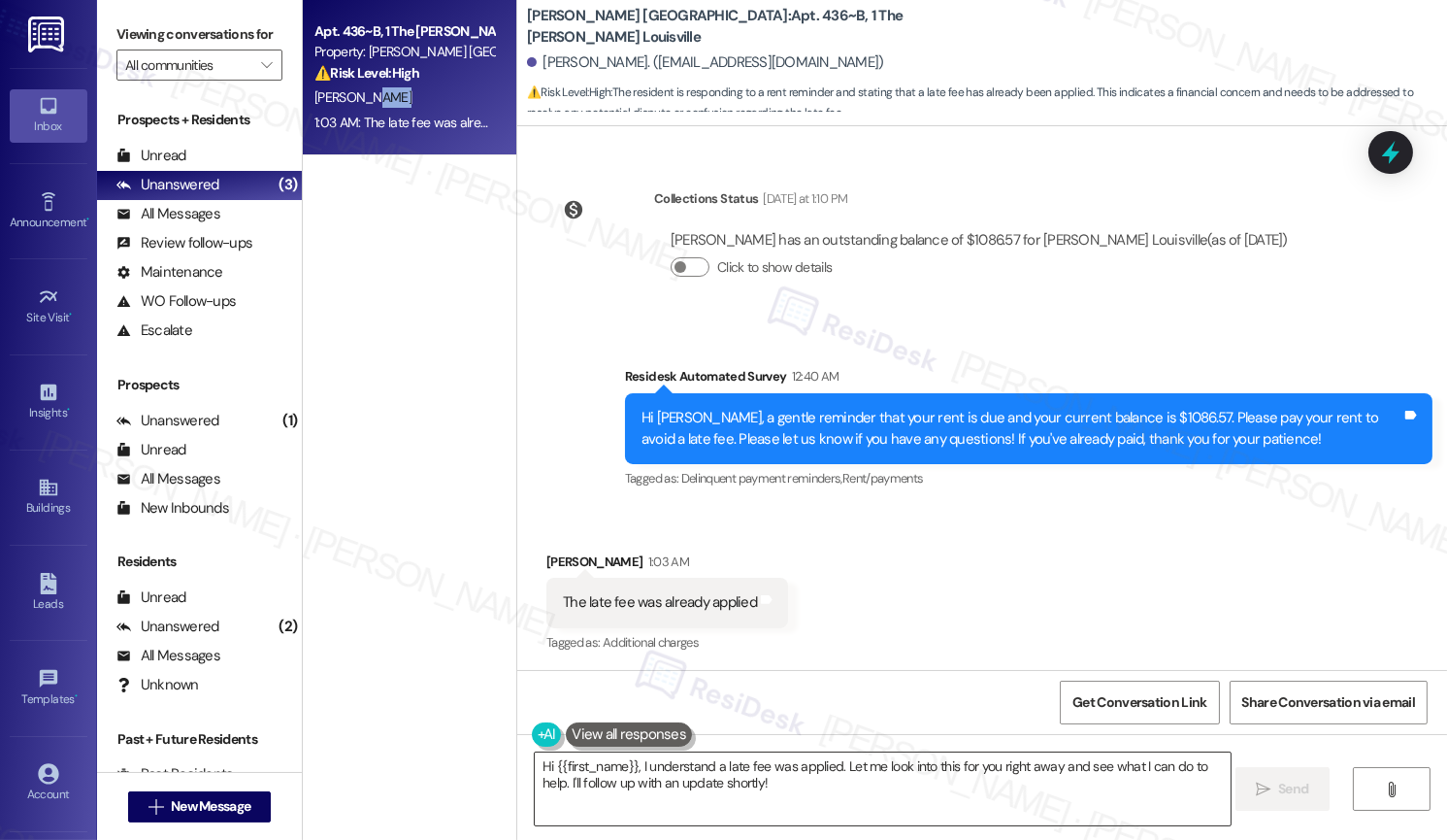
click at [854, 799] on textarea "Hi {{first_name}}, I understand a late fee was applied. Let me look into this f…" at bounding box center [882, 788] width 695 height 73
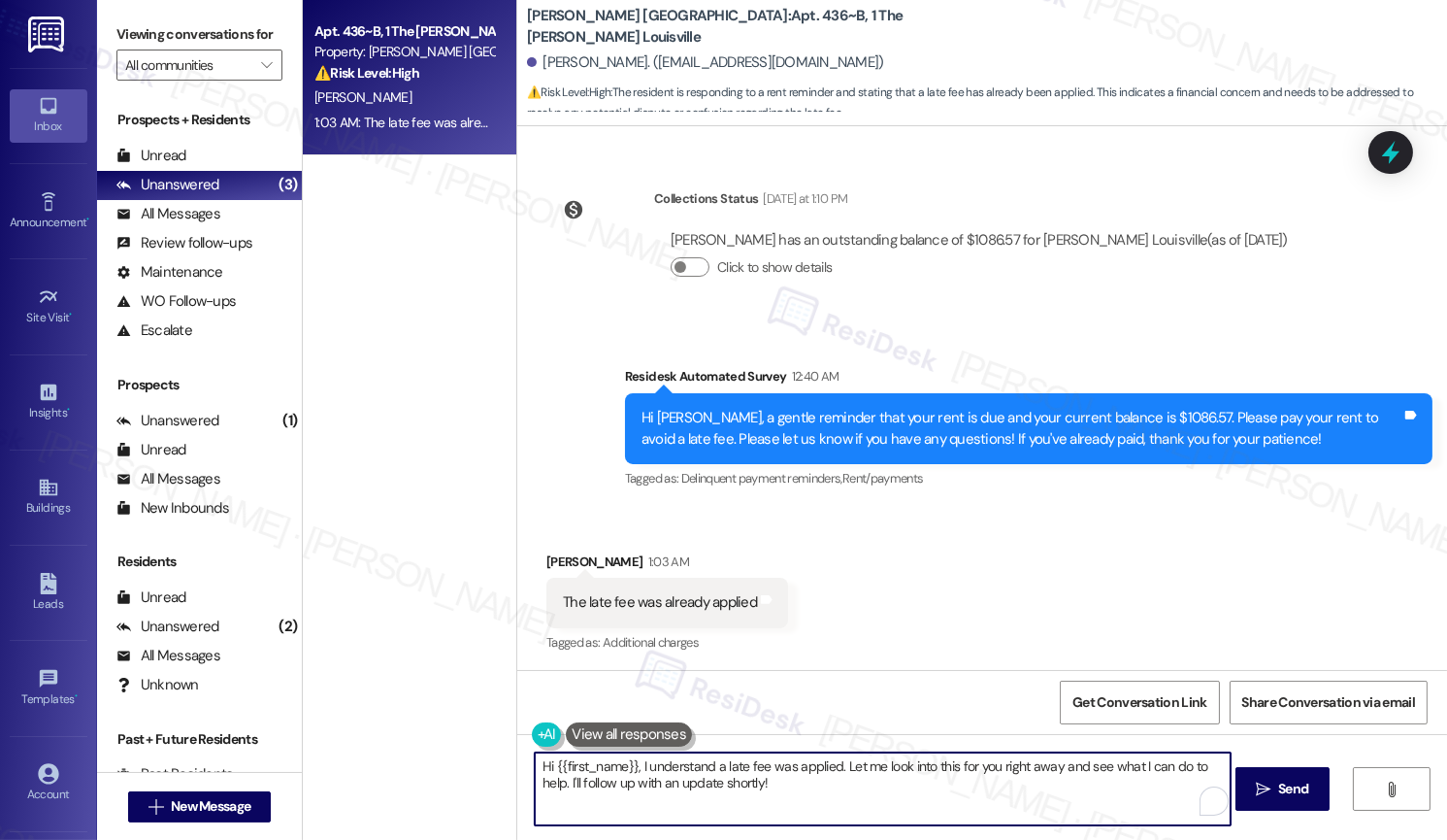
click at [855, 798] on textarea "Hi {{first_name}}, I understand a late fee was applied. Let me look into this f…" at bounding box center [882, 788] width 695 height 73
click at [855, 797] on textarea "Hi {{first_name}}, I understand a late fee was applied. Let me look into this f…" at bounding box center [882, 788] width 695 height 73
click at [849, 796] on textarea "Hi {{first_name}}, I understand a late fee was applied. Let me look into this f…" at bounding box center [882, 788] width 695 height 73
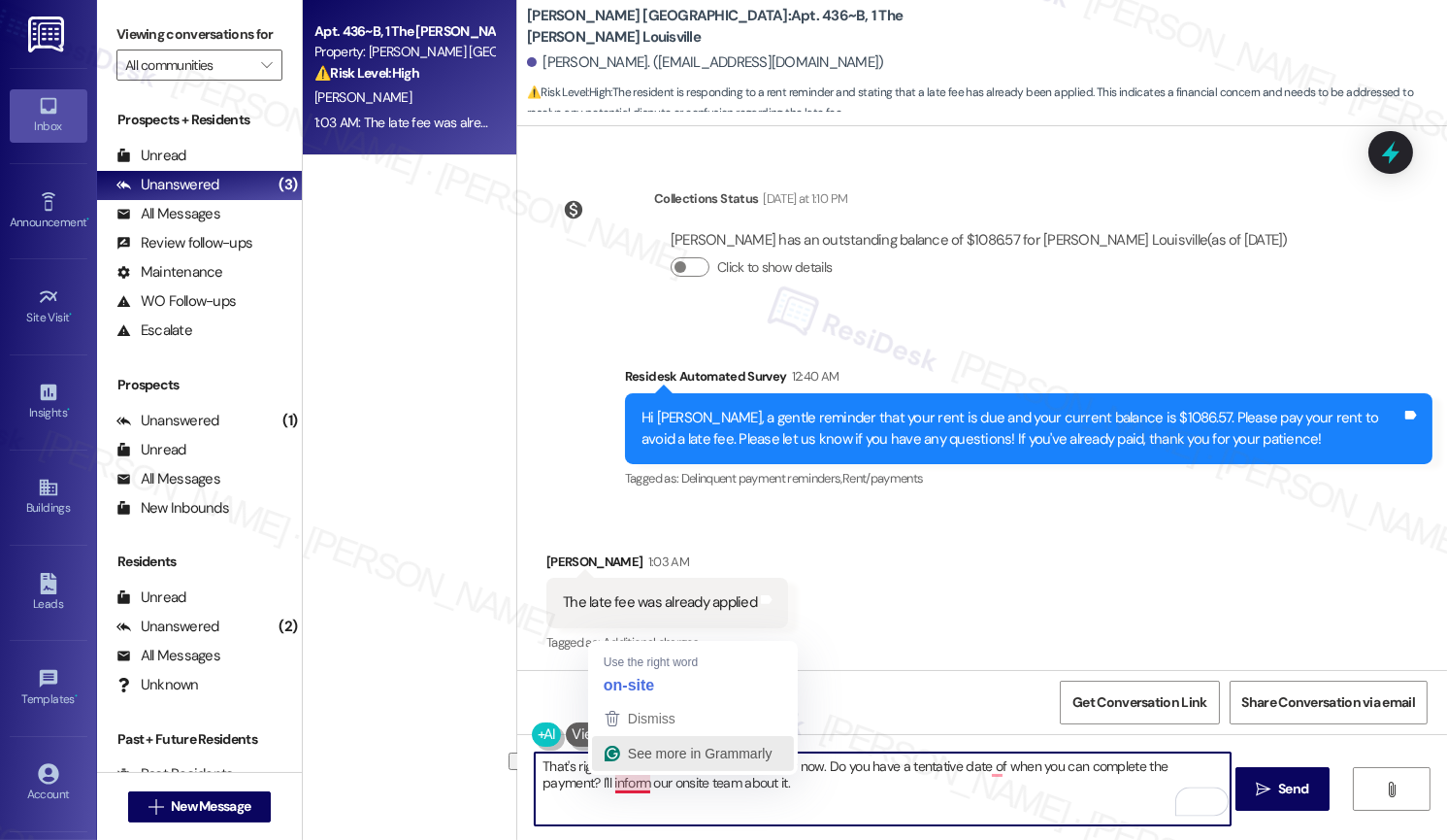
drag, startPoint x: 812, startPoint y: 773, endPoint x: 593, endPoint y: 764, distance: 219.2
click at [593, 764] on html "Inbox Go to Inbox Announcement • Send A Text Announcement Site Visit • Go to Si…" at bounding box center [724, 420] width 1447 height 840
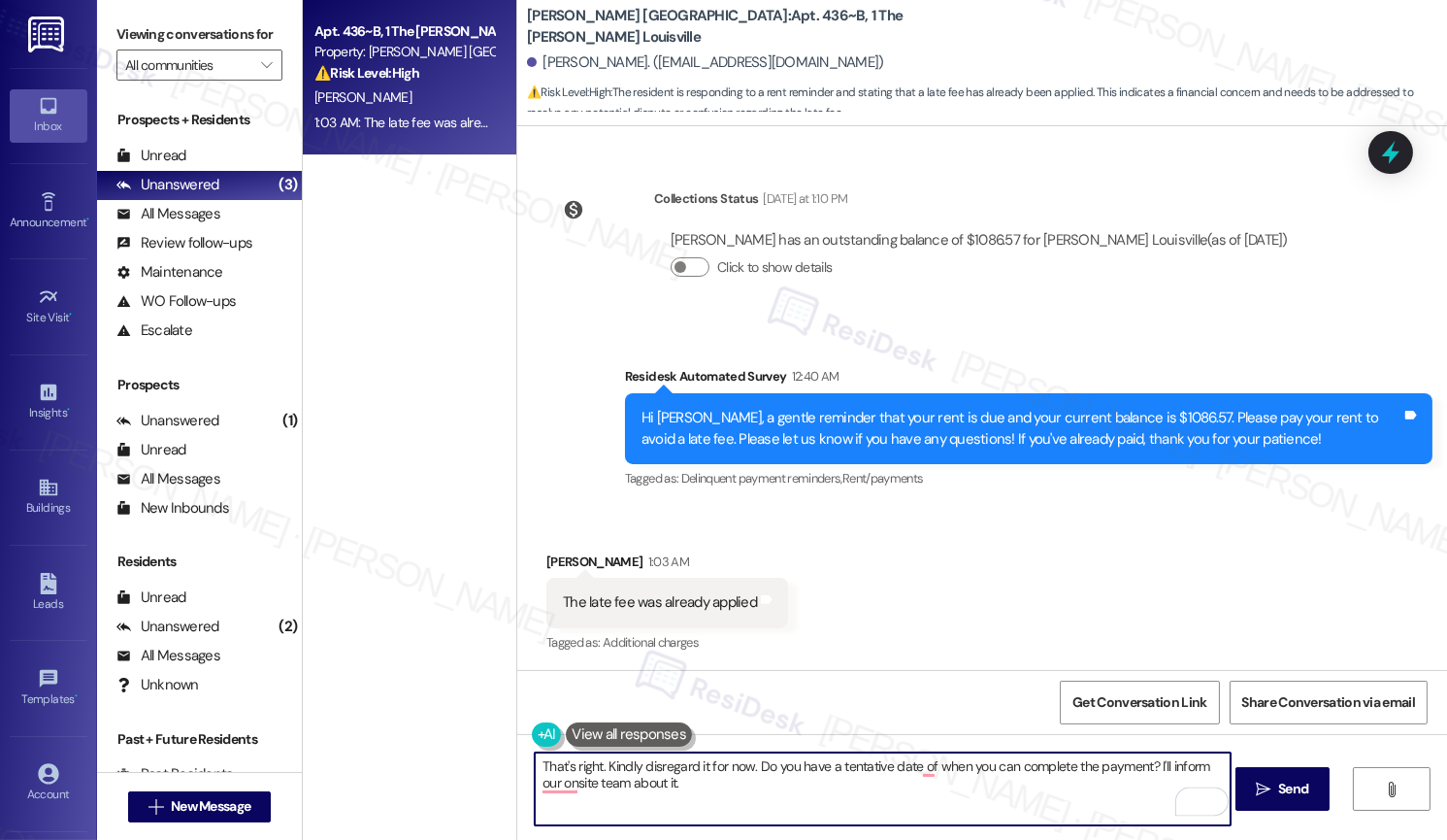
type textarea "That's right. Kindly disregard it for now. Do you have a tentative date of when…"
click at [708, 776] on textarea "That's right. Kindly disregard it for now. Do you have a tentative date of when…" at bounding box center [882, 788] width 695 height 73
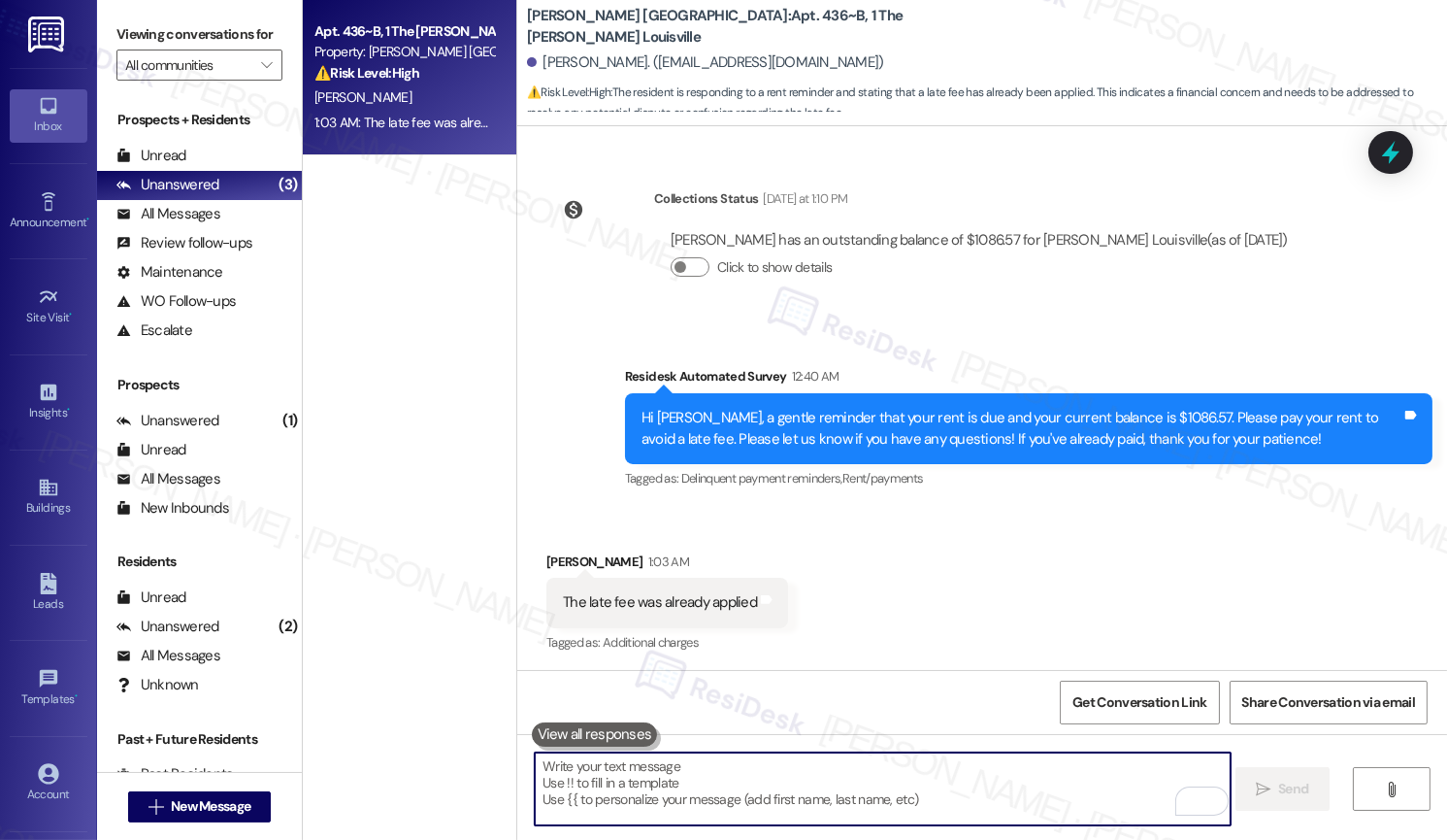
click at [728, 791] on textarea "To enrich screen reader interactions, please activate Accessibility in Grammarl…" at bounding box center [882, 788] width 695 height 73
paste textarea "That’s correct—please disregard it for now. Do you have a tentative date for co…"
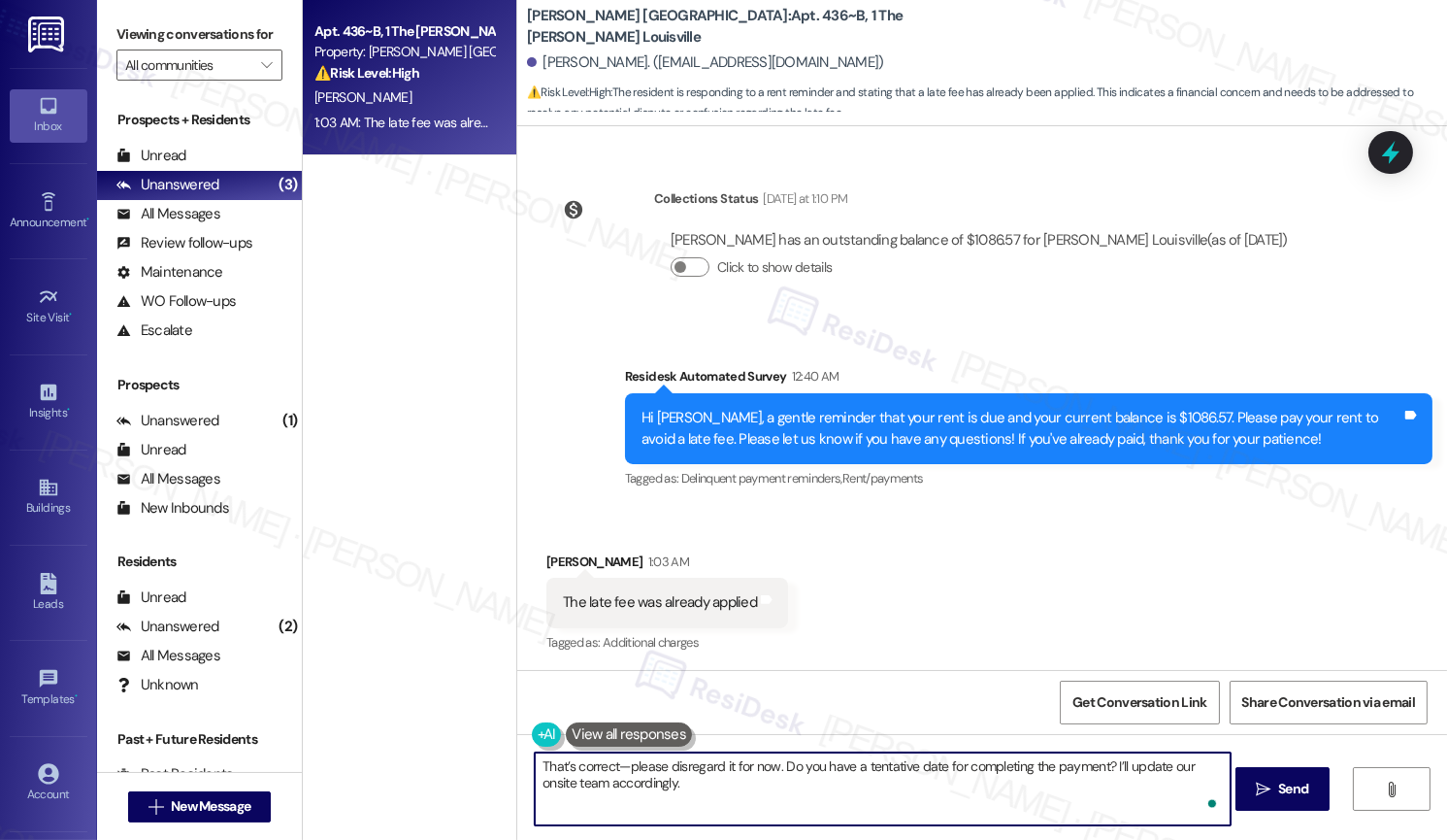
scroll to position [0, 0]
click at [719, 785] on textarea "That’s correct—please disregard it for now. Do you have a tentative date for co…" at bounding box center [882, 788] width 695 height 73
click at [854, 763] on textarea "That’s correct—please disregard it for now. Do you have a tentative date for co…" at bounding box center [882, 788] width 695 height 73
click at [854, 761] on textarea "That’s correct—please disregard it for now. Do you have a tentative date for co…" at bounding box center [882, 788] width 695 height 73
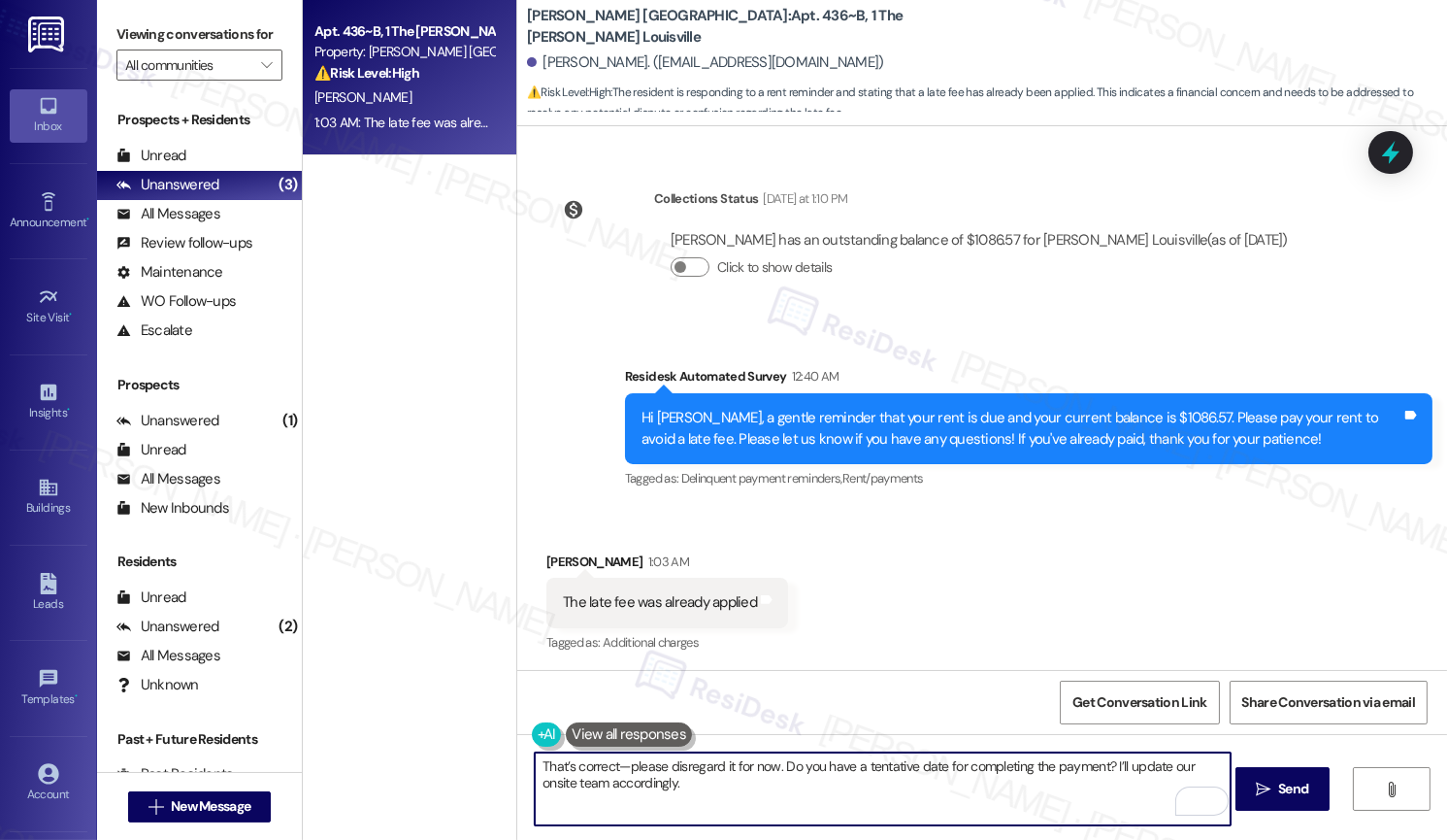
click at [793, 795] on textarea "That’s correct—please disregard it for now. Do you have a tentative date for co…" at bounding box center [882, 788] width 695 height 73
click at [793, 796] on textarea "That’s correct—please disregard it for now. Do you have a tentative date for co…" at bounding box center [882, 788] width 695 height 73
click at [790, 797] on textarea "That’s correct—please disregard it for now. Do you have a tentative date for co…" at bounding box center [882, 788] width 695 height 73
click at [860, 789] on textarea "That’s correct—please disregard it for now. Do you have a tentative date for co…" at bounding box center [882, 788] width 695 height 73
click at [861, 789] on textarea "That’s correct—please disregard it for now. Do you have a tentative date for co…" at bounding box center [882, 788] width 695 height 73
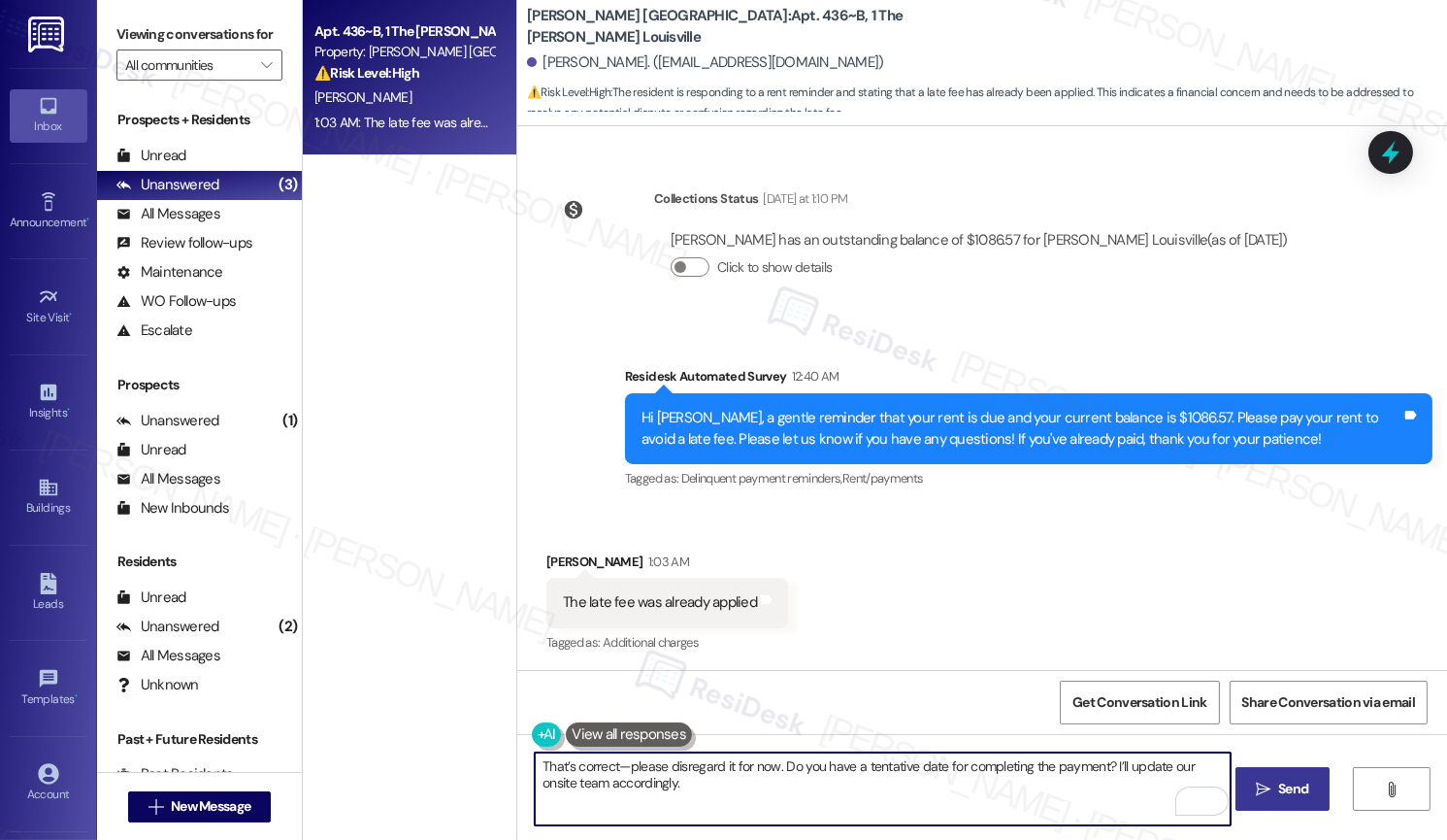
click at [1271, 796] on span " Send" at bounding box center [1283, 788] width 61 height 20
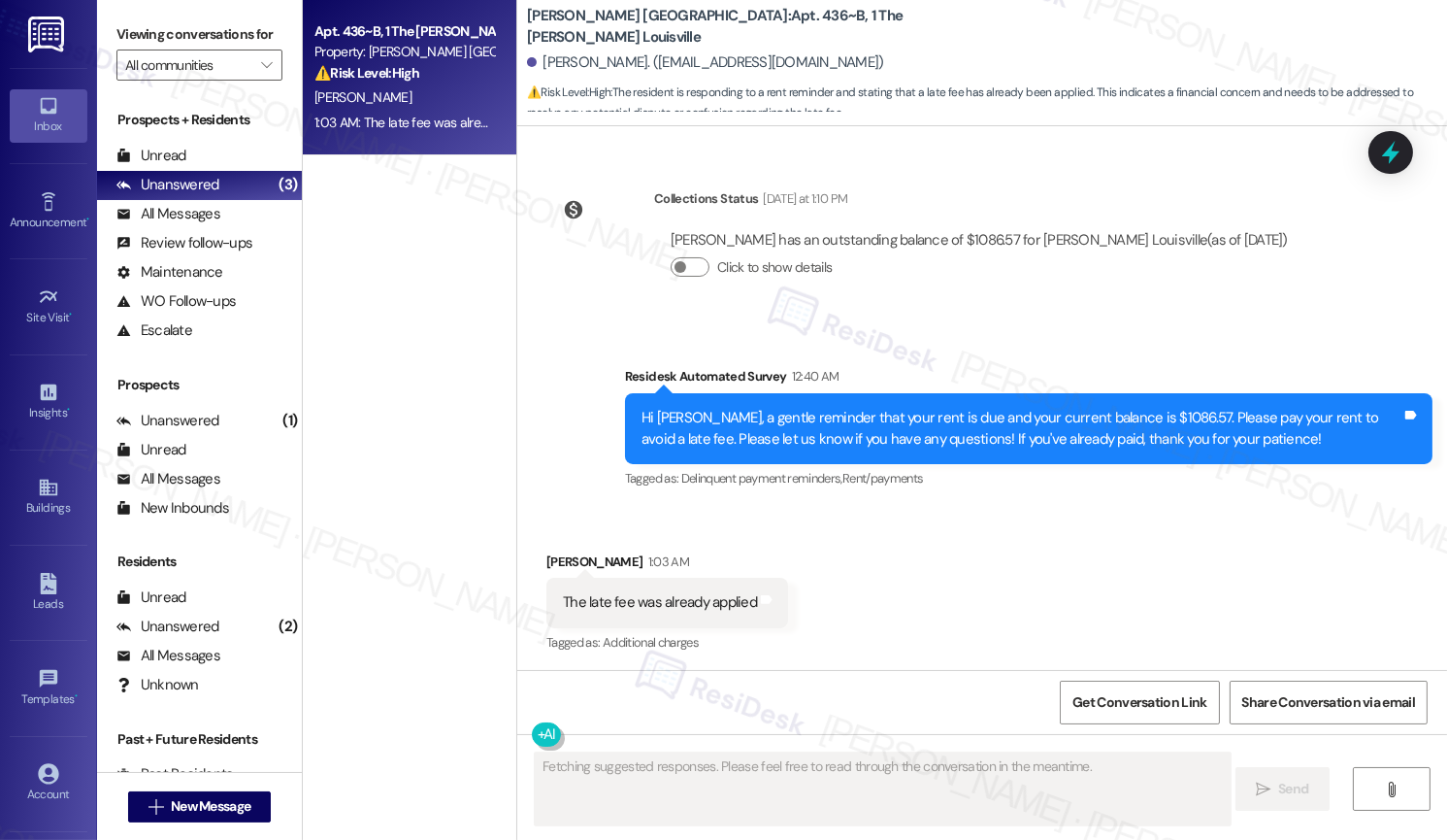
scroll to position [1724, 0]
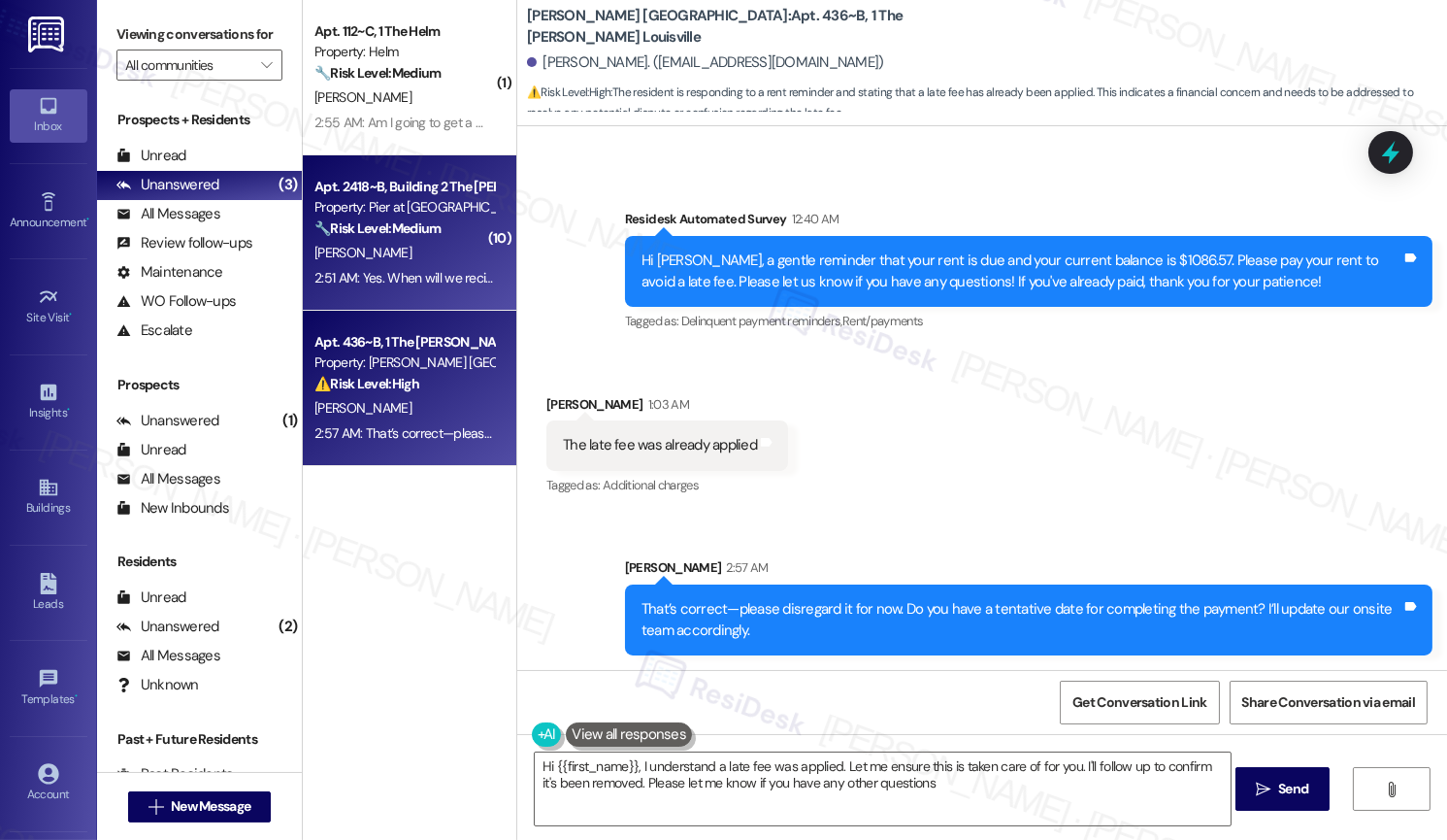
type textarea "Hi {{first_name}}, I understand a late fee was applied. Let me ensure this is t…"
click at [422, 258] on div "D. Ryan" at bounding box center [405, 253] width 183 height 24
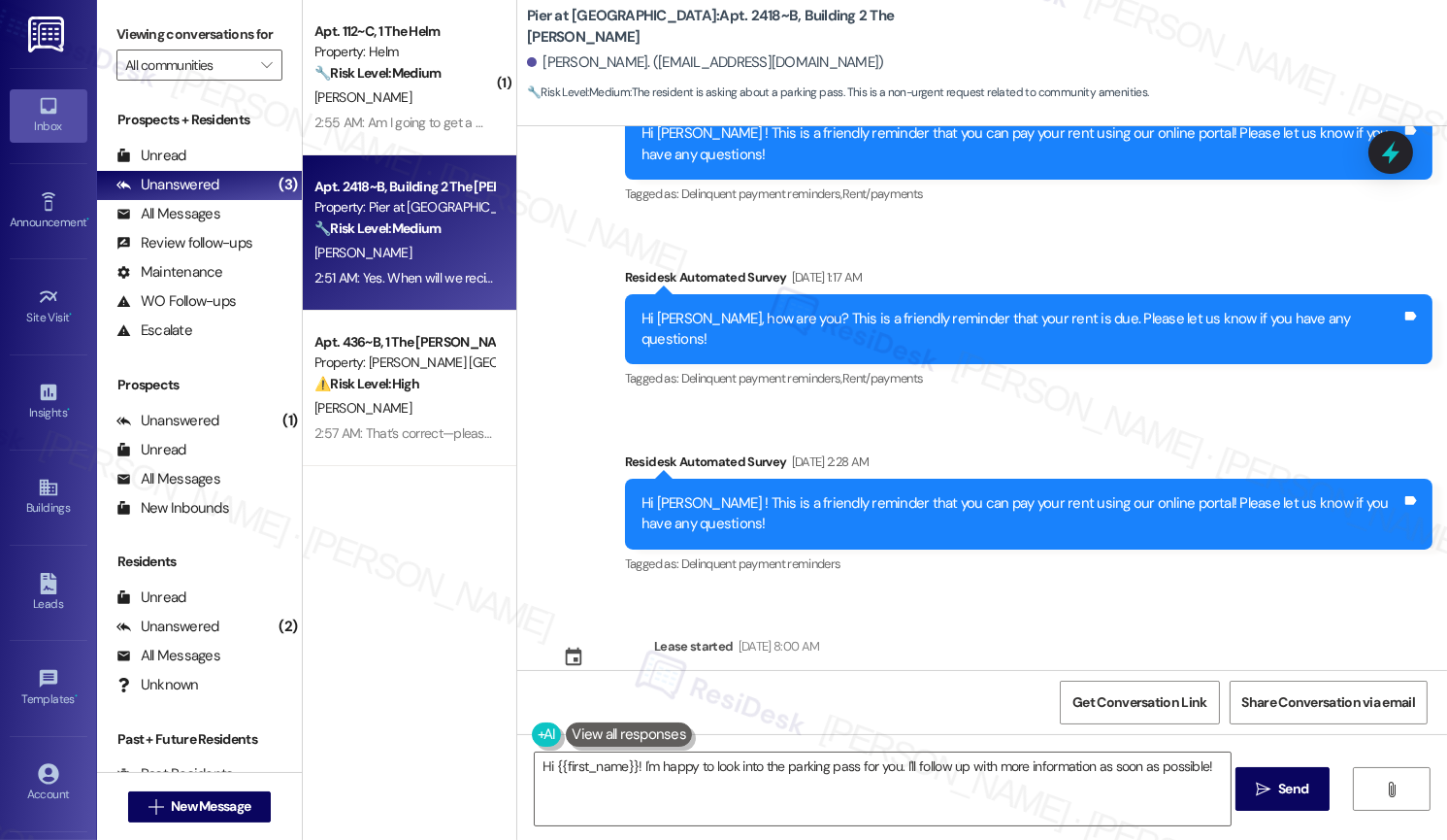
scroll to position [7523, 0]
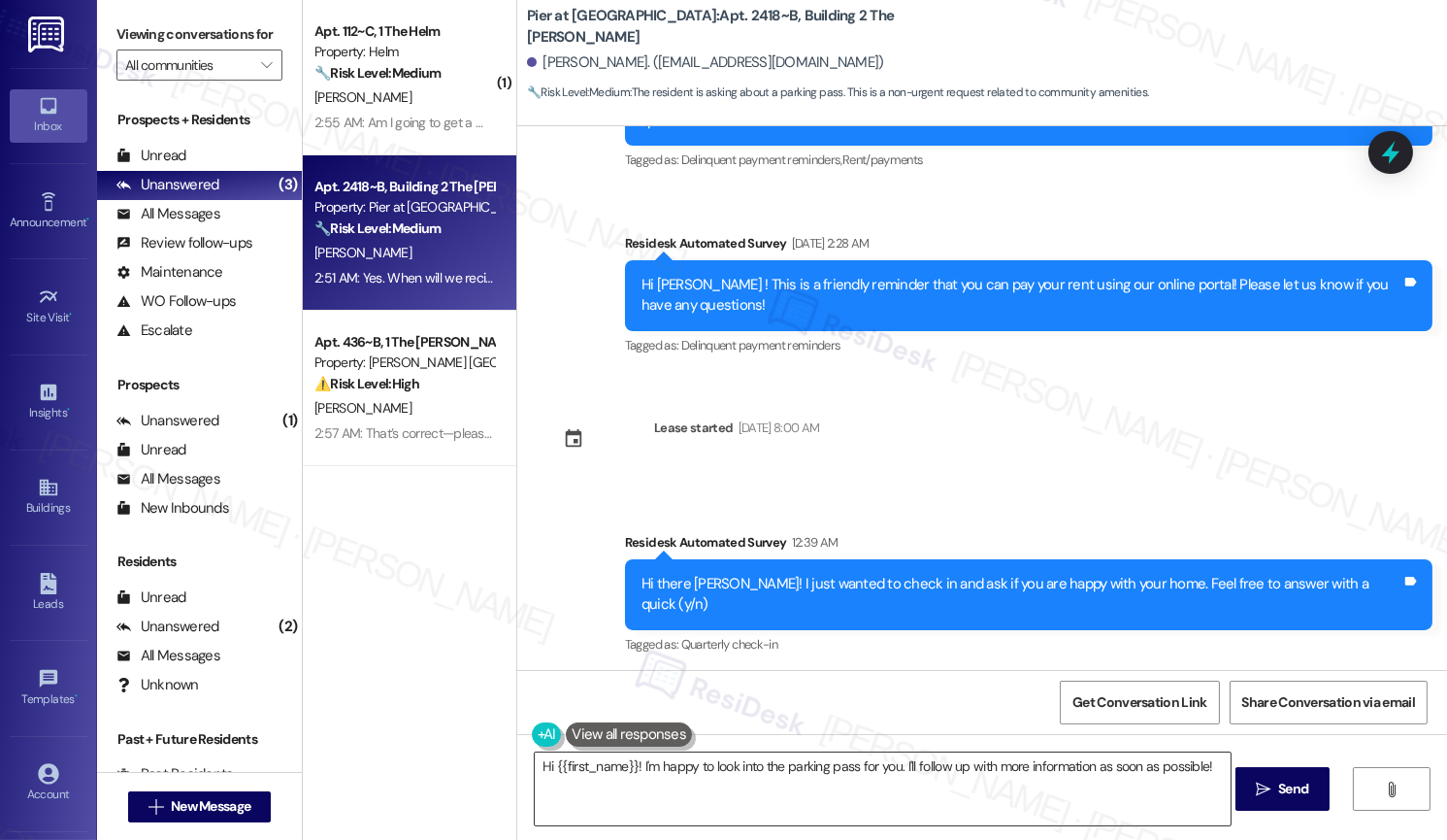
click at [759, 774] on textarea "Hi {{first_name}}! I'm happy to look into the parking pass for you. I'll follow…" at bounding box center [882, 788] width 695 height 73
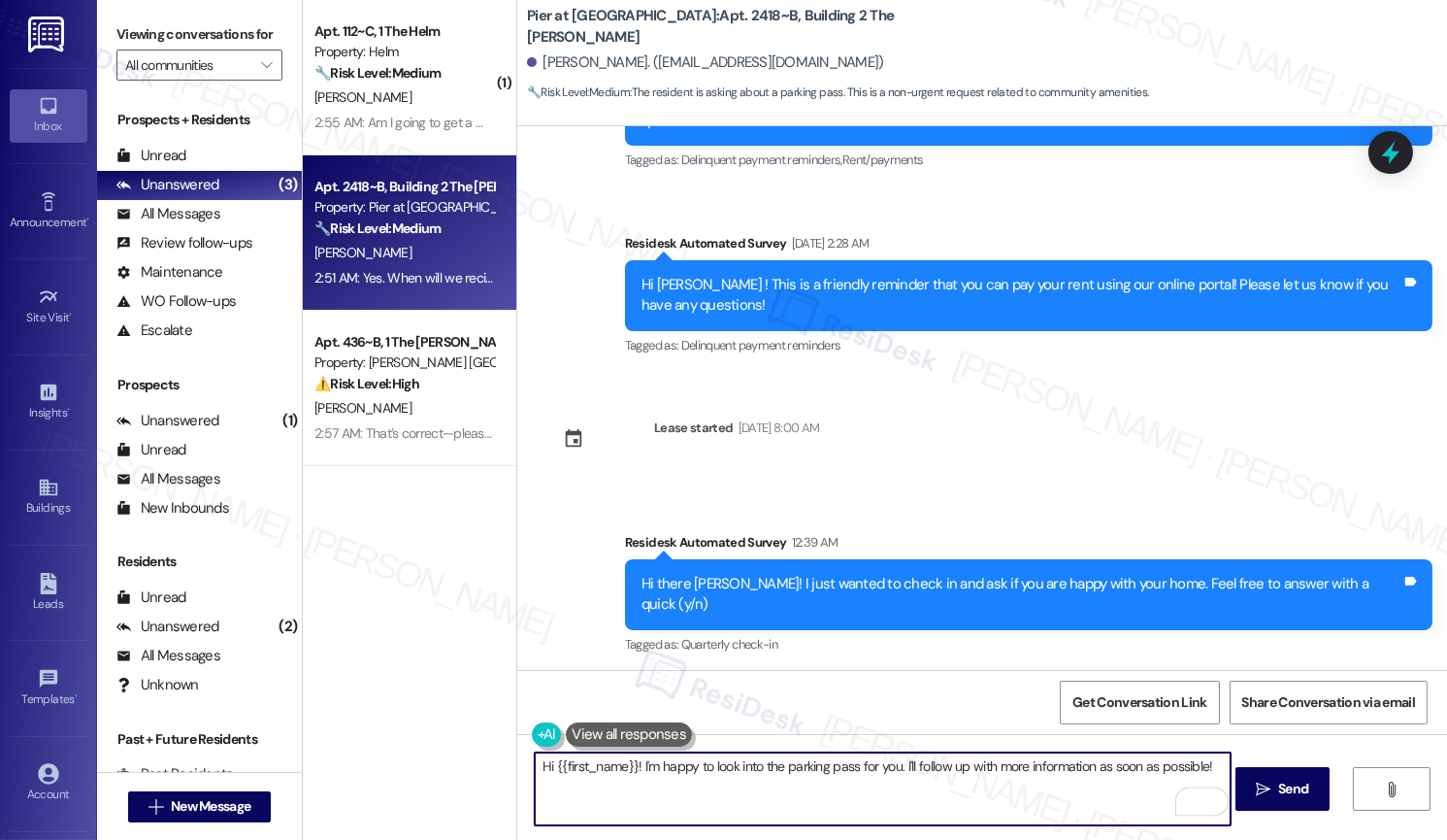
click at [1163, 765] on textarea "Hi {{first_name}}! I'm happy to look into the parking pass for you. I'll follow…" at bounding box center [882, 788] width 695 height 73
click at [1164, 764] on textarea "Hi {{first_name}}! I'm happy to look into the parking pass for you. I'll follow…" at bounding box center [882, 788] width 695 height 73
type textarea "Hi {{first_name}}! I'm happy to look into the parking pass for you. I'll follow…"
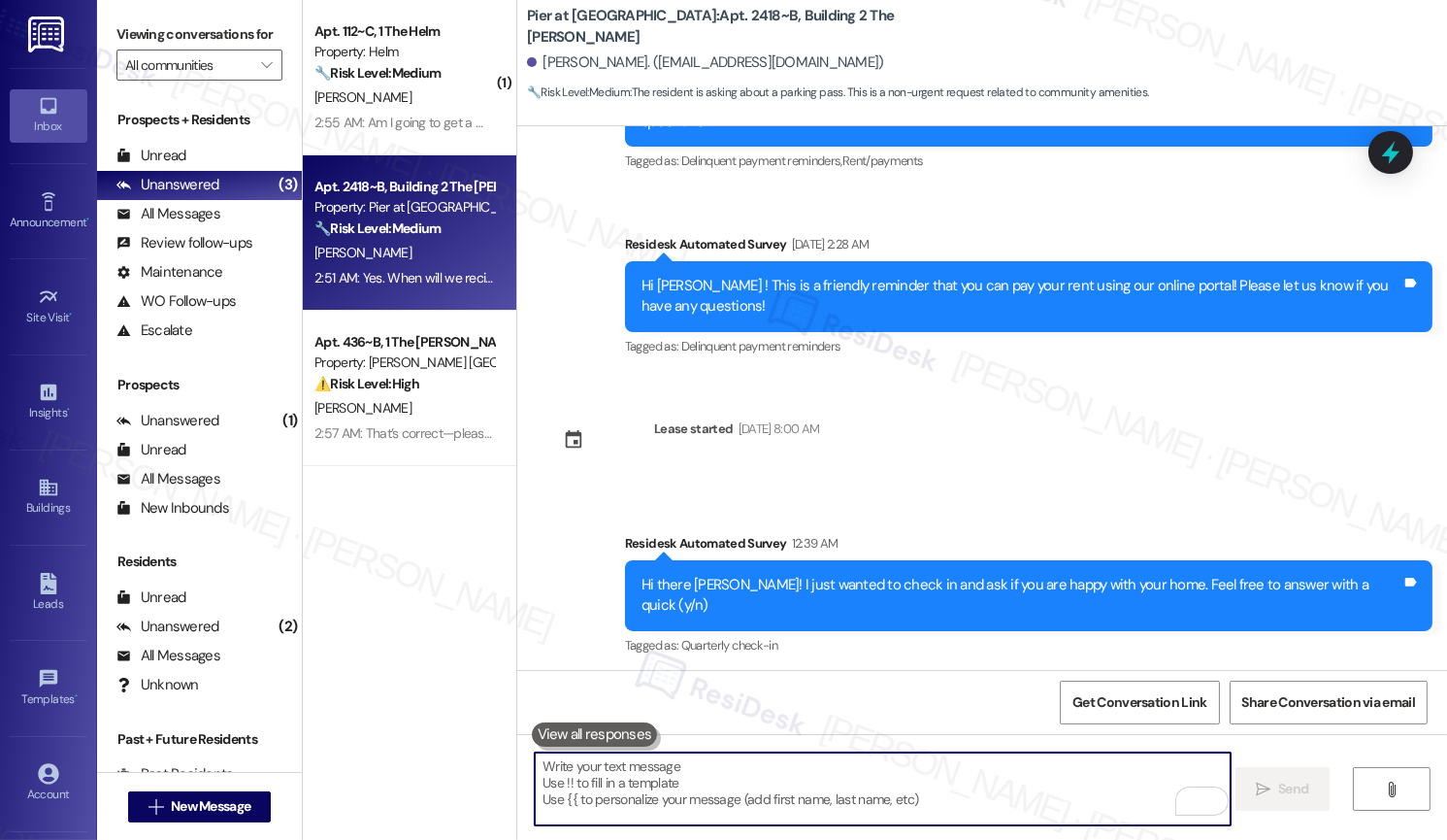
scroll to position [7660, 0]
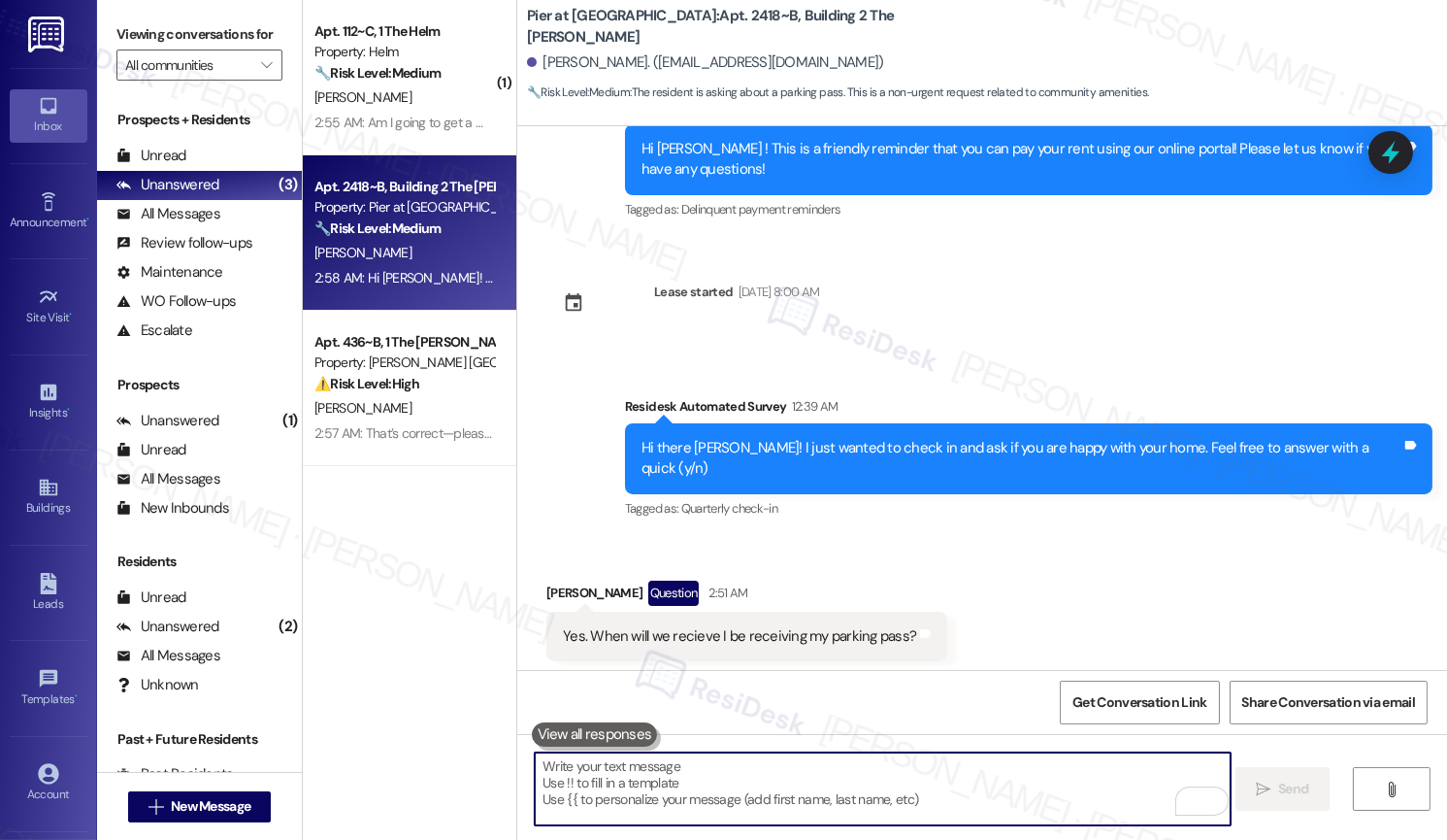
click at [1038, 787] on textarea "To enrich screen reader interactions, please activate Accessibility in Grammarl…" at bounding box center [882, 788] width 695 height 73
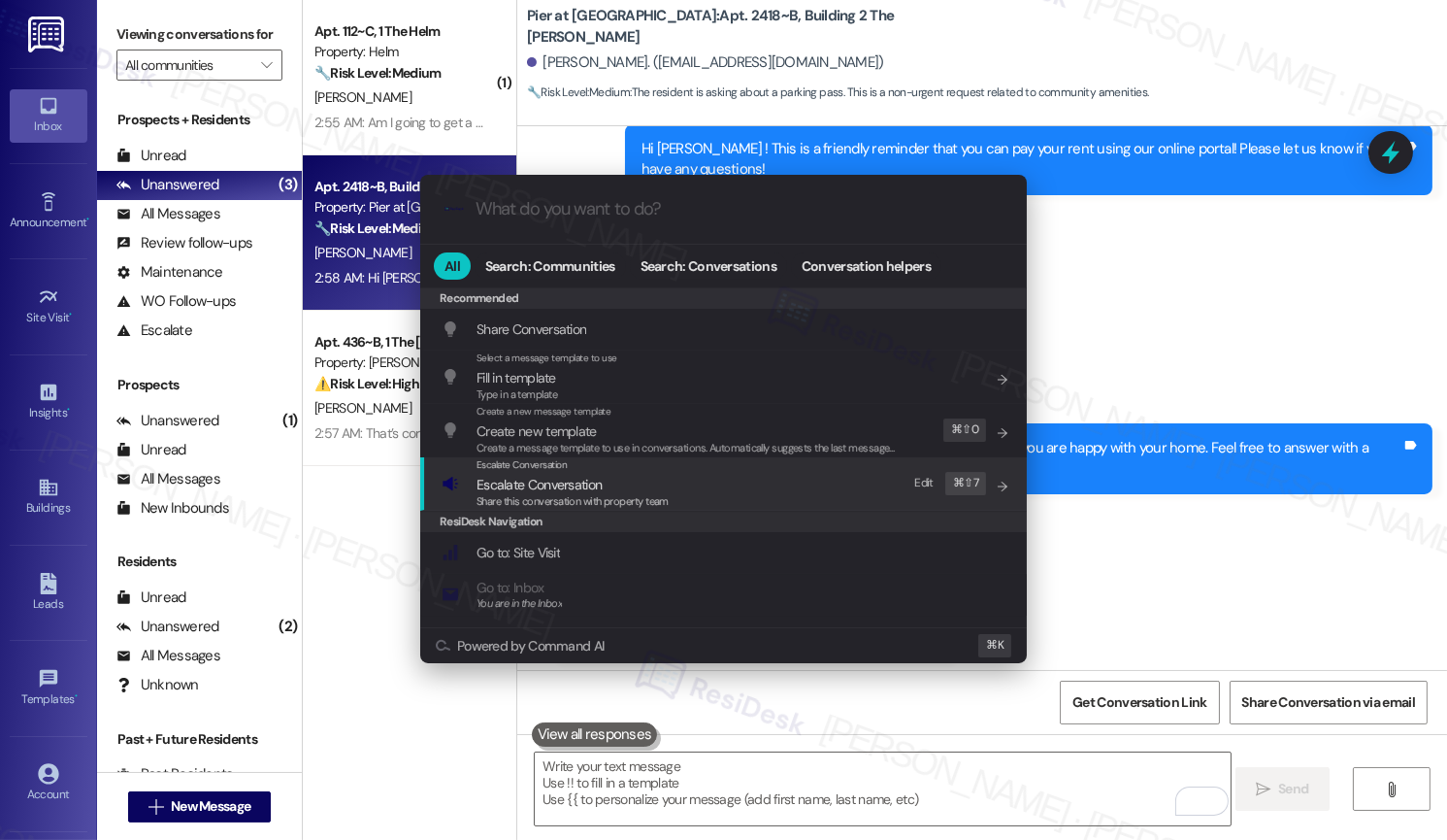
click at [594, 482] on span "Escalate Conversation" at bounding box center [539, 484] width 126 height 18
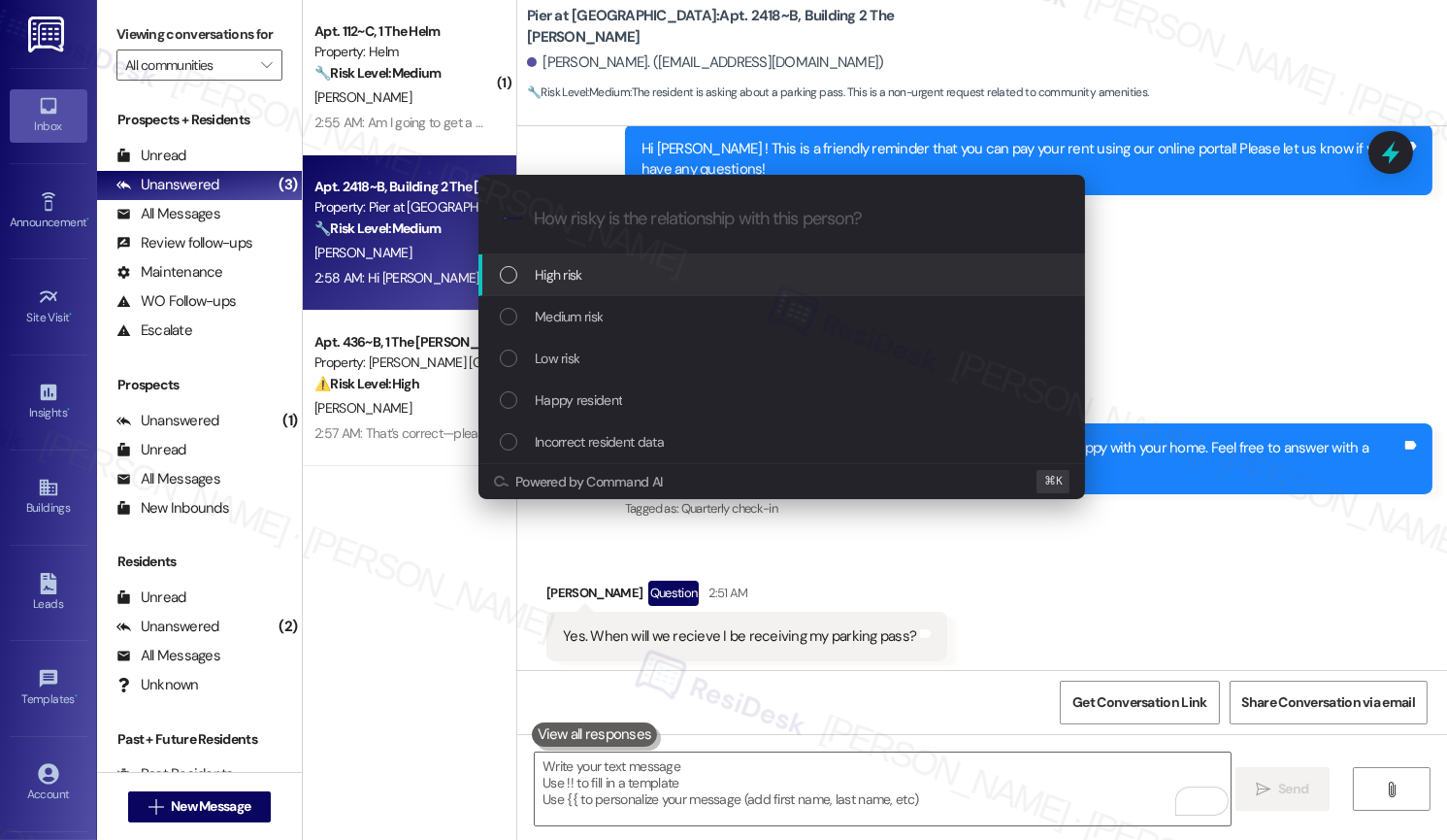
click at [622, 267] on div "High risk" at bounding box center [784, 274] width 568 height 21
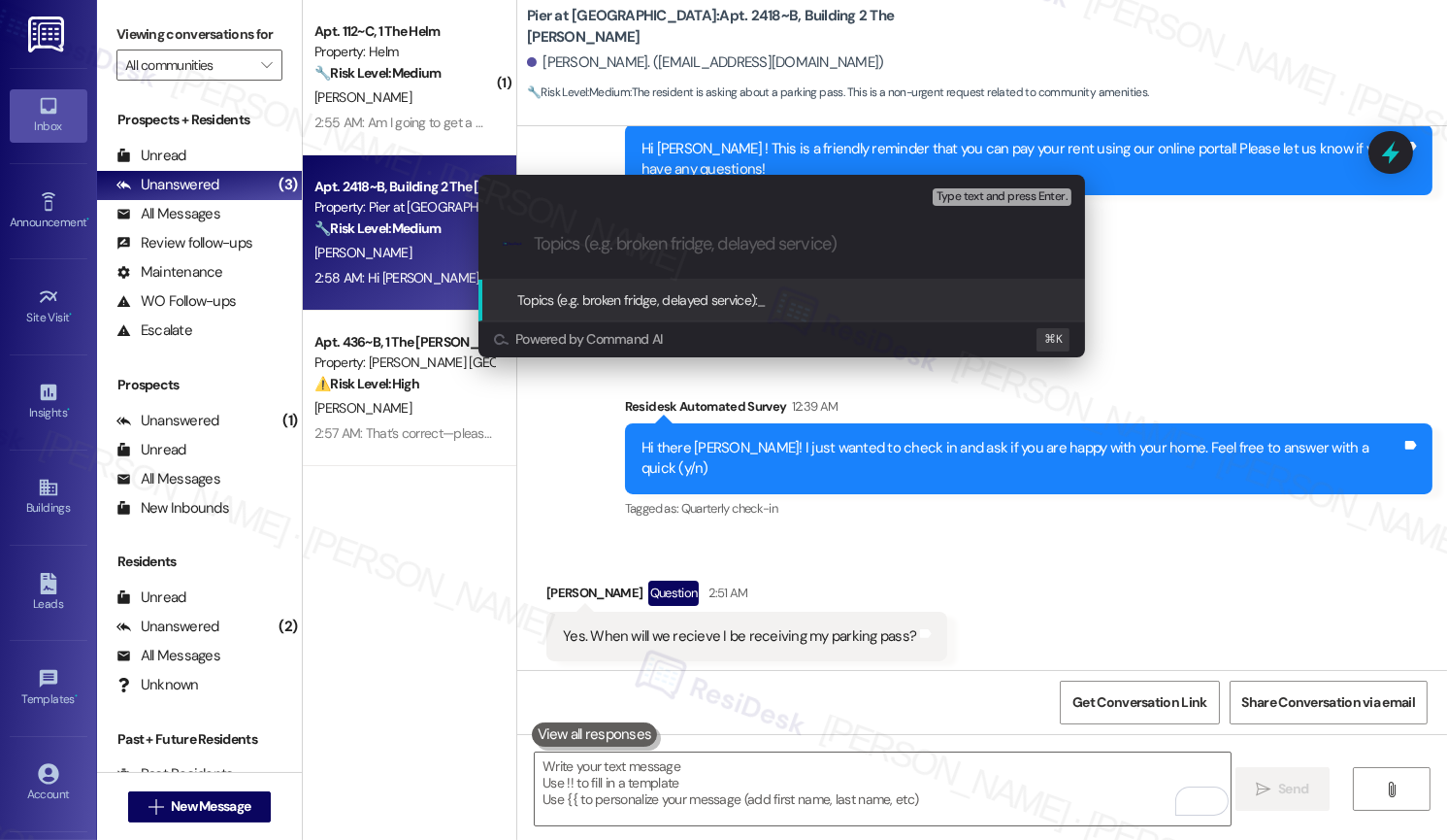
click at [626, 243] on input "Topics (e.g. broken fridge, delayed service)" at bounding box center [797, 244] width 527 height 20
type input "Parking Pass - Follow Up"
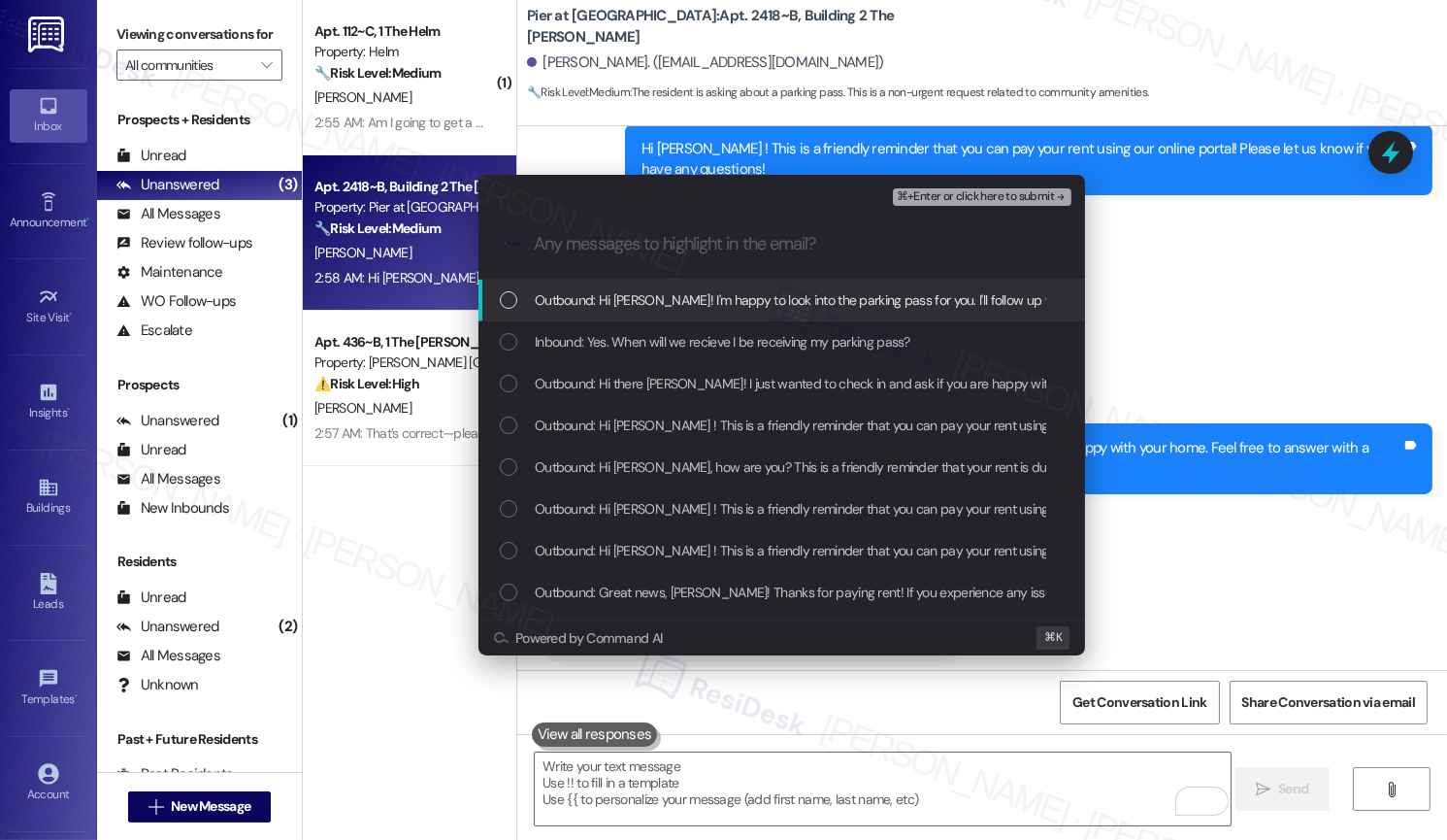
click at [631, 304] on span "Outbound: Hi Donovan! I'm happy to look into the parking pass for you. I'll fol…" at bounding box center [947, 299] width 823 height 21
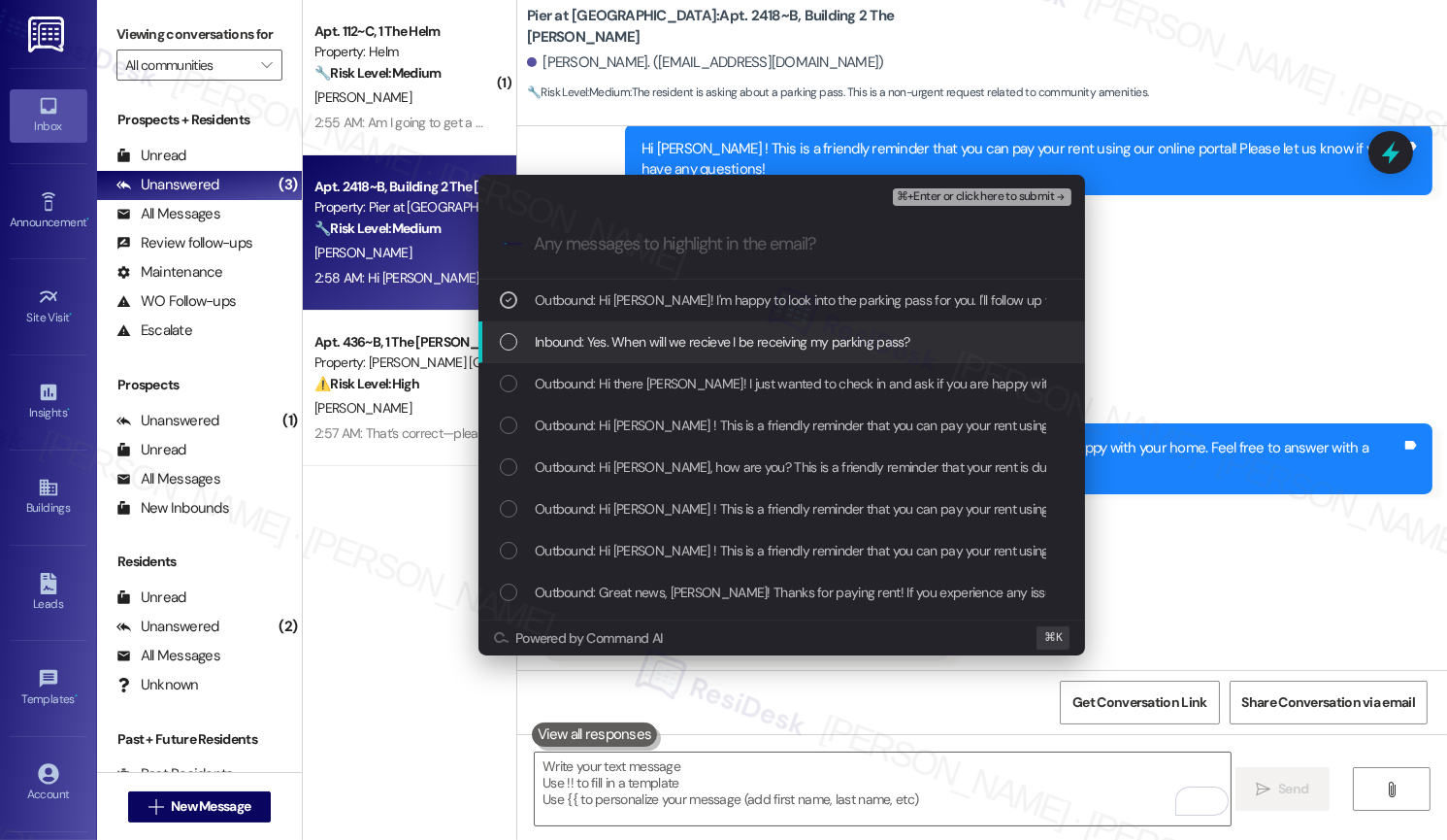
click at [636, 343] on span "Inbound: Yes. When will we recieve I be receiving my parking pass?" at bounding box center [723, 341] width 376 height 21
click at [931, 201] on span "⌘+Enter or click here to submit" at bounding box center [976, 197] width 157 height 14
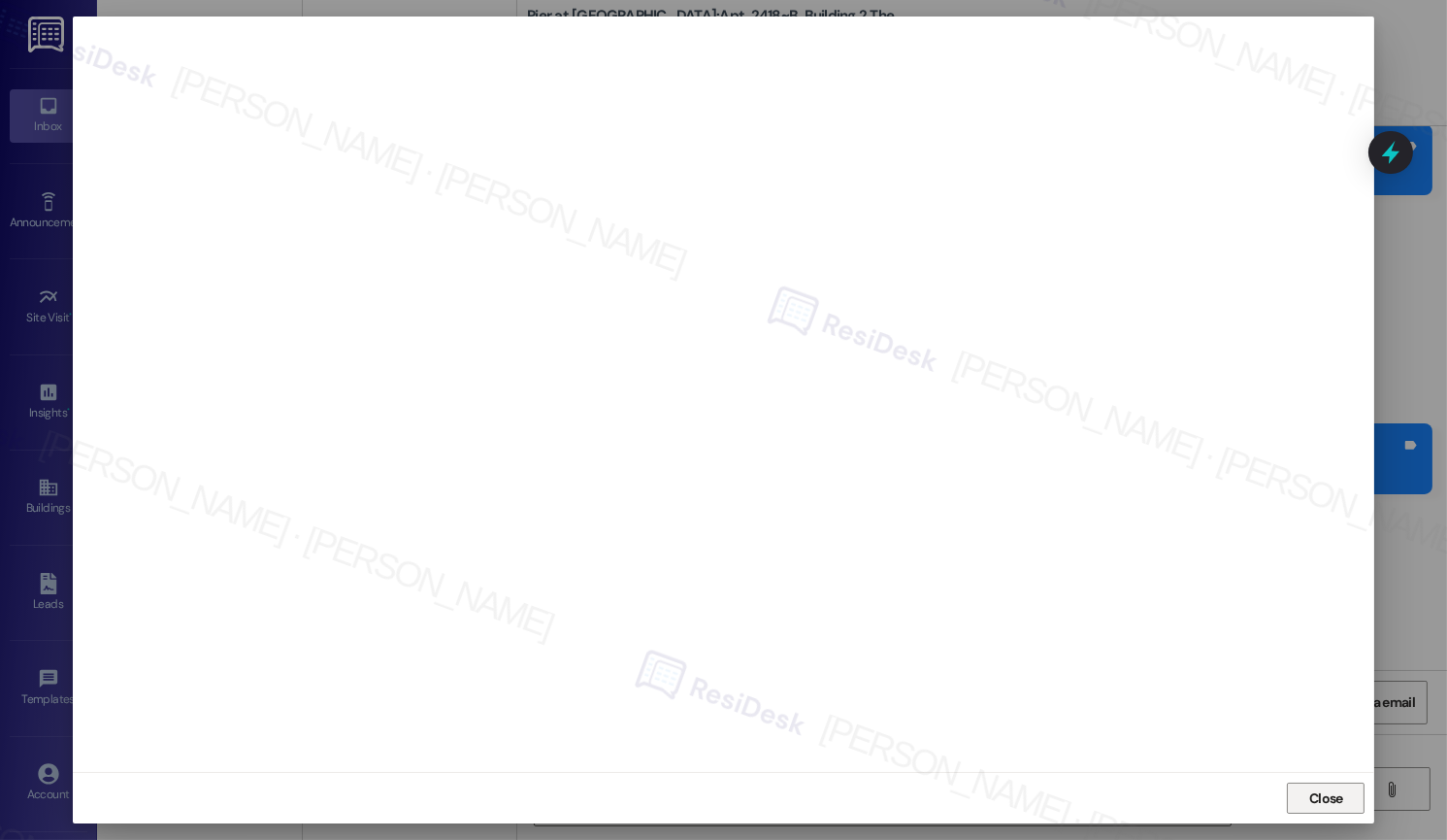
click at [1333, 806] on span "Close" at bounding box center [1326, 798] width 34 height 20
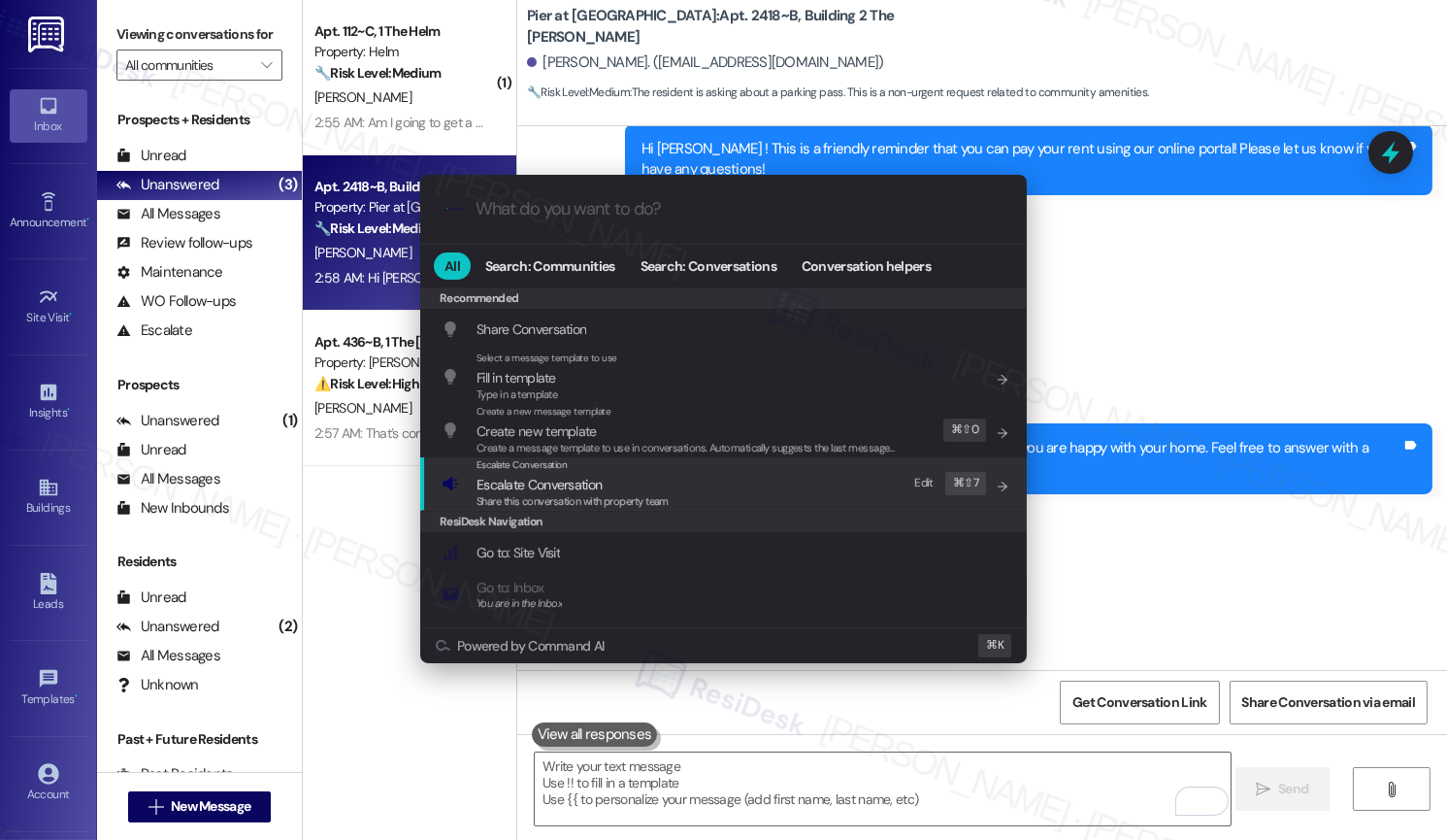
click at [731, 474] on div "Escalate Conversation Escalate Conversation Share this conversation with proper…" at bounding box center [725, 483] width 568 height 53
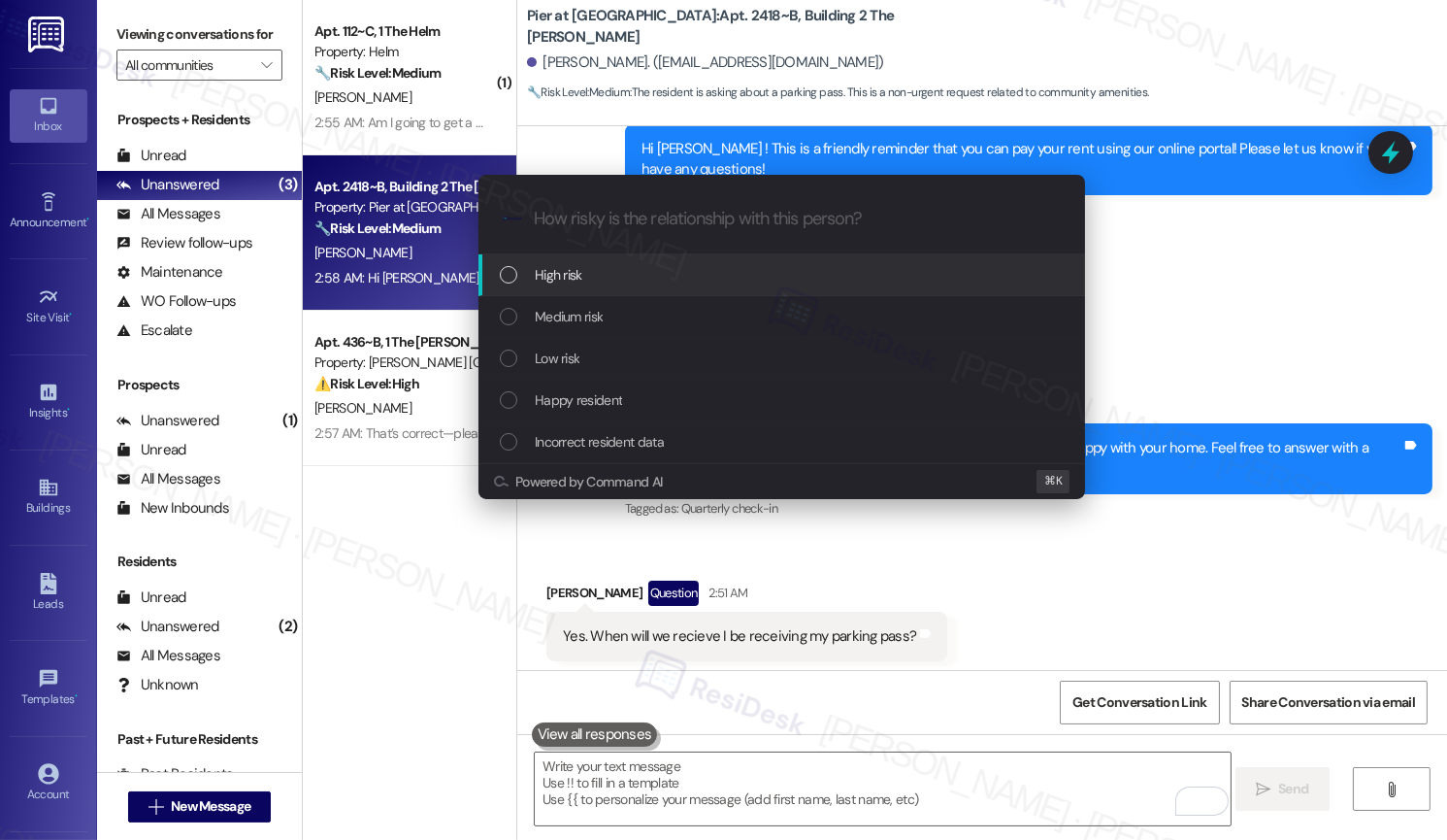
click at [714, 276] on div "High risk" at bounding box center [784, 274] width 568 height 21
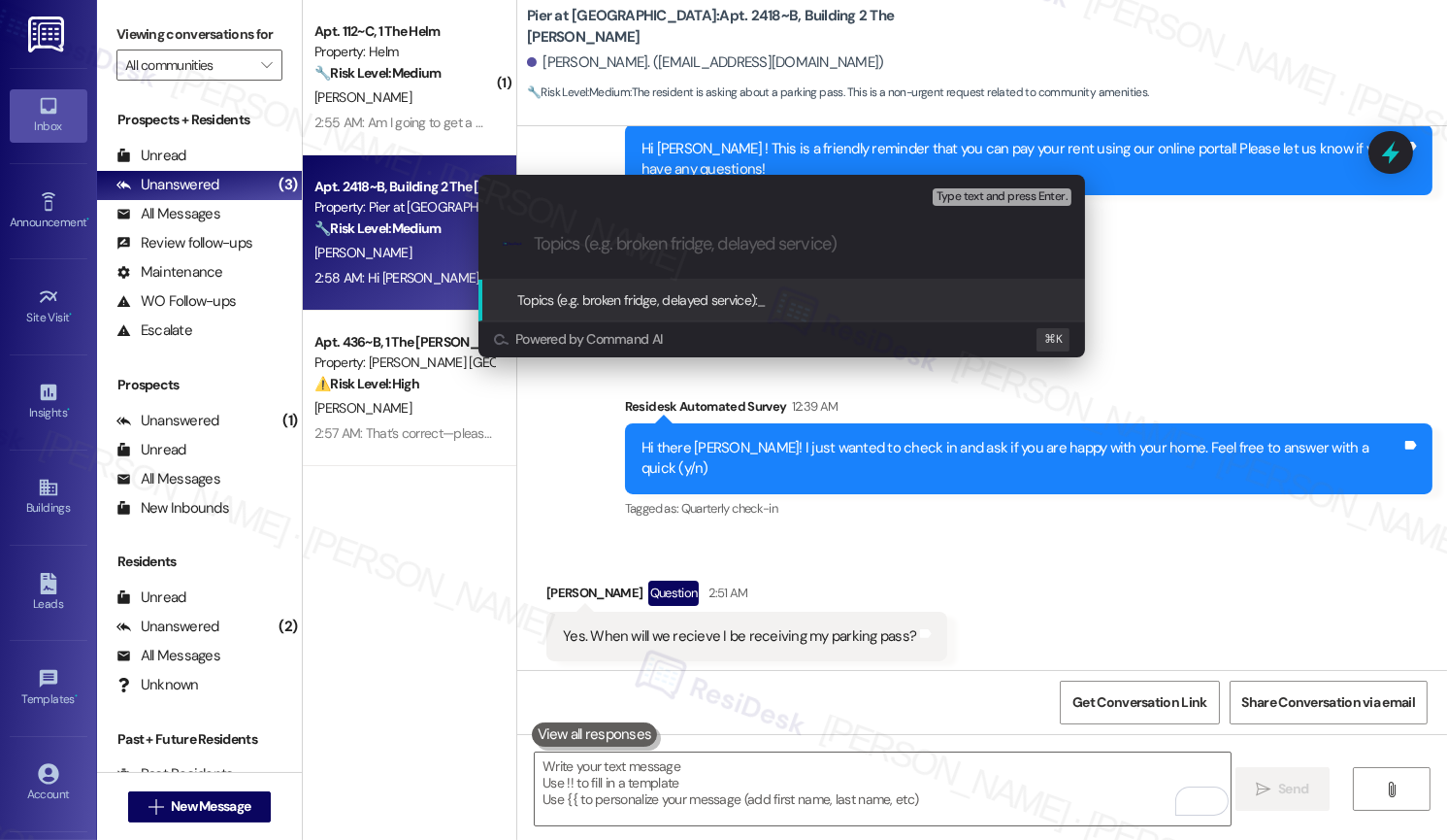
paste input "Parking Pass - Follow Up"
type input "Parking Pass - Follow Up"
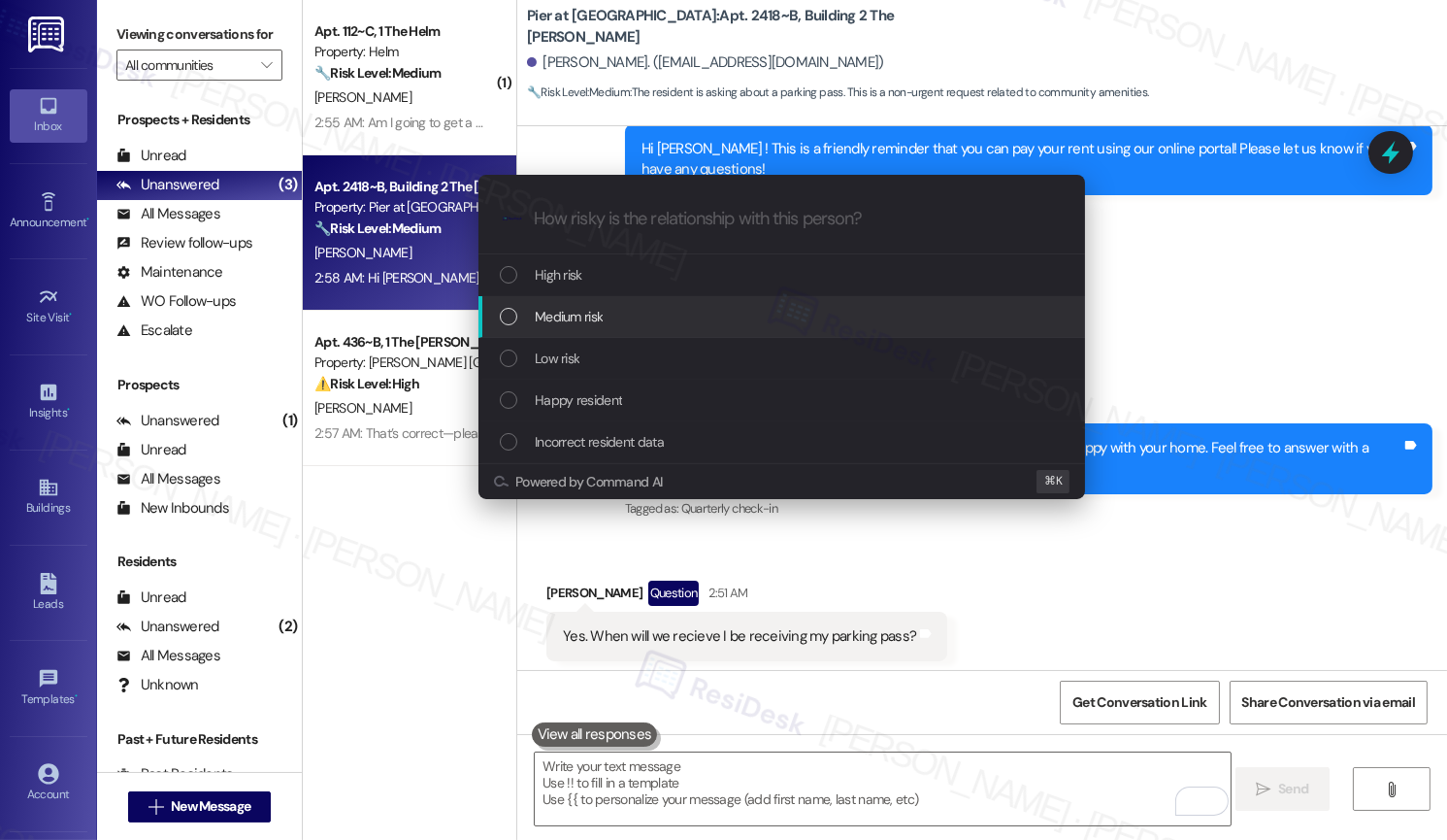
click at [706, 328] on div "Medium risk" at bounding box center [781, 317] width 607 height 42
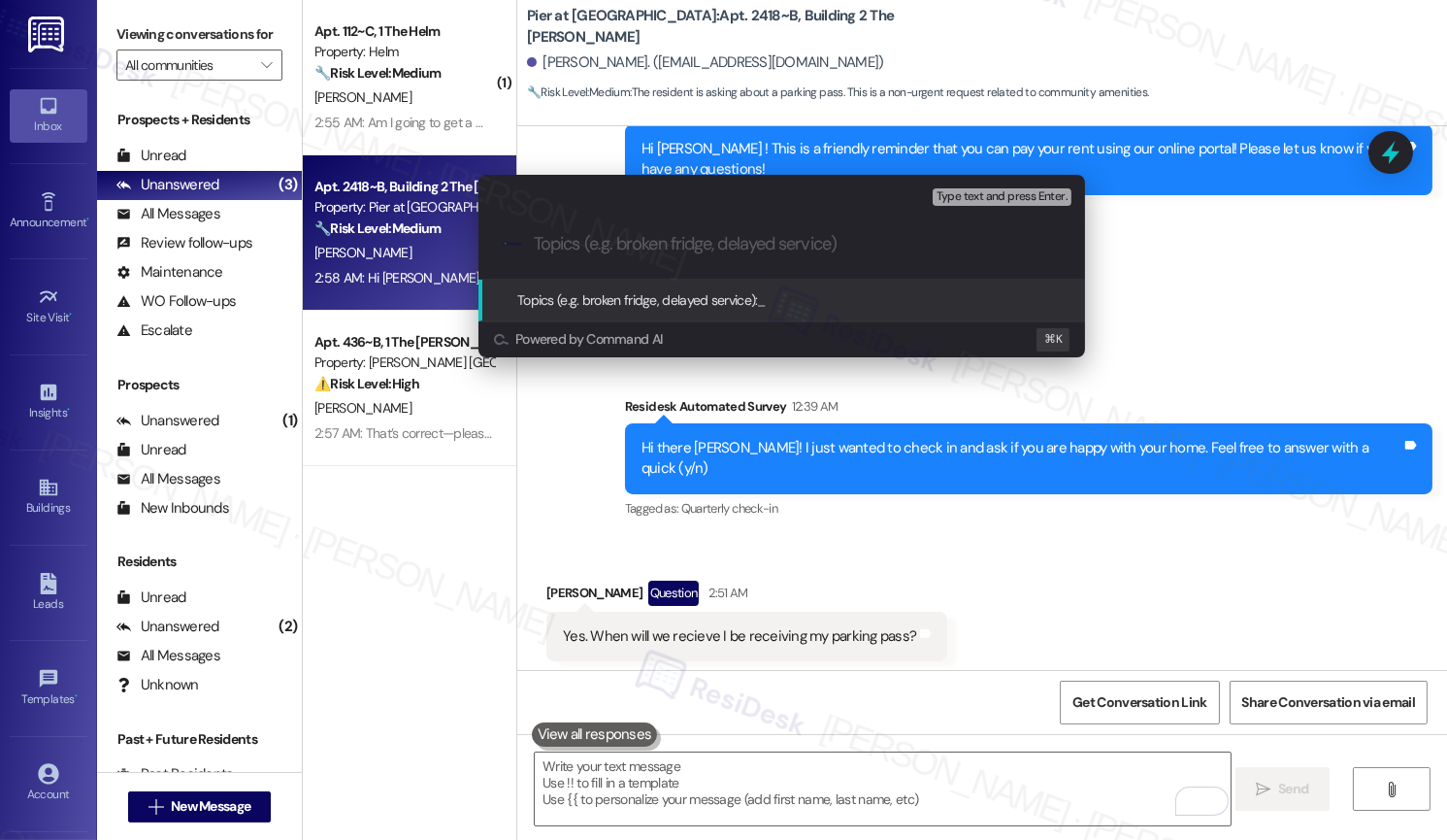
paste input "Parking Pass - Follow Up"
type input "Parking Pass - Follow Up"
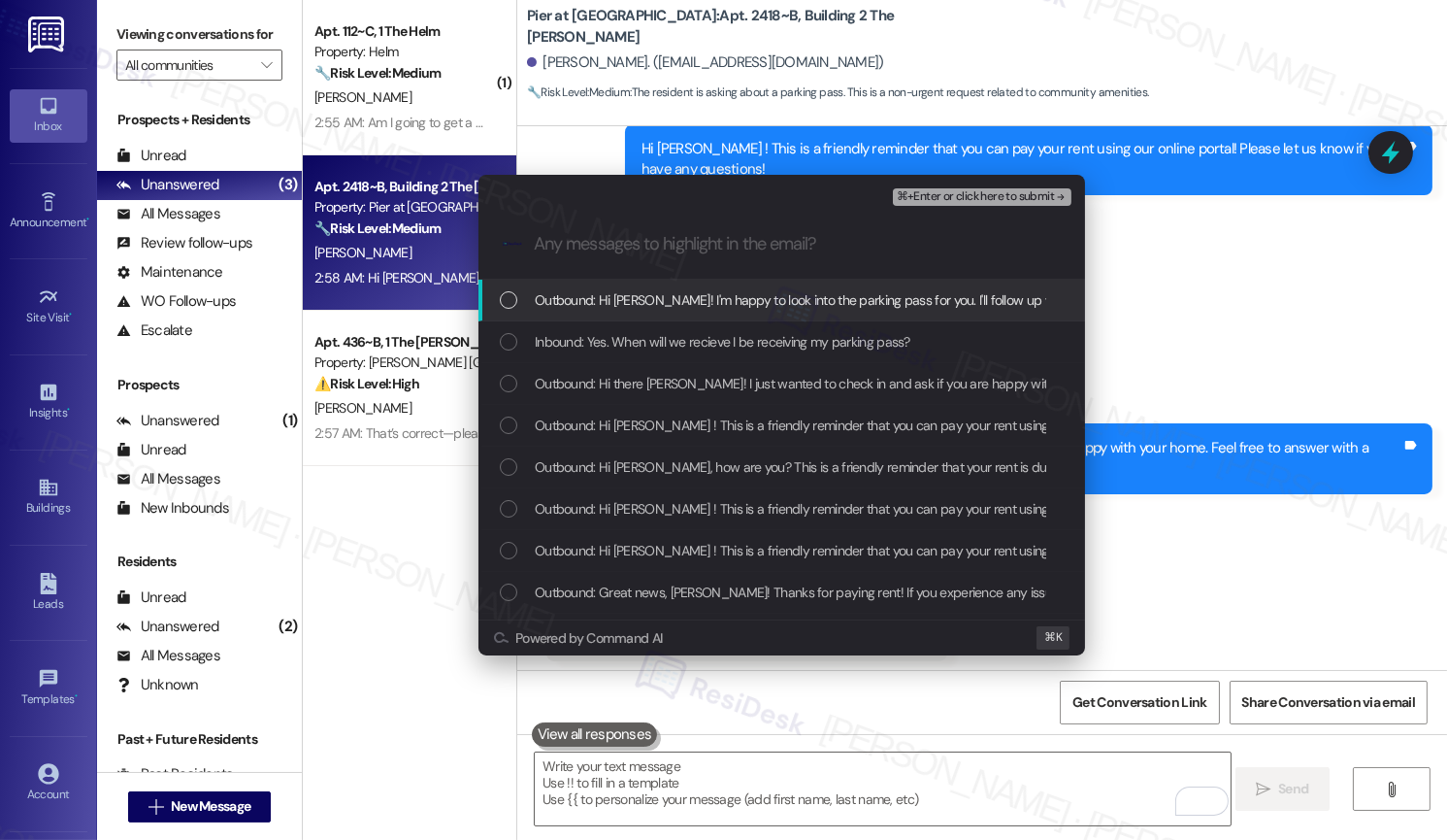
click at [709, 314] on div "Outbound: Hi Donovan! I'm happy to look into the parking pass for you. I'll fol…" at bounding box center [781, 301] width 607 height 42
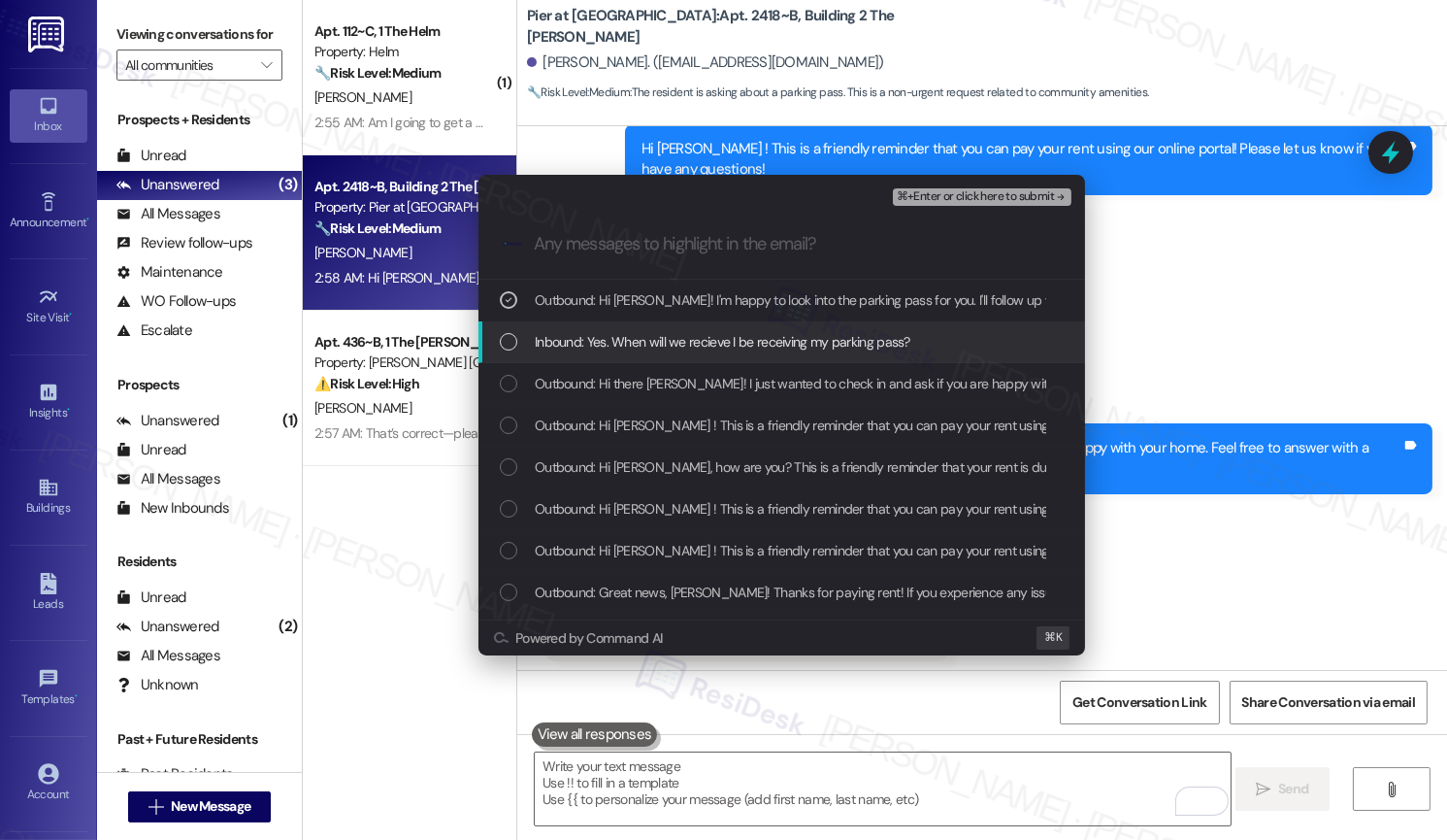
click at [705, 345] on span "Inbound: Yes. When will we recieve I be receiving my parking pass?" at bounding box center [723, 341] width 376 height 21
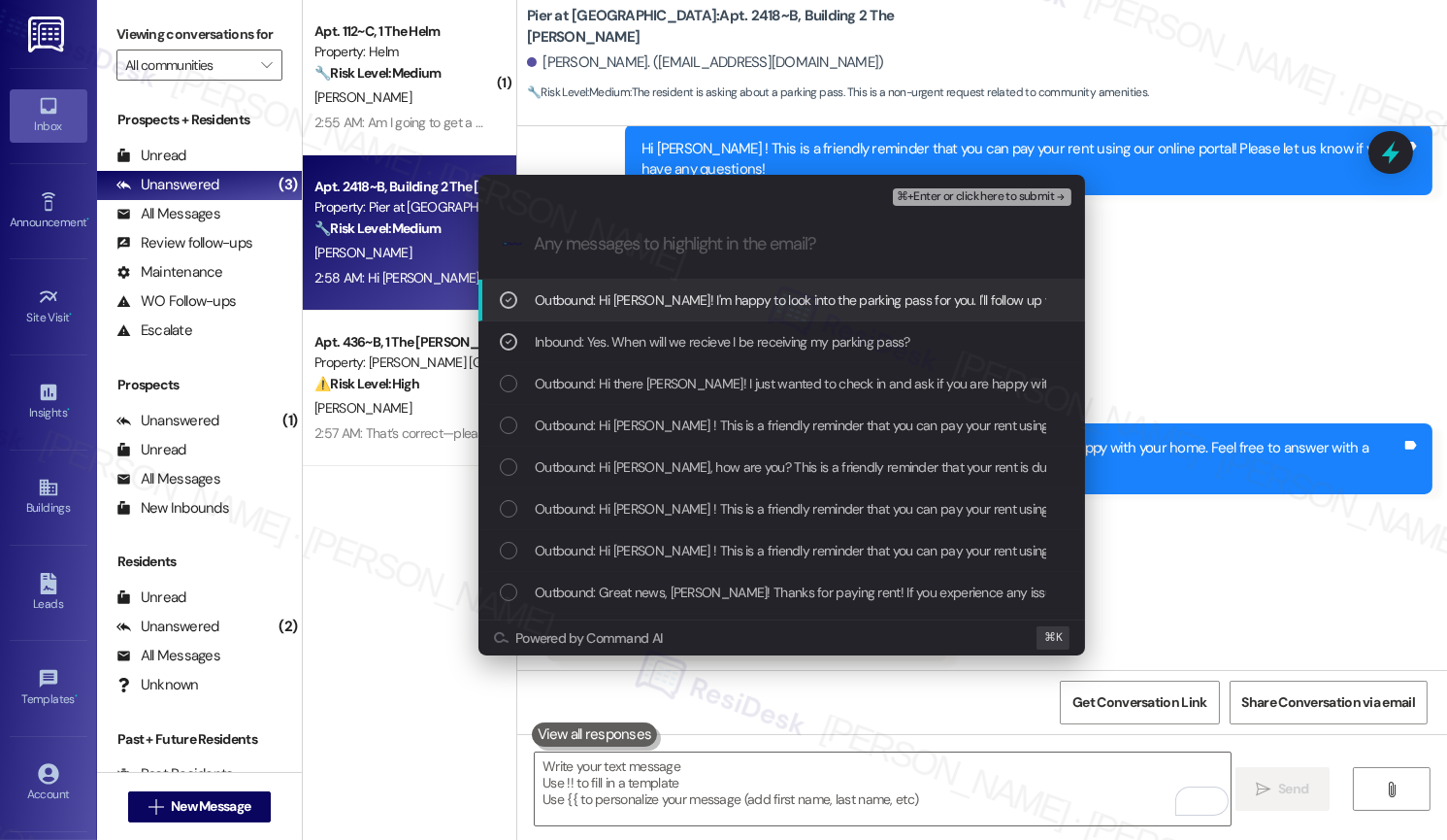
click at [942, 190] on span "⌘+Enter or click here to submit" at bounding box center [976, 197] width 157 height 14
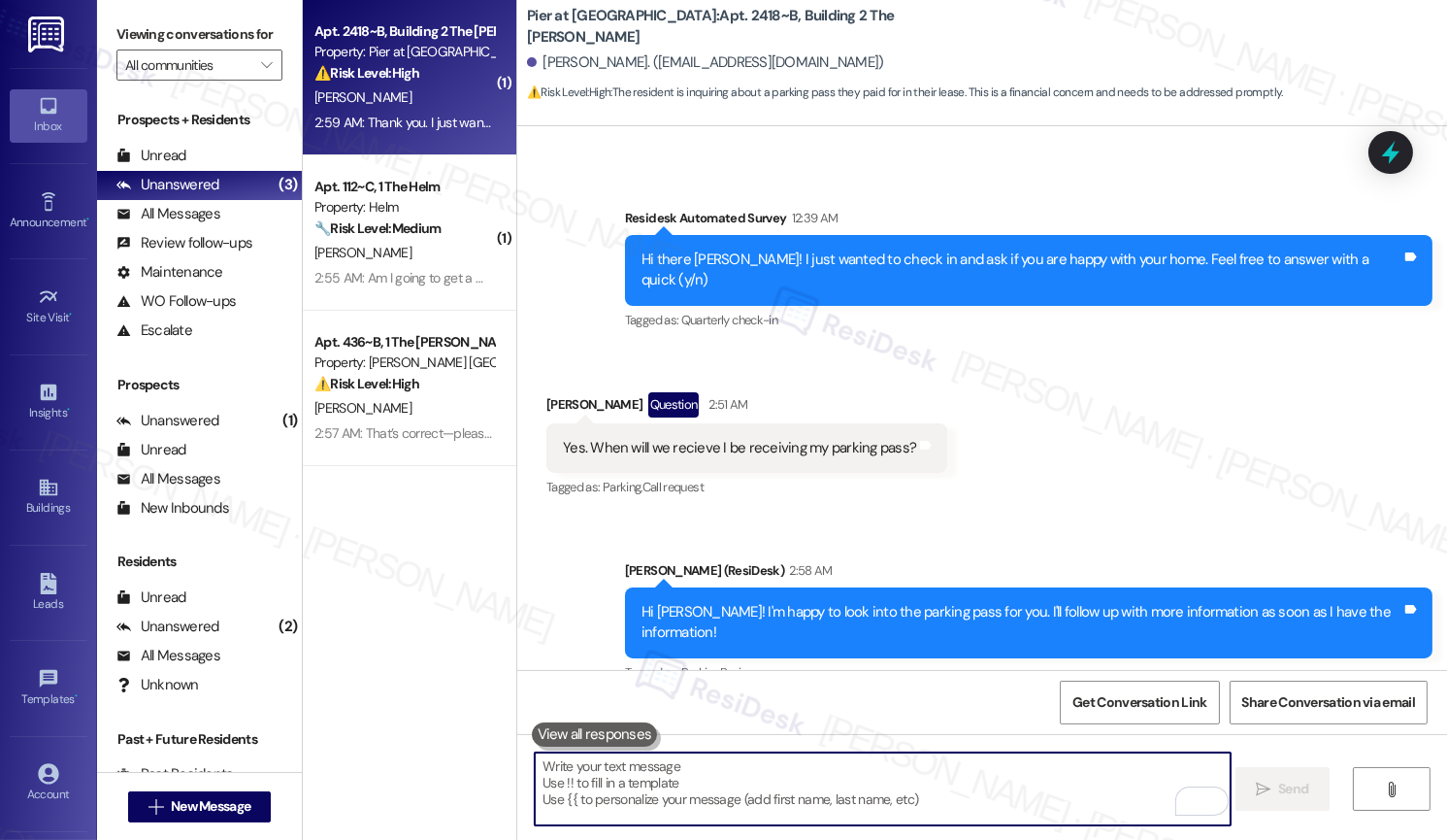
scroll to position [7856, 0]
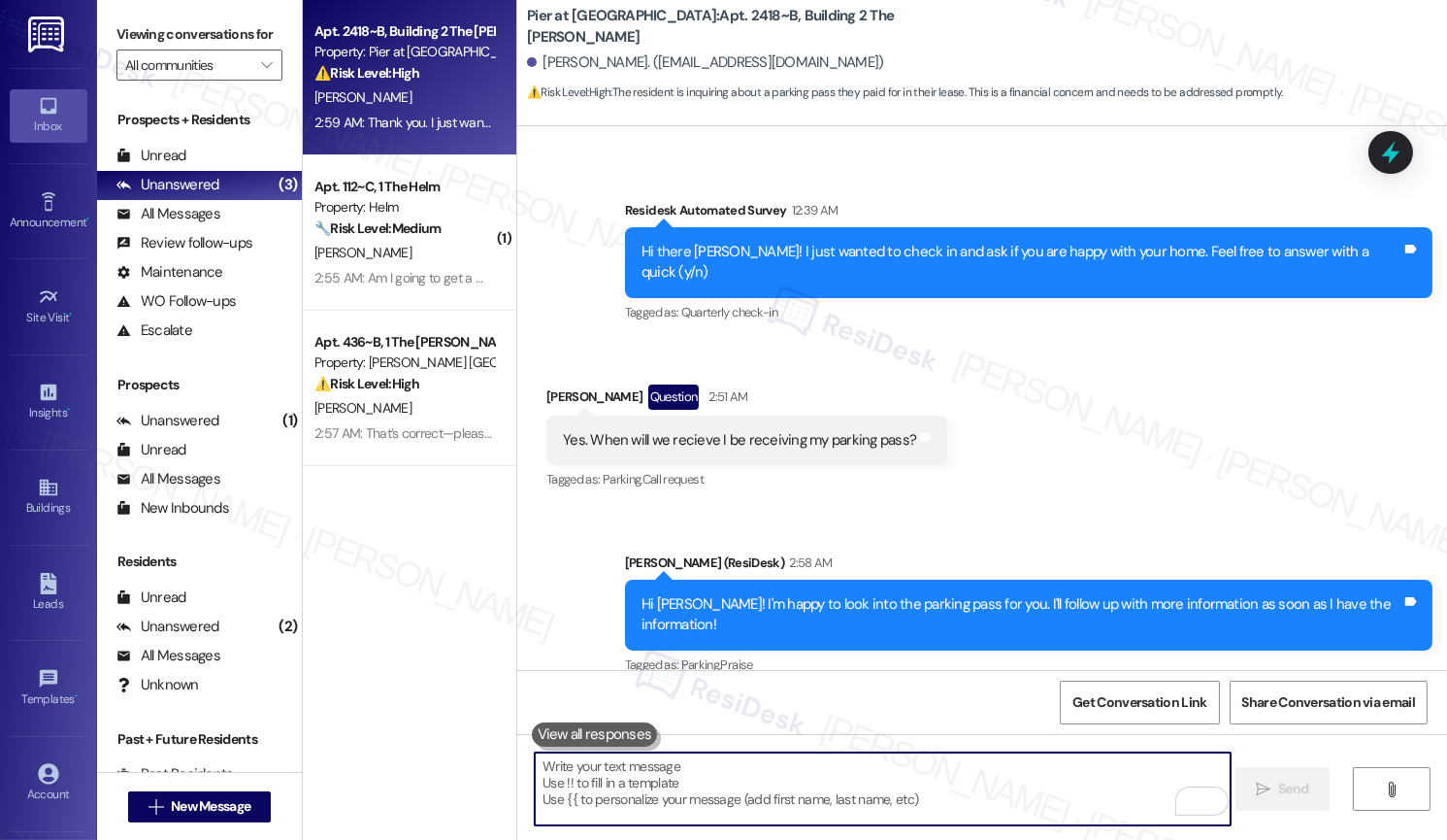
click at [858, 767] on textarea "To enrich screen reader interactions, please activate Accessibility in Grammarl…" at bounding box center [882, 788] width 695 height 73
click at [717, 430] on div "Yes. When will we recieve I be receiving my parking pass?" at bounding box center [739, 440] width 354 height 20
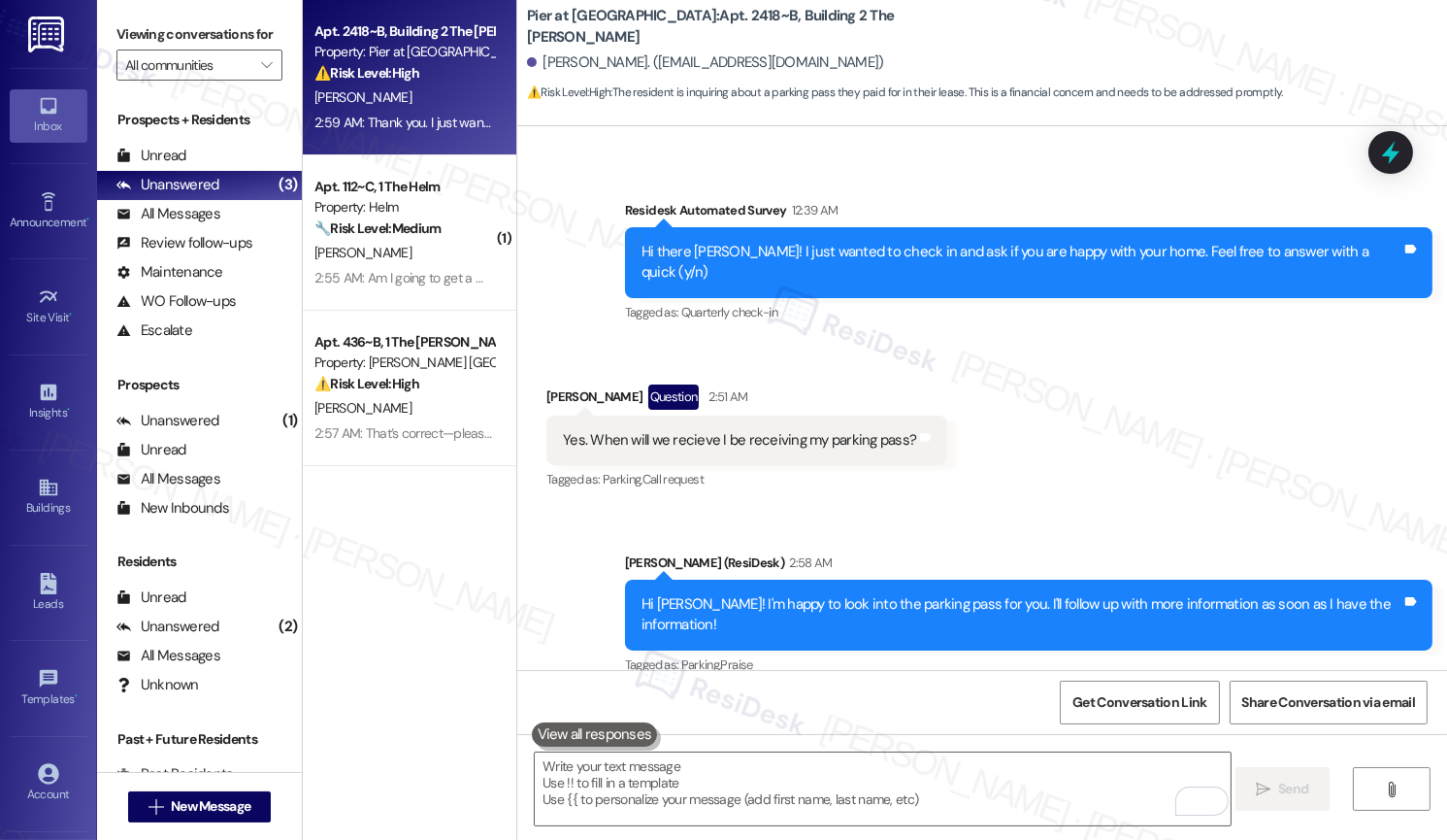
click at [717, 430] on div "Yes. When will we recieve I be receiving my parking pass?" at bounding box center [739, 440] width 354 height 20
click at [735, 430] on div "Yes. When will we recieve I be receiving my parking pass?" at bounding box center [739, 440] width 354 height 20
click at [736, 430] on div "Yes. When will we recieve I be receiving my parking pass?" at bounding box center [739, 440] width 354 height 20
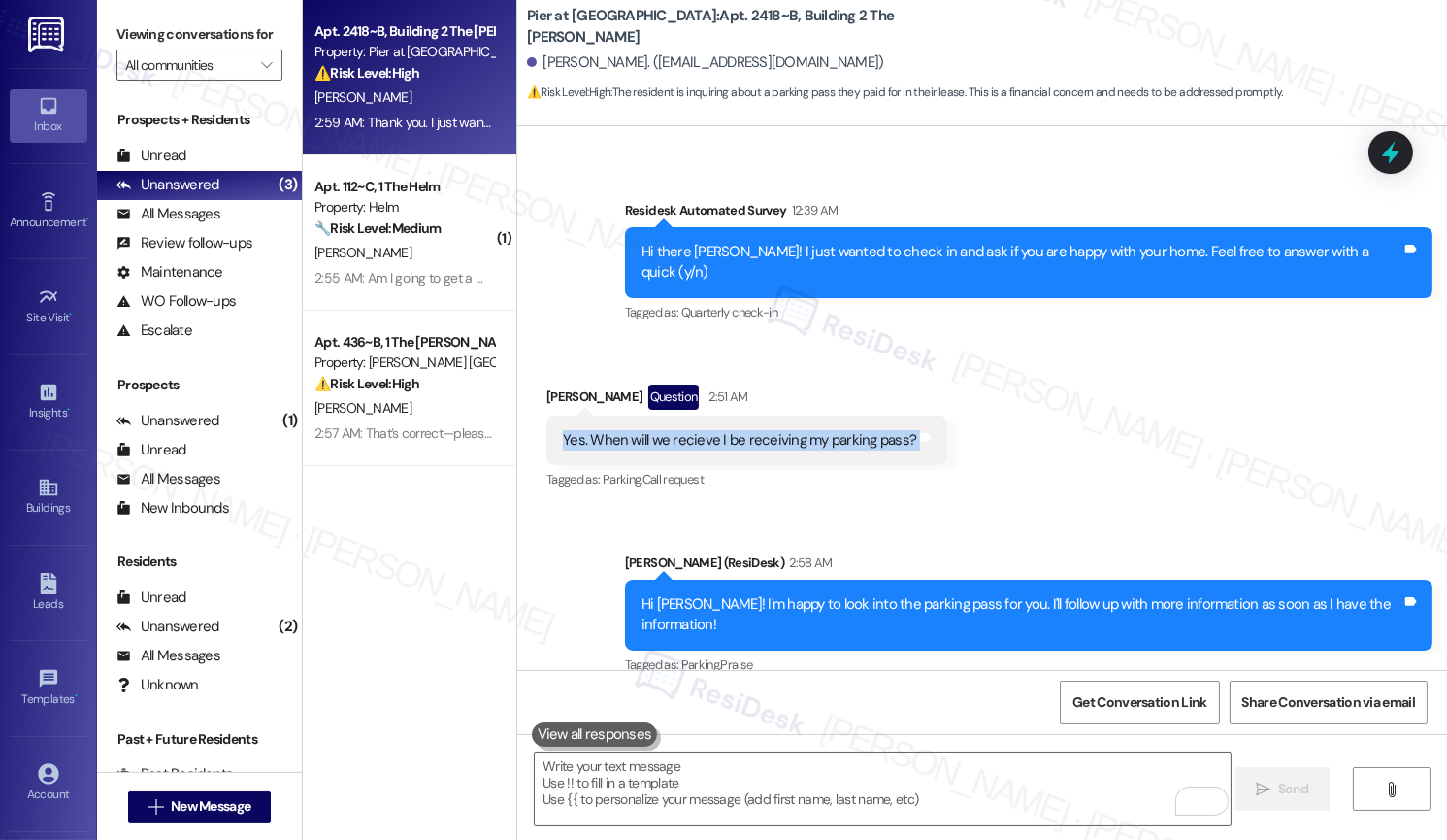
copy div "Yes. When will we recieve I be receiving my parking pass? Tags and notes"
click at [747, 594] on div "Hi Donovan! I'm happy to look into the parking pass for you. I'll follow up wit…" at bounding box center [1021, 615] width 760 height 42
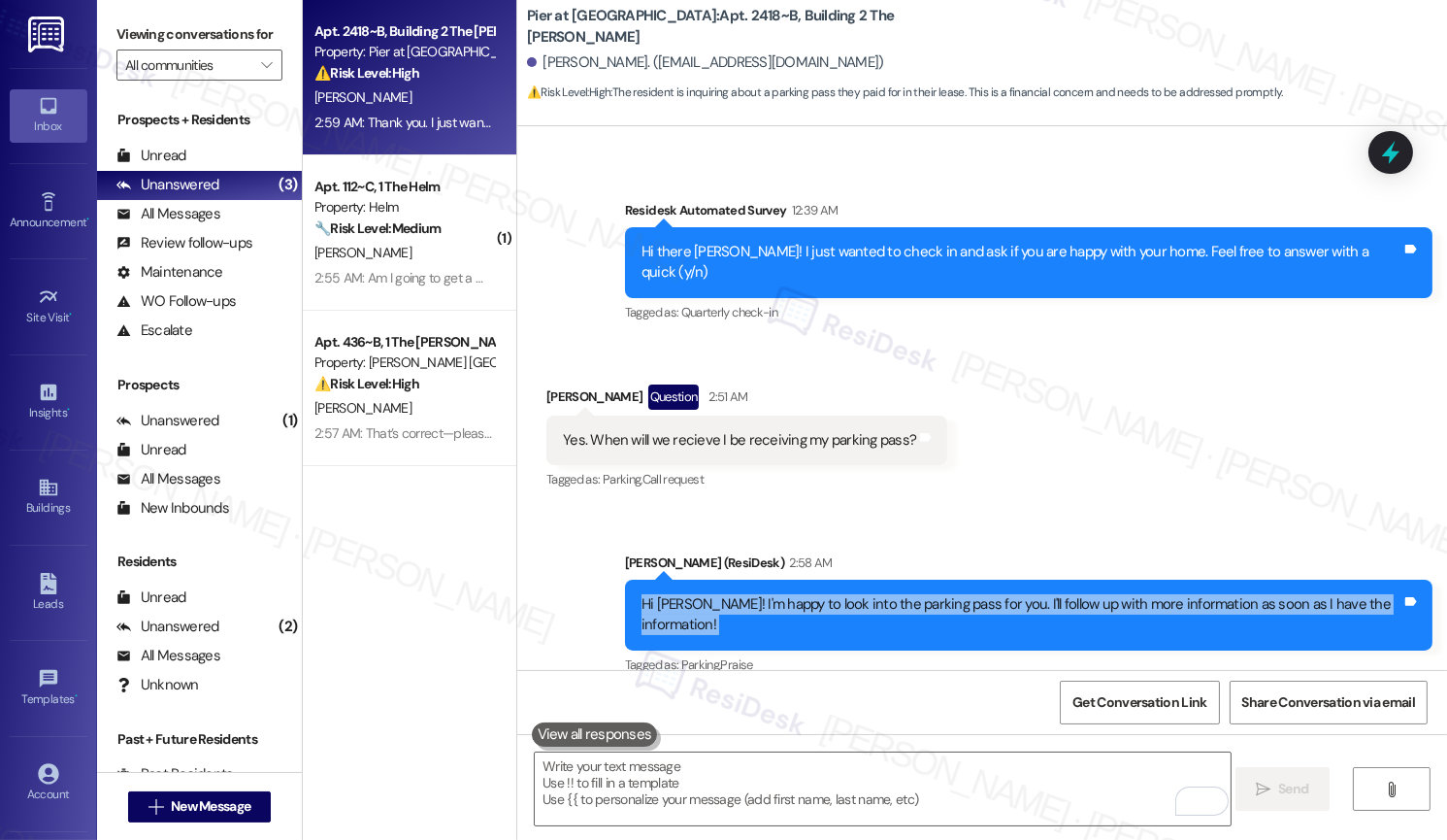
click at [747, 594] on div "Hi Donovan! I'm happy to look into the parking pass for you. I'll follow up wit…" at bounding box center [1021, 615] width 760 height 42
copy div "Hi Donovan! I'm happy to look into the parking pass for you. I'll follow up wit…"
click at [763, 782] on div "Thank you. I just wanted to make sure i'm receiving it soon due to me already p…" at bounding box center [898, 792] width 671 height 20
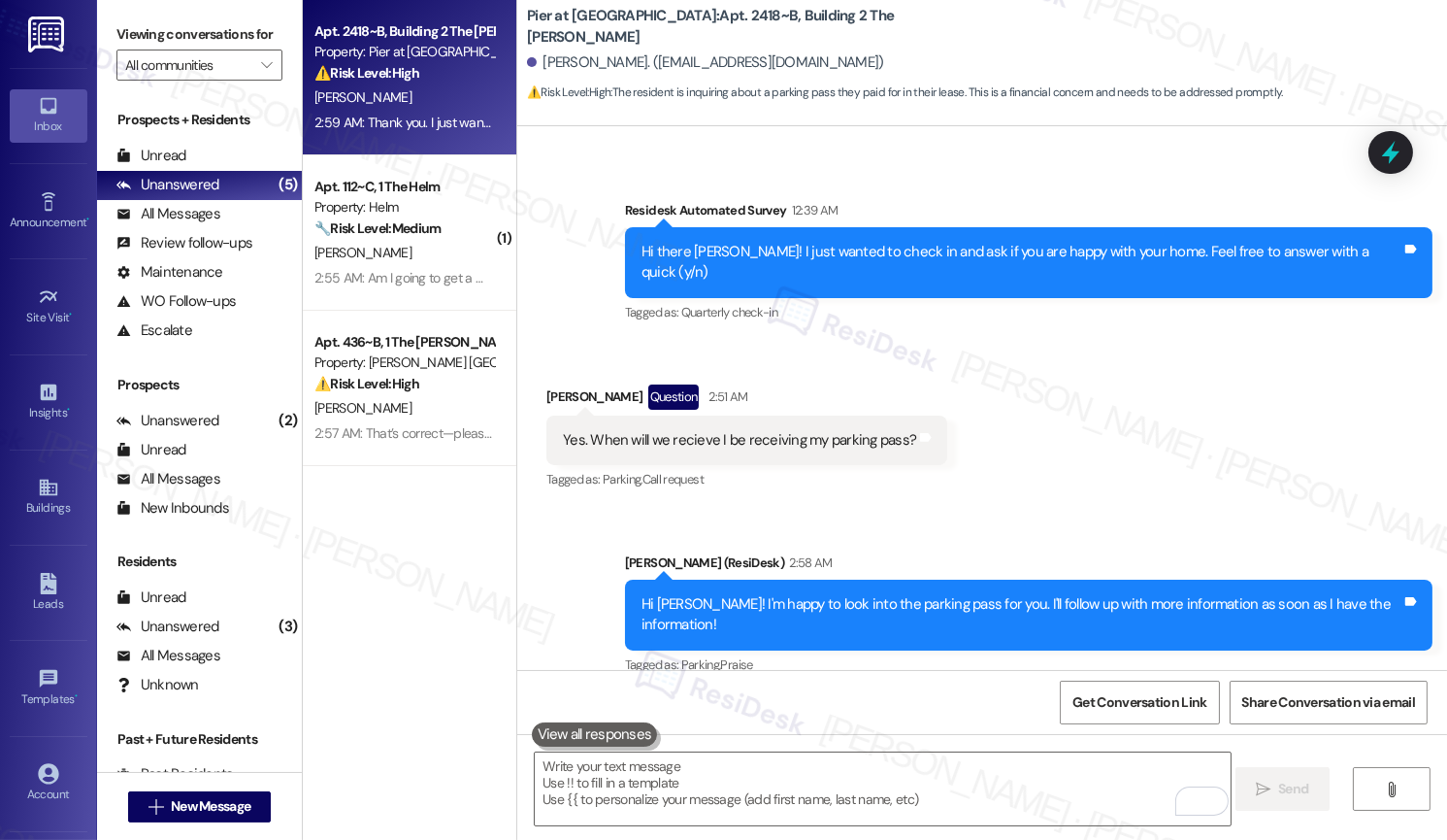
click at [764, 782] on div "Thank you. I just wanted to make sure i'm receiving it soon due to me already p…" at bounding box center [898, 792] width 671 height 20
click at [765, 782] on div "Thank you. I just wanted to make sure i'm receiving it soon due to me already p…" at bounding box center [898, 792] width 671 height 20
copy div "Thank you. I just wanted to make sure i'm receiving it soon due to me already p…"
click at [770, 782] on div "Thank you. I just wanted to make sure i'm receiving it soon due to me already p…" at bounding box center [898, 792] width 671 height 20
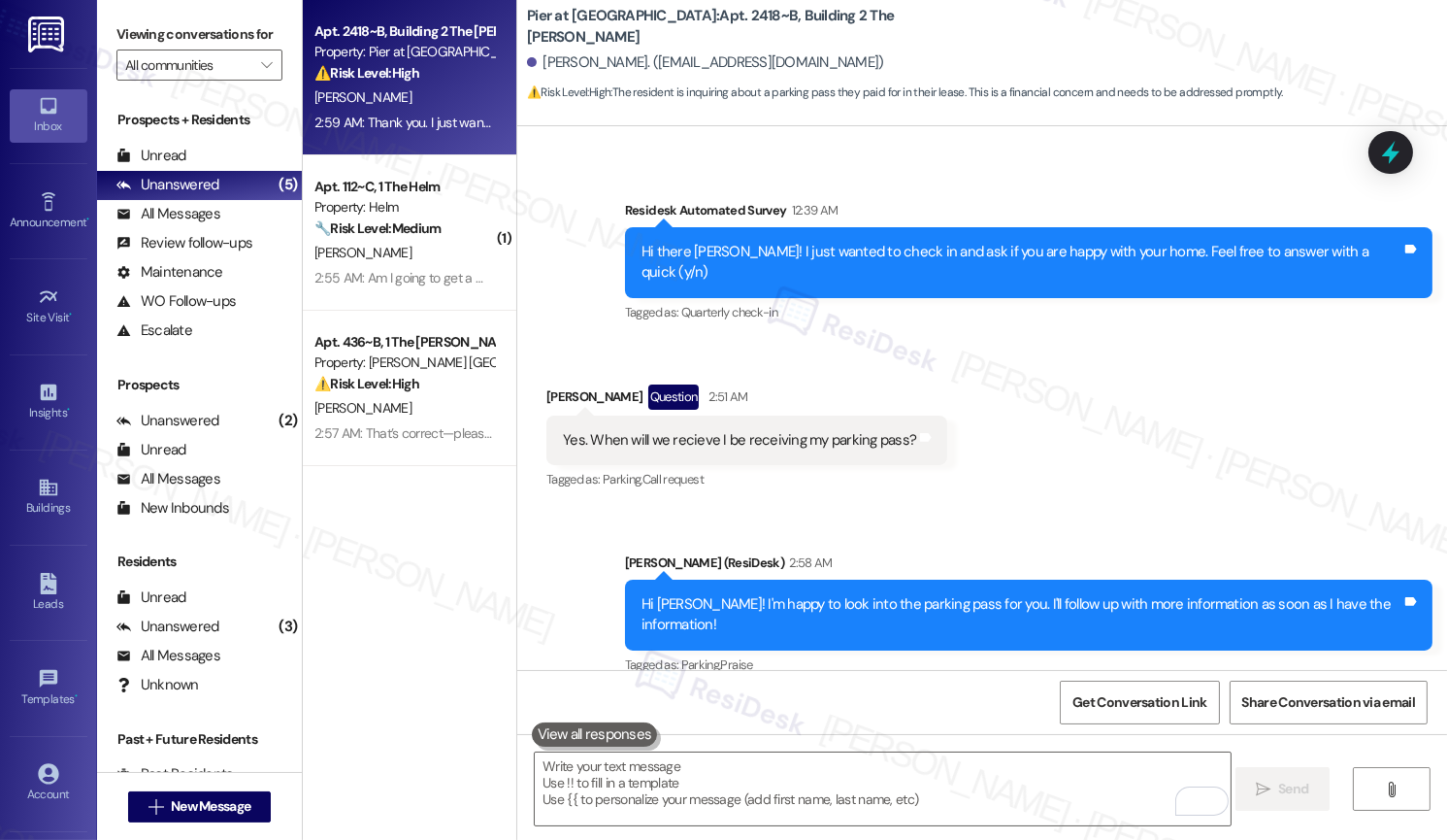
click at [771, 782] on div "Thank you. I just wanted to make sure i'm receiving it soon due to me already p…" at bounding box center [898, 792] width 671 height 20
click at [915, 794] on textarea "To enrich screen reader interactions, please activate Accessibility in Grammarl…" at bounding box center [882, 788] width 695 height 73
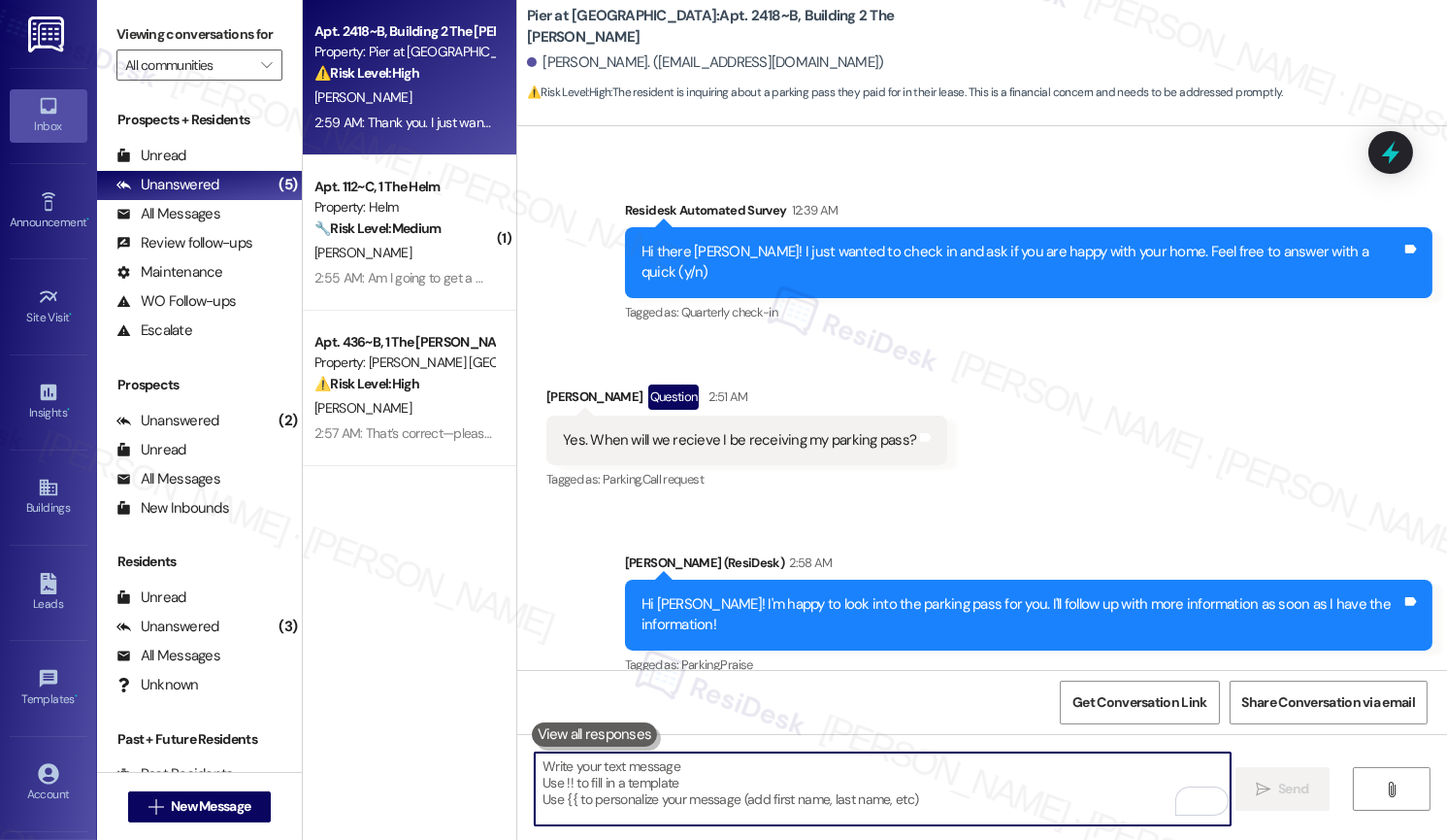
paste textarea "I’ll confirm the status of your parking pass with our team and make sure it’s p…"
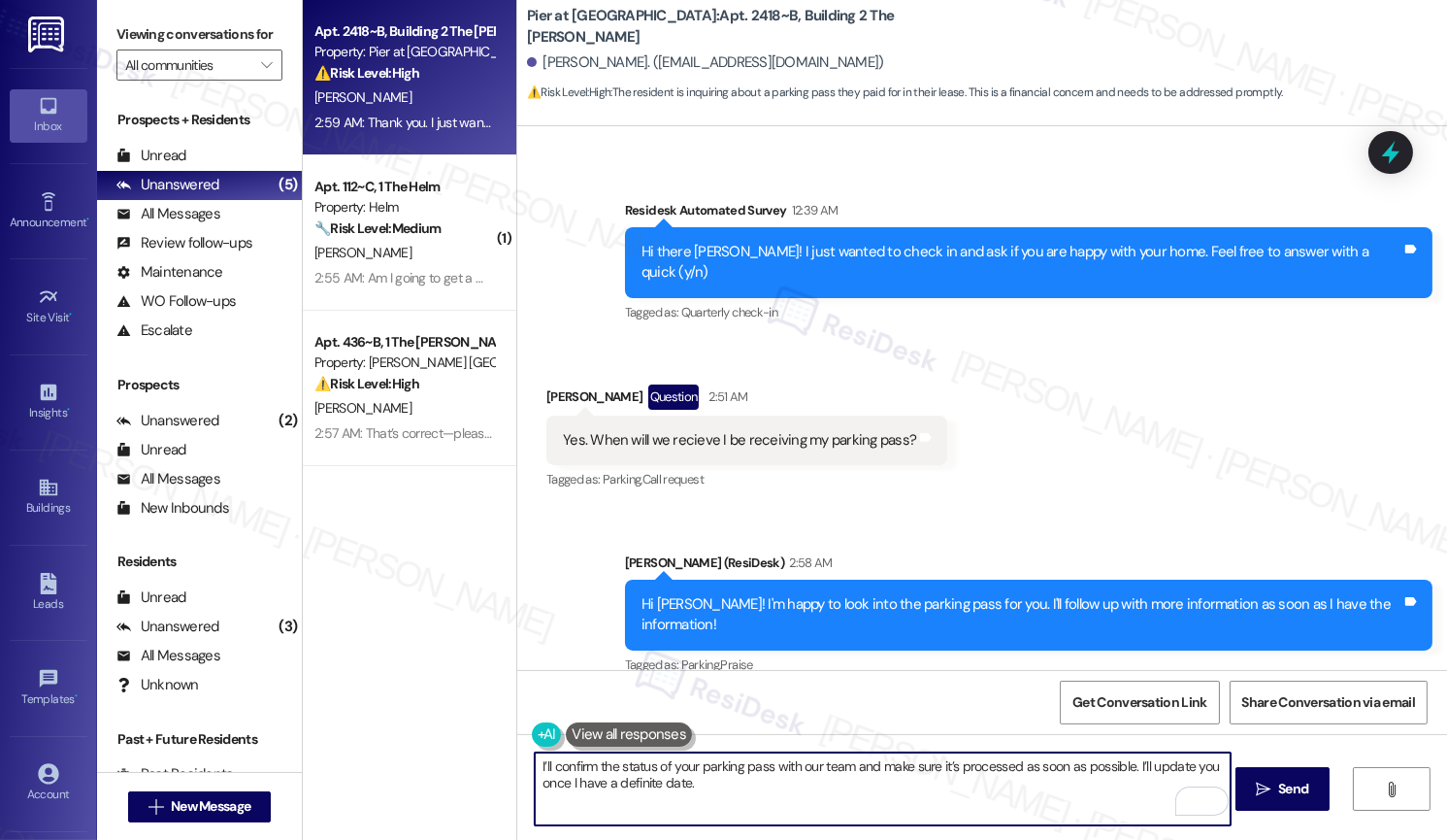
click at [741, 788] on textarea "I’ll confirm the status of your parking pass with our team and make sure it’s p…" at bounding box center [882, 788] width 695 height 73
click at [806, 771] on textarea "I’ll confirm the status of your parking pass with our team and make sure it’s p…" at bounding box center [882, 788] width 695 height 73
click at [964, 786] on textarea "I’ll confirm the status of your parking pass with our team and make sure it’s p…" at bounding box center [882, 788] width 695 height 73
type textarea "I’ll confirm the status of your parking pass with our team and make sure it’s p…"
click at [1276, 789] on span "Send" at bounding box center [1294, 788] width 38 height 20
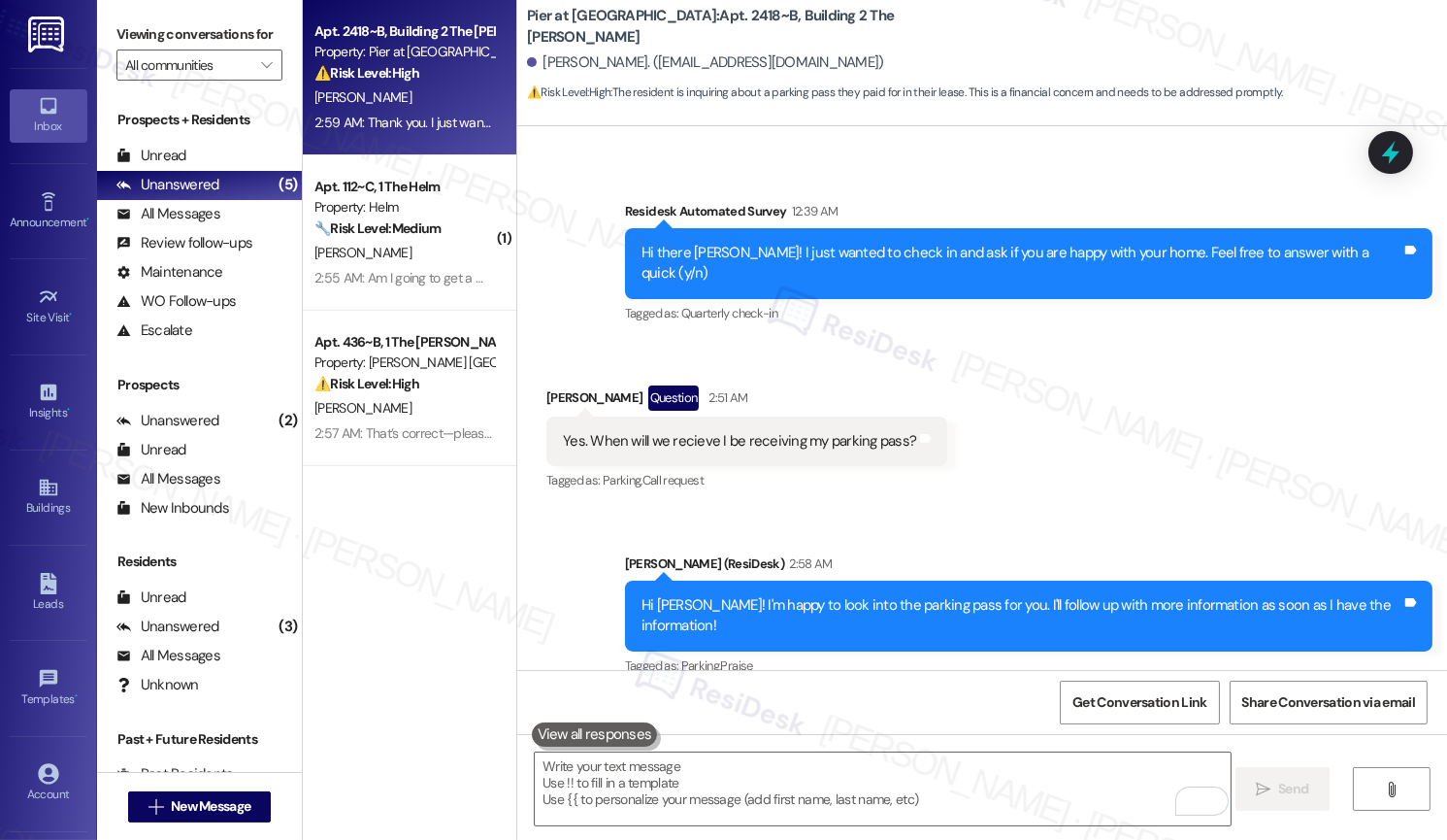
scroll to position [8010, 0]
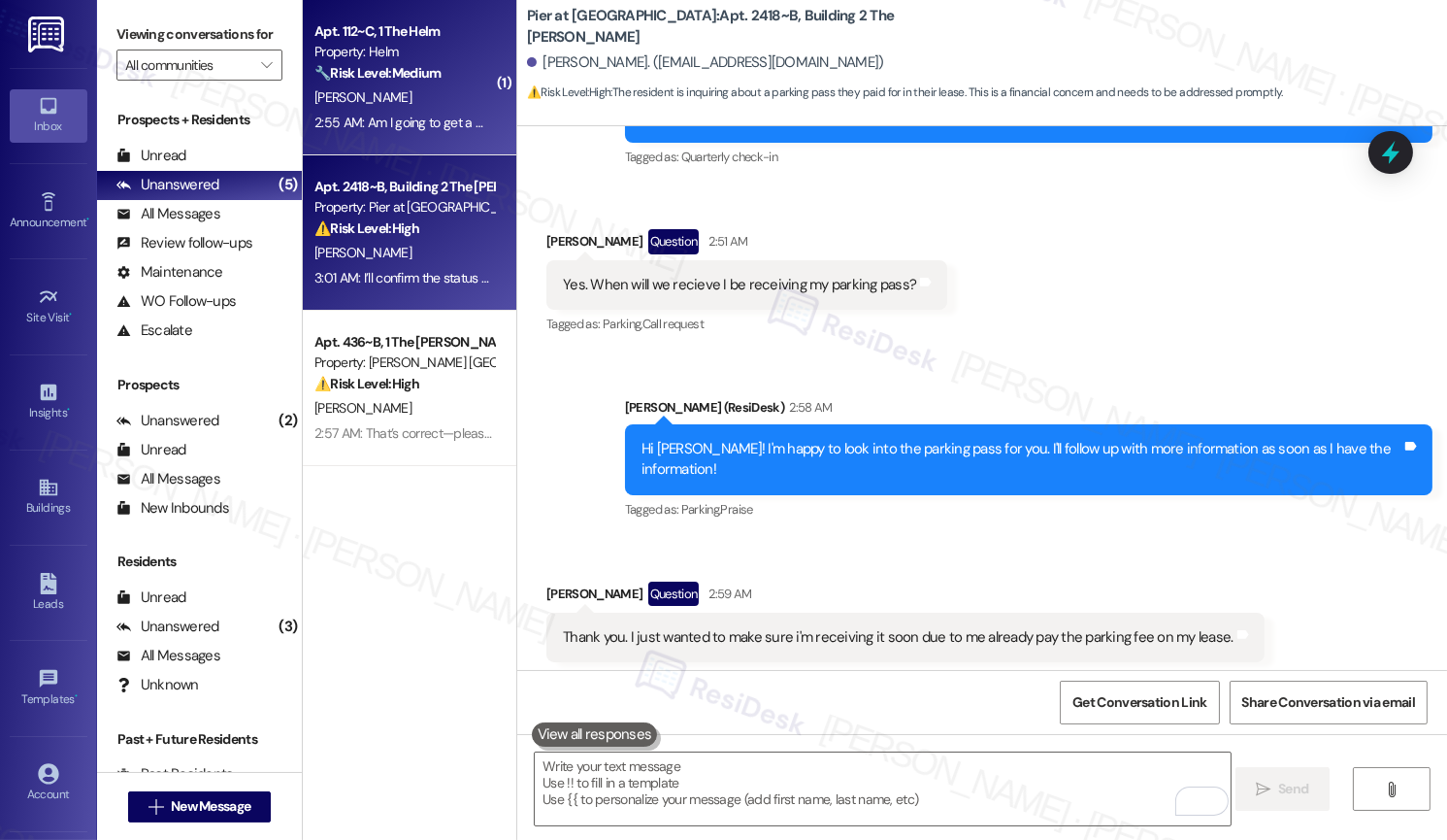
click at [382, 114] on div "2:55 AM: Am I going to get a move in time before Friday? 2:55 AM: Am I going to…" at bounding box center [474, 123] width 319 height 18
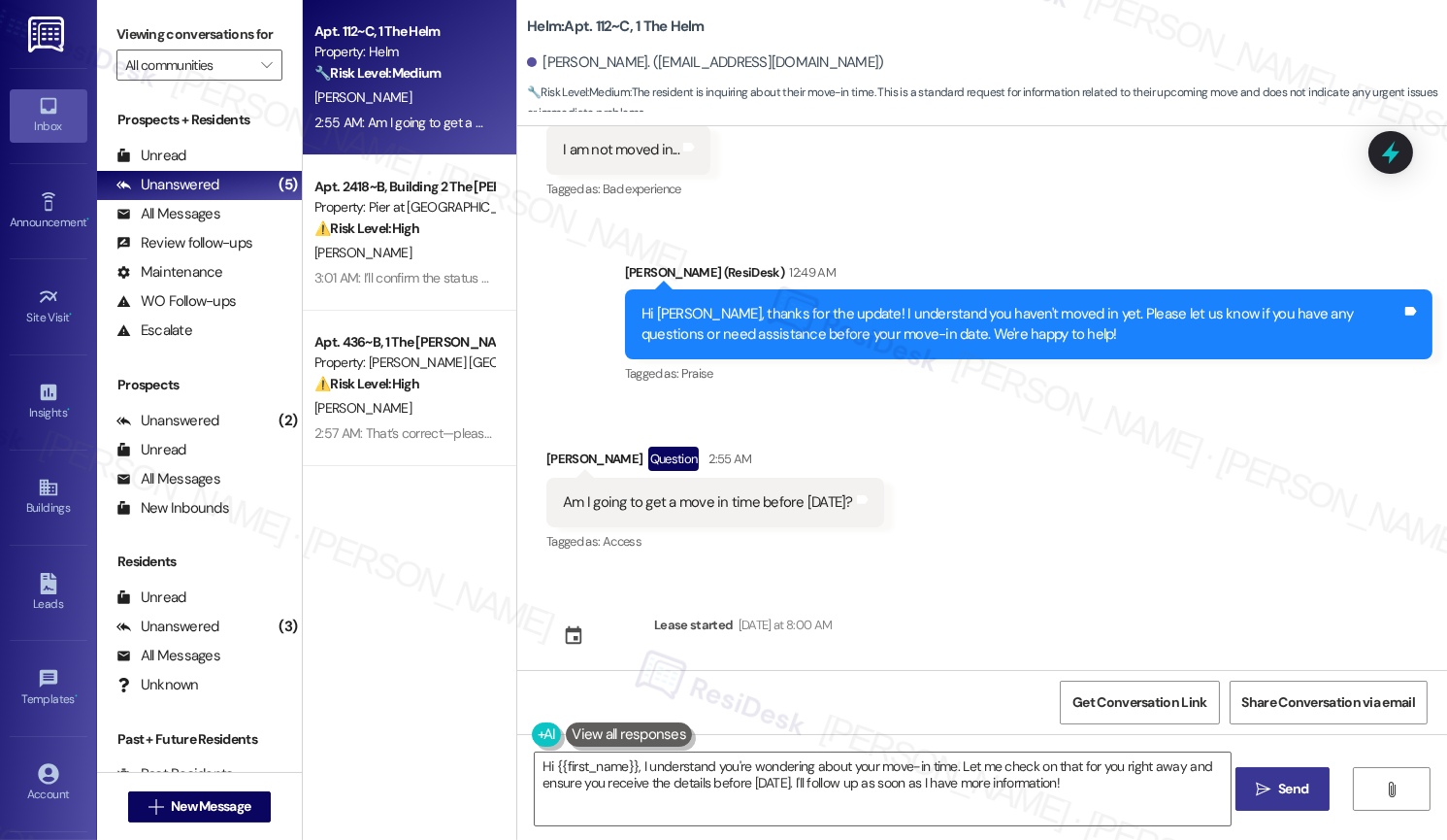
scroll to position [466, 0]
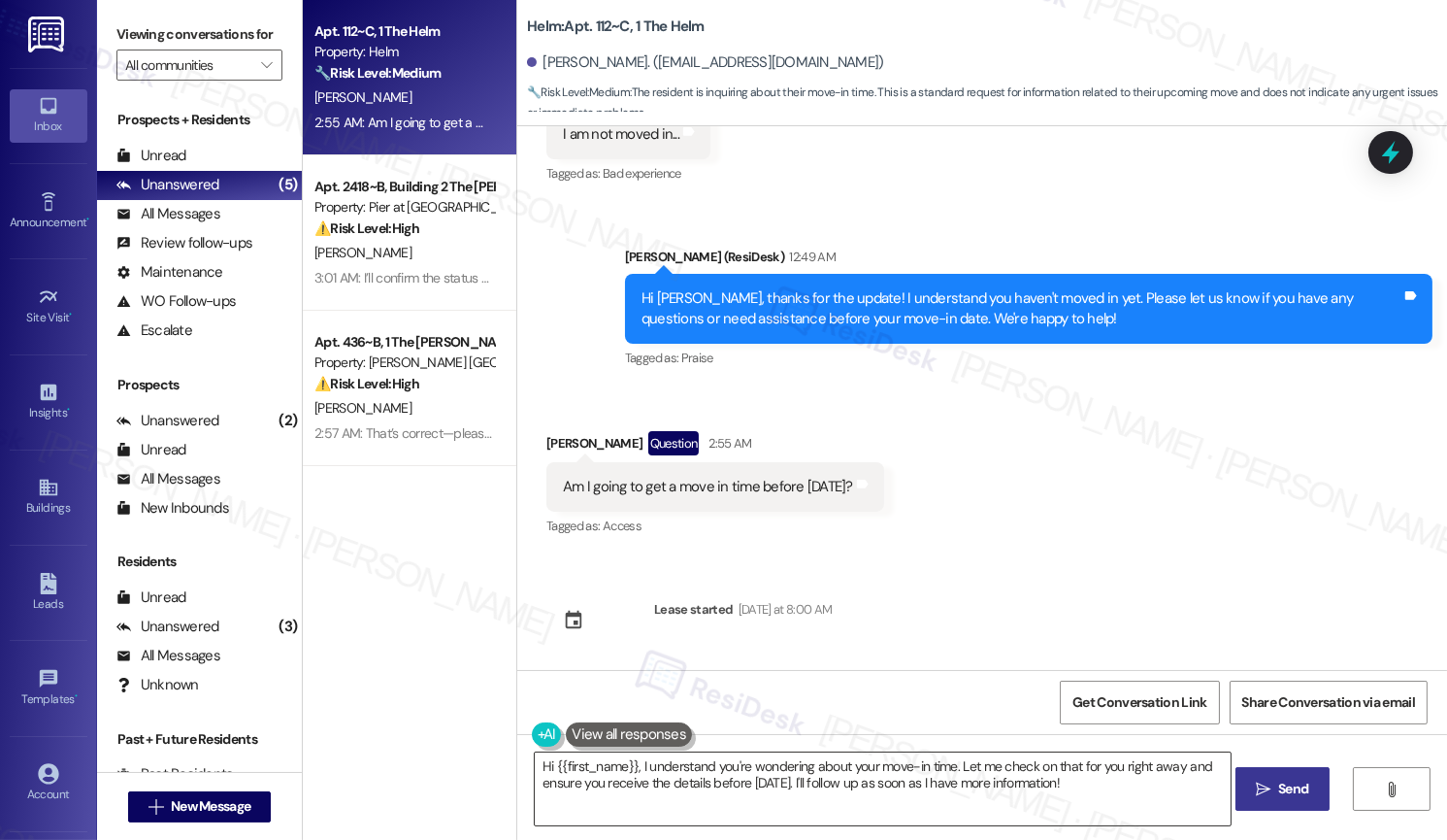
click at [729, 785] on textarea "Hi {{first_name}}, I understand you're wondering about your move-in time. Let m…" at bounding box center [882, 788] width 695 height 73
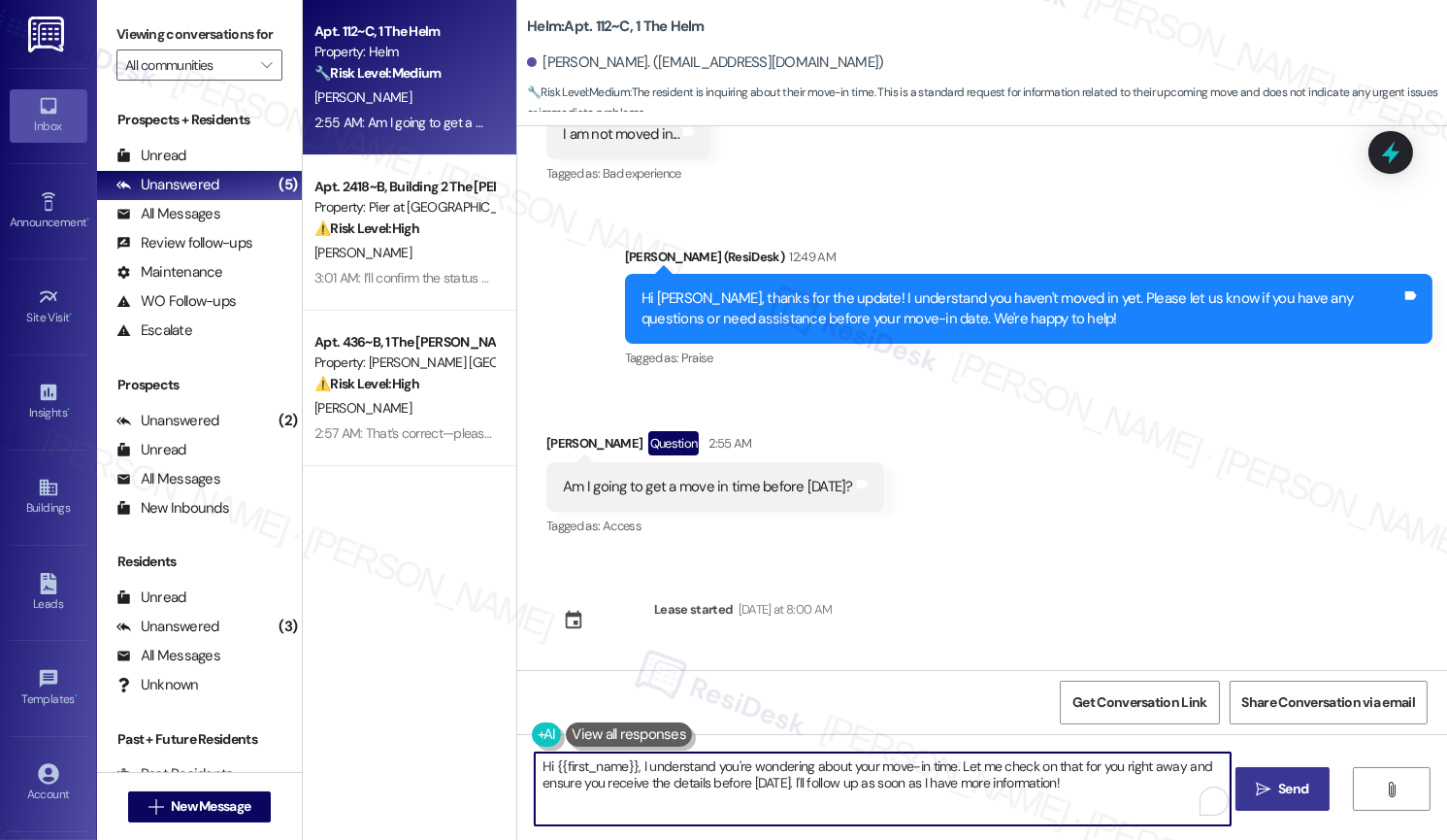
click at [730, 785] on textarea "Hi {{first_name}}, I understand you're wondering about your move-in time. Let m…" at bounding box center [882, 788] width 695 height 73
click at [730, 784] on textarea "Hi {{first_name}}, I understand you're wondering about your move-in time. Let m…" at bounding box center [882, 788] width 695 height 73
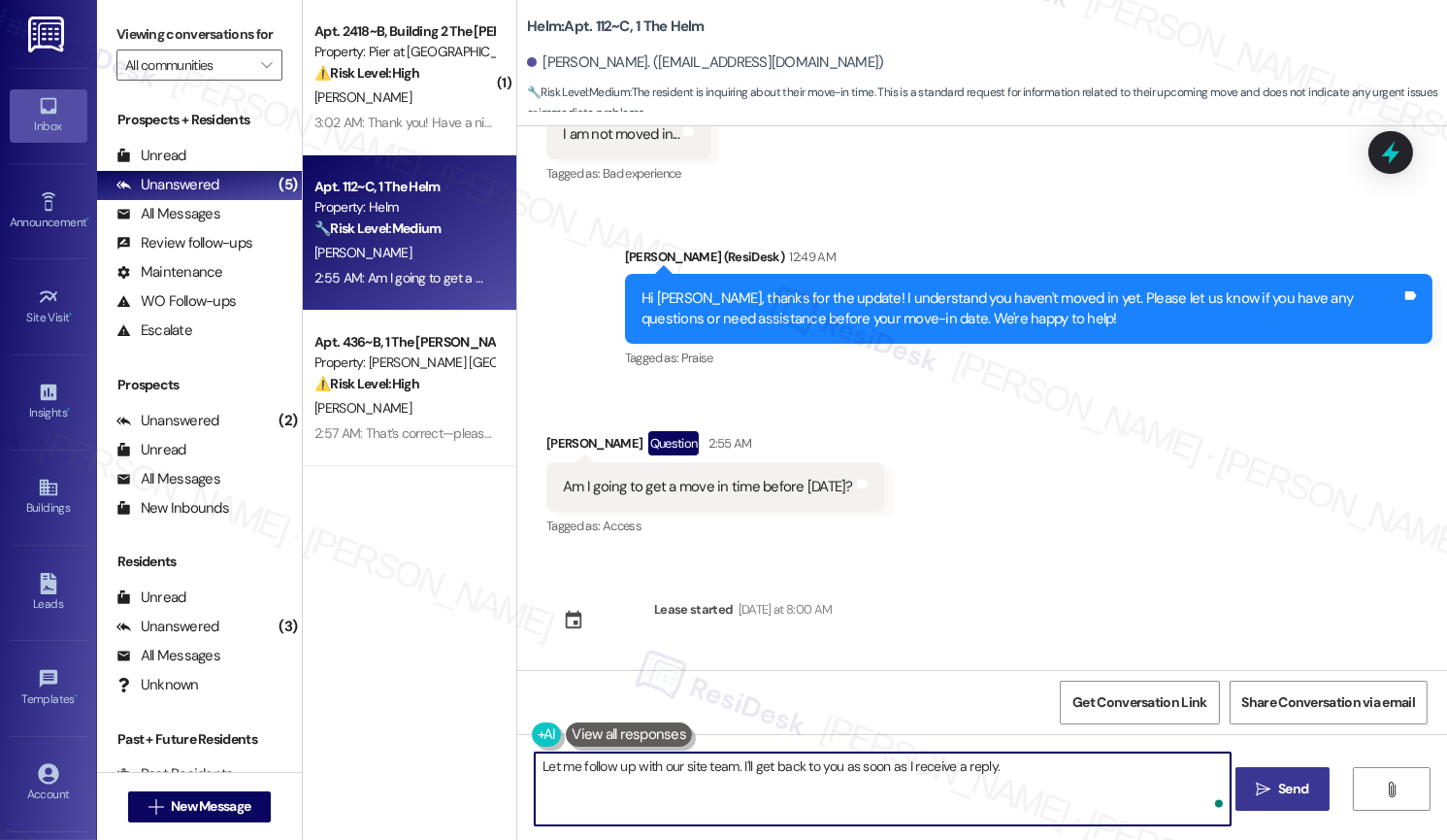
type textarea "Let me follow up with our site team. I'll get back to you as soon as I receive …"
type textarea "Hi {{first_name}}, I understand you're wondering about your move-in time. Let m…"
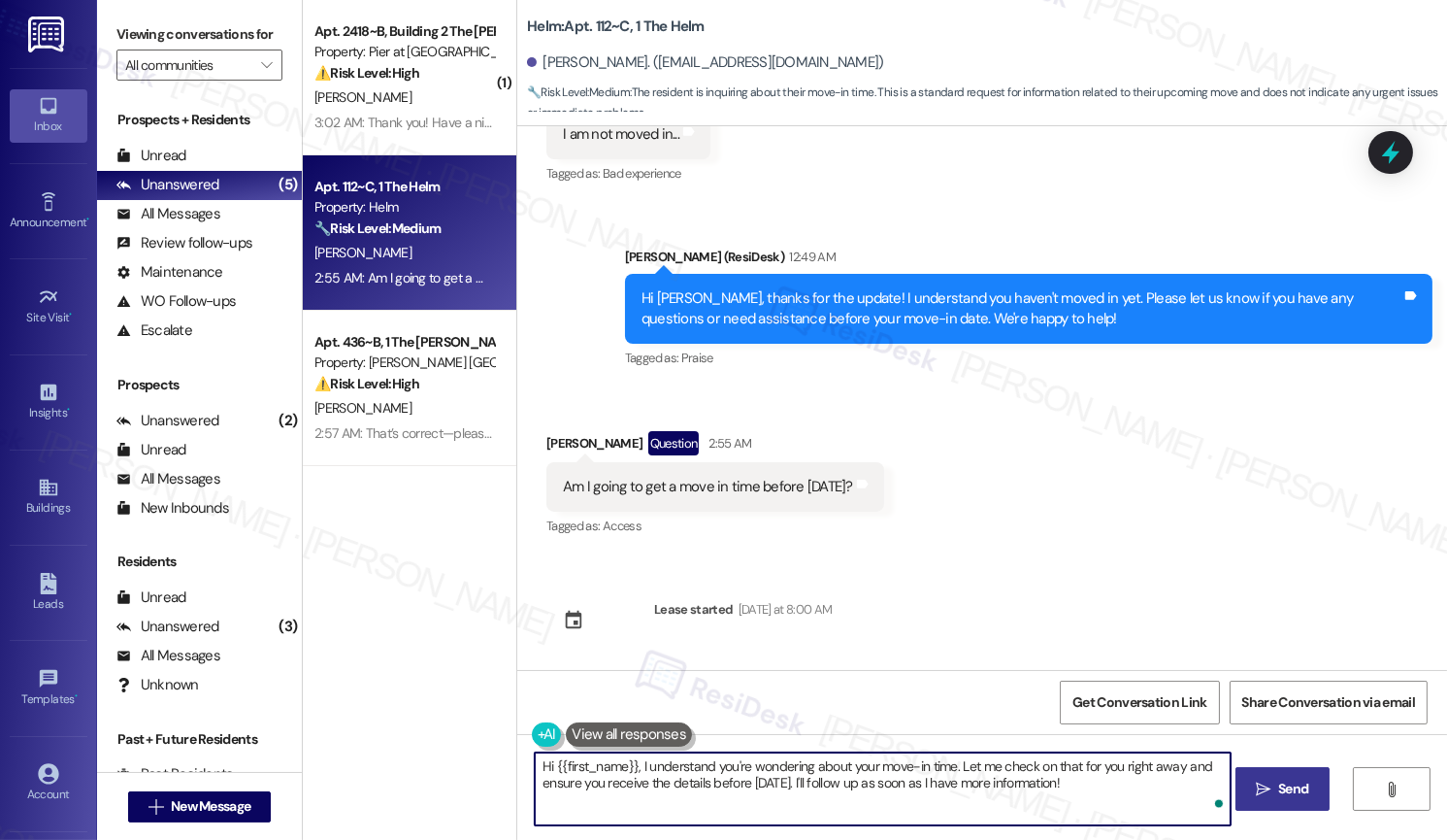
scroll to position [601, 0]
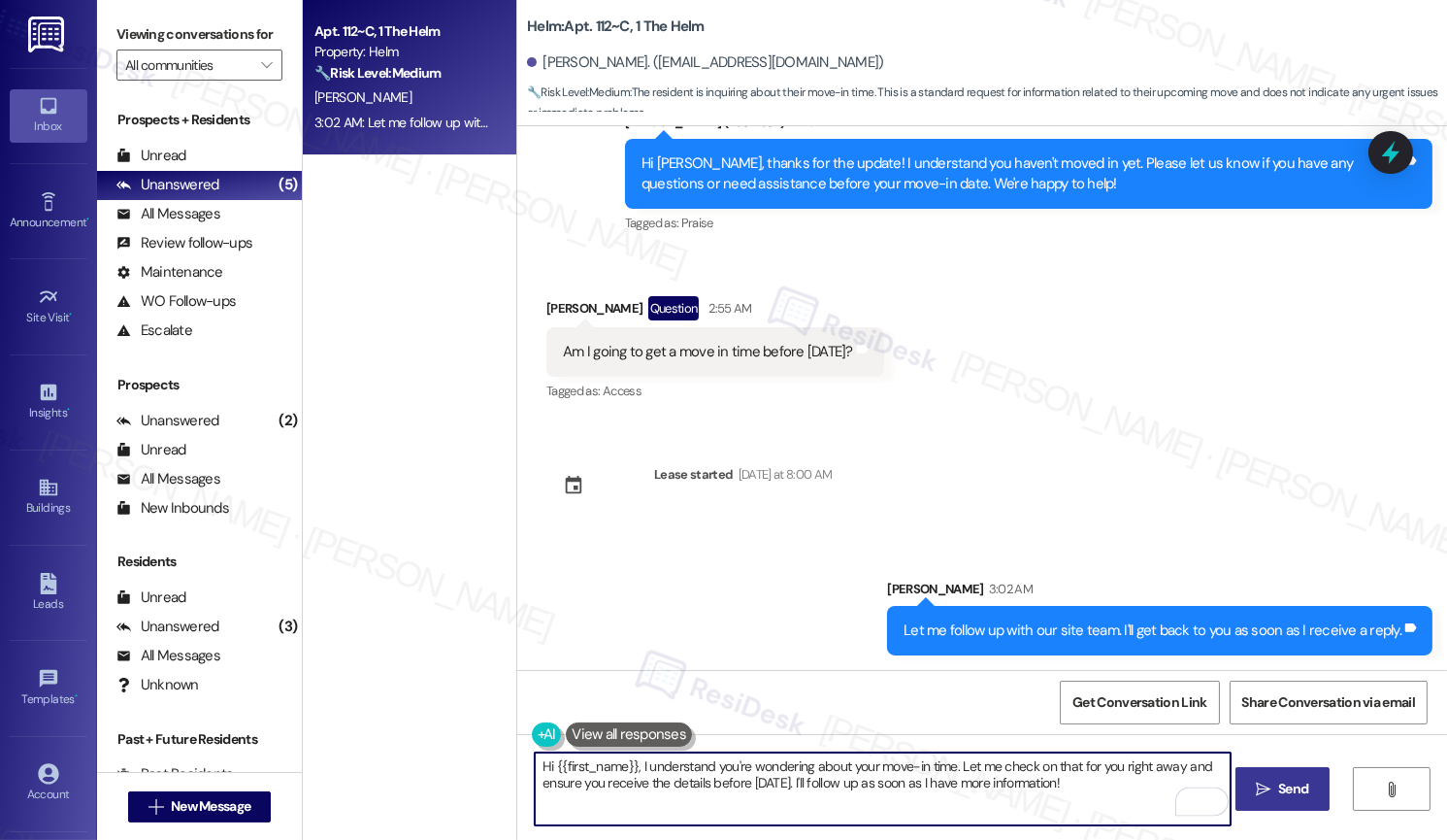
click at [738, 754] on textarea "Hi {{first_name}}, I understand you're wondering about your move-in time. Let m…" at bounding box center [882, 788] width 695 height 73
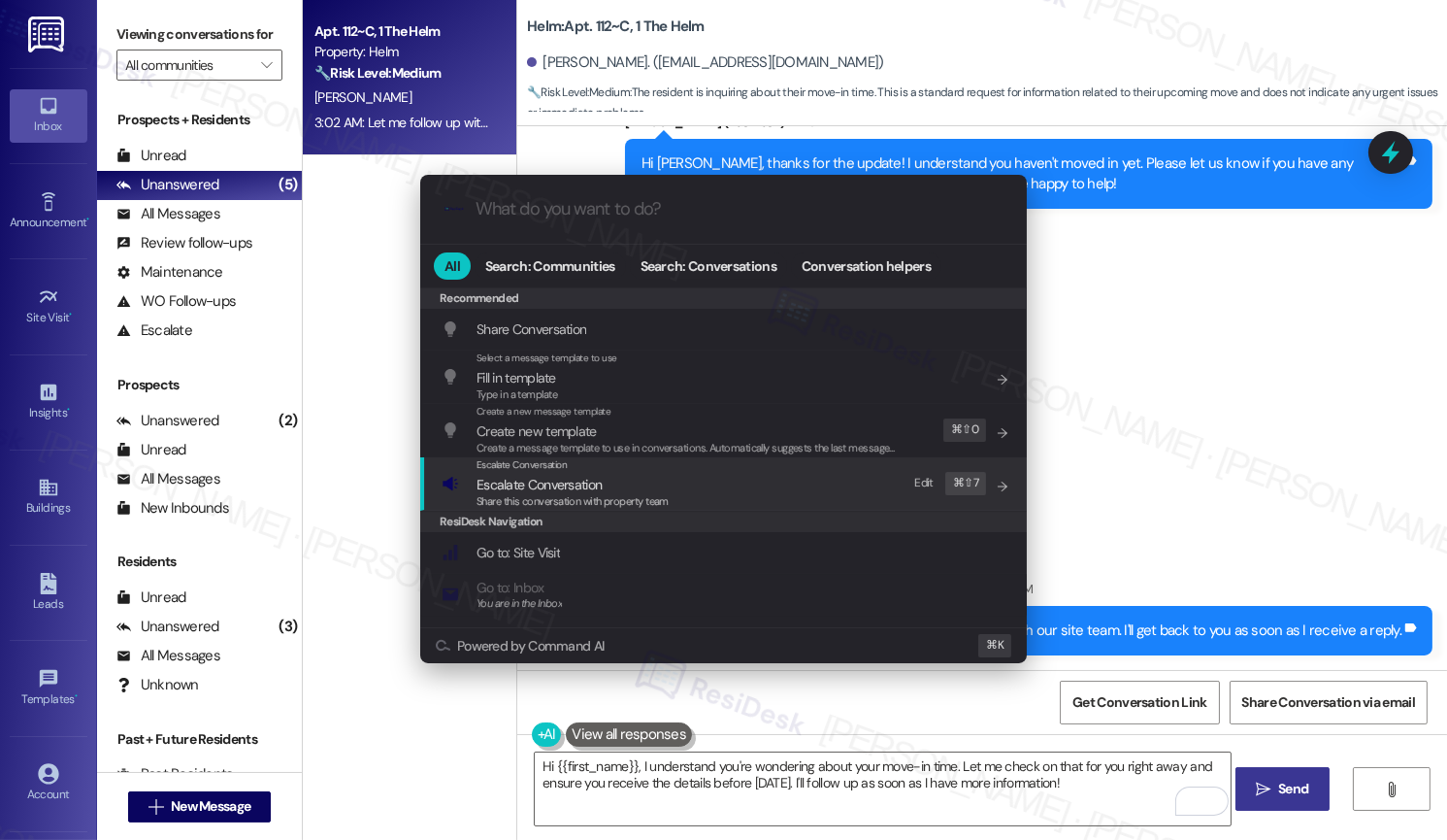
click at [637, 478] on span "Escalate Conversation" at bounding box center [572, 483] width 192 height 21
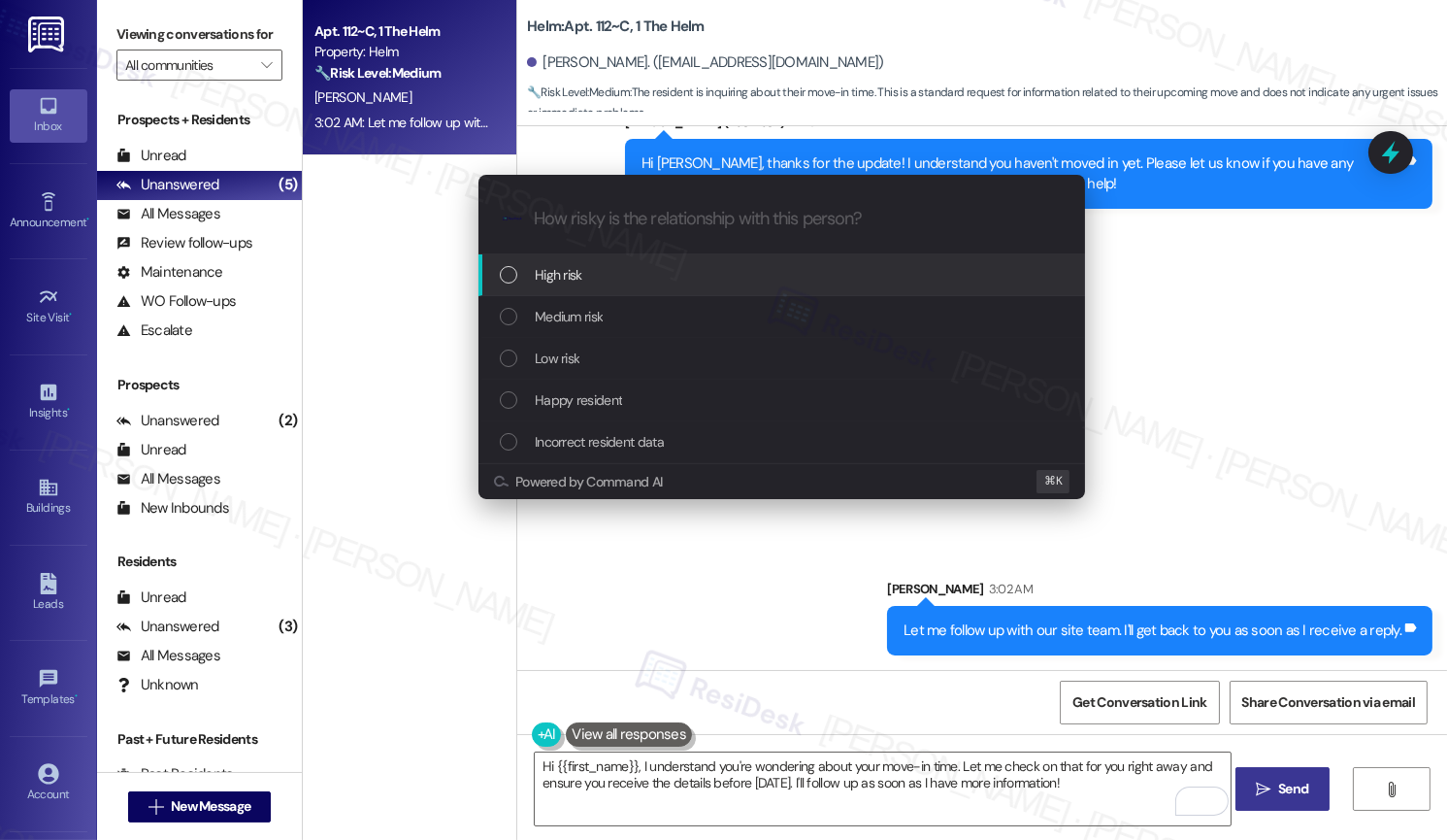
click at [640, 280] on div "High risk" at bounding box center [784, 274] width 568 height 21
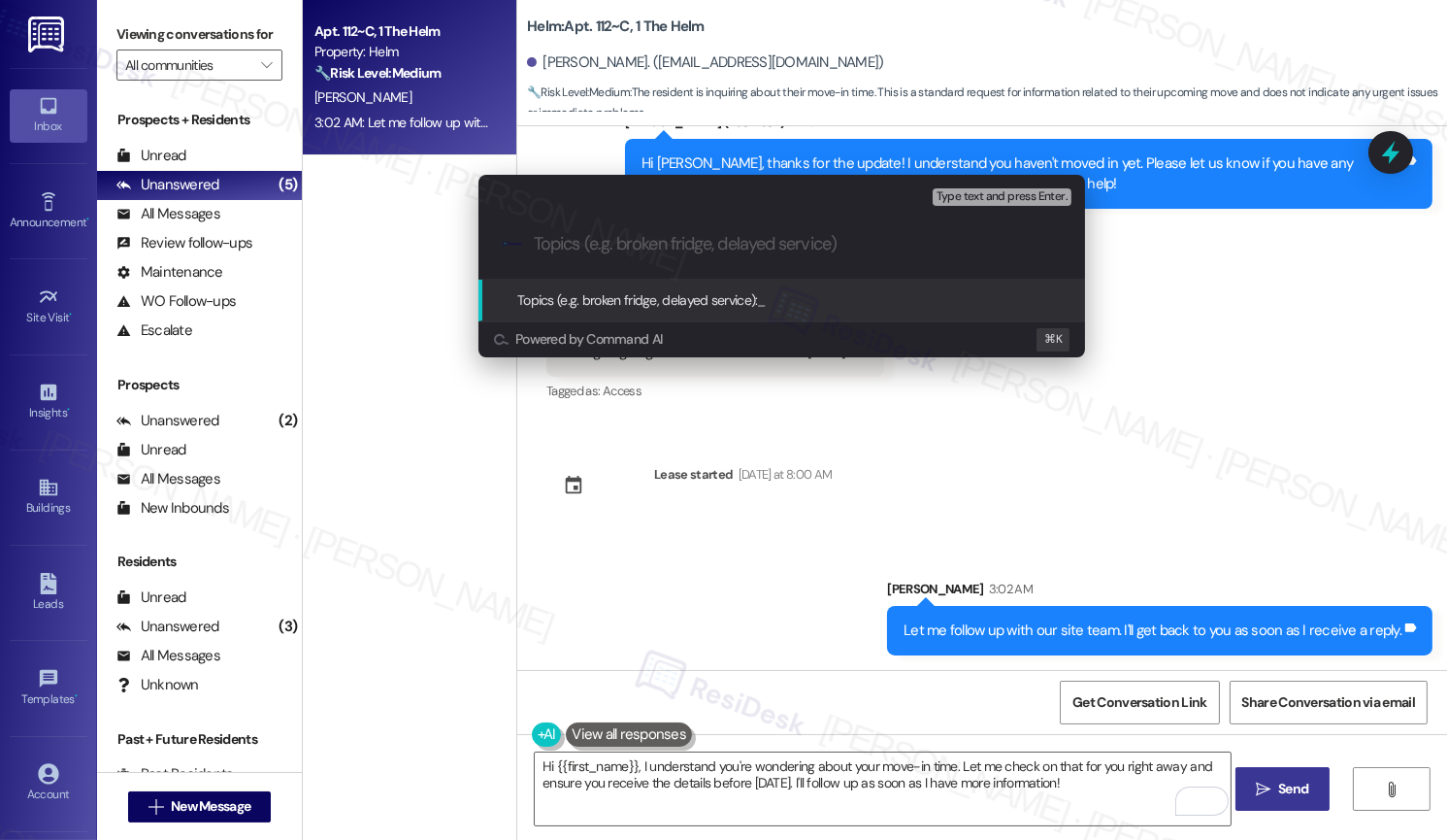
type input "R"
type input "Move-in Time"
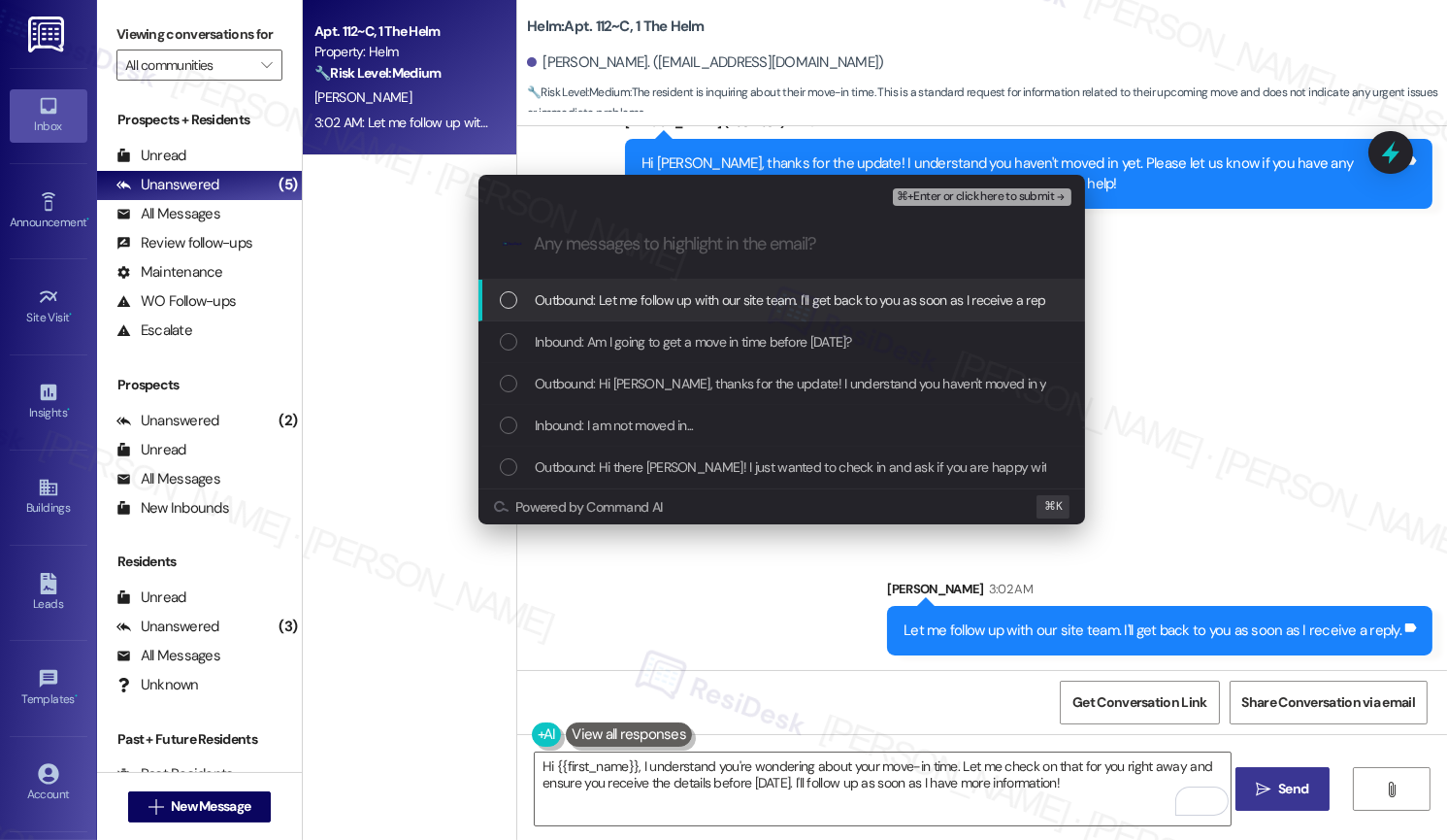
click at [644, 302] on span "Outbound: Let me follow up with our site team. I'll get back to you as soon as …" at bounding box center [795, 299] width 521 height 21
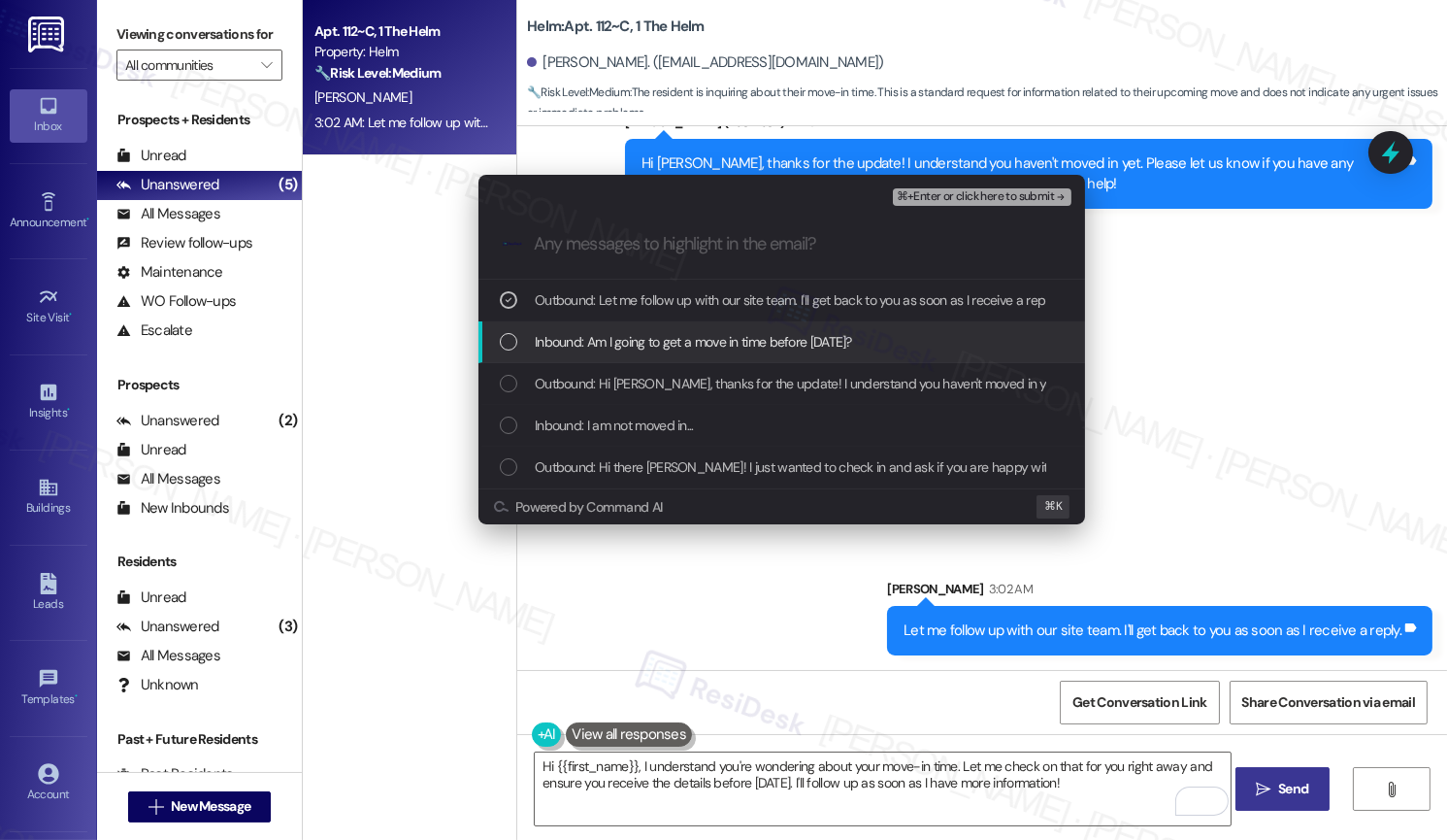
click at [643, 338] on span "Inbound: Am I going to get a move in time before Friday?" at bounding box center [694, 341] width 318 height 21
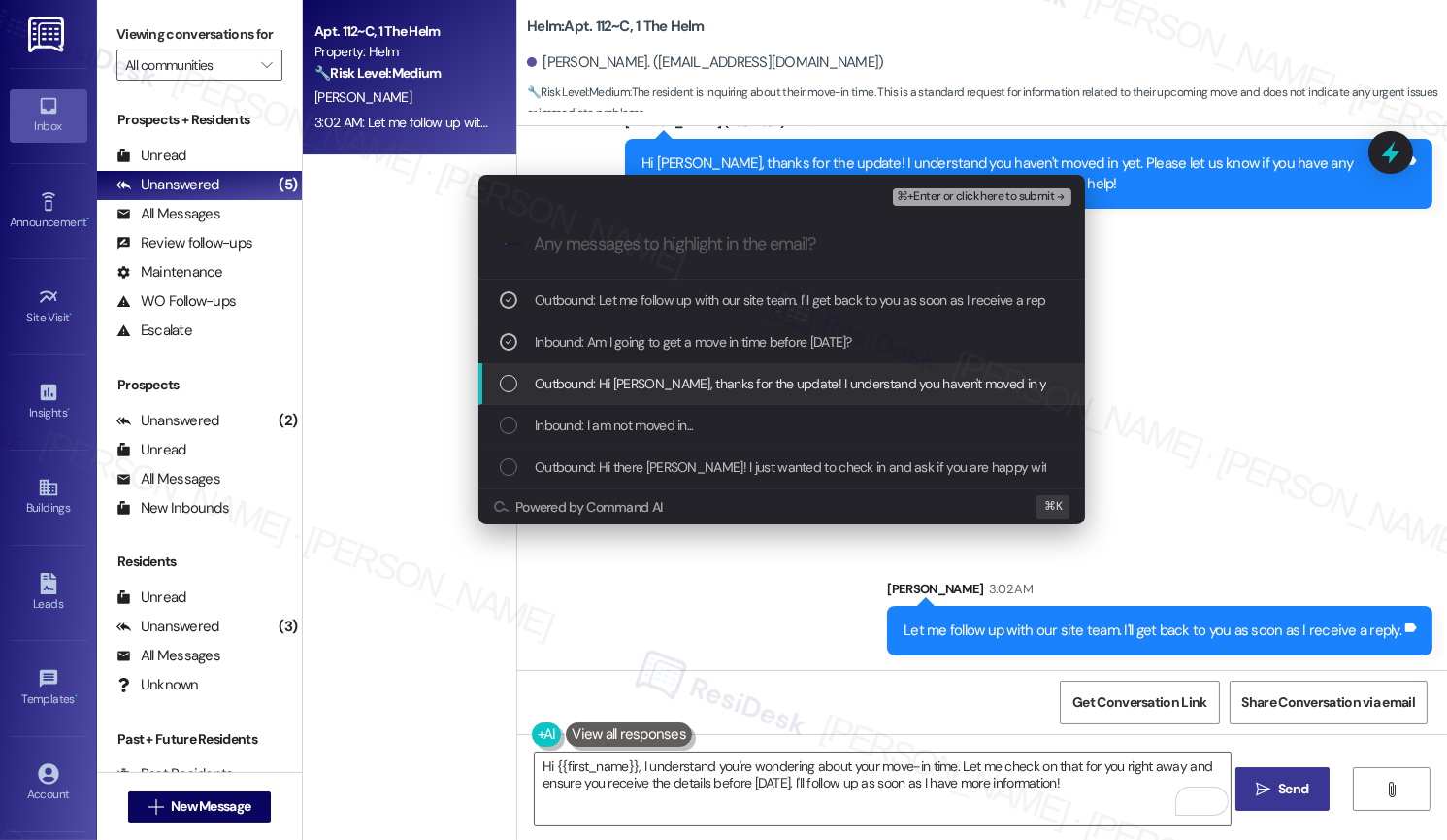
click at [647, 374] on span "Outbound: Hi Katherine, thanks for the update! I understand you haven't moved i…" at bounding box center [1114, 383] width 1158 height 21
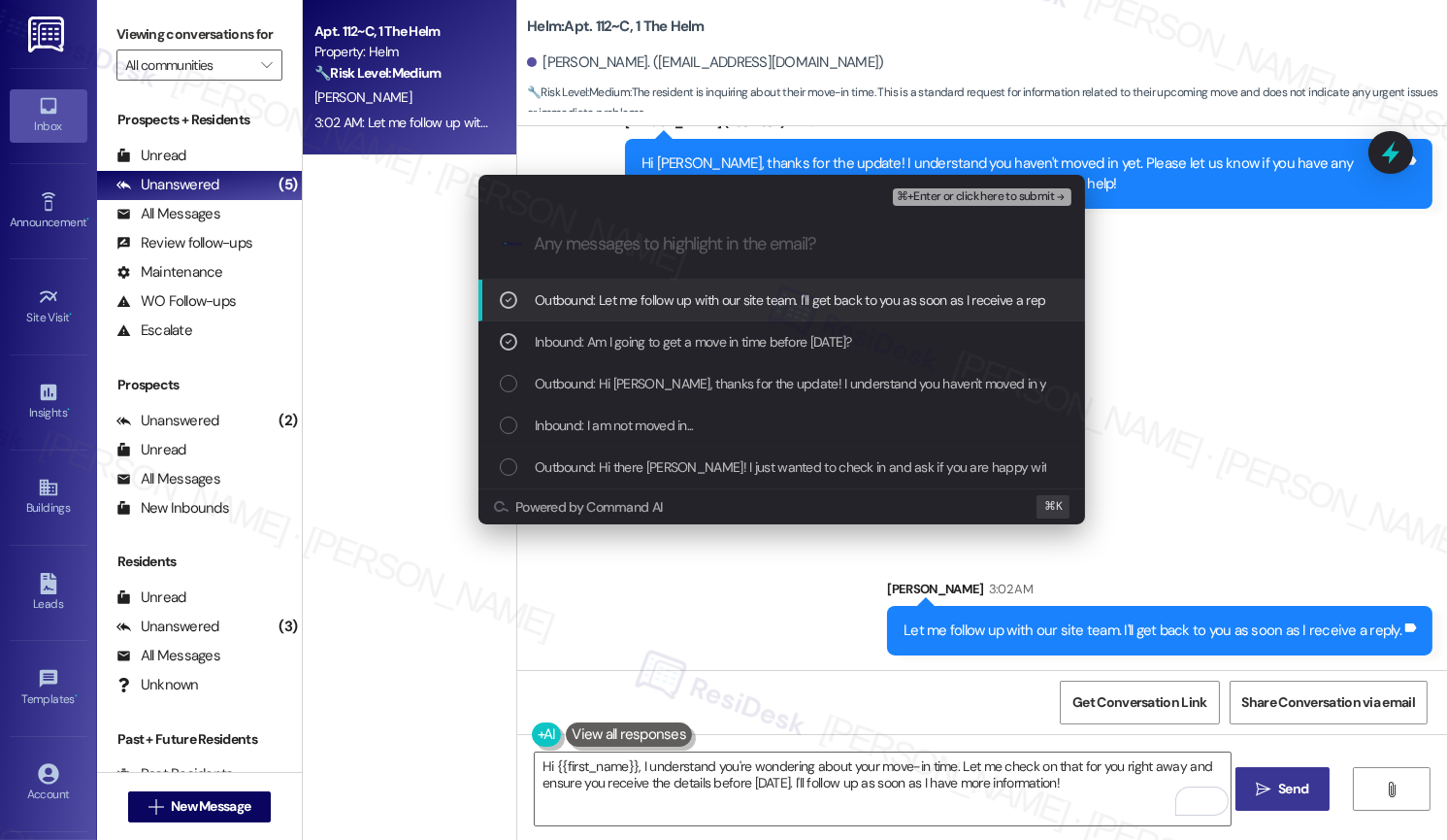
click at [968, 197] on span "⌘+Enter or click here to submit" at bounding box center [976, 197] width 157 height 14
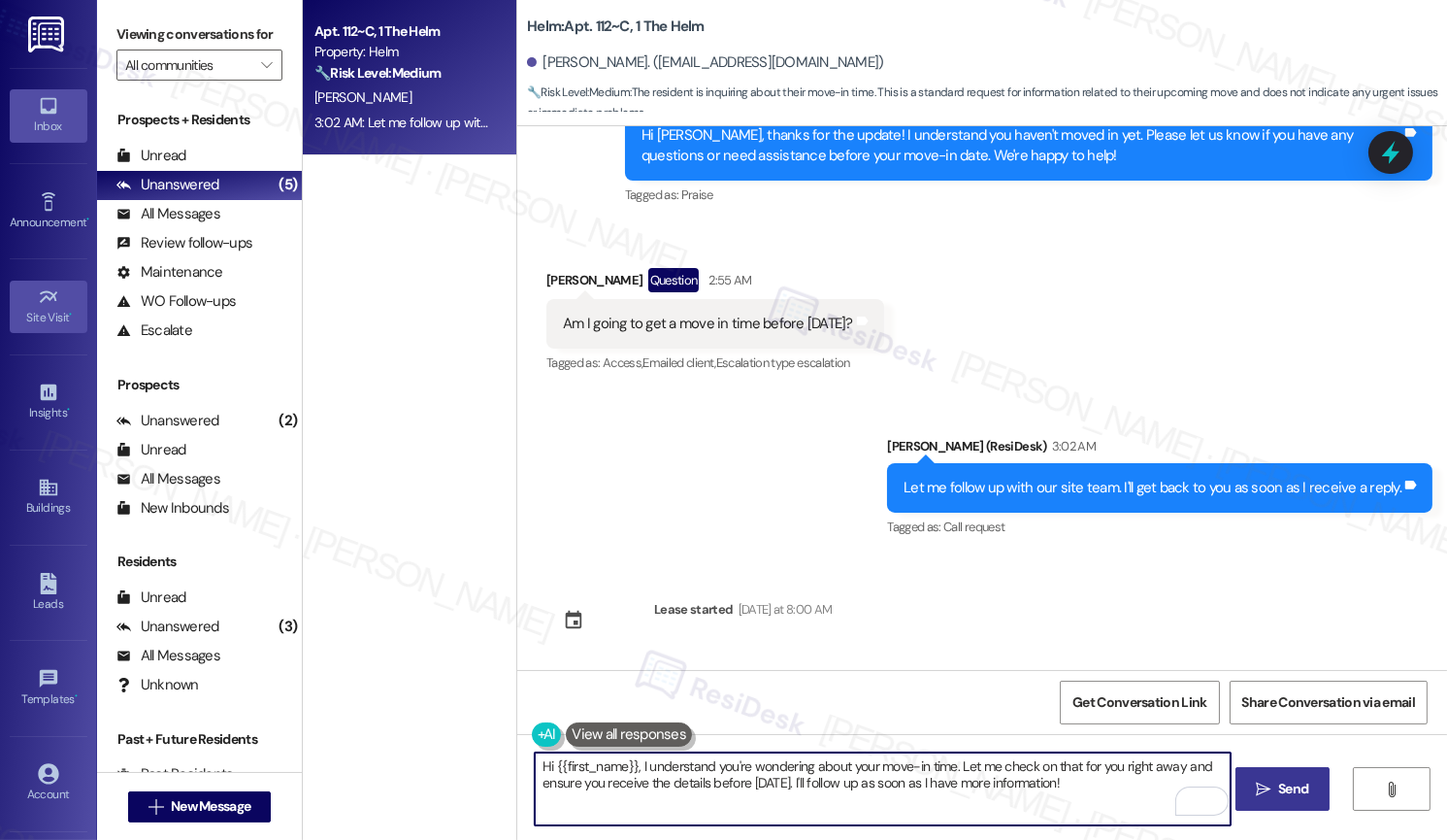
scroll to position [74, 0]
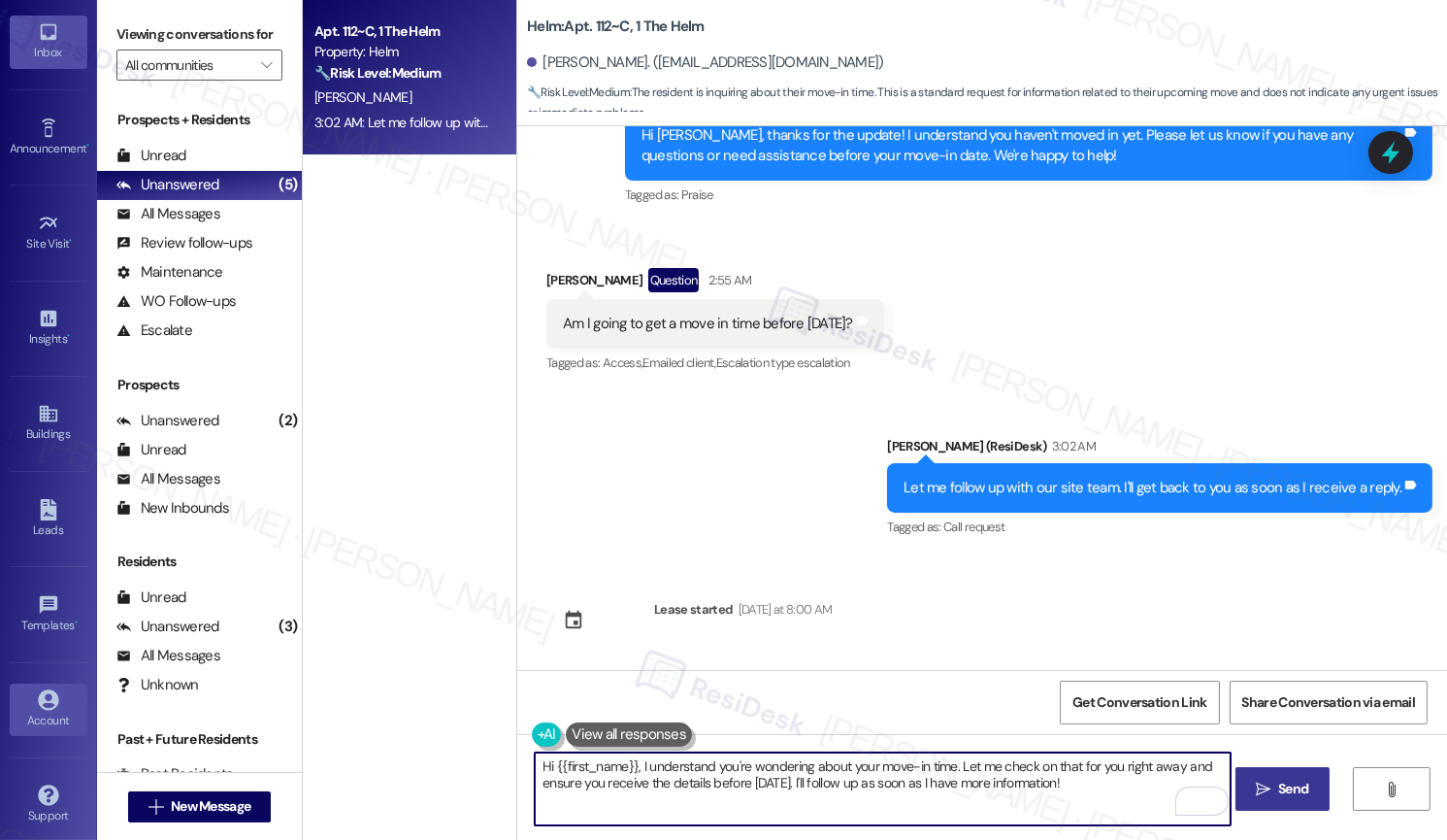
click at [38, 696] on icon at bounding box center [48, 700] width 21 height 21
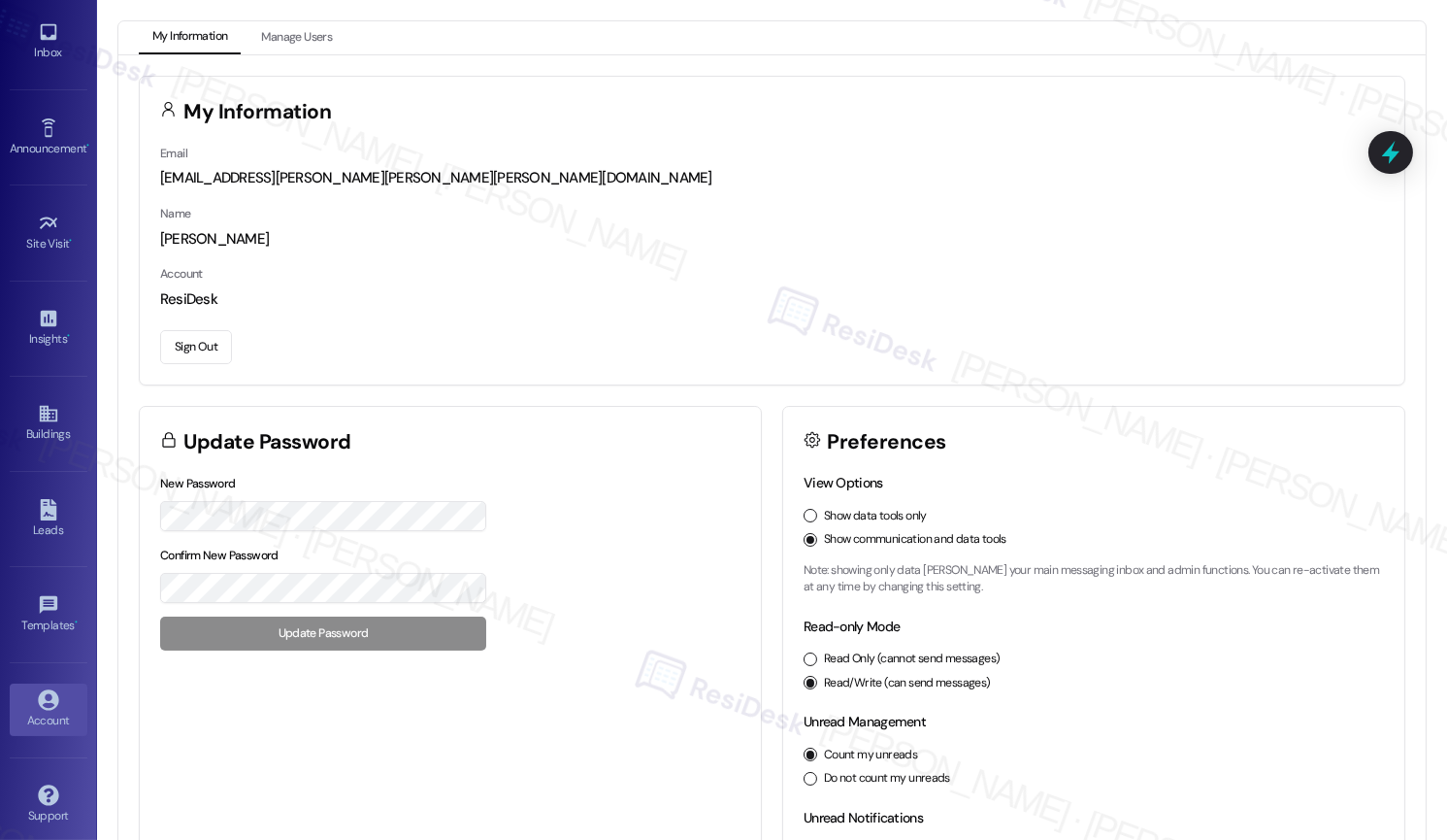
click at [202, 348] on button "Sign Out" at bounding box center [196, 347] width 72 height 34
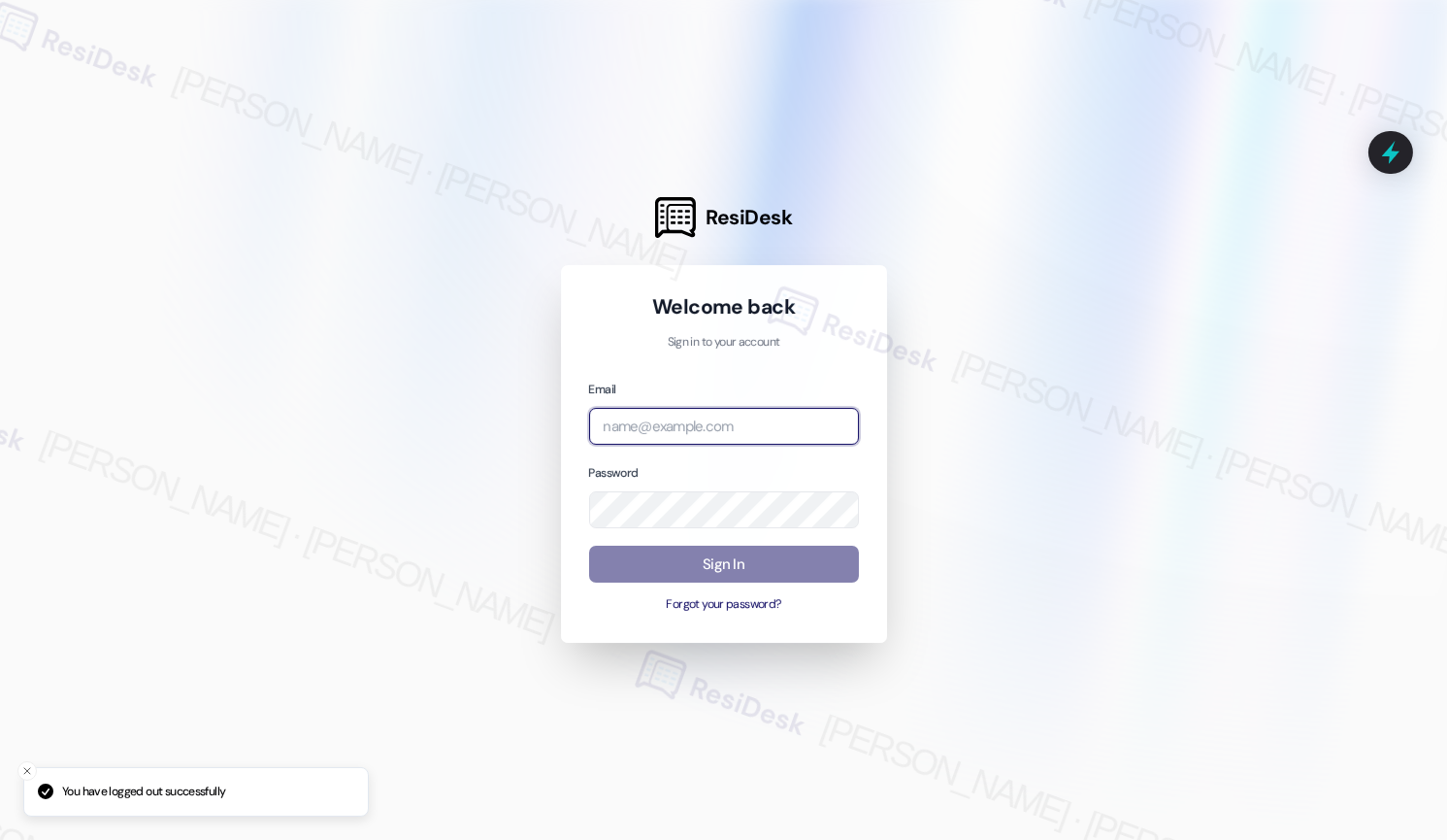
click at [728, 436] on input "email" at bounding box center [724, 426] width 270 height 38
click at [0, 839] on com-1password-button at bounding box center [0, 840] width 0 height 0
type input "automated-surveys-affinity_property-mary.grace.tingson@affinity_property.com"
